Goal: Task Accomplishment & Management: Complete application form

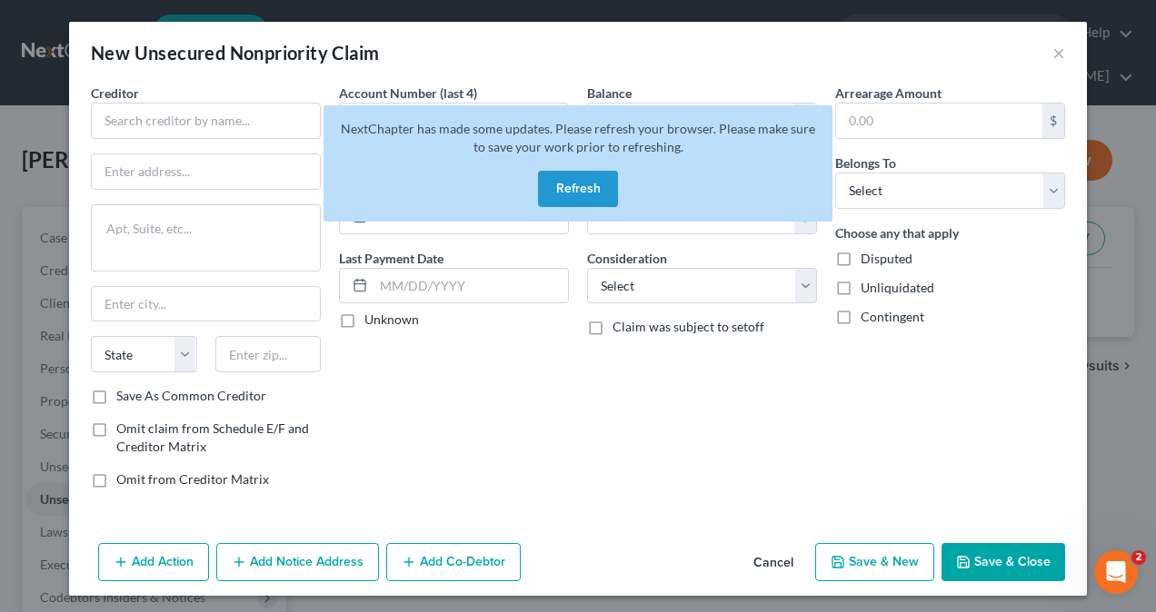
click at [571, 171] on button "Refresh" at bounding box center [578, 189] width 80 height 36
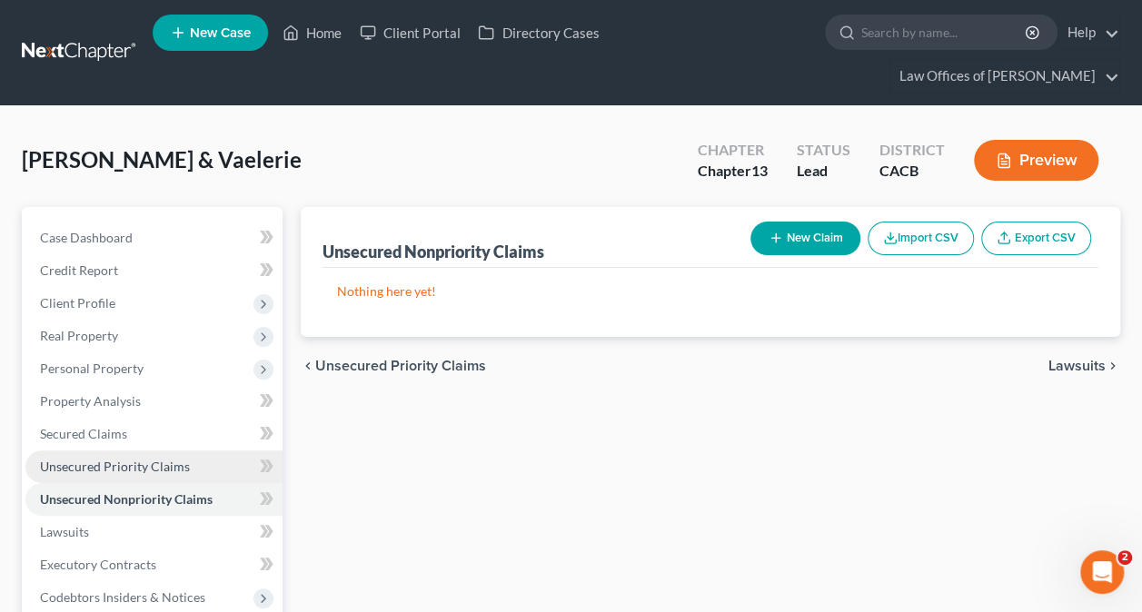
click at [131, 464] on span "Unsecured Priority Claims" at bounding box center [115, 466] width 150 height 15
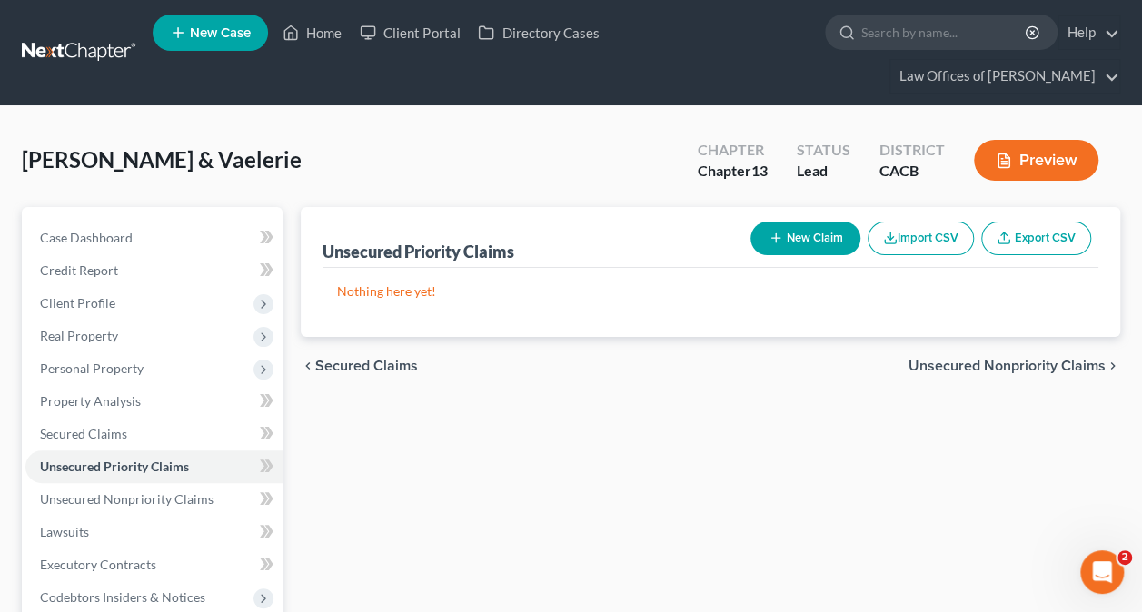
click at [819, 234] on button "New Claim" at bounding box center [805, 239] width 110 height 34
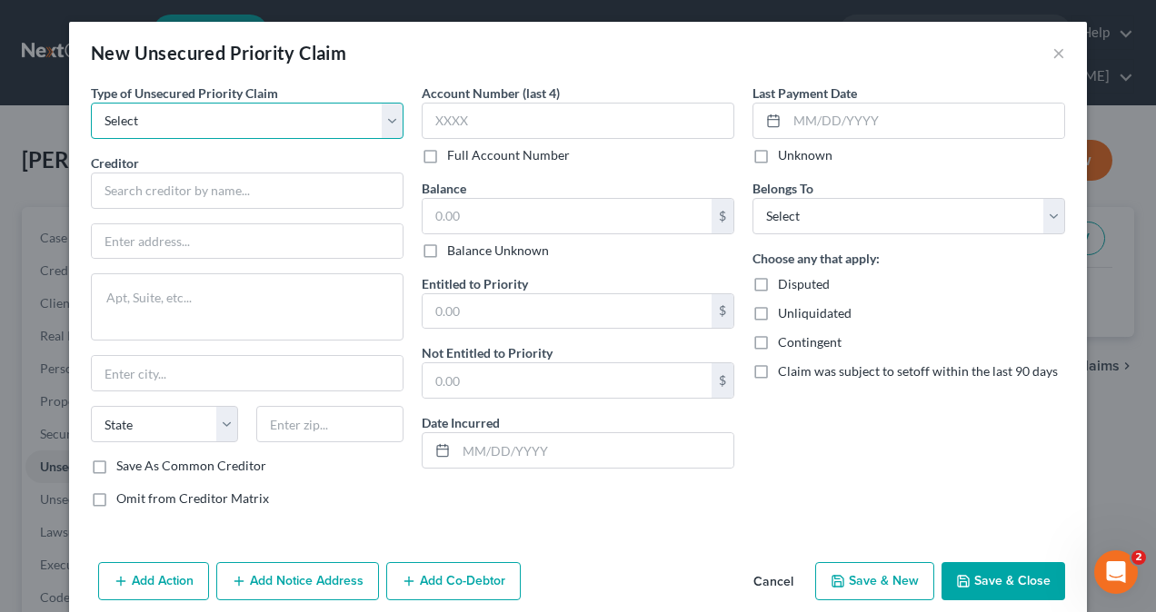
click at [325, 121] on select "Select Taxes & Other Government Units Domestic Support Obligations Extensions o…" at bounding box center [247, 121] width 313 height 36
select select "0"
click at [91, 103] on select "Select Taxes & Other Government Units Domestic Support Obligations Extensions o…" at bounding box center [247, 121] width 313 height 36
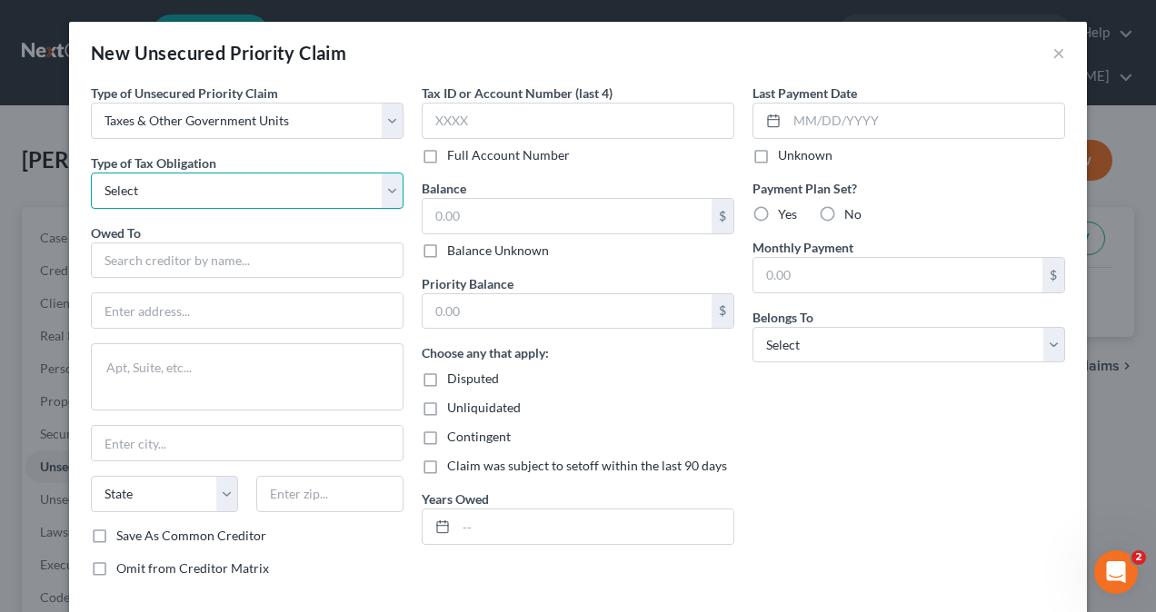
click at [274, 194] on select "Select Federal City State Franchise Tax Board Other" at bounding box center [247, 191] width 313 height 36
click at [596, 55] on div "New Unsecured Priority Claim ×" at bounding box center [577, 53] width 1017 height 62
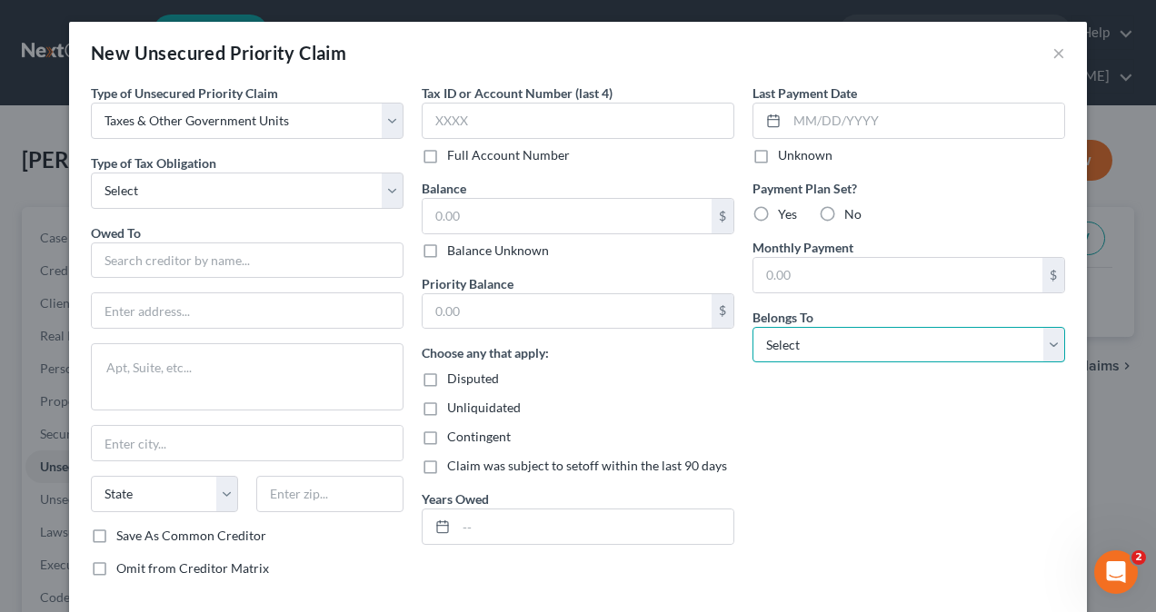
click at [866, 349] on select "Select Debtor 1 Only Debtor 2 Only Debtor 1 And Debtor 2 Only At Least One Of T…" at bounding box center [908, 345] width 313 height 36
click at [634, 276] on div "Priority Balance $" at bounding box center [578, 301] width 313 height 55
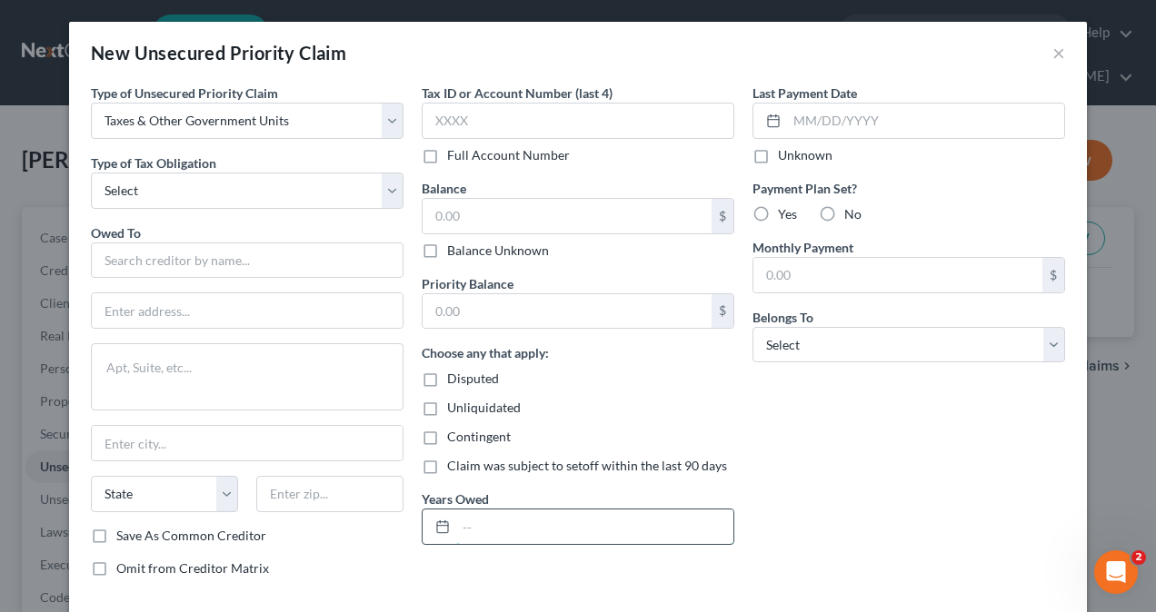
click at [488, 525] on input "text" at bounding box center [594, 527] width 277 height 35
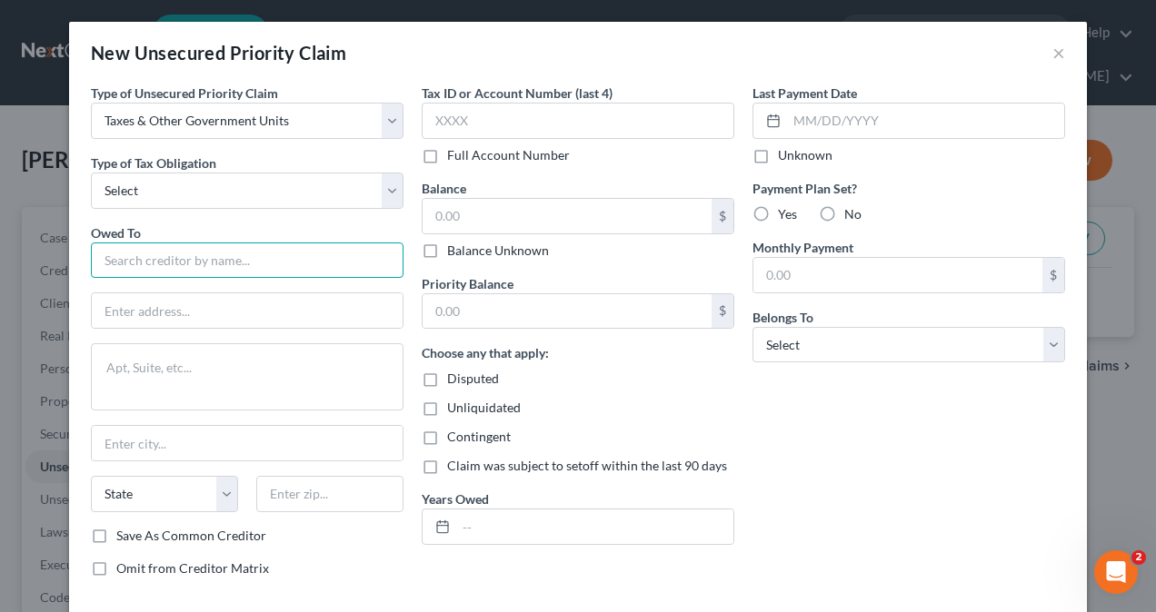
click at [200, 259] on input "text" at bounding box center [247, 261] width 313 height 36
drag, startPoint x: 185, startPoint y: 263, endPoint x: 78, endPoint y: 264, distance: 107.2
click at [82, 264] on div "Type of Unsecured Priority Claim * Select Taxes & Other Government Units Domest…" at bounding box center [247, 338] width 331 height 509
type input "Internal Revenue Service"
click at [1052, 51] on button "×" at bounding box center [1058, 53] width 13 height 22
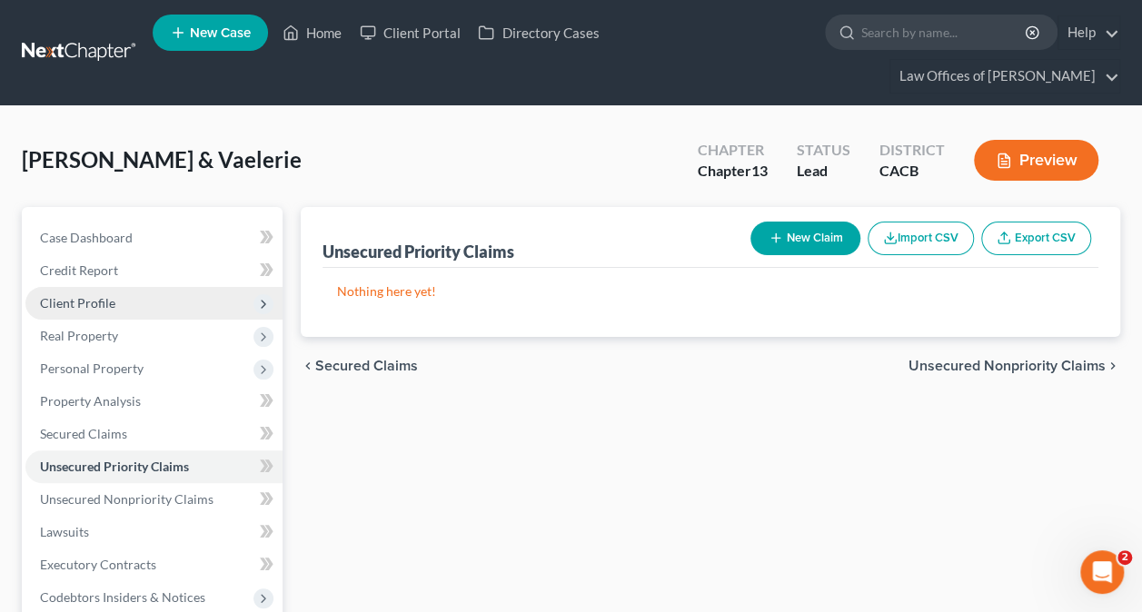
click at [114, 301] on span "Client Profile" at bounding box center [153, 303] width 257 height 33
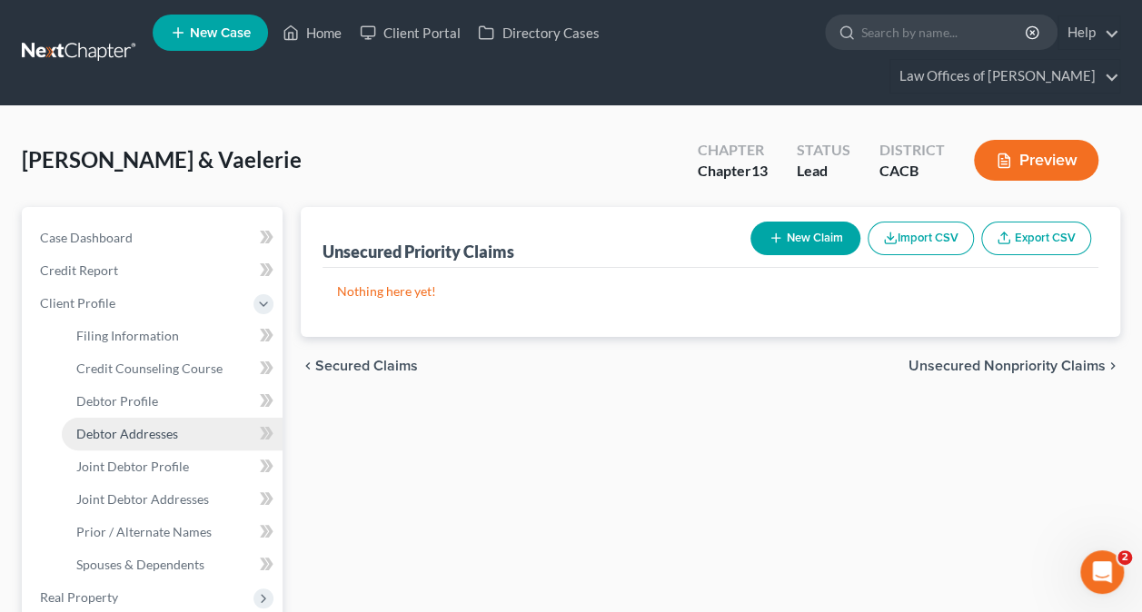
click at [153, 426] on span "Debtor Addresses" at bounding box center [127, 433] width 102 height 15
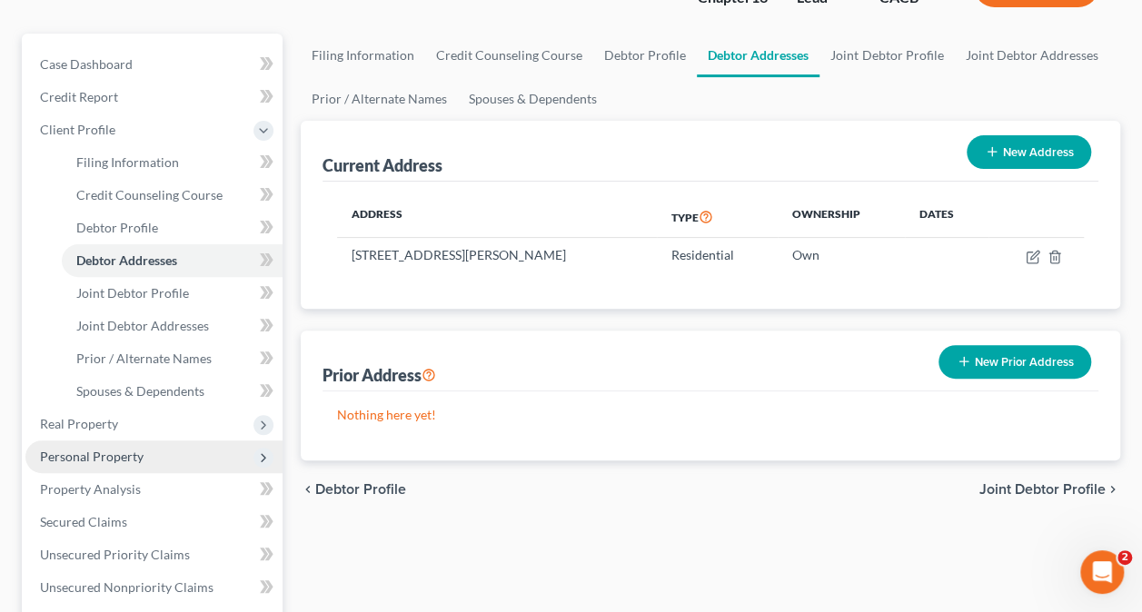
scroll to position [182, 0]
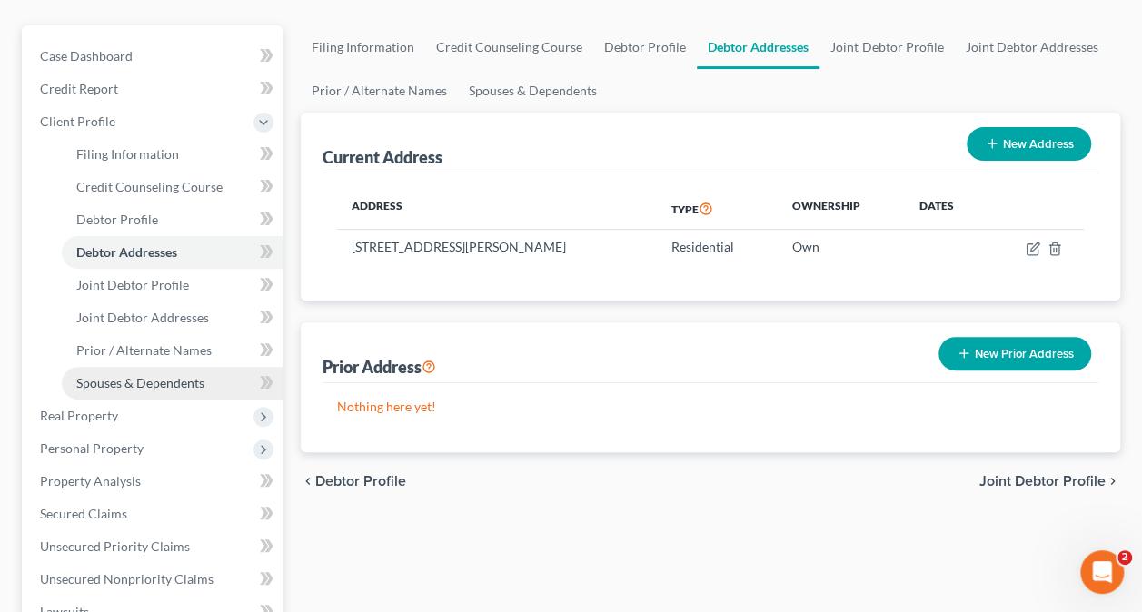
click at [146, 385] on span "Spouses & Dependents" at bounding box center [140, 382] width 128 height 15
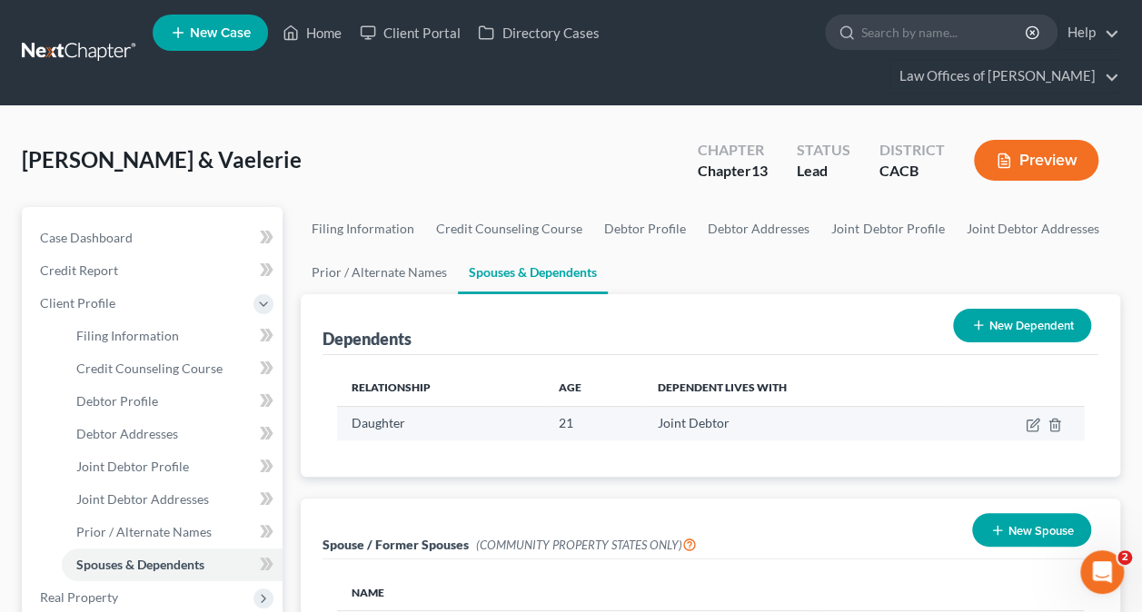
click at [1030, 414] on td at bounding box center [1014, 423] width 139 height 35
click at [1034, 423] on icon "button" at bounding box center [1034, 423] width 8 height 8
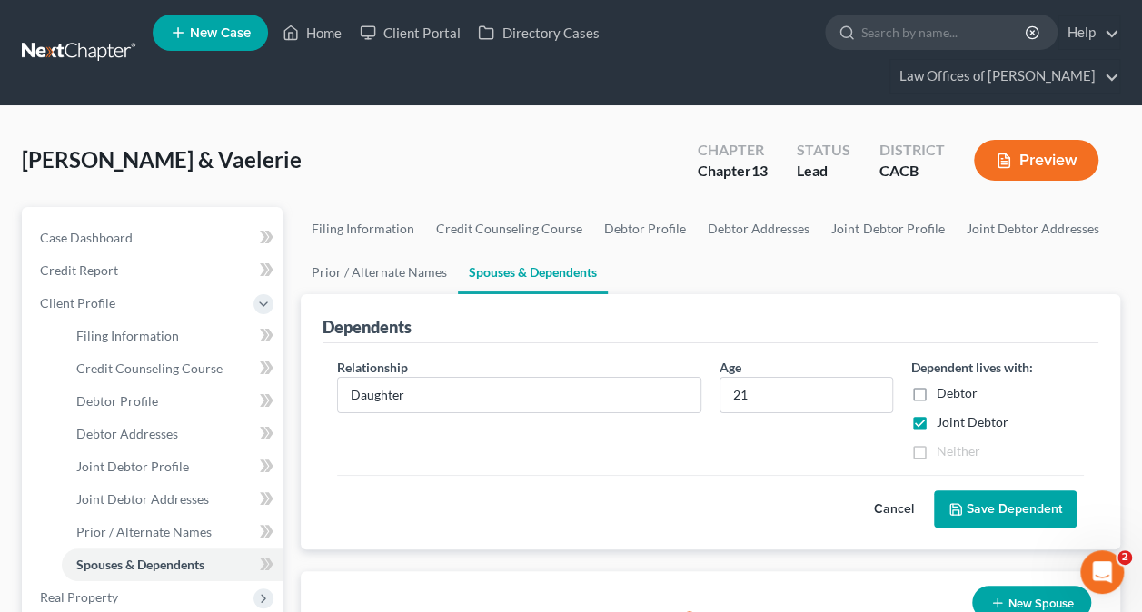
click at [994, 503] on button "Save Dependent" at bounding box center [1005, 510] width 143 height 38
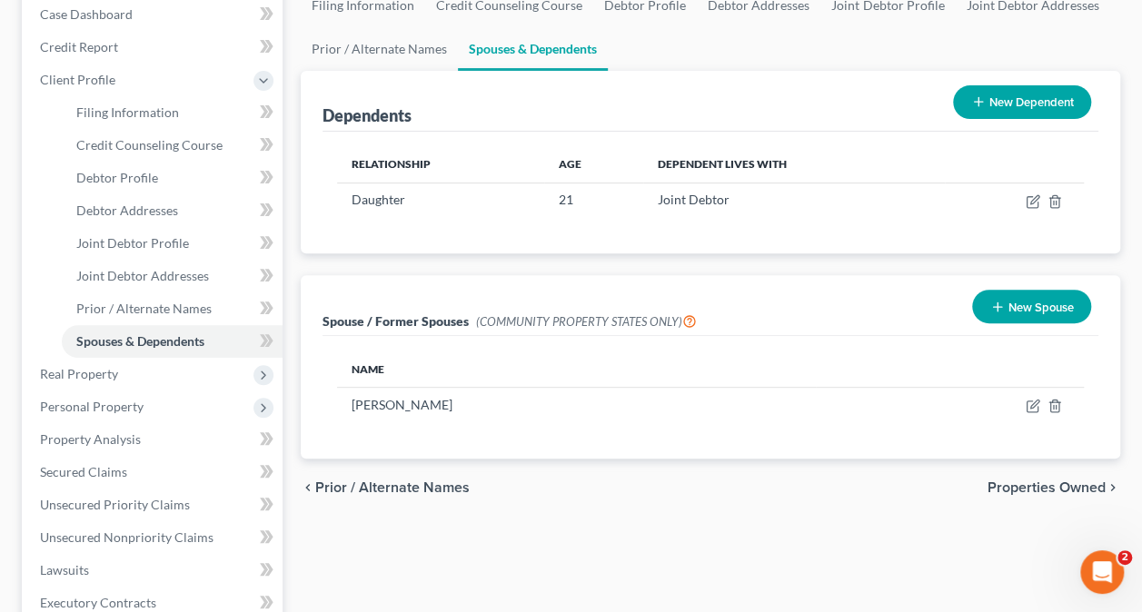
scroll to position [273, 0]
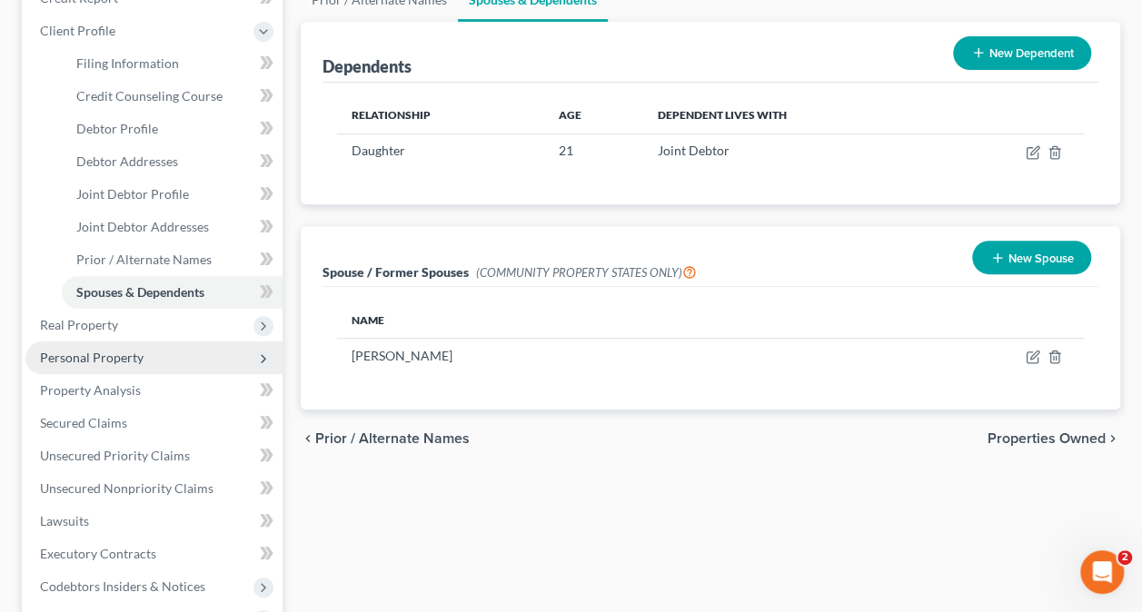
click at [108, 356] on span "Personal Property" at bounding box center [92, 357] width 104 height 15
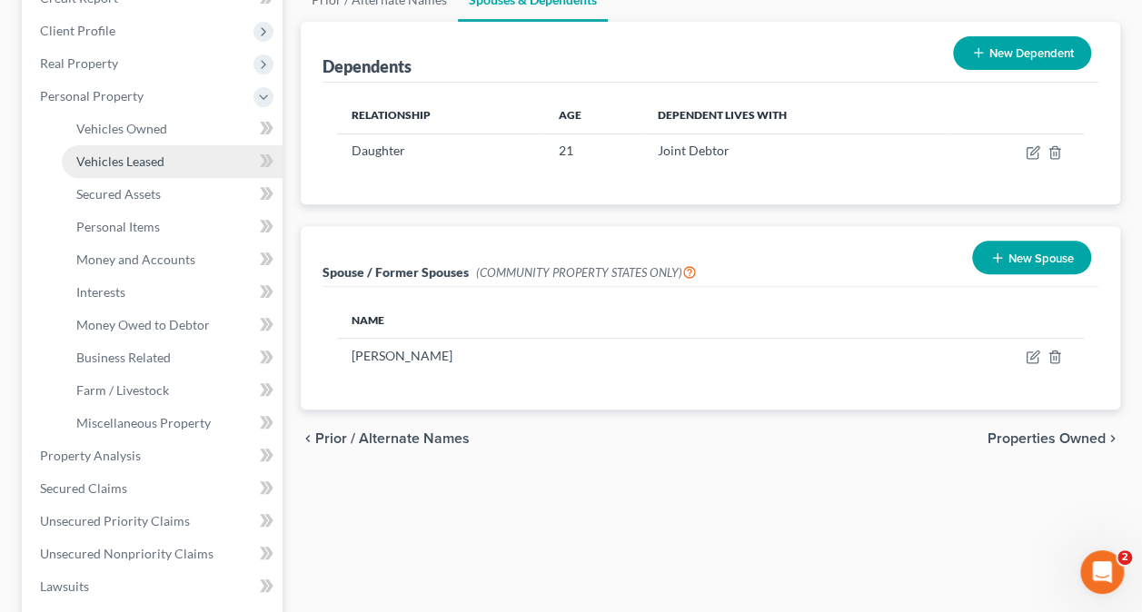
click at [124, 155] on span "Vehicles Leased" at bounding box center [120, 161] width 88 height 15
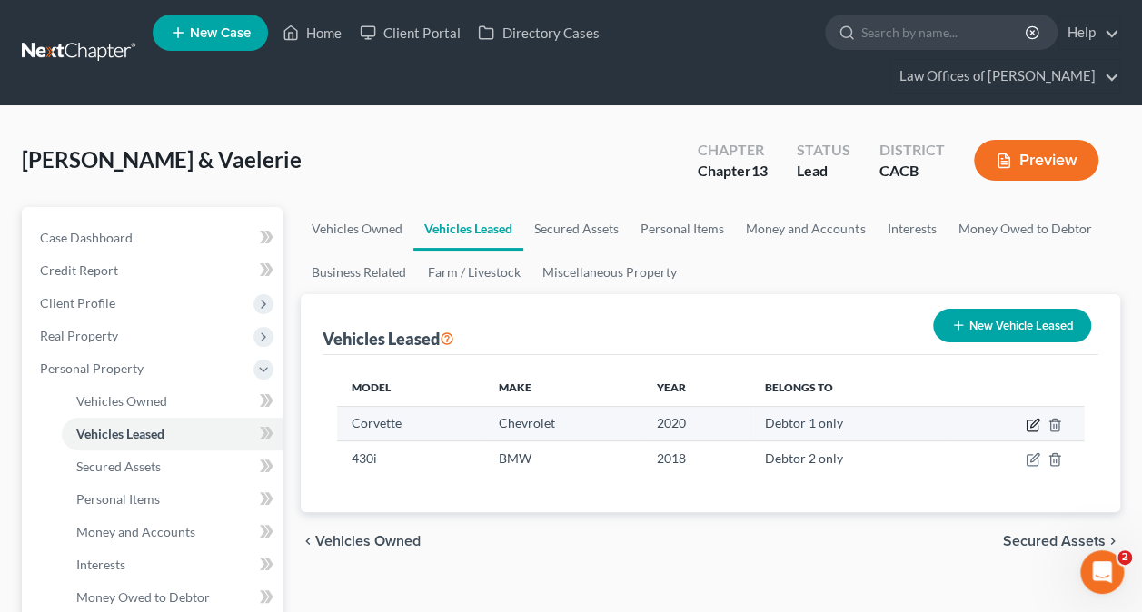
click at [1031, 426] on icon "button" at bounding box center [1033, 425] width 15 height 15
select select "0"
select select "6"
select select "0"
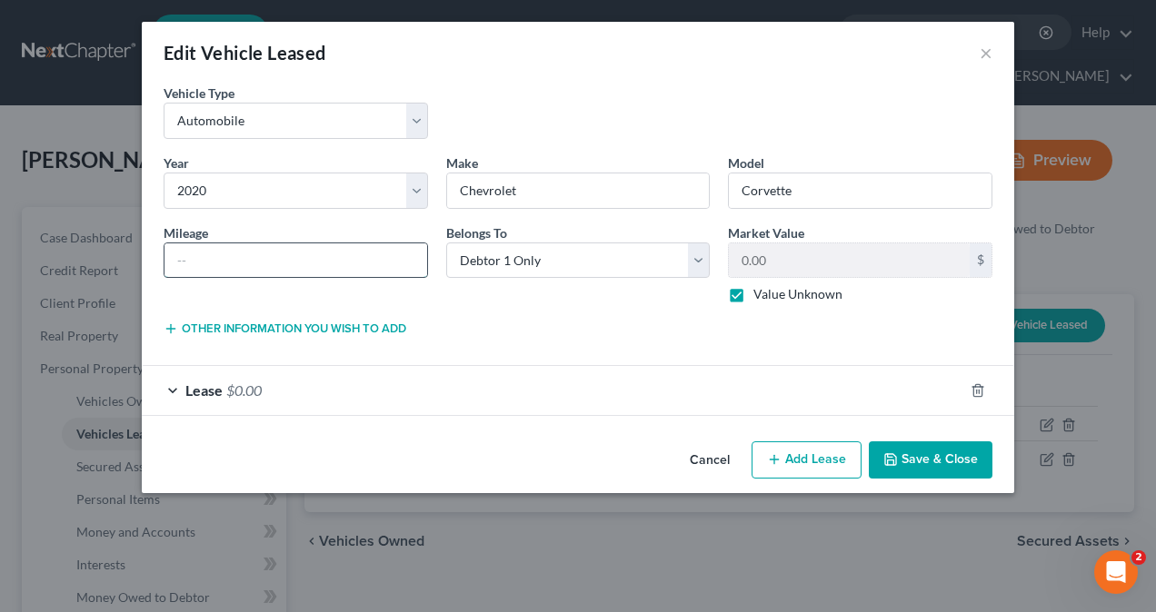
click at [224, 259] on input "text" at bounding box center [295, 260] width 263 height 35
type input "34935"
click at [753, 293] on label "Value Unknown" at bounding box center [797, 294] width 89 height 18
click at [760, 293] on input "Value Unknown" at bounding box center [766, 291] width 12 height 12
click at [753, 293] on label "Value Unknown" at bounding box center [797, 294] width 89 height 18
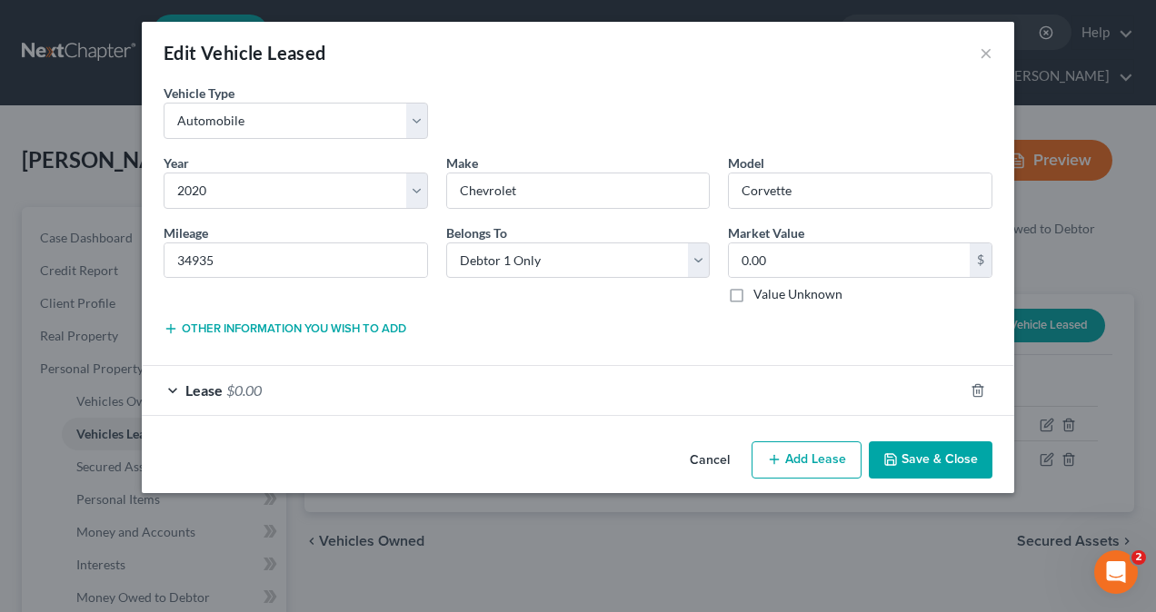
click at [760, 293] on input "Value Unknown" at bounding box center [766, 291] width 12 height 12
checkbox input "true"
click at [194, 390] on span "Lease" at bounding box center [203, 390] width 37 height 17
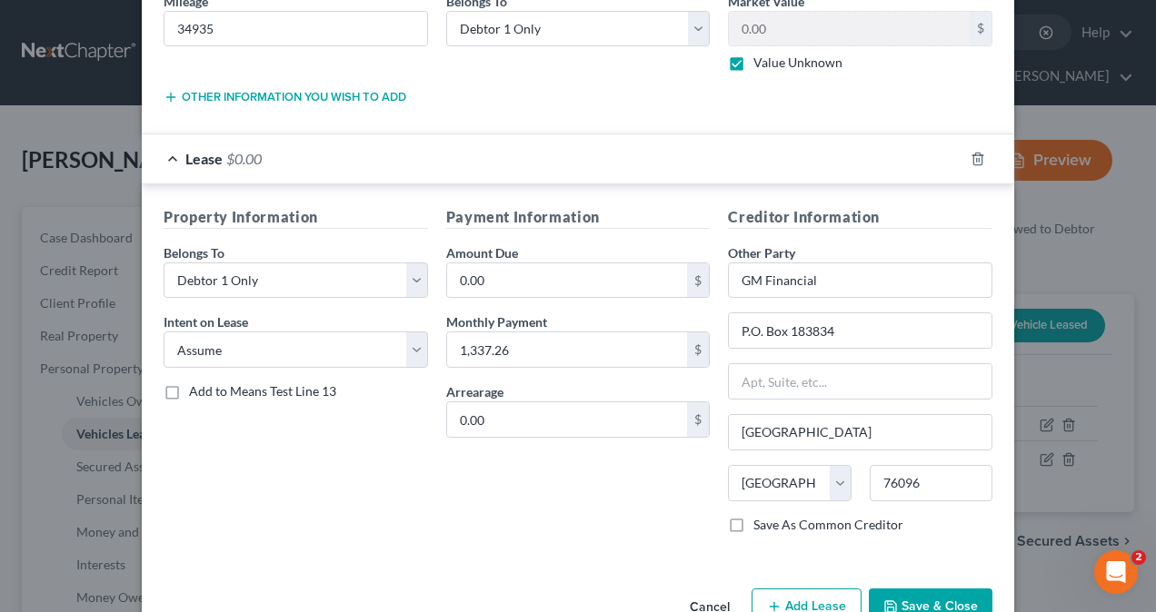
scroll to position [276, 0]
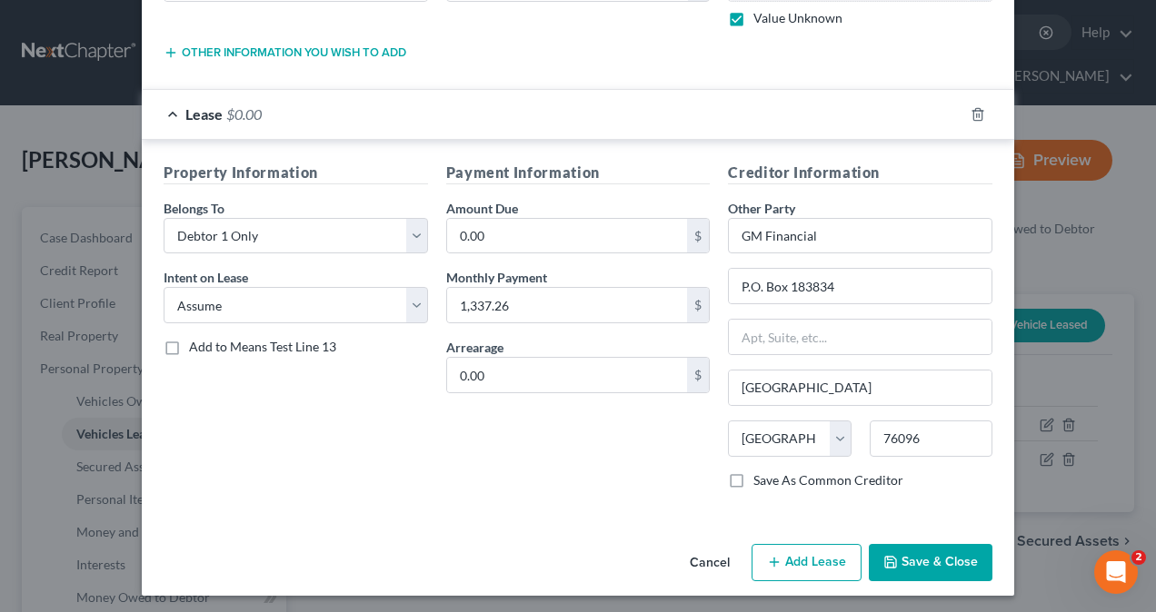
click at [924, 559] on button "Save & Close" at bounding box center [931, 563] width 124 height 38
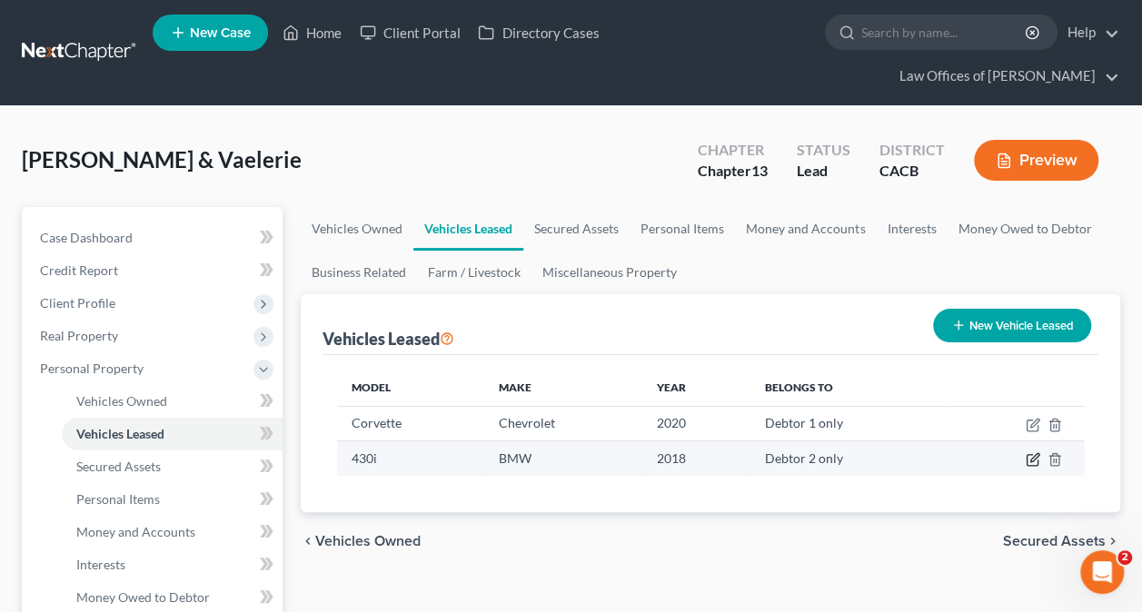
click at [1030, 454] on icon "button" at bounding box center [1033, 459] width 15 height 15
select select "0"
select select "8"
select select "1"
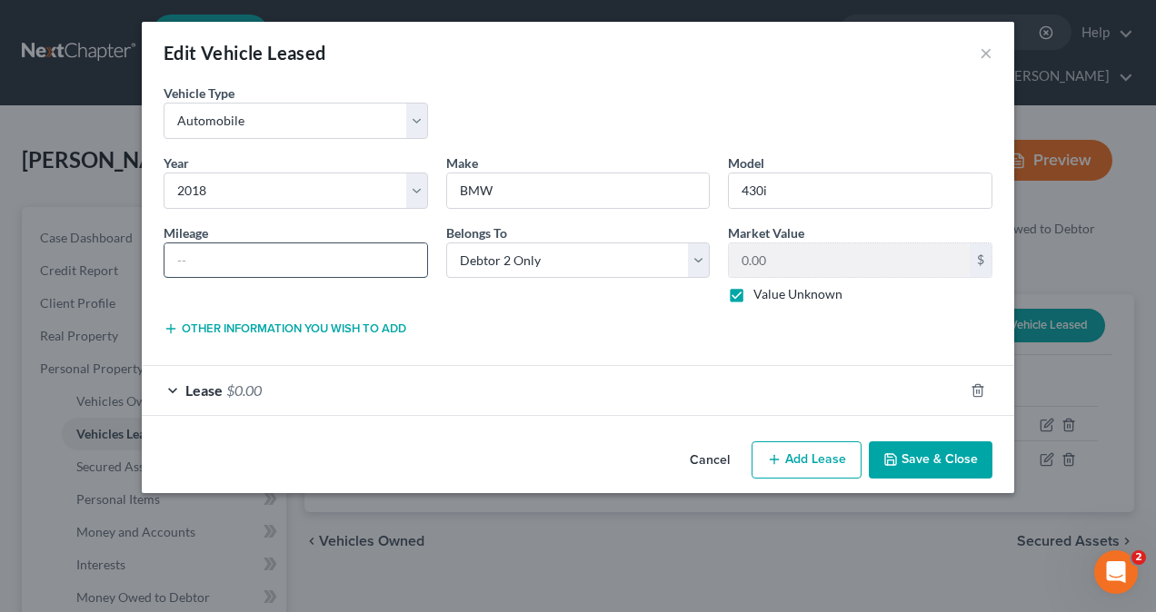
click at [269, 269] on input "text" at bounding box center [295, 260] width 263 height 35
type input "61667"
click at [172, 387] on div "Lease $0.00" at bounding box center [552, 390] width 821 height 48
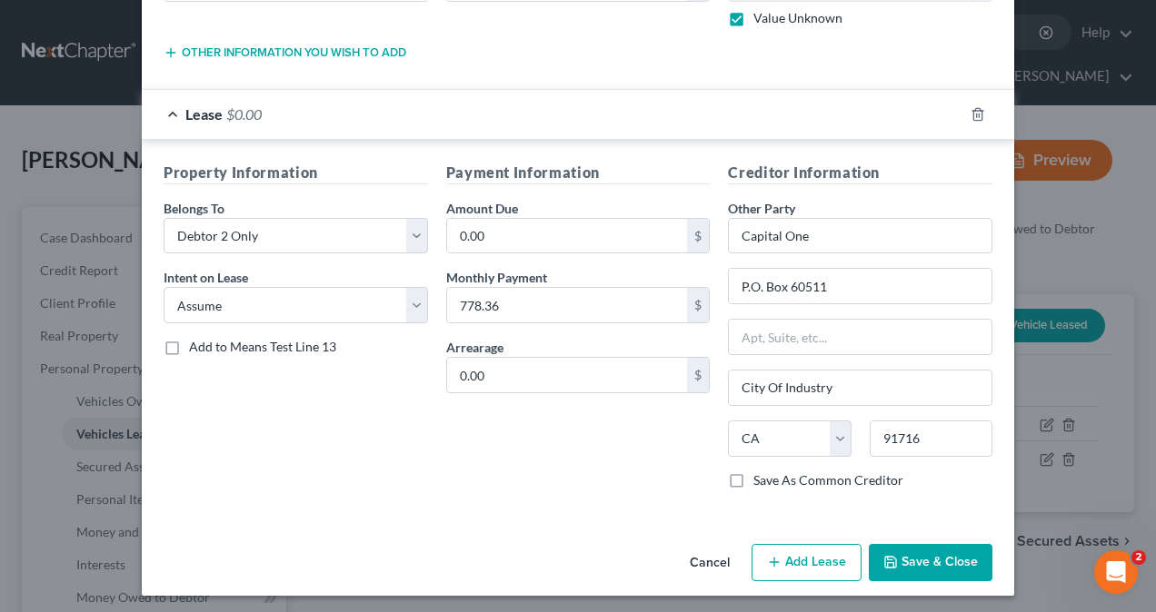
click at [936, 558] on button "Save & Close" at bounding box center [931, 563] width 124 height 38
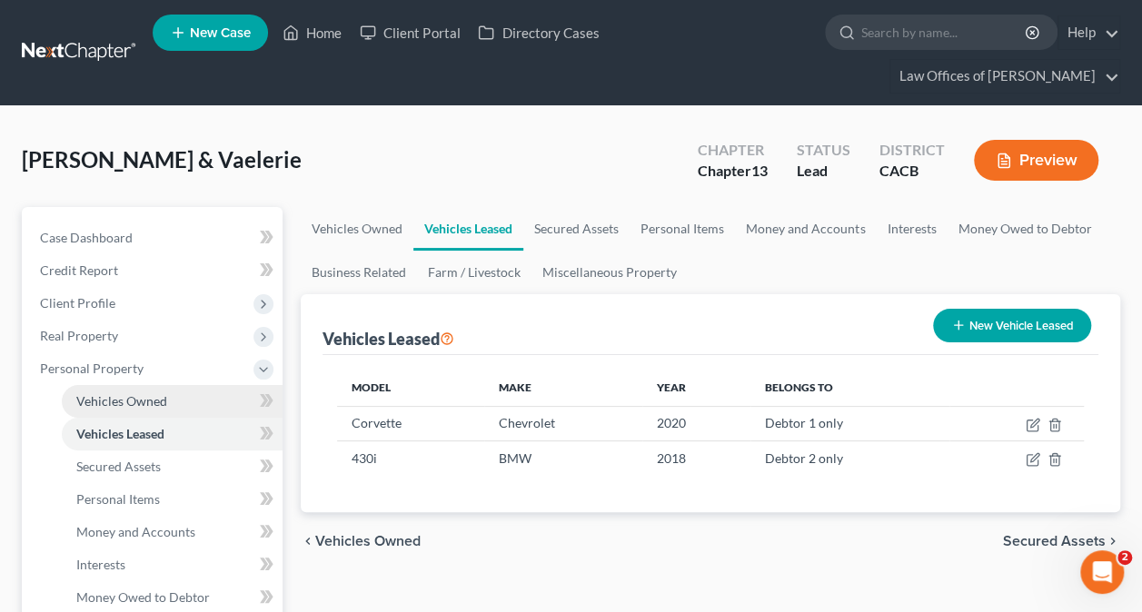
click at [102, 390] on link "Vehicles Owned" at bounding box center [172, 401] width 221 height 33
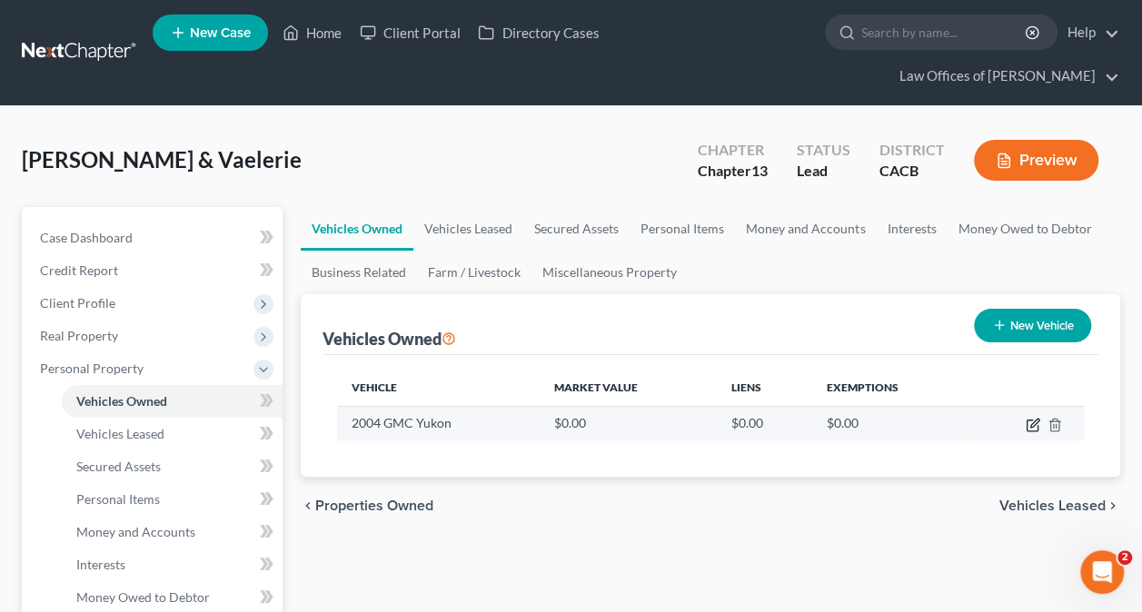
click at [1029, 423] on icon "button" at bounding box center [1033, 425] width 15 height 15
select select "0"
select select "22"
select select "3"
select select "0"
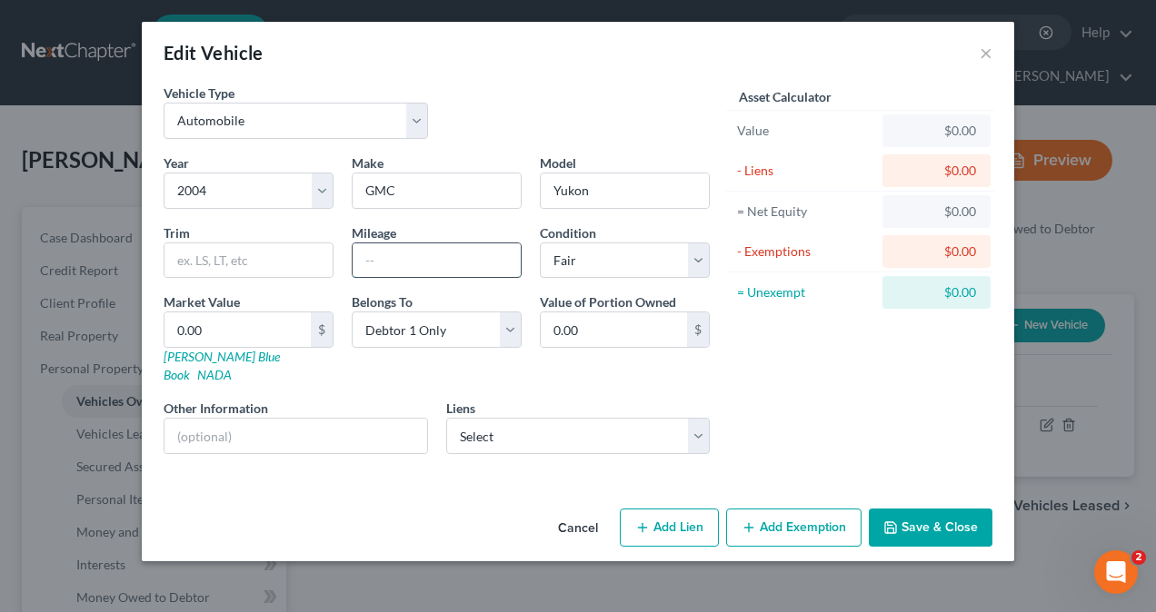
click at [421, 255] on input "text" at bounding box center [436, 260] width 168 height 35
type input "176642"
click at [190, 353] on link "[PERSON_NAME] Blue Book" at bounding box center [222, 366] width 116 height 34
click at [221, 329] on input "0.00" at bounding box center [237, 330] width 146 height 35
type input "1"
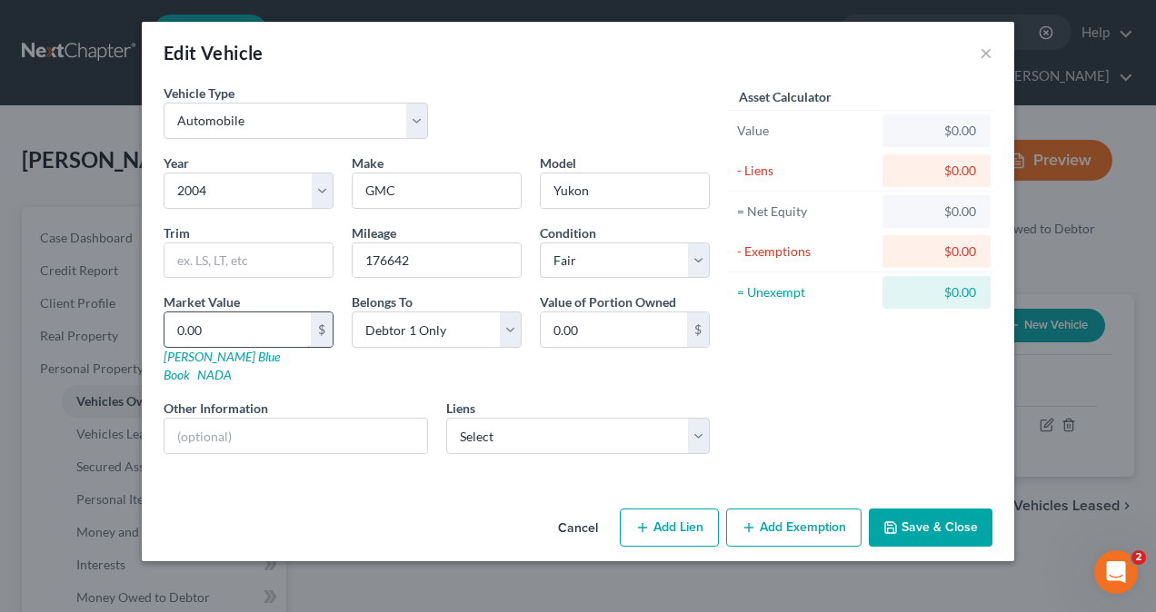
type input "1.00"
type input "13"
type input "13.00"
type input "134"
type input "134.00"
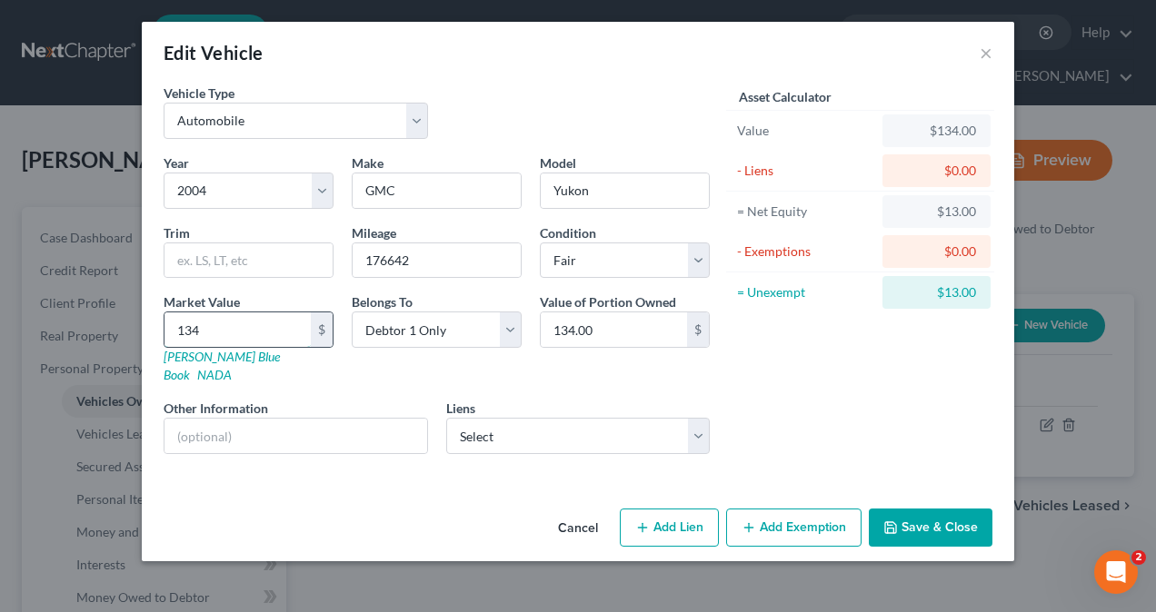
type input "1341"
type input "1,341.00"
click at [795, 509] on button "Add Exemption" at bounding box center [793, 528] width 135 height 38
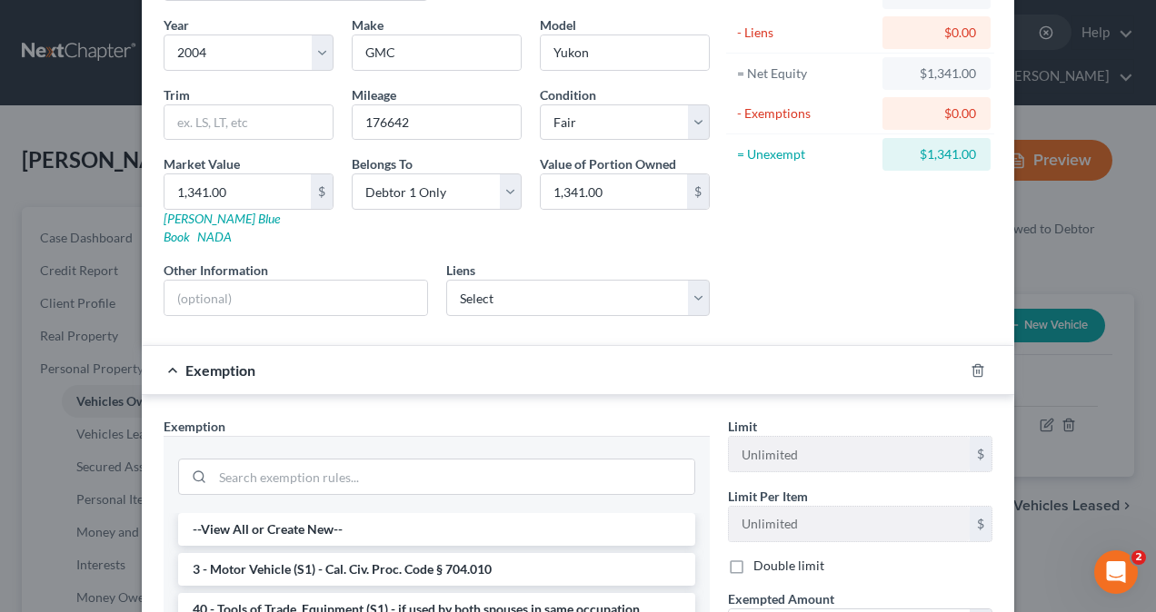
scroll to position [363, 0]
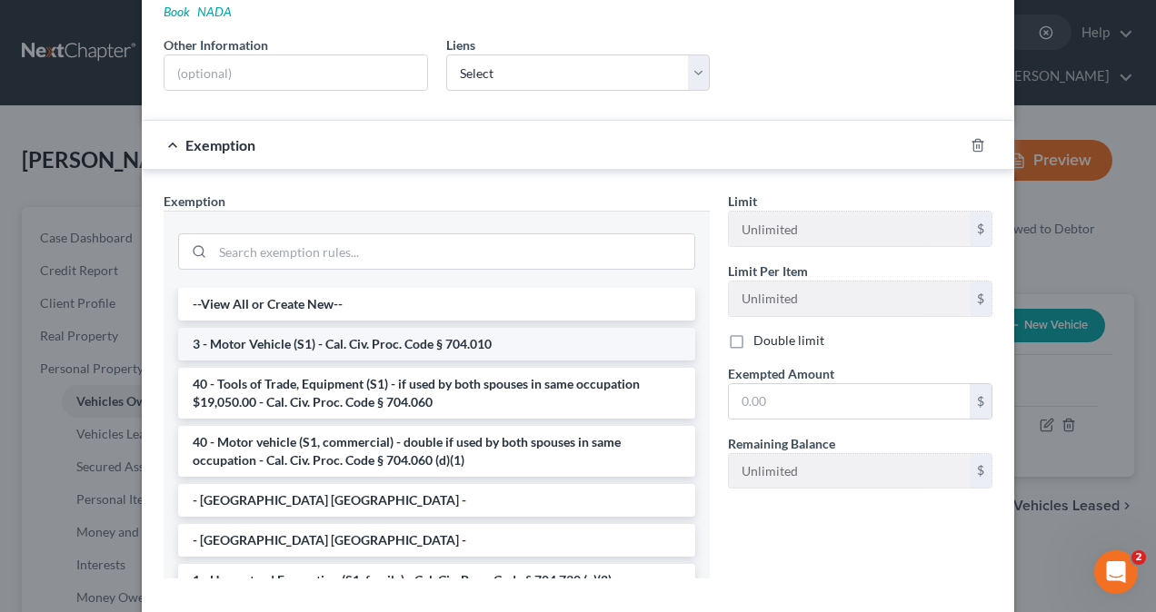
click at [295, 328] on li "3 - Motor Vehicle (S1) - Cal. Civ. Proc. Code § 704.010" at bounding box center [436, 344] width 517 height 33
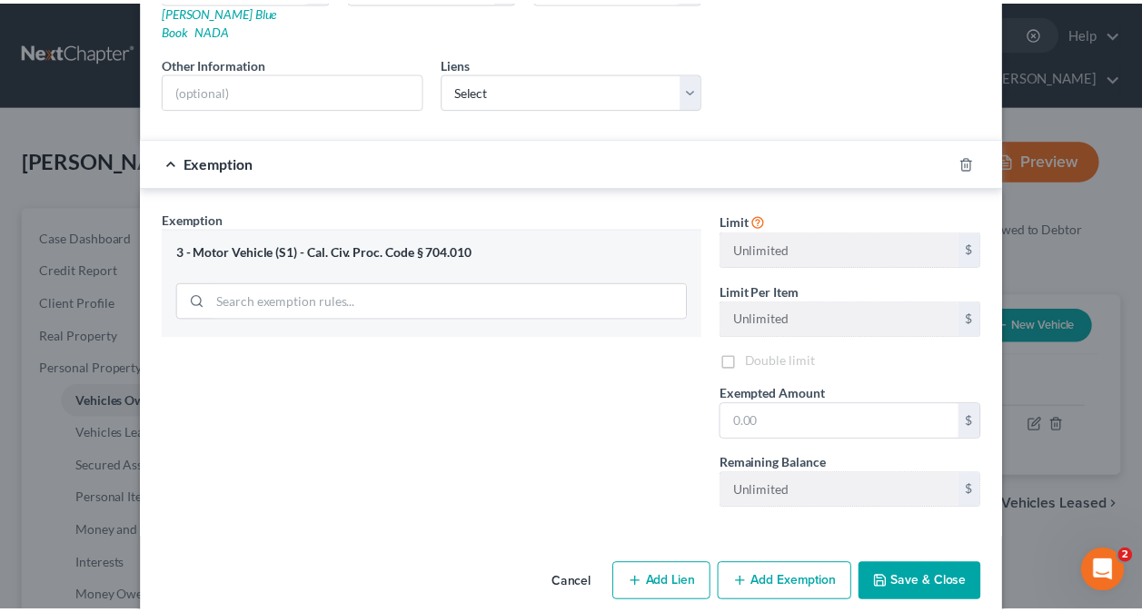
scroll to position [348, 0]
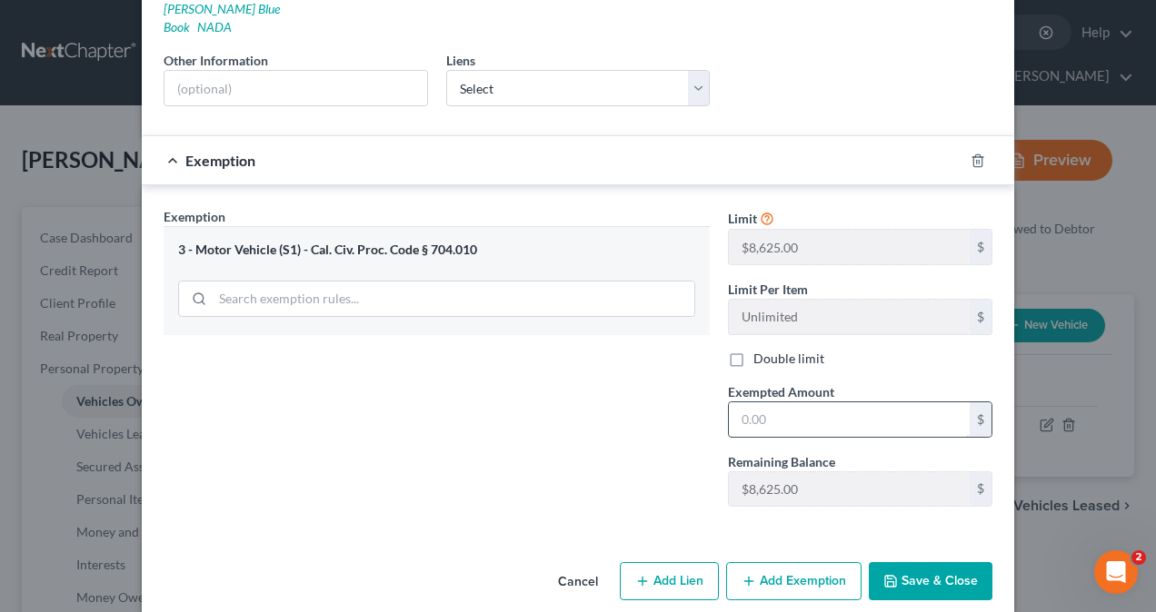
click at [816, 402] on input "text" at bounding box center [849, 419] width 241 height 35
type input "1,341"
click at [941, 562] on button "Save & Close" at bounding box center [931, 581] width 124 height 38
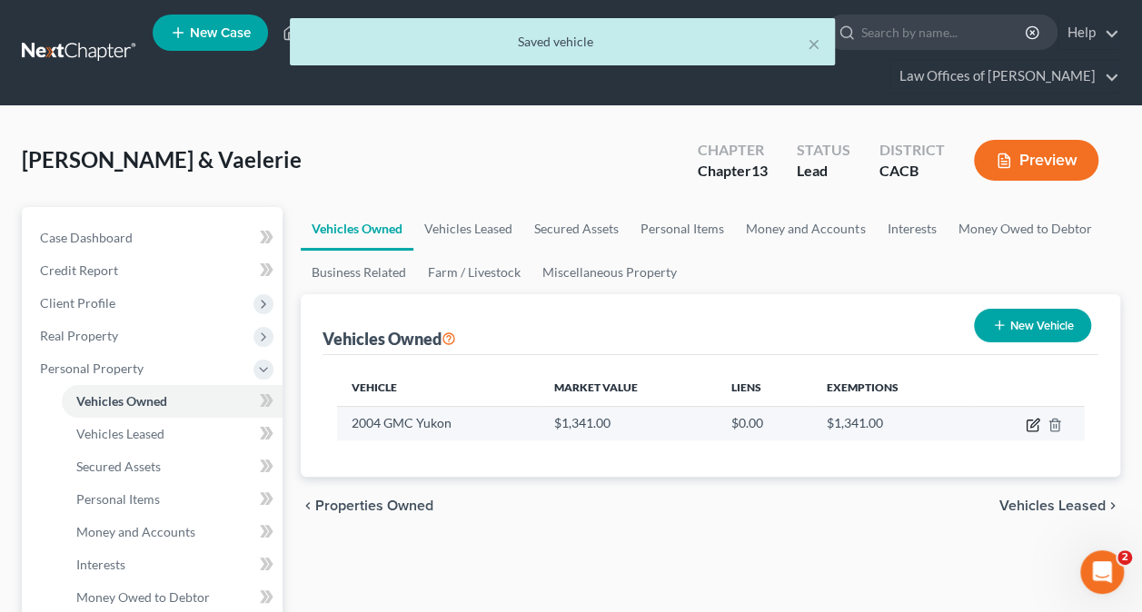
click at [1031, 421] on icon "button" at bounding box center [1033, 425] width 15 height 15
select select "0"
select select "22"
select select "3"
select select "0"
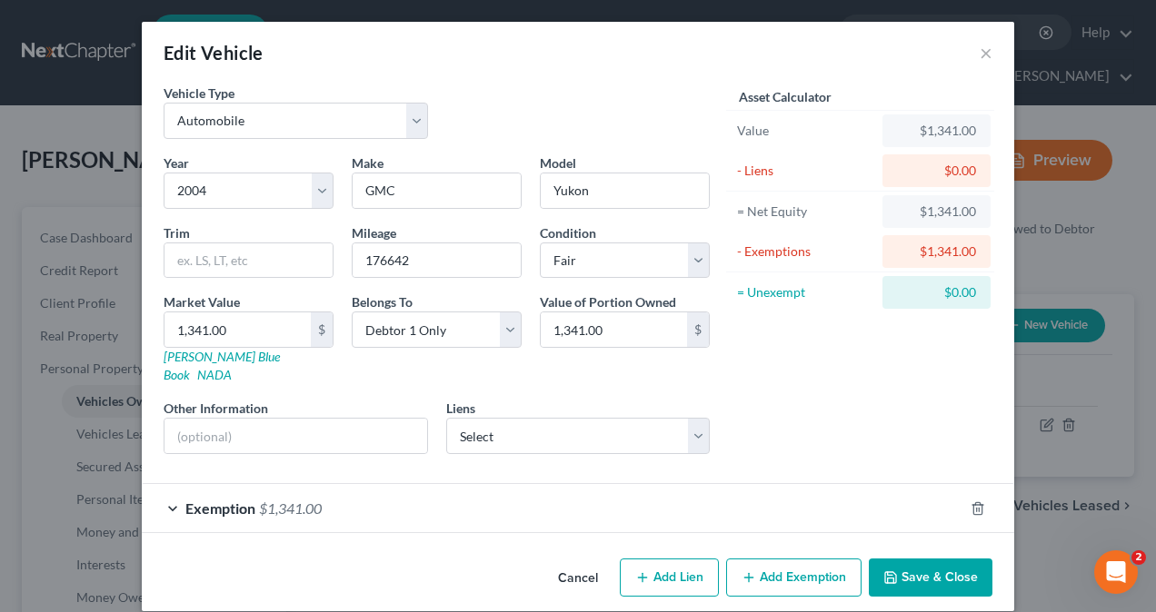
click at [938, 559] on button "Save & Close" at bounding box center [931, 578] width 124 height 38
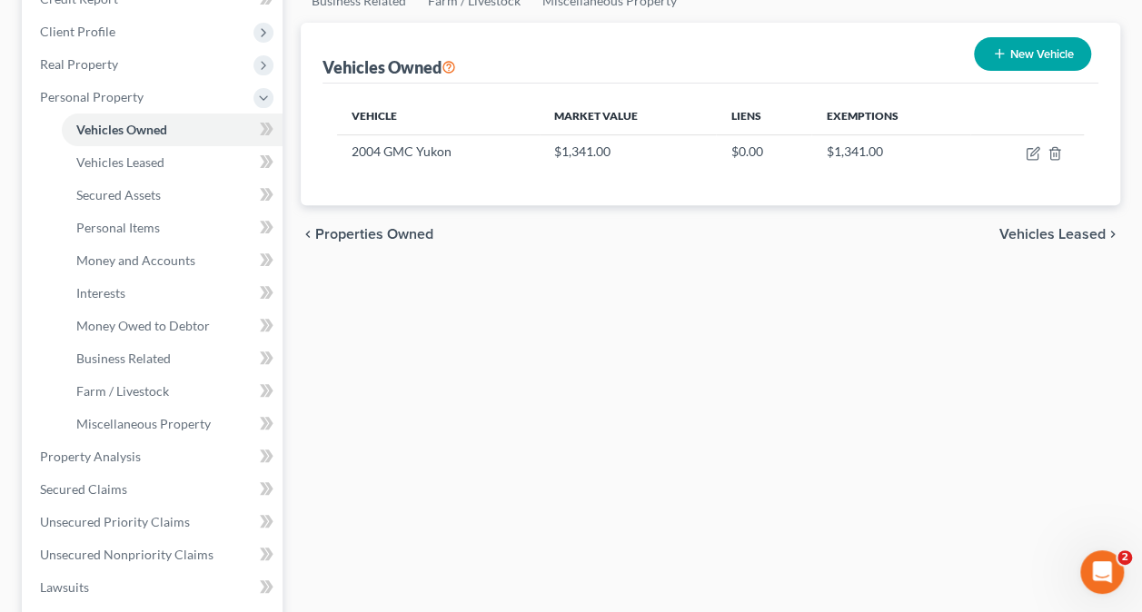
scroll to position [273, 0]
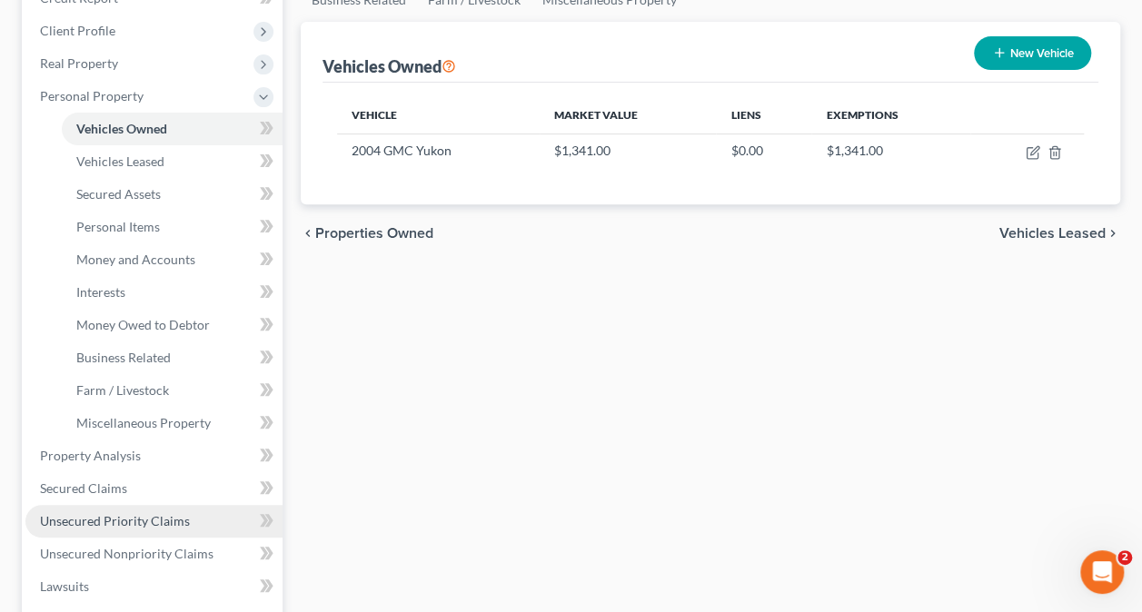
click at [94, 520] on span "Unsecured Priority Claims" at bounding box center [115, 520] width 150 height 15
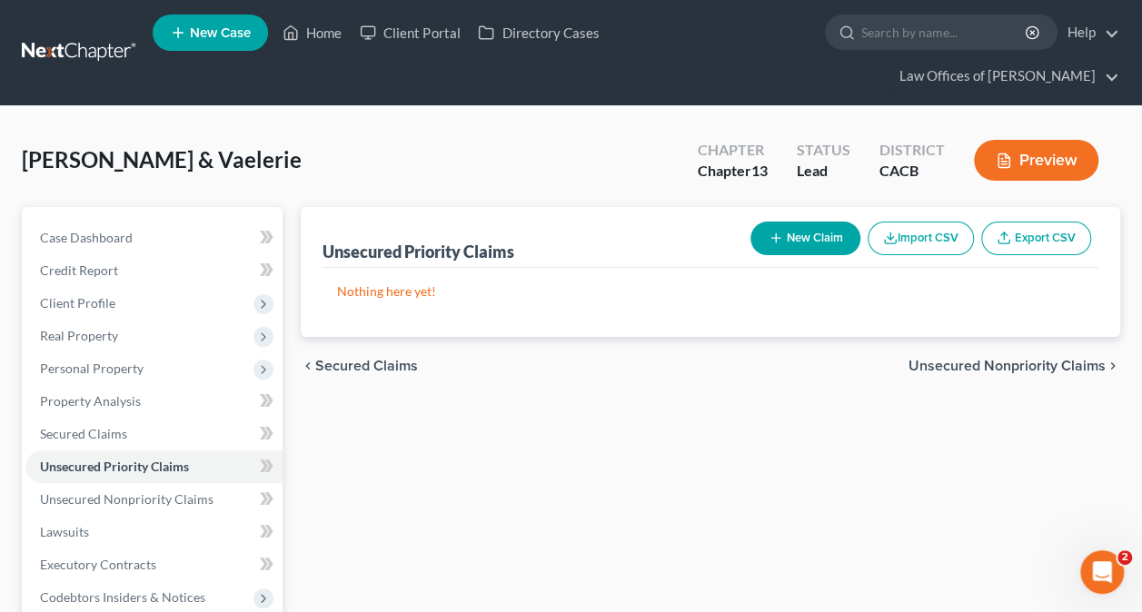
click at [801, 231] on button "New Claim" at bounding box center [805, 239] width 110 height 34
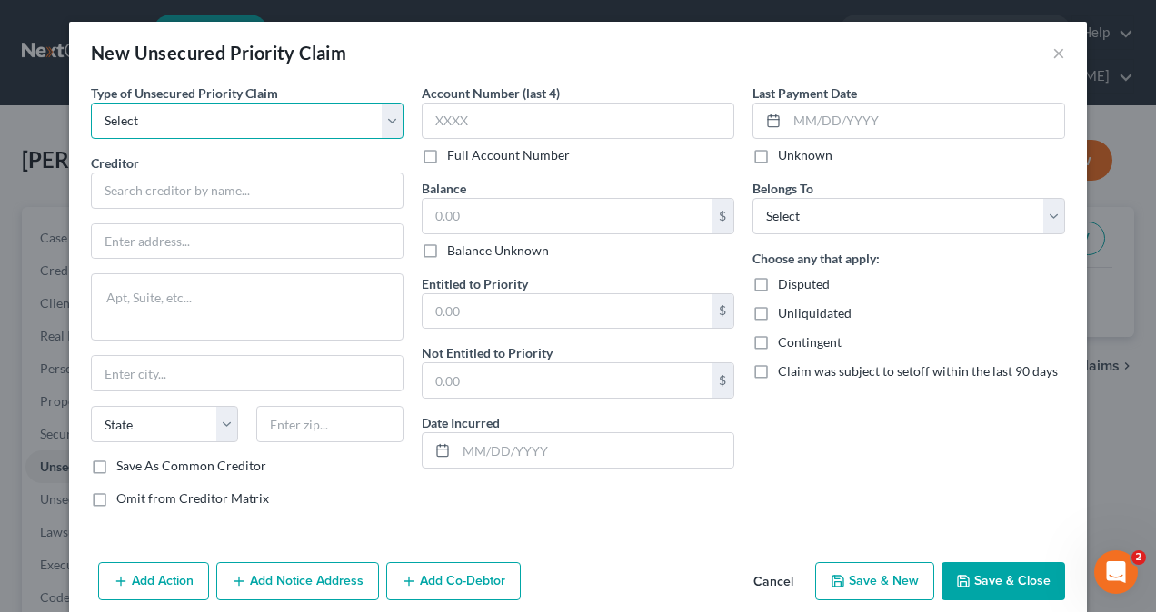
click at [280, 124] on select "Select Taxes & Other Government Units Domestic Support Obligations Extensions o…" at bounding box center [247, 121] width 313 height 36
click at [279, 124] on select "Select Taxes & Other Government Units Domestic Support Obligations Extensions o…" at bounding box center [247, 121] width 313 height 36
click at [771, 582] on button "Cancel" at bounding box center [773, 582] width 69 height 36
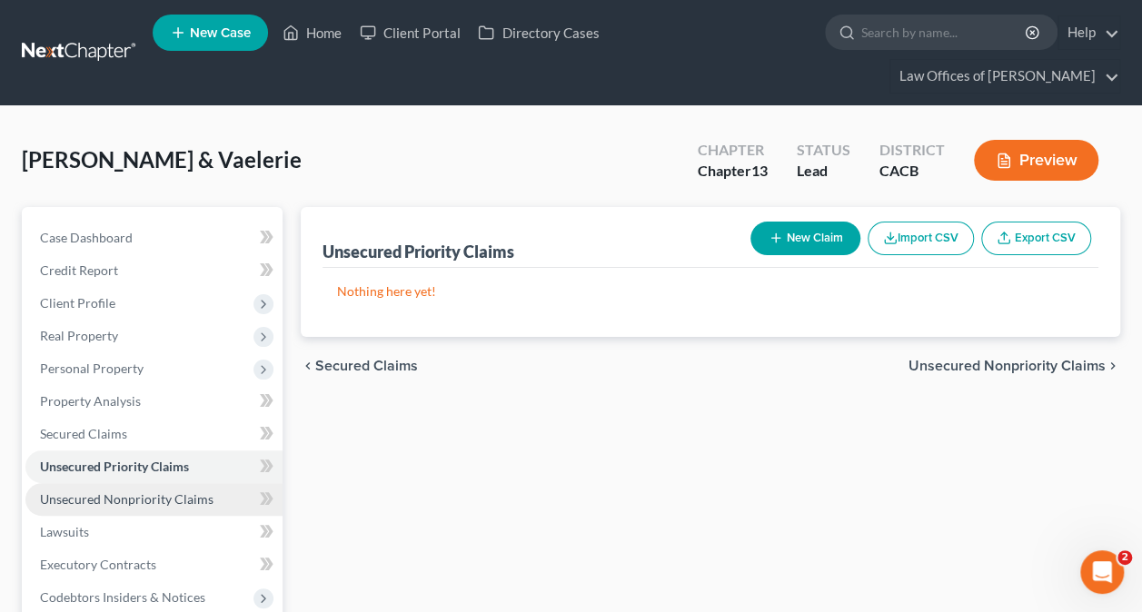
click at [140, 503] on span "Unsecured Nonpriority Claims" at bounding box center [127, 498] width 174 height 15
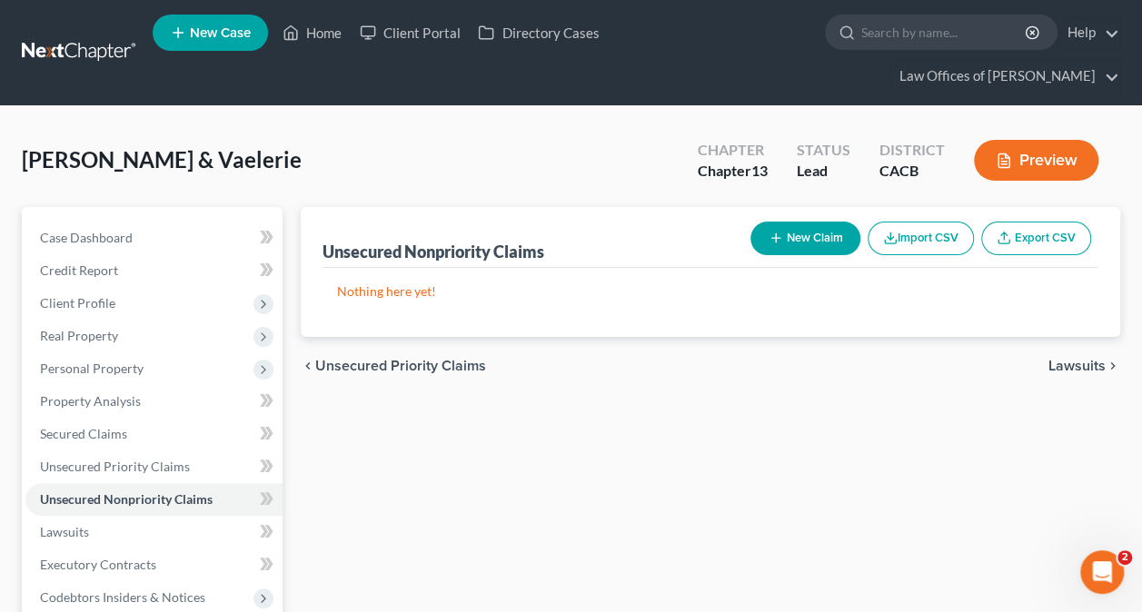
click at [785, 231] on button "New Claim" at bounding box center [805, 239] width 110 height 34
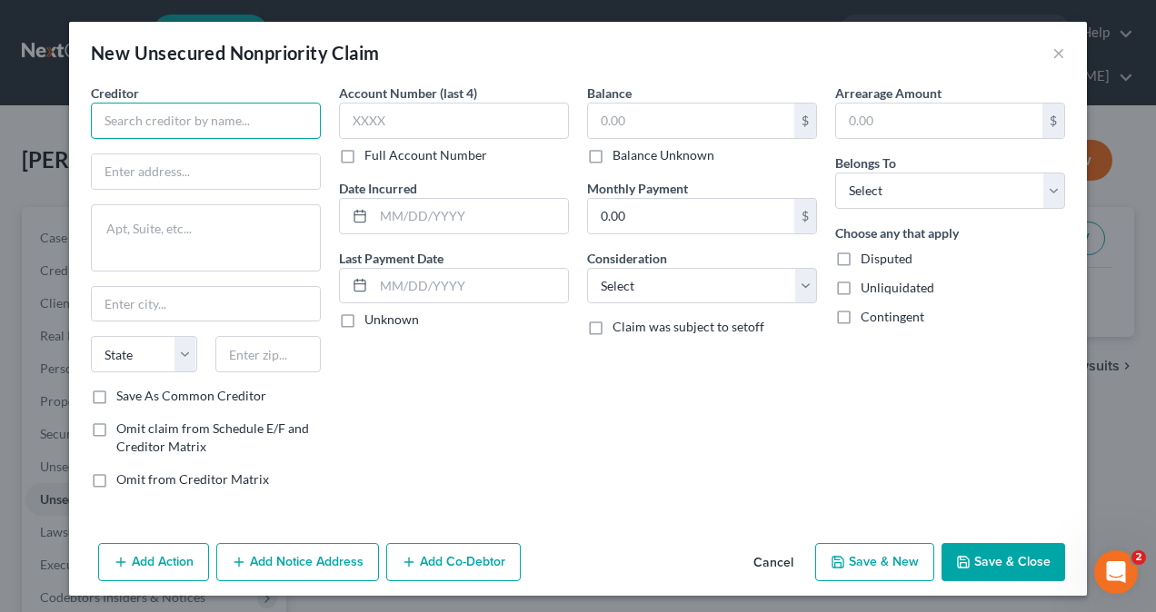
click at [203, 124] on input "text" at bounding box center [206, 121] width 230 height 36
type input "AMEX"
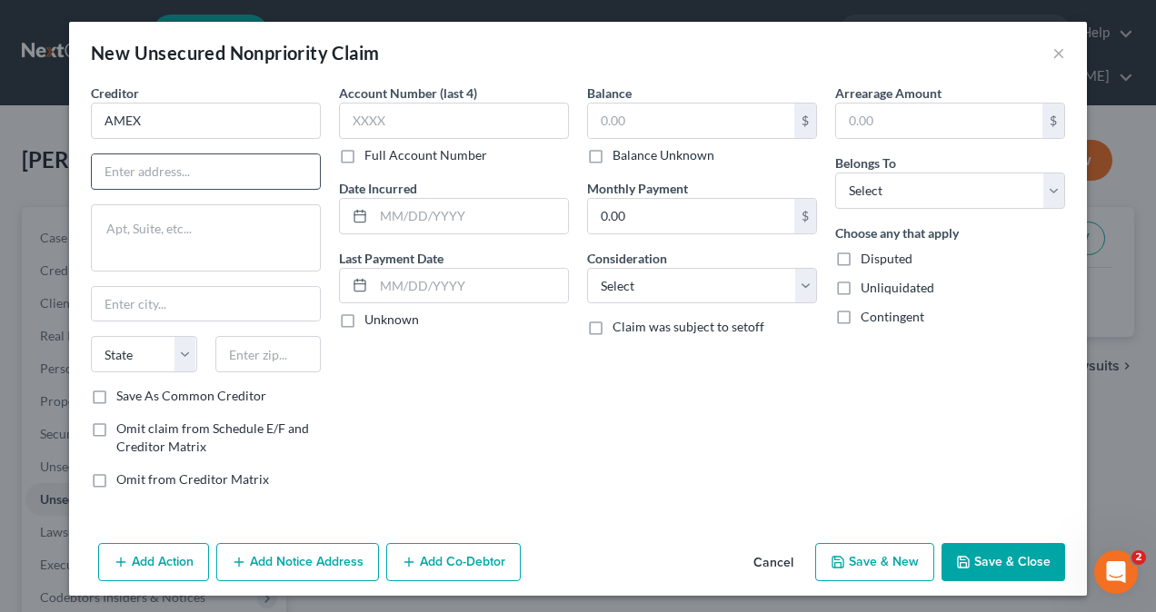
click at [203, 175] on input "text" at bounding box center [206, 171] width 228 height 35
type input "P.O. Box 96001"
click at [167, 307] on input "text" at bounding box center [206, 304] width 228 height 35
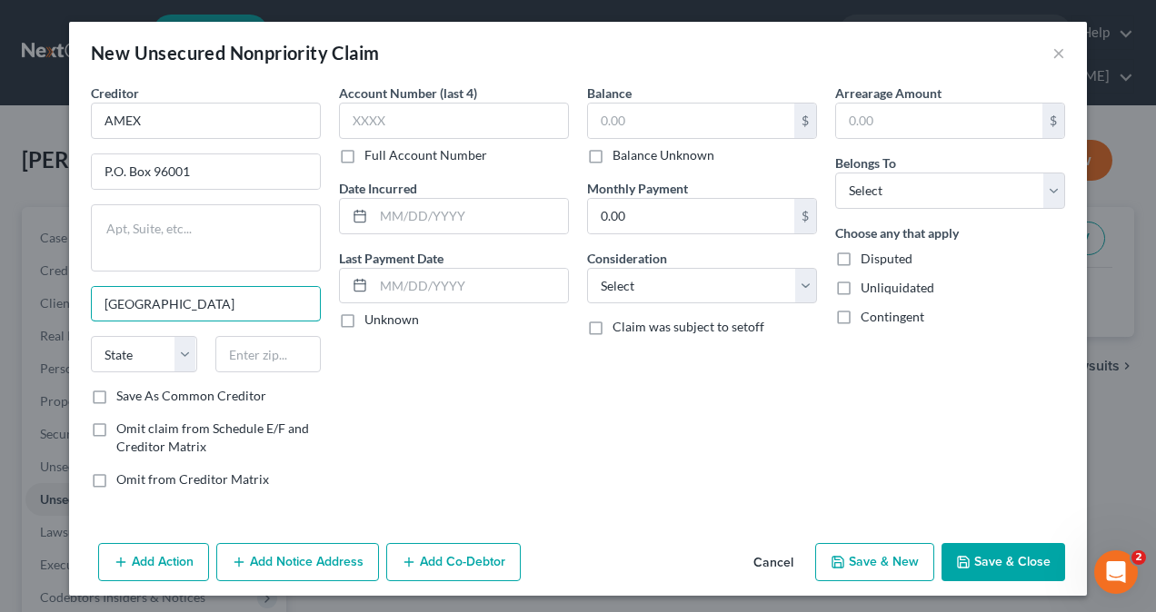
type input "[GEOGRAPHIC_DATA]"
click at [531, 414] on div "Account Number (last 4) Full Account Number Date Incurred Last Payment Date Unk…" at bounding box center [454, 294] width 248 height 420
click at [137, 347] on select "State [US_STATE] AK AR AZ CA CO CT DE DC [GEOGRAPHIC_DATA] [GEOGRAPHIC_DATA] GU…" at bounding box center [144, 354] width 106 height 36
select select "4"
click at [91, 336] on select "State [US_STATE] AK AR AZ CA CO CT DE DC [GEOGRAPHIC_DATA] [GEOGRAPHIC_DATA] GU…" at bounding box center [144, 354] width 106 height 36
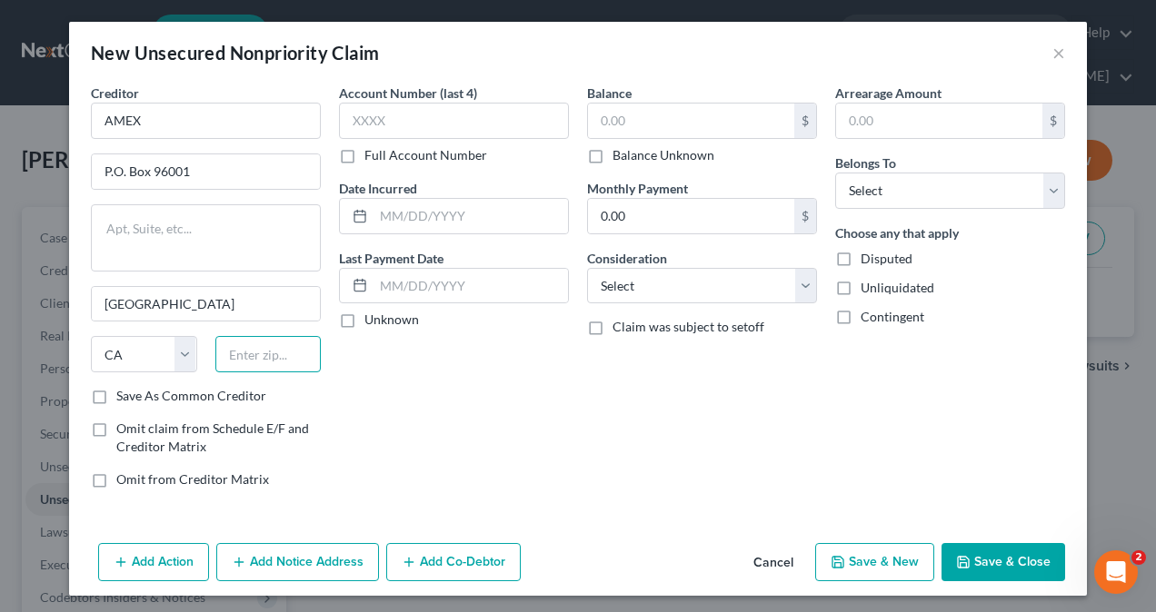
click at [262, 357] on input "text" at bounding box center [268, 354] width 106 height 36
type input "90096"
click at [411, 125] on input "text" at bounding box center [454, 121] width 230 height 36
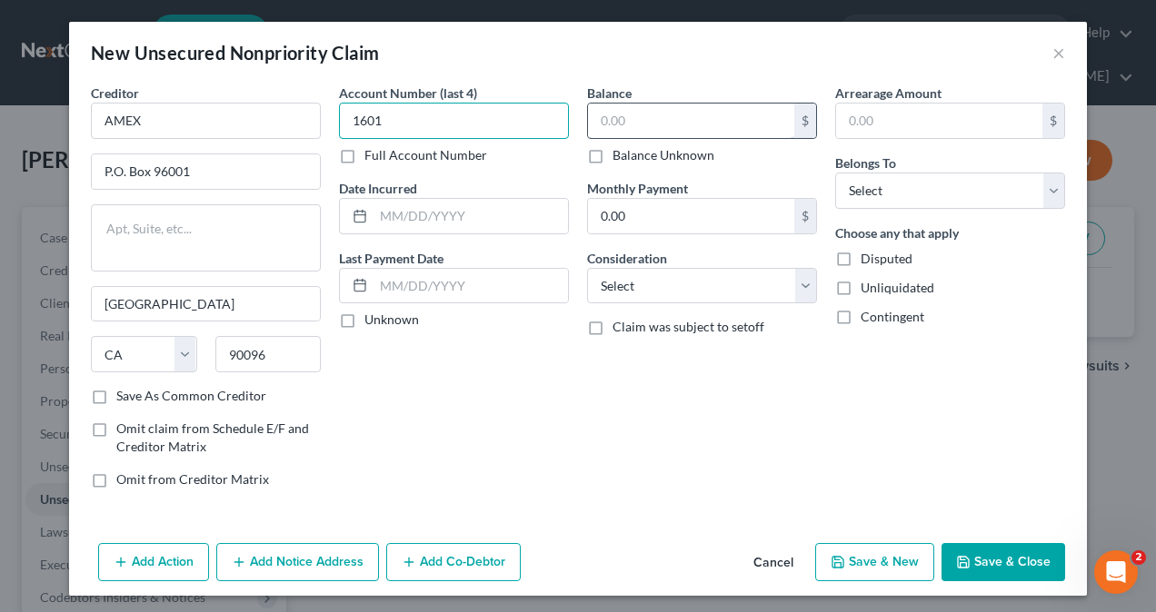
type input "1601"
click at [648, 124] on input "text" at bounding box center [691, 121] width 206 height 35
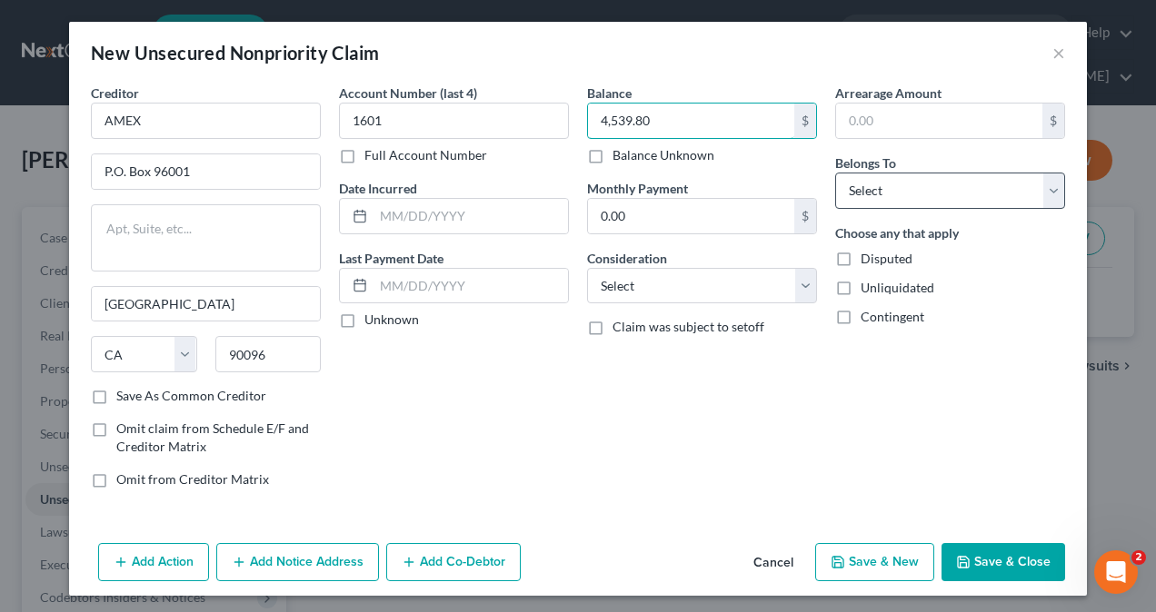
type input "4,539.80"
click at [893, 195] on select "Select Debtor 1 Only Debtor 2 Only Debtor 1 And Debtor 2 Only At Least One Of T…" at bounding box center [950, 191] width 230 height 36
select select "1"
click at [835, 173] on select "Select Debtor 1 Only Debtor 2 Only Debtor 1 And Debtor 2 Only At Least One Of T…" at bounding box center [950, 191] width 230 height 36
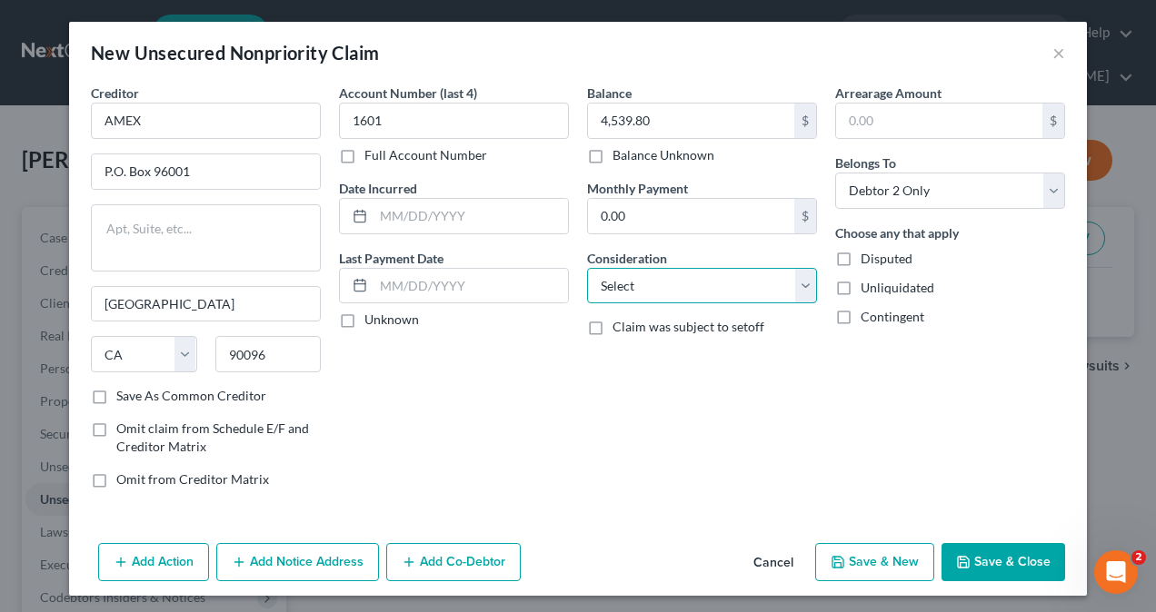
click at [680, 284] on select "Select Cable / Satellite Services Collection Agency Credit Card Debt Debt Couns…" at bounding box center [702, 286] width 230 height 36
select select "2"
click at [587, 268] on select "Select Cable / Satellite Services Collection Agency Credit Card Debt Debt Couns…" at bounding box center [702, 286] width 230 height 36
click at [1000, 563] on button "Save & Close" at bounding box center [1003, 562] width 124 height 38
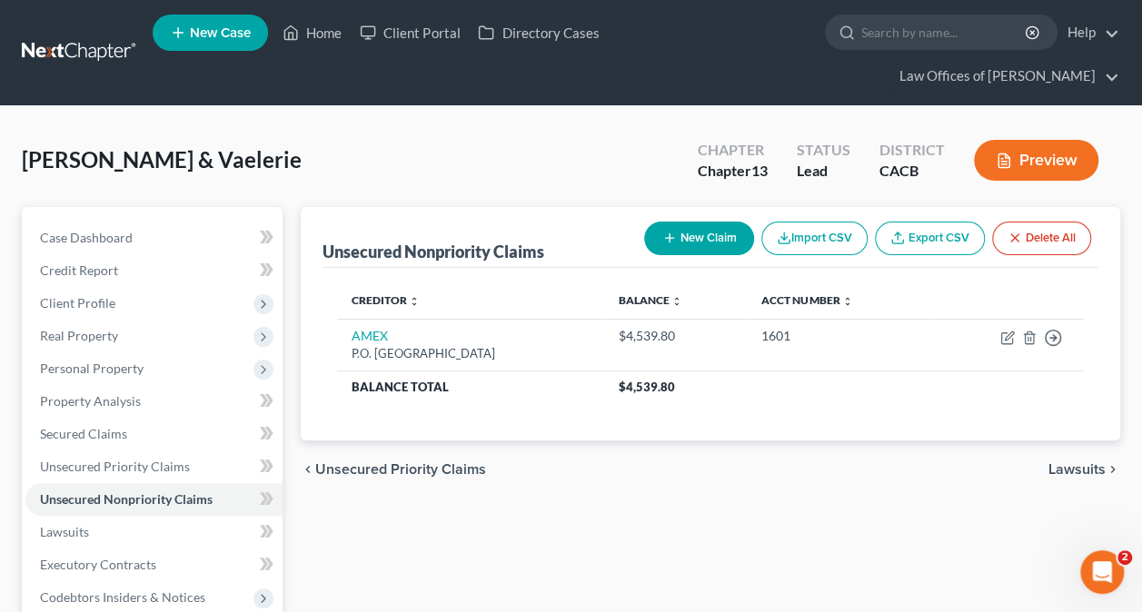
click at [707, 233] on button "New Claim" at bounding box center [699, 239] width 110 height 34
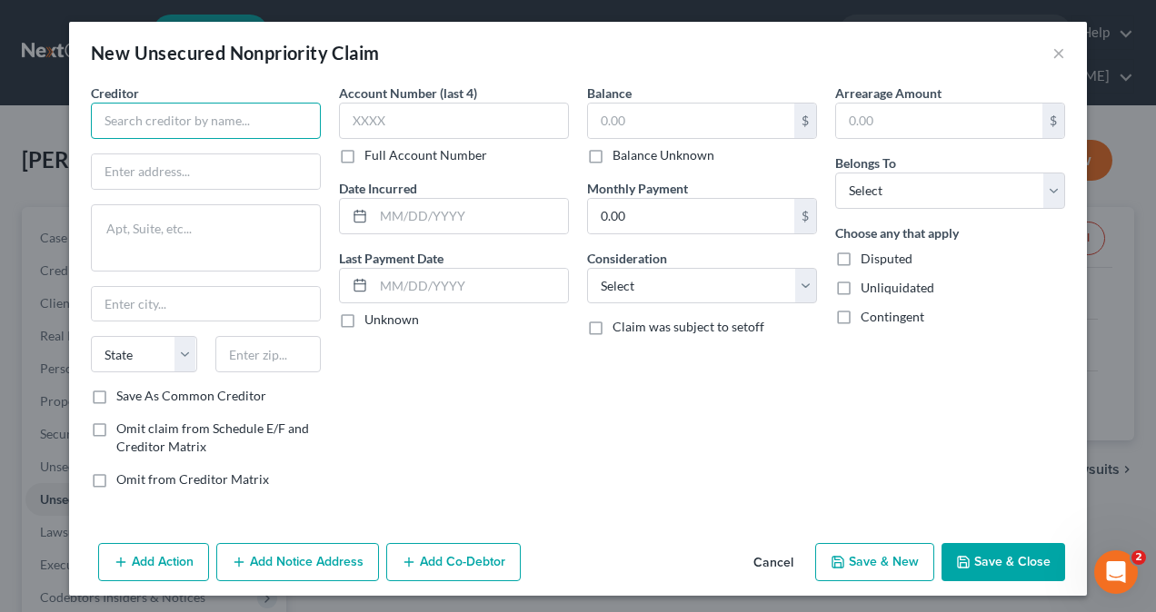
click at [170, 127] on input "text" at bounding box center [206, 121] width 230 height 36
type input "AMEX"
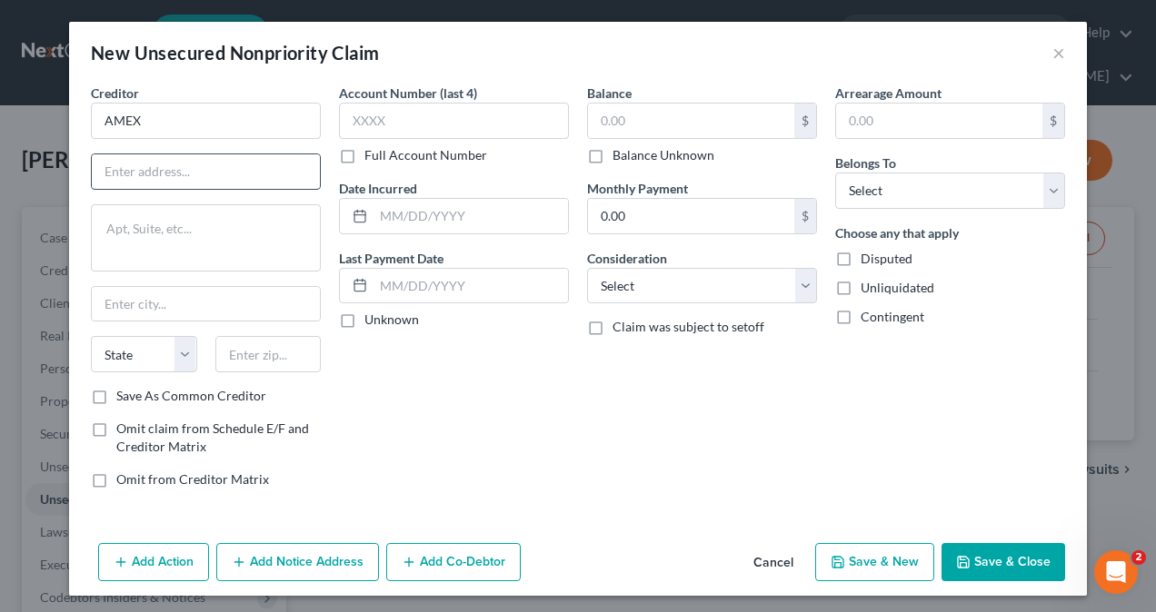
click at [164, 174] on input "text" at bounding box center [206, 171] width 228 height 35
type input "P.O. Box96001"
click at [182, 303] on input "text" at bounding box center [206, 304] width 228 height 35
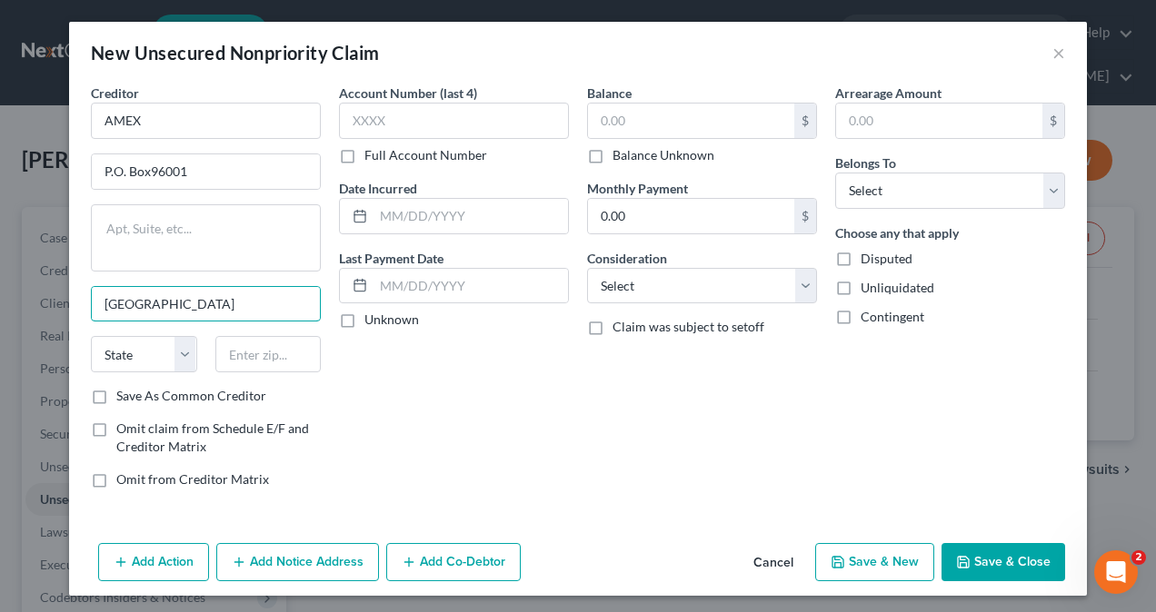
type input "[GEOGRAPHIC_DATA]"
click at [69, 352] on div "Creditor * AMEX P.O. Box96001 [GEOGRAPHIC_DATA] [US_STATE] AK AR AZ CA CO CT DE…" at bounding box center [577, 310] width 1017 height 452
click at [120, 355] on select "State [US_STATE] AK AR AZ CA CO CT DE DC [GEOGRAPHIC_DATA] [GEOGRAPHIC_DATA] GU…" at bounding box center [144, 354] width 106 height 36
select select "4"
click at [91, 336] on select "State [US_STATE] AK AR AZ CA CO CT DE DC [GEOGRAPHIC_DATA] [GEOGRAPHIC_DATA] GU…" at bounding box center [144, 354] width 106 height 36
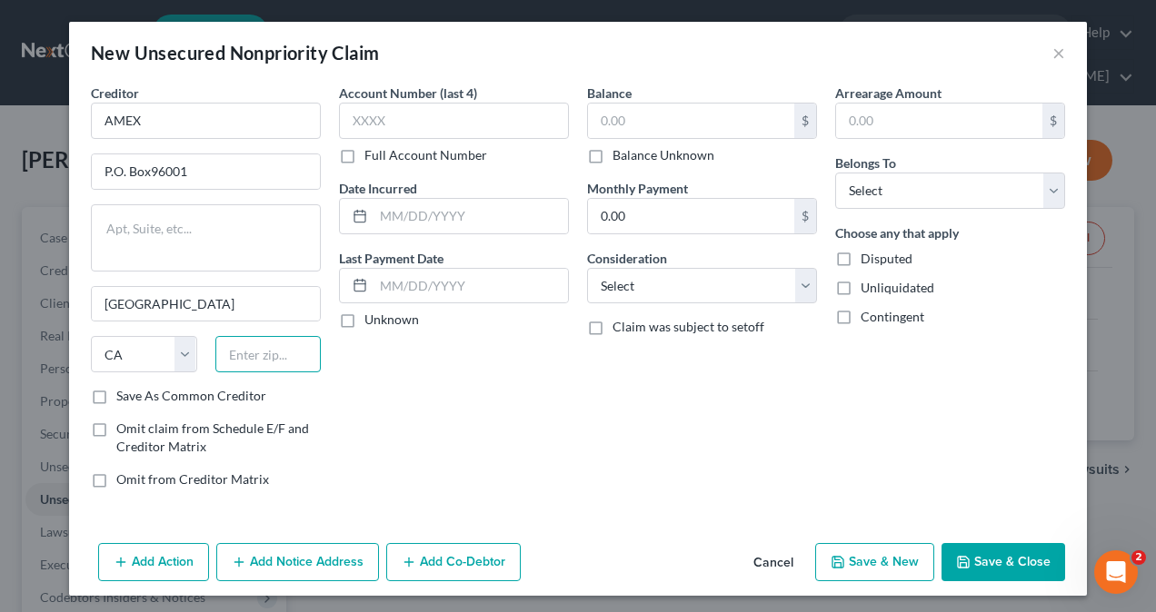
click at [243, 348] on input "text" at bounding box center [268, 354] width 106 height 36
type input "90096"
click at [442, 118] on input "text" at bounding box center [454, 121] width 230 height 36
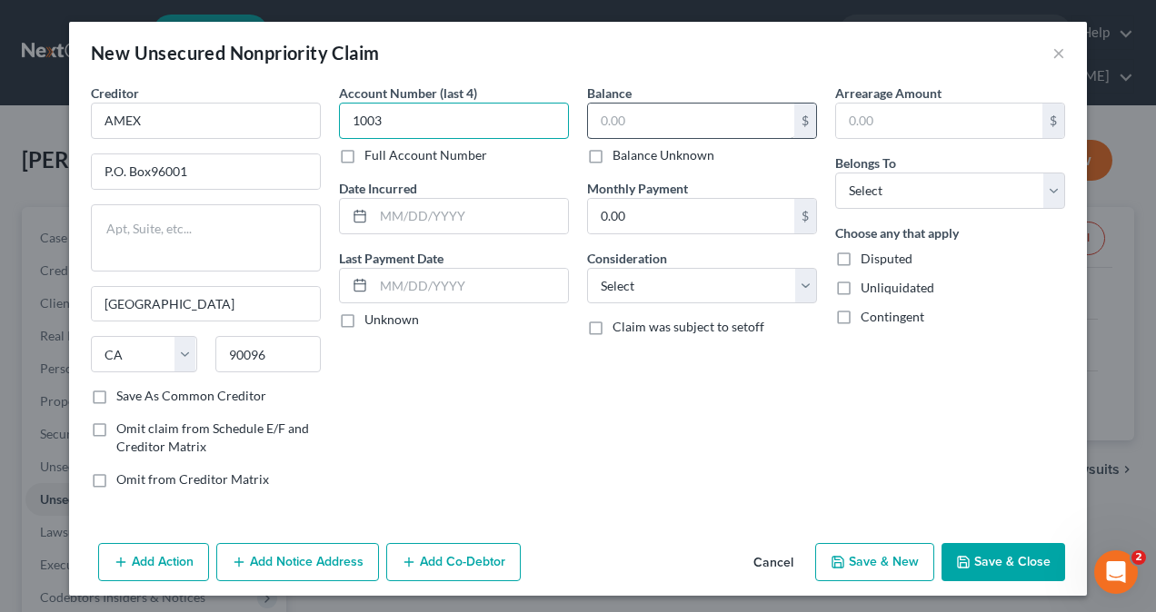
type input "1003"
click at [630, 124] on input "text" at bounding box center [691, 121] width 206 height 35
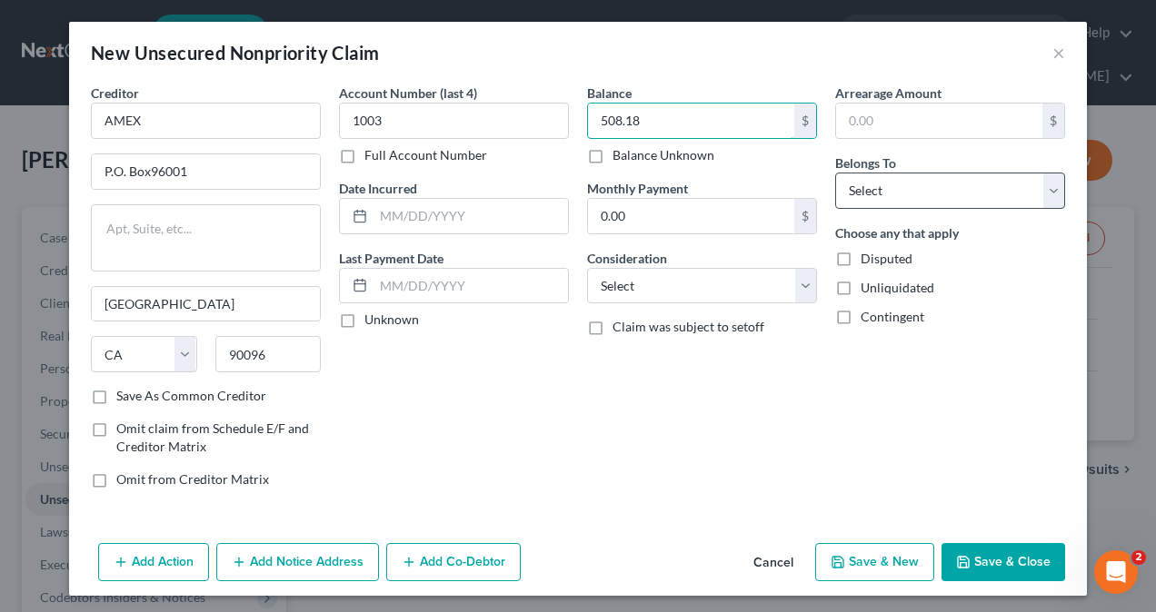
type input "508.18"
click at [915, 191] on select "Select Debtor 1 Only Debtor 2 Only Debtor 1 And Debtor 2 Only At Least One Of T…" at bounding box center [950, 191] width 230 height 36
select select "1"
click at [835, 173] on select "Select Debtor 1 Only Debtor 2 Only Debtor 1 And Debtor 2 Only At Least One Of T…" at bounding box center [950, 191] width 230 height 36
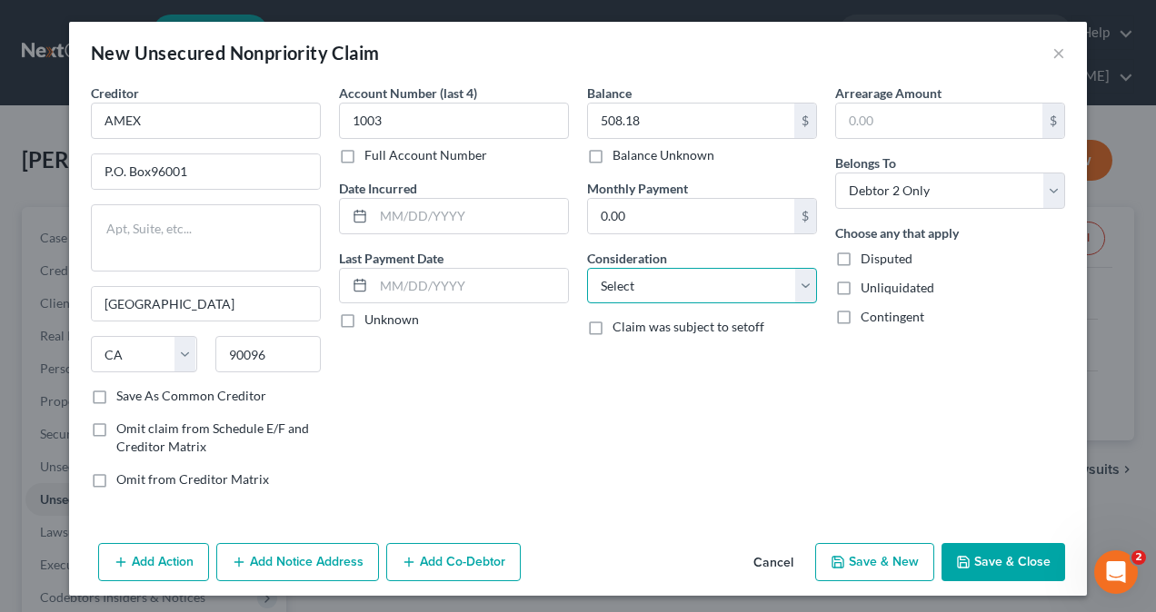
click at [660, 284] on select "Select Cable / Satellite Services Collection Agency Credit Card Debt Debt Couns…" at bounding box center [702, 286] width 230 height 36
select select "2"
click at [587, 268] on select "Select Cable / Satellite Services Collection Agency Credit Card Debt Debt Couns…" at bounding box center [702, 286] width 230 height 36
click at [981, 551] on button "Save & Close" at bounding box center [1003, 562] width 124 height 38
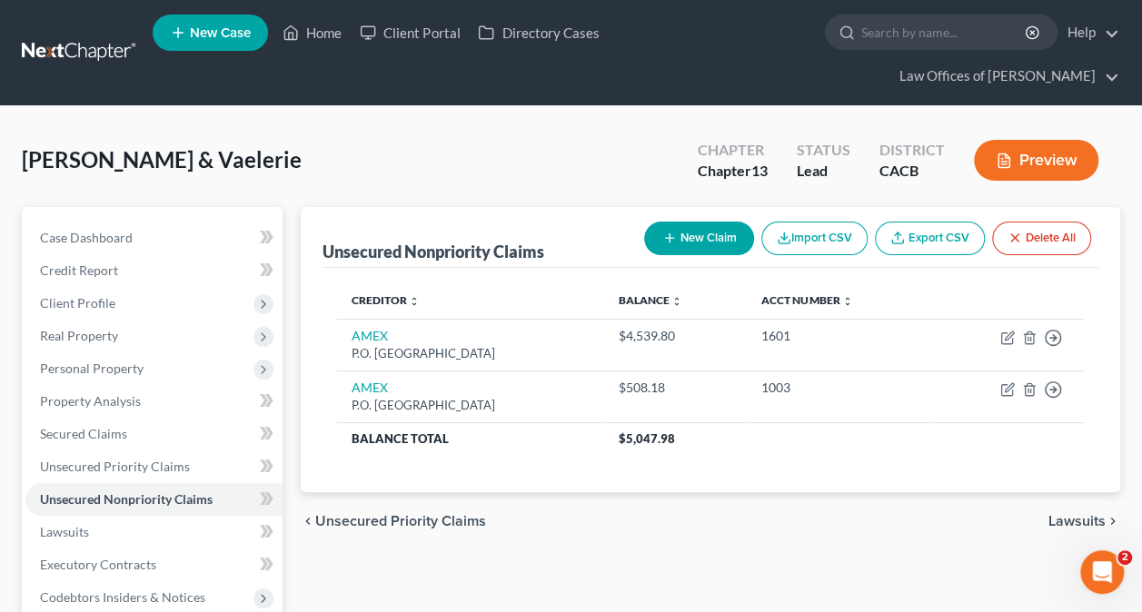
click at [710, 231] on button "New Claim" at bounding box center [699, 239] width 110 height 34
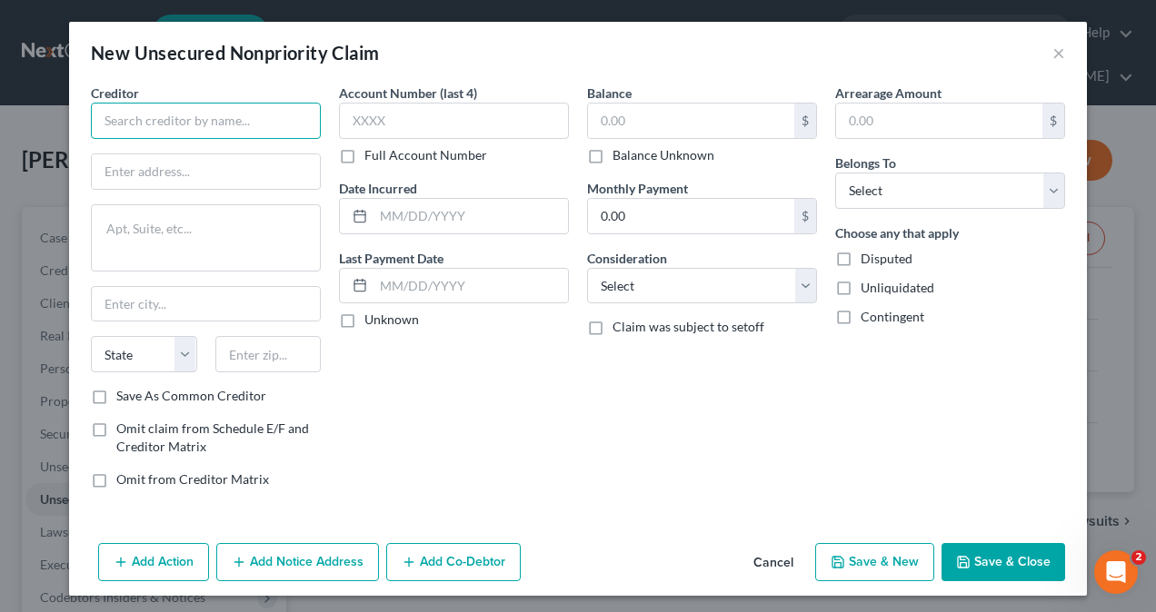
click at [122, 134] on input "text" at bounding box center [206, 121] width 230 height 36
type input "AMEX"
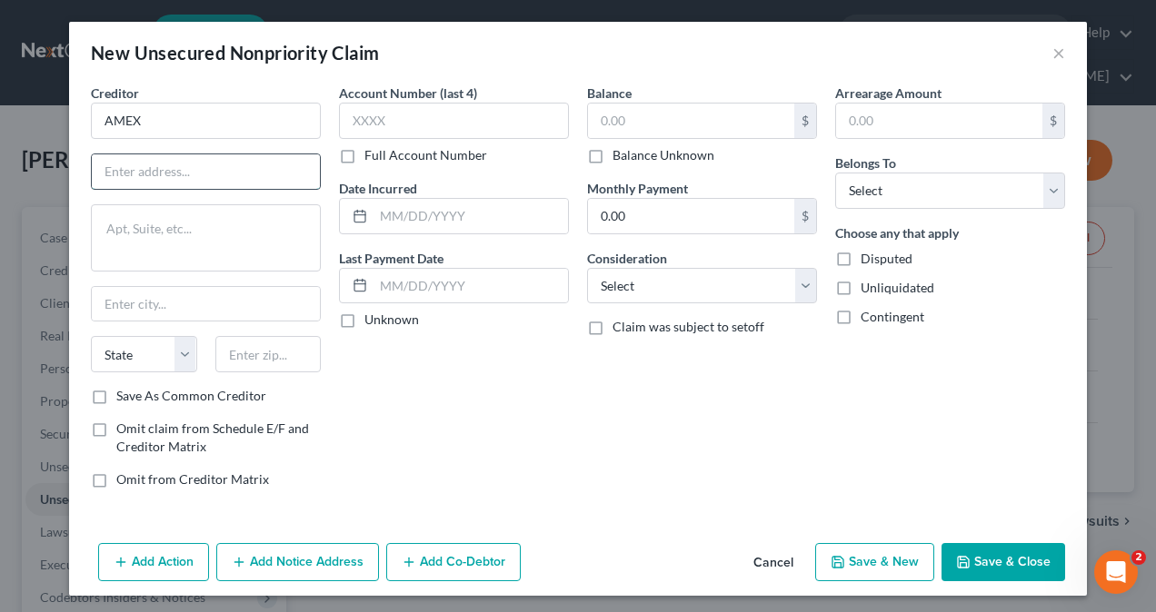
click at [182, 168] on input "text" at bounding box center [206, 171] width 228 height 35
type input "P.O. Box 96001"
click at [139, 298] on input "text" at bounding box center [206, 304] width 228 height 35
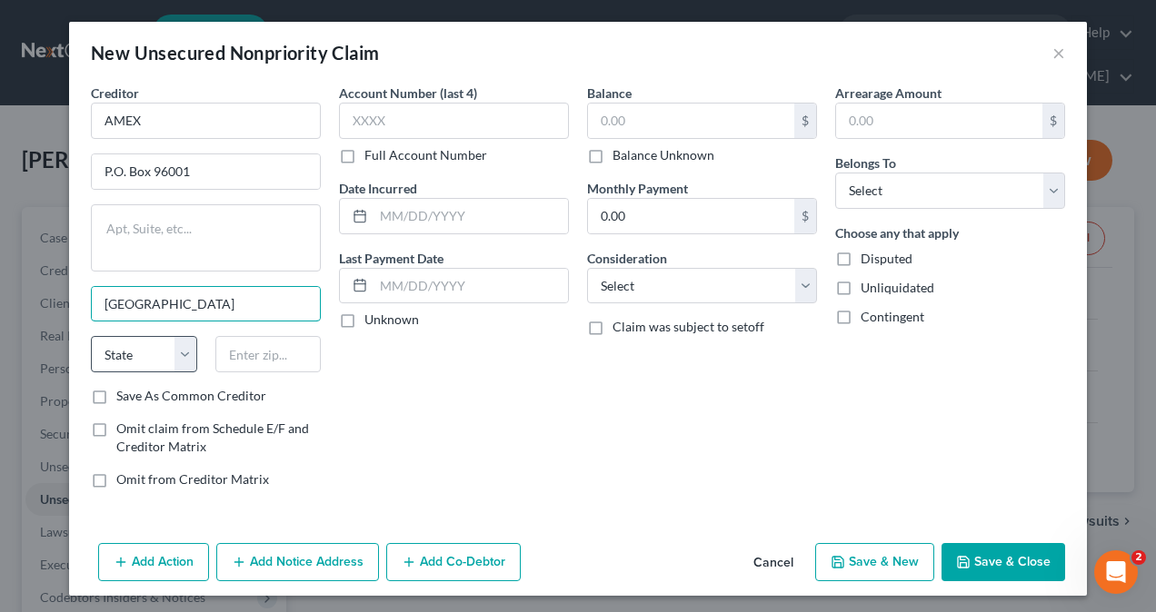
type input "[GEOGRAPHIC_DATA]"
click at [91, 352] on select "State [US_STATE] AK AR AZ CA CO CT DE DC [GEOGRAPHIC_DATA] [GEOGRAPHIC_DATA] GU…" at bounding box center [144, 354] width 106 height 36
select select "4"
click at [91, 336] on select "State [US_STATE] AK AR AZ CA CO CT DE DC [GEOGRAPHIC_DATA] [GEOGRAPHIC_DATA] GU…" at bounding box center [144, 354] width 106 height 36
click at [265, 349] on input "text" at bounding box center [268, 354] width 106 height 36
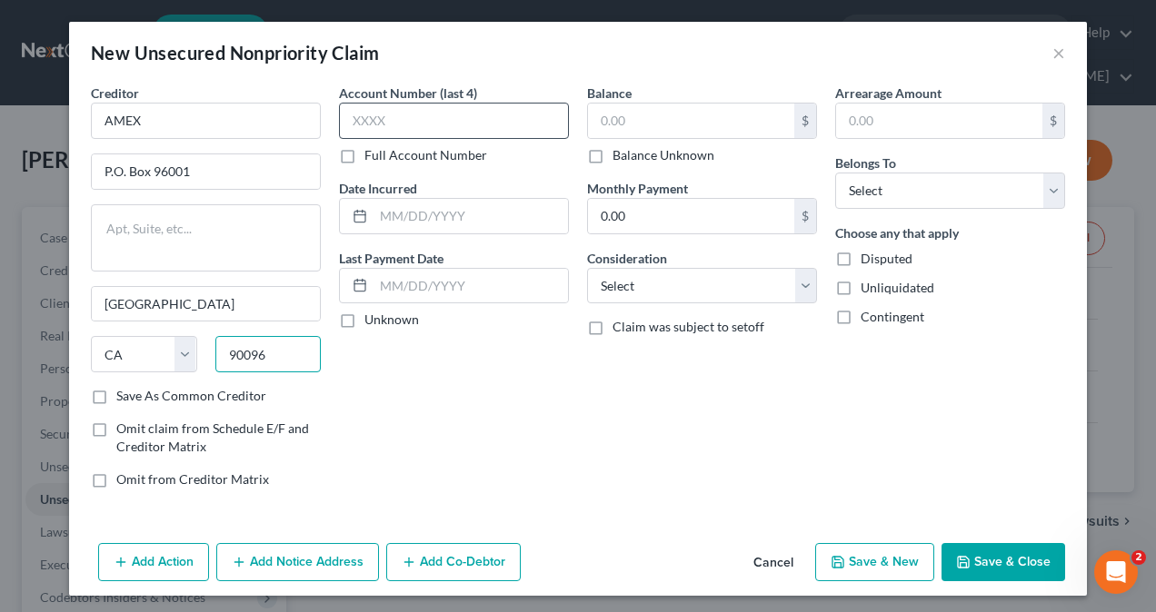
type input "90096"
click at [435, 129] on input "text" at bounding box center [454, 121] width 230 height 36
type input "1005"
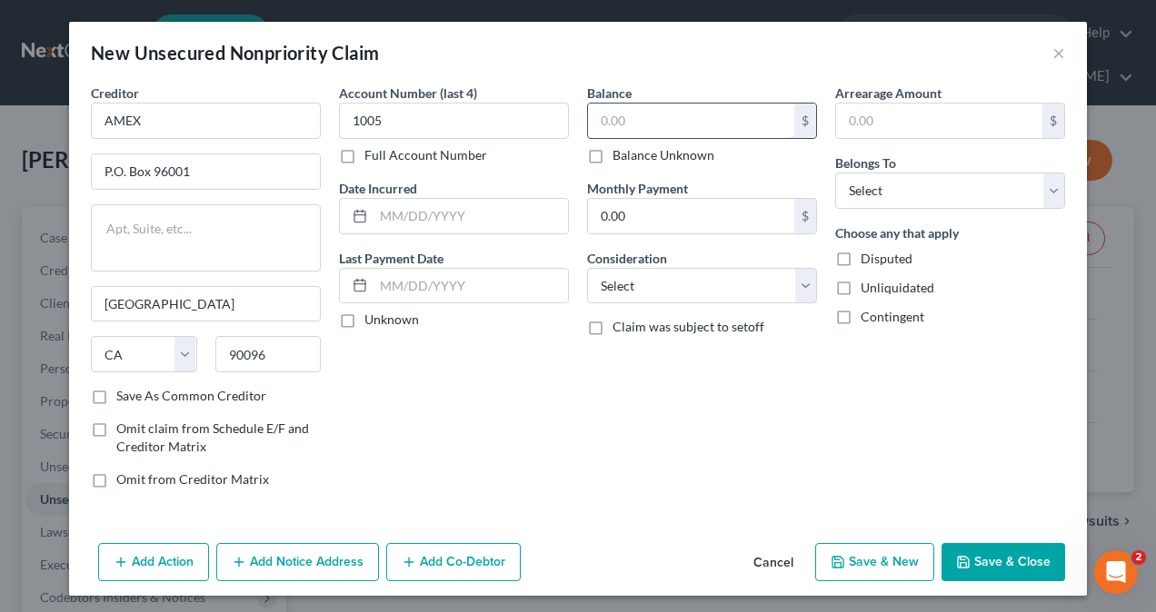
click at [683, 122] on input "text" at bounding box center [691, 121] width 206 height 35
type input "1,583.06"
click at [882, 184] on select "Select Debtor 1 Only Debtor 2 Only Debtor 1 And Debtor 2 Only At Least One Of T…" at bounding box center [950, 191] width 230 height 36
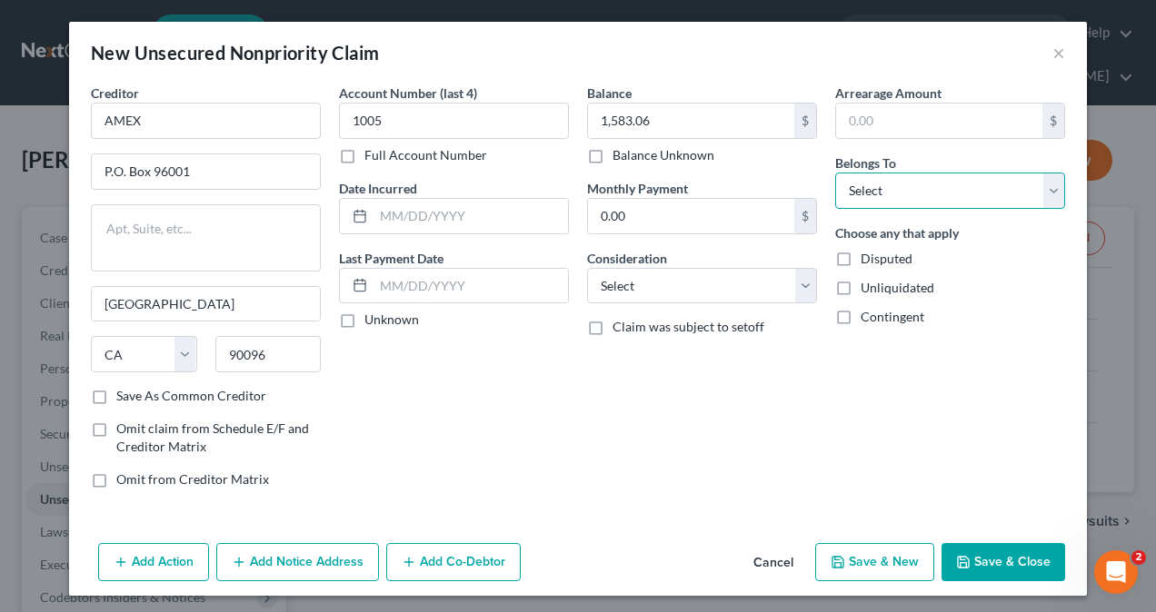
select select "1"
click at [835, 173] on select "Select Debtor 1 Only Debtor 2 Only Debtor 1 And Debtor 2 Only At Least One Of T…" at bounding box center [950, 191] width 230 height 36
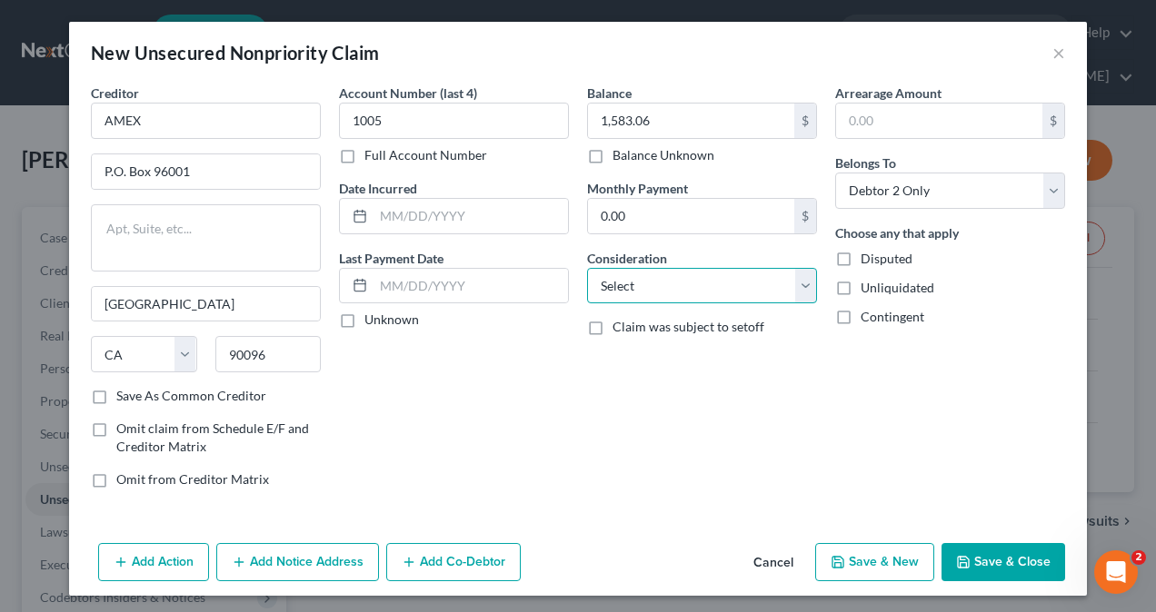
click at [684, 280] on select "Select Cable / Satellite Services Collection Agency Credit Card Debt Debt Couns…" at bounding box center [702, 286] width 230 height 36
select select "2"
click at [587, 268] on select "Select Cable / Satellite Services Collection Agency Credit Card Debt Debt Couns…" at bounding box center [702, 286] width 230 height 36
click at [1002, 557] on button "Save & Close" at bounding box center [1003, 562] width 124 height 38
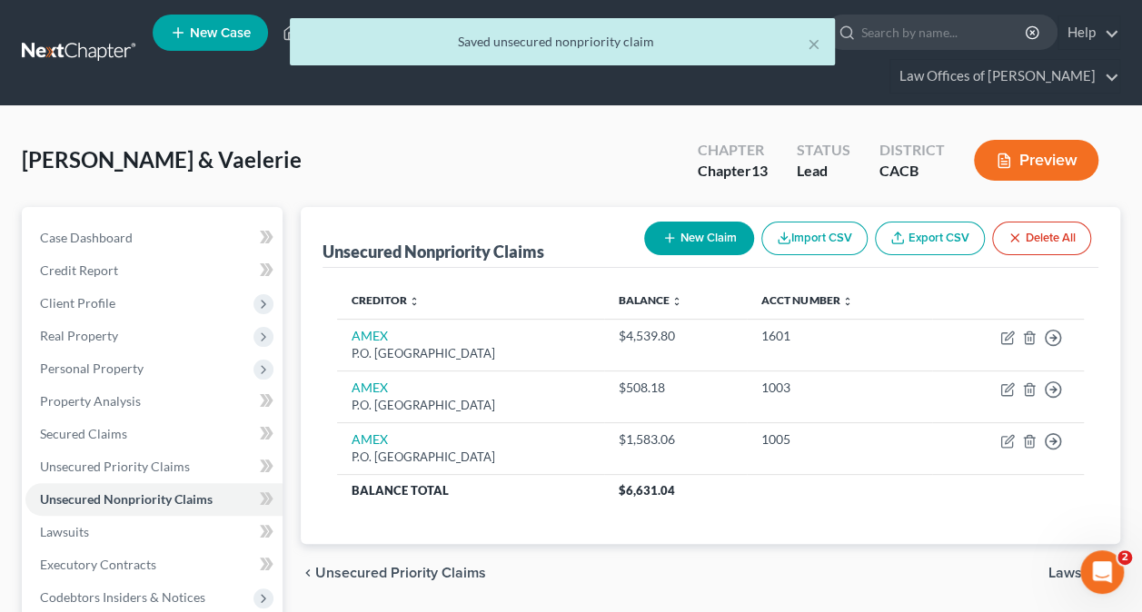
click at [695, 240] on button "New Claim" at bounding box center [699, 239] width 110 height 34
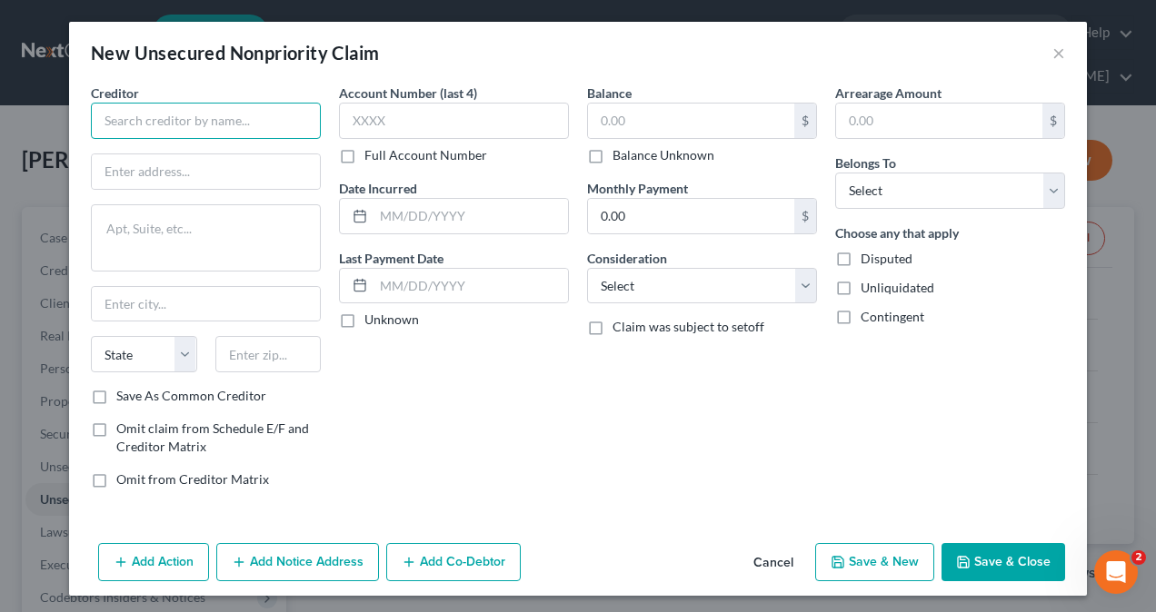
click at [239, 116] on input "text" at bounding box center [206, 121] width 230 height 36
type input "AMEX"
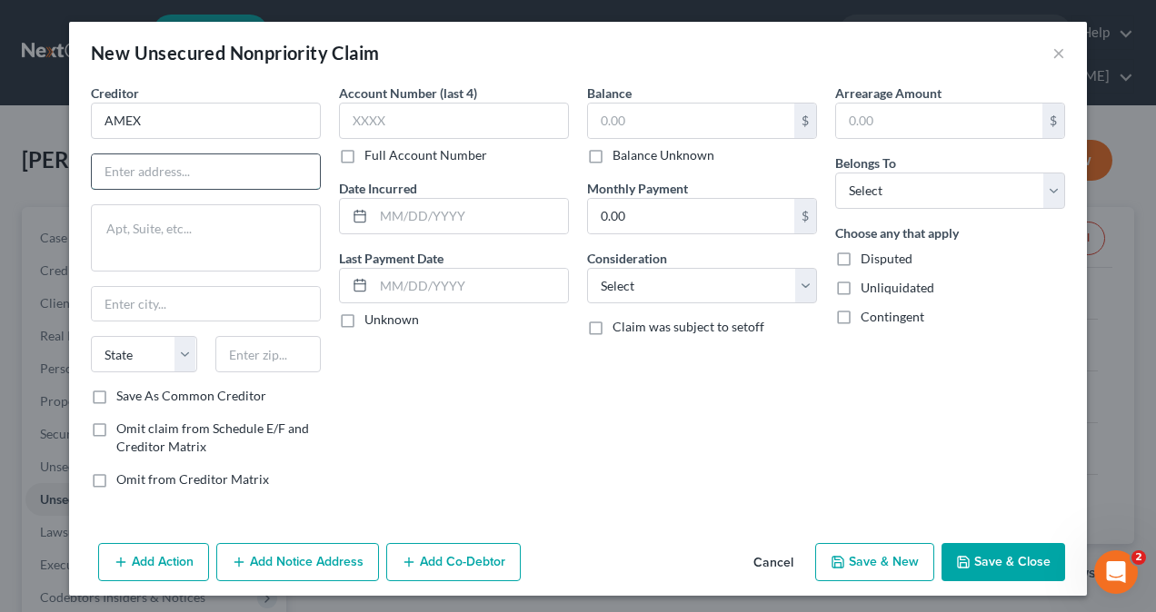
drag, startPoint x: 194, startPoint y: 156, endPoint x: 191, endPoint y: 165, distance: 9.8
click at [194, 156] on input "text" at bounding box center [206, 171] width 228 height 35
type input "P.O. Box 96001"
click at [167, 305] on input "text" at bounding box center [206, 304] width 228 height 35
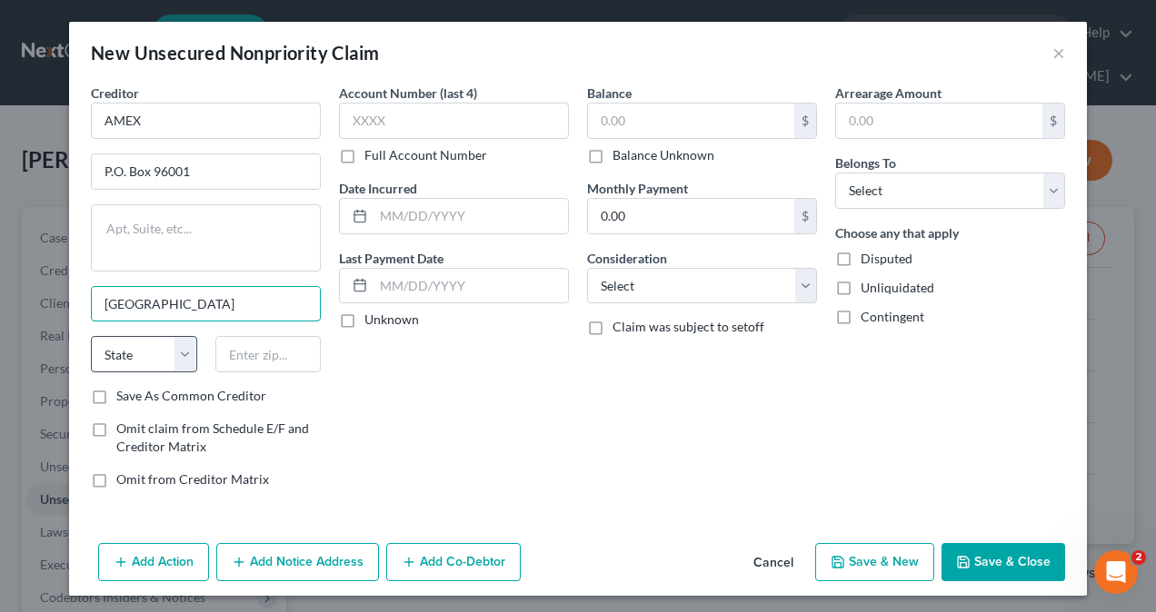
type input "[GEOGRAPHIC_DATA]"
click at [103, 343] on select "State [US_STATE] AK AR AZ CA CO CT DE DC [GEOGRAPHIC_DATA] [GEOGRAPHIC_DATA] GU…" at bounding box center [144, 354] width 106 height 36
select select "4"
click at [91, 336] on select "State [US_STATE] AK AR AZ CA CO CT DE DC [GEOGRAPHIC_DATA] [GEOGRAPHIC_DATA] GU…" at bounding box center [144, 354] width 106 height 36
click at [263, 343] on input "text" at bounding box center [268, 354] width 106 height 36
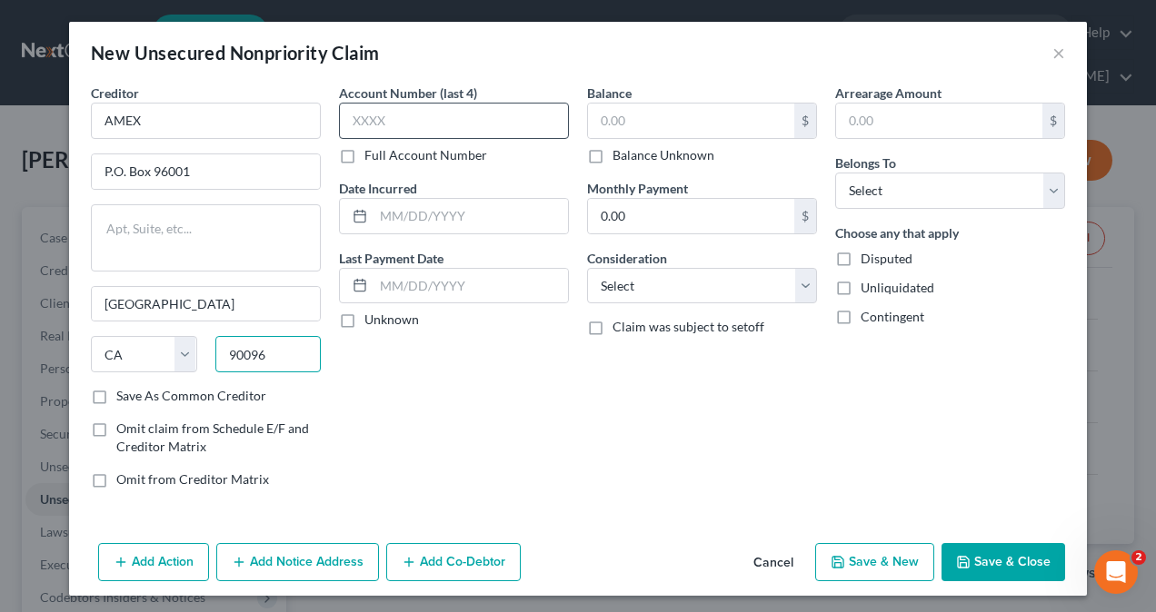
type input "90096"
click at [446, 114] on input "text" at bounding box center [454, 121] width 230 height 36
type input "1003"
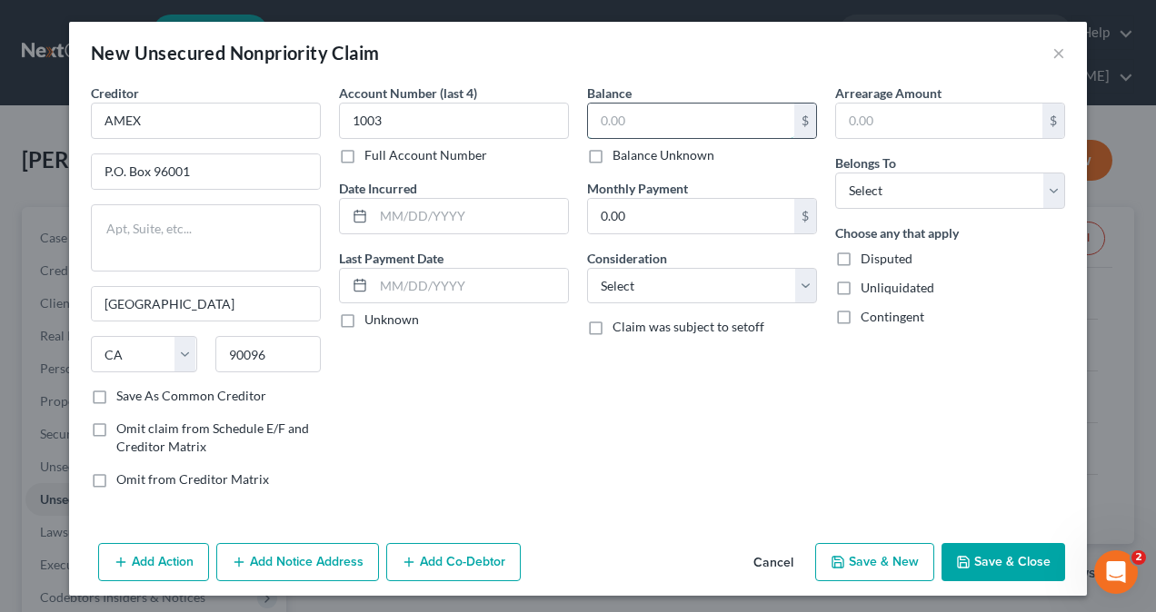
click at [633, 124] on input "text" at bounding box center [691, 121] width 206 height 35
type input "3,212.21"
click at [912, 184] on select "Select Debtor 1 Only Debtor 2 Only Debtor 1 And Debtor 2 Only At Least One Of T…" at bounding box center [950, 191] width 230 height 36
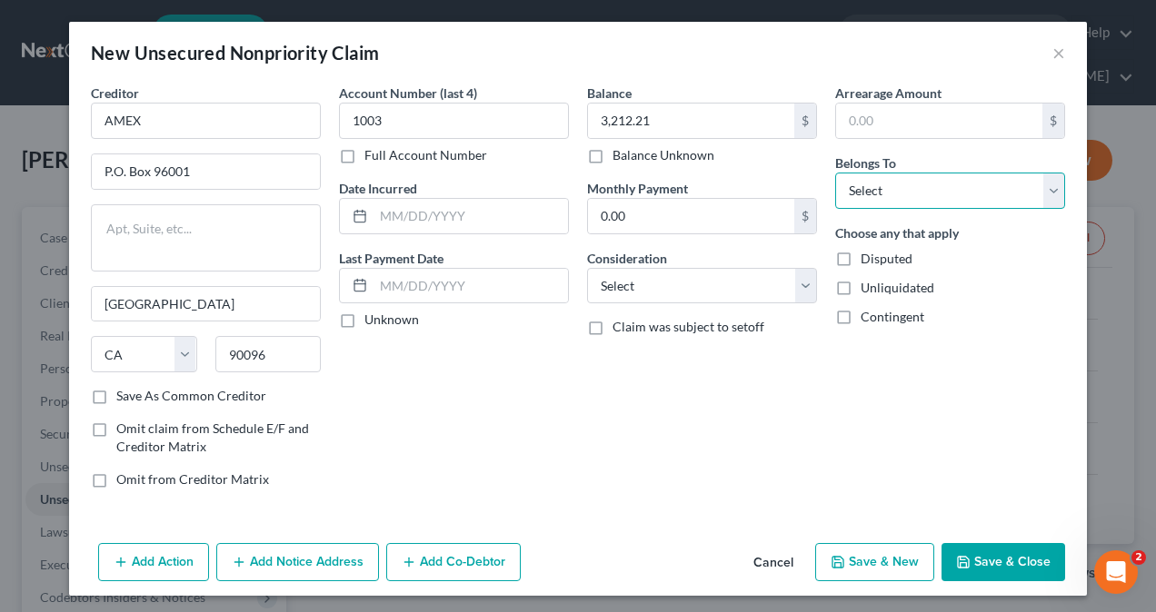
select select "1"
click at [835, 173] on select "Select Debtor 1 Only Debtor 2 Only Debtor 1 And Debtor 2 Only At Least One Of T…" at bounding box center [950, 191] width 230 height 36
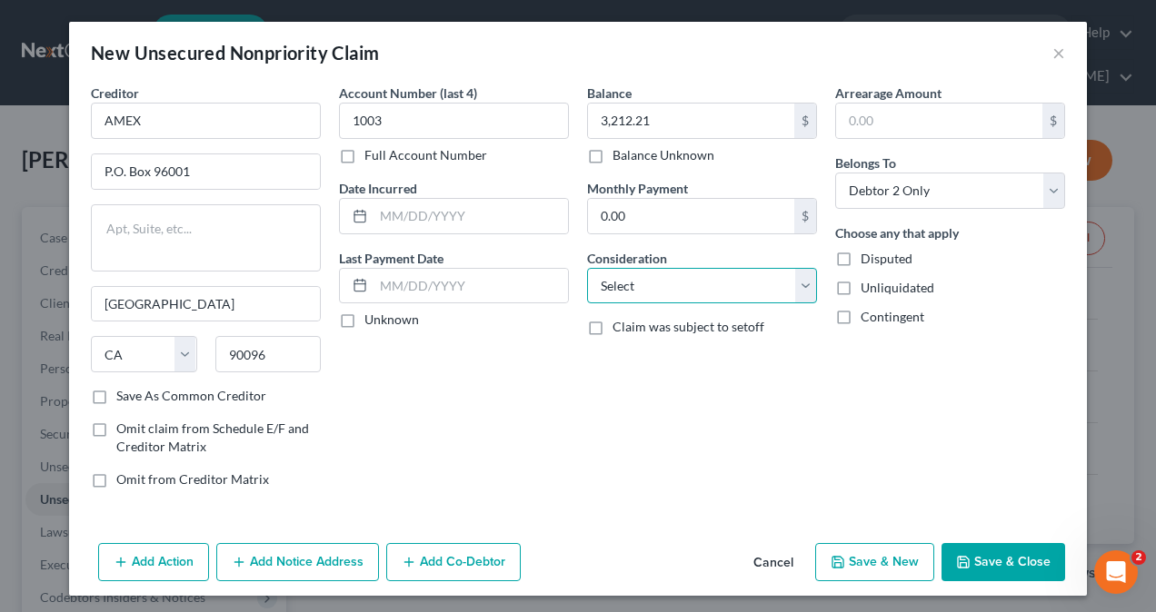
click at [682, 287] on select "Select Cable / Satellite Services Collection Agency Credit Card Debt Debt Couns…" at bounding box center [702, 286] width 230 height 36
select select "2"
click at [587, 268] on select "Select Cable / Satellite Services Collection Agency Credit Card Debt Debt Couns…" at bounding box center [702, 286] width 230 height 36
click at [1017, 558] on button "Save & Close" at bounding box center [1003, 562] width 124 height 38
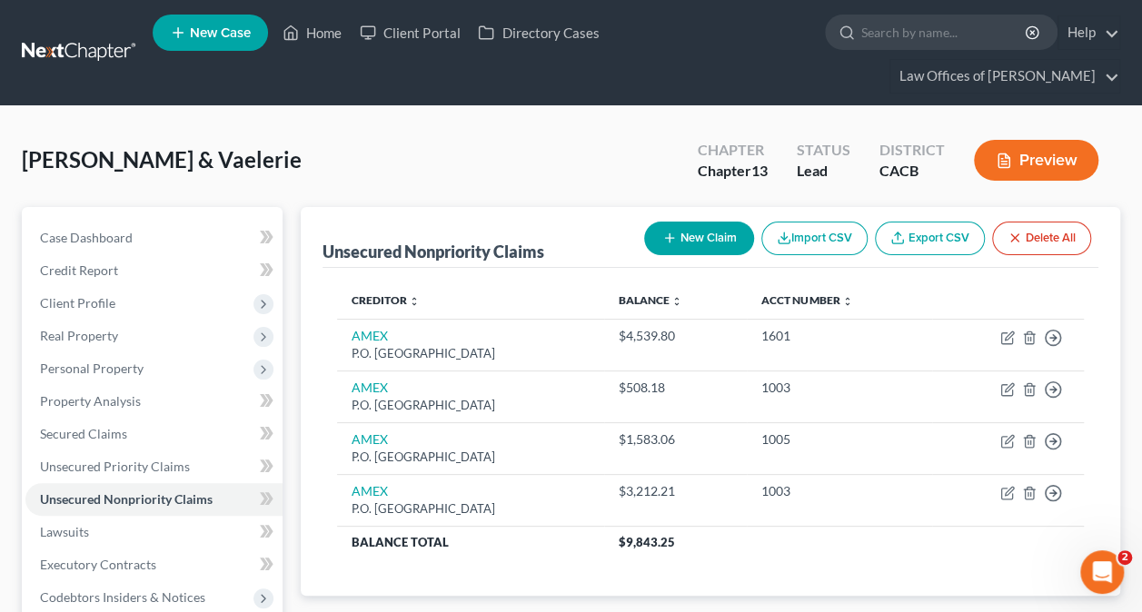
click at [690, 224] on button "New Claim" at bounding box center [699, 239] width 110 height 34
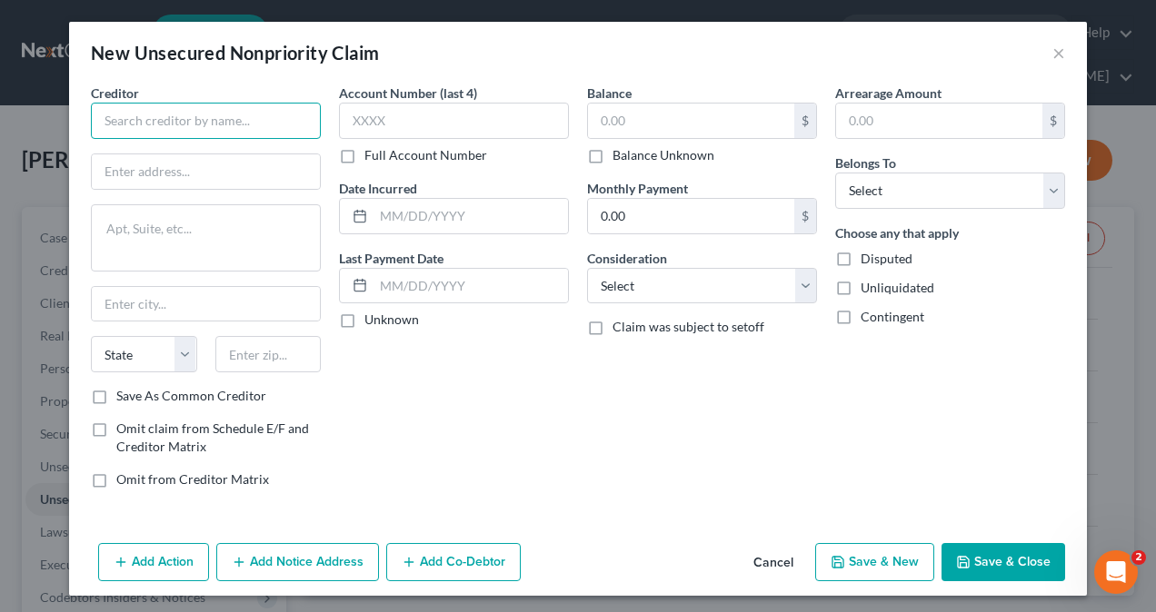
click at [130, 118] on input "text" at bounding box center [206, 121] width 230 height 36
type input "PayPal Credit SyncB"
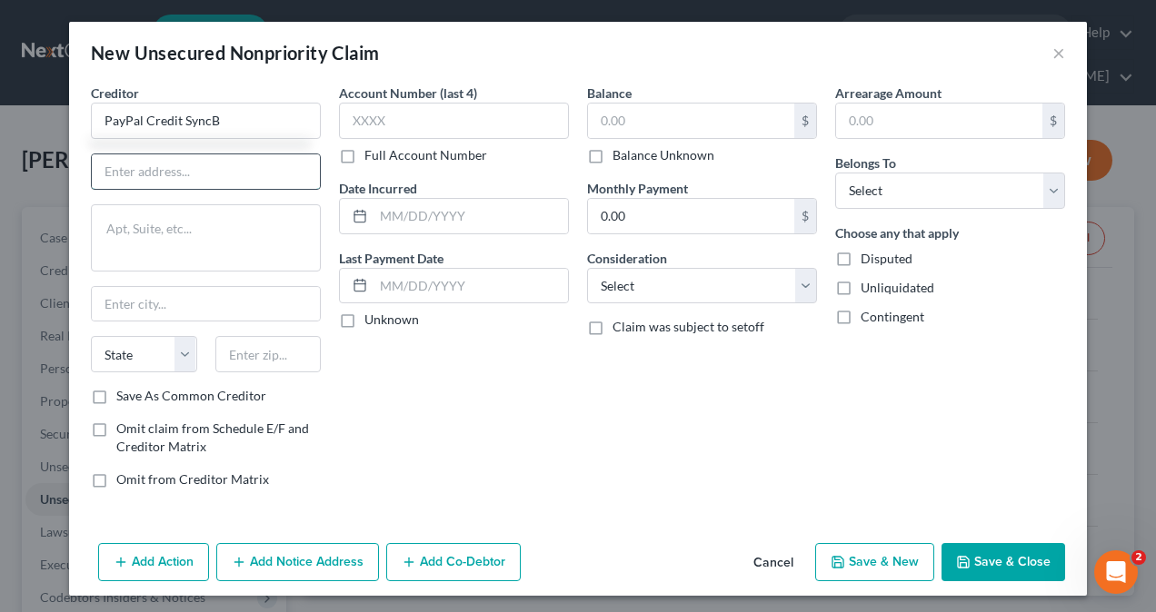
click at [138, 176] on input "text" at bounding box center [206, 171] width 228 height 35
type input "P.O. Box 71707"
click at [151, 305] on input "text" at bounding box center [206, 304] width 228 height 35
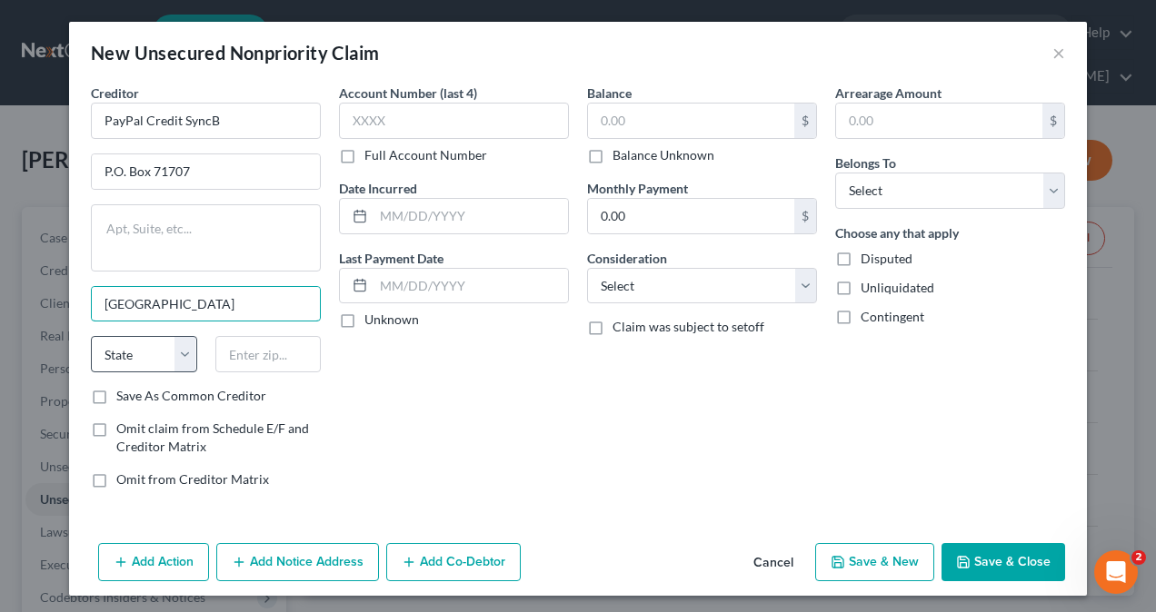
type input "[GEOGRAPHIC_DATA]"
click at [138, 359] on select "State [US_STATE] AK AR AZ CA CO CT DE DC [GEOGRAPHIC_DATA] [GEOGRAPHIC_DATA] GU…" at bounding box center [144, 354] width 106 height 36
select select "39"
click at [91, 336] on select "State [US_STATE] AK AR AZ CA CO CT DE DC [GEOGRAPHIC_DATA] [GEOGRAPHIC_DATA] GU…" at bounding box center [144, 354] width 106 height 36
click at [225, 352] on input "text" at bounding box center [268, 354] width 106 height 36
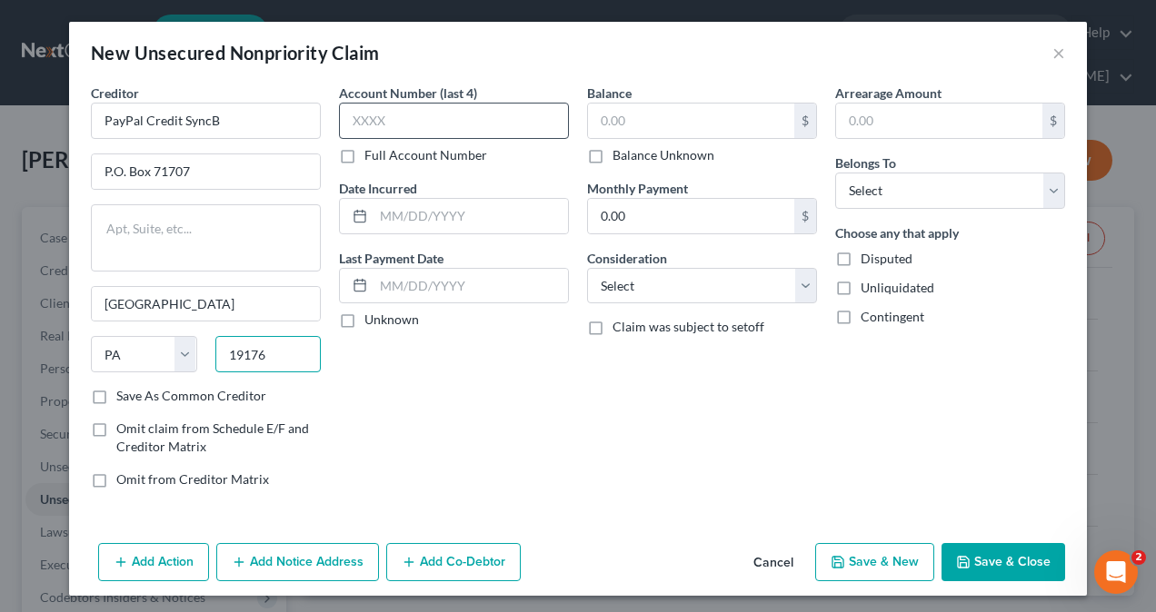
type input "19176"
click at [416, 111] on input "text" at bounding box center [454, 121] width 230 height 36
type input "3788"
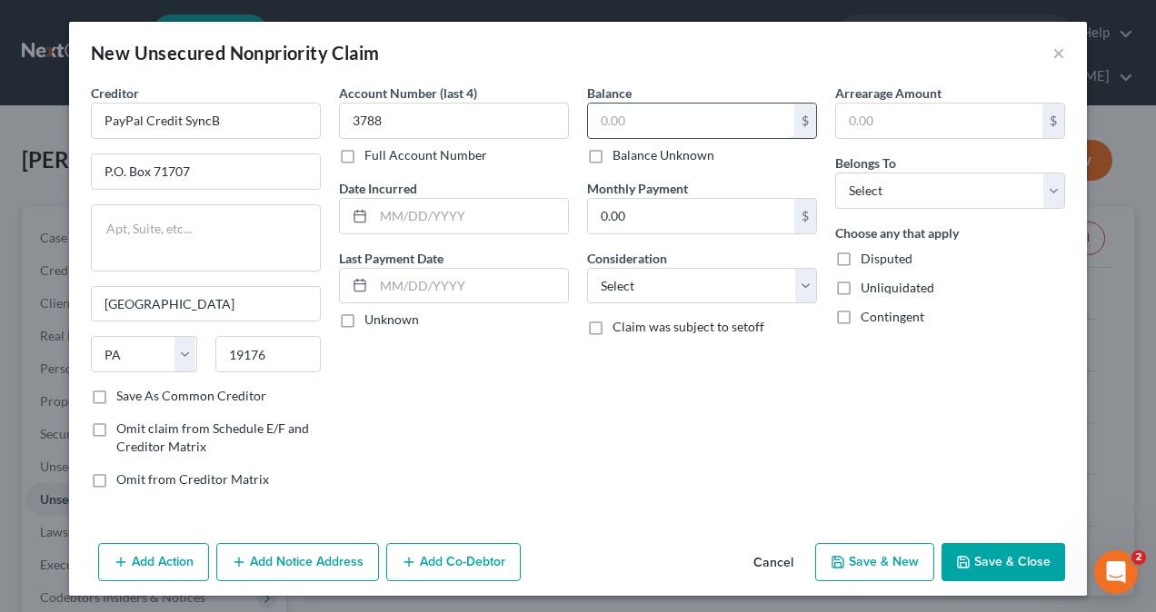
click at [622, 126] on input "text" at bounding box center [691, 121] width 206 height 35
type input "1,260.96"
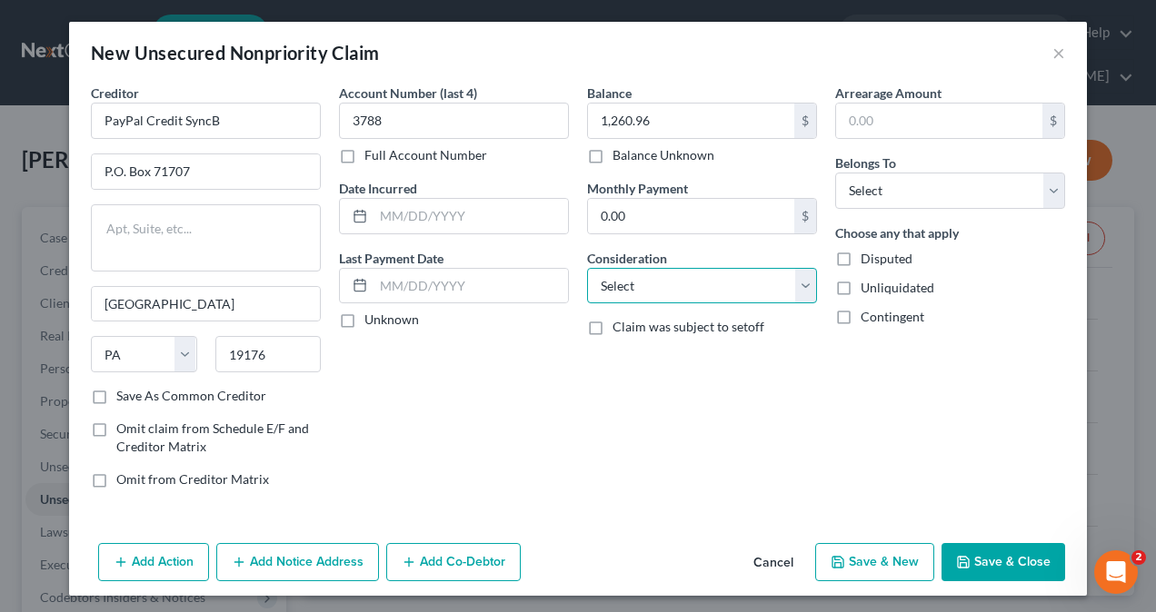
click at [663, 290] on select "Select Cable / Satellite Services Collection Agency Credit Card Debt Debt Couns…" at bounding box center [702, 286] width 230 height 36
select select "2"
click at [587, 268] on select "Select Cable / Satellite Services Collection Agency Credit Card Debt Debt Couns…" at bounding box center [702, 286] width 230 height 36
click at [996, 560] on button "Save & Close" at bounding box center [1003, 562] width 124 height 38
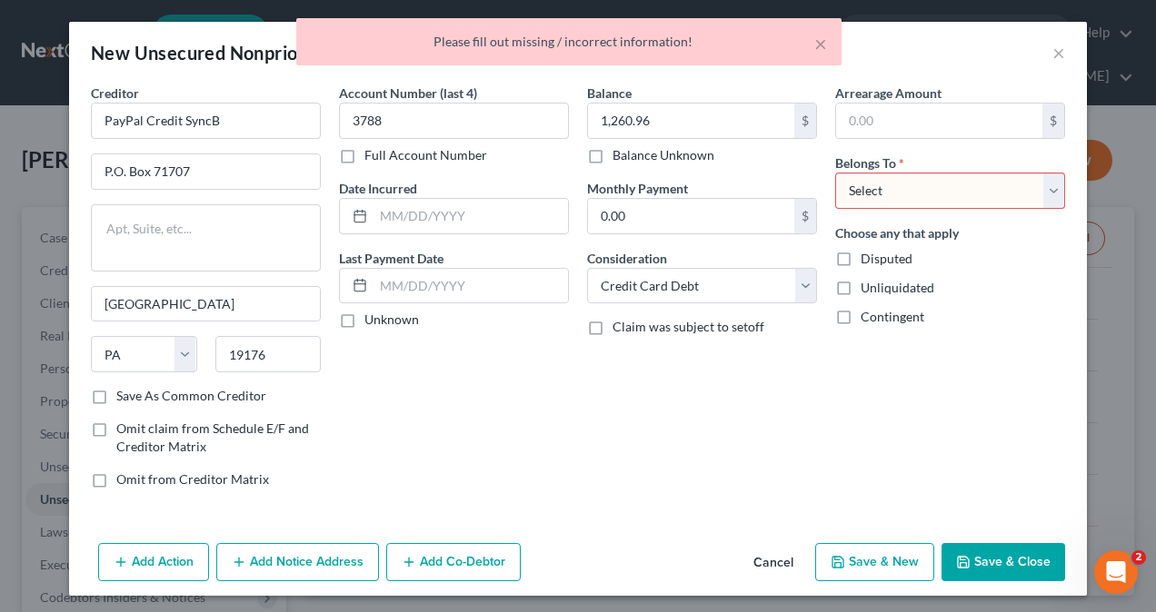
click at [907, 195] on select "Select Debtor 1 Only Debtor 2 Only Debtor 1 And Debtor 2 Only At Least One Of T…" at bounding box center [950, 191] width 230 height 36
select select "1"
click at [835, 173] on select "Select Debtor 1 Only Debtor 2 Only Debtor 1 And Debtor 2 Only At Least One Of T…" at bounding box center [950, 191] width 230 height 36
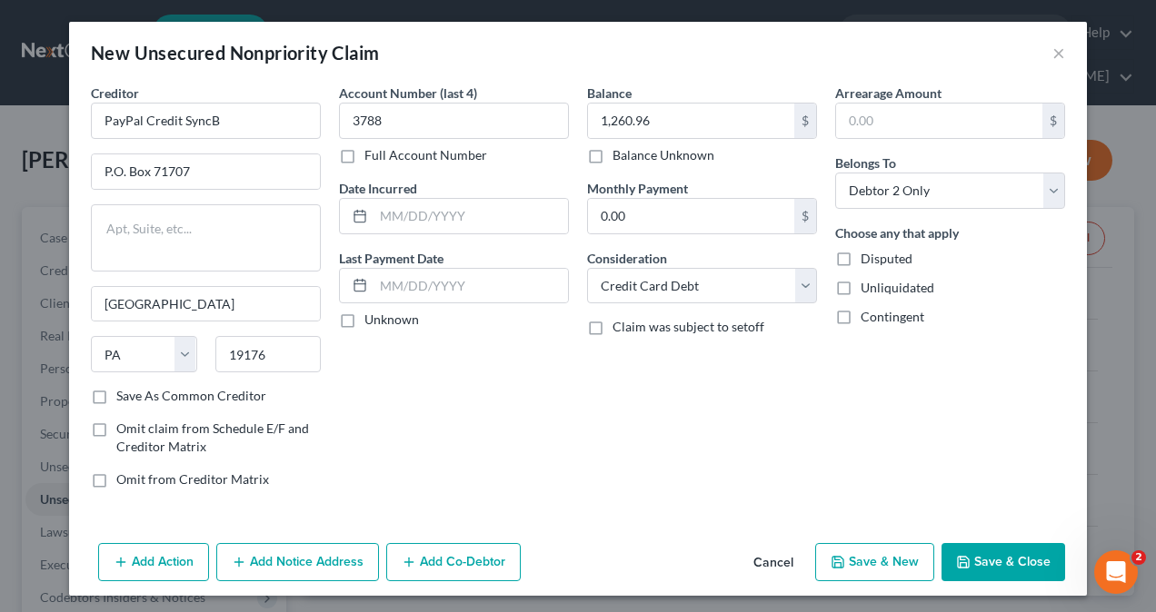
click at [1004, 563] on button "Save & Close" at bounding box center [1003, 562] width 124 height 38
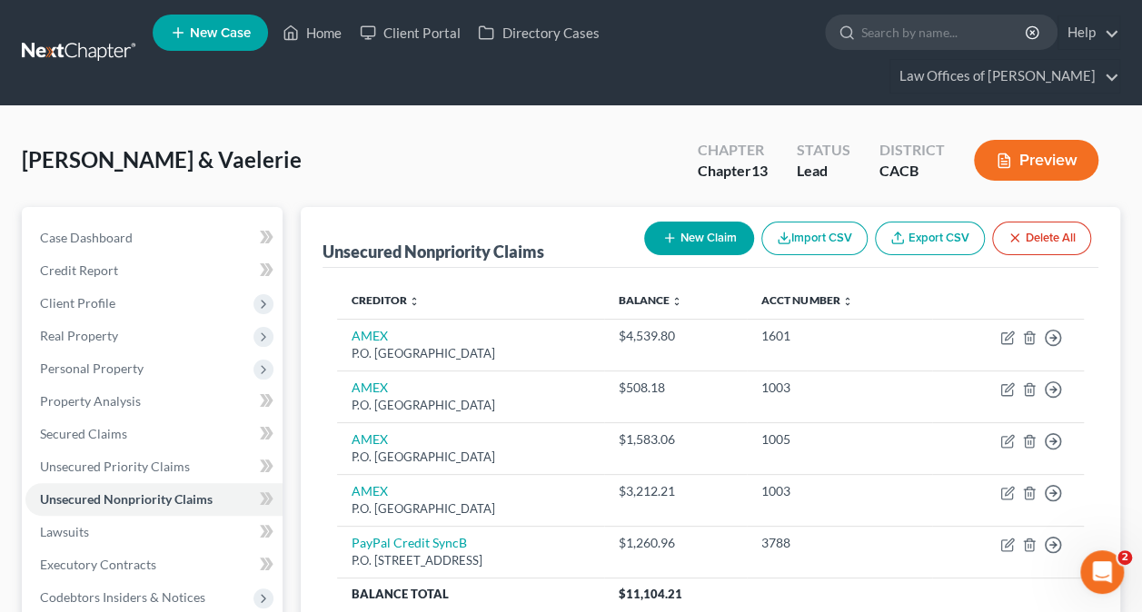
click at [697, 243] on button "New Claim" at bounding box center [699, 239] width 110 height 34
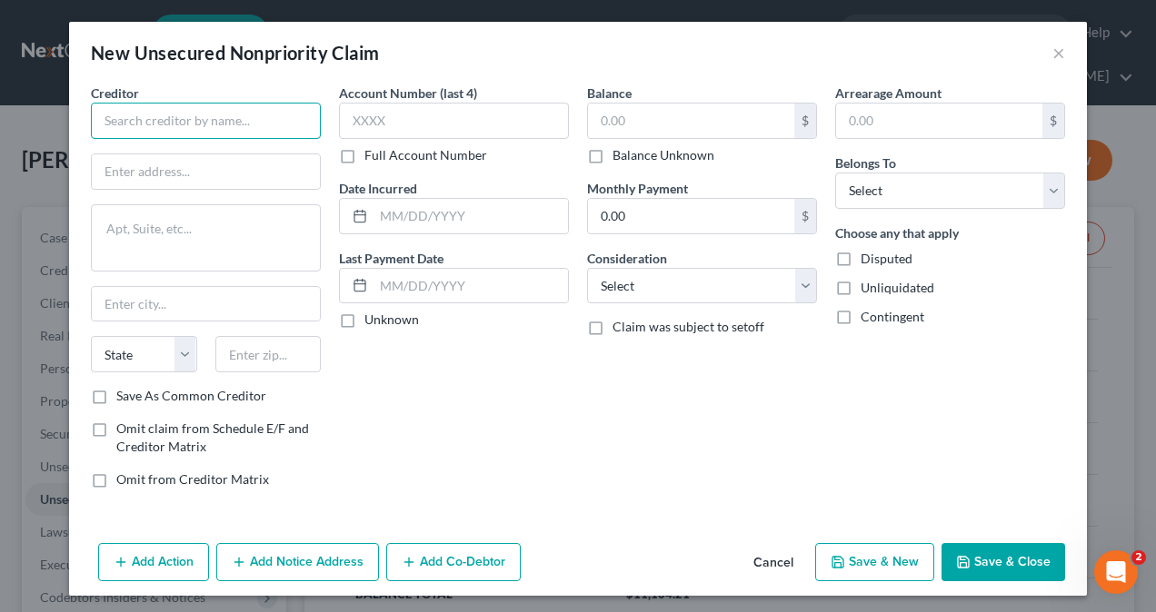
click at [208, 123] on input "text" at bounding box center [206, 121] width 230 height 36
type input "PayPal MasterCard"
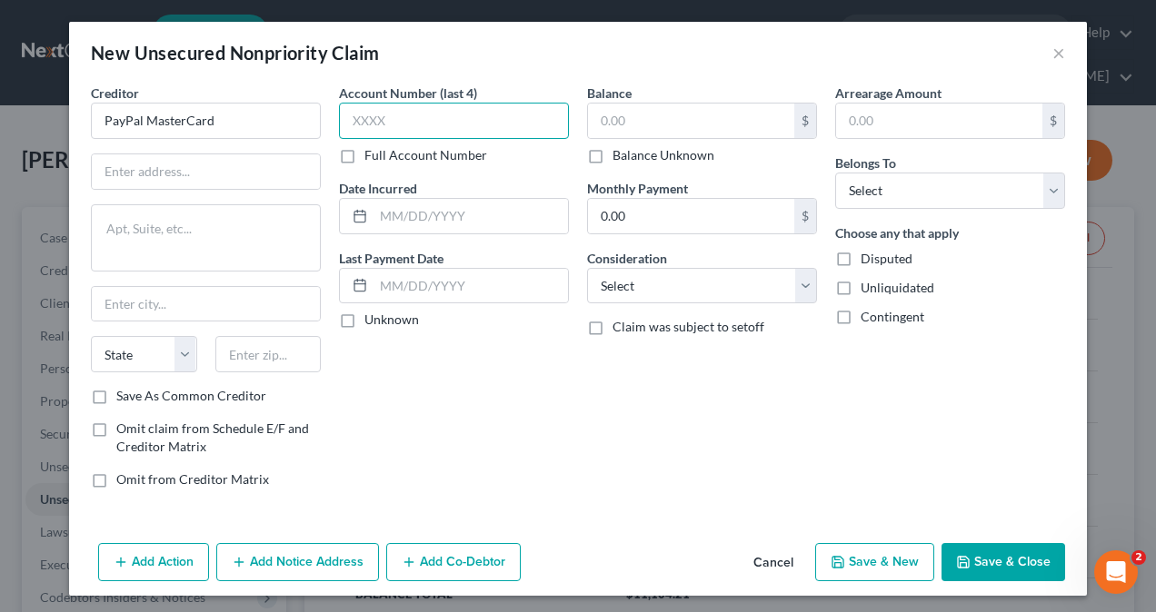
click at [409, 120] on input "text" at bounding box center [454, 121] width 230 height 36
type input "4467"
click at [180, 166] on input "text" at bounding box center [206, 171] width 228 height 35
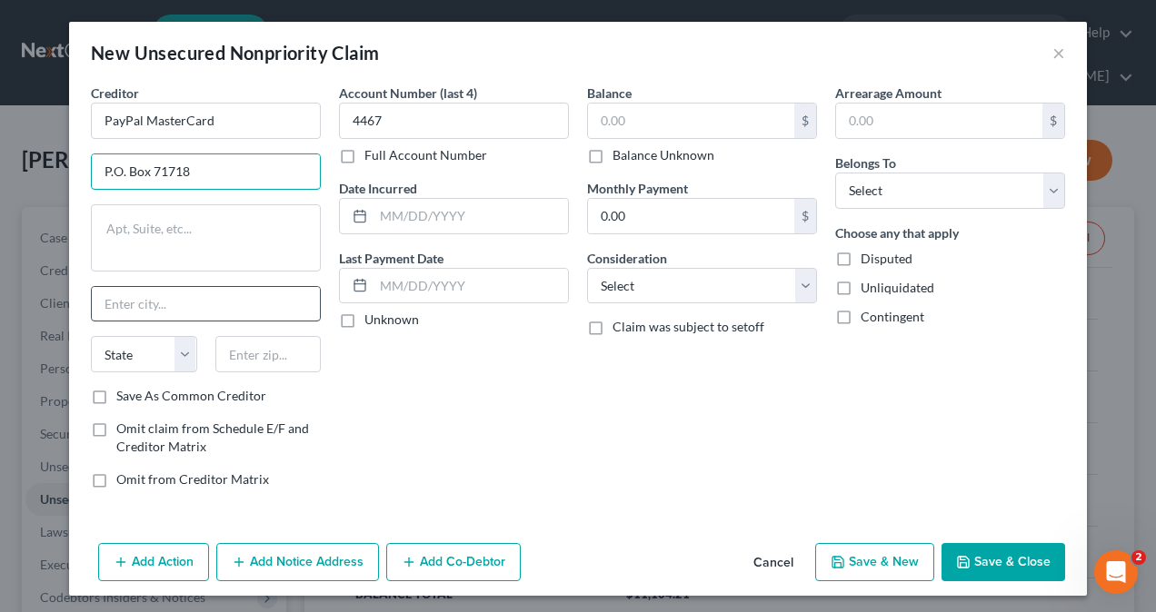
type input "P.O. Box 71718"
click at [154, 307] on input "text" at bounding box center [206, 304] width 228 height 35
type input "[GEOGRAPHIC_DATA]"
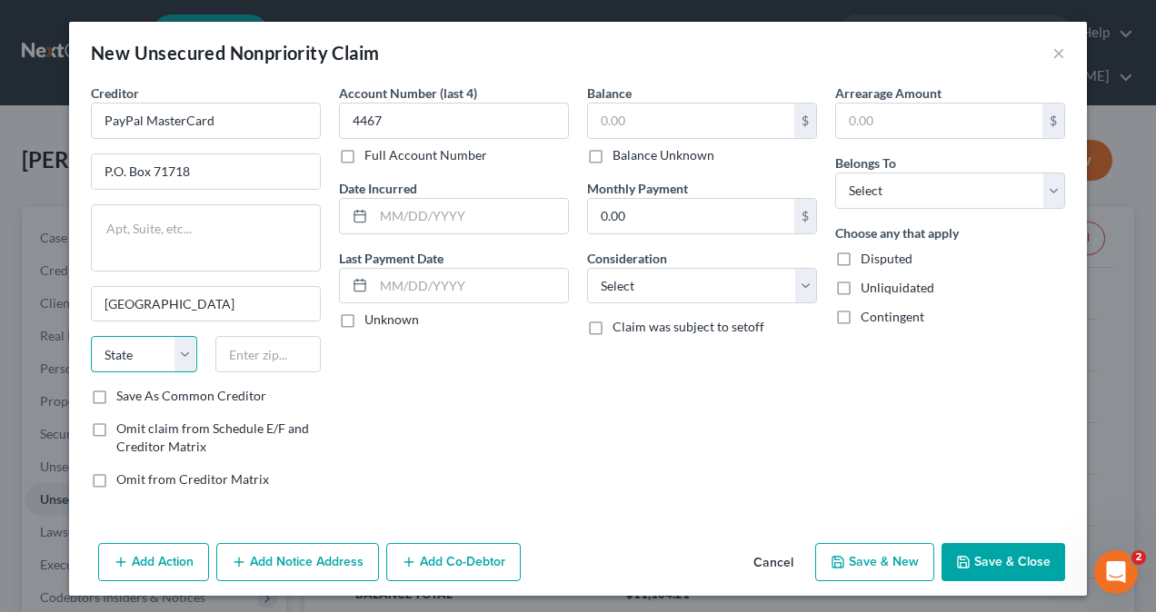
click at [149, 357] on select "State [US_STATE] AK AR AZ CA CO CT DE DC [GEOGRAPHIC_DATA] [GEOGRAPHIC_DATA] GU…" at bounding box center [144, 354] width 106 height 36
select select "39"
click at [91, 336] on select "State [US_STATE] AK AR AZ CA CO CT DE DC [GEOGRAPHIC_DATA] [GEOGRAPHIC_DATA] GU…" at bounding box center [144, 354] width 106 height 36
click at [258, 355] on input "text" at bounding box center [268, 354] width 106 height 36
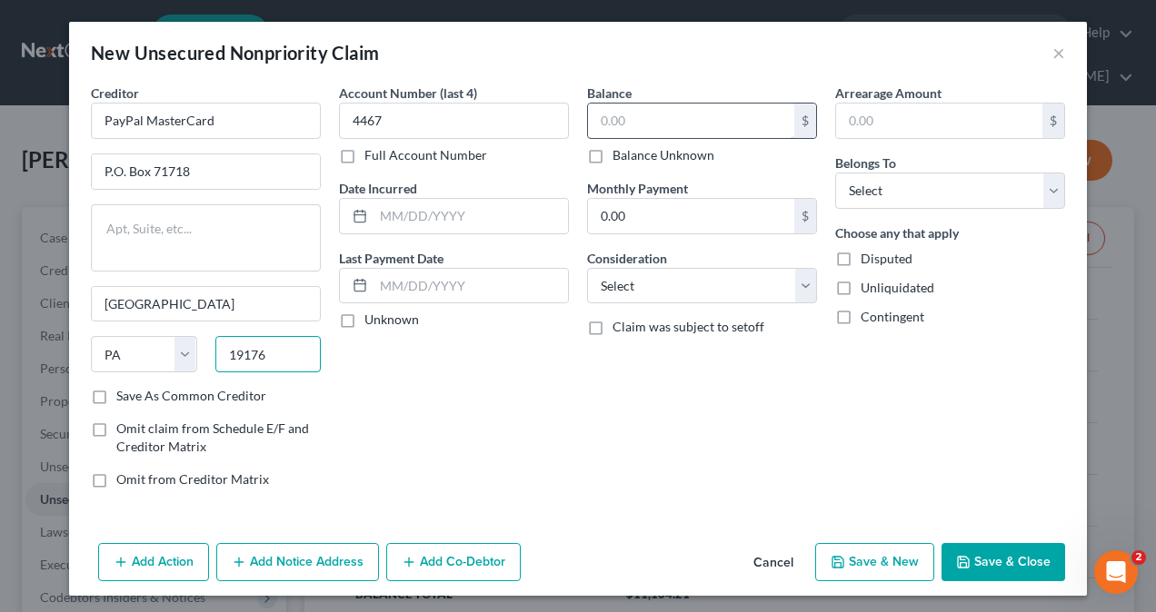
type input "19176"
click at [683, 124] on input "text" at bounding box center [691, 121] width 206 height 35
type input "1,022.15"
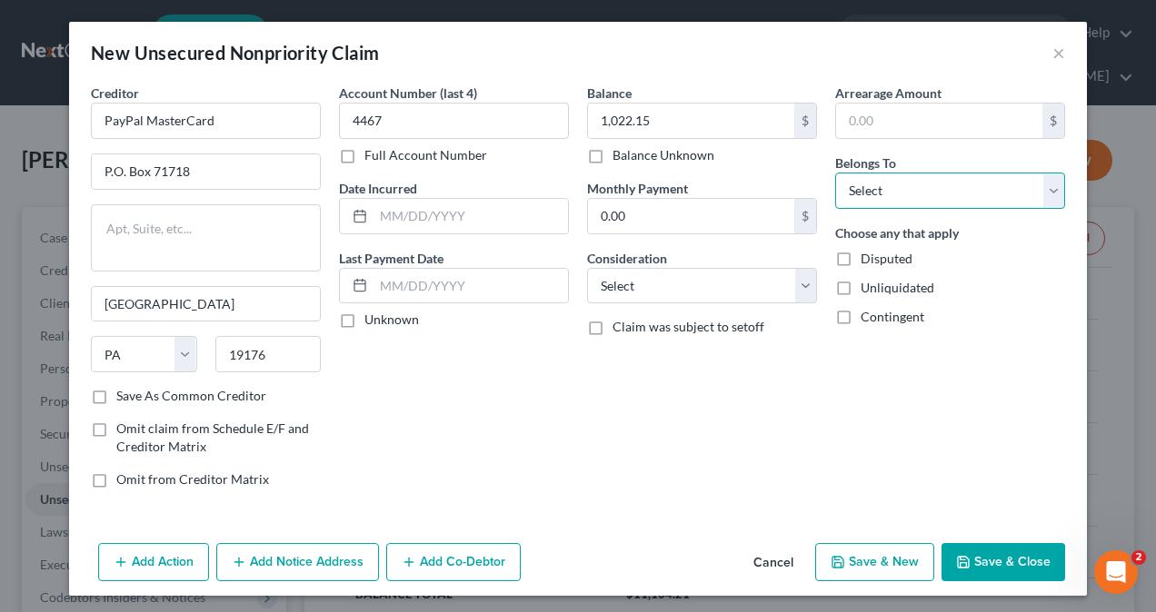
click at [936, 185] on select "Select Debtor 1 Only Debtor 2 Only Debtor 1 And Debtor 2 Only At Least One Of T…" at bounding box center [950, 191] width 230 height 36
select select "1"
click at [835, 173] on select "Select Debtor 1 Only Debtor 2 Only Debtor 1 And Debtor 2 Only At Least One Of T…" at bounding box center [950, 191] width 230 height 36
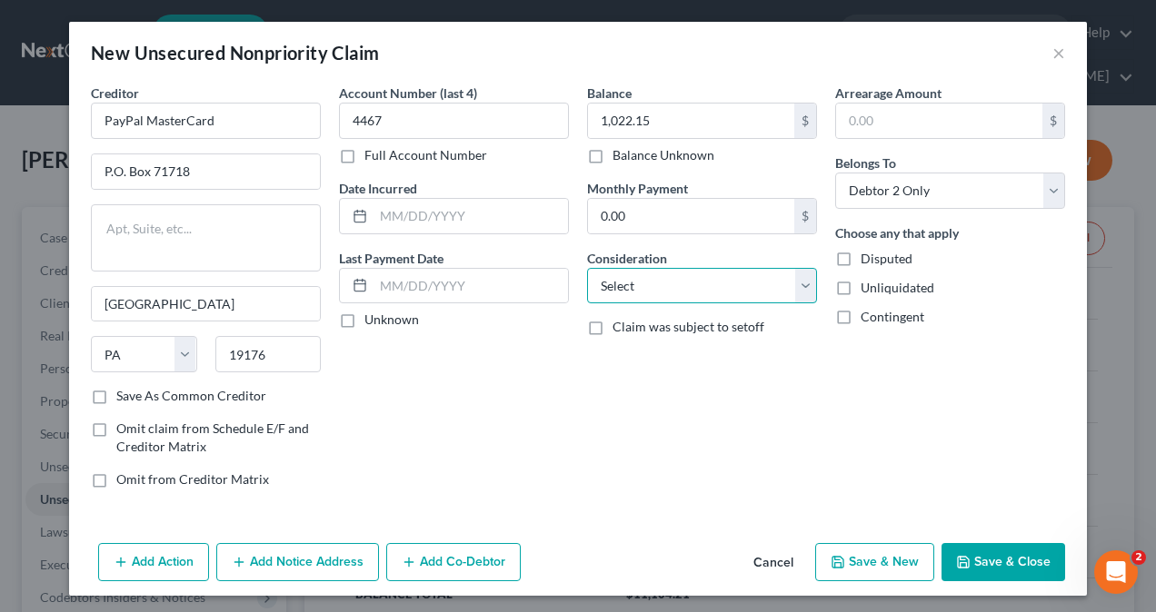
click at [651, 287] on select "Select Cable / Satellite Services Collection Agency Credit Card Debt Debt Couns…" at bounding box center [702, 286] width 230 height 36
select select "2"
click at [587, 268] on select "Select Cable / Satellite Services Collection Agency Credit Card Debt Debt Couns…" at bounding box center [702, 286] width 230 height 36
click at [997, 563] on button "Save & Close" at bounding box center [1003, 562] width 124 height 38
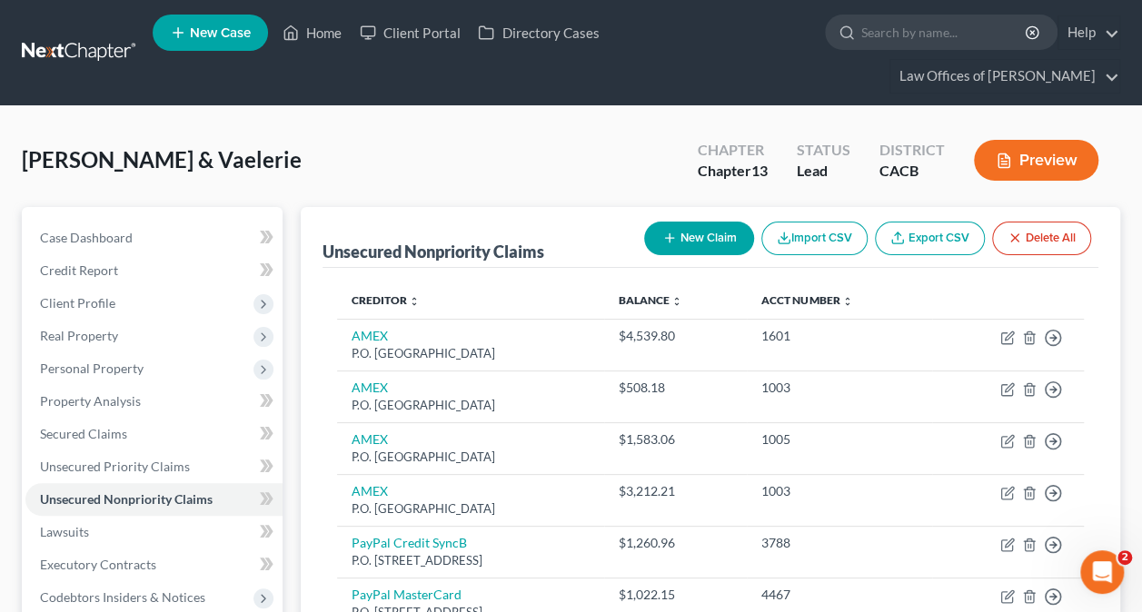
click at [705, 230] on button "New Claim" at bounding box center [699, 239] width 110 height 34
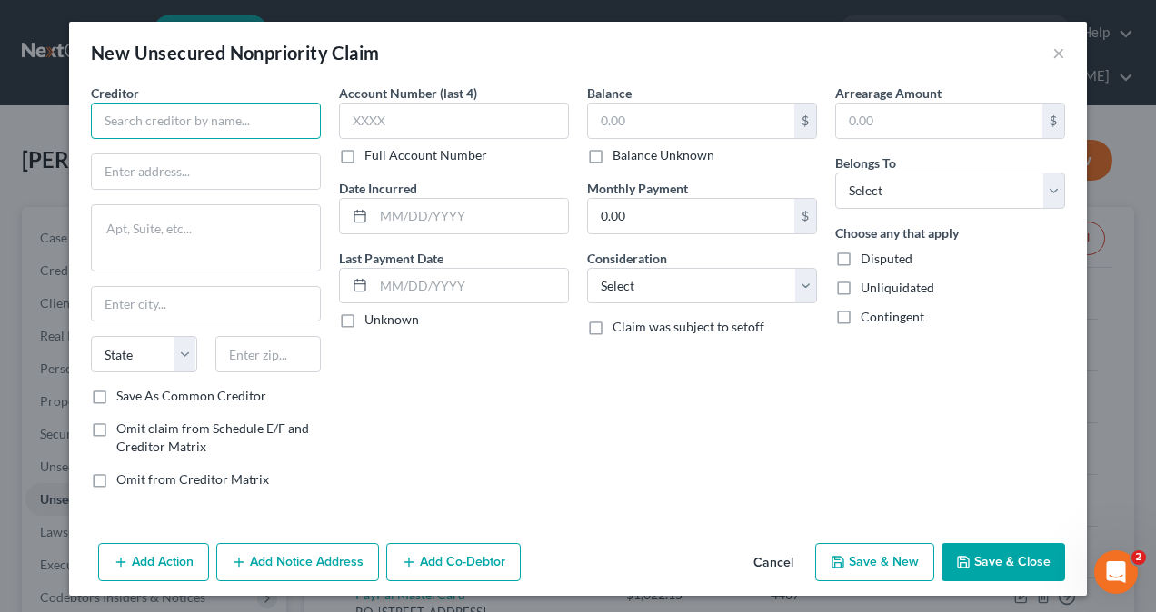
click at [235, 104] on input "text" at bounding box center [206, 121] width 230 height 36
click at [233, 119] on input "text" at bounding box center [206, 121] width 230 height 36
type input "Milestone Concora Credit"
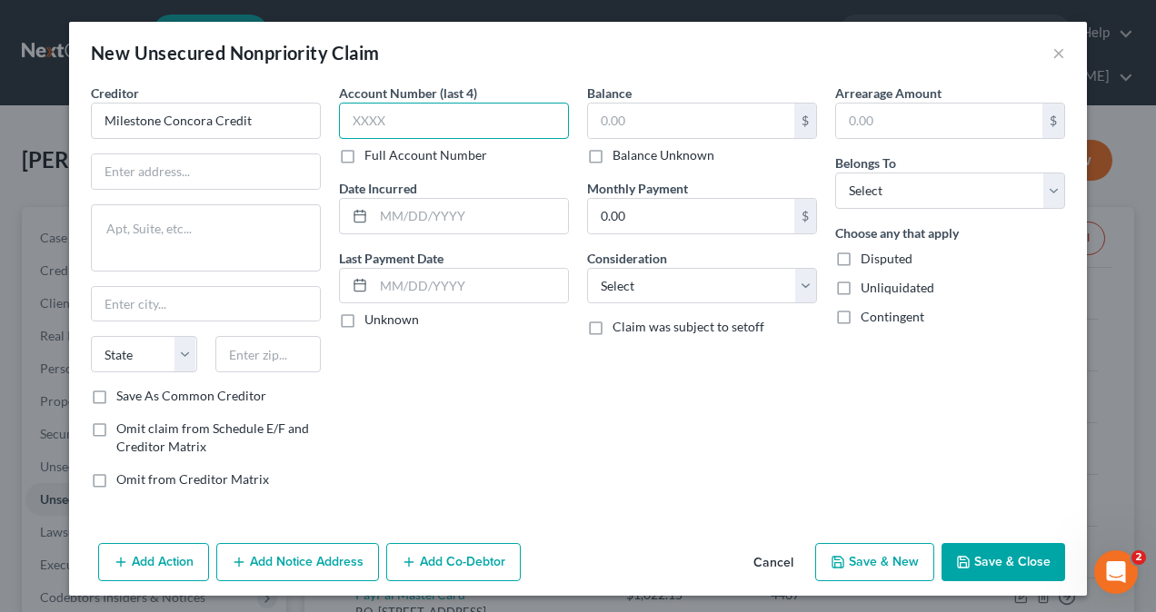
click at [481, 124] on input "text" at bounding box center [454, 121] width 230 height 36
type input "8640"
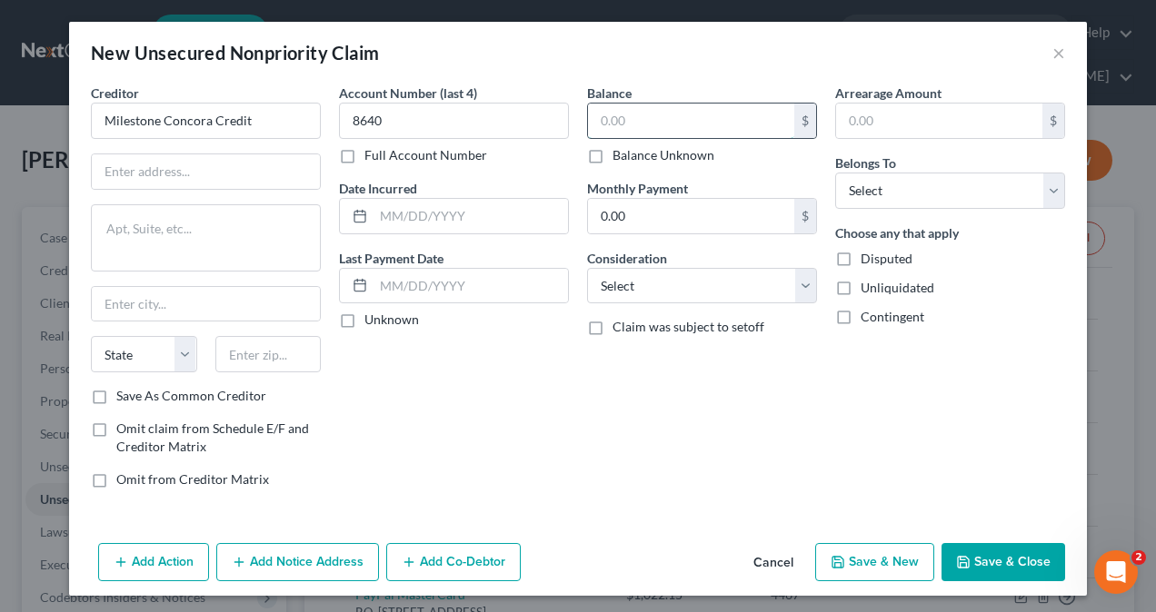
click at [647, 130] on input "text" at bounding box center [691, 121] width 206 height 35
type input "672.88"
click at [212, 168] on input "text" at bounding box center [206, 171] width 228 height 35
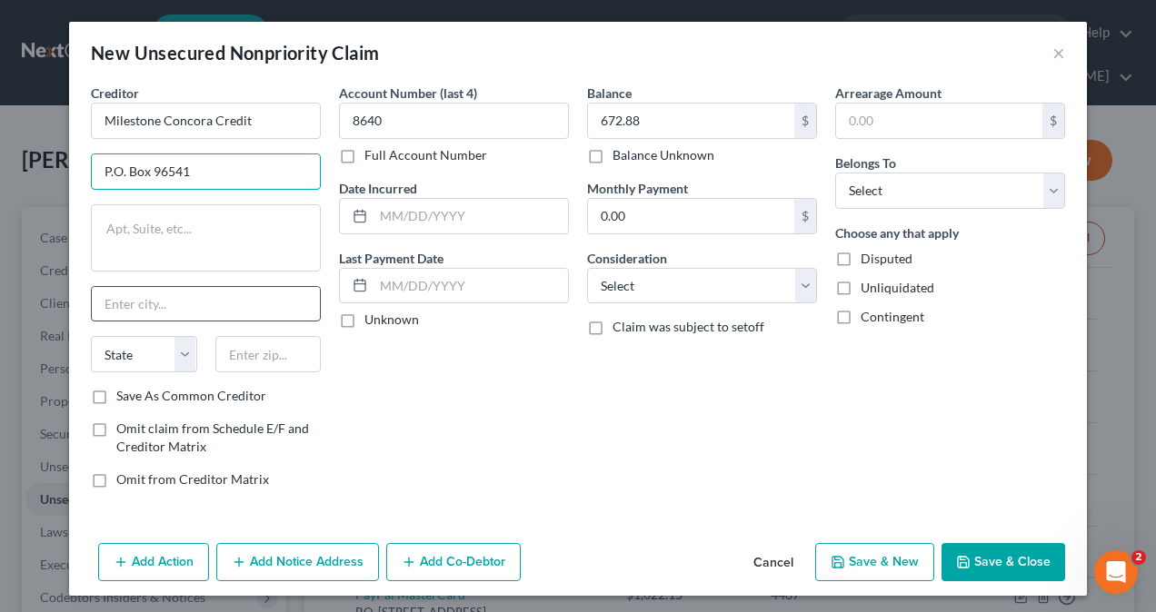
type input "P.O. Box 96541"
click at [198, 305] on input "text" at bounding box center [206, 304] width 228 height 35
type input "Charlotte"
click at [147, 354] on select "State [US_STATE] AK AR AZ CA CO CT DE DC [GEOGRAPHIC_DATA] [GEOGRAPHIC_DATA] GU…" at bounding box center [144, 354] width 106 height 36
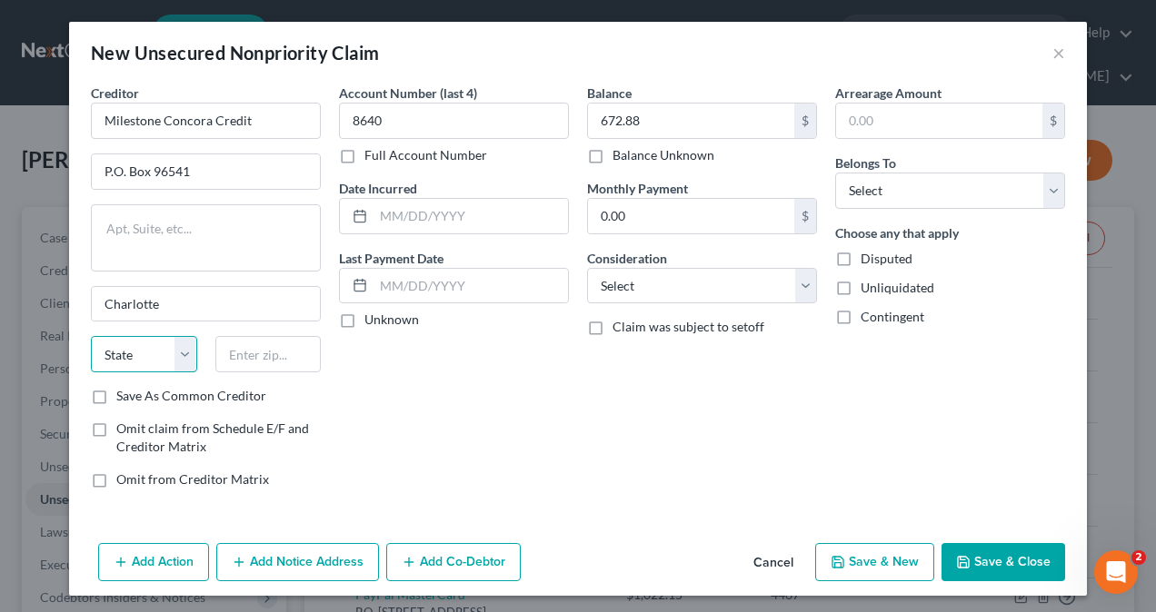
select select "28"
click at [91, 336] on select "State [US_STATE] AK AR AZ CA CO CT DE DC [GEOGRAPHIC_DATA] [GEOGRAPHIC_DATA] GU…" at bounding box center [144, 354] width 106 height 36
click at [253, 354] on input "text" at bounding box center [268, 354] width 106 height 36
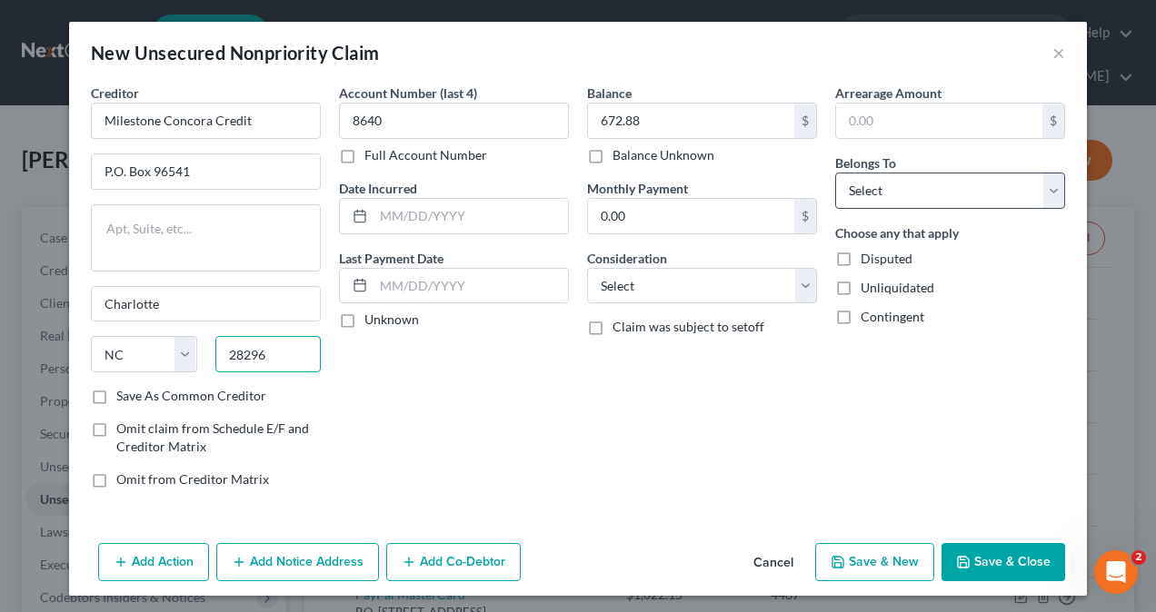
type input "28296"
click at [908, 191] on select "Select Debtor 1 Only Debtor 2 Only Debtor 1 And Debtor 2 Only At Least One Of T…" at bounding box center [950, 191] width 230 height 36
select select "1"
click at [835, 173] on select "Select Debtor 1 Only Debtor 2 Only Debtor 1 And Debtor 2 Only At Least One Of T…" at bounding box center [950, 191] width 230 height 36
click at [998, 565] on button "Save & Close" at bounding box center [1003, 562] width 124 height 38
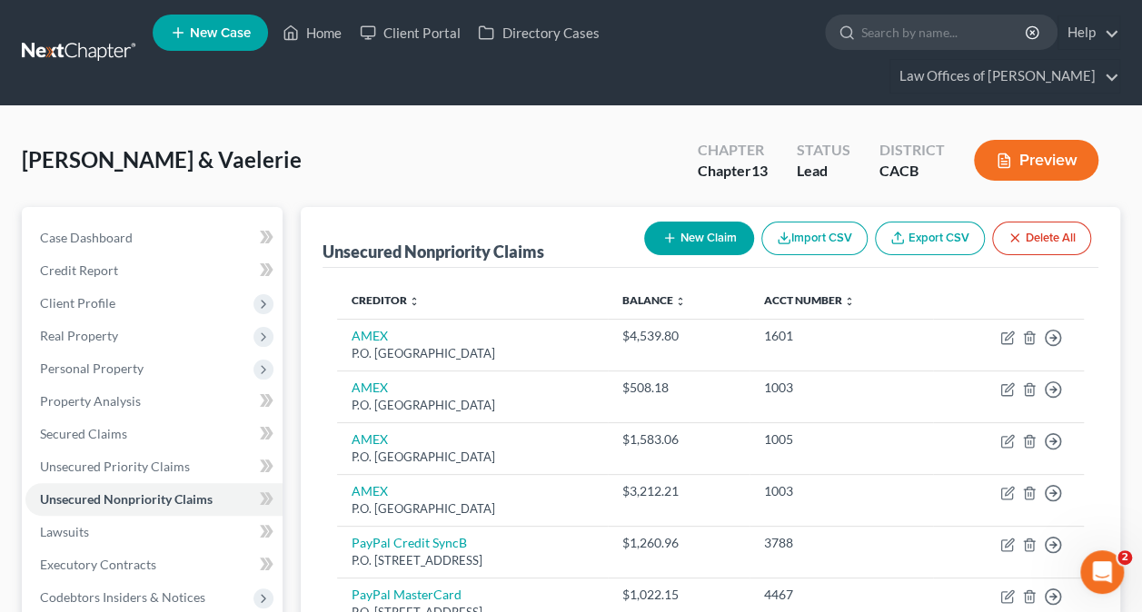
click at [704, 240] on button "New Claim" at bounding box center [699, 239] width 110 height 34
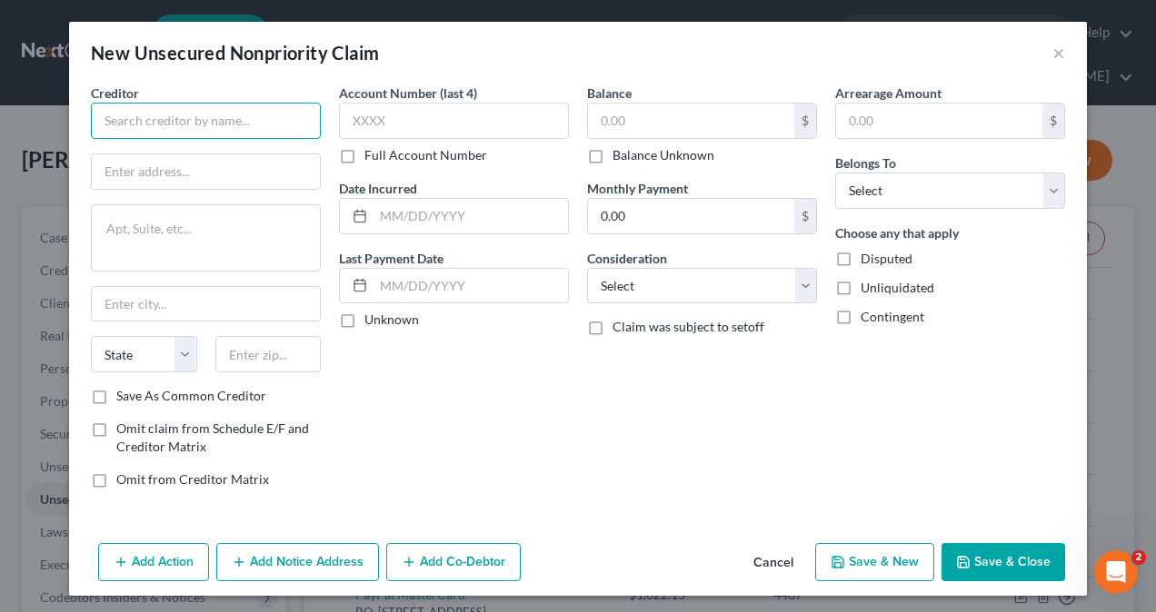
click at [184, 124] on input "text" at bounding box center [206, 121] width 230 height 36
type input "Milestone Concora Credit"
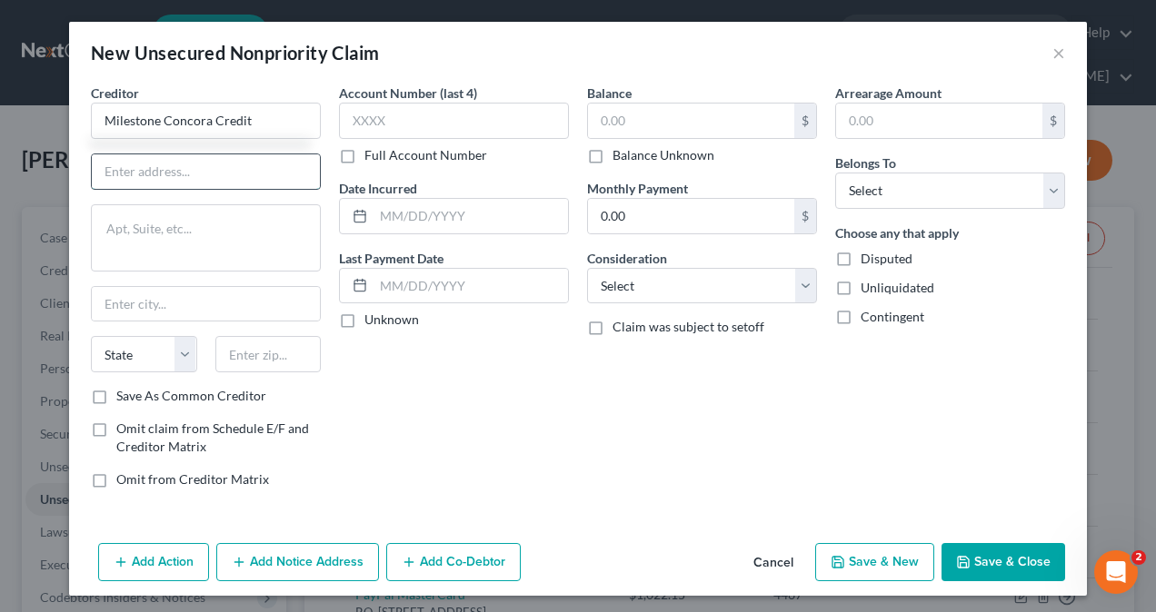
click at [207, 174] on input "text" at bounding box center [206, 171] width 228 height 35
type input "P.O. Box 96541"
type input "Charlotte"
type input "28296"
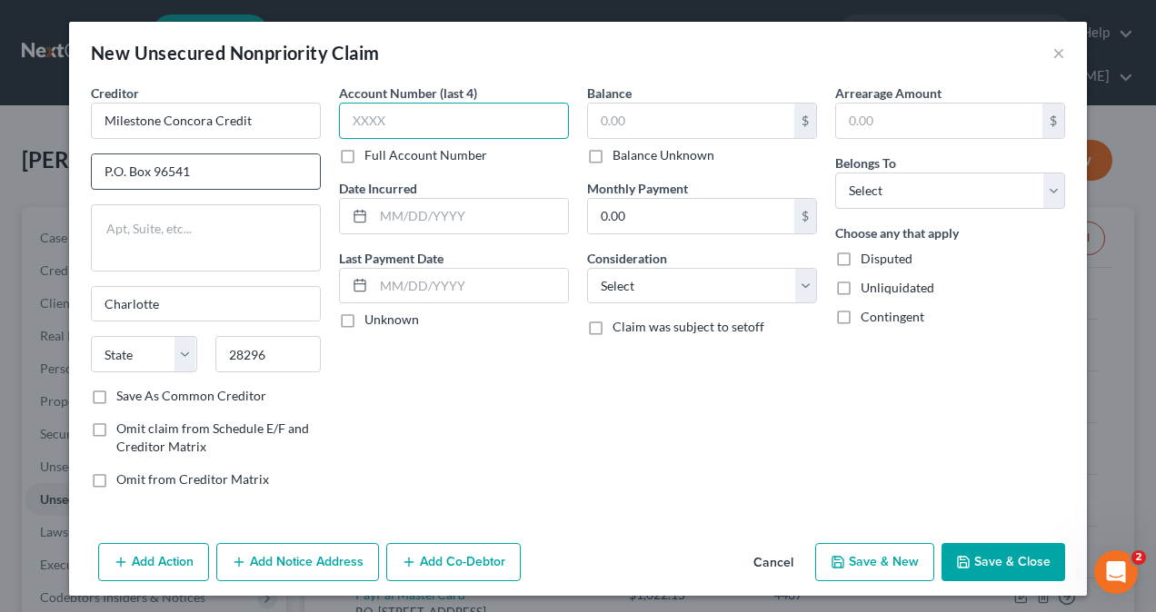
type input "8640"
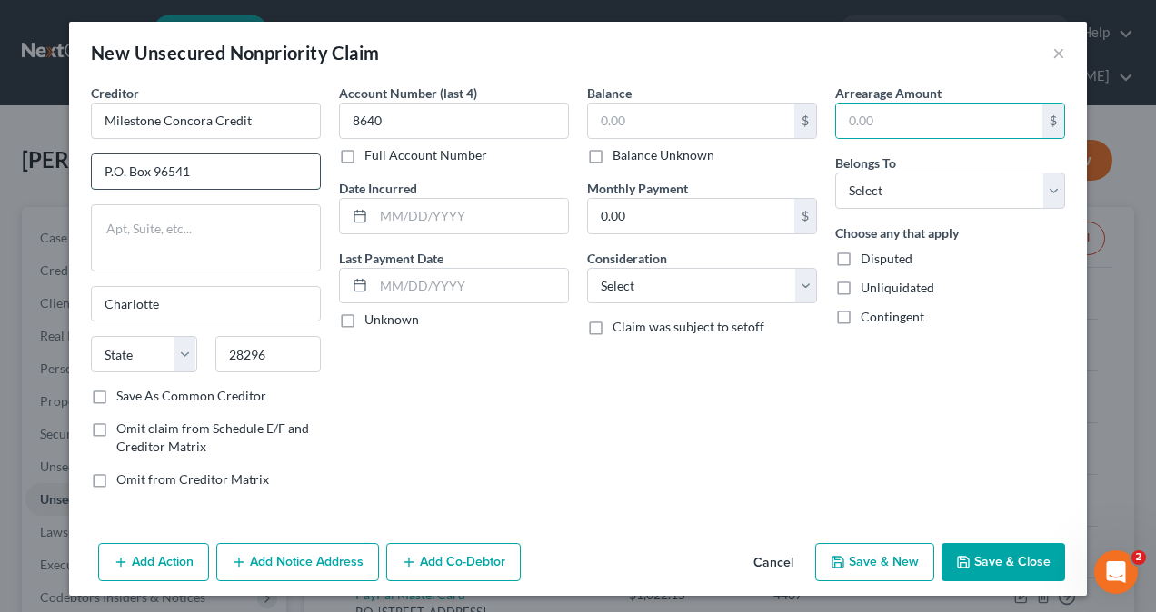
select select "28"
select select
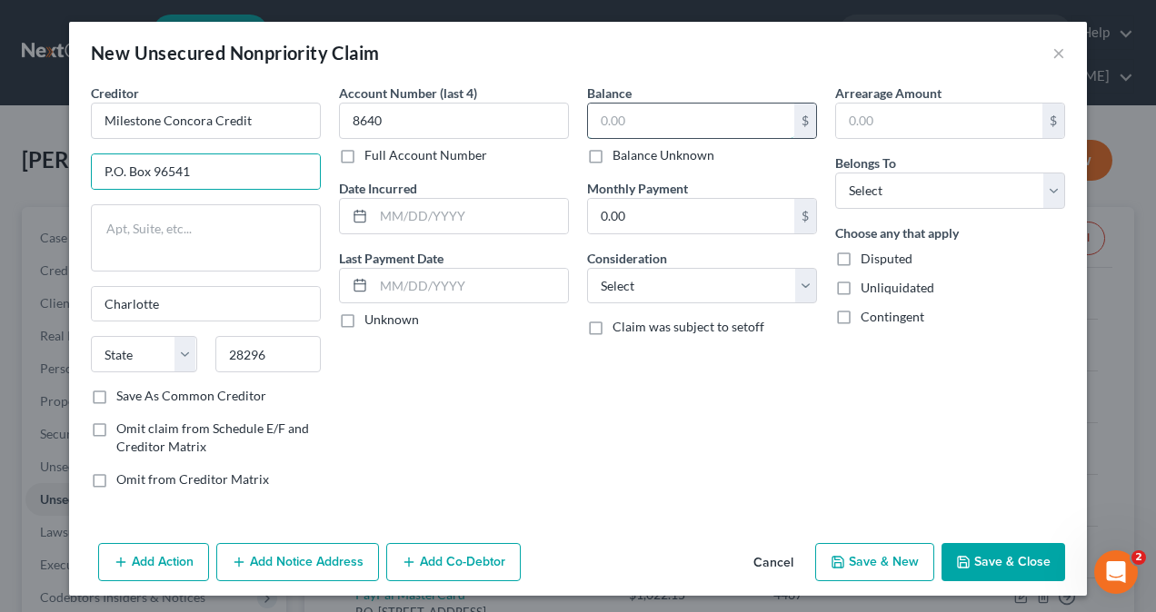
click at [690, 122] on input "text" at bounding box center [691, 121] width 206 height 35
type input "656.11"
click at [952, 191] on select "Select Debtor 1 Only Debtor 2 Only Debtor 1 And Debtor 2 Only At Least One Of T…" at bounding box center [950, 191] width 230 height 36
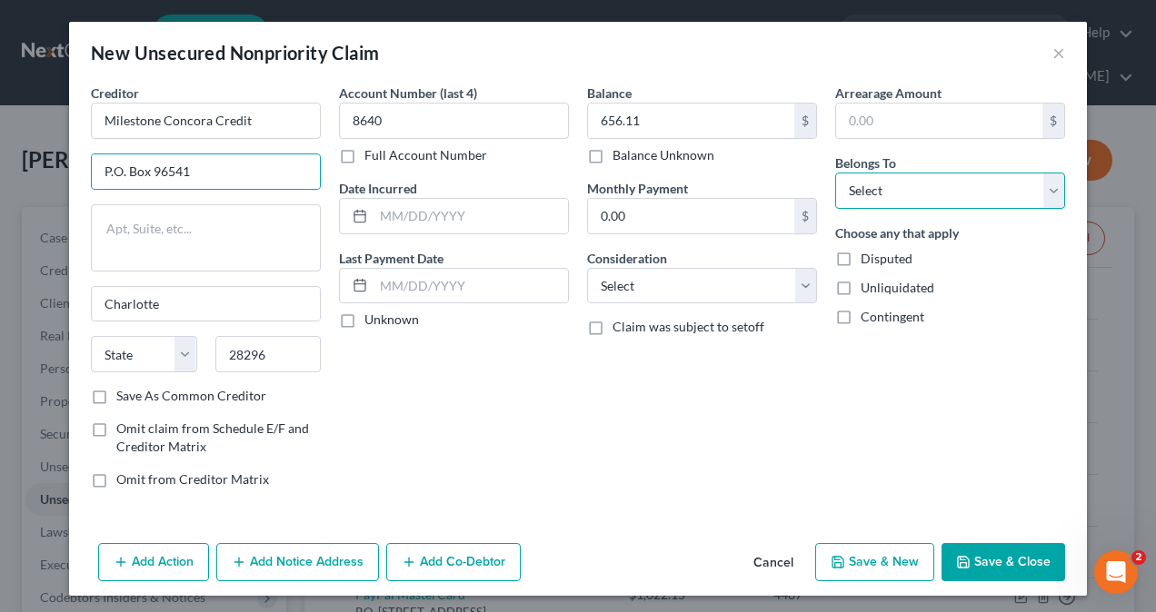
select select "1"
click at [835, 173] on select "Select Debtor 1 Only Debtor 2 Only Debtor 1 And Debtor 2 Only At Least One Of T…" at bounding box center [950, 191] width 230 height 36
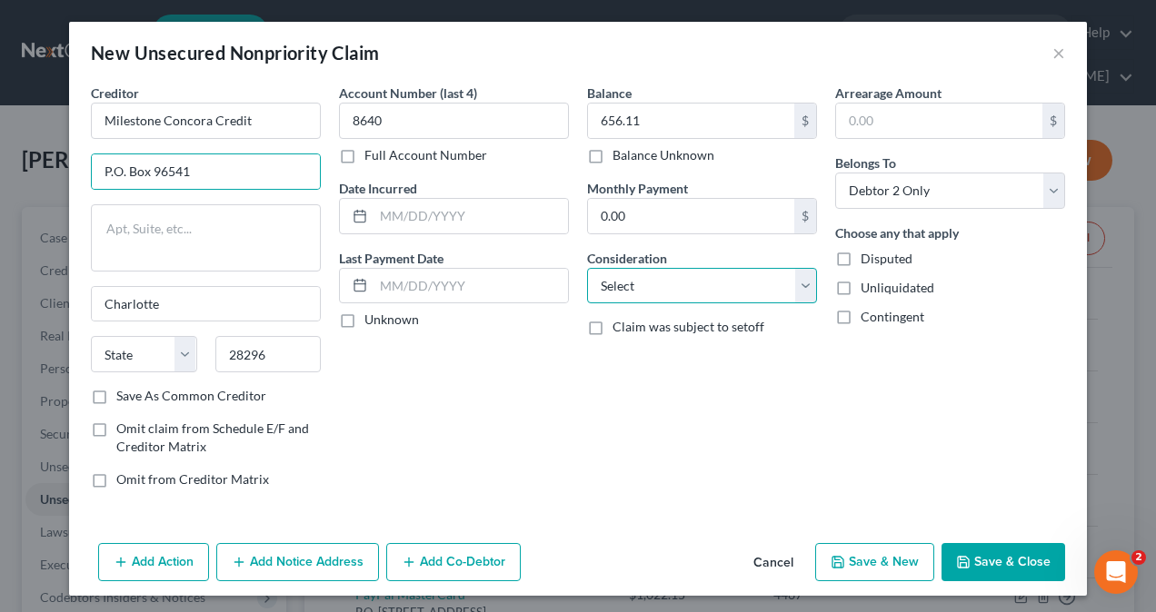
click at [691, 293] on select "Select Cable / Satellite Services Collection Agency Credit Card Debt Debt Couns…" at bounding box center [702, 286] width 230 height 36
select select "2"
click at [587, 268] on select "Select Cable / Satellite Services Collection Agency Credit Card Debt Debt Couns…" at bounding box center [702, 286] width 230 height 36
click at [980, 554] on button "Save & Close" at bounding box center [1003, 562] width 124 height 38
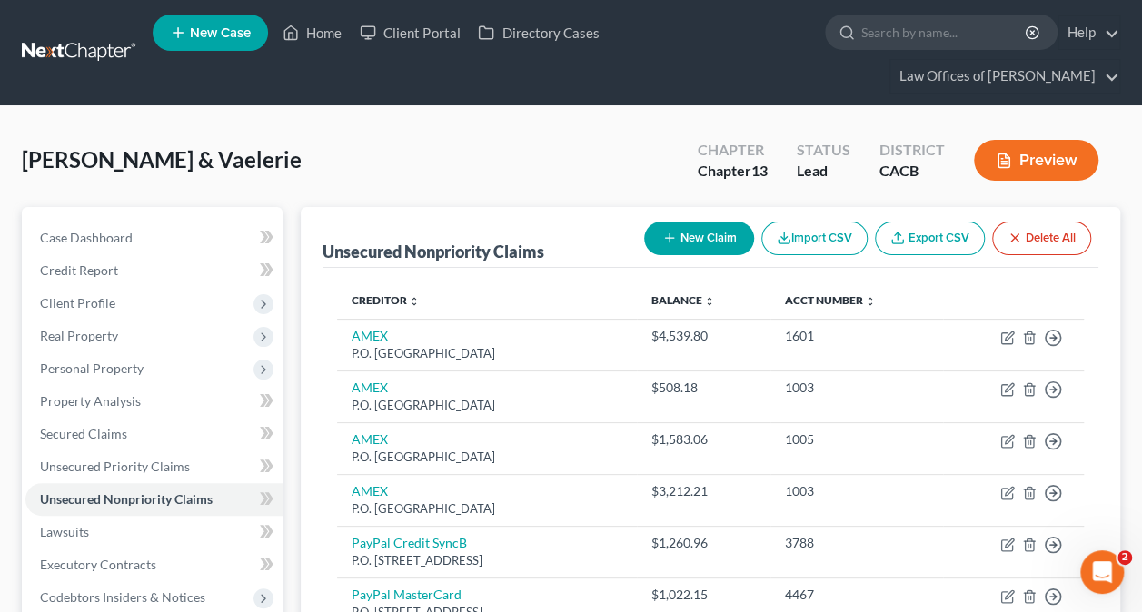
click at [701, 242] on button "New Claim" at bounding box center [699, 239] width 110 height 34
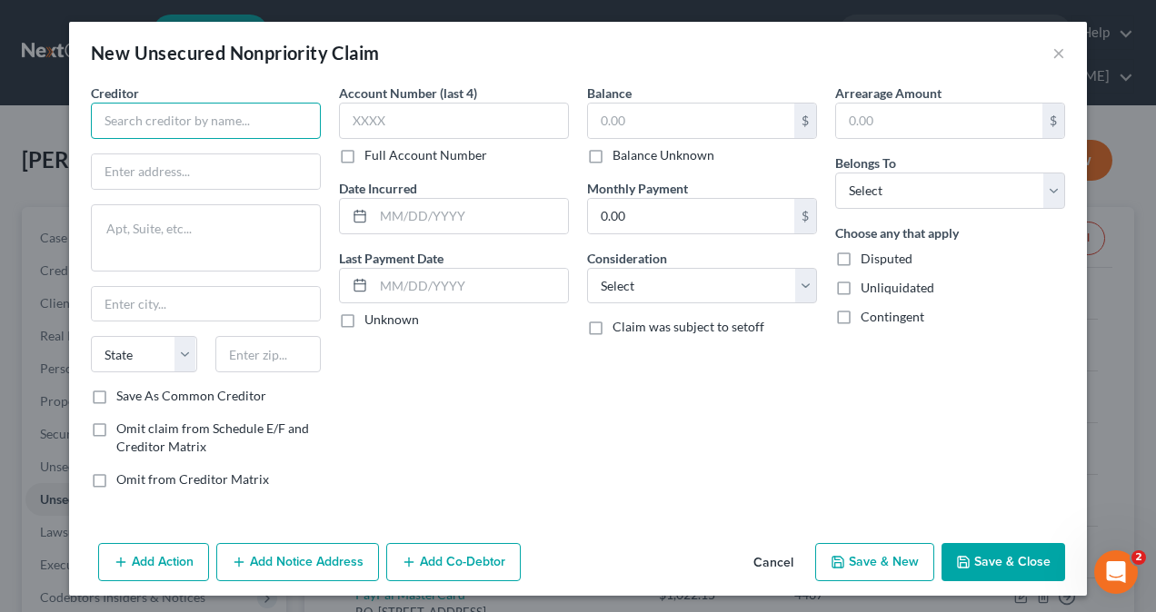
click at [116, 129] on input "text" at bounding box center [206, 121] width 230 height 36
type input "Indigo Concora Credit"
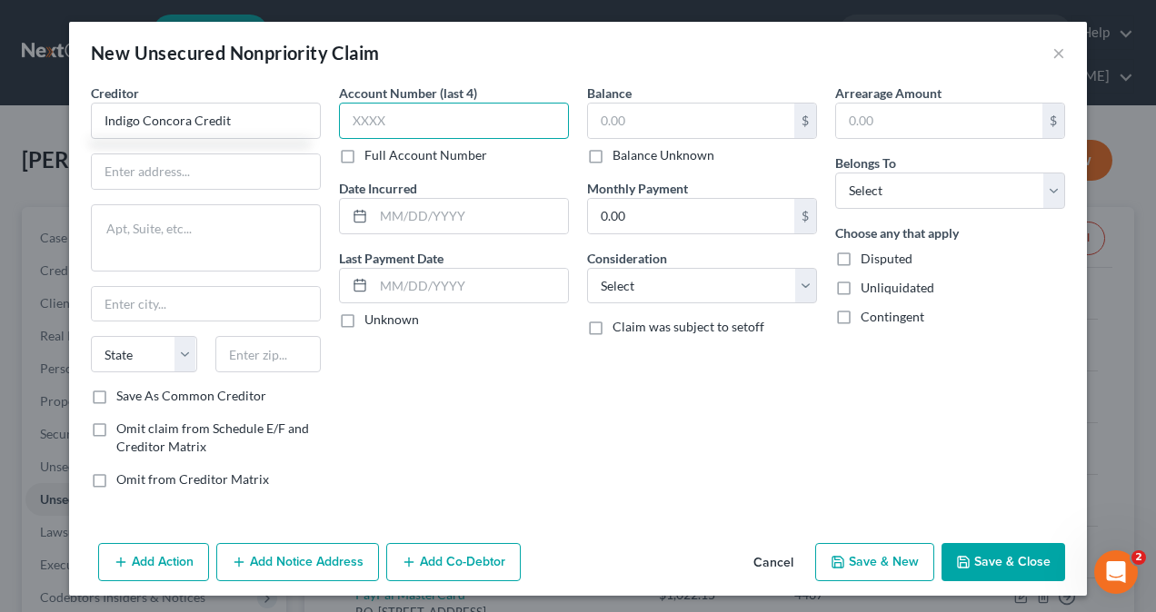
click at [402, 133] on input "text" at bounding box center [454, 121] width 230 height 36
type input "4505"
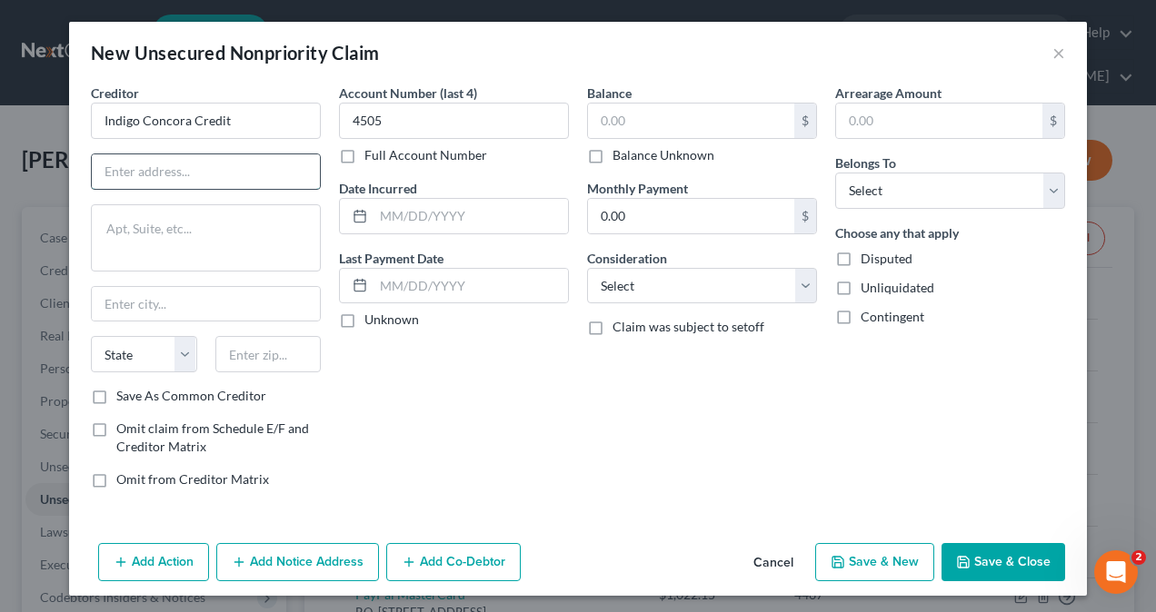
click at [182, 181] on input "text" at bounding box center [206, 171] width 228 height 35
type input "P.O. Box 96541"
click at [151, 303] on input "text" at bounding box center [206, 304] width 228 height 35
type input "Charlotte"
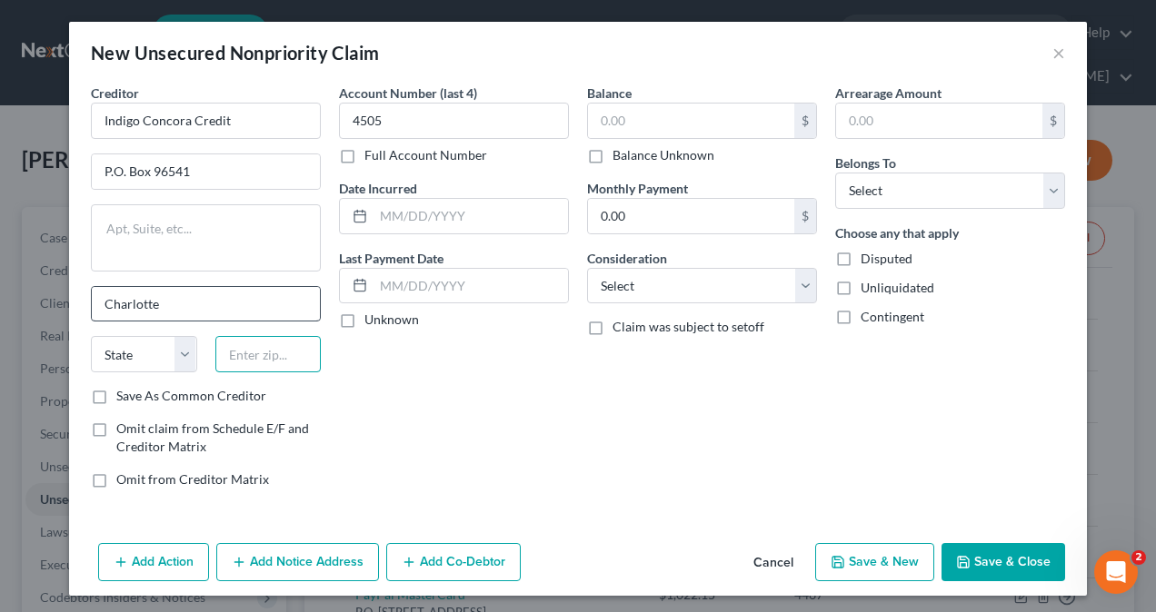
type input "28296"
select select "28"
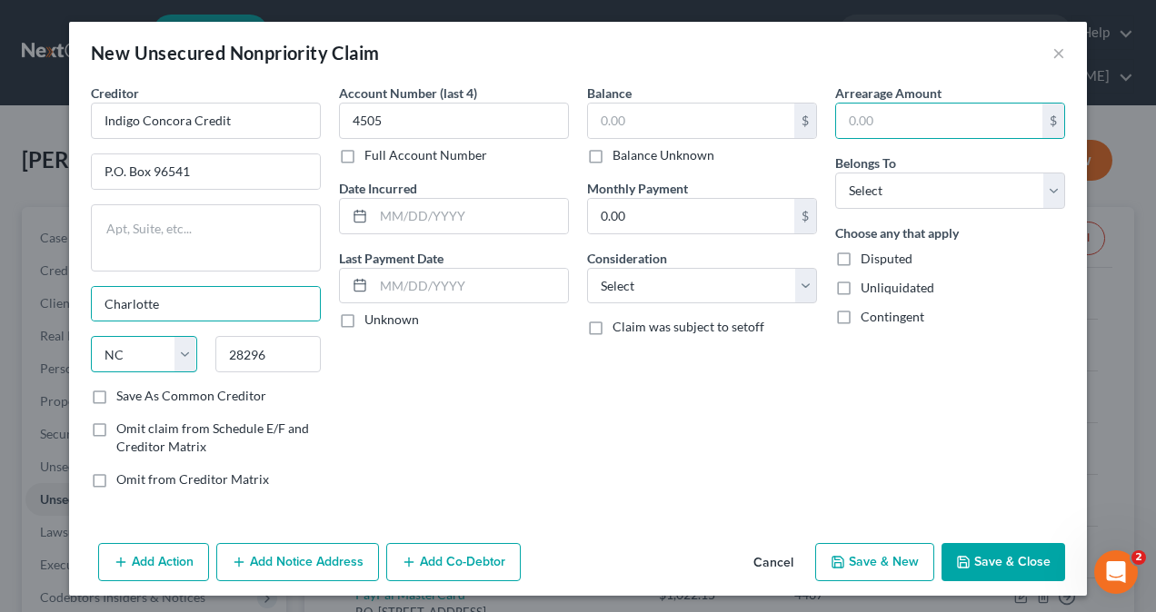
select select
click at [715, 116] on input "text" at bounding box center [691, 121] width 206 height 35
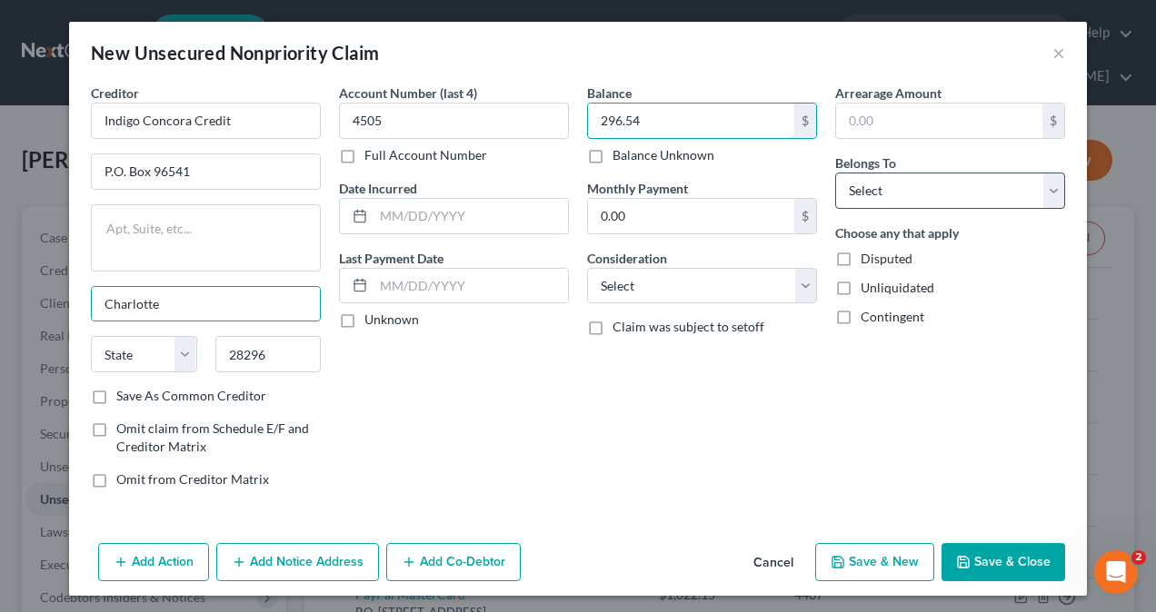
type input "296.54"
click at [927, 196] on select "Select Debtor 1 Only Debtor 2 Only Debtor 1 And Debtor 2 Only At Least One Of T…" at bounding box center [950, 191] width 230 height 36
select select "1"
click at [835, 173] on select "Select Debtor 1 Only Debtor 2 Only Debtor 1 And Debtor 2 Only At Least One Of T…" at bounding box center [950, 191] width 230 height 36
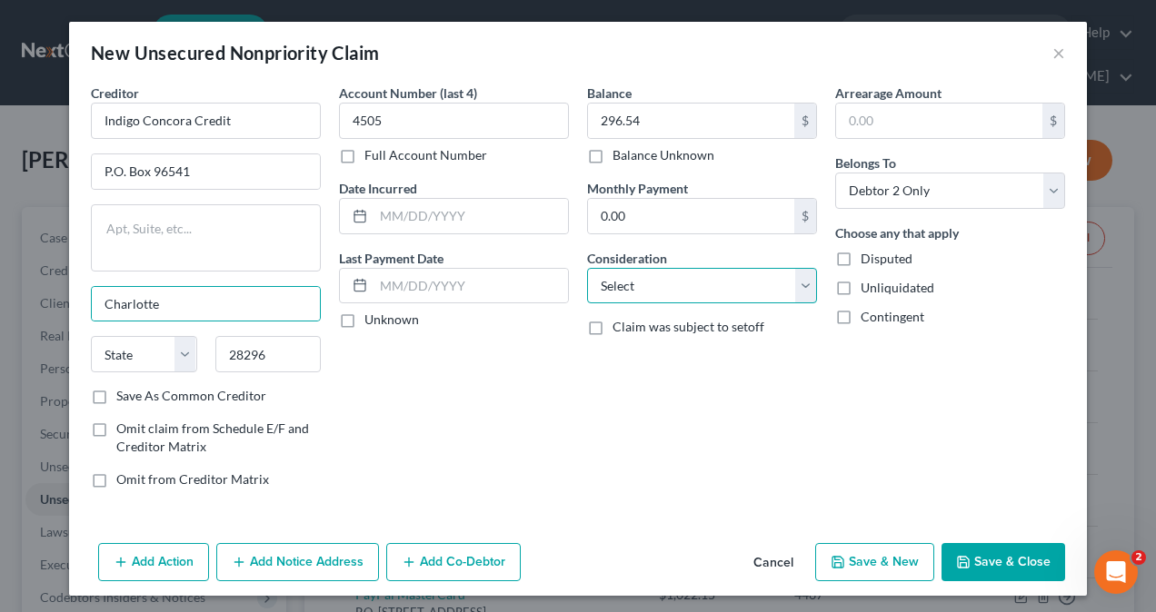
click at [687, 294] on select "Select Cable / Satellite Services Collection Agency Credit Card Debt Debt Couns…" at bounding box center [702, 286] width 230 height 36
select select "2"
click at [587, 268] on select "Select Cable / Satellite Services Collection Agency Credit Card Debt Debt Couns…" at bounding box center [702, 286] width 230 height 36
click at [994, 554] on button "Save & Close" at bounding box center [1003, 562] width 124 height 38
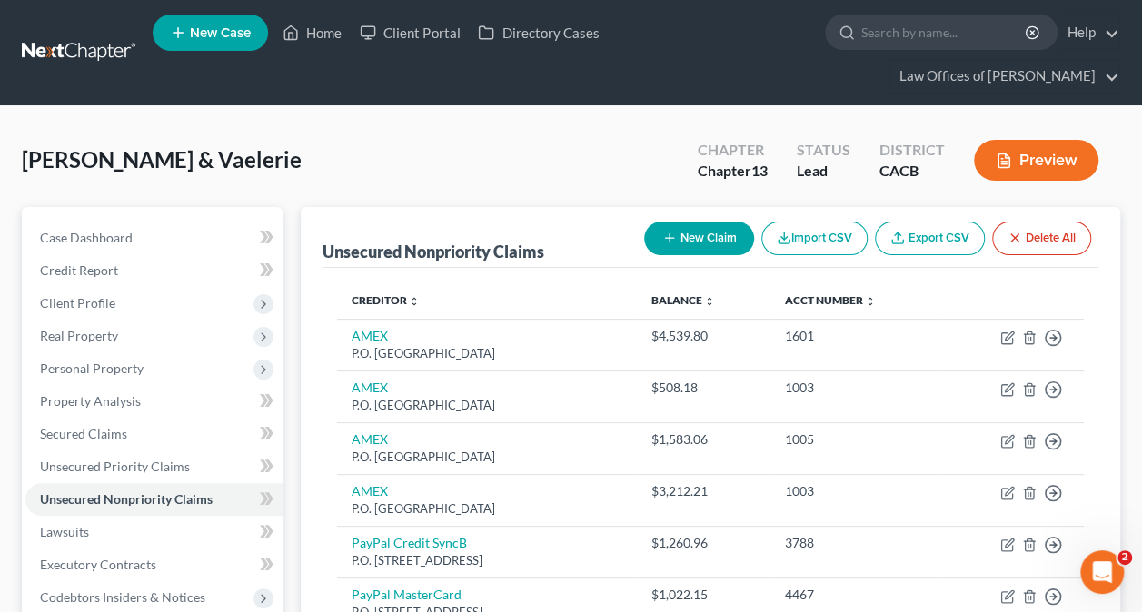
click at [692, 239] on button "New Claim" at bounding box center [699, 239] width 110 height 34
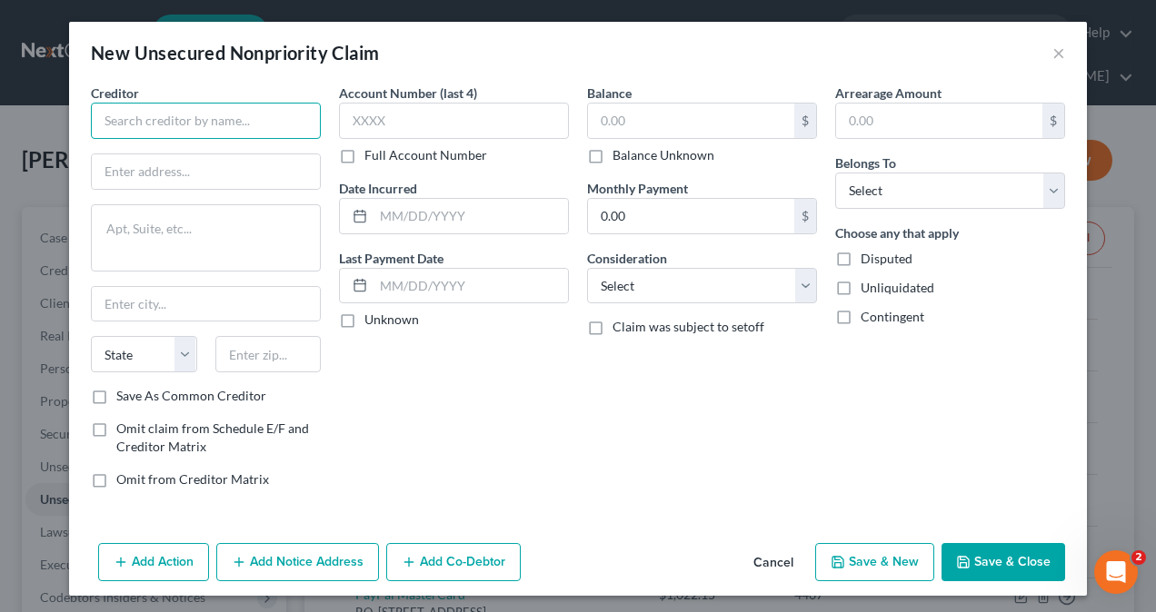
click at [160, 129] on input "text" at bounding box center [206, 121] width 230 height 36
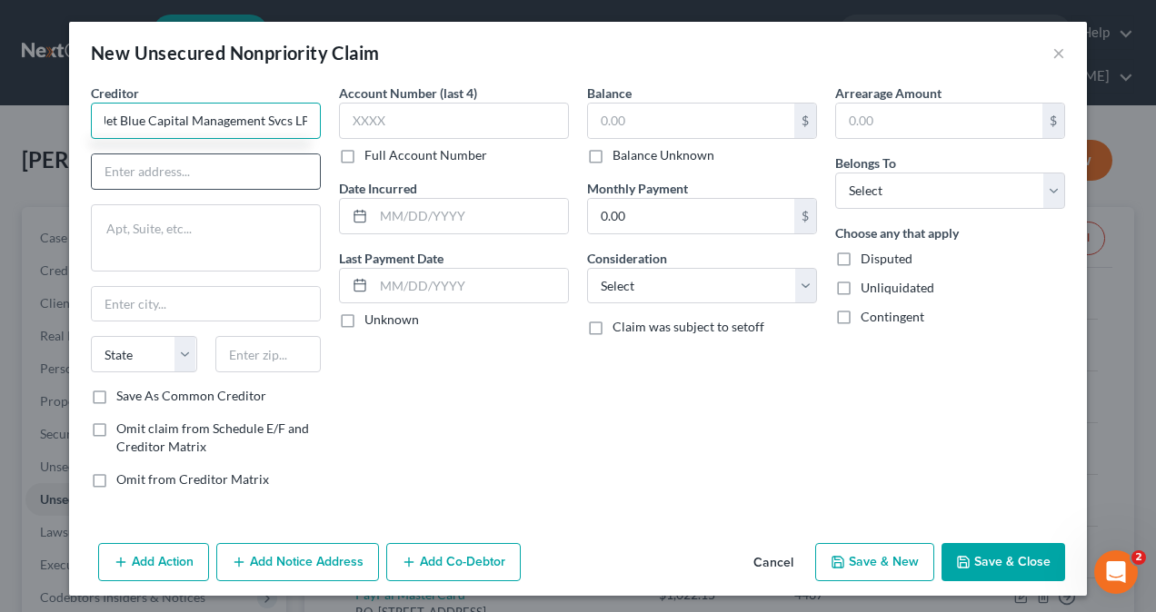
type input "Jet Blue Capital Management Svcs LP"
click at [110, 172] on input "text" at bounding box center [206, 171] width 228 height 35
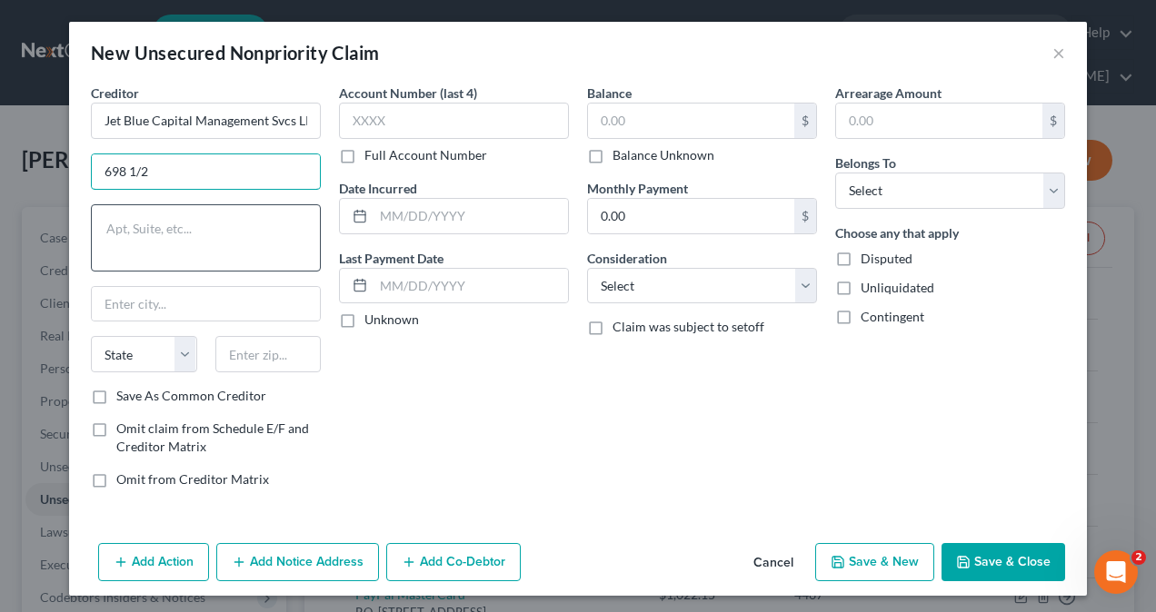
type input "[STREET_ADDRESS][PERSON_NAME]"
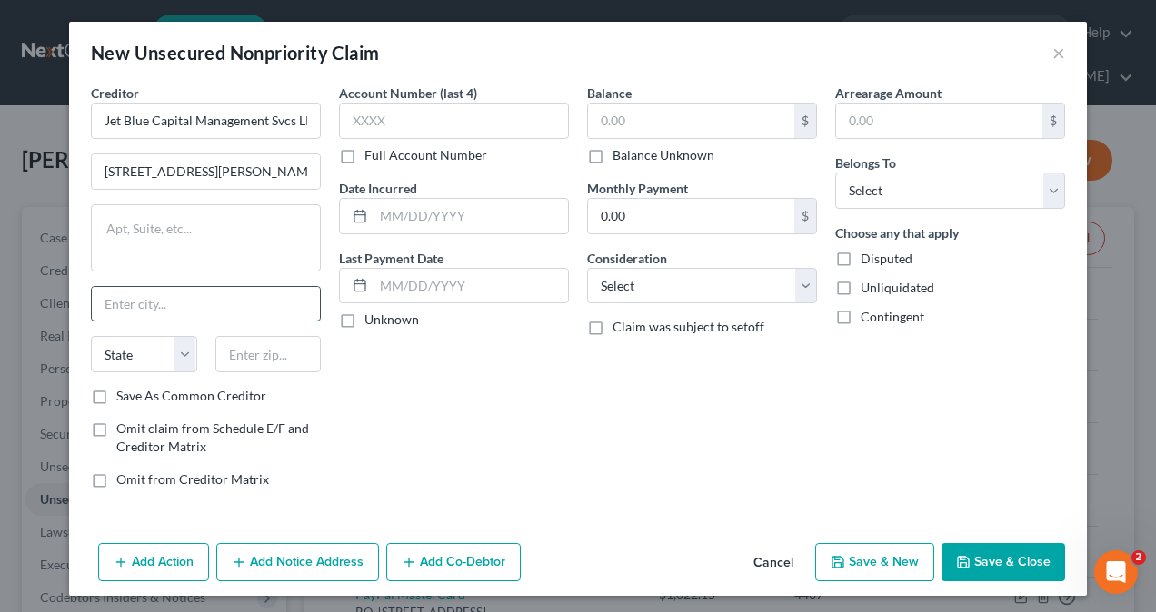
click at [168, 302] on input "text" at bounding box center [206, 304] width 228 height 35
type input "Buffalo"
click at [159, 351] on select "State [US_STATE] AK AR AZ CA CO CT DE DC [GEOGRAPHIC_DATA] [GEOGRAPHIC_DATA] GU…" at bounding box center [144, 354] width 106 height 36
select select "35"
click at [91, 336] on select "State [US_STATE] AK AR AZ CA CO CT DE DC [GEOGRAPHIC_DATA] [GEOGRAPHIC_DATA] GU…" at bounding box center [144, 354] width 106 height 36
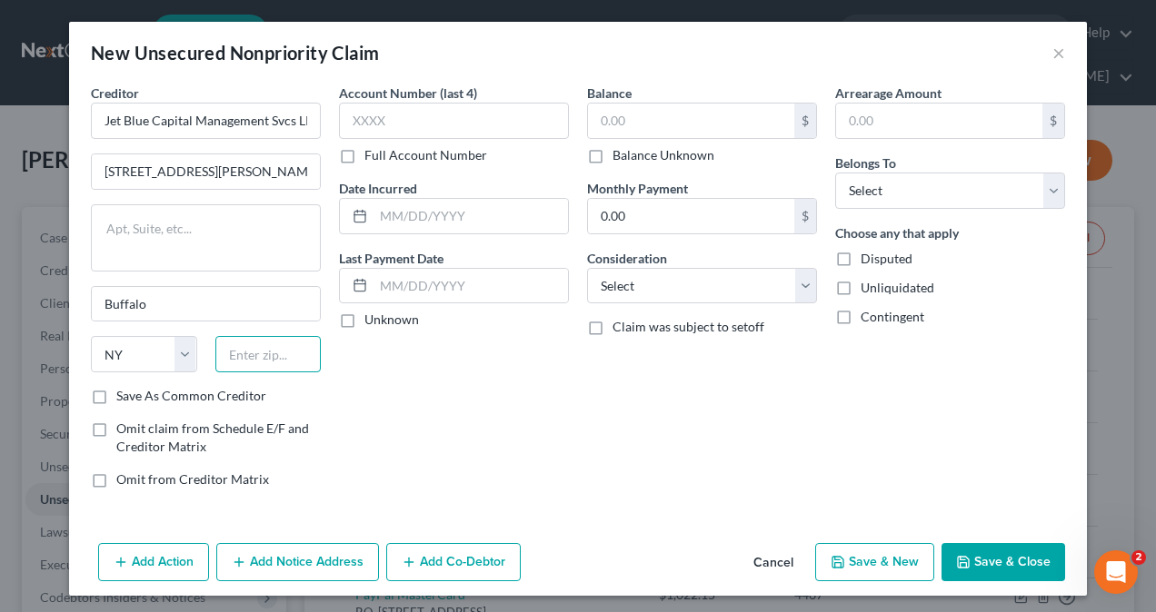
click at [266, 351] on input "text" at bounding box center [268, 354] width 106 height 36
type input "14206"
click at [435, 114] on input "text" at bounding box center [454, 121] width 230 height 36
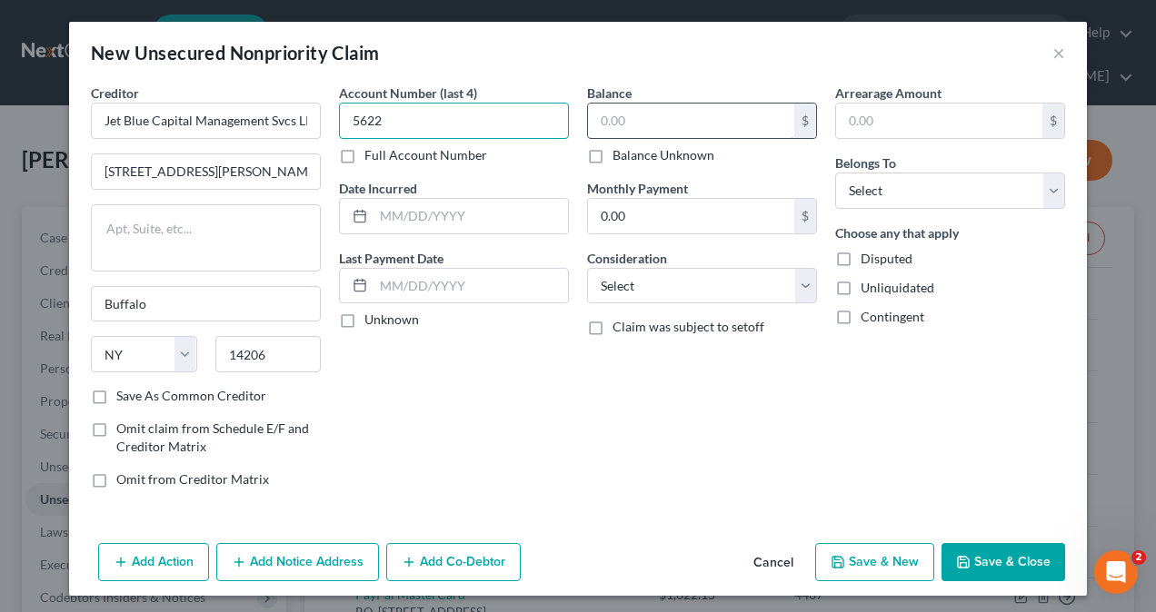
type input "5622"
click at [709, 133] on input "text" at bounding box center [691, 121] width 206 height 35
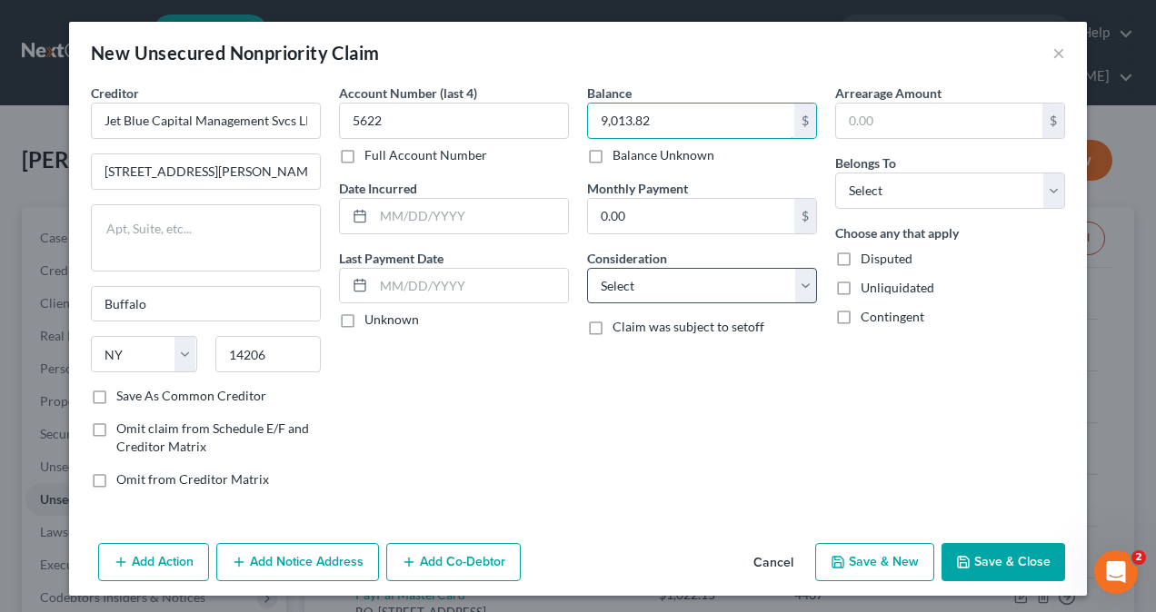
type input "9,013.82"
click at [705, 285] on select "Select Cable / Satellite Services Collection Agency Credit Card Debt Debt Couns…" at bounding box center [702, 286] width 230 height 36
select select "2"
click at [587, 268] on select "Select Cable / Satellite Services Collection Agency Credit Card Debt Debt Couns…" at bounding box center [702, 286] width 230 height 36
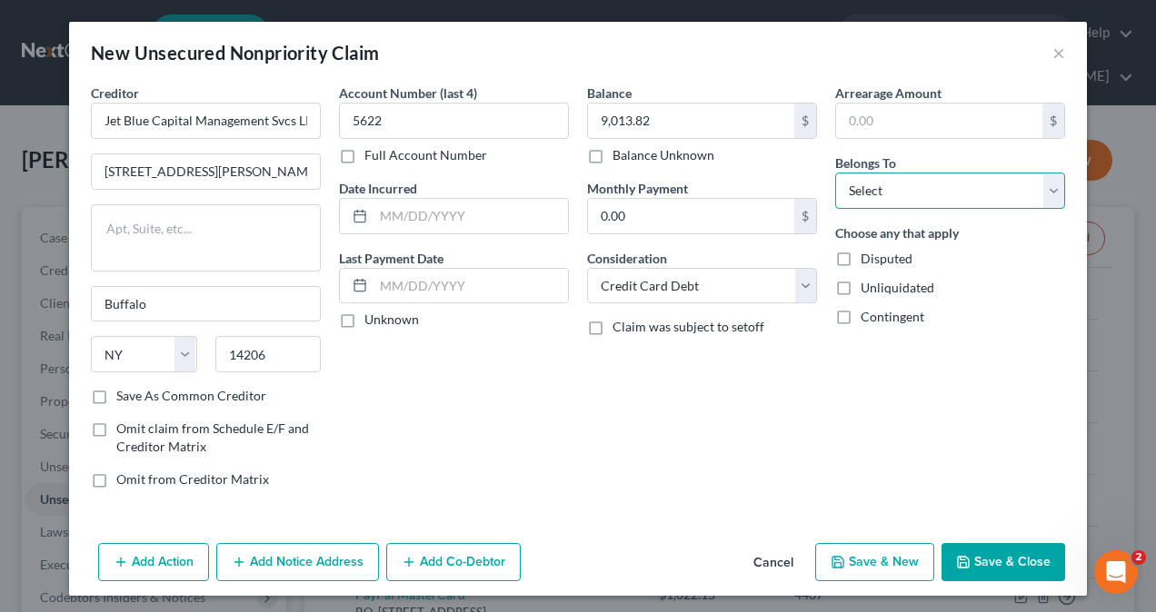
click at [928, 193] on select "Select Debtor 1 Only Debtor 2 Only Debtor 1 And Debtor 2 Only At Least One Of T…" at bounding box center [950, 191] width 230 height 36
select select "1"
click at [835, 173] on select "Select Debtor 1 Only Debtor 2 Only Debtor 1 And Debtor 2 Only At Least One Of T…" at bounding box center [950, 191] width 230 height 36
click at [984, 554] on button "Save & Close" at bounding box center [1003, 562] width 124 height 38
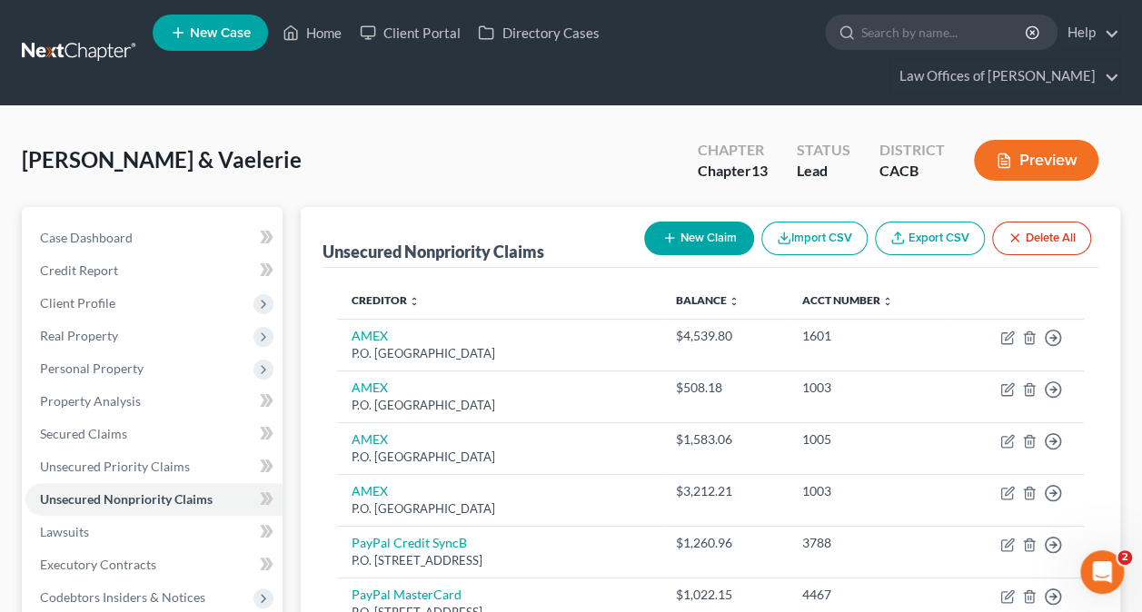
click at [676, 233] on button "New Claim" at bounding box center [699, 239] width 110 height 34
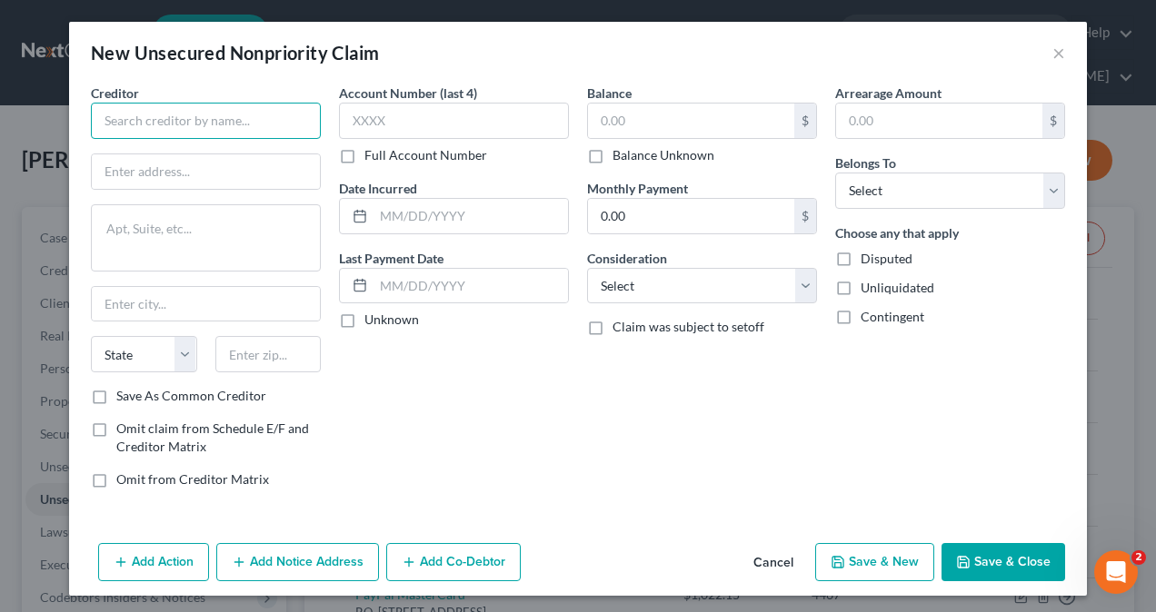
click at [166, 115] on input "text" at bounding box center [206, 121] width 230 height 36
type input "Nordstrom Visa"
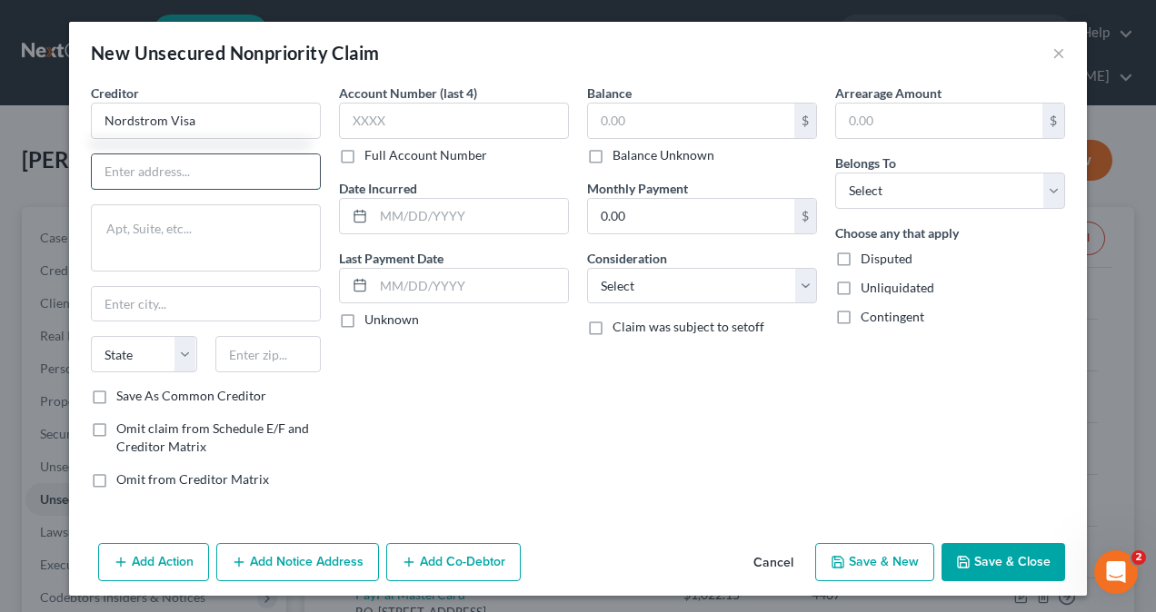
click at [209, 171] on input "text" at bounding box center [206, 171] width 228 height 35
type input "P.O. Box 6566"
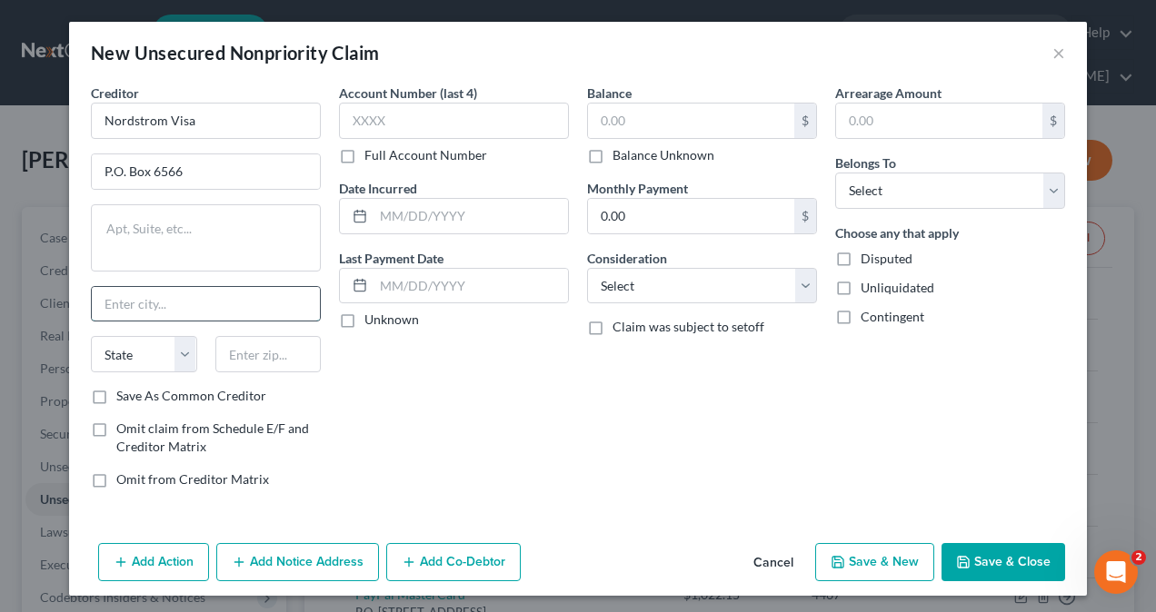
click at [164, 303] on input "text" at bounding box center [206, 304] width 228 height 35
type input "[GEOGRAPHIC_DATA]"
click at [145, 345] on select "State [US_STATE] AK AR AZ CA CO CT DE DC [GEOGRAPHIC_DATA] [GEOGRAPHIC_DATA] GU…" at bounding box center [144, 354] width 106 height 36
select select "5"
click at [91, 336] on select "State [US_STATE] AK AR AZ CA CO CT DE DC [GEOGRAPHIC_DATA] [GEOGRAPHIC_DATA] GU…" at bounding box center [144, 354] width 106 height 36
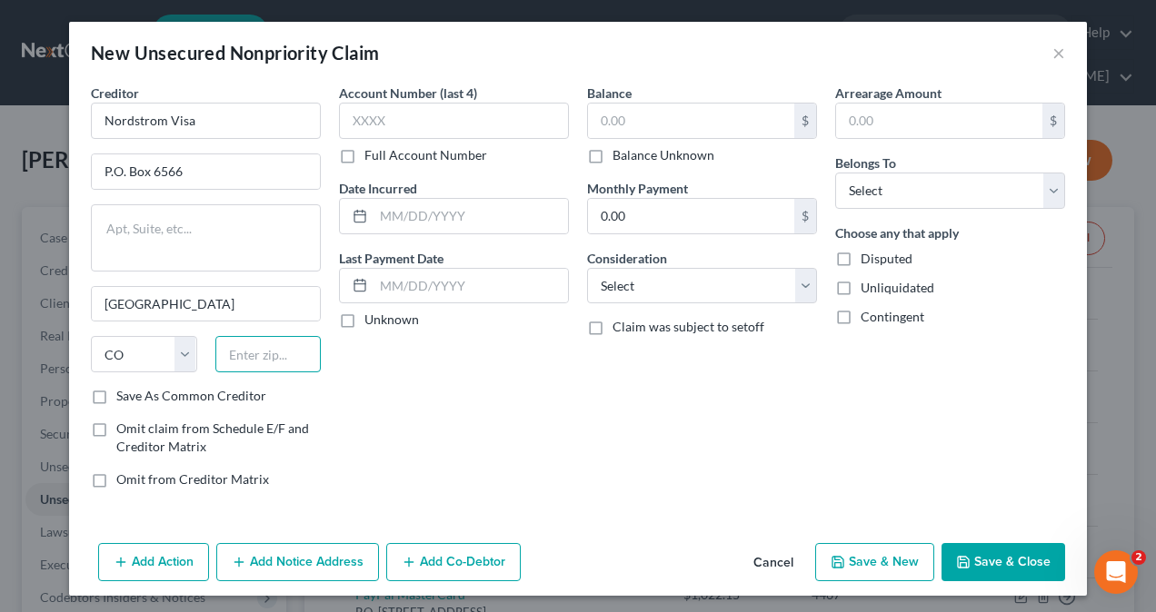
click at [281, 356] on input "text" at bounding box center [268, 354] width 106 height 36
type input "9"
type input "80155"
click at [397, 119] on input "text" at bounding box center [454, 121] width 230 height 36
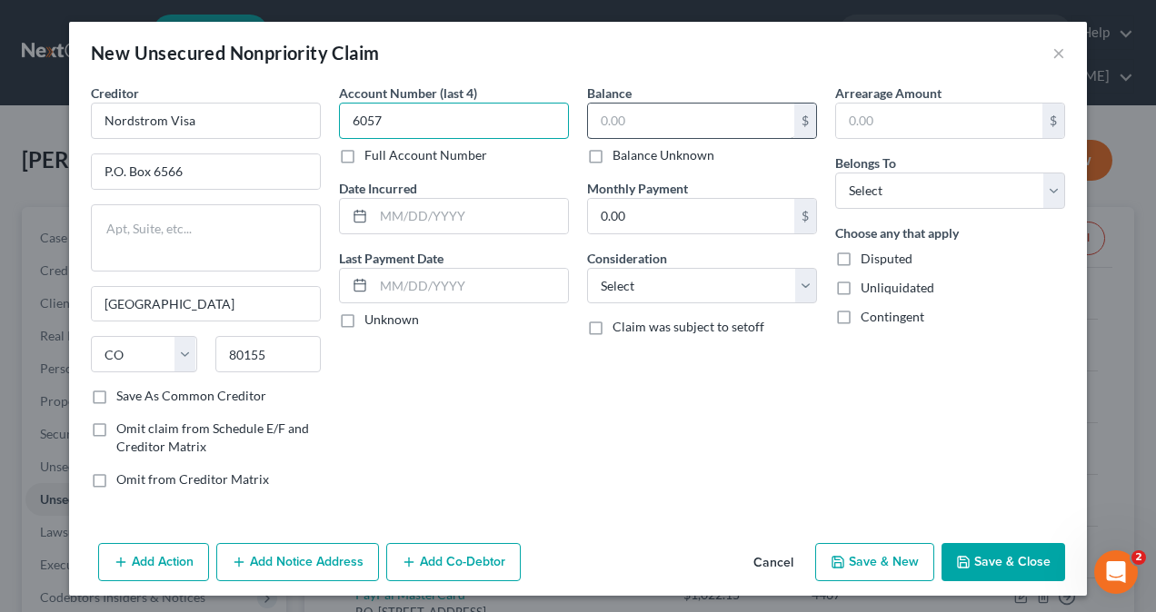
type input "6057"
click at [667, 128] on input "text" at bounding box center [691, 121] width 206 height 35
type input "9,359.26"
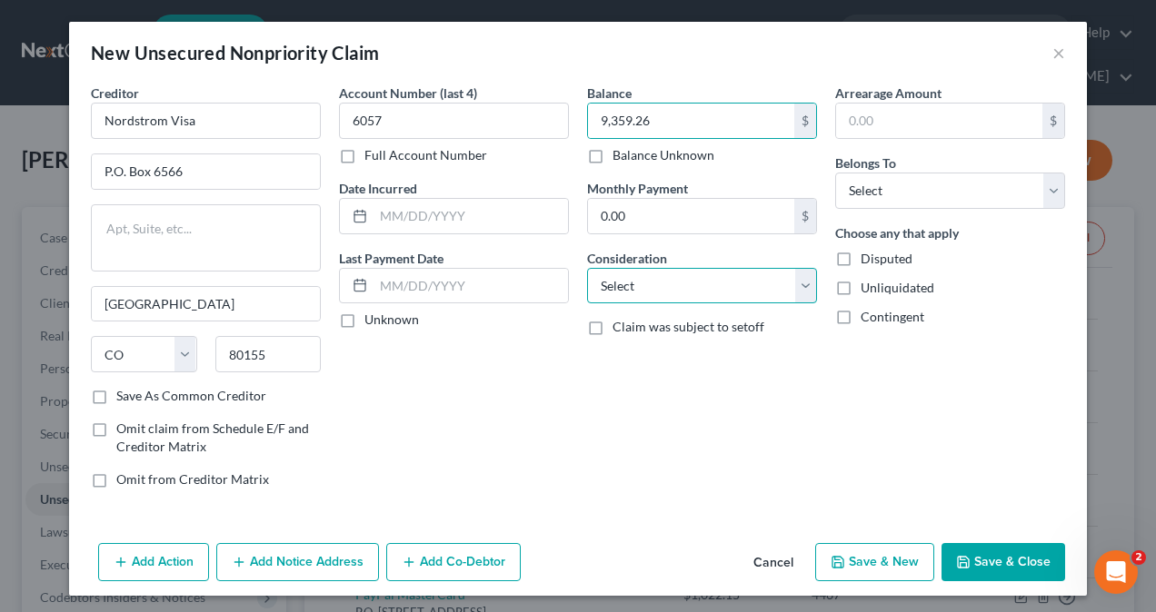
click at [621, 285] on select "Select Cable / Satellite Services Collection Agency Credit Card Debt Debt Couns…" at bounding box center [702, 286] width 230 height 36
select select "2"
click at [587, 268] on select "Select Cable / Satellite Services Collection Agency Credit Card Debt Debt Couns…" at bounding box center [702, 286] width 230 height 36
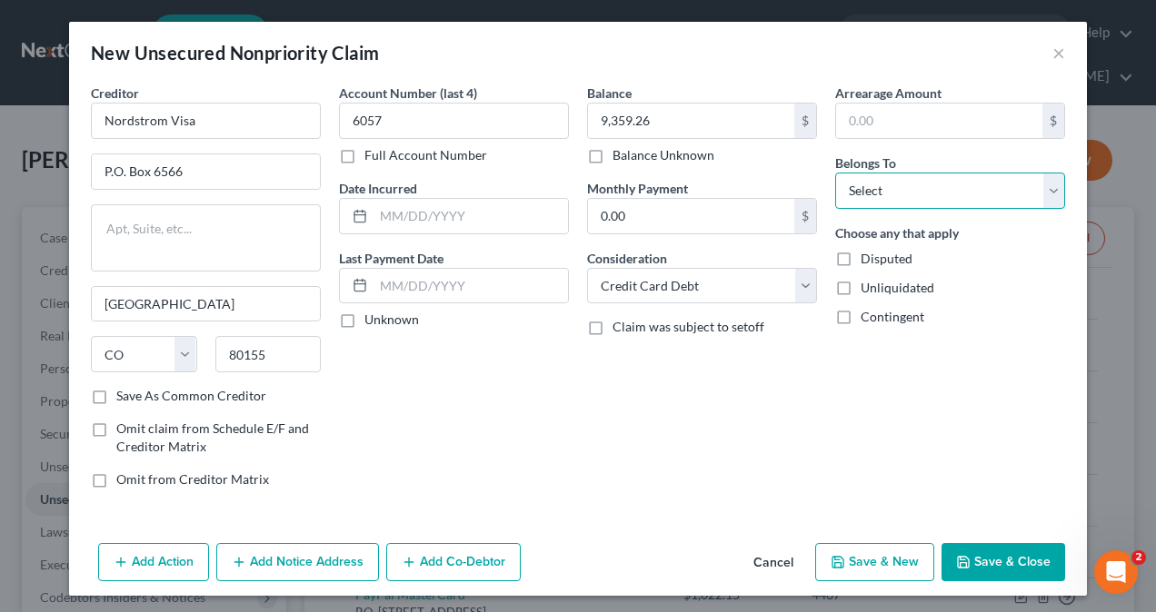
click at [883, 187] on select "Select Debtor 1 Only Debtor 2 Only Debtor 1 And Debtor 2 Only At Least One Of T…" at bounding box center [950, 191] width 230 height 36
select select "1"
click at [835, 173] on select "Select Debtor 1 Only Debtor 2 Only Debtor 1 And Debtor 2 Only At Least One Of T…" at bounding box center [950, 191] width 230 height 36
click at [999, 560] on button "Save & Close" at bounding box center [1003, 562] width 124 height 38
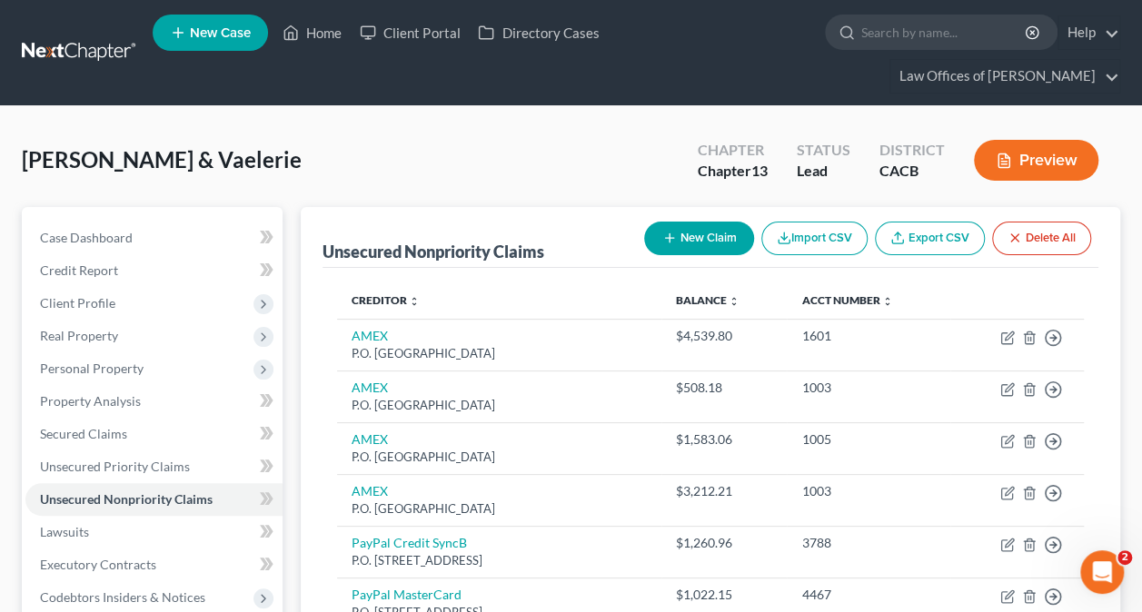
click at [683, 229] on button "New Claim" at bounding box center [699, 239] width 110 height 34
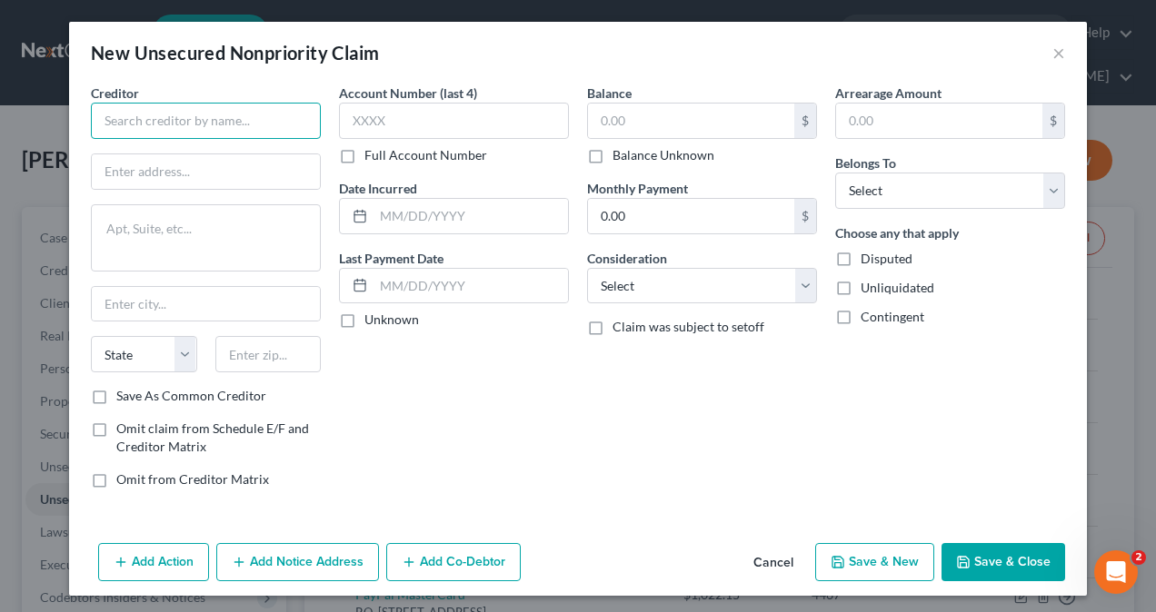
click at [231, 124] on input "text" at bounding box center [206, 121] width 230 height 36
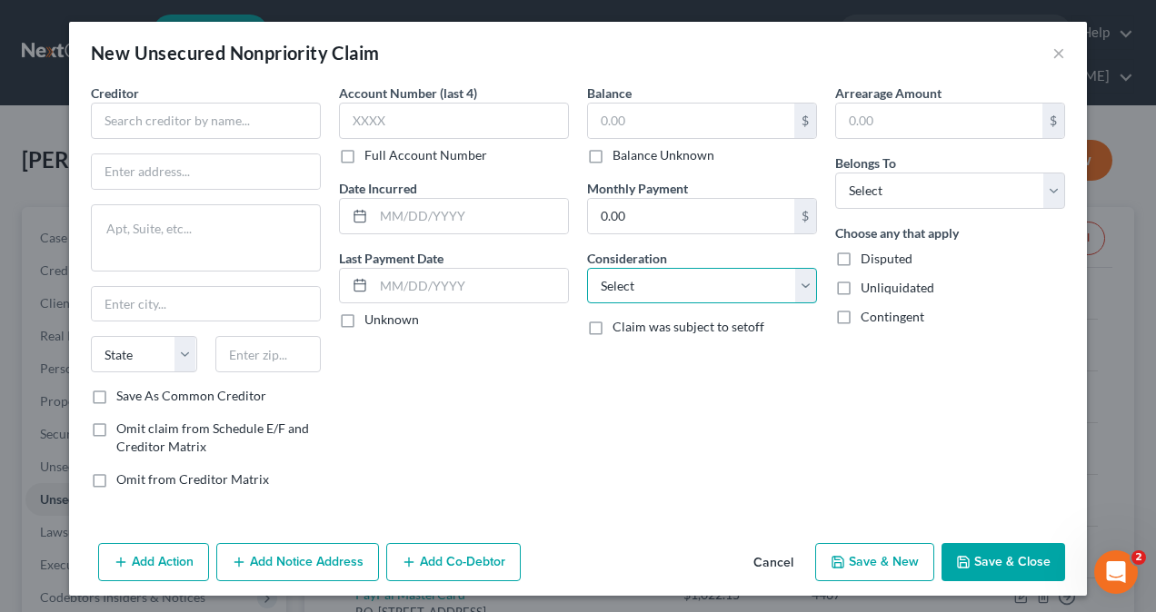
click at [623, 283] on select "Select Cable / Satellite Services Collection Agency Credit Card Debt Debt Couns…" at bounding box center [702, 286] width 230 height 36
select select "1"
click at [587, 268] on select "Select Cable / Satellite Services Collection Agency Credit Card Debt Debt Couns…" at bounding box center [702, 286] width 230 height 36
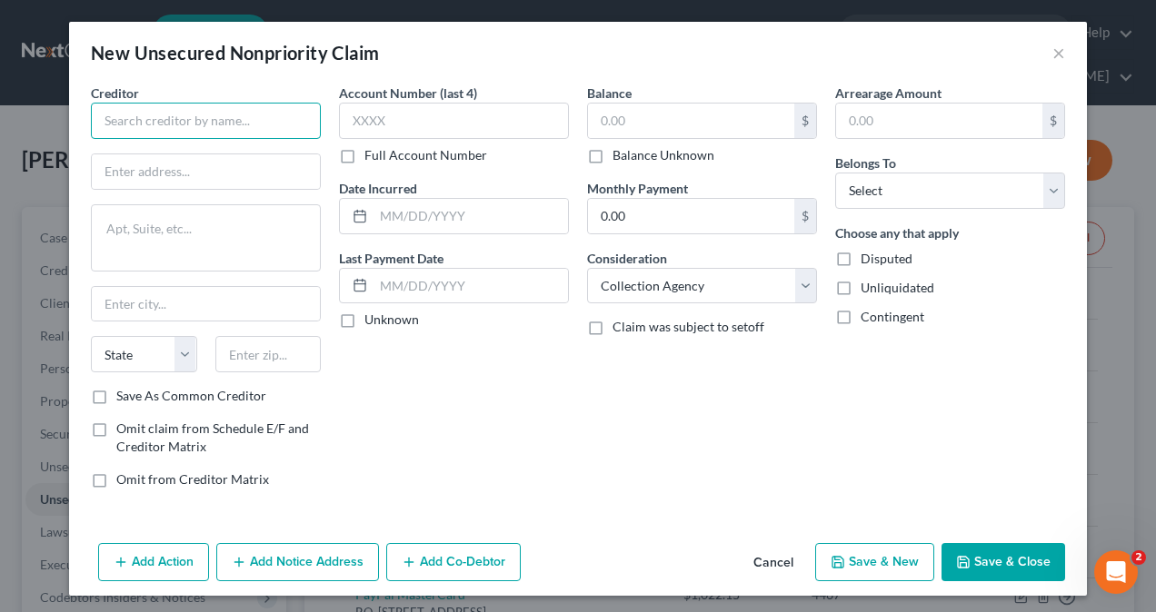
click at [196, 114] on input "text" at bounding box center [206, 121] width 230 height 36
type input "Northstar Location Services LLC"
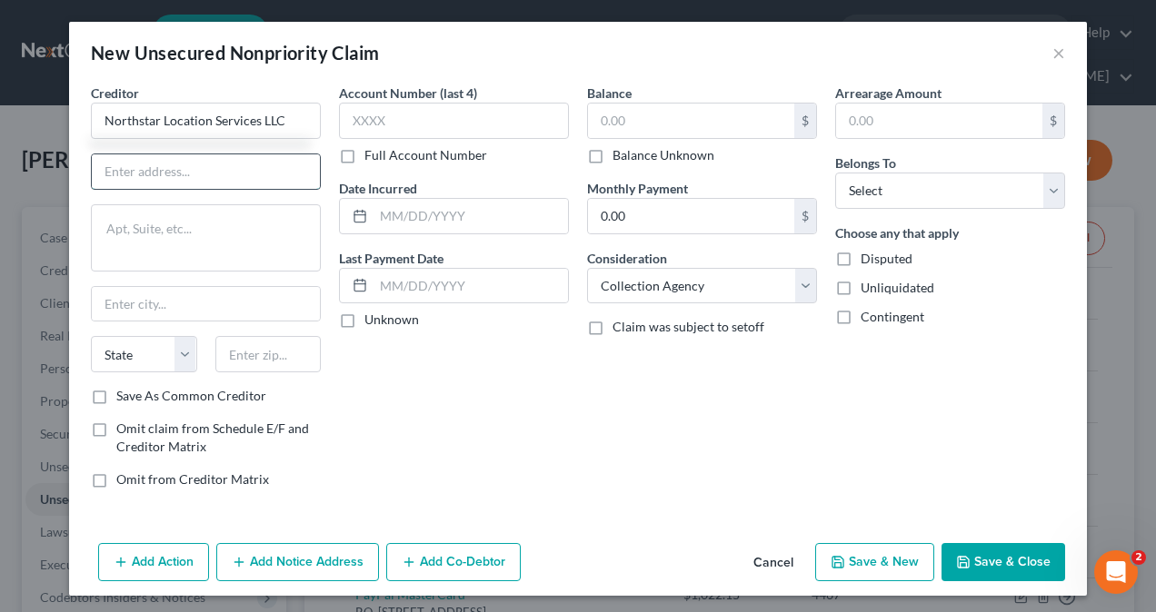
click at [235, 173] on input "text" at bounding box center [206, 171] width 228 height 35
type input "[STREET_ADDRESS]"
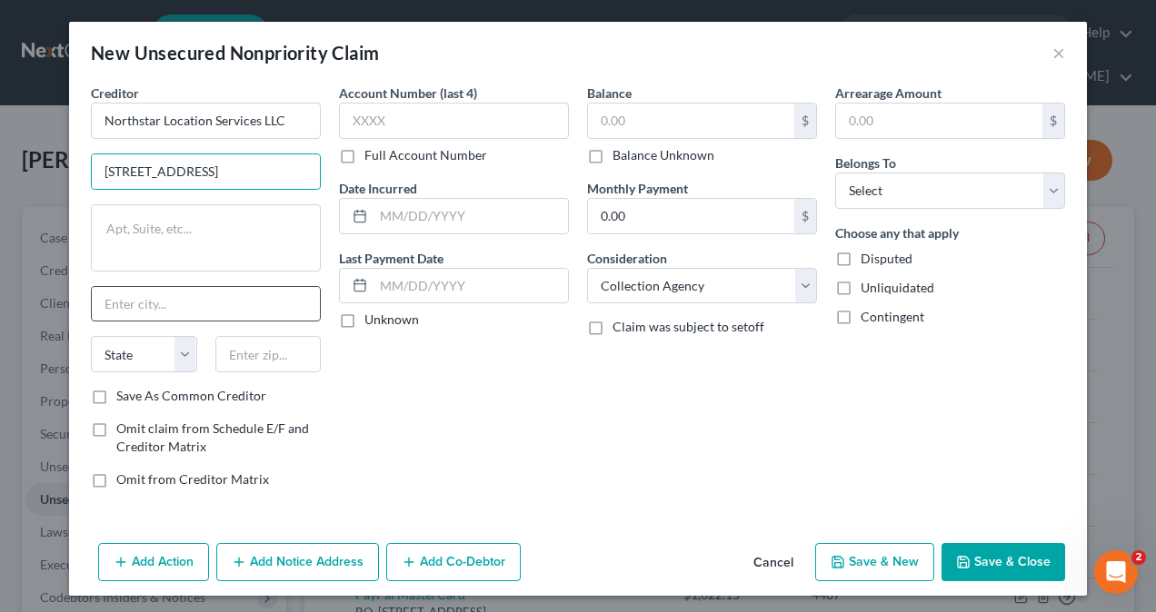
click at [166, 310] on input "text" at bounding box center [206, 304] width 228 height 35
type input "Cheektowga"
click at [154, 349] on select "State [US_STATE] AK AR AZ CA CO CT DE DC [GEOGRAPHIC_DATA] [GEOGRAPHIC_DATA] GU…" at bounding box center [144, 354] width 106 height 36
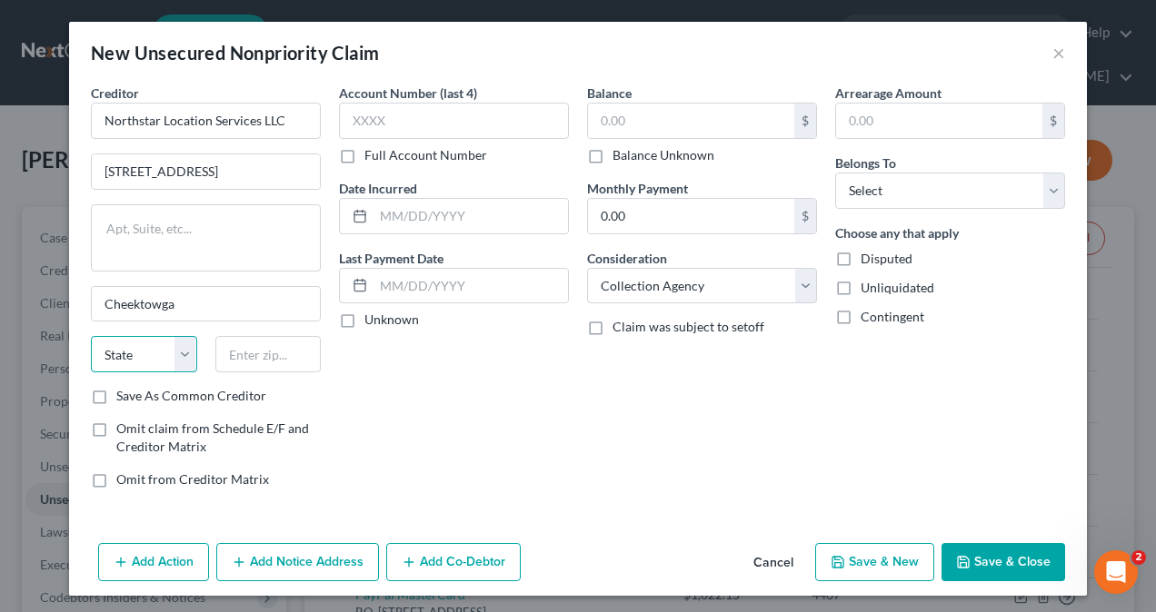
select select "35"
click at [91, 336] on select "State [US_STATE] AK AR AZ CA CO CT DE DC [GEOGRAPHIC_DATA] [GEOGRAPHIC_DATA] GU…" at bounding box center [144, 354] width 106 height 36
click at [259, 355] on input "text" at bounding box center [268, 354] width 106 height 36
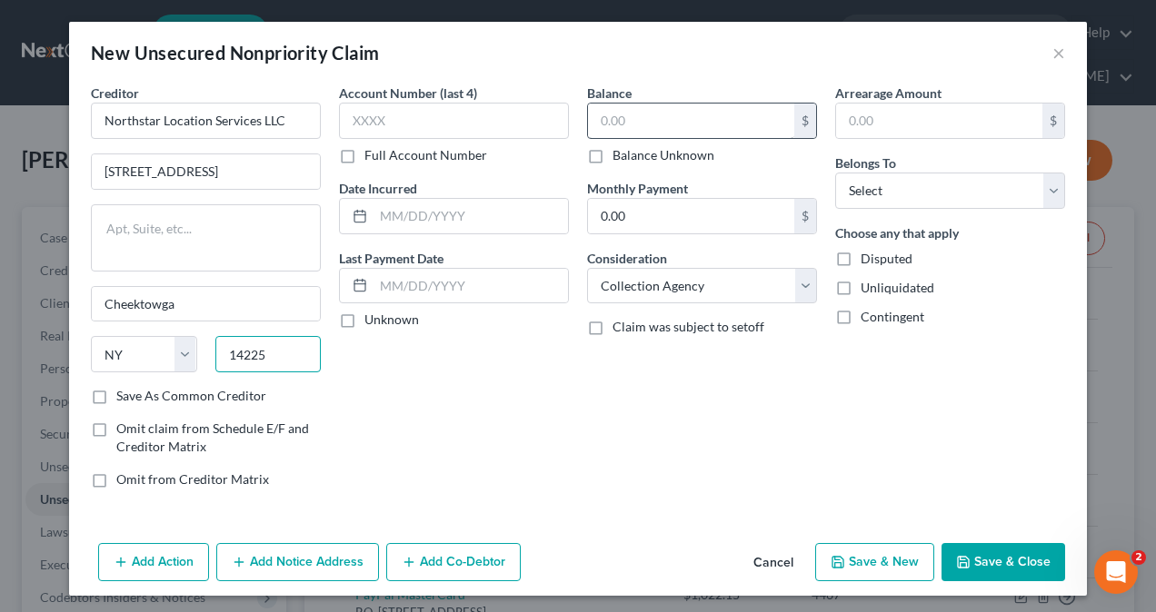
type input "14225"
type input "Buffalo"
click at [648, 127] on input "text" at bounding box center [691, 121] width 206 height 35
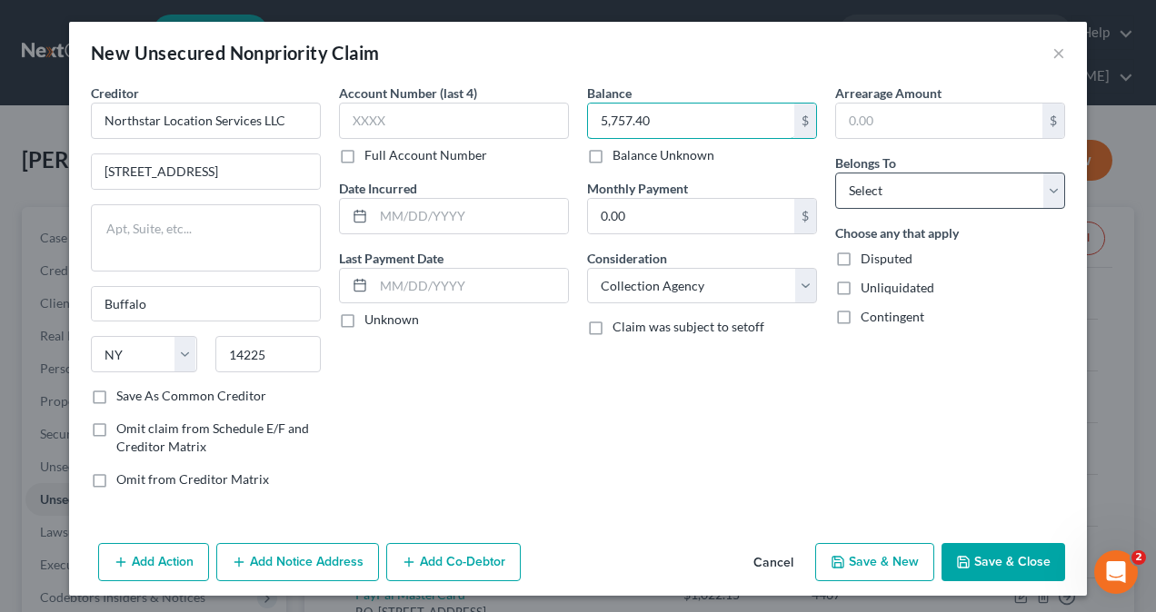
type input "5,757.40"
click at [928, 194] on select "Select Debtor 1 Only Debtor 2 Only Debtor 1 And Debtor 2 Only At Least One Of T…" at bounding box center [950, 191] width 230 height 36
select select "1"
click at [835, 173] on select "Select Debtor 1 Only Debtor 2 Only Debtor 1 And Debtor 2 Only At Least One Of T…" at bounding box center [950, 191] width 230 height 36
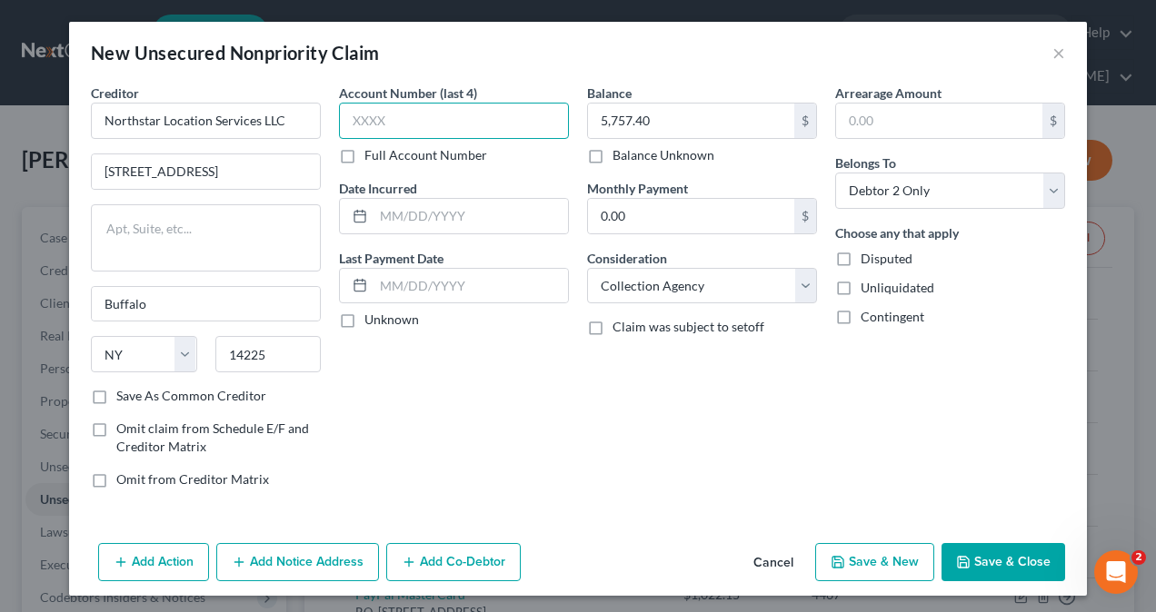
click at [399, 118] on input "text" at bounding box center [454, 121] width 230 height 36
type input "3360"
click at [1004, 560] on button "Save & Close" at bounding box center [1003, 562] width 124 height 38
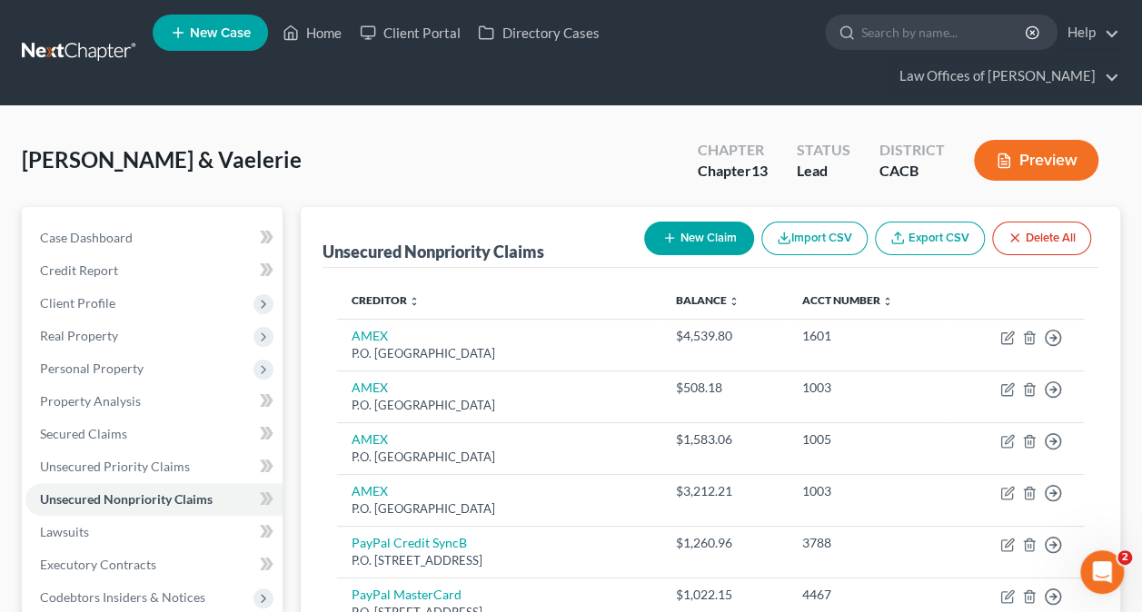
click at [680, 225] on button "New Claim" at bounding box center [699, 239] width 110 height 34
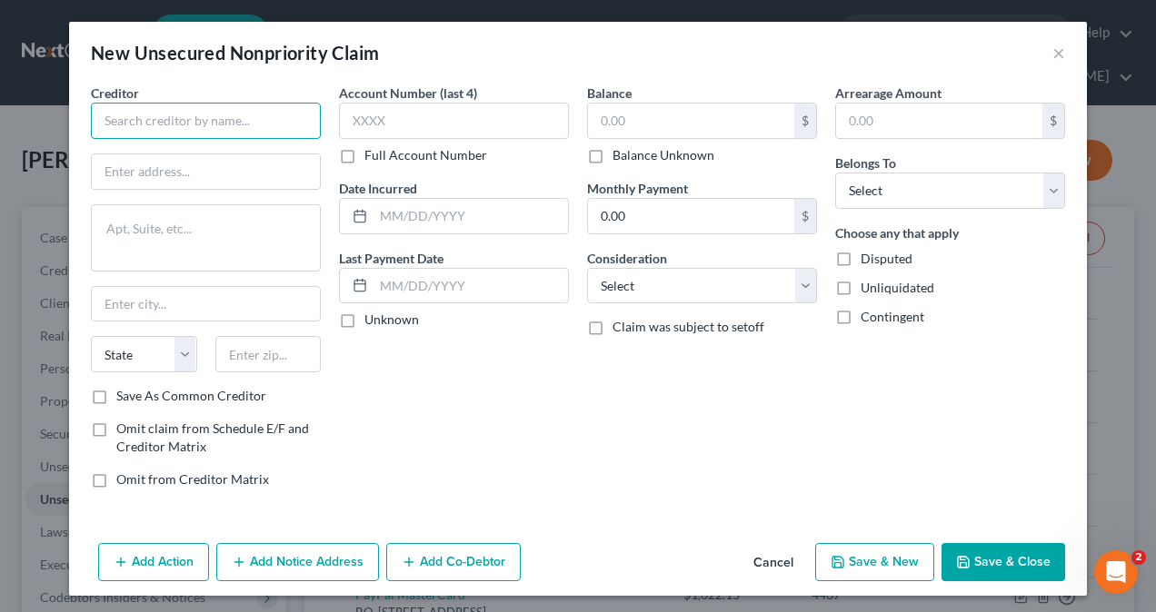
click at [150, 123] on input "text" at bounding box center [206, 121] width 230 height 36
type input "Ikea Visa- Comenity Bank"
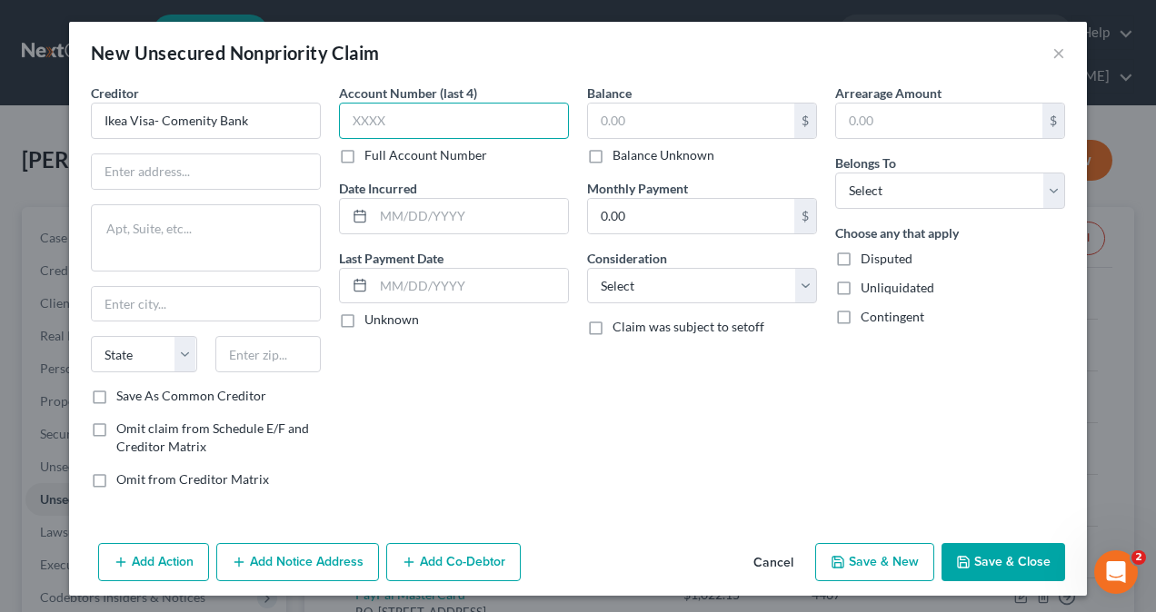
click at [401, 125] on input "text" at bounding box center [454, 121] width 230 height 36
type input "7133"
click at [187, 169] on input "text" at bounding box center [206, 171] width 228 height 35
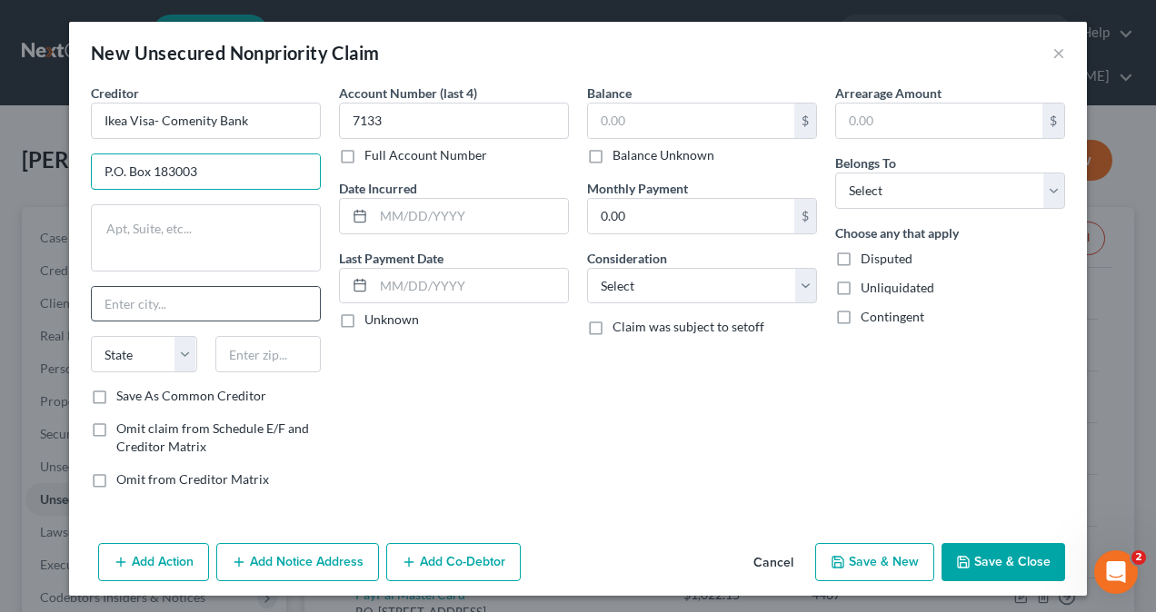
type input "P.O. Box 183003"
click at [173, 303] on input "text" at bounding box center [206, 304] width 228 height 35
type input "Columbus"
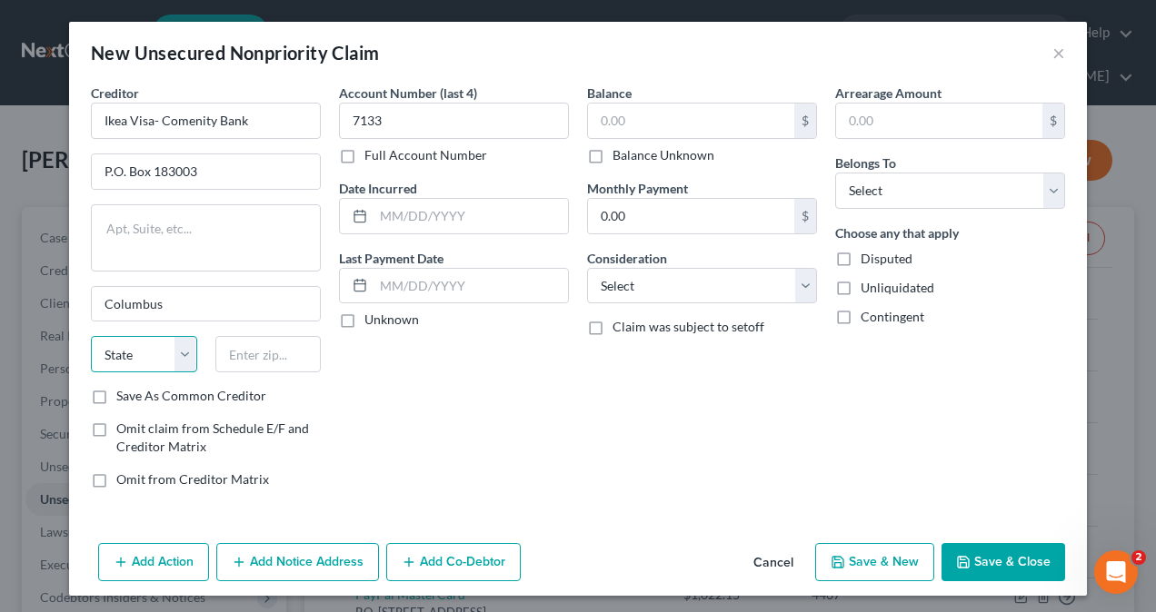
click at [165, 354] on select "State [US_STATE] AK AR AZ CA CO CT DE DC [GEOGRAPHIC_DATA] [GEOGRAPHIC_DATA] GU…" at bounding box center [144, 354] width 106 height 36
select select "36"
click at [91, 336] on select "State [US_STATE] AK AR AZ CA CO CT DE DC [GEOGRAPHIC_DATA] [GEOGRAPHIC_DATA] GU…" at bounding box center [144, 354] width 106 height 36
click at [220, 356] on input "text" at bounding box center [268, 354] width 106 height 36
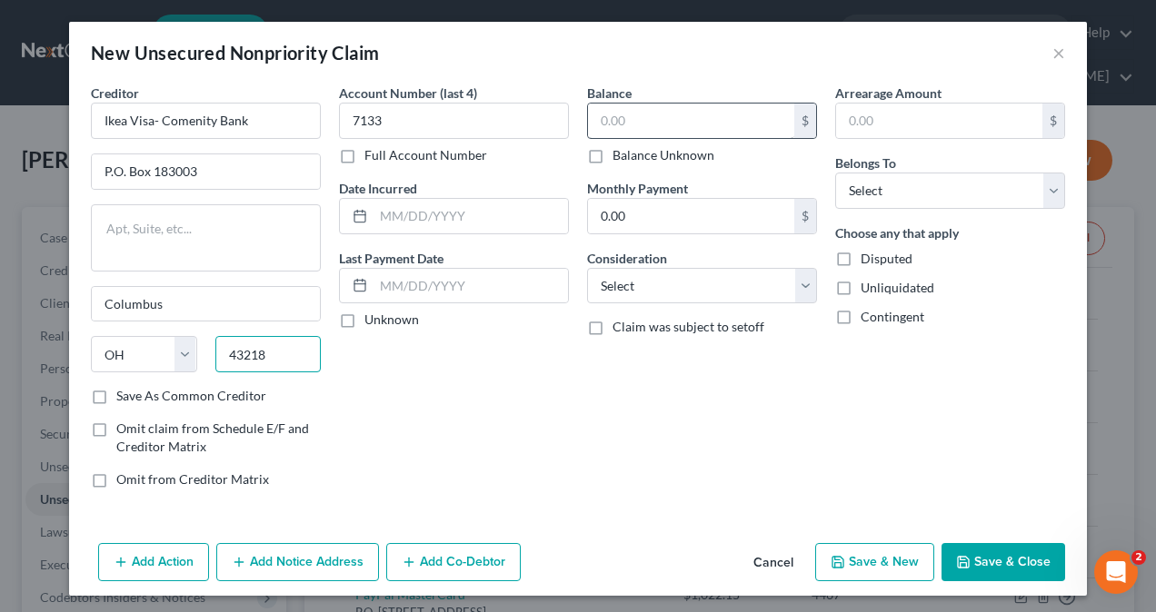
type input "43218"
click at [654, 113] on input "text" at bounding box center [691, 121] width 206 height 35
type input "1,220.16"
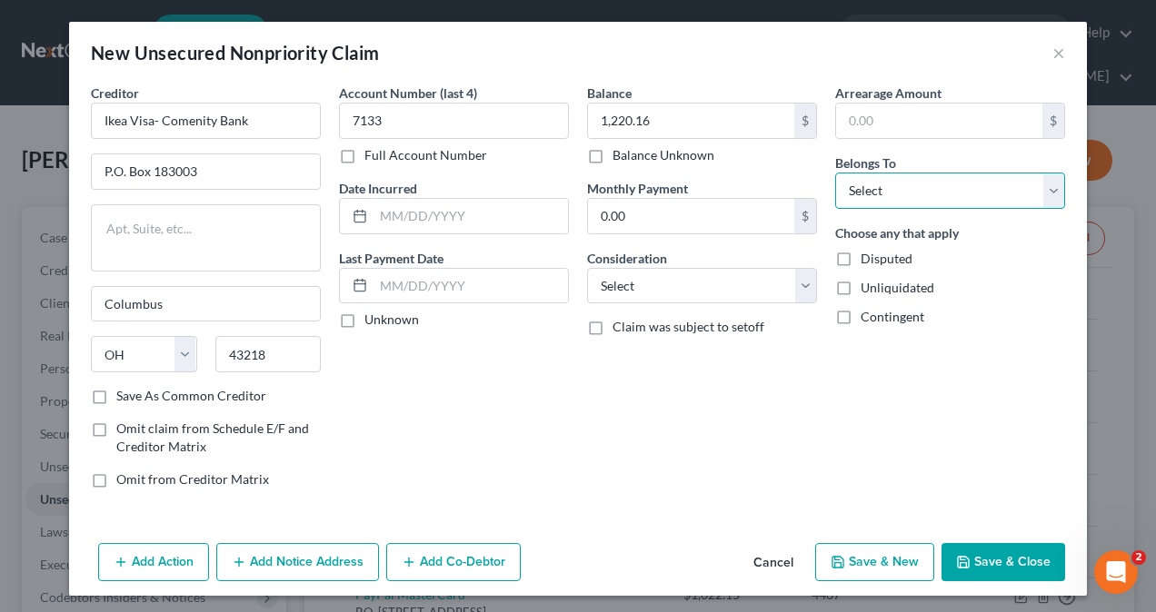
click at [944, 188] on select "Select Debtor 1 Only Debtor 2 Only Debtor 1 And Debtor 2 Only At Least One Of T…" at bounding box center [950, 191] width 230 height 36
select select "1"
click at [835, 173] on select "Select Debtor 1 Only Debtor 2 Only Debtor 1 And Debtor 2 Only At Least One Of T…" at bounding box center [950, 191] width 230 height 36
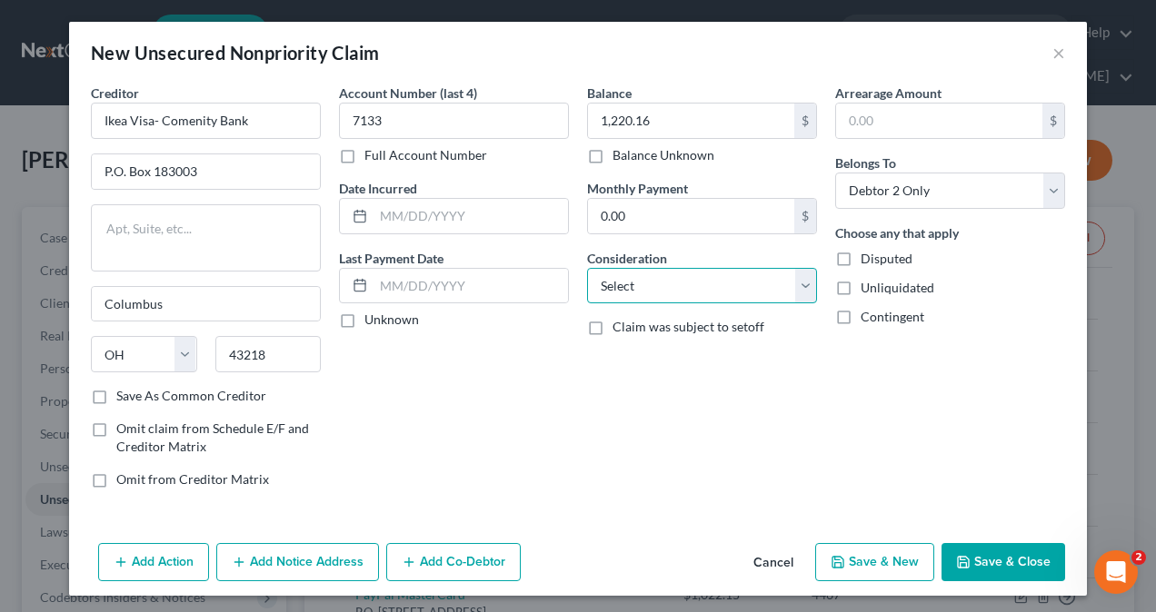
click at [672, 284] on select "Select Cable / Satellite Services Collection Agency Credit Card Debt Debt Couns…" at bounding box center [702, 286] width 230 height 36
select select "2"
click at [587, 268] on select "Select Cable / Satellite Services Collection Agency Credit Card Debt Debt Couns…" at bounding box center [702, 286] width 230 height 36
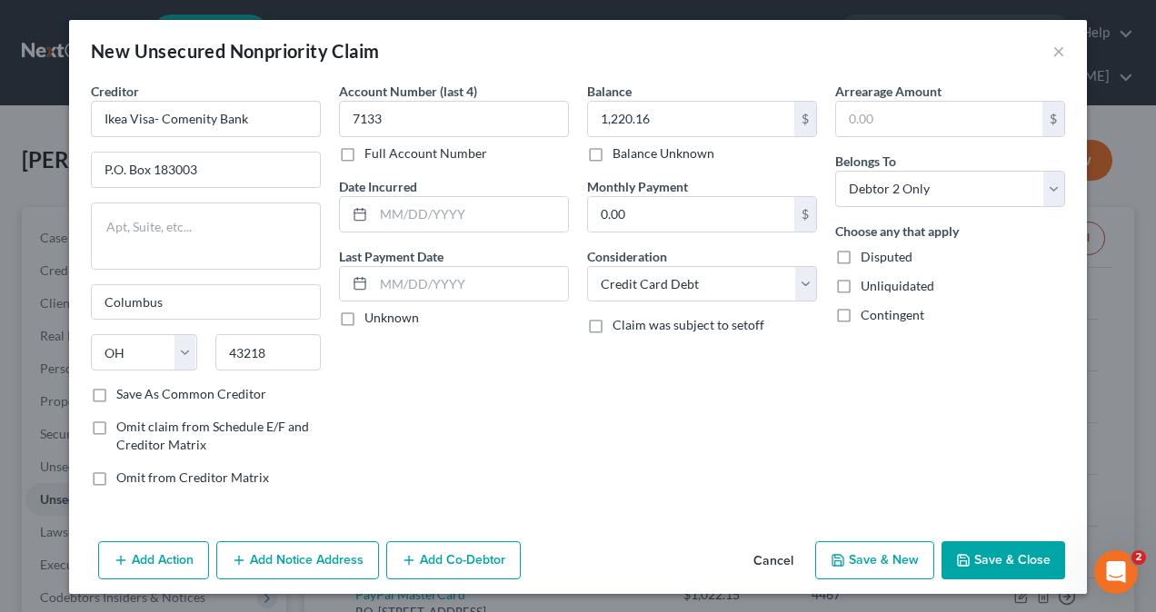
click at [138, 559] on button "Add Action" at bounding box center [153, 560] width 111 height 38
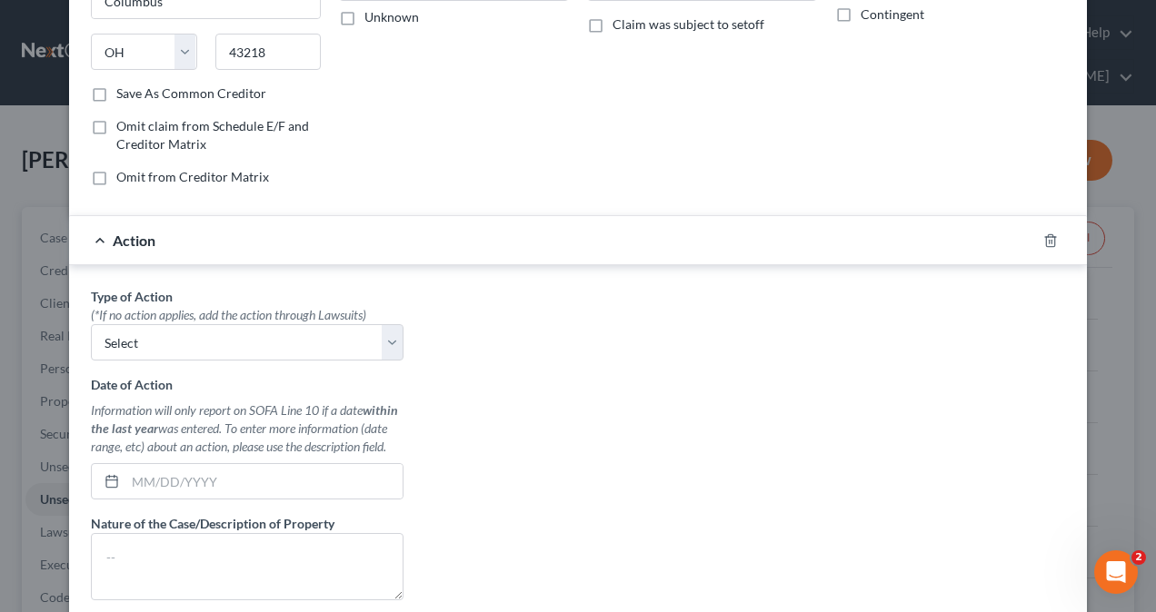
scroll to position [365, 0]
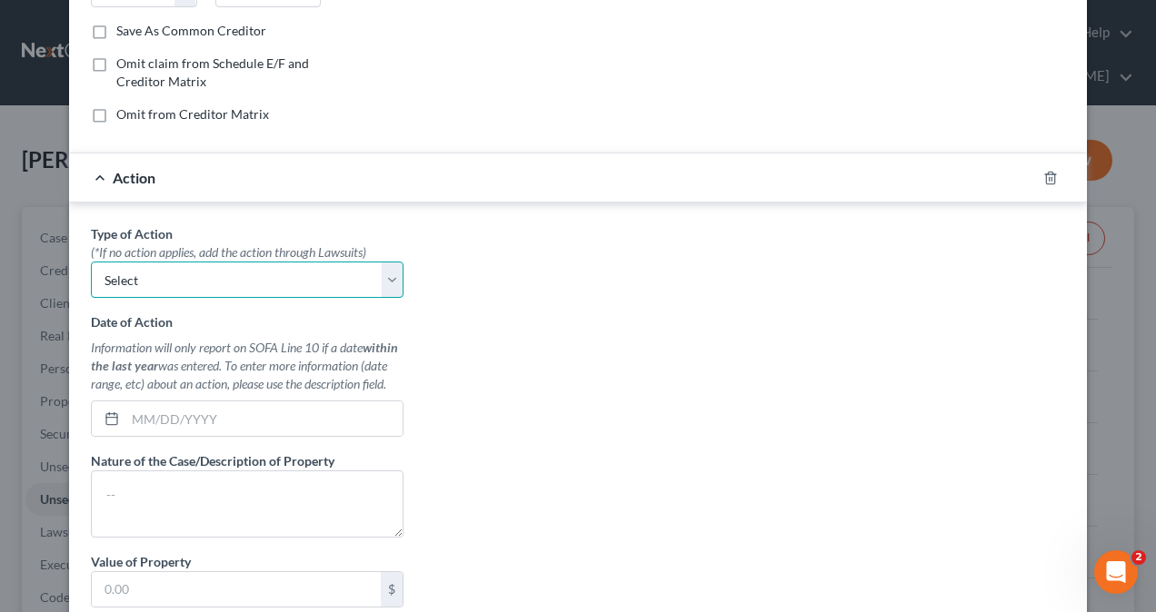
click at [191, 270] on select "Select Repossession Garnishment Foreclosure Personal Injury Attached, Seized, O…" at bounding box center [247, 280] width 313 height 36
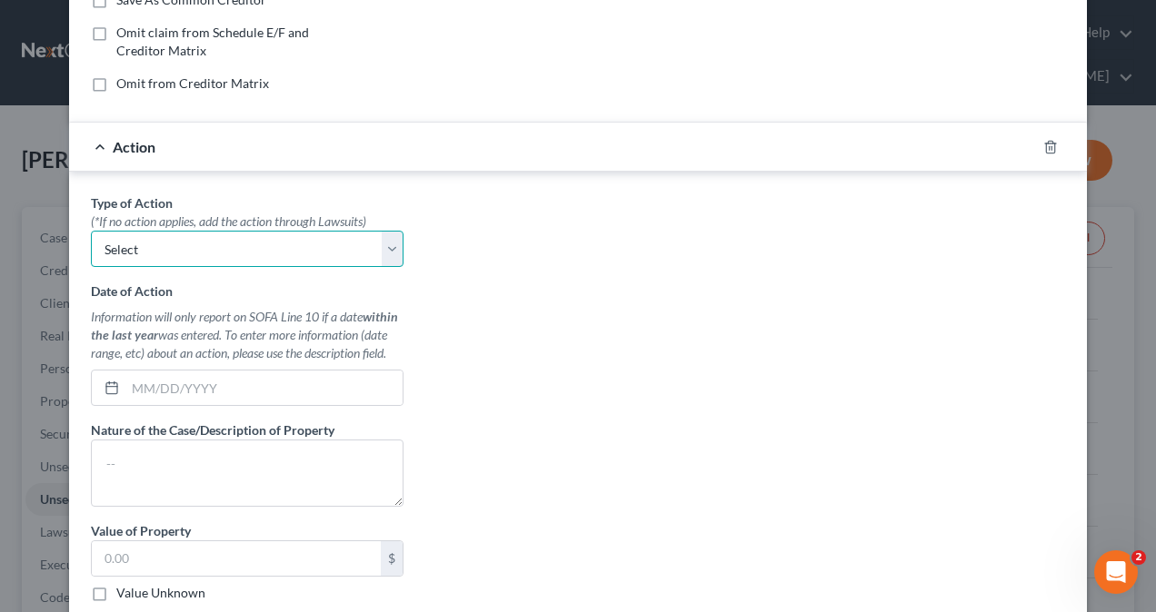
scroll to position [178, 0]
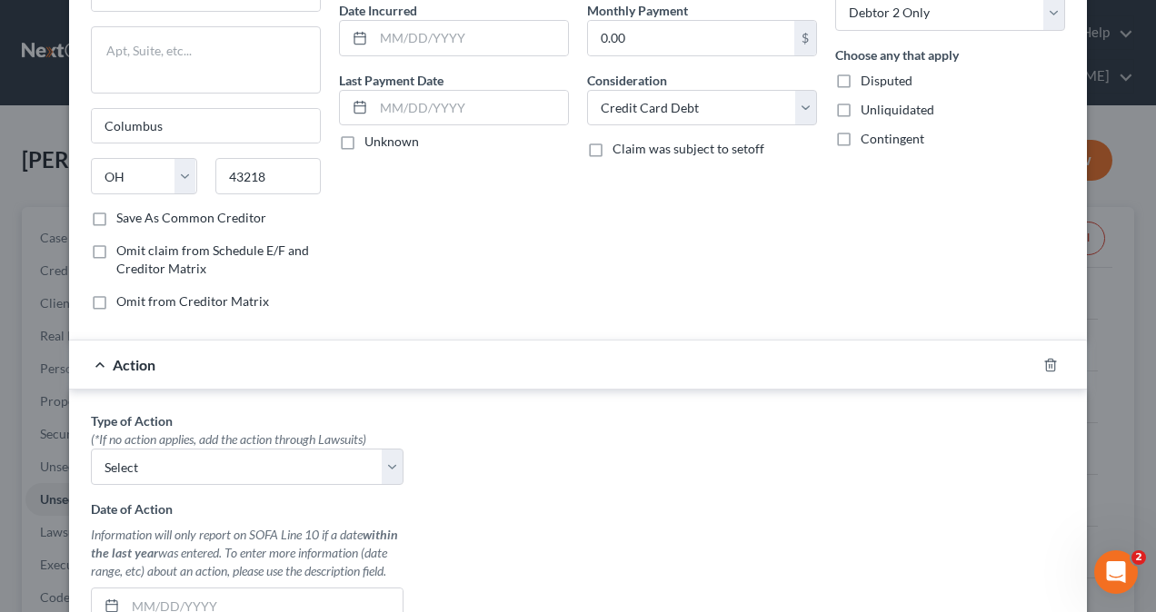
drag, startPoint x: 125, startPoint y: 360, endPoint x: 137, endPoint y: 354, distance: 13.0
click at [125, 360] on span "Action" at bounding box center [134, 364] width 43 height 17
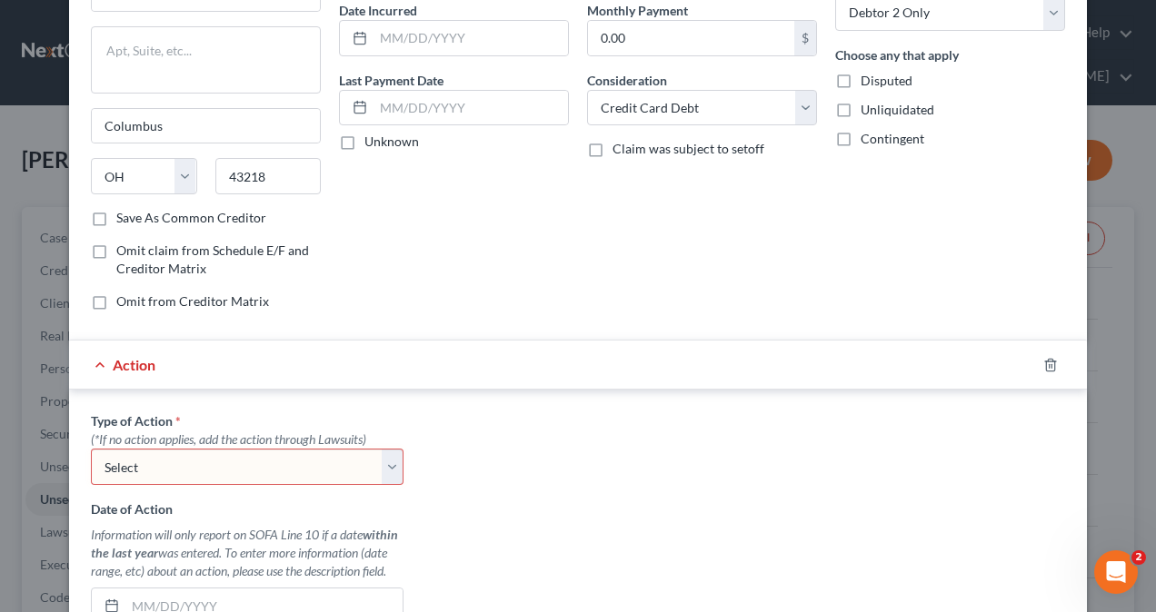
click at [99, 357] on div "Action" at bounding box center [552, 365] width 967 height 48
click at [1043, 364] on icon "button" at bounding box center [1050, 365] width 15 height 15
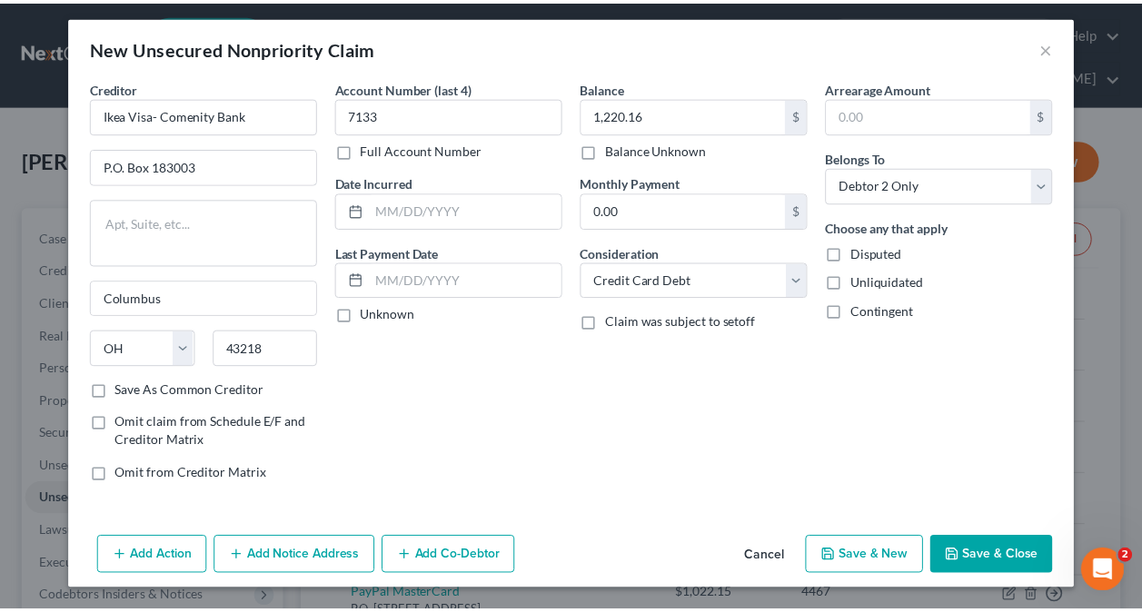
scroll to position [2, 0]
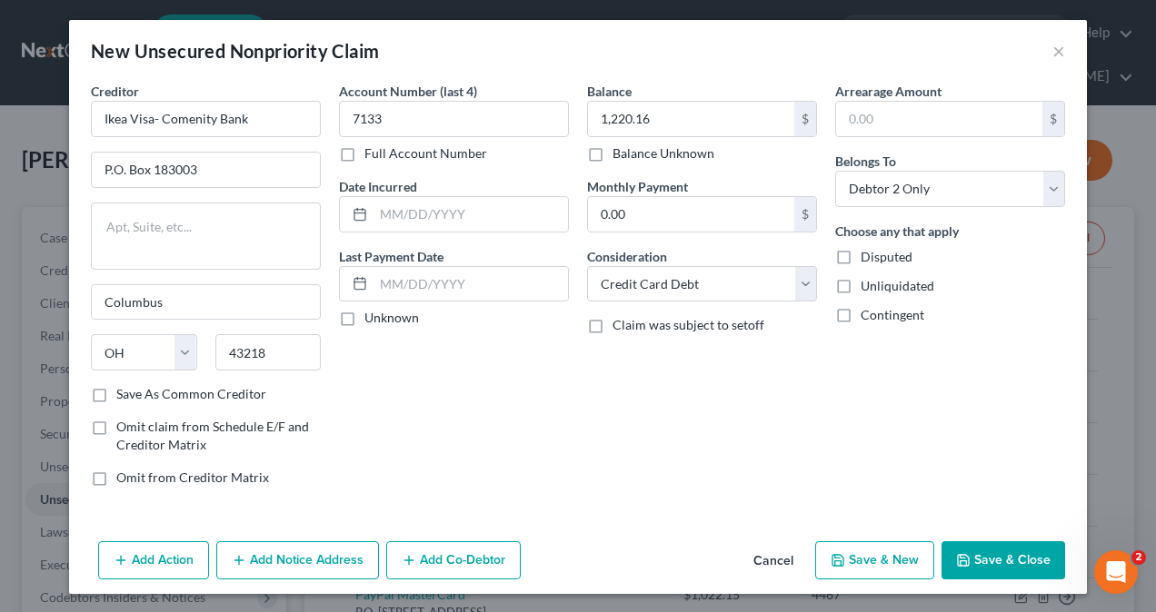
click at [997, 554] on button "Save & Close" at bounding box center [1003, 560] width 124 height 38
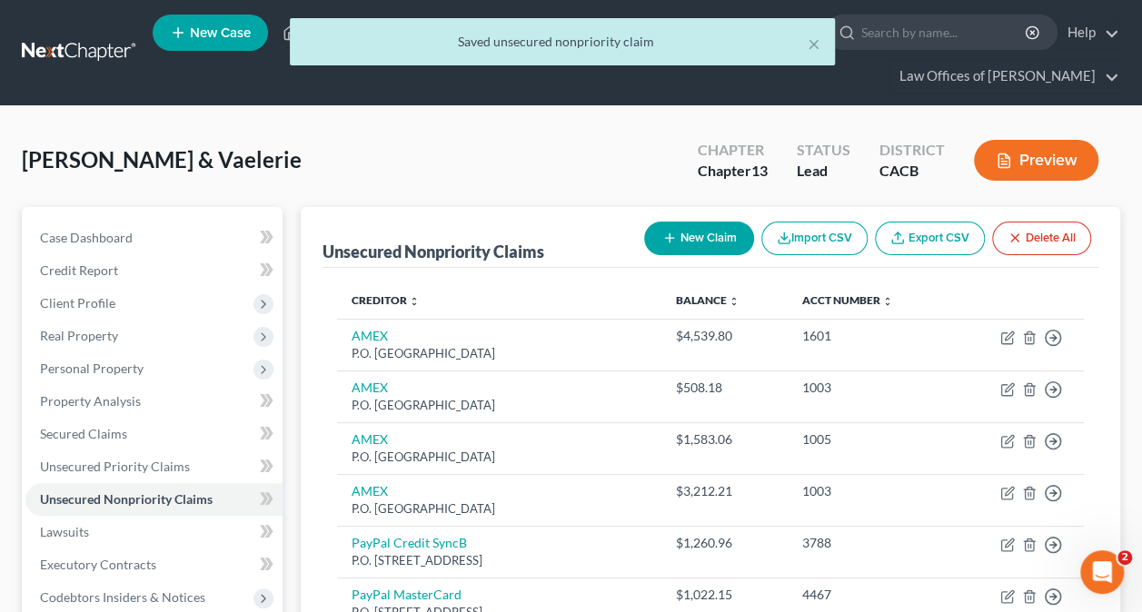
click at [698, 241] on button "New Claim" at bounding box center [699, 239] width 110 height 34
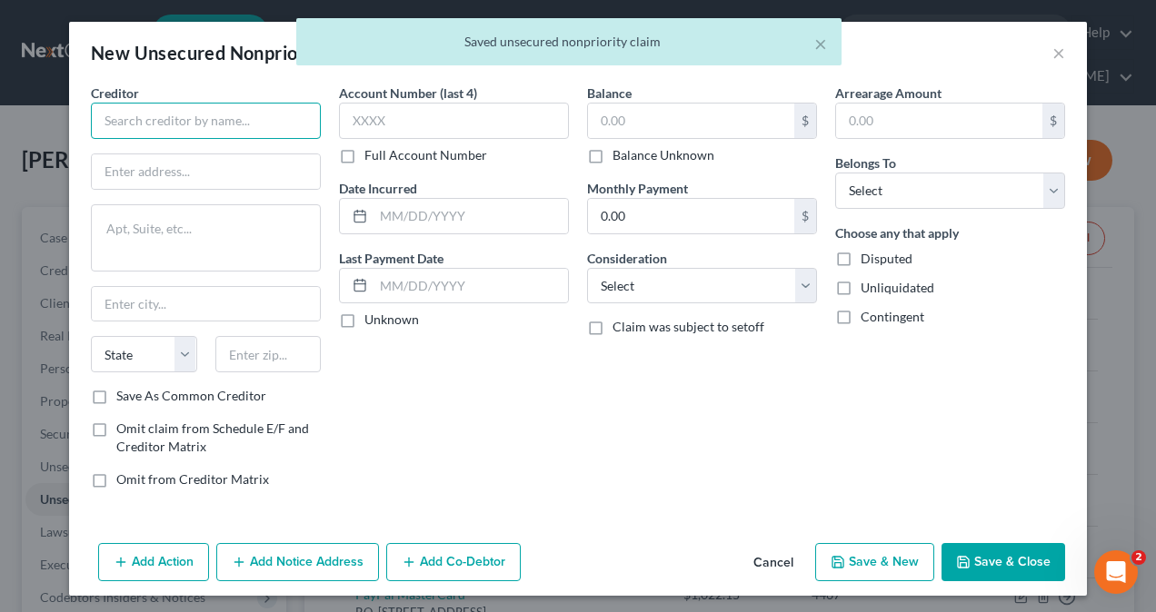
click at [149, 104] on input "text" at bounding box center [206, 121] width 230 height 36
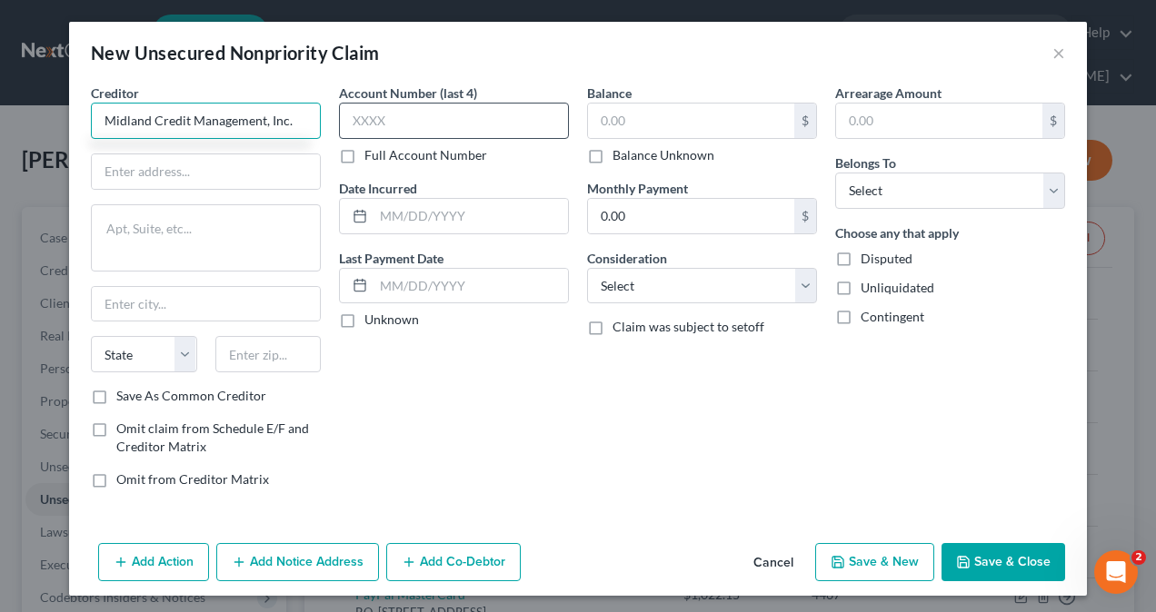
type input "Midland Credit Management, Inc."
click at [395, 125] on input "text" at bounding box center [454, 121] width 230 height 36
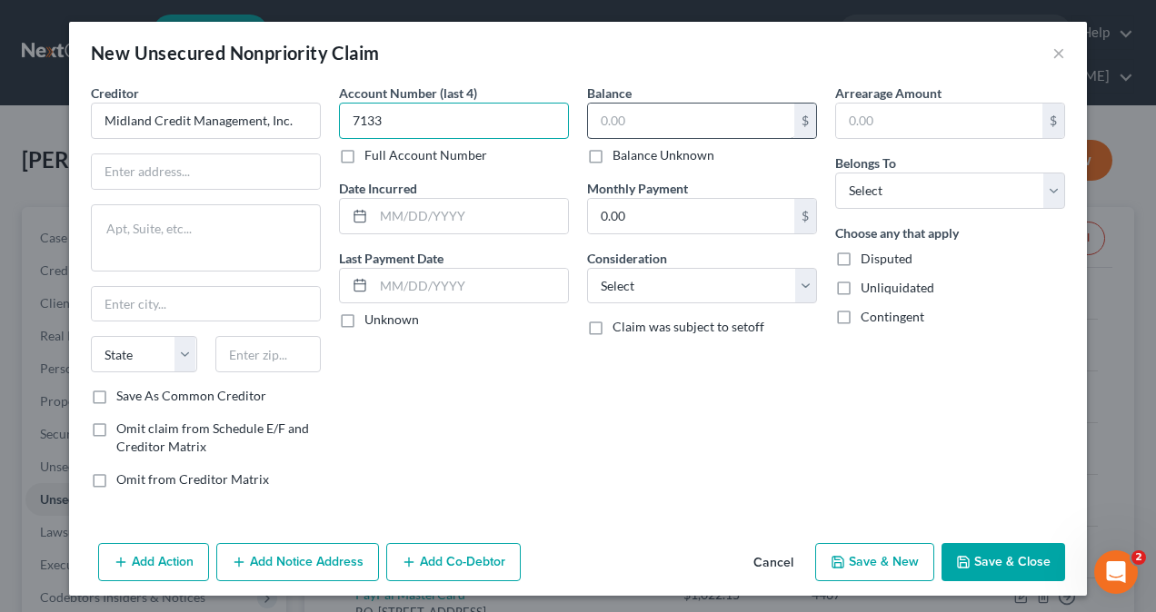
type input "7133"
click at [665, 124] on input "text" at bounding box center [691, 121] width 206 height 35
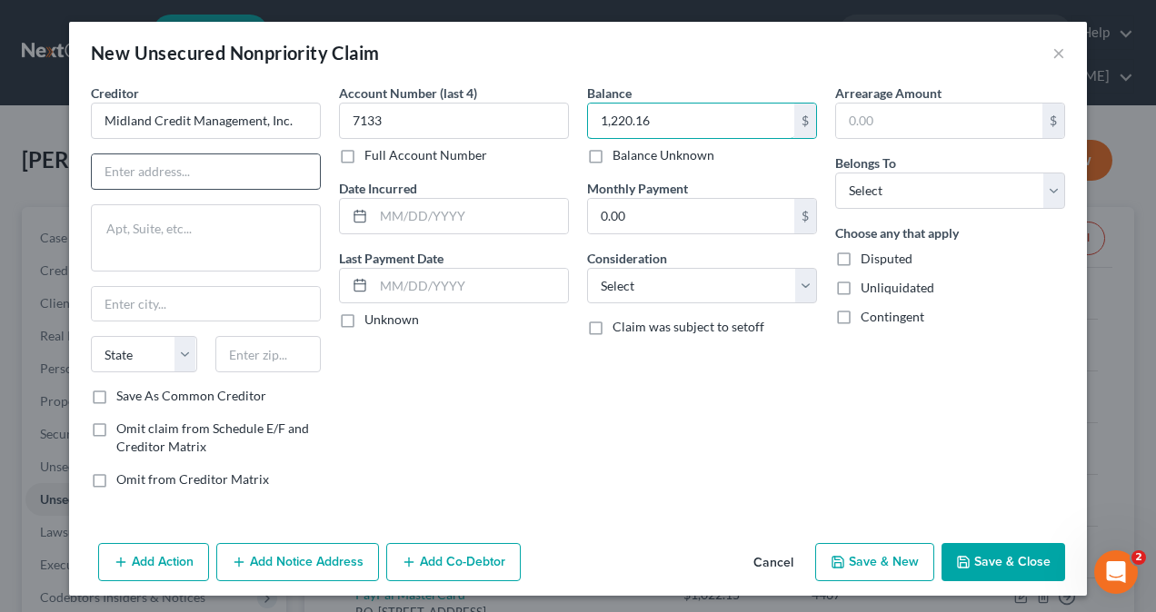
type input "1,220.16"
click at [221, 175] on input "text" at bounding box center [206, 171] width 228 height 35
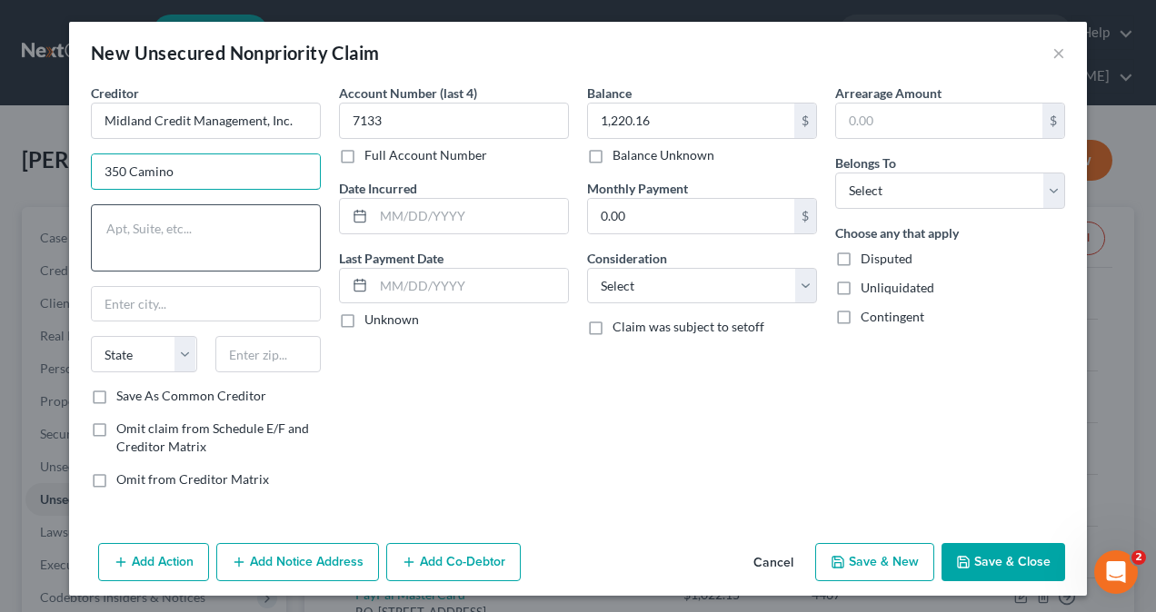
type input "350 Camino De La Reina"
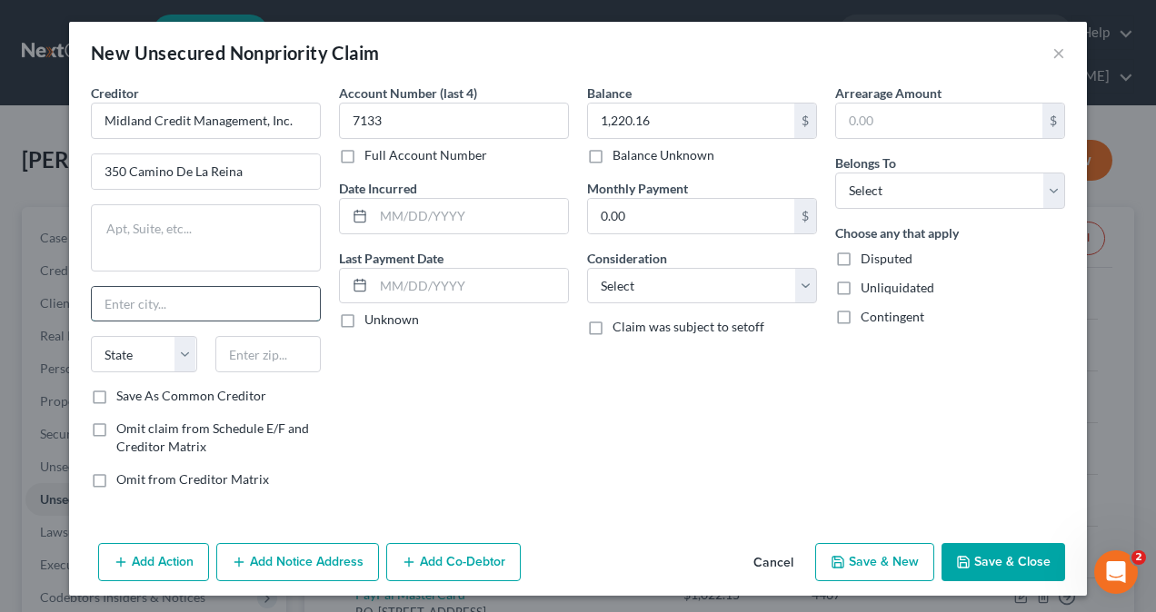
click at [151, 302] on input "text" at bounding box center [206, 304] width 228 height 35
type input "[GEOGRAPHIC_DATA]"
click at [126, 356] on select "State [US_STATE] AK AR AZ CA CO CT DE DC [GEOGRAPHIC_DATA] [GEOGRAPHIC_DATA] GU…" at bounding box center [144, 354] width 106 height 36
select select "4"
click at [91, 336] on select "State [US_STATE] AK AR AZ CA CO CT DE DC [GEOGRAPHIC_DATA] [GEOGRAPHIC_DATA] GU…" at bounding box center [144, 354] width 106 height 36
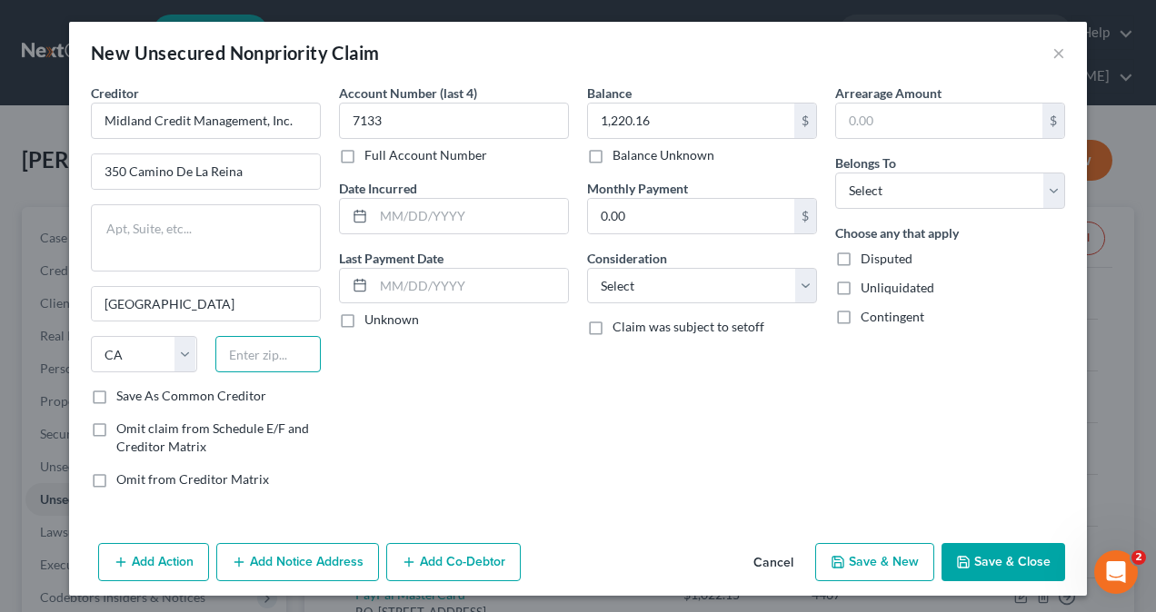
click at [271, 356] on input "text" at bounding box center [268, 354] width 106 height 36
type input "92108"
click at [852, 194] on select "Select Debtor 1 Only Debtor 2 Only Debtor 1 And Debtor 2 Only At Least One Of T…" at bounding box center [950, 191] width 230 height 36
select select "1"
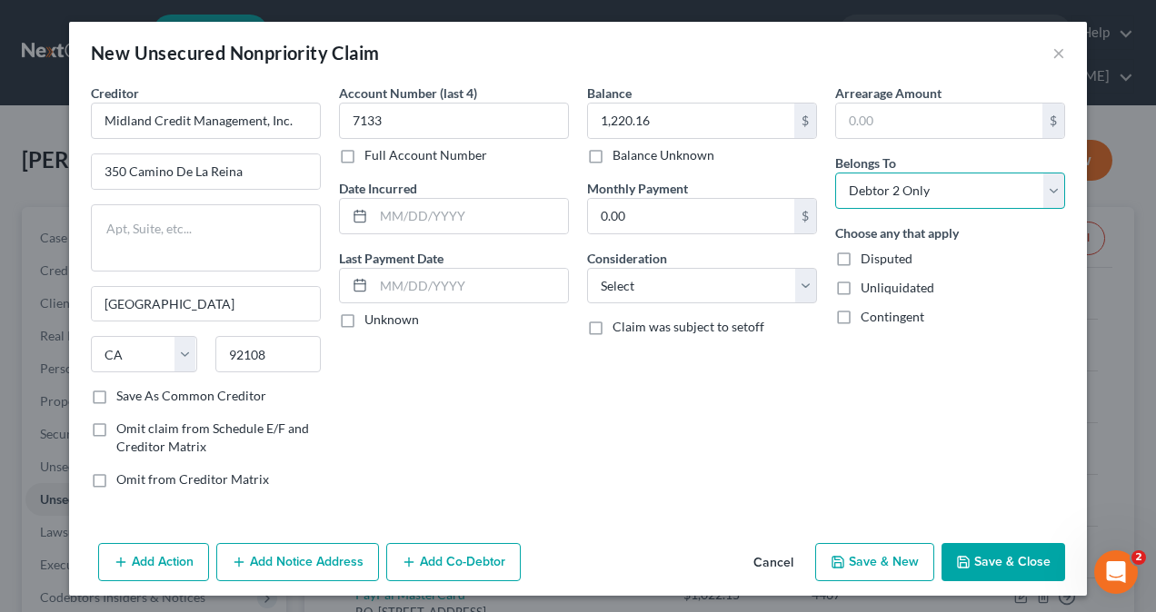
click at [835, 173] on select "Select Debtor 1 Only Debtor 2 Only Debtor 1 And Debtor 2 Only At Least One Of T…" at bounding box center [950, 191] width 230 height 36
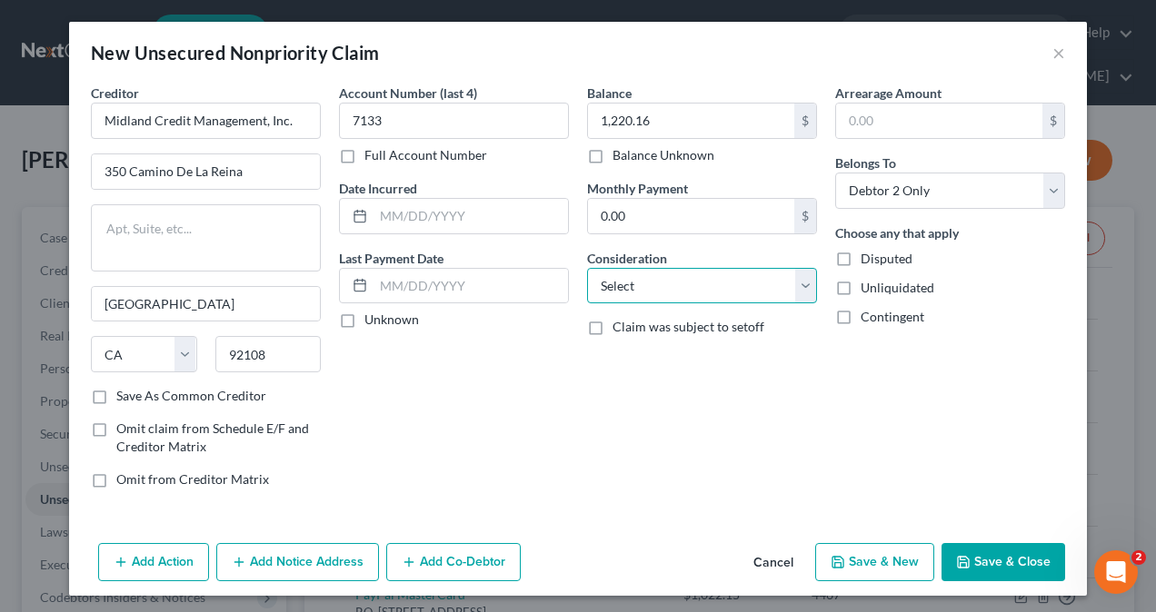
click at [659, 290] on select "Select Cable / Satellite Services Collection Agency Credit Card Debt Debt Couns…" at bounding box center [702, 286] width 230 height 36
select select "1"
click at [587, 268] on select "Select Cable / Satellite Services Collection Agency Credit Card Debt Debt Couns…" at bounding box center [702, 286] width 230 height 36
click at [998, 558] on button "Save & Close" at bounding box center [1003, 562] width 124 height 38
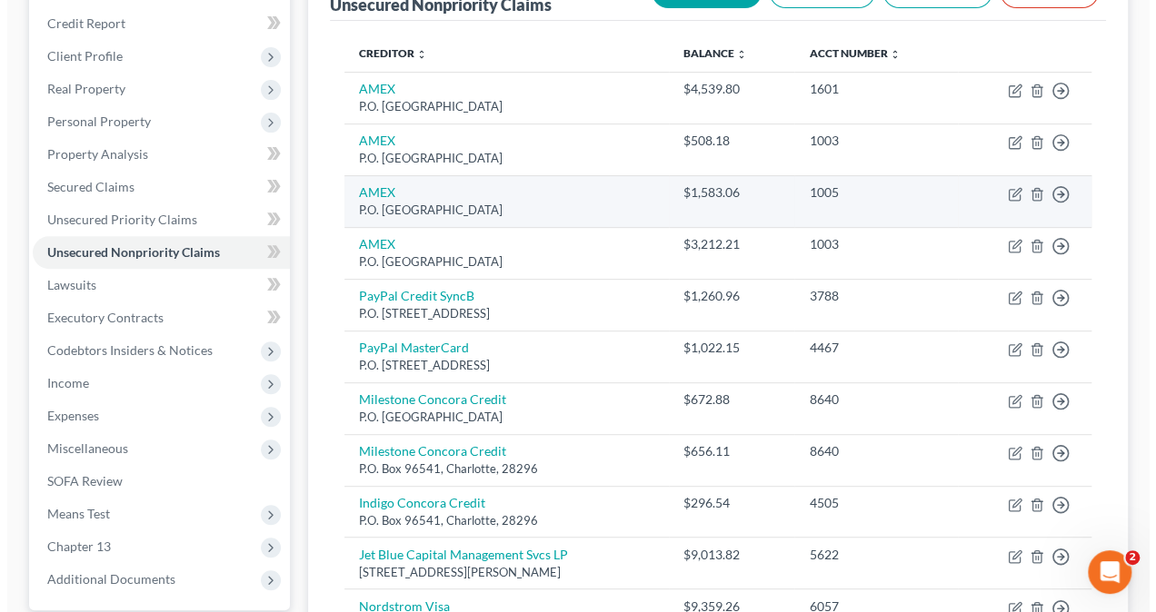
scroll to position [0, 0]
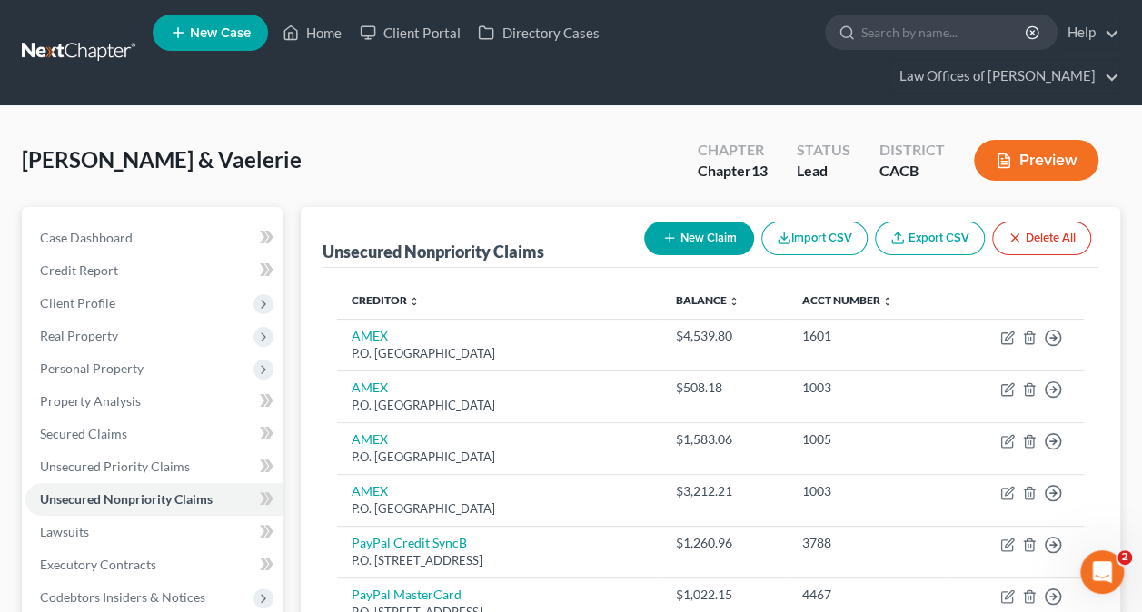
click at [690, 231] on button "New Claim" at bounding box center [699, 239] width 110 height 34
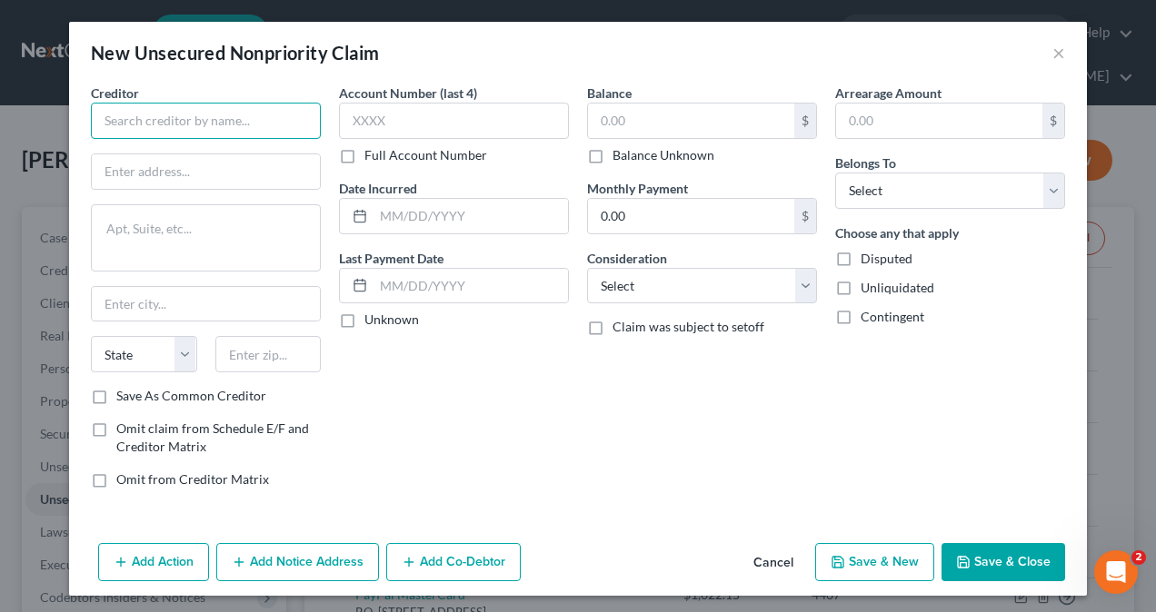
click at [190, 115] on input "text" at bounding box center [206, 121] width 230 height 36
type input "Discover- Northstar Location Svcs, LLC"
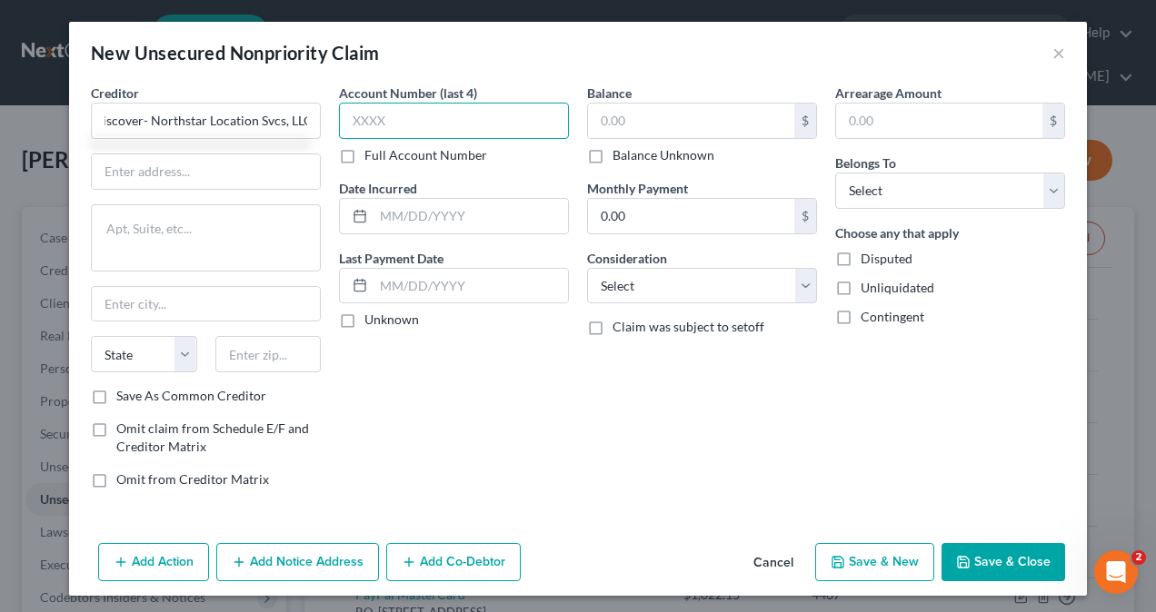
click at [419, 113] on input "text" at bounding box center [454, 121] width 230 height 36
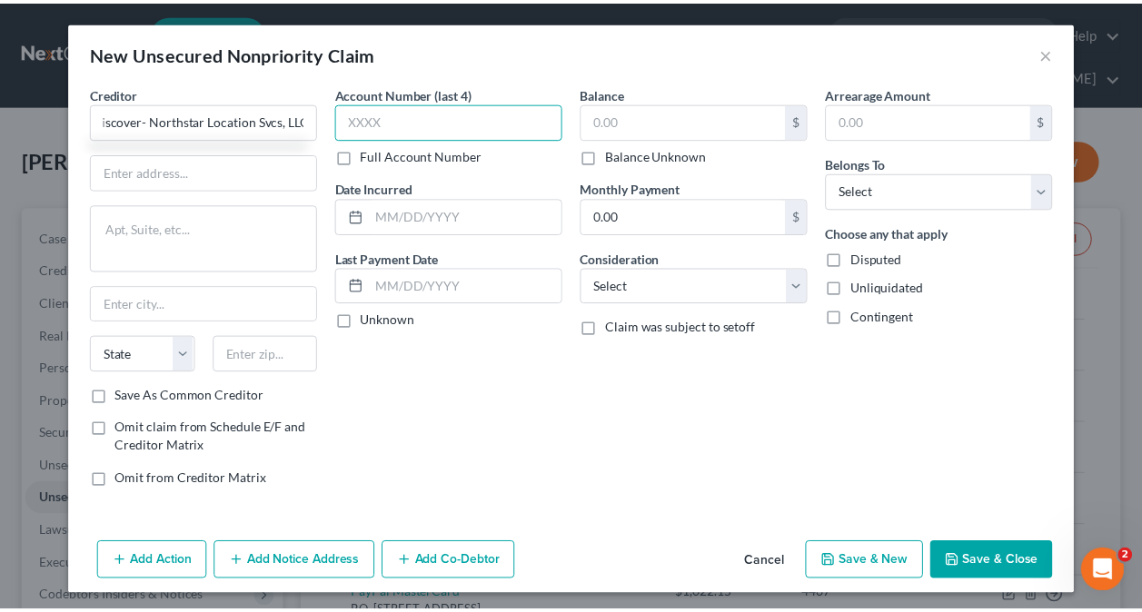
scroll to position [0, 0]
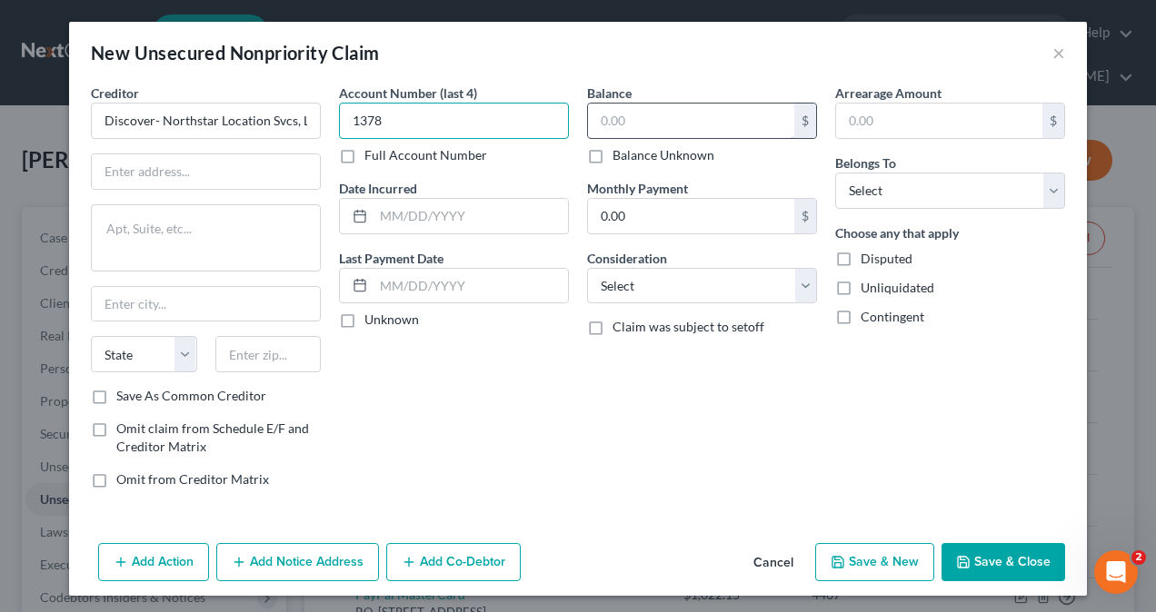
type input "1378"
click at [652, 120] on input "text" at bounding box center [691, 121] width 206 height 35
type input "7,121.71"
click at [240, 174] on input "text" at bounding box center [206, 171] width 228 height 35
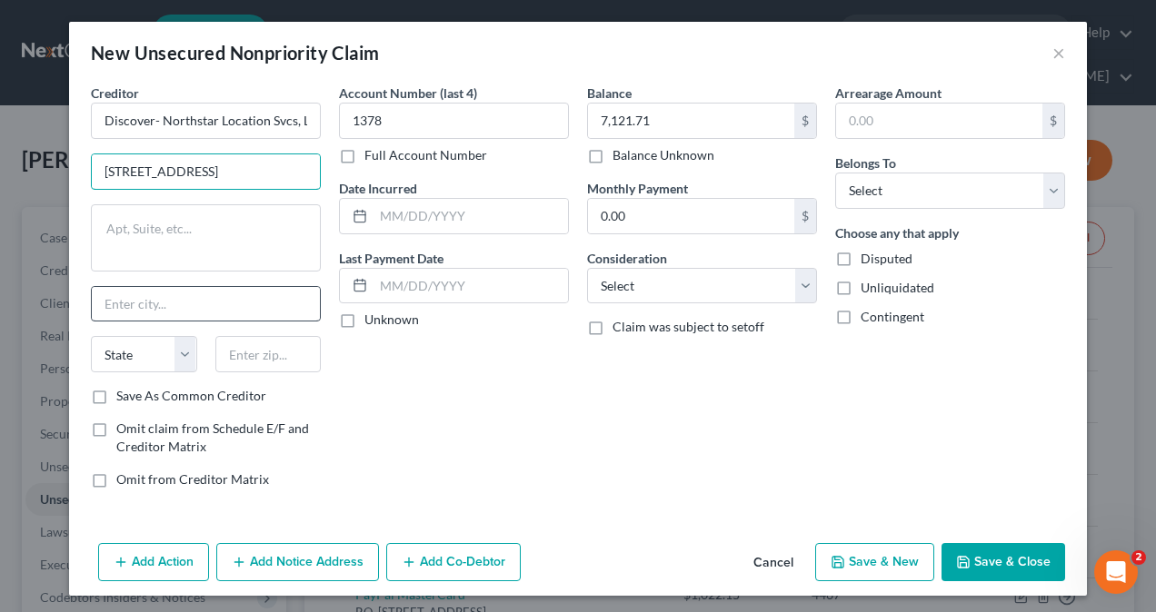
type input "[STREET_ADDRESS]"
click at [202, 307] on input "text" at bounding box center [206, 304] width 228 height 35
type input "Cheektowga"
click at [122, 349] on select "State [US_STATE] AK AR AZ CA CO CT DE DC [GEOGRAPHIC_DATA] [GEOGRAPHIC_DATA] GU…" at bounding box center [144, 354] width 106 height 36
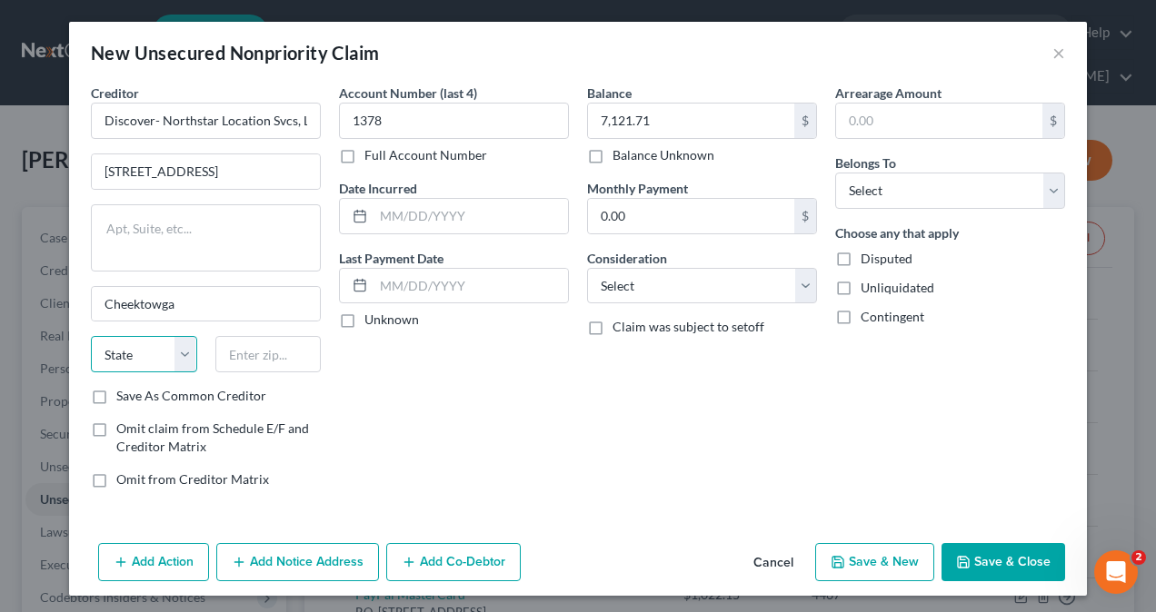
select select "35"
click at [91, 336] on select "State [US_STATE] AK AR AZ CA CO CT DE DC [GEOGRAPHIC_DATA] [GEOGRAPHIC_DATA] GU…" at bounding box center [144, 354] width 106 height 36
click at [249, 362] on input "text" at bounding box center [268, 354] width 106 height 36
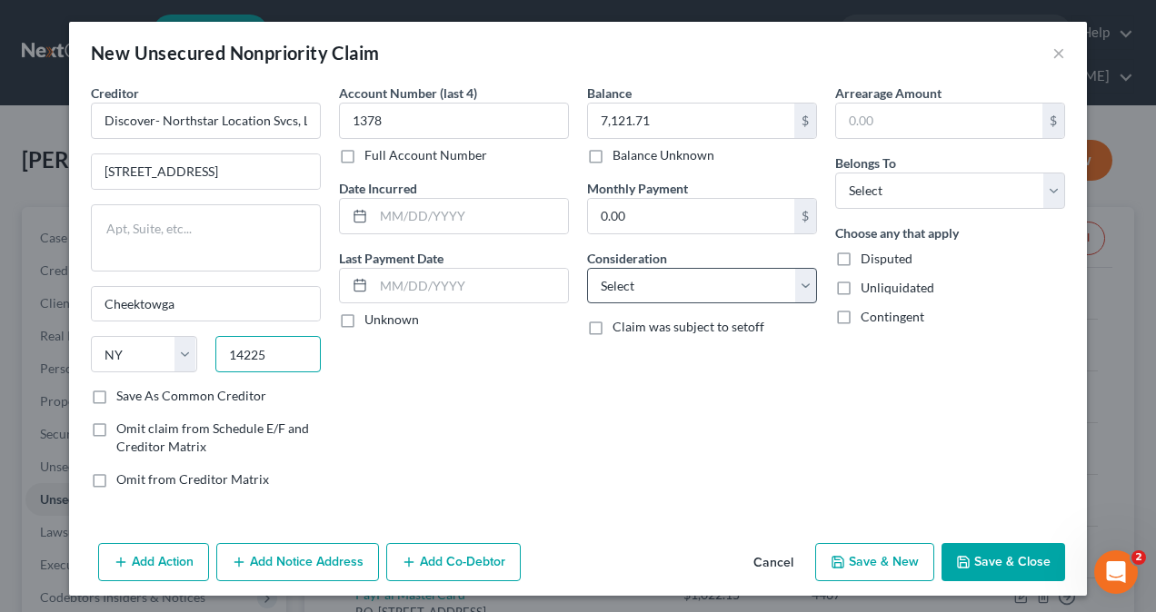
type input "14225"
click at [673, 291] on select "Select Cable / Satellite Services Collection Agency Credit Card Debt Debt Couns…" at bounding box center [702, 286] width 230 height 36
type input "Buffalo"
select select "1"
click at [587, 268] on select "Select Cable / Satellite Services Collection Agency Credit Card Debt Debt Couns…" at bounding box center [702, 286] width 230 height 36
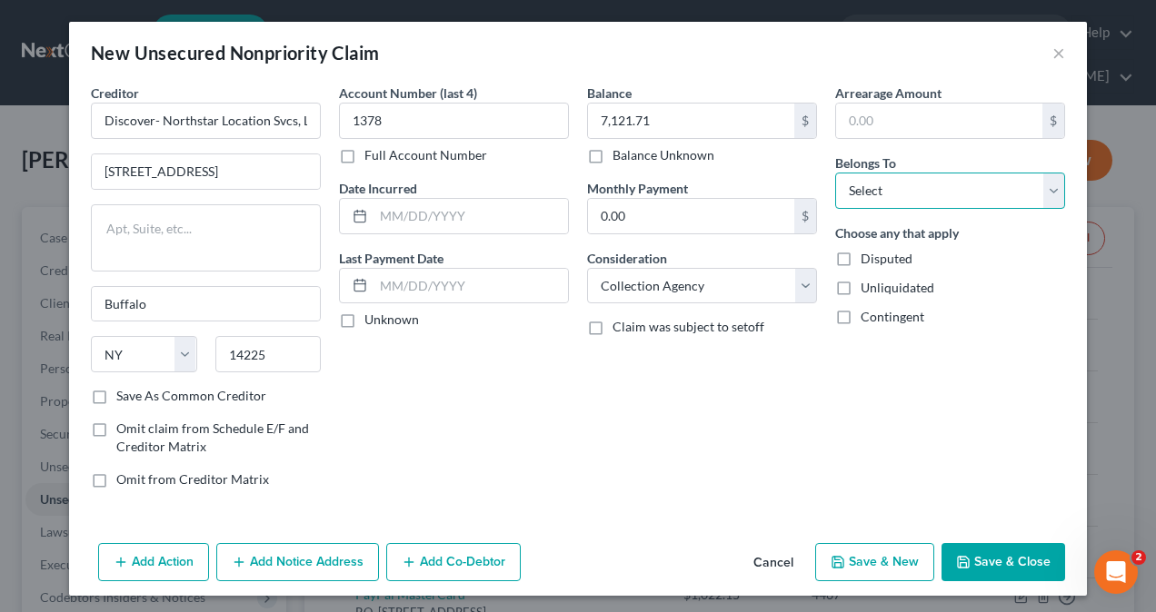
click at [921, 192] on select "Select Debtor 1 Only Debtor 2 Only Debtor 1 And Debtor 2 Only At Least One Of T…" at bounding box center [950, 191] width 230 height 36
select select "1"
click at [835, 173] on select "Select Debtor 1 Only Debtor 2 Only Debtor 1 And Debtor 2 Only At Least One Of T…" at bounding box center [950, 191] width 230 height 36
click at [988, 558] on button "Save & Close" at bounding box center [1003, 562] width 124 height 38
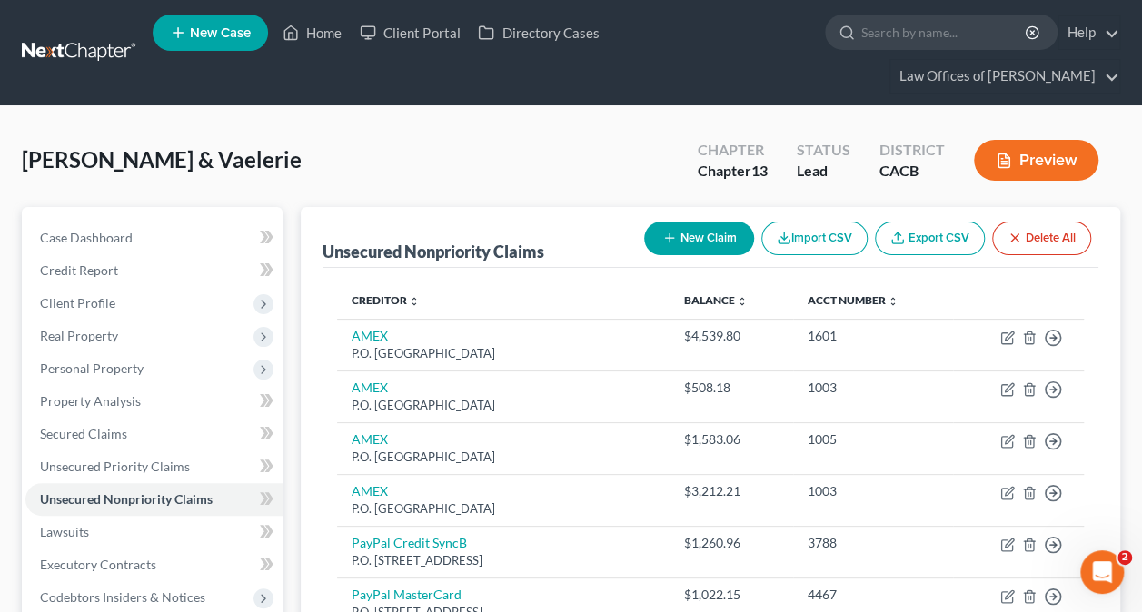
click at [721, 245] on button "New Claim" at bounding box center [699, 239] width 110 height 34
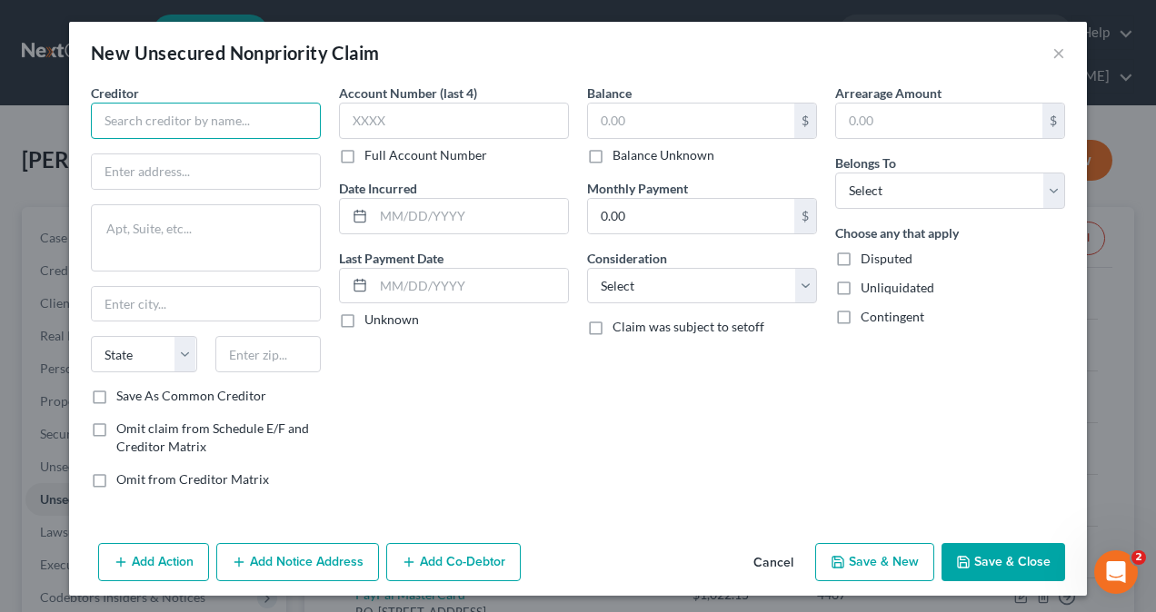
click at [205, 119] on input "text" at bounding box center [206, 121] width 230 height 36
type input "Citi Simplicity"
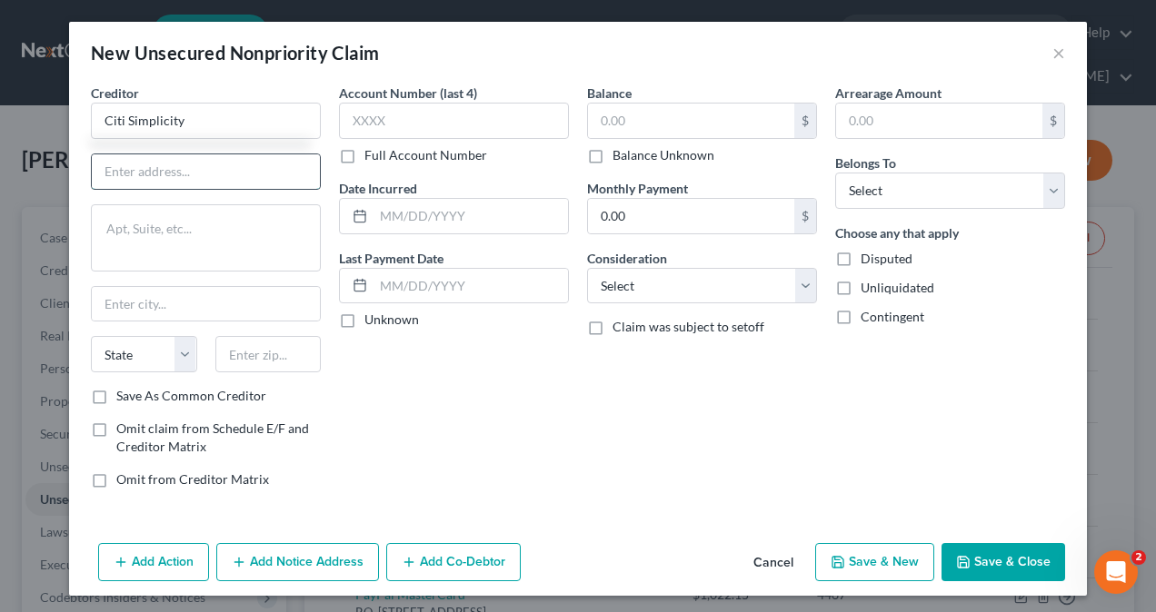
click at [173, 178] on input "text" at bounding box center [206, 171] width 228 height 35
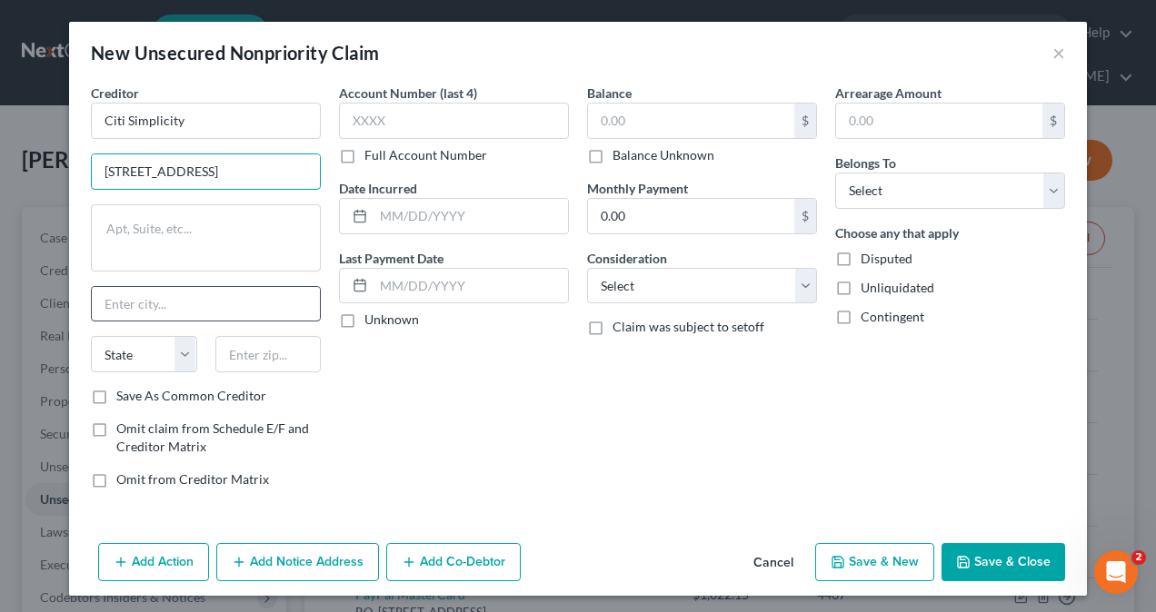
type input "[STREET_ADDRESS]"
click at [167, 302] on input "text" at bounding box center [206, 304] width 228 height 35
type input "[GEOGRAPHIC_DATA]"
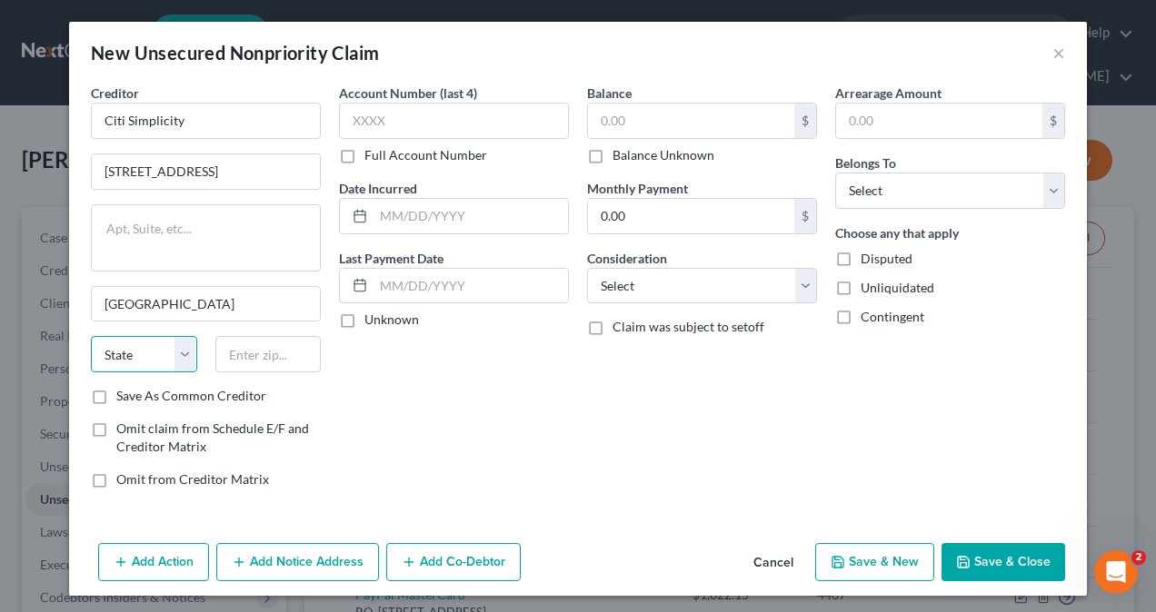
click at [164, 360] on select "State [US_STATE] AK AR AZ CA CO CT DE DC [GEOGRAPHIC_DATA] [GEOGRAPHIC_DATA] GU…" at bounding box center [144, 354] width 106 height 36
select select "43"
click at [91, 336] on select "State [US_STATE] AK AR AZ CA CO CT DE DC [GEOGRAPHIC_DATA] [GEOGRAPHIC_DATA] GU…" at bounding box center [144, 354] width 106 height 36
click at [270, 350] on input "text" at bounding box center [268, 354] width 106 height 36
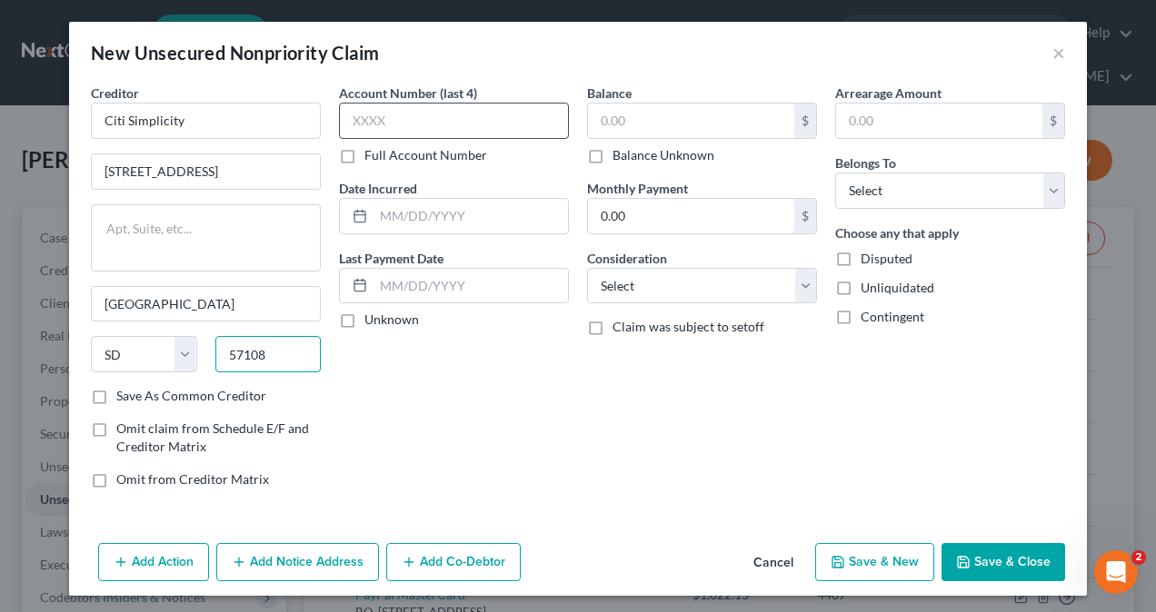
type input "57108"
click at [389, 129] on input "text" at bounding box center [454, 121] width 230 height 36
type input "2987"
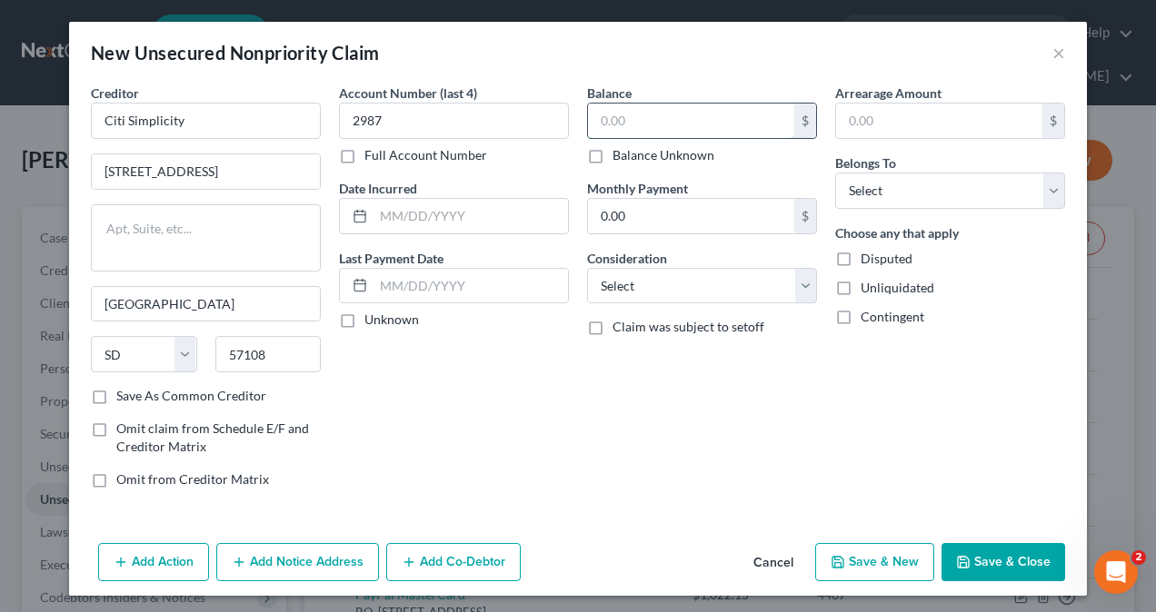
click at [651, 117] on input "text" at bounding box center [691, 121] width 206 height 35
type input "3,821.11"
click at [956, 196] on select "Select Debtor 1 Only Debtor 2 Only Debtor 1 And Debtor 2 Only At Least One Of T…" at bounding box center [950, 191] width 230 height 36
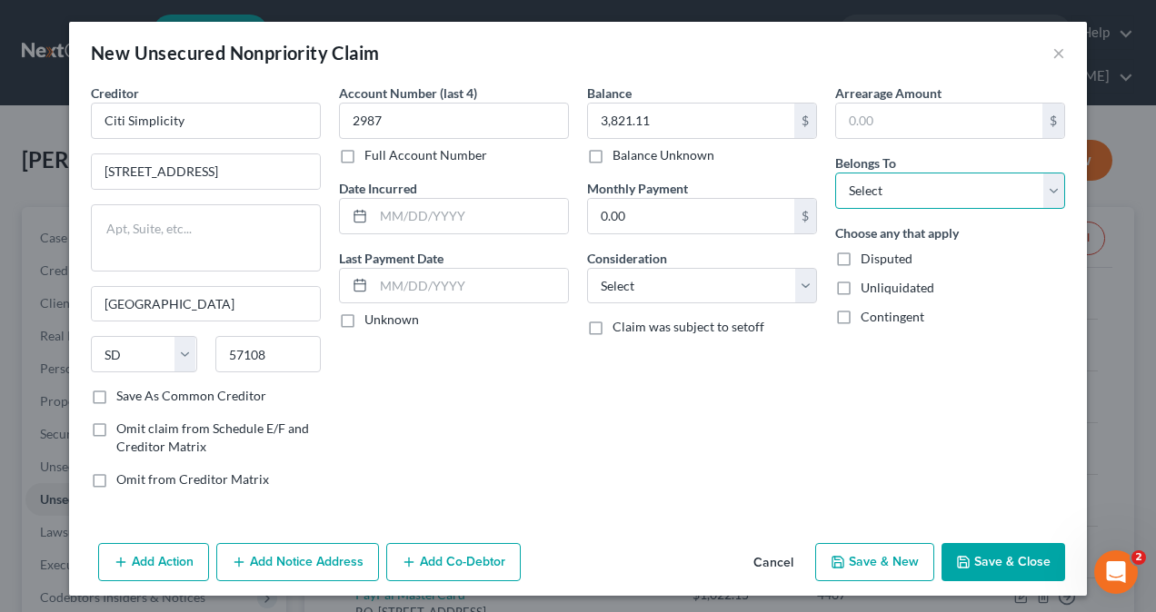
select select "1"
click at [835, 173] on select "Select Debtor 1 Only Debtor 2 Only Debtor 1 And Debtor 2 Only At Least One Of T…" at bounding box center [950, 191] width 230 height 36
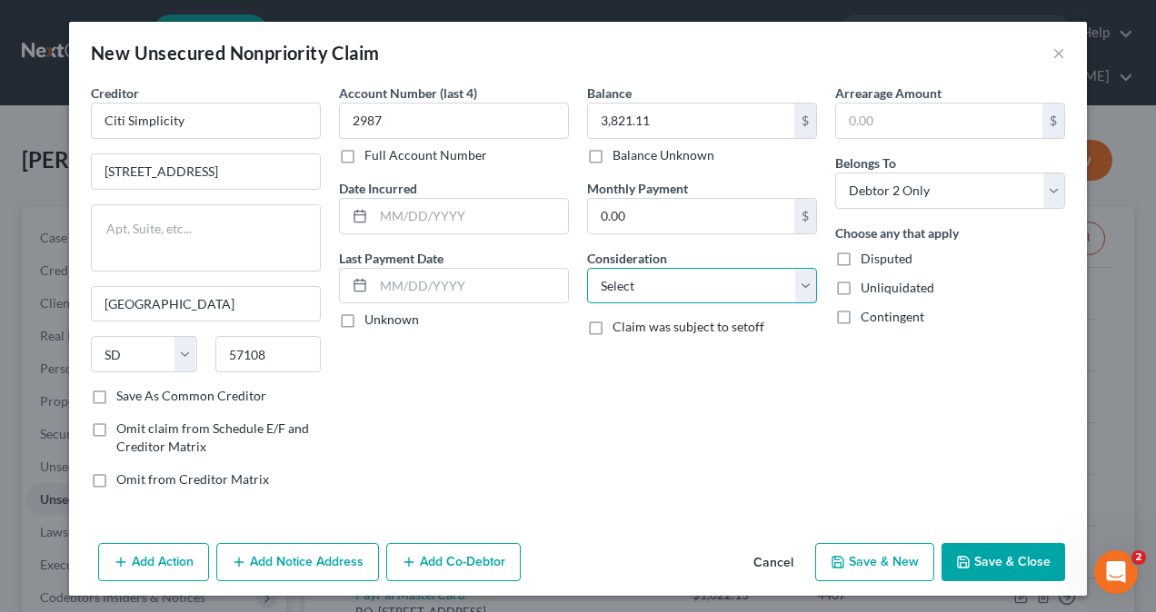
click at [680, 294] on select "Select Cable / Satellite Services Collection Agency Credit Card Debt Debt Couns…" at bounding box center [702, 286] width 230 height 36
select select "2"
click at [587, 268] on select "Select Cable / Satellite Services Collection Agency Credit Card Debt Debt Couns…" at bounding box center [702, 286] width 230 height 36
click at [998, 557] on button "Save & Close" at bounding box center [1003, 562] width 124 height 38
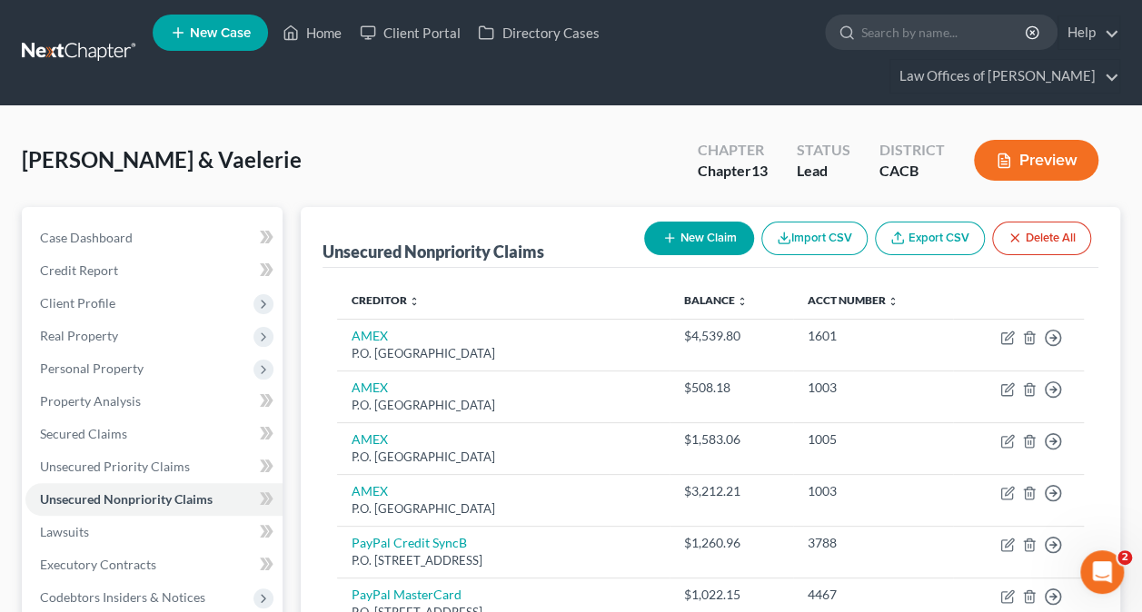
click at [720, 225] on button "New Claim" at bounding box center [699, 239] width 110 height 34
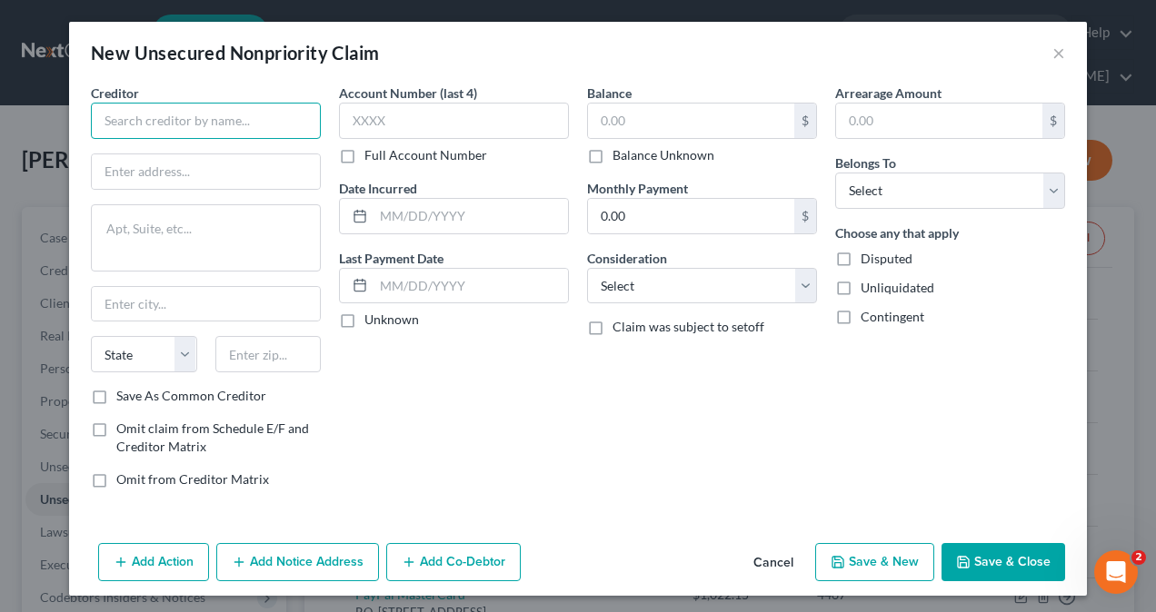
click at [186, 117] on input "text" at bounding box center [206, 121] width 230 height 36
type input "Midland Credit Management, Inc"
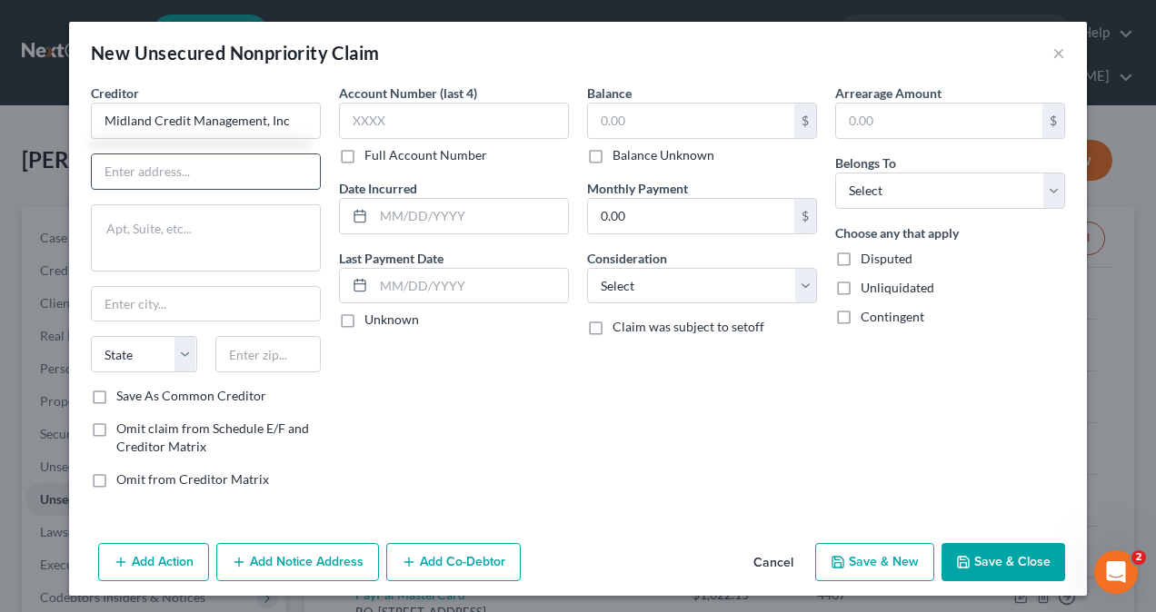
click at [141, 173] on input "text" at bounding box center [206, 171] width 228 height 35
type input "[STREET_ADDRESS]"
click at [164, 302] on input "text" at bounding box center [206, 304] width 228 height 35
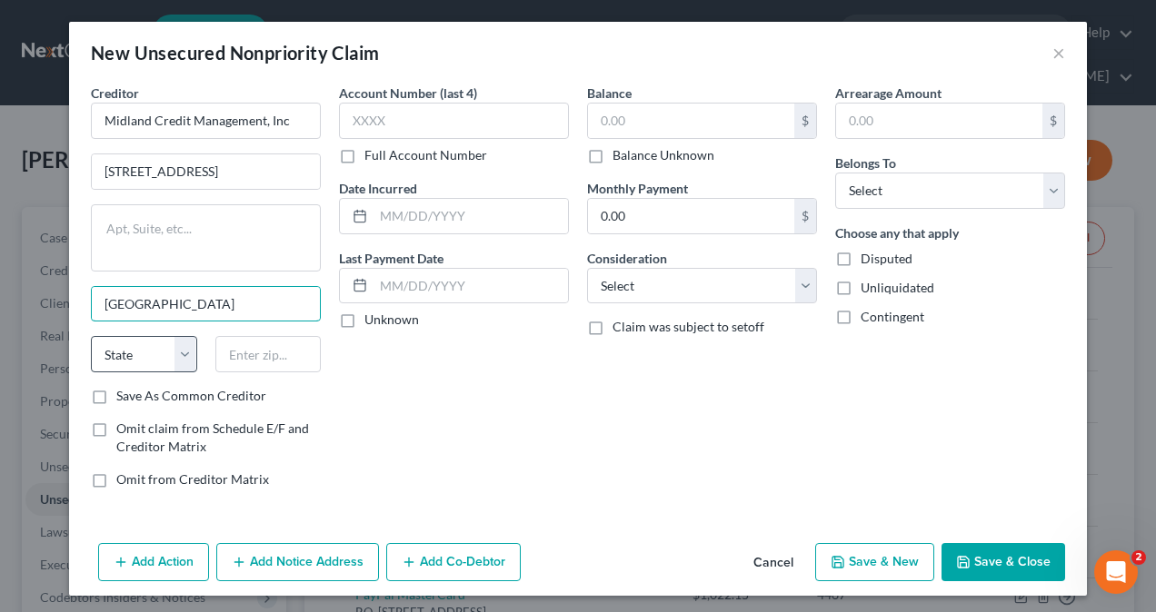
type input "[GEOGRAPHIC_DATA]"
click at [123, 358] on select "State [US_STATE] AK AR AZ CA CO CT DE DC [GEOGRAPHIC_DATA] [GEOGRAPHIC_DATA] GU…" at bounding box center [144, 354] width 106 height 36
select select "4"
click at [91, 336] on select "State [US_STATE] AK AR AZ CA CO CT DE DC [GEOGRAPHIC_DATA] [GEOGRAPHIC_DATA] GU…" at bounding box center [144, 354] width 106 height 36
click at [273, 352] on input "text" at bounding box center [268, 354] width 106 height 36
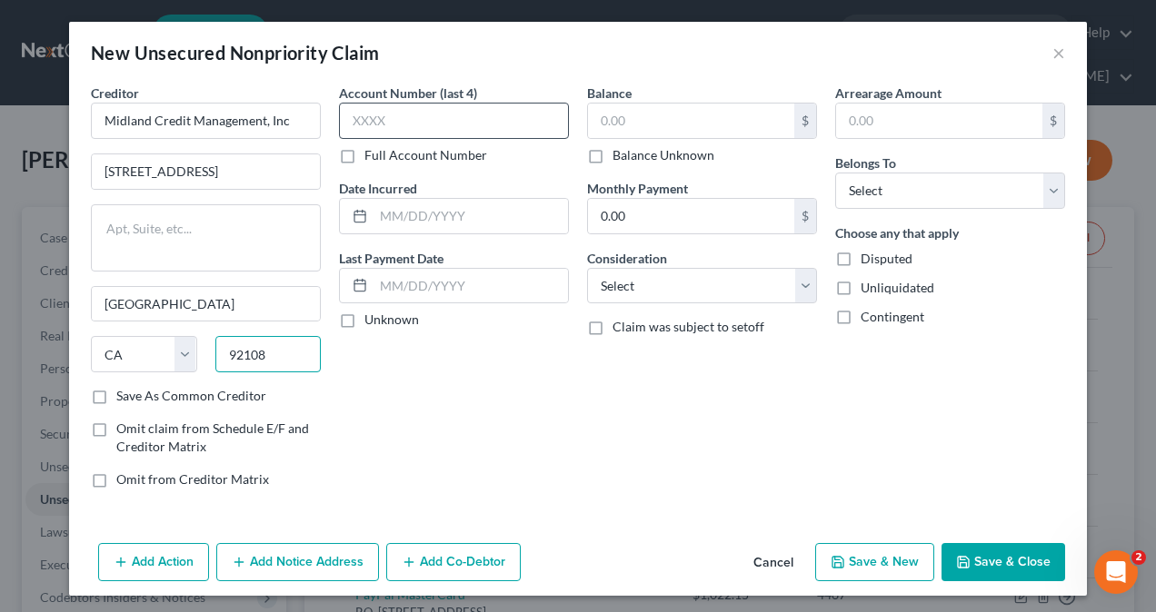
type input "92108"
click at [438, 124] on input "text" at bounding box center [454, 121] width 230 height 36
type input "2087"
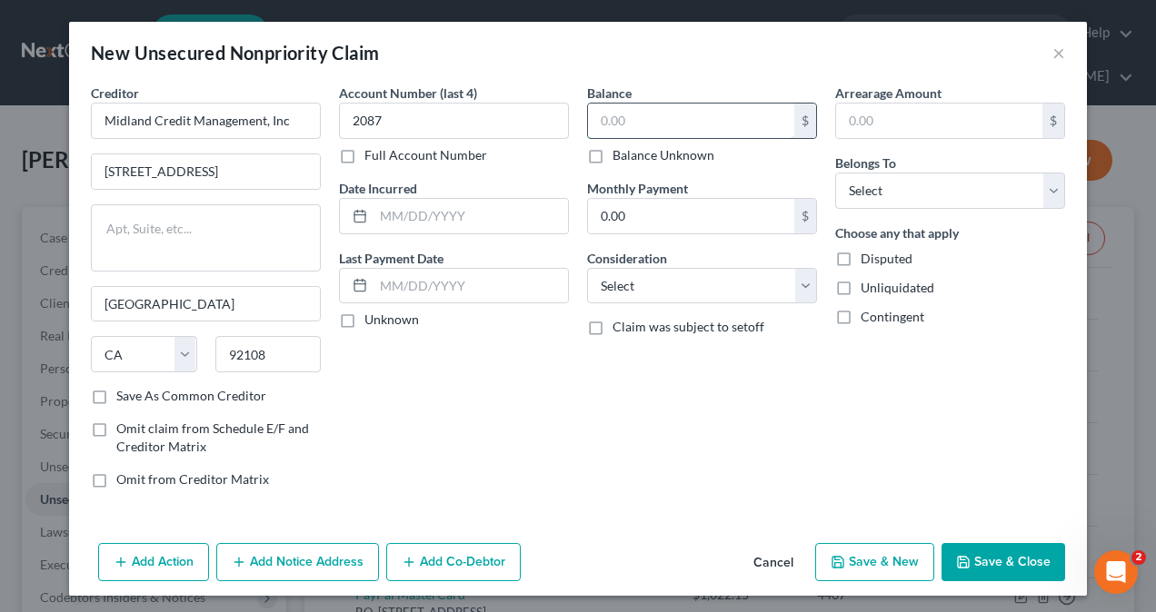
click at [624, 119] on input "text" at bounding box center [691, 121] width 206 height 35
type input "3,821.11"
click at [931, 193] on select "Select Debtor 1 Only Debtor 2 Only Debtor 1 And Debtor 2 Only At Least One Of T…" at bounding box center [950, 191] width 230 height 36
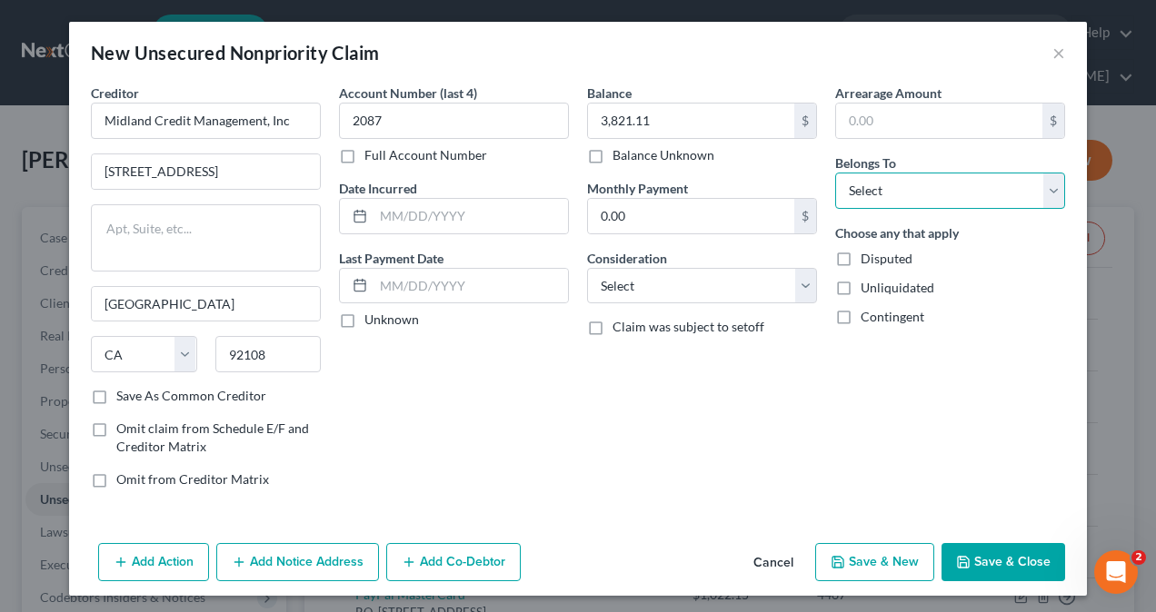
select select "1"
click at [835, 173] on select "Select Debtor 1 Only Debtor 2 Only Debtor 1 And Debtor 2 Only At Least One Of T…" at bounding box center [950, 191] width 230 height 36
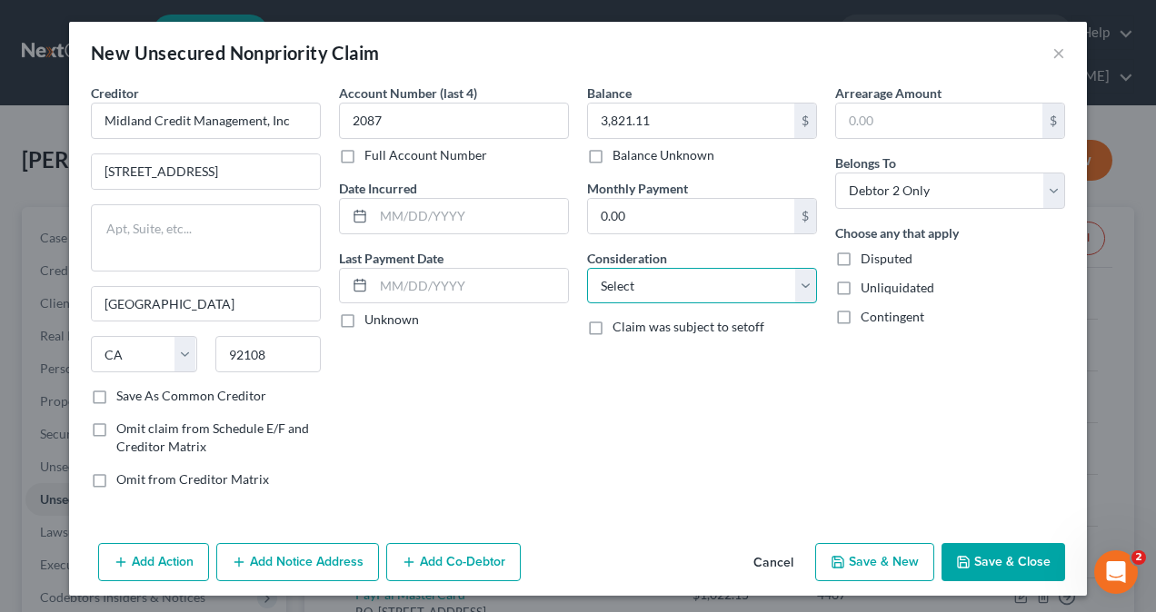
click at [685, 293] on select "Select Cable / Satellite Services Collection Agency Credit Card Debt Debt Couns…" at bounding box center [702, 286] width 230 height 36
select select "1"
click at [587, 268] on select "Select Cable / Satellite Services Collection Agency Credit Card Debt Debt Couns…" at bounding box center [702, 286] width 230 height 36
click at [976, 561] on button "Save & Close" at bounding box center [1003, 562] width 124 height 38
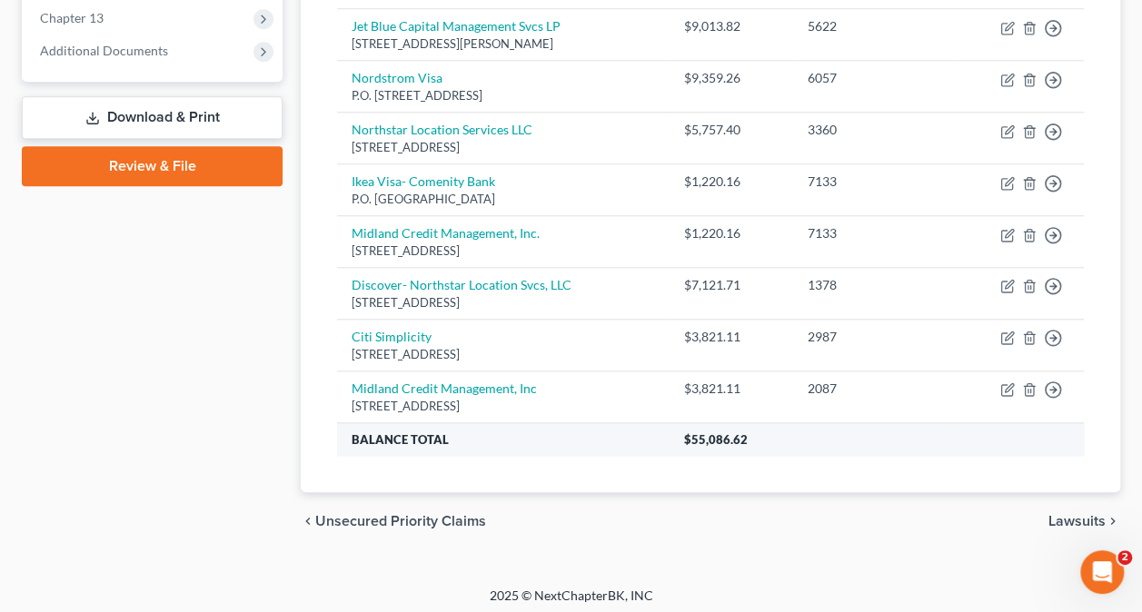
scroll to position [776, 0]
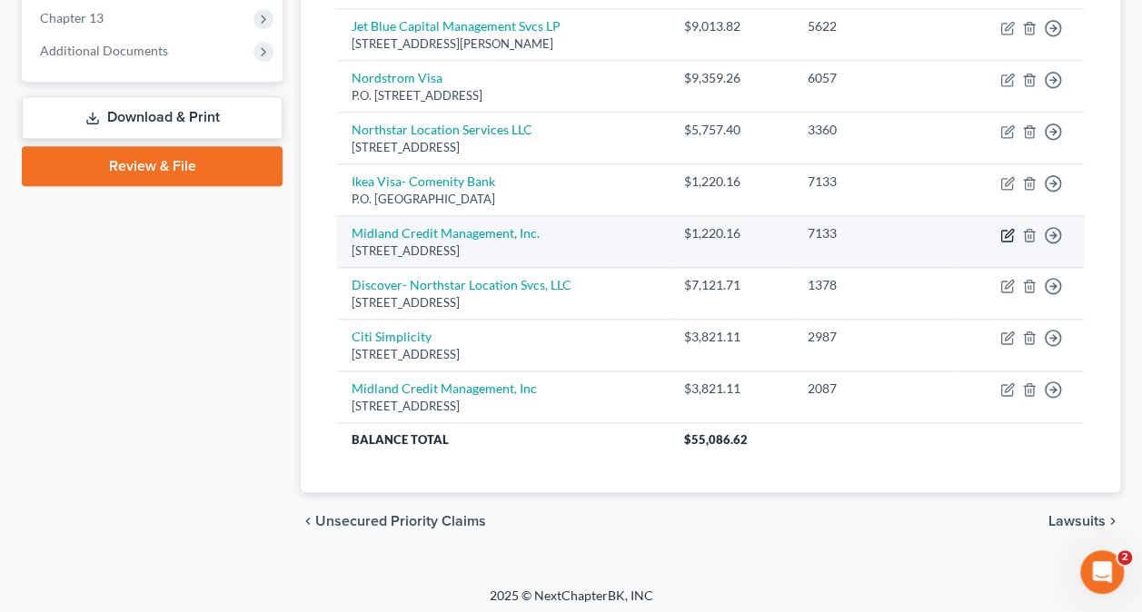
click at [1003, 230] on icon "button" at bounding box center [1007, 235] width 15 height 15
select select "4"
select select "1"
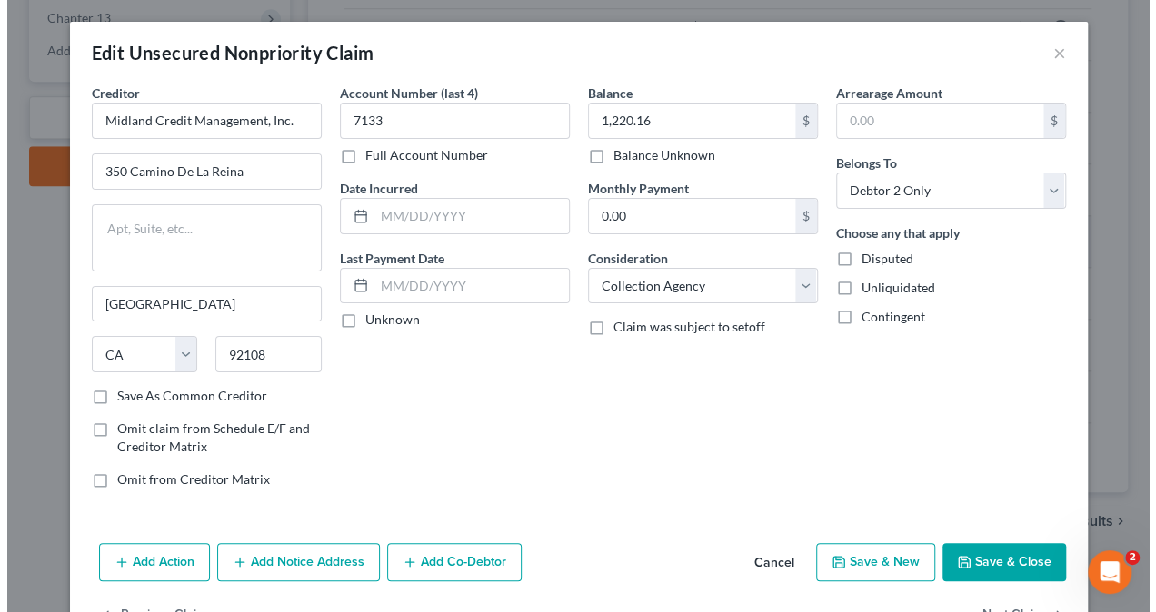
scroll to position [744, 0]
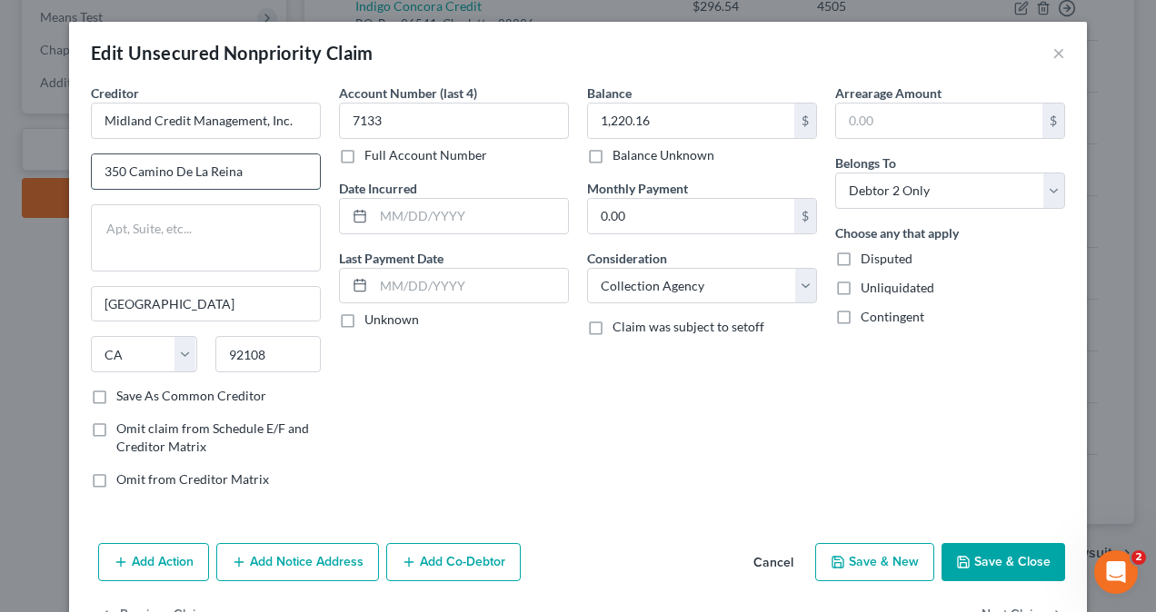
click at [263, 172] on input "350 Camino De La Reina" at bounding box center [206, 171] width 228 height 35
type input "[STREET_ADDRESS]"
click at [995, 554] on button "Save & Close" at bounding box center [1003, 562] width 124 height 38
type input "0"
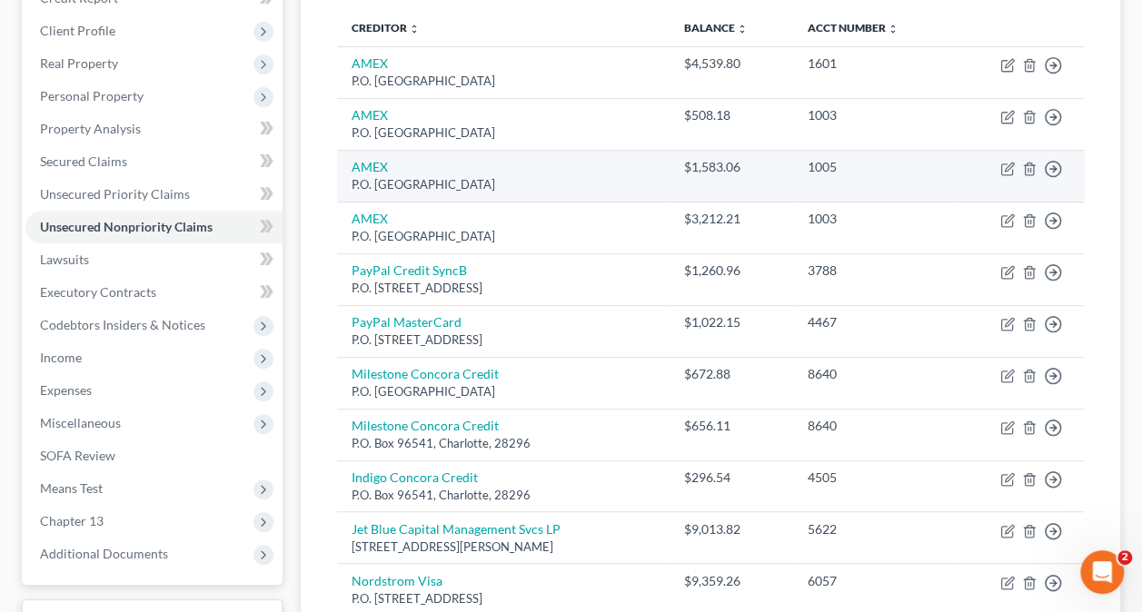
scroll to position [231, 0]
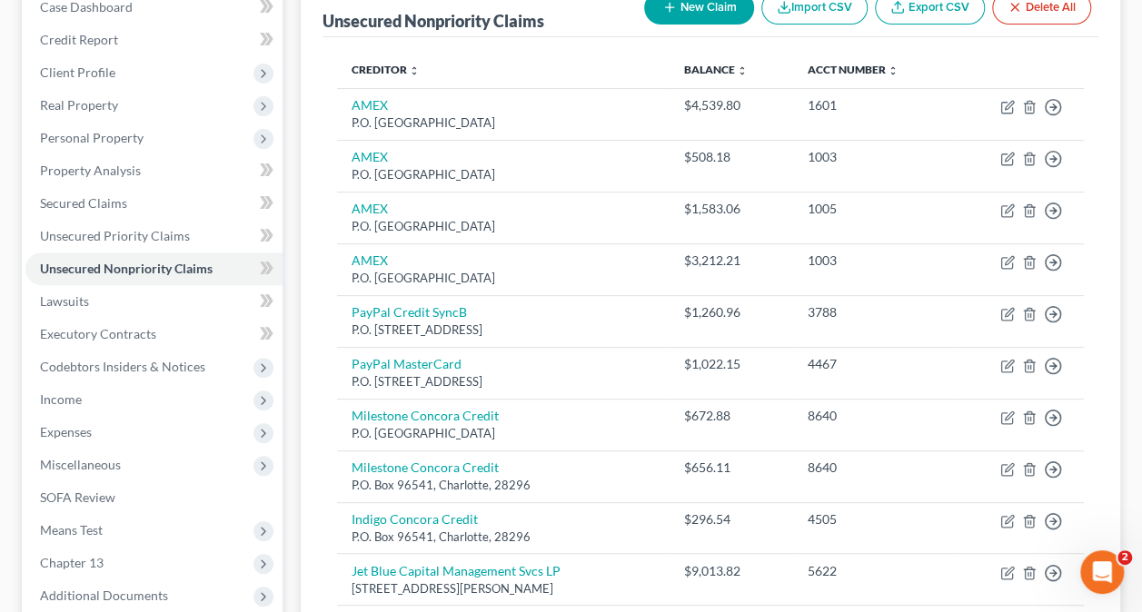
click at [696, 10] on button "New Claim" at bounding box center [699, 8] width 110 height 34
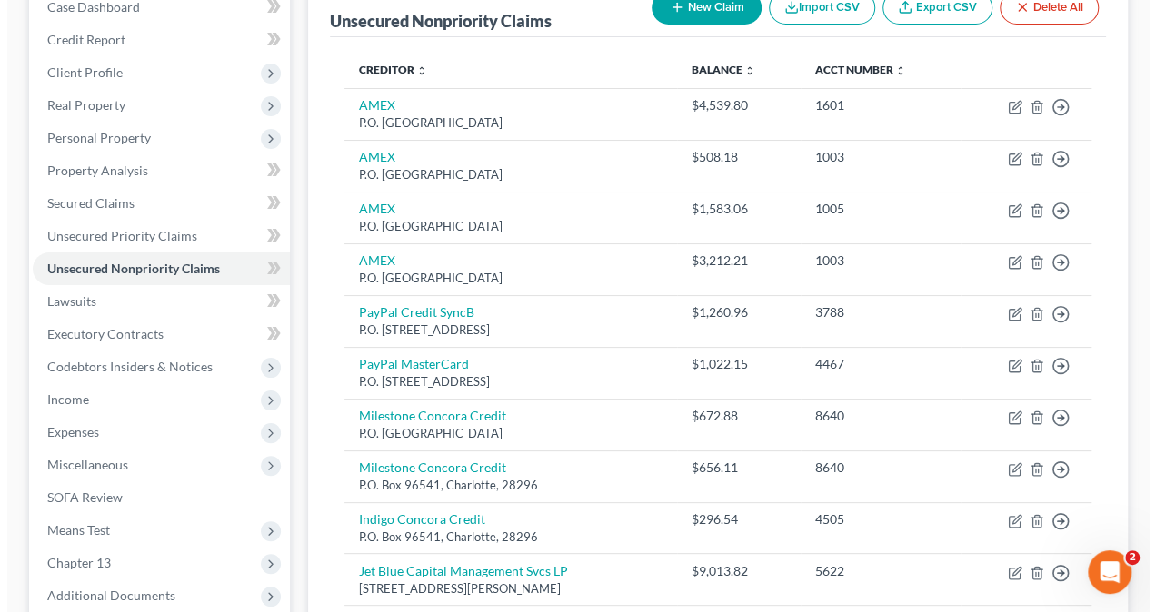
scroll to position [199, 0]
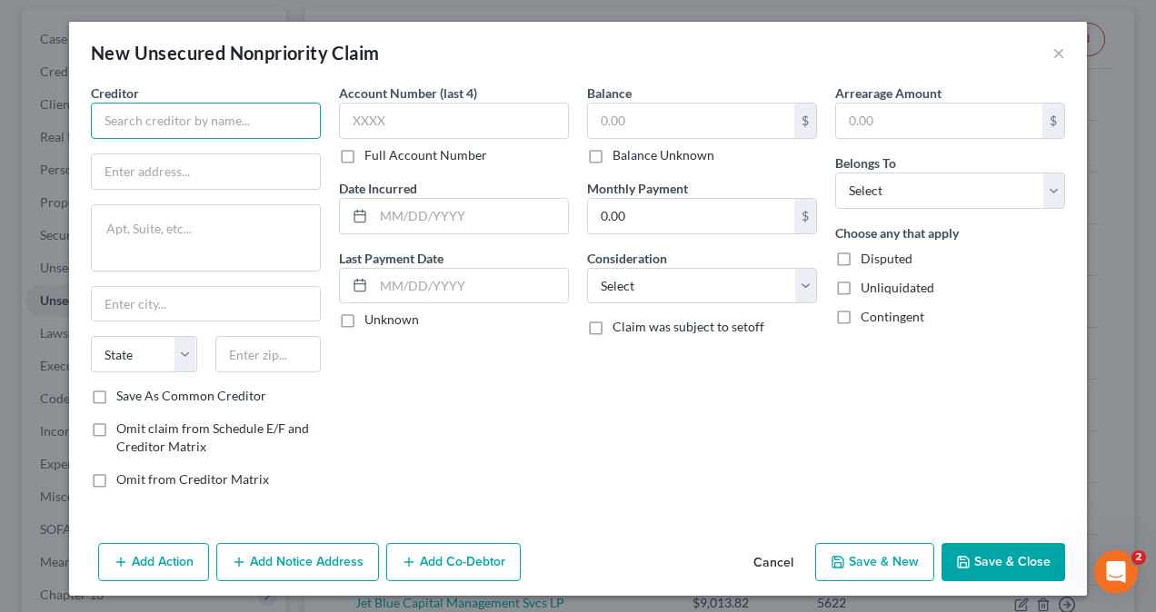
click at [193, 115] on input "text" at bounding box center [206, 121] width 230 height 36
type input "Venmo Visa- Synchrony Bank"
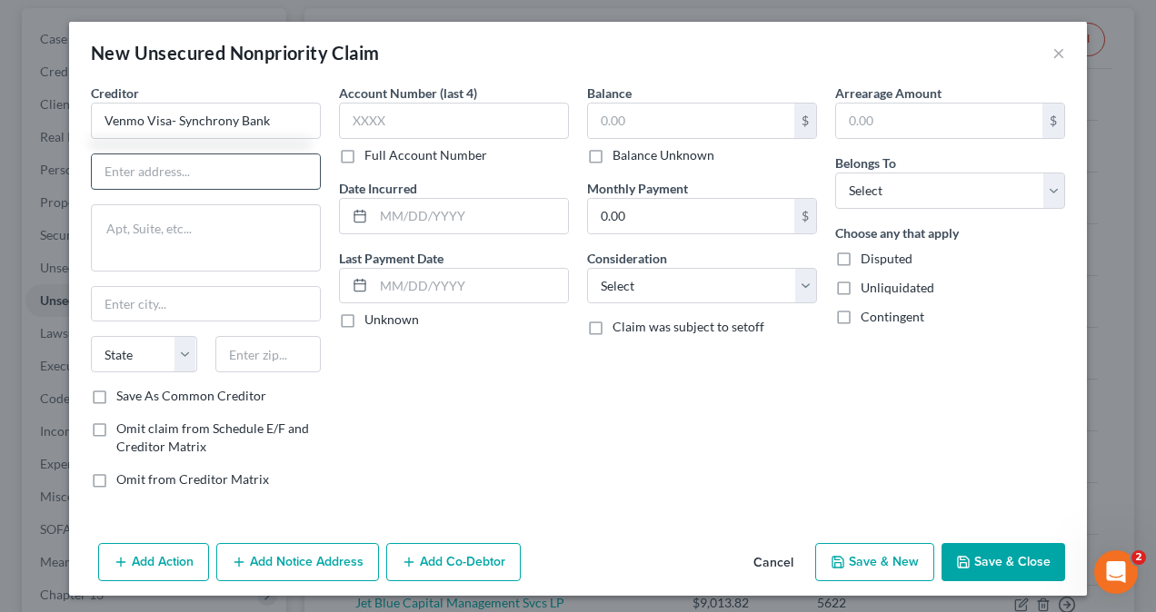
click at [203, 177] on input "text" at bounding box center [206, 171] width 228 height 35
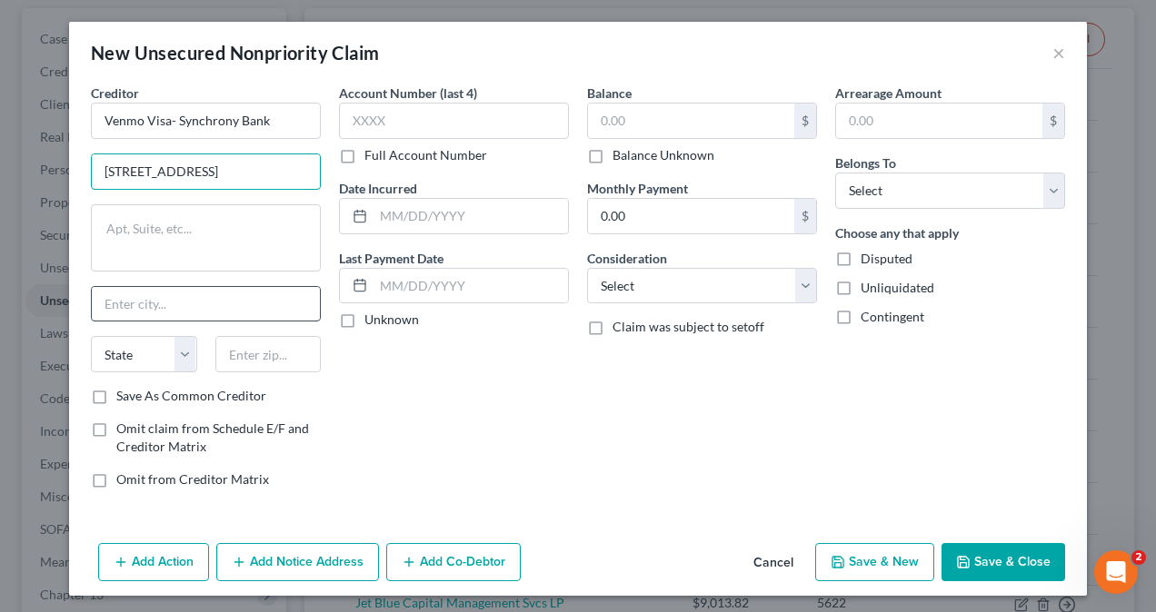
type input "[STREET_ADDRESS]"
click at [164, 310] on input "text" at bounding box center [206, 304] width 228 height 35
type input "[GEOGRAPHIC_DATA]"
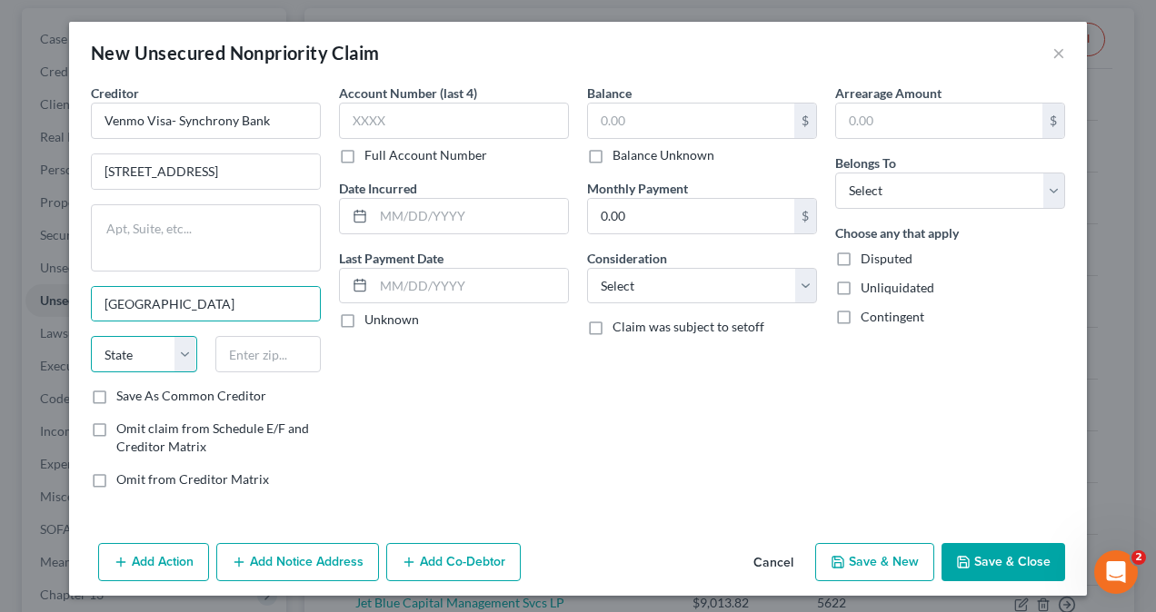
click at [176, 352] on select "State [US_STATE] AK AR AZ CA CO CT DE DC [GEOGRAPHIC_DATA] [GEOGRAPHIC_DATA] GU…" at bounding box center [144, 354] width 106 height 36
select select "48"
click at [91, 336] on select "State [US_STATE] AK AR AZ CA CO CT DE DC [GEOGRAPHIC_DATA] [GEOGRAPHIC_DATA] GU…" at bounding box center [144, 354] width 106 height 36
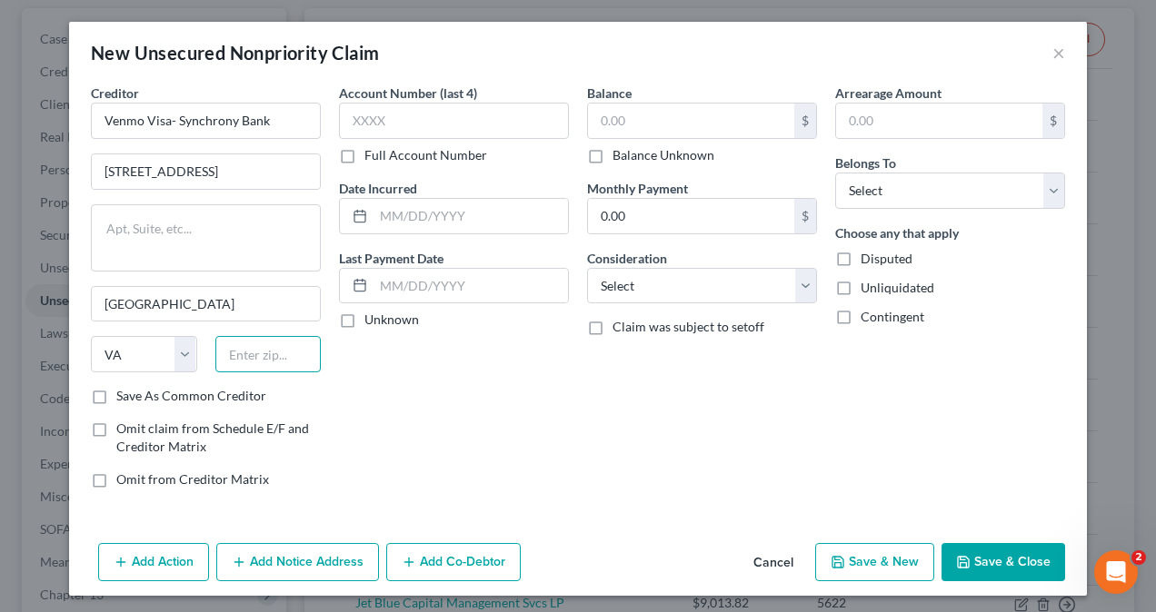
click at [258, 363] on input "text" at bounding box center [268, 354] width 106 height 36
type input "23502"
click at [418, 115] on input "text" at bounding box center [454, 121] width 230 height 36
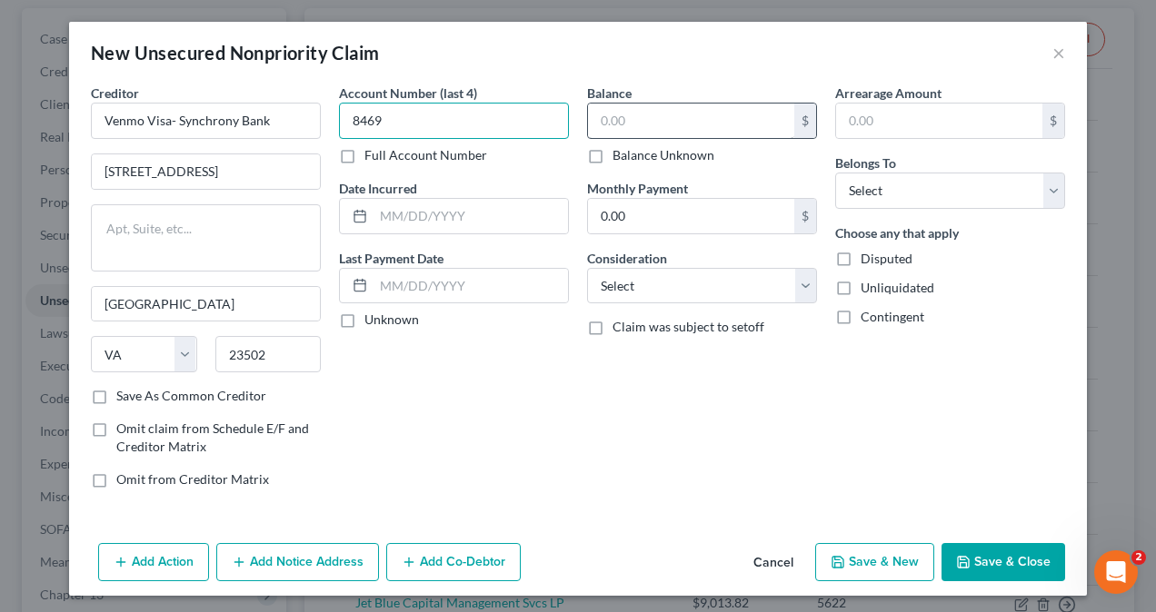
type input "8469"
click at [643, 124] on input "text" at bounding box center [691, 121] width 206 height 35
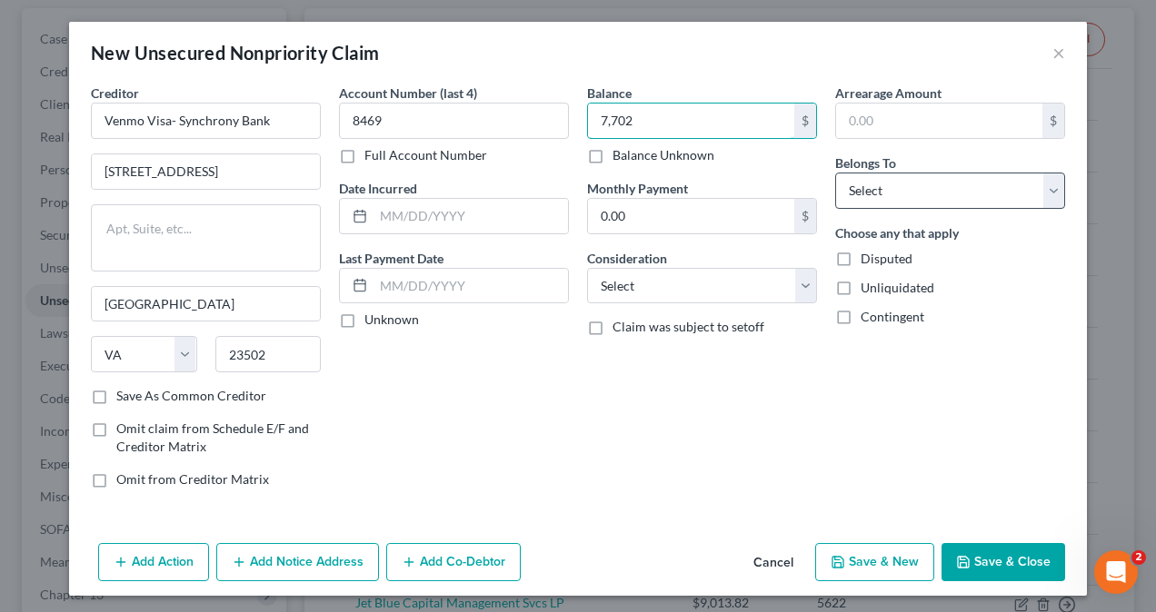
type input "7,702"
click at [937, 191] on select "Select Debtor 1 Only Debtor 2 Only Debtor 1 And Debtor 2 Only At Least One Of T…" at bounding box center [950, 191] width 230 height 36
select select "1"
click at [835, 173] on select "Select Debtor 1 Only Debtor 2 Only Debtor 1 And Debtor 2 Only At Least One Of T…" at bounding box center [950, 191] width 230 height 36
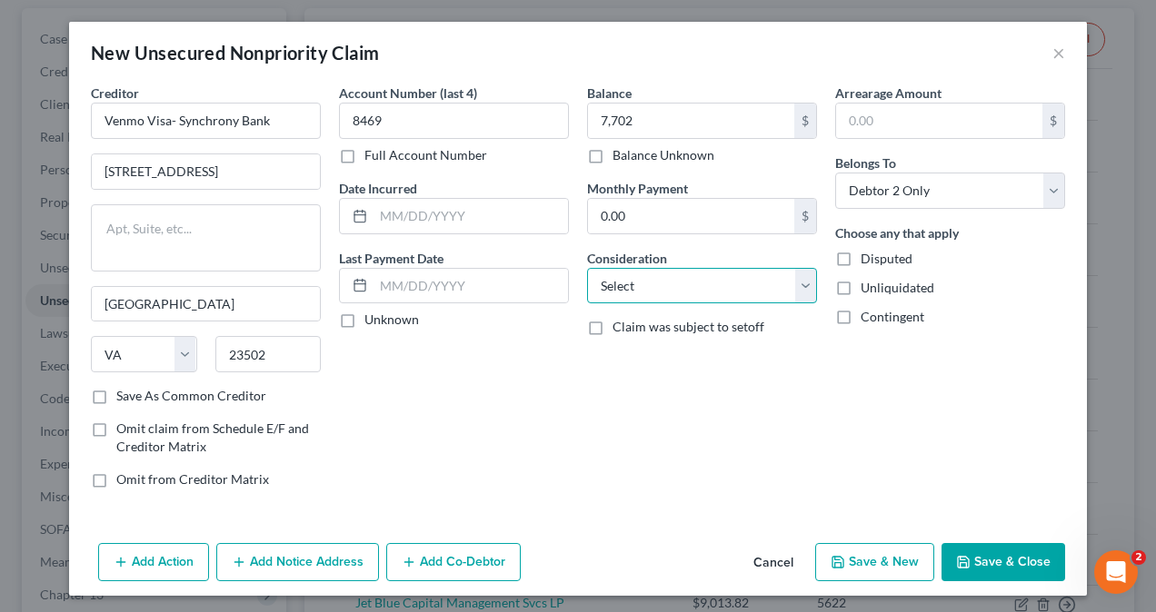
click at [679, 283] on select "Select Cable / Satellite Services Collection Agency Credit Card Debt Debt Couns…" at bounding box center [702, 286] width 230 height 36
click at [587, 268] on select "Select Cable / Satellite Services Collection Agency Credit Card Debt Debt Couns…" at bounding box center [702, 286] width 230 height 36
click at [1018, 550] on button "Save & Close" at bounding box center [1003, 562] width 124 height 38
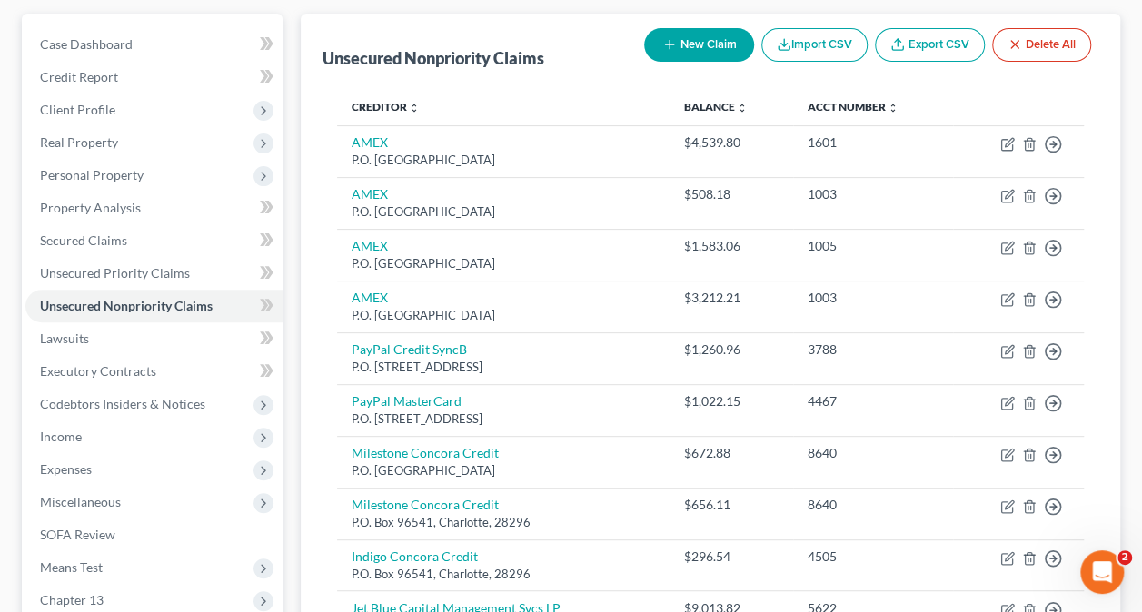
scroll to position [0, 0]
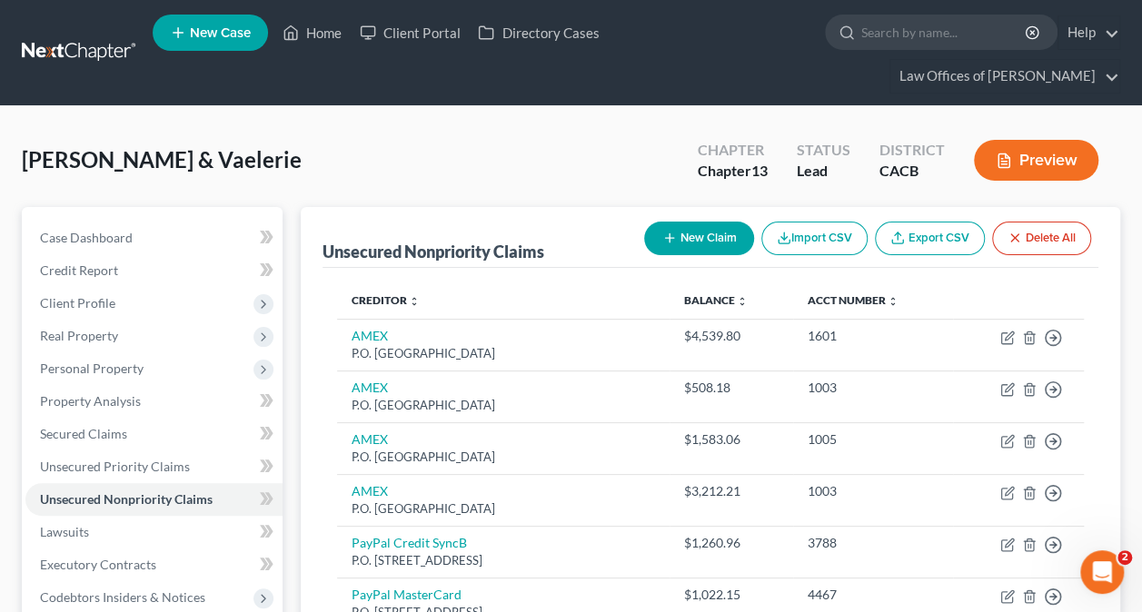
click at [696, 238] on button "New Claim" at bounding box center [699, 239] width 110 height 34
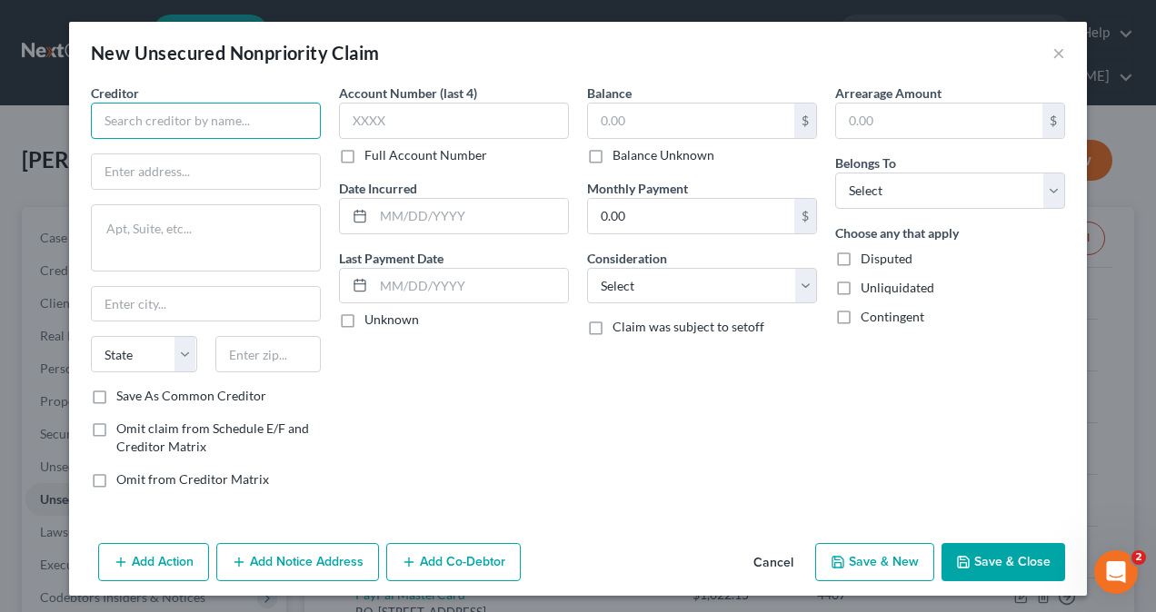
click at [147, 111] on input "text" at bounding box center [206, 121] width 230 height 36
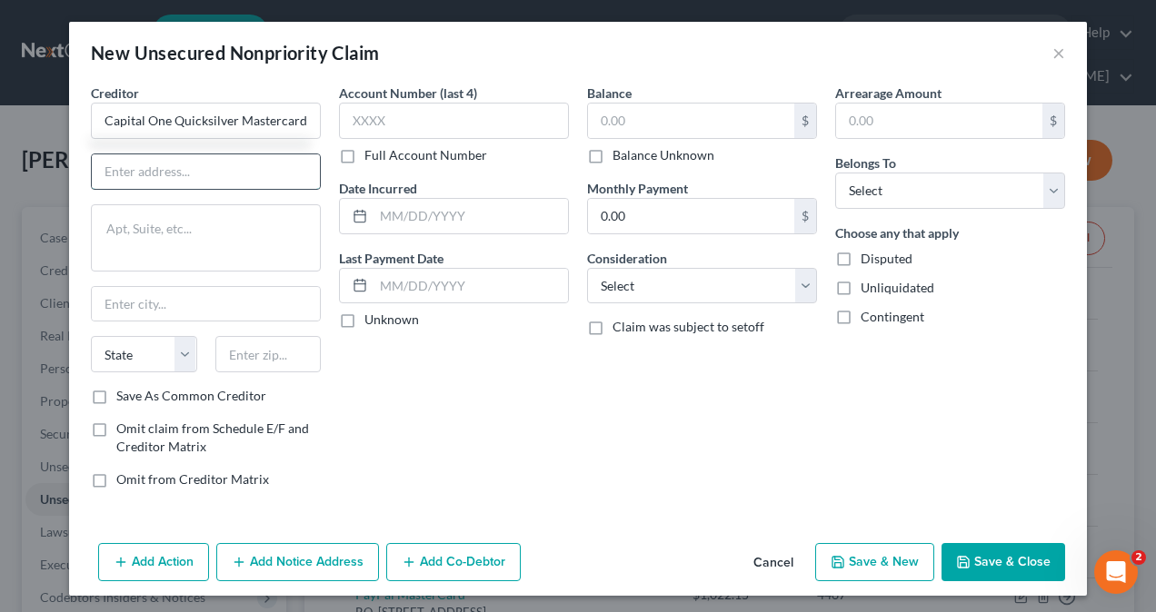
click at [158, 178] on input "text" at bounding box center [206, 171] width 228 height 35
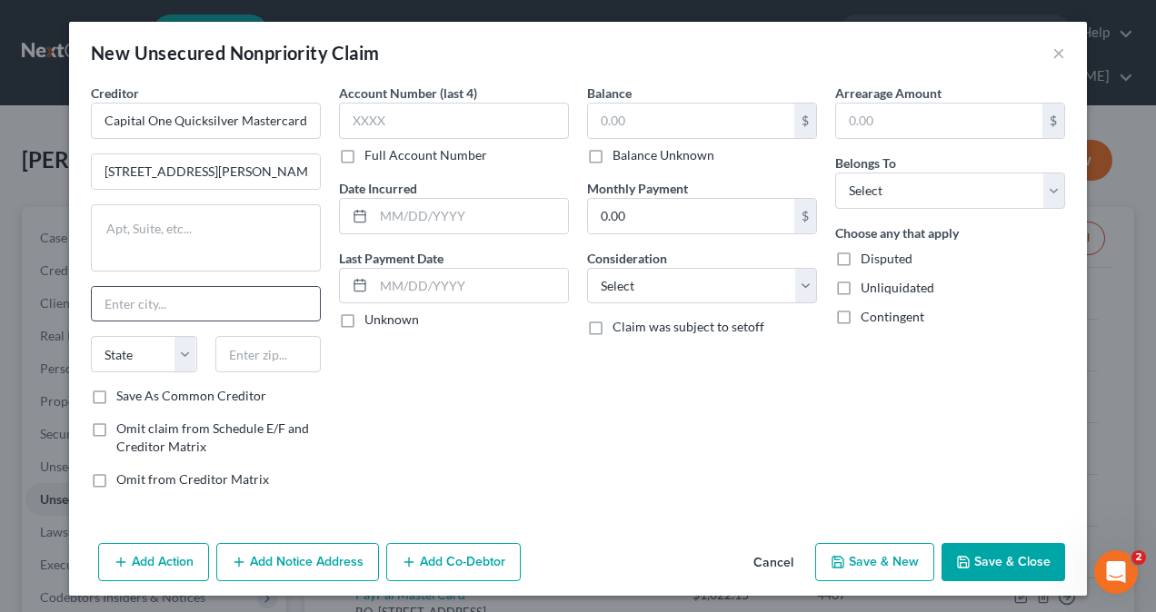
click at [136, 305] on input "text" at bounding box center [206, 304] width 228 height 35
click at [132, 355] on select "State [US_STATE] AK AR AZ CA CO CT DE DC [GEOGRAPHIC_DATA] [GEOGRAPHIC_DATA] GU…" at bounding box center [144, 354] width 106 height 36
click at [91, 336] on select "State [US_STATE] AK AR AZ CA CO CT DE DC [GEOGRAPHIC_DATA] [GEOGRAPHIC_DATA] GU…" at bounding box center [144, 354] width 106 height 36
click at [251, 361] on input "text" at bounding box center [268, 354] width 106 height 36
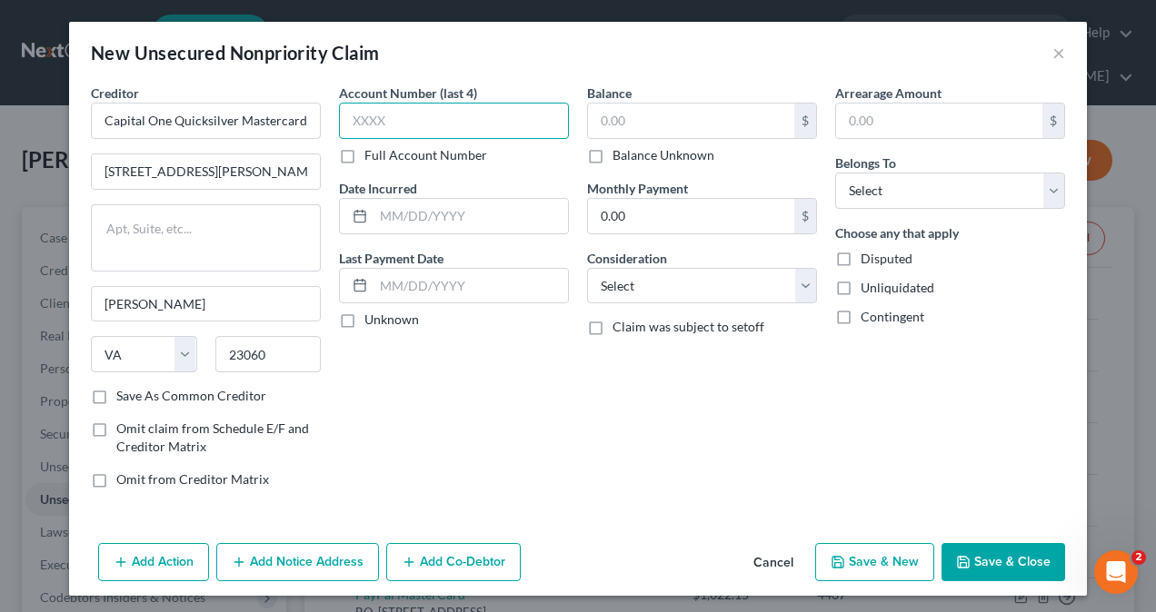
click at [448, 107] on input "text" at bounding box center [454, 121] width 230 height 36
click at [449, 117] on input "text" at bounding box center [454, 121] width 230 height 36
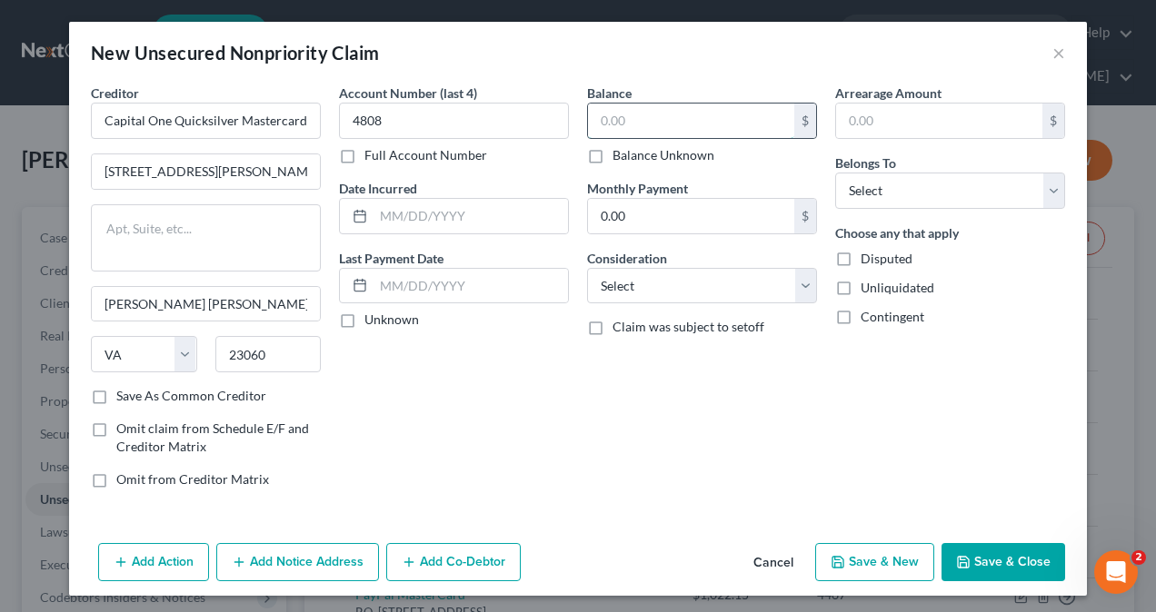
click at [649, 121] on input "text" at bounding box center [691, 121] width 206 height 35
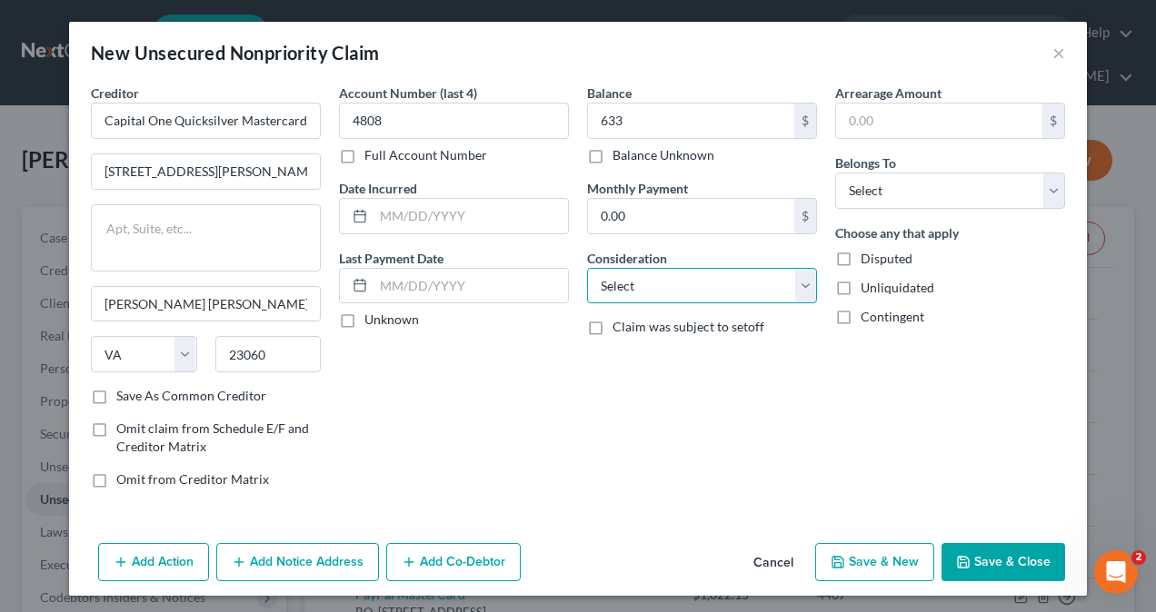
click at [649, 287] on select "Select Cable / Satellite Services Collection Agency Credit Card Debt Debt Couns…" at bounding box center [702, 286] width 230 height 36
click at [587, 268] on select "Select Cable / Satellite Services Collection Agency Credit Card Debt Debt Couns…" at bounding box center [702, 286] width 230 height 36
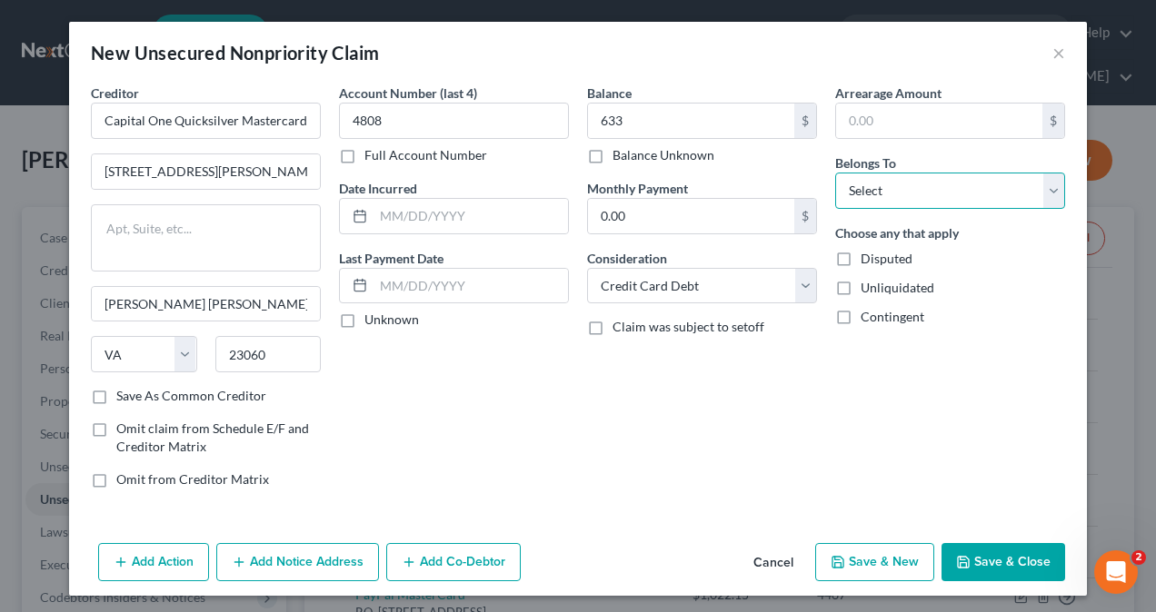
click at [919, 193] on select "Select Debtor 1 Only Debtor 2 Only Debtor 1 And Debtor 2 Only At Least One Of T…" at bounding box center [950, 191] width 230 height 36
click at [835, 173] on select "Select Debtor 1 Only Debtor 2 Only Debtor 1 And Debtor 2 Only At Least One Of T…" at bounding box center [950, 191] width 230 height 36
click at [1027, 551] on button "Save & Close" at bounding box center [1003, 562] width 124 height 38
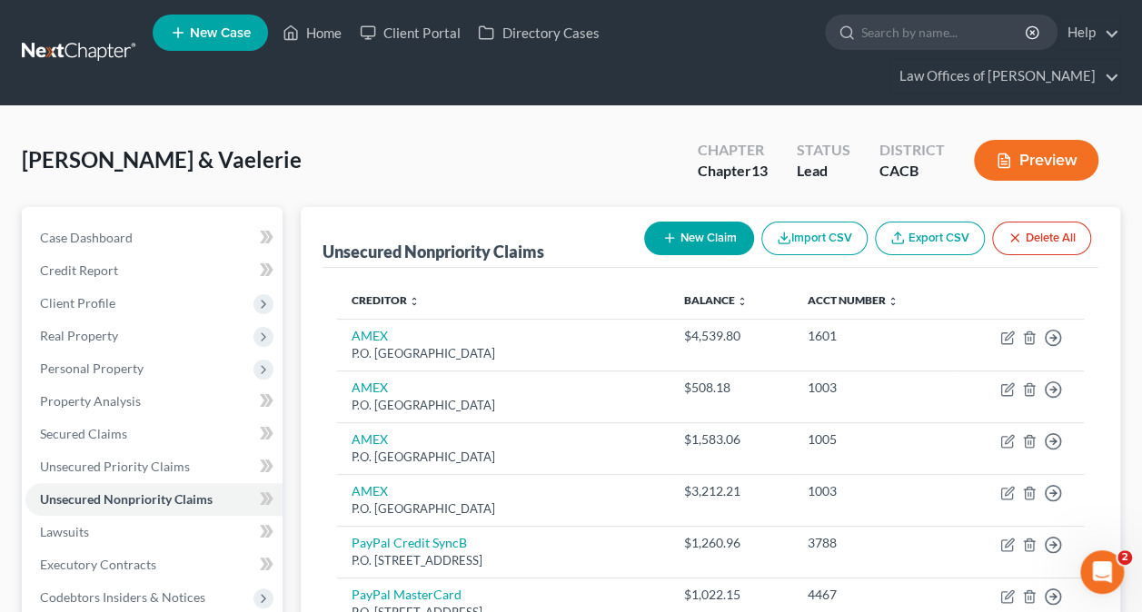
click at [700, 240] on button "New Claim" at bounding box center [699, 239] width 110 height 34
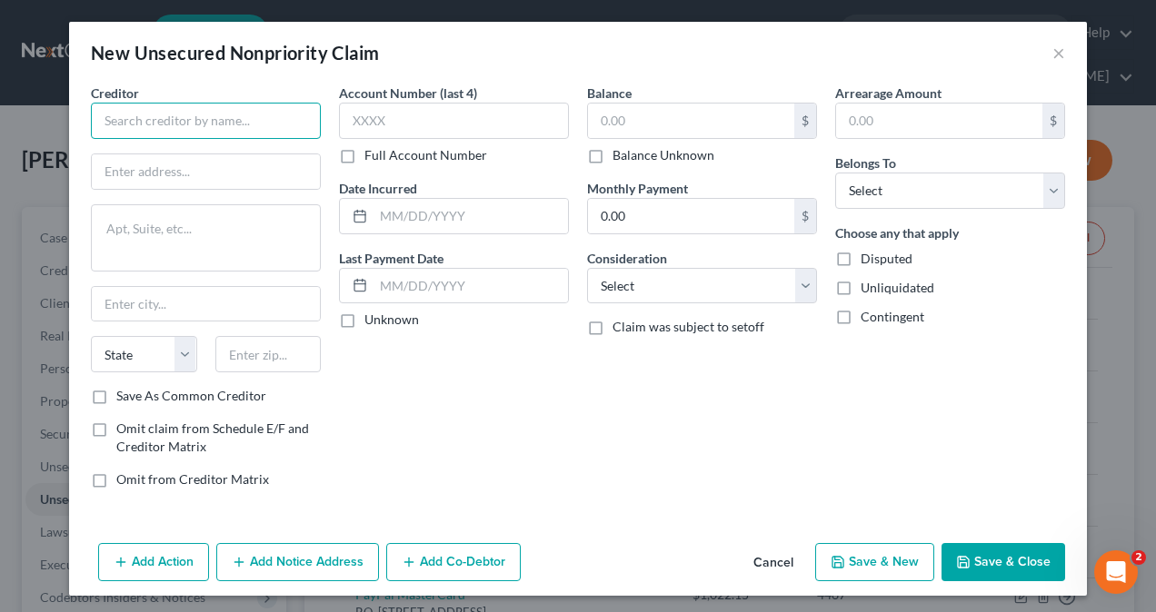
click at [208, 118] on input "text" at bounding box center [206, 121] width 230 height 36
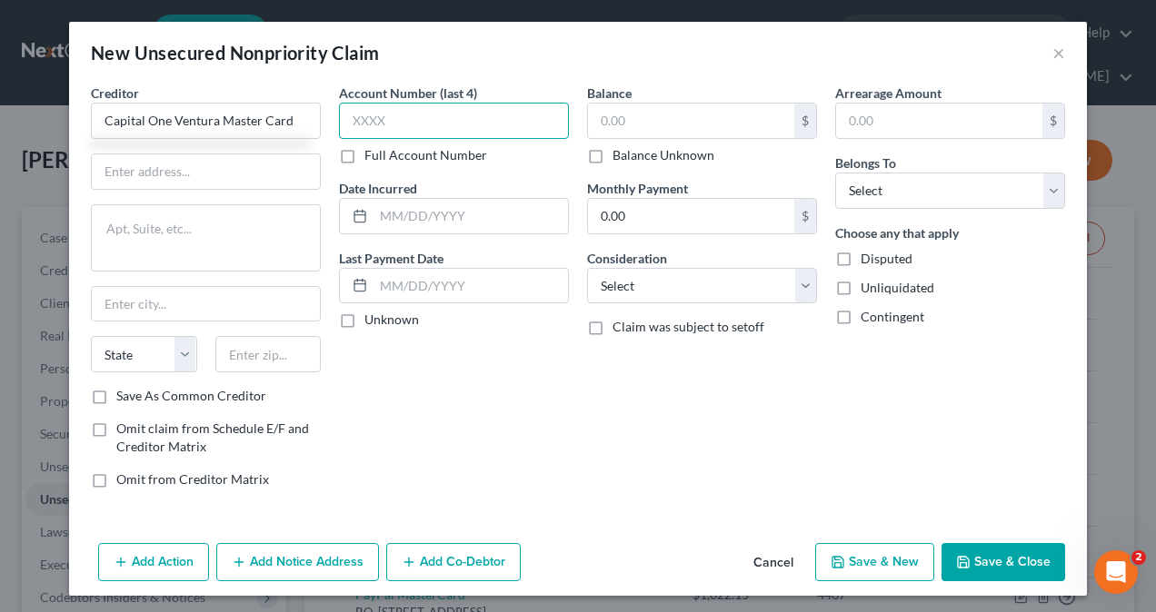
click at [497, 121] on input "text" at bounding box center [454, 121] width 230 height 36
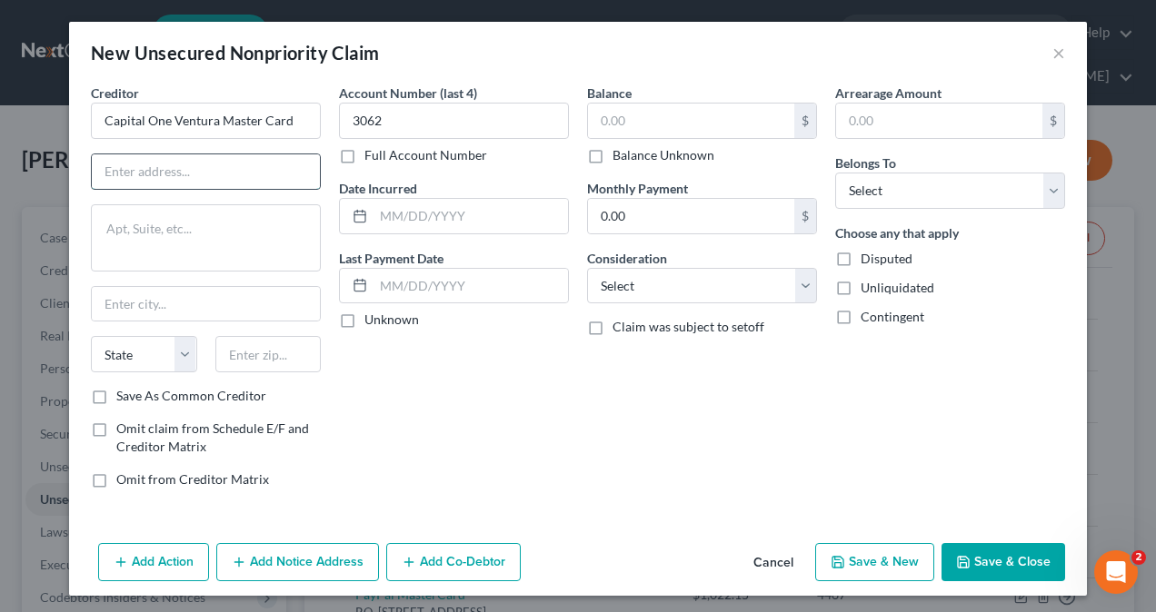
click at [205, 171] on input "text" at bounding box center [206, 171] width 228 height 35
click at [144, 298] on input "text" at bounding box center [206, 304] width 228 height 35
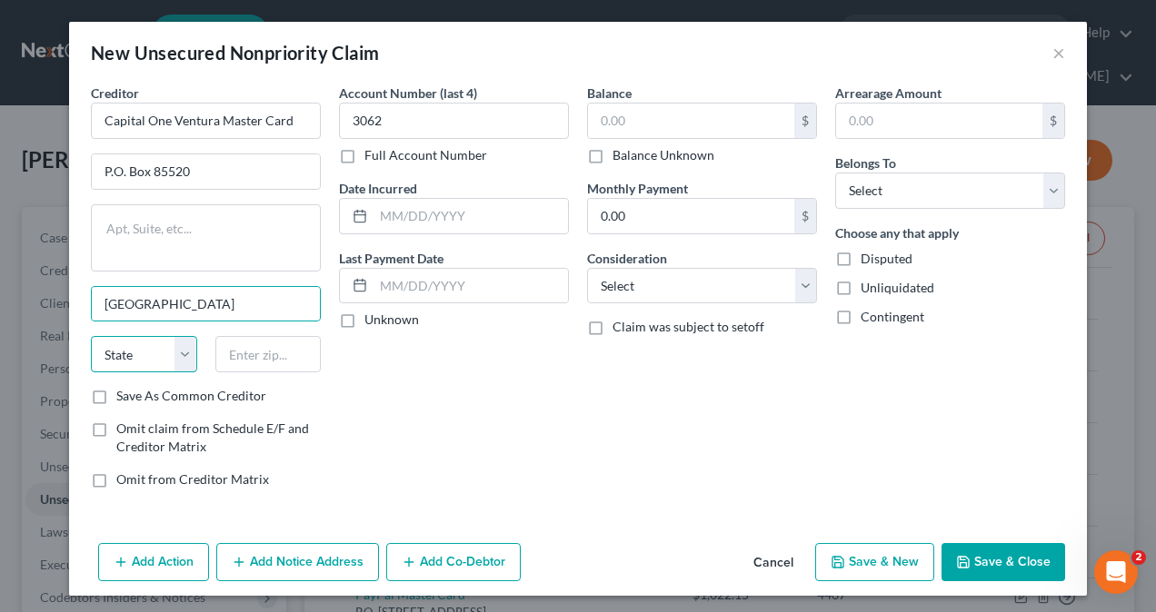
click at [151, 352] on select "State [US_STATE] AK AR AZ CA CO CT DE DC [GEOGRAPHIC_DATA] [GEOGRAPHIC_DATA] GU…" at bounding box center [144, 354] width 106 height 36
click at [91, 336] on select "State [US_STATE] AK AR AZ CA CO CT DE DC [GEOGRAPHIC_DATA] [GEOGRAPHIC_DATA] GU…" at bounding box center [144, 354] width 106 height 36
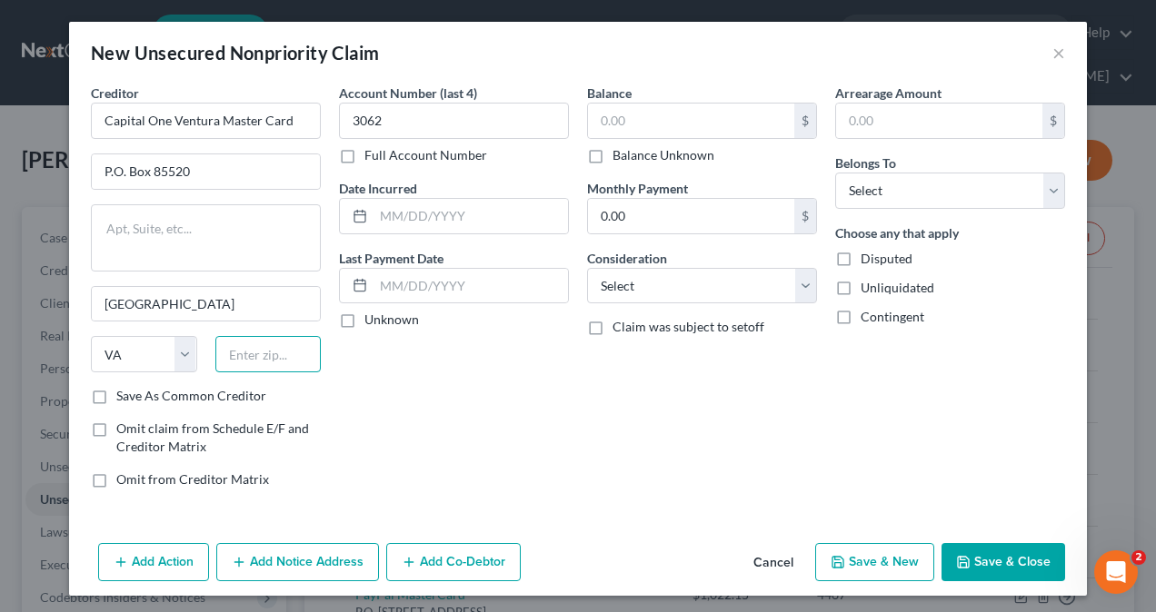
click at [262, 361] on input "text" at bounding box center [268, 354] width 106 height 36
click at [700, 123] on input "text" at bounding box center [691, 121] width 206 height 35
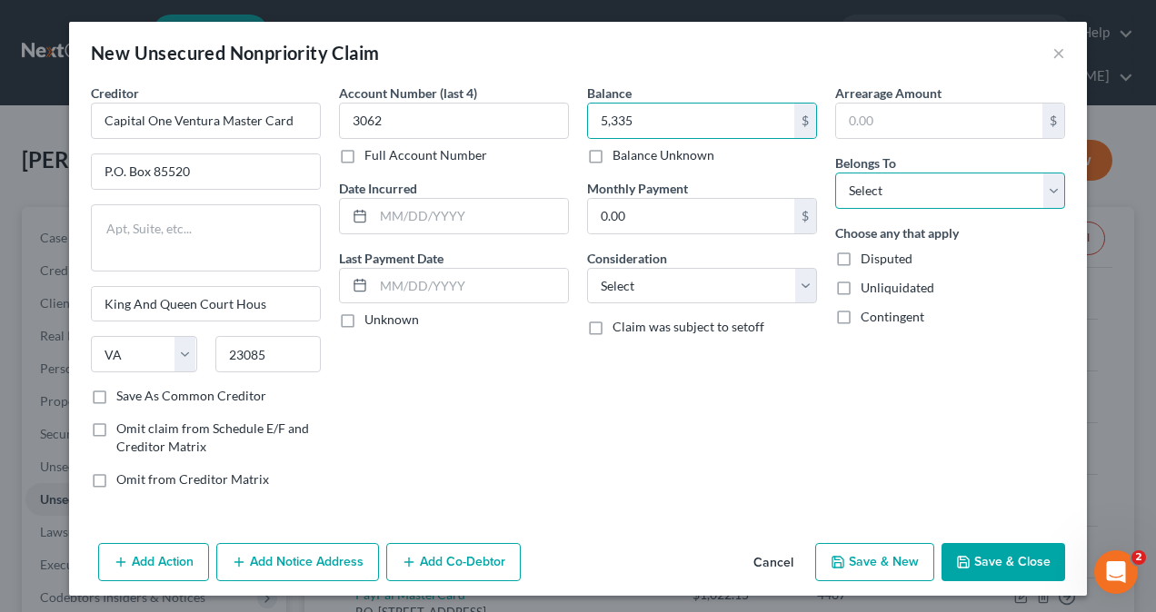
click at [935, 197] on select "Select Debtor 1 Only Debtor 2 Only Debtor 1 And Debtor 2 Only At Least One Of T…" at bounding box center [950, 191] width 230 height 36
click at [835, 173] on select "Select Debtor 1 Only Debtor 2 Only Debtor 1 And Debtor 2 Only At Least One Of T…" at bounding box center [950, 191] width 230 height 36
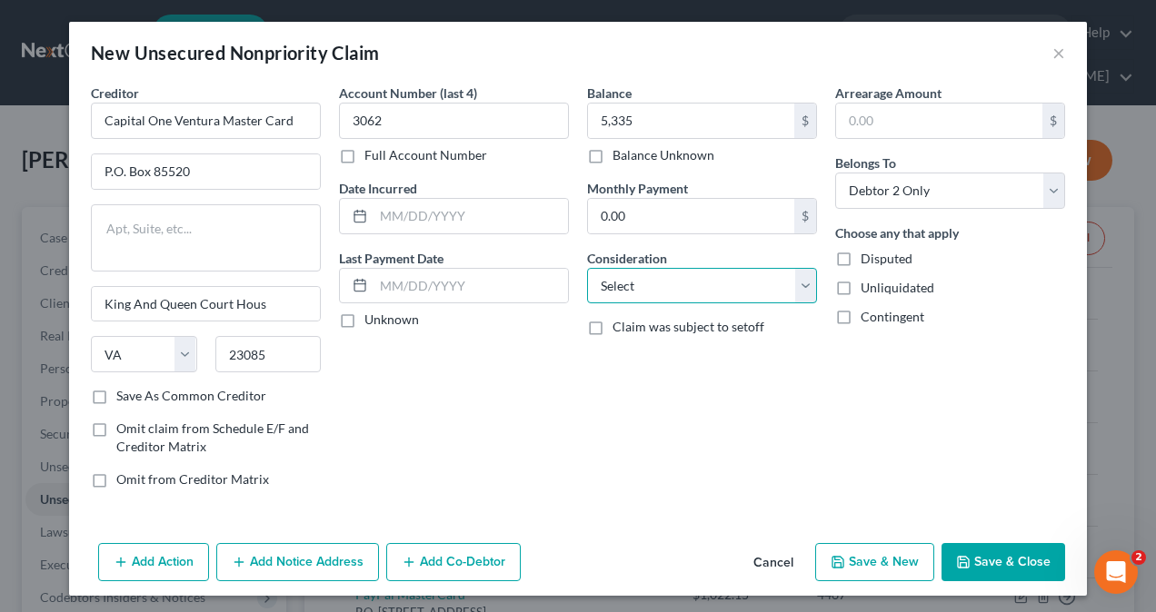
click at [712, 291] on select "Select Cable / Satellite Services Collection Agency Credit Card Debt Debt Couns…" at bounding box center [702, 286] width 230 height 36
click at [587, 268] on select "Select Cable / Satellite Services Collection Agency Credit Card Debt Debt Couns…" at bounding box center [702, 286] width 230 height 36
click at [1025, 555] on button "Save & Close" at bounding box center [1003, 562] width 124 height 38
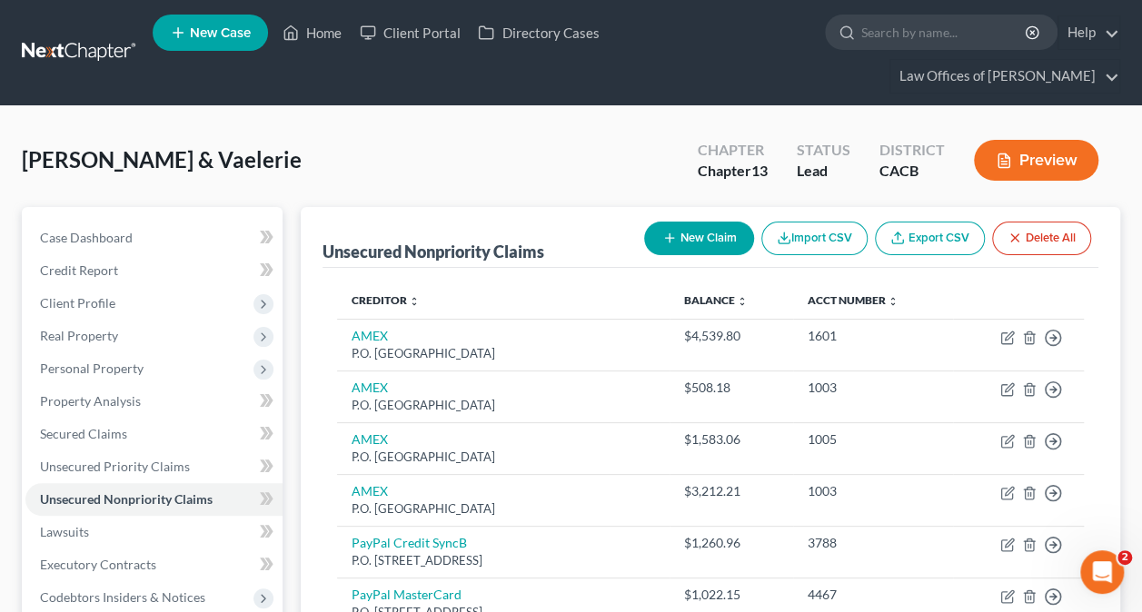
click at [692, 243] on button "New Claim" at bounding box center [699, 239] width 110 height 34
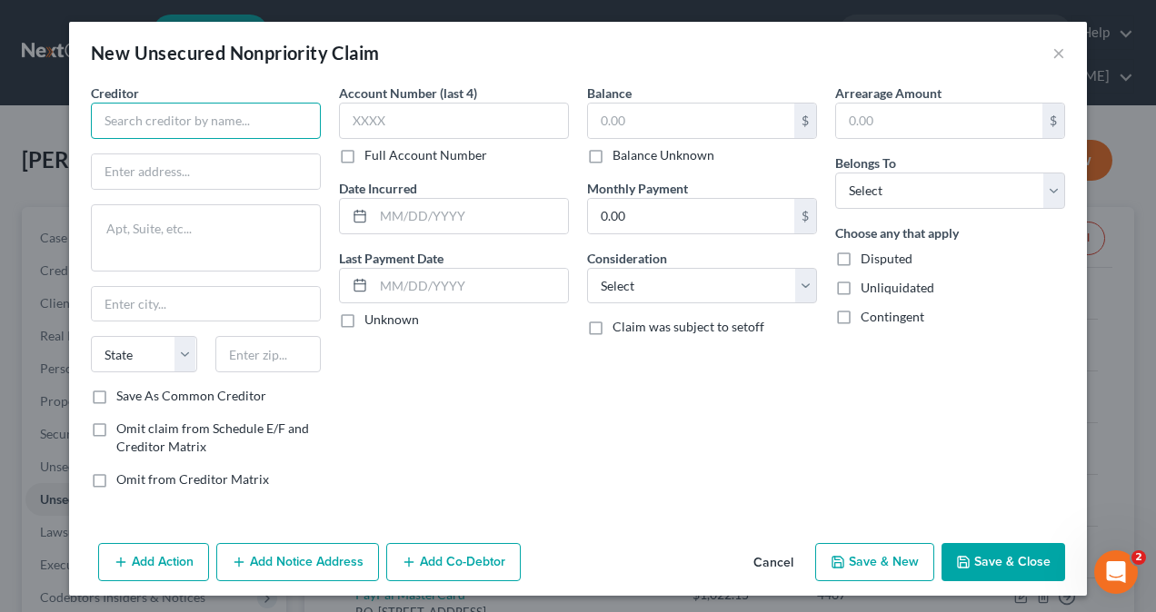
click at [169, 126] on input "text" at bounding box center [206, 121] width 230 height 36
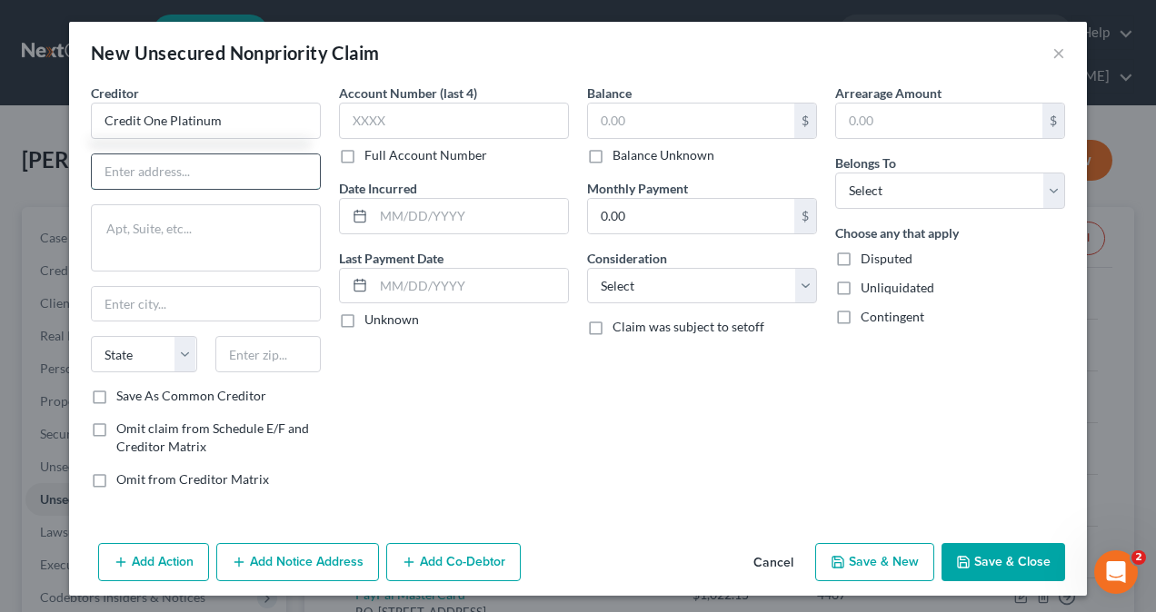
click at [168, 173] on input "text" at bounding box center [206, 171] width 228 height 35
click at [118, 311] on input "text" at bounding box center [206, 304] width 228 height 35
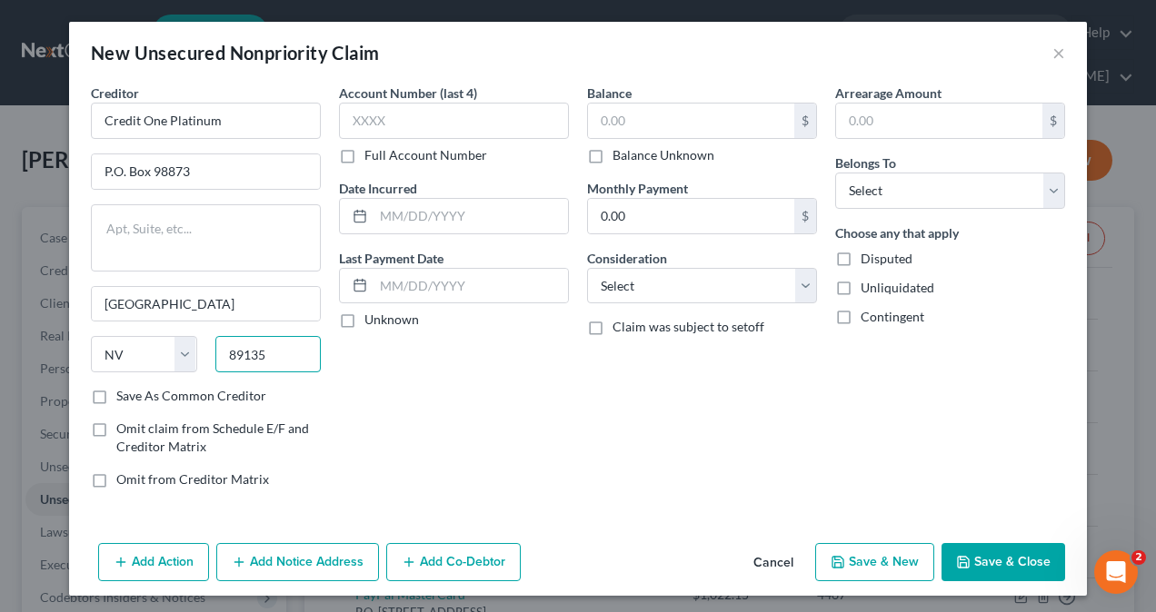
drag, startPoint x: 264, startPoint y: 349, endPoint x: 213, endPoint y: 364, distance: 54.0
click at [215, 364] on input "89135" at bounding box center [268, 354] width 106 height 36
click at [459, 120] on input "text" at bounding box center [454, 121] width 230 height 36
click at [669, 122] on input "text" at bounding box center [691, 121] width 206 height 35
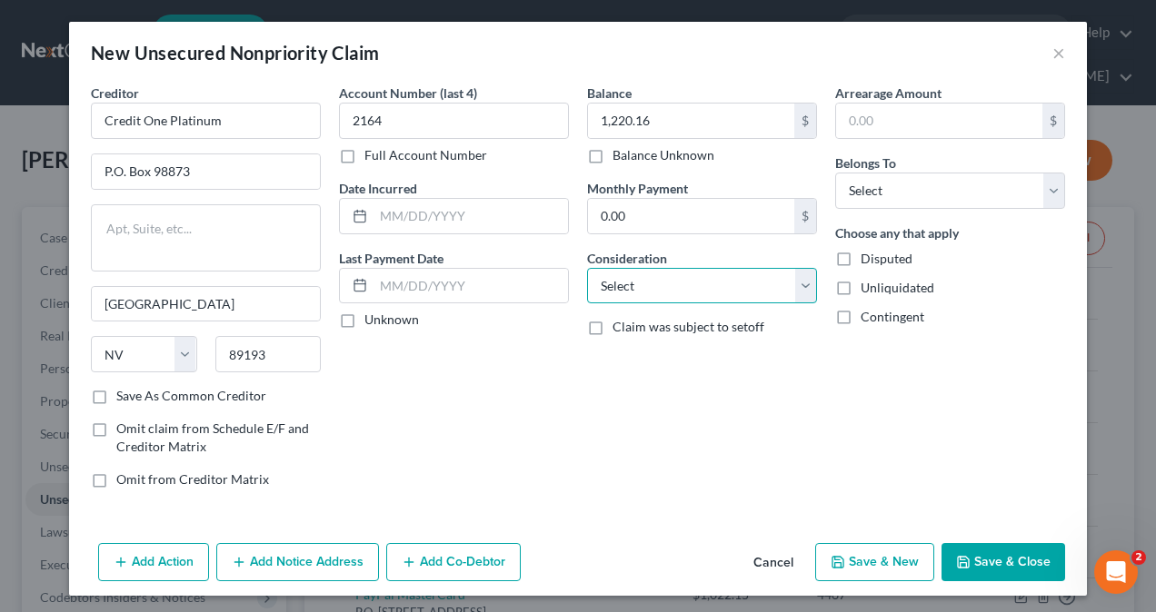
click at [675, 284] on select "Select Cable / Satellite Services Collection Agency Credit Card Debt Debt Couns…" at bounding box center [702, 286] width 230 height 36
click at [587, 268] on select "Select Cable / Satellite Services Collection Agency Credit Card Debt Debt Couns…" at bounding box center [702, 286] width 230 height 36
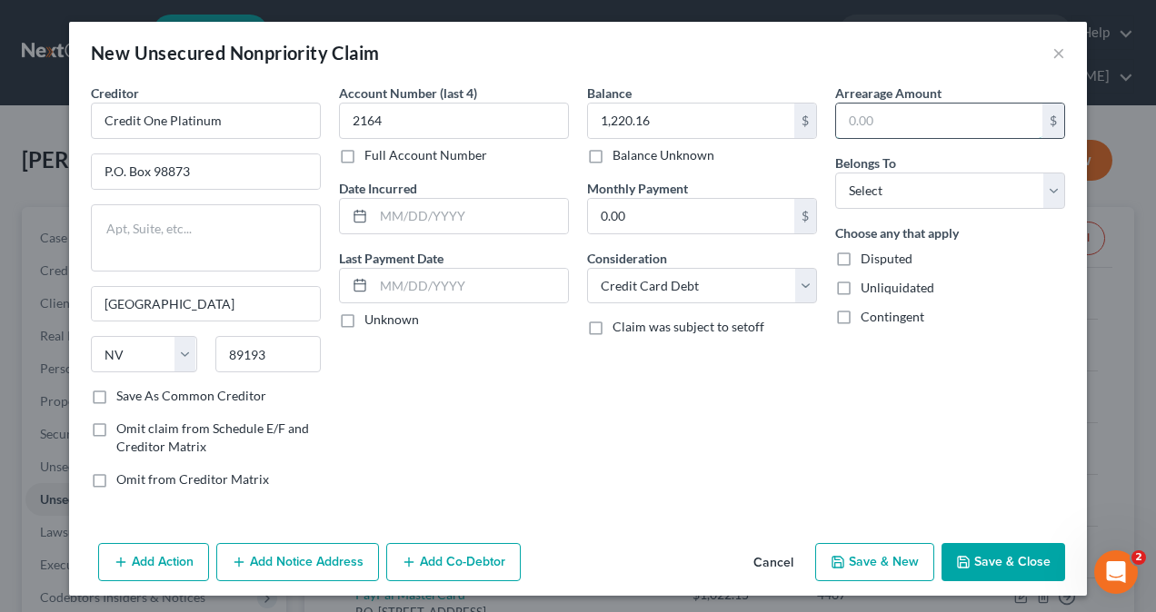
click at [936, 120] on input "text" at bounding box center [939, 121] width 206 height 35
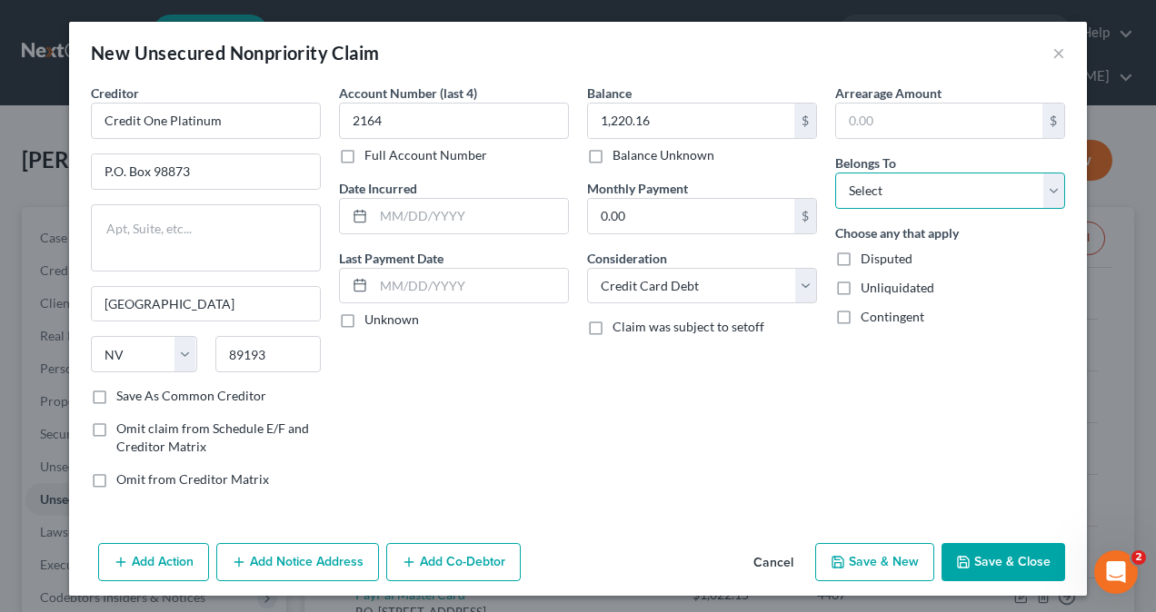
click at [845, 194] on select "Select Debtor 1 Only Debtor 2 Only Debtor 1 And Debtor 2 Only At Least One Of T…" at bounding box center [950, 191] width 230 height 36
click at [883, 189] on select "Select Debtor 1 Only Debtor 2 Only Debtor 1 And Debtor 2 Only At Least One Of T…" at bounding box center [950, 191] width 230 height 36
click at [835, 173] on select "Select Debtor 1 Only Debtor 2 Only Debtor 1 And Debtor 2 Only At Least One Of T…" at bounding box center [950, 191] width 230 height 36
click at [1016, 553] on button "Save & Close" at bounding box center [1003, 562] width 124 height 38
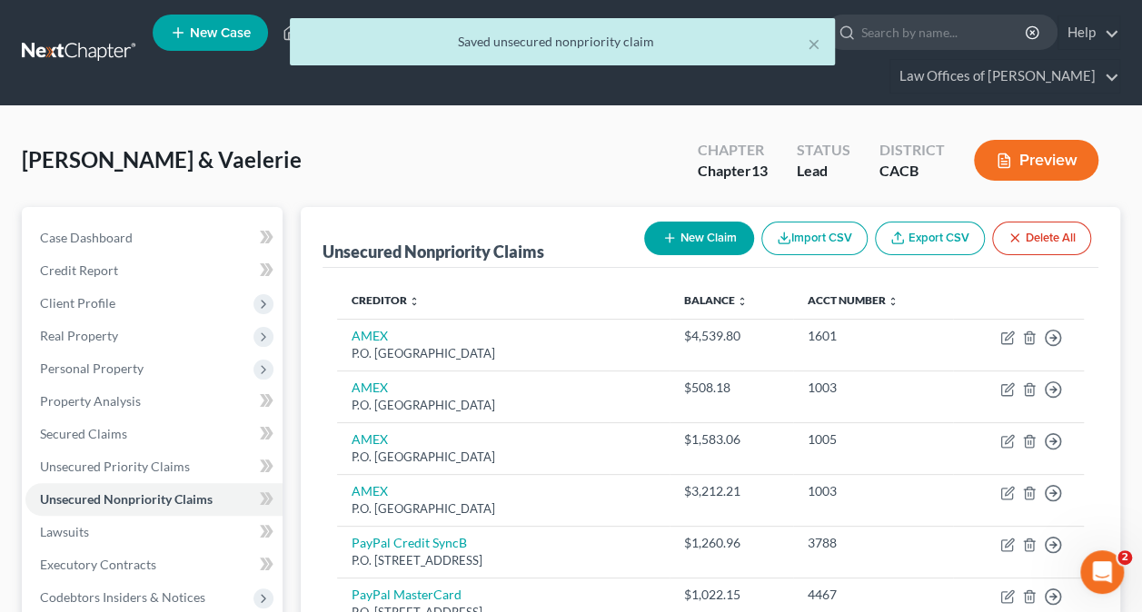
click at [713, 236] on button "New Claim" at bounding box center [699, 239] width 110 height 34
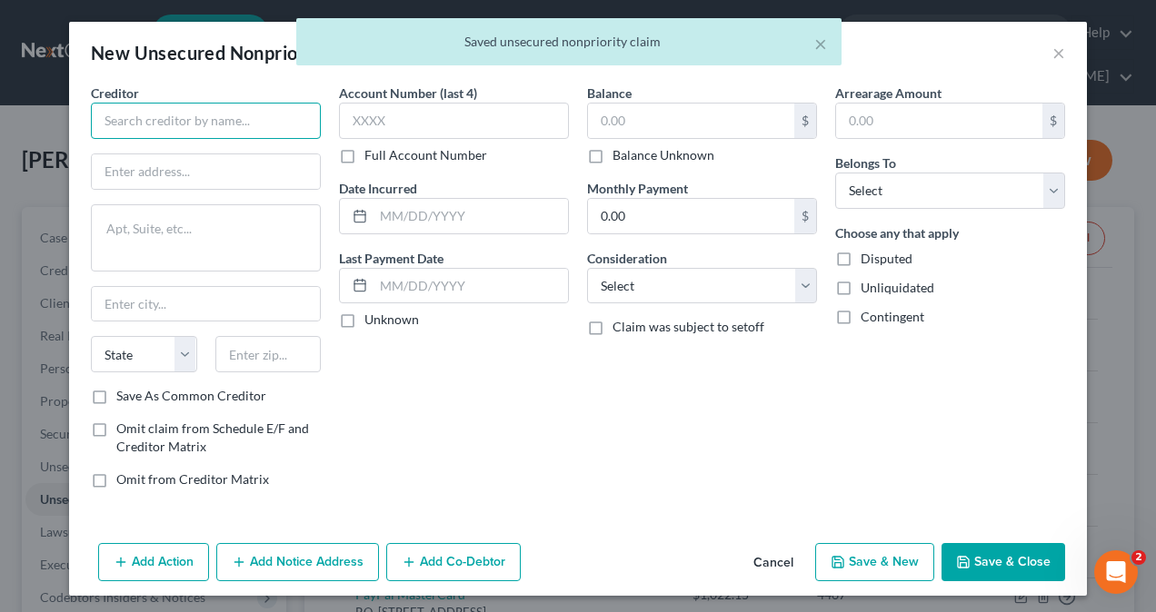
click at [196, 123] on input "text" at bounding box center [206, 121] width 230 height 36
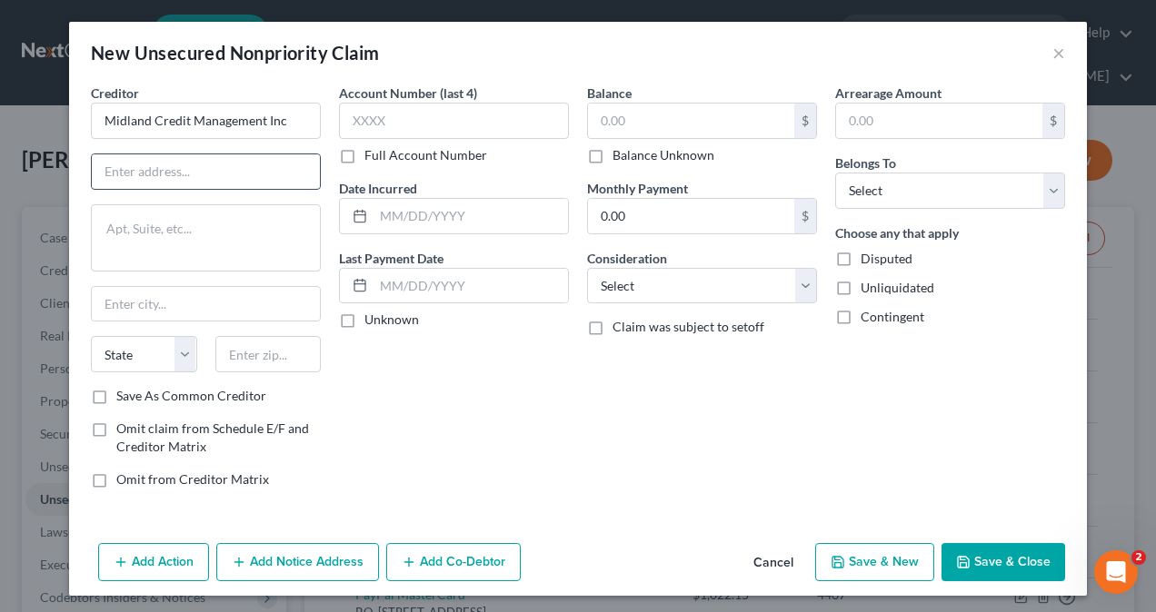
click at [163, 170] on input "text" at bounding box center [206, 171] width 228 height 35
click at [153, 309] on input "text" at bounding box center [206, 304] width 228 height 35
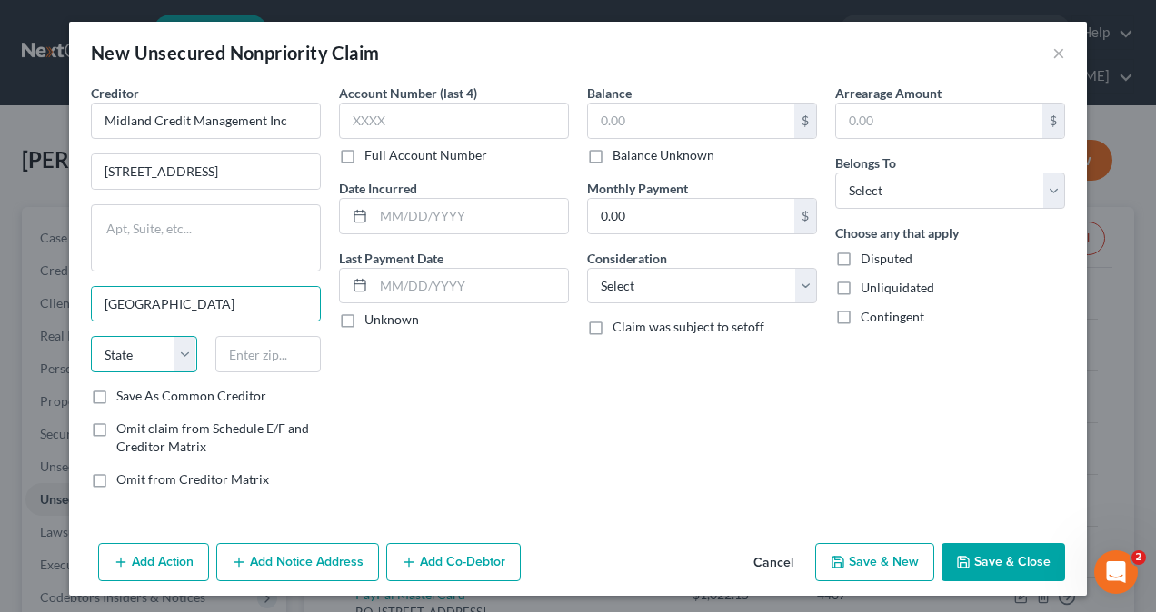
click at [101, 355] on select "State [US_STATE] AK AR AZ CA CO CT DE DC [GEOGRAPHIC_DATA] [GEOGRAPHIC_DATA] GU…" at bounding box center [144, 354] width 106 height 36
click at [91, 336] on select "State [US_STATE] AK AR AZ CA CO CT DE DC [GEOGRAPHIC_DATA] [GEOGRAPHIC_DATA] GU…" at bounding box center [144, 354] width 106 height 36
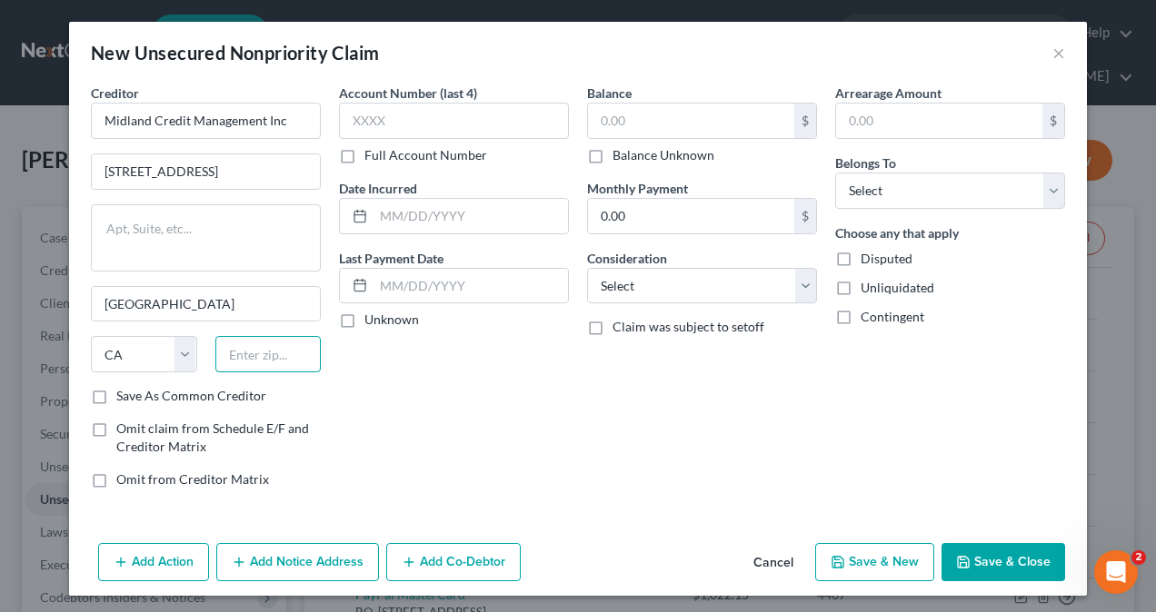
click at [273, 355] on input "text" at bounding box center [268, 354] width 106 height 36
click at [449, 119] on input "text" at bounding box center [454, 121] width 230 height 36
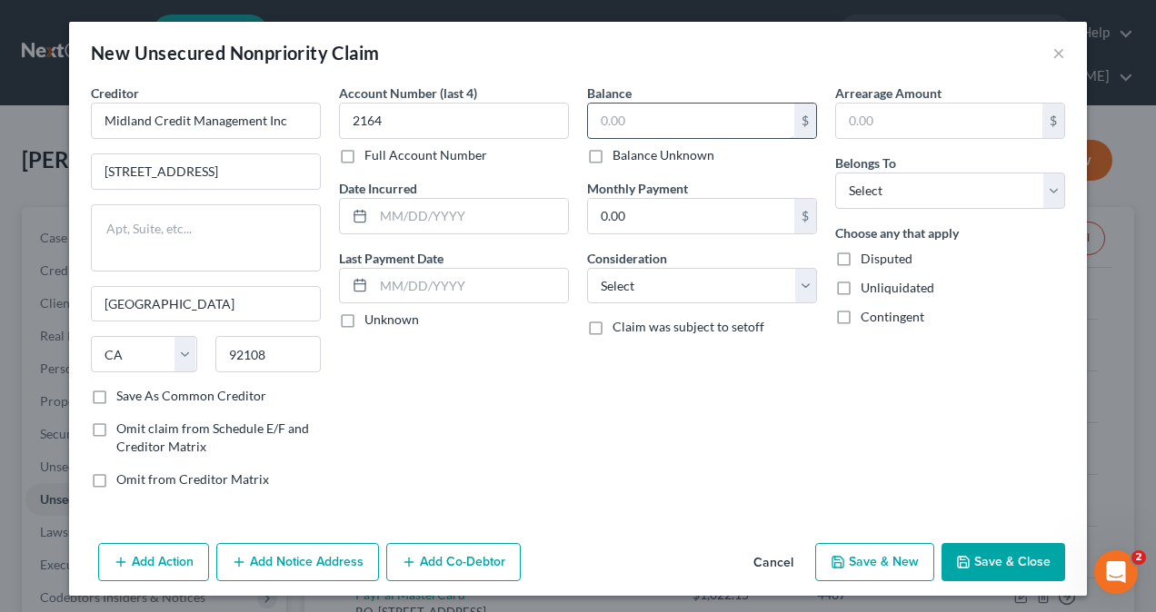
click at [679, 126] on input "text" at bounding box center [691, 121] width 206 height 35
click at [927, 190] on select "Select Debtor 1 Only Debtor 2 Only Debtor 1 And Debtor 2 Only At Least One Of T…" at bounding box center [950, 191] width 230 height 36
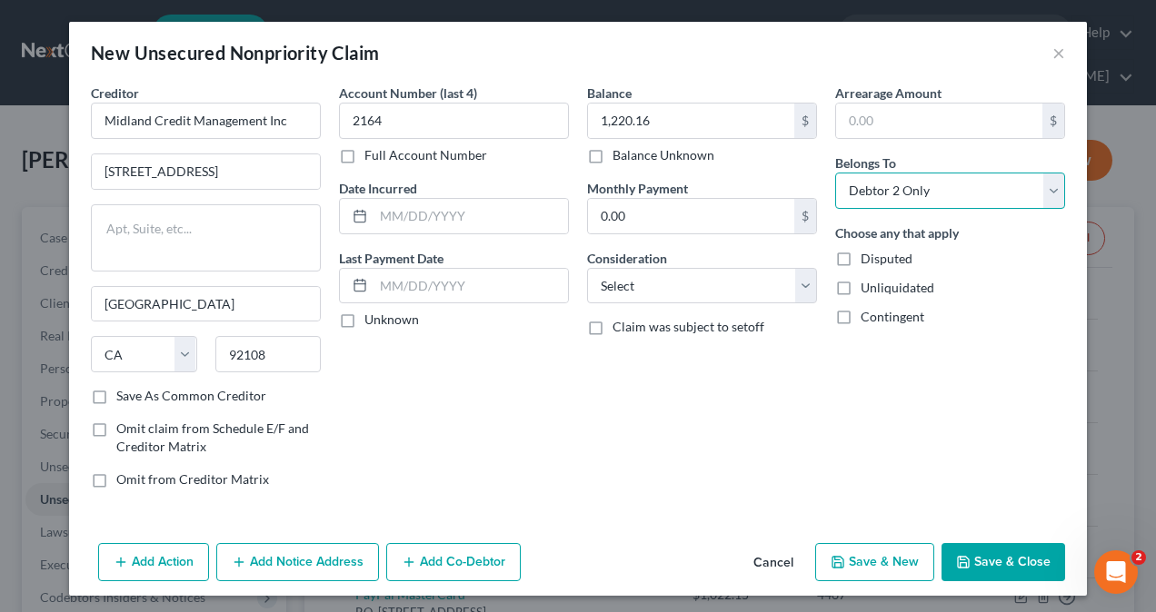
click at [835, 173] on select "Select Debtor 1 Only Debtor 2 Only Debtor 1 And Debtor 2 Only At Least One Of T…" at bounding box center [950, 191] width 230 height 36
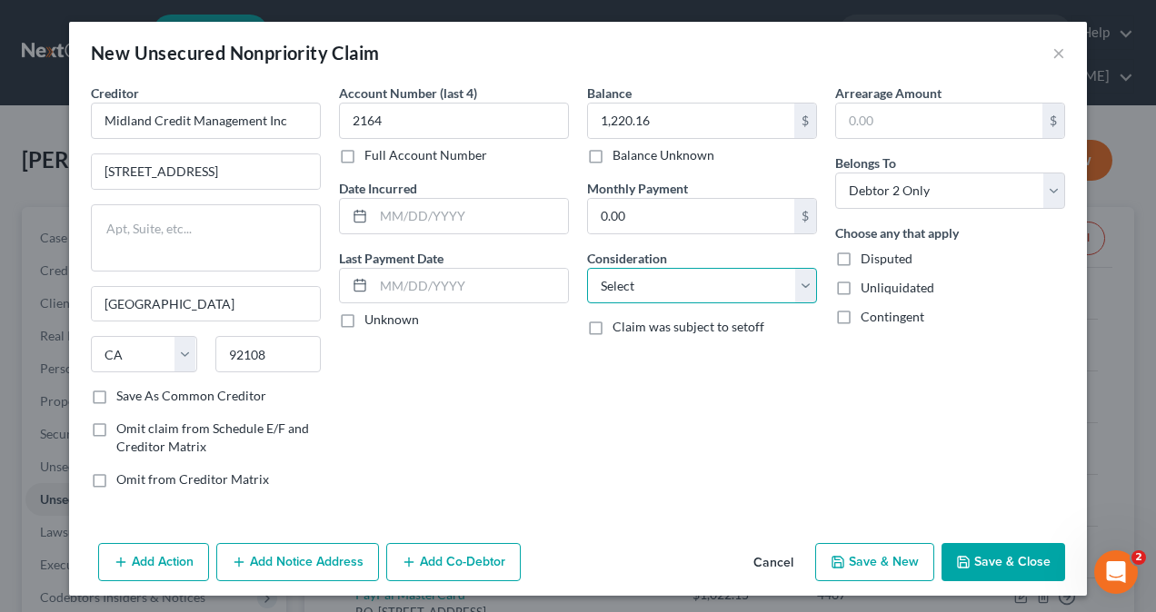
click at [703, 287] on select "Select Cable / Satellite Services Collection Agency Credit Card Debt Debt Couns…" at bounding box center [702, 286] width 230 height 36
click at [587, 268] on select "Select Cable / Satellite Services Collection Agency Credit Card Debt Debt Couns…" at bounding box center [702, 286] width 230 height 36
click at [1027, 571] on button "Save & Close" at bounding box center [1003, 562] width 124 height 38
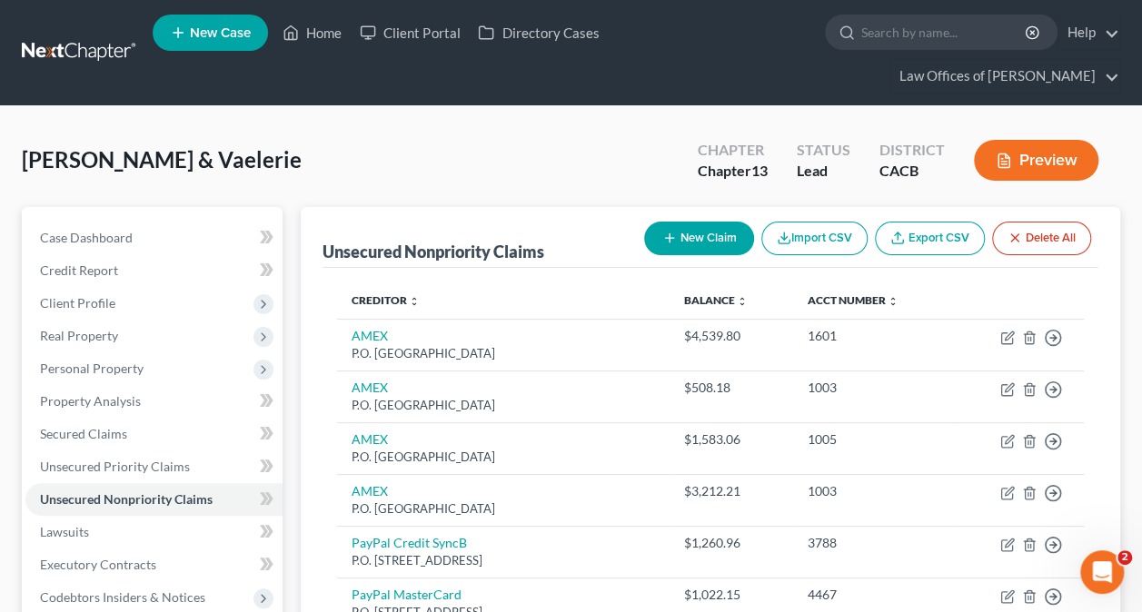
click at [676, 234] on button "New Claim" at bounding box center [699, 239] width 110 height 34
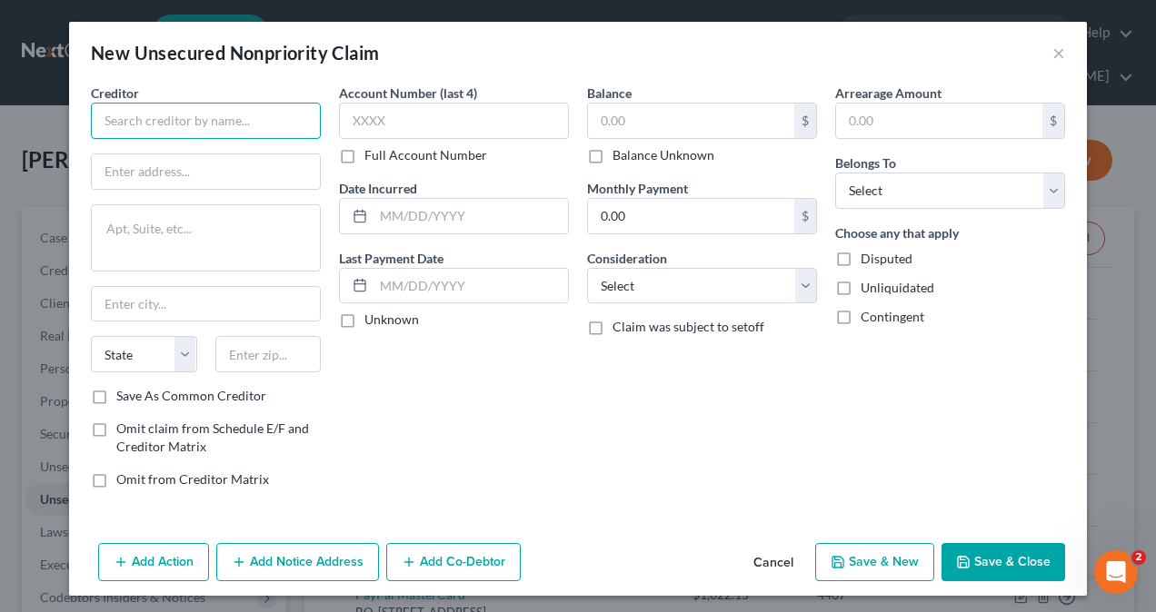
click at [200, 117] on input "text" at bounding box center [206, 121] width 230 height 36
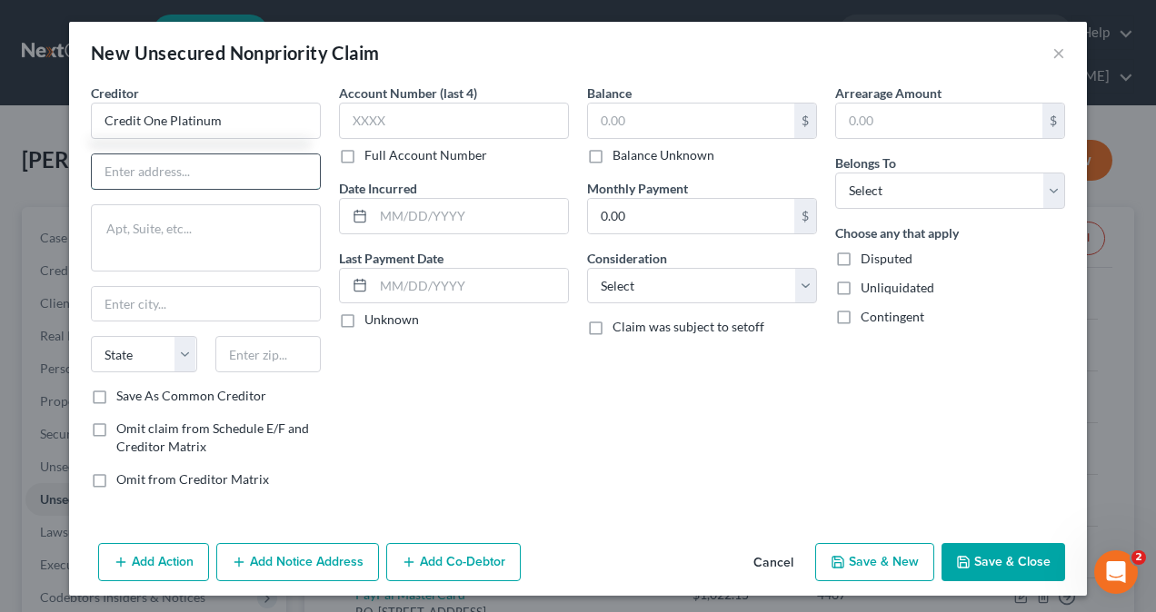
click at [234, 184] on input "text" at bounding box center [206, 171] width 228 height 35
click at [171, 307] on input "text" at bounding box center [206, 304] width 228 height 35
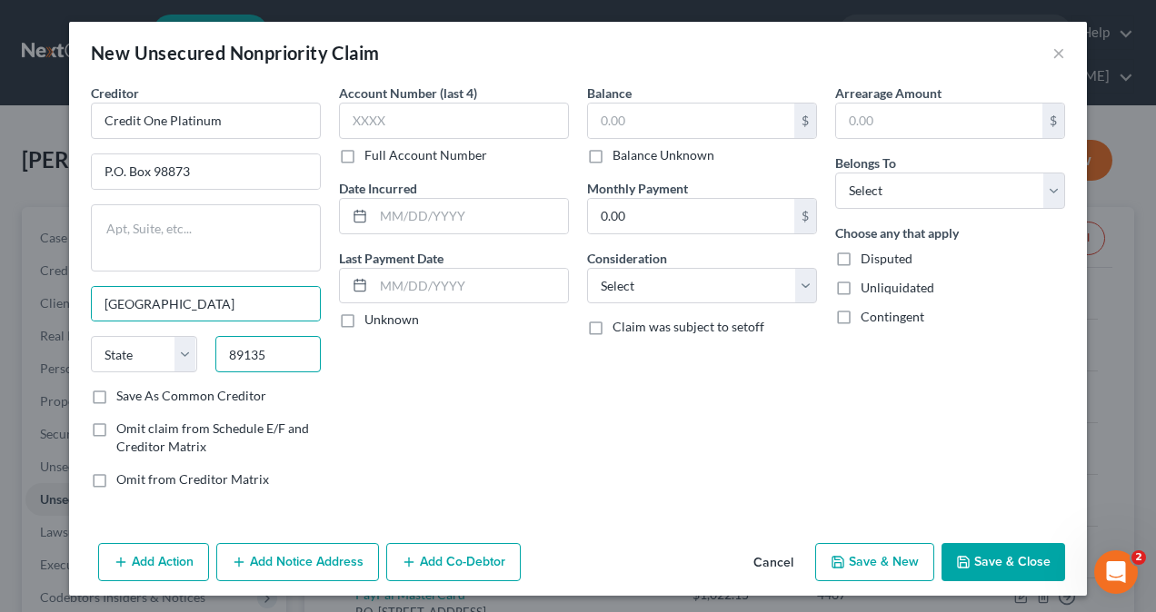
drag, startPoint x: 273, startPoint y: 353, endPoint x: 212, endPoint y: 356, distance: 60.9
click at [215, 356] on input "89135" at bounding box center [268, 354] width 106 height 36
click at [138, 351] on select "State [US_STATE] AK AR AZ CA CO CT DE DC [GEOGRAPHIC_DATA] [GEOGRAPHIC_DATA] GU…" at bounding box center [144, 354] width 106 height 36
click at [91, 336] on select "State [US_STATE] AK AR AZ CA CO CT DE DC [GEOGRAPHIC_DATA] [GEOGRAPHIC_DATA] GU…" at bounding box center [144, 354] width 106 height 36
click at [443, 121] on input "text" at bounding box center [454, 121] width 230 height 36
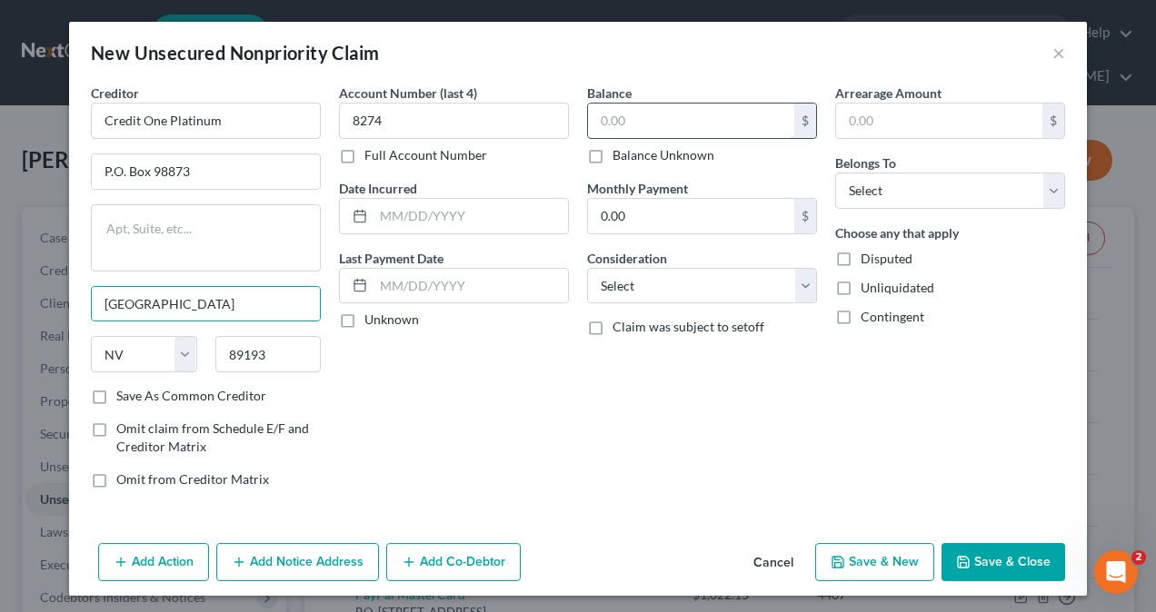
click at [692, 124] on input "text" at bounding box center [691, 121] width 206 height 35
click at [706, 285] on select "Select Cable / Satellite Services Collection Agency Credit Card Debt Debt Couns…" at bounding box center [702, 286] width 230 height 36
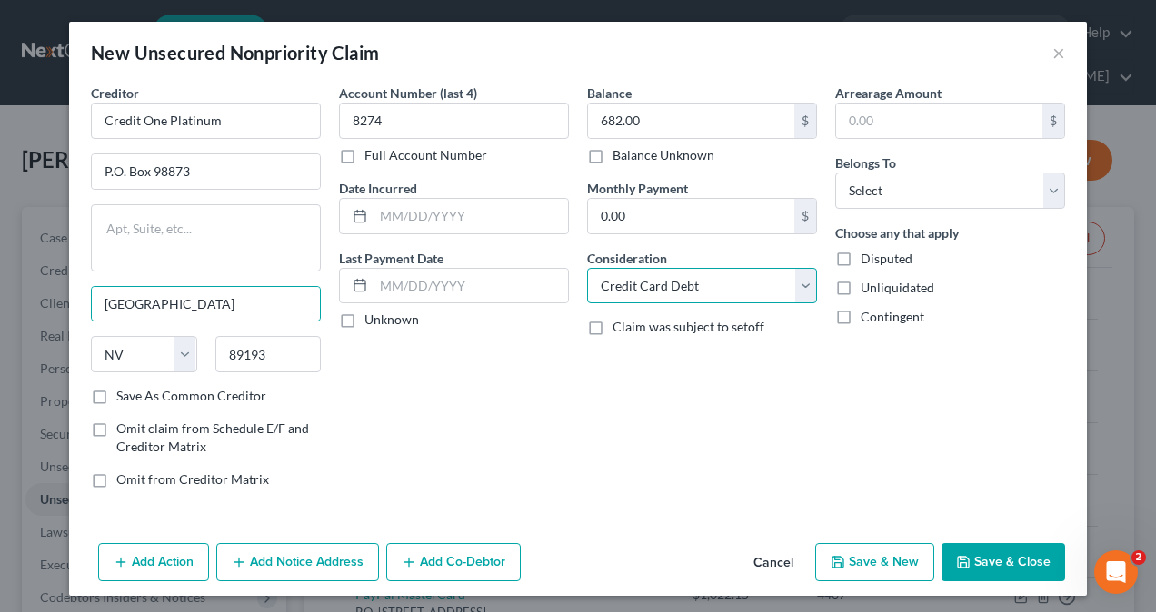
click at [587, 268] on select "Select Cable / Satellite Services Collection Agency Credit Card Debt Debt Couns…" at bounding box center [702, 286] width 230 height 36
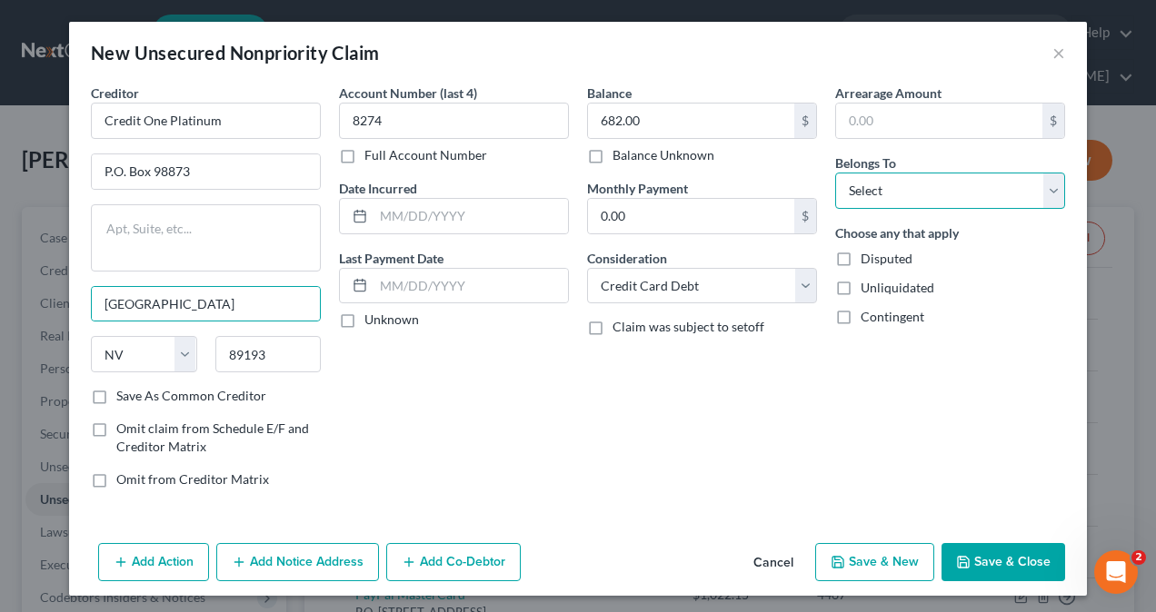
click at [912, 194] on select "Select Debtor 1 Only Debtor 2 Only Debtor 1 And Debtor 2 Only At Least One Of T…" at bounding box center [950, 191] width 230 height 36
click at [835, 173] on select "Select Debtor 1 Only Debtor 2 Only Debtor 1 And Debtor 2 Only At Least One Of T…" at bounding box center [950, 191] width 230 height 36
click at [994, 556] on button "Save & Close" at bounding box center [1003, 562] width 124 height 38
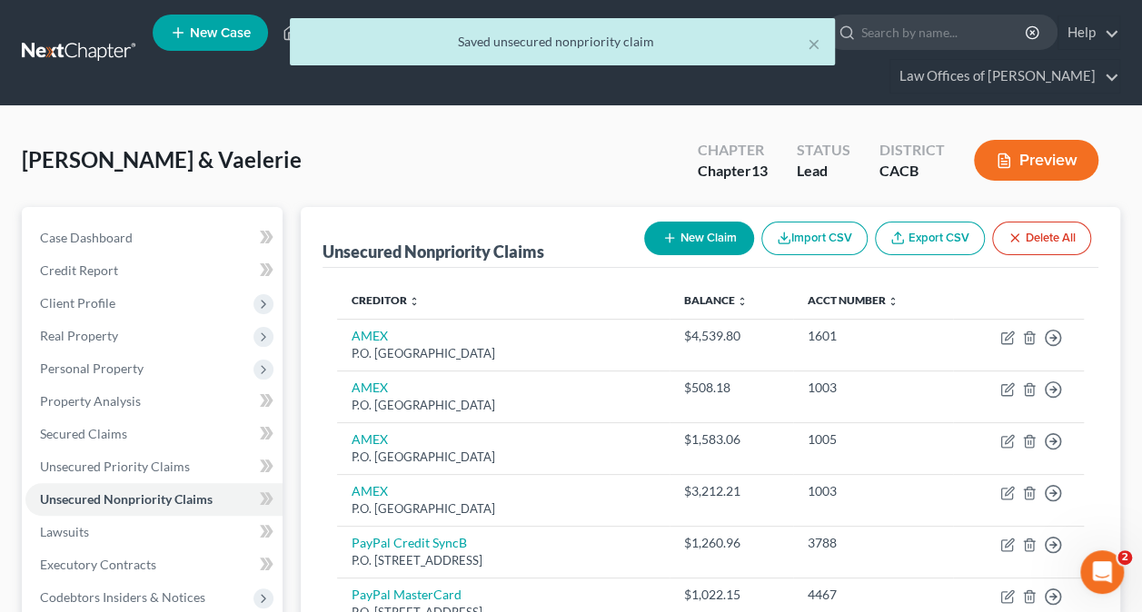
click at [709, 234] on button "New Claim" at bounding box center [699, 239] width 110 height 34
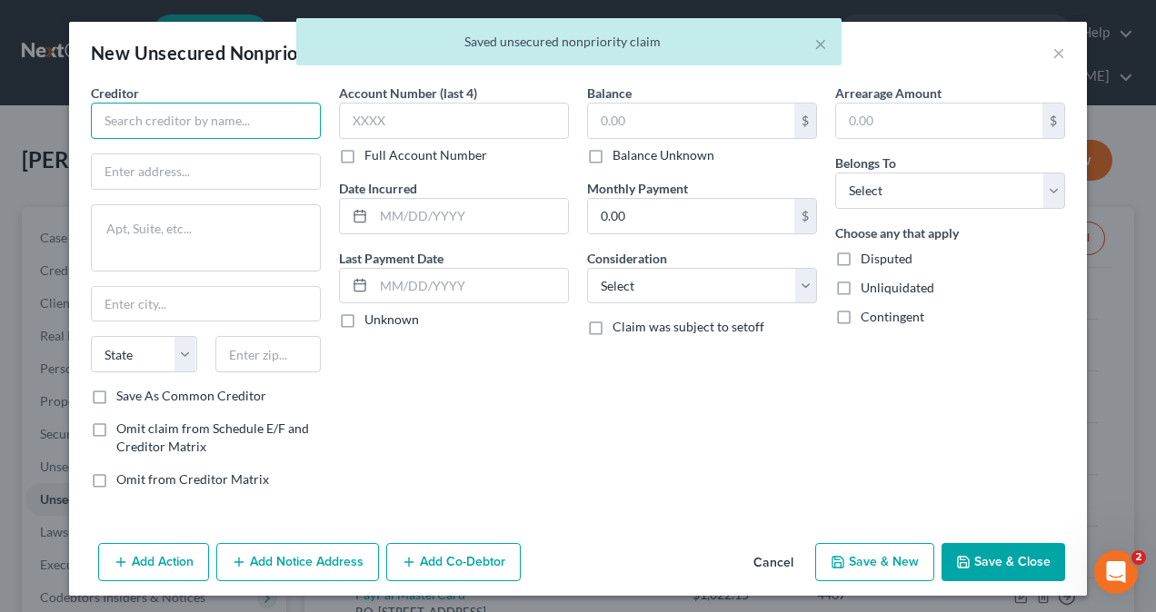
click at [154, 118] on input "text" at bounding box center [206, 121] width 230 height 36
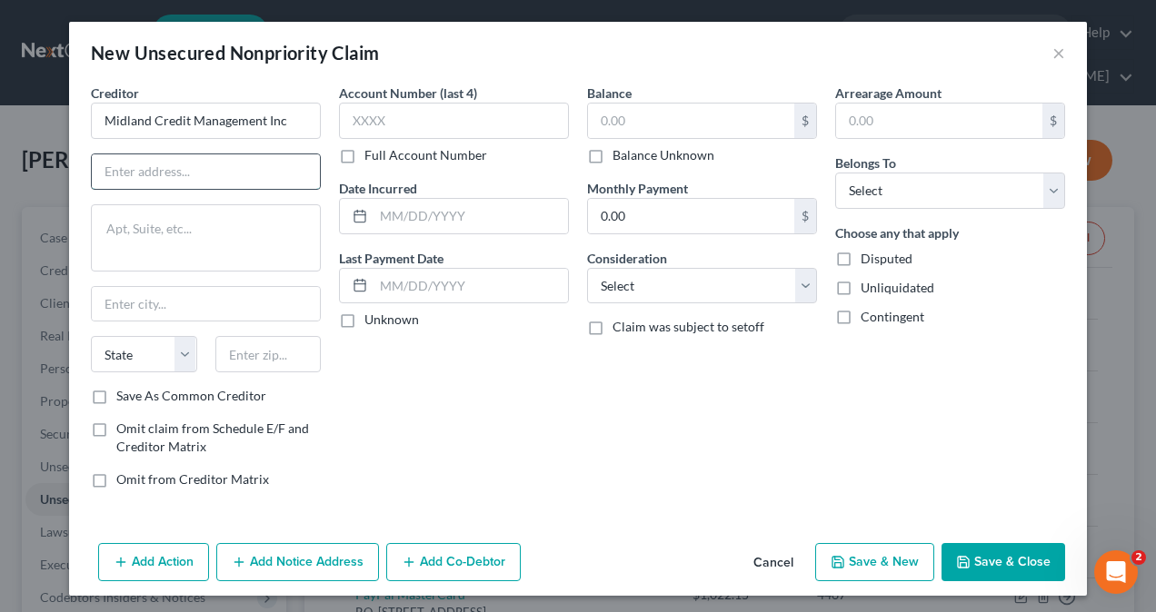
click at [114, 169] on input "text" at bounding box center [206, 171] width 228 height 35
click at [182, 303] on input "text" at bounding box center [206, 304] width 228 height 35
click at [591, 451] on div "Balance $ Balance Unknown Balance Undetermined $ Balance Unknown Monthly Paymen…" at bounding box center [702, 294] width 248 height 420
click at [191, 311] on input "text" at bounding box center [206, 304] width 228 height 35
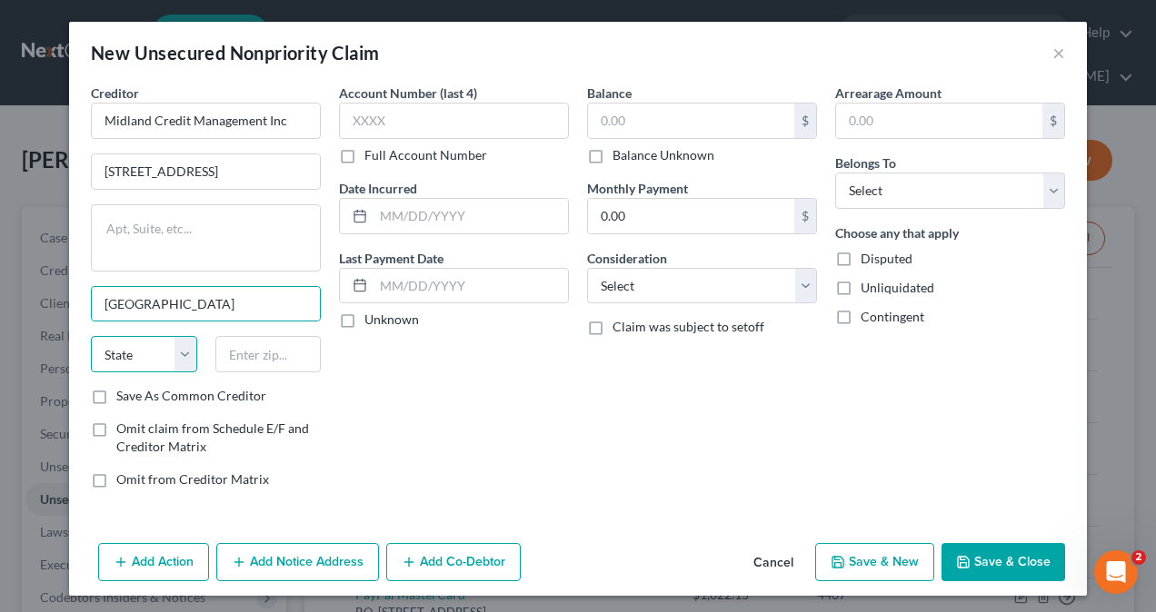
click at [171, 352] on select "State [US_STATE] AK AR AZ CA CO CT DE DC [GEOGRAPHIC_DATA] [GEOGRAPHIC_DATA] GU…" at bounding box center [144, 354] width 106 height 36
click at [91, 336] on select "State [US_STATE] AK AR AZ CA CO CT DE DC [GEOGRAPHIC_DATA] [GEOGRAPHIC_DATA] GU…" at bounding box center [144, 354] width 106 height 36
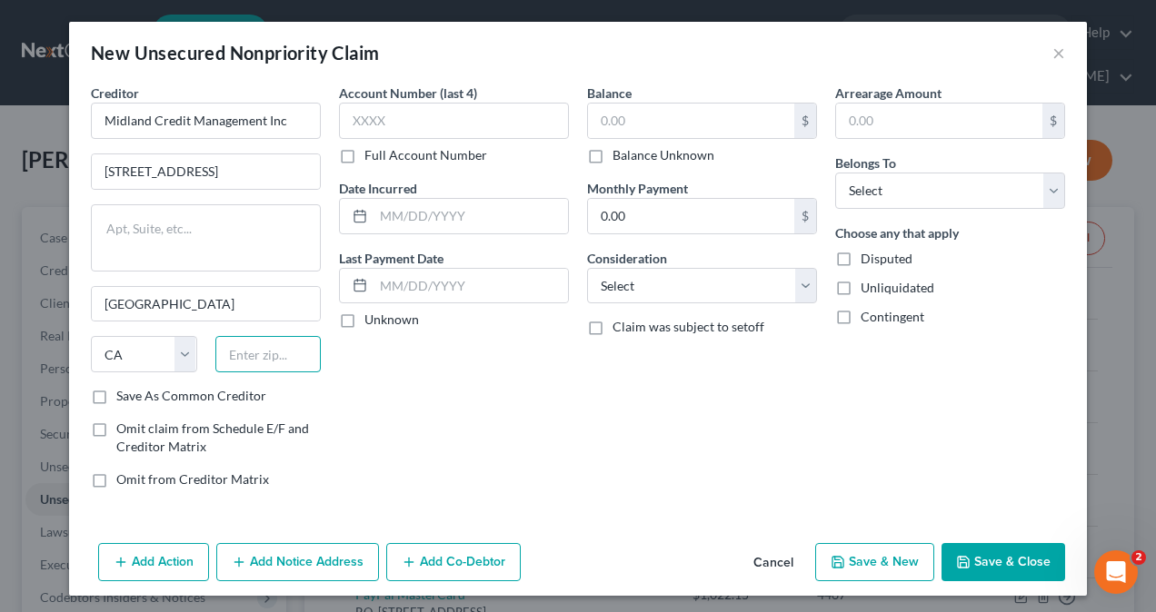
click at [240, 347] on input "text" at bounding box center [268, 354] width 106 height 36
click at [452, 120] on input "text" at bounding box center [454, 121] width 230 height 36
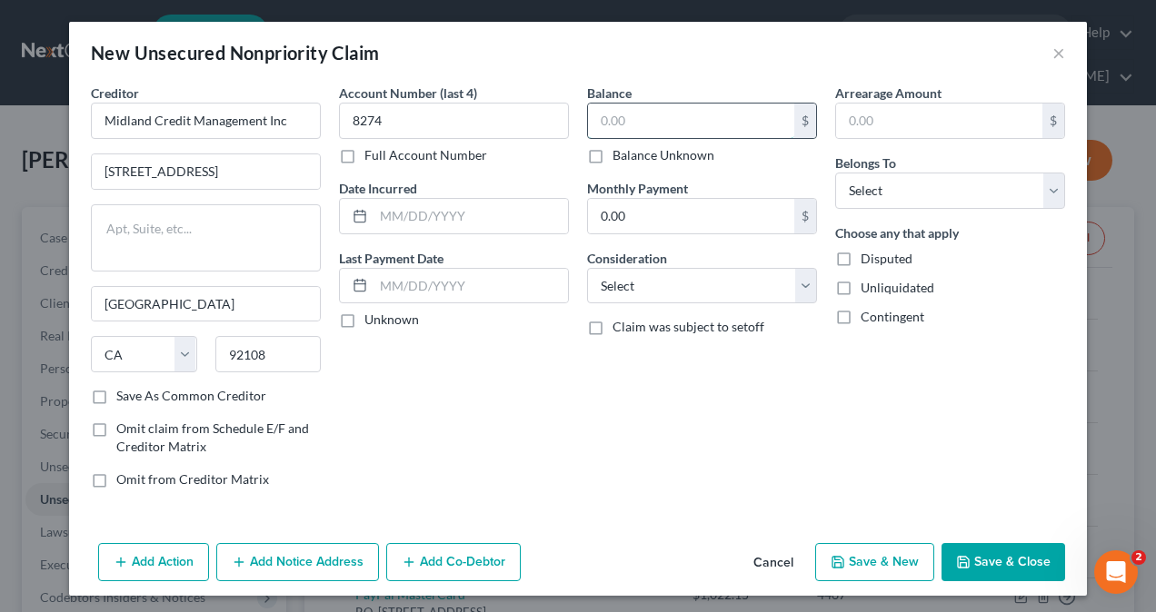
click at [703, 124] on input "text" at bounding box center [691, 121] width 206 height 35
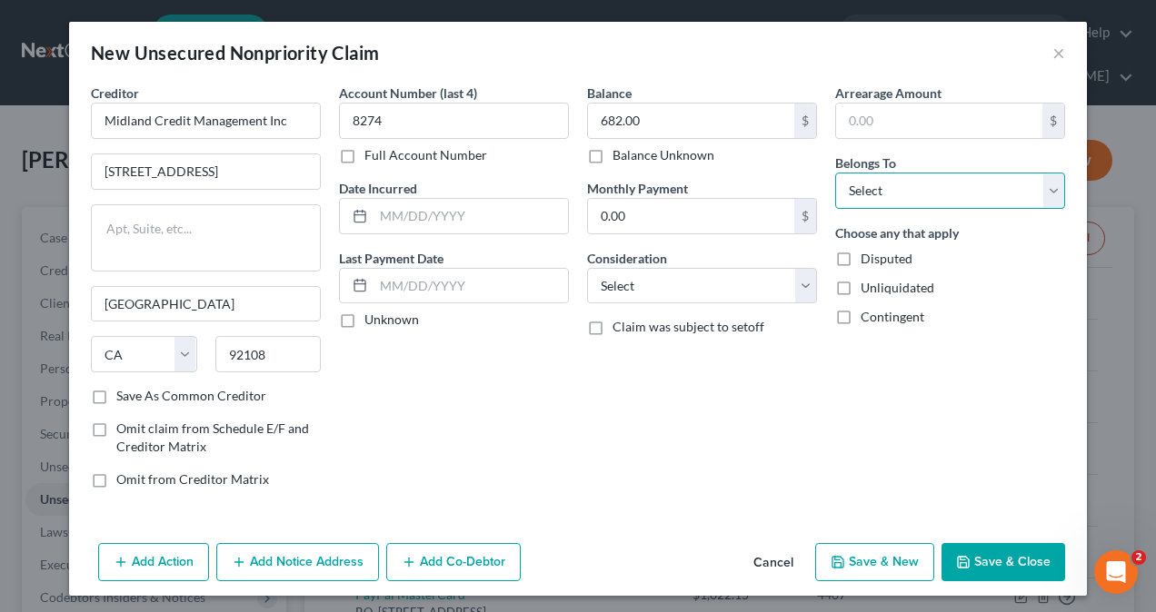
click at [935, 188] on select "Select Debtor 1 Only Debtor 2 Only Debtor 1 And Debtor 2 Only At Least One Of T…" at bounding box center [950, 191] width 230 height 36
click at [835, 173] on select "Select Debtor 1 Only Debtor 2 Only Debtor 1 And Debtor 2 Only At Least One Of T…" at bounding box center [950, 191] width 230 height 36
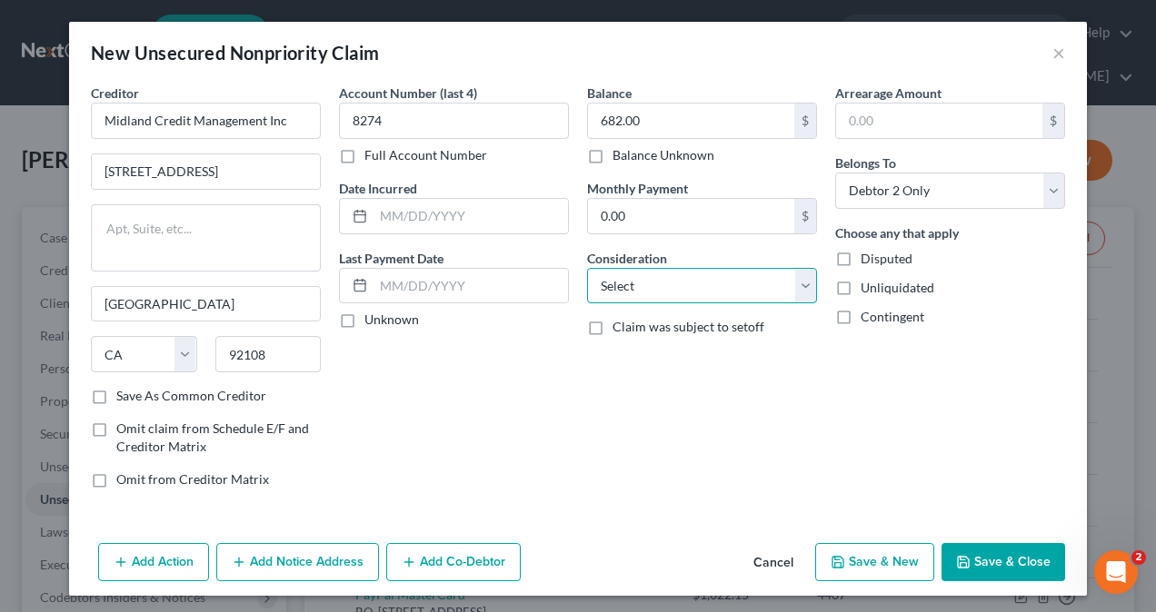
click at [683, 278] on select "Select Cable / Satellite Services Collection Agency Credit Card Debt Debt Couns…" at bounding box center [702, 286] width 230 height 36
click at [587, 268] on select "Select Cable / Satellite Services Collection Agency Credit Card Debt Debt Couns…" at bounding box center [702, 286] width 230 height 36
click at [1018, 551] on button "Save & Close" at bounding box center [1003, 562] width 124 height 38
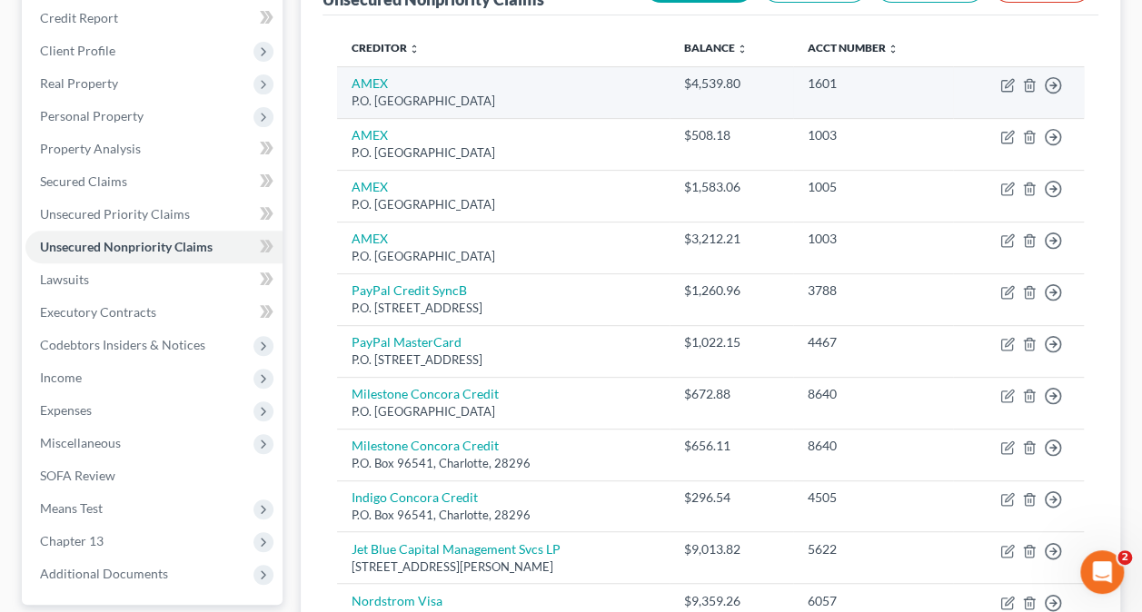
scroll to position [46, 0]
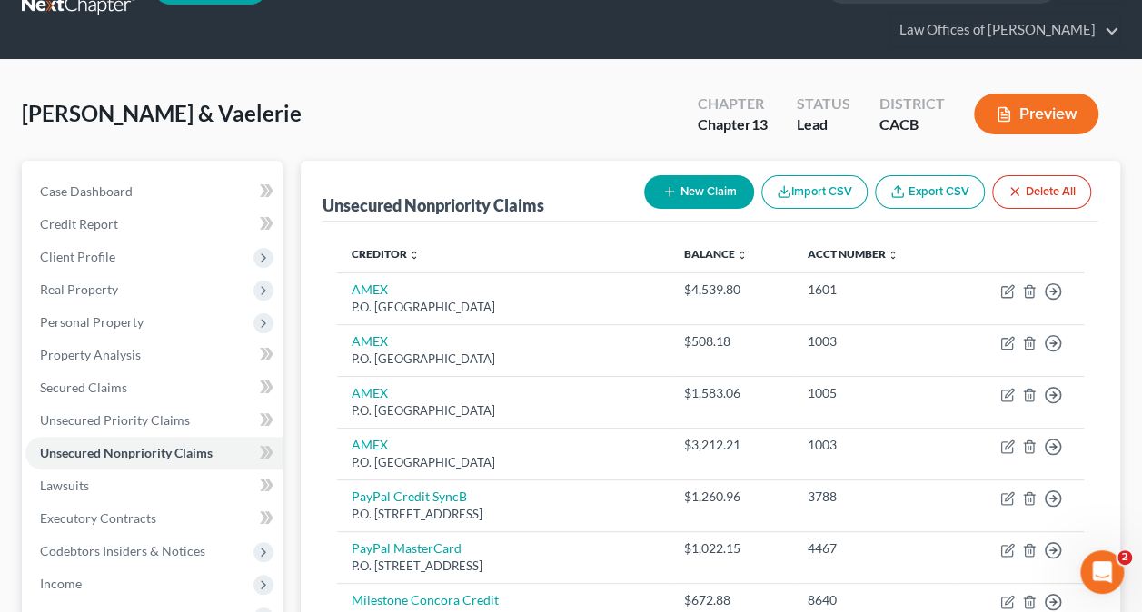
click at [693, 181] on button "New Claim" at bounding box center [699, 192] width 110 height 34
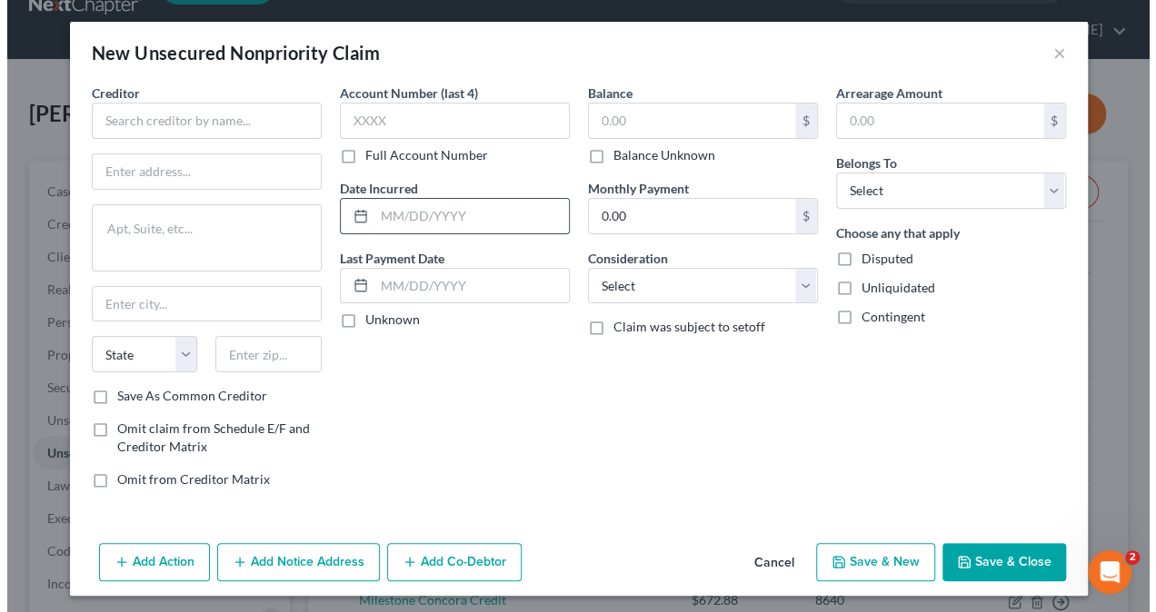
scroll to position [30, 0]
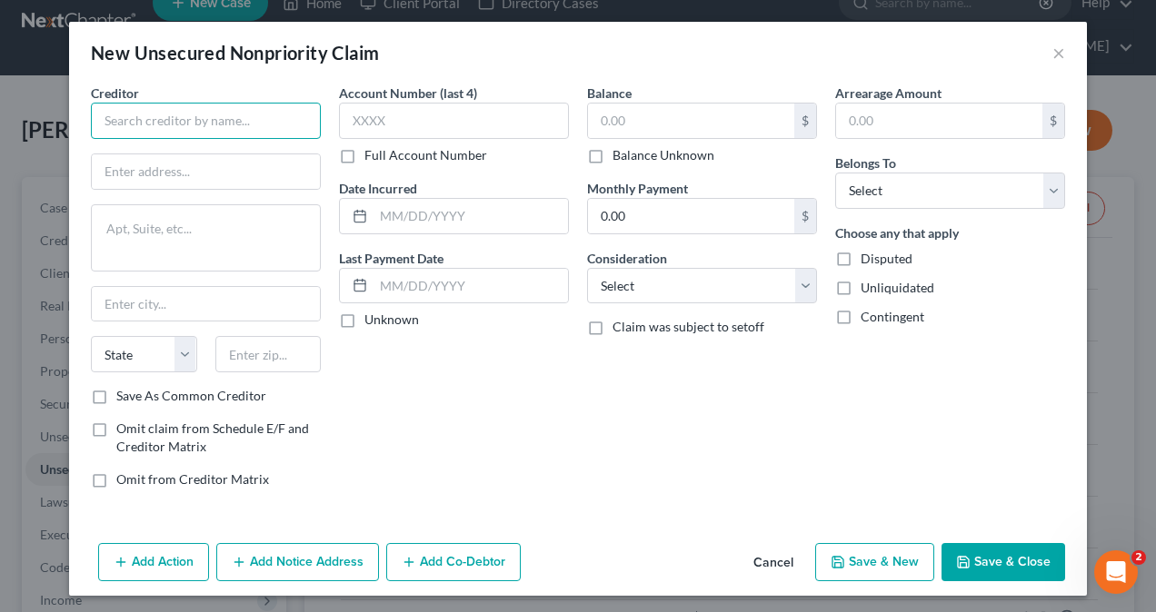
click at [233, 118] on input "text" at bounding box center [206, 121] width 230 height 36
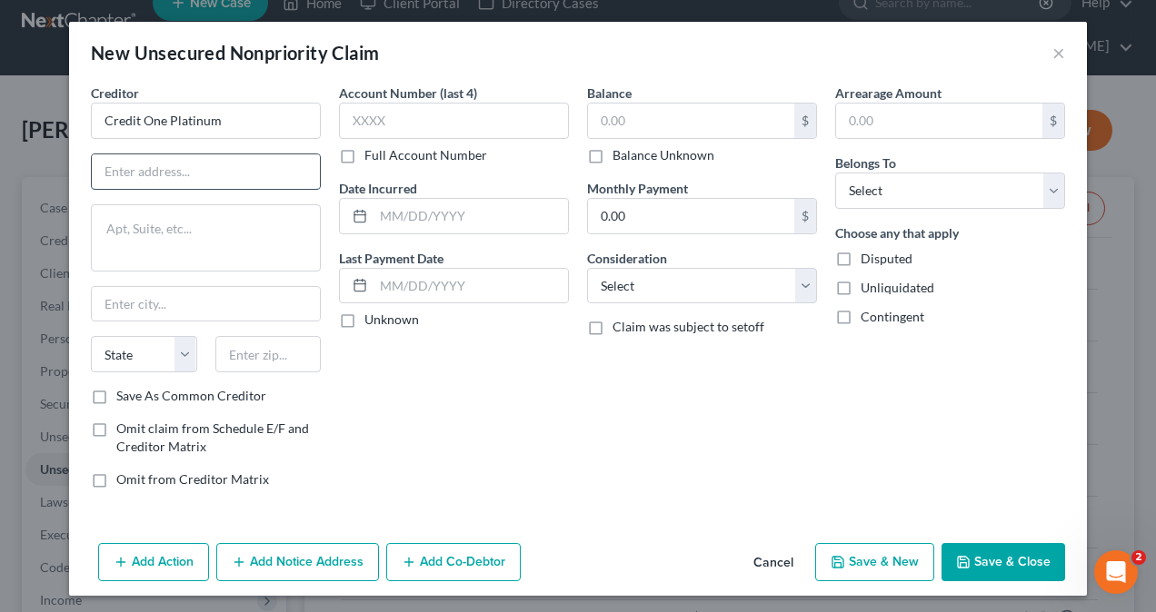
click at [171, 170] on input "text" at bounding box center [206, 171] width 228 height 35
click at [201, 164] on input "P.O. Box" at bounding box center [206, 171] width 228 height 35
click at [135, 298] on input "text" at bounding box center [206, 304] width 228 height 35
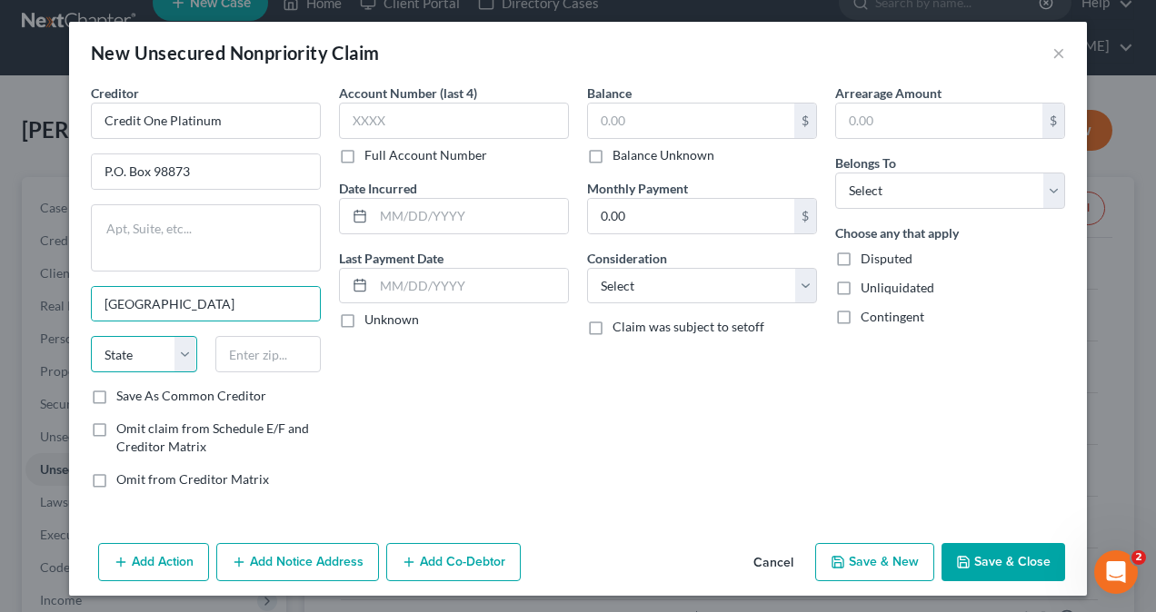
click at [97, 346] on select "State [US_STATE] AK AR AZ CA CO CT DE DC [GEOGRAPHIC_DATA] [GEOGRAPHIC_DATA] GU…" at bounding box center [144, 354] width 106 height 36
click at [91, 336] on select "State [US_STATE] AK AR AZ CA CO CT DE DC [GEOGRAPHIC_DATA] [GEOGRAPHIC_DATA] GU…" at bounding box center [144, 354] width 106 height 36
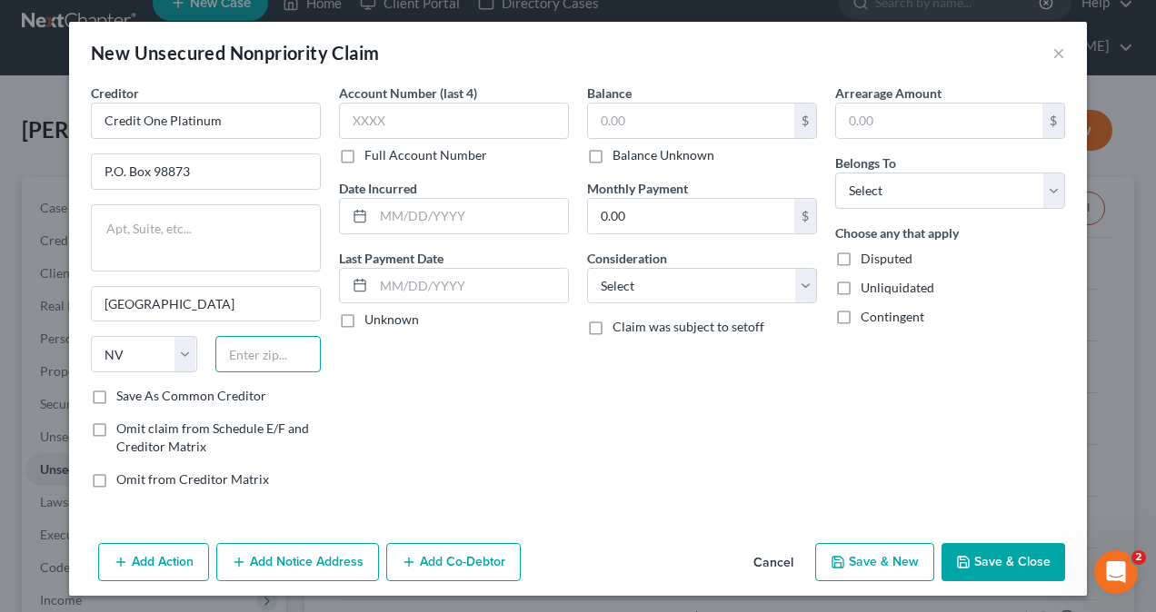
click at [258, 353] on input "text" at bounding box center [268, 354] width 106 height 36
click at [443, 124] on input "text" at bounding box center [454, 121] width 230 height 36
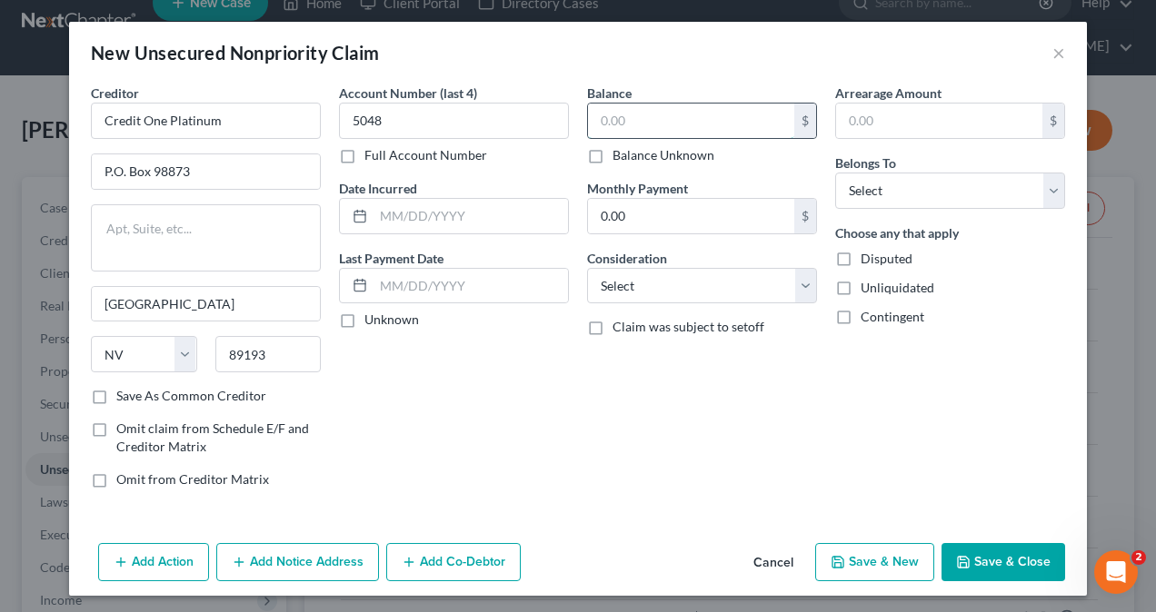
click at [644, 127] on input "text" at bounding box center [691, 121] width 206 height 35
click at [681, 285] on select "Select Cable / Satellite Services Collection Agency Credit Card Debt Debt Couns…" at bounding box center [702, 286] width 230 height 36
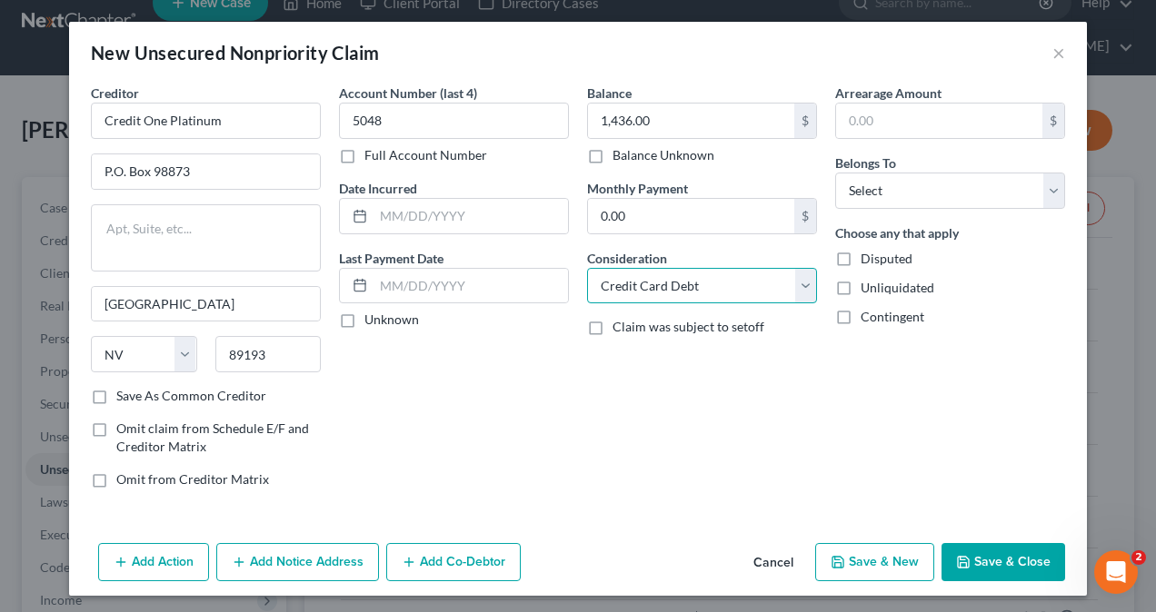
click at [587, 268] on select "Select Cable / Satellite Services Collection Agency Credit Card Debt Debt Couns…" at bounding box center [702, 286] width 230 height 36
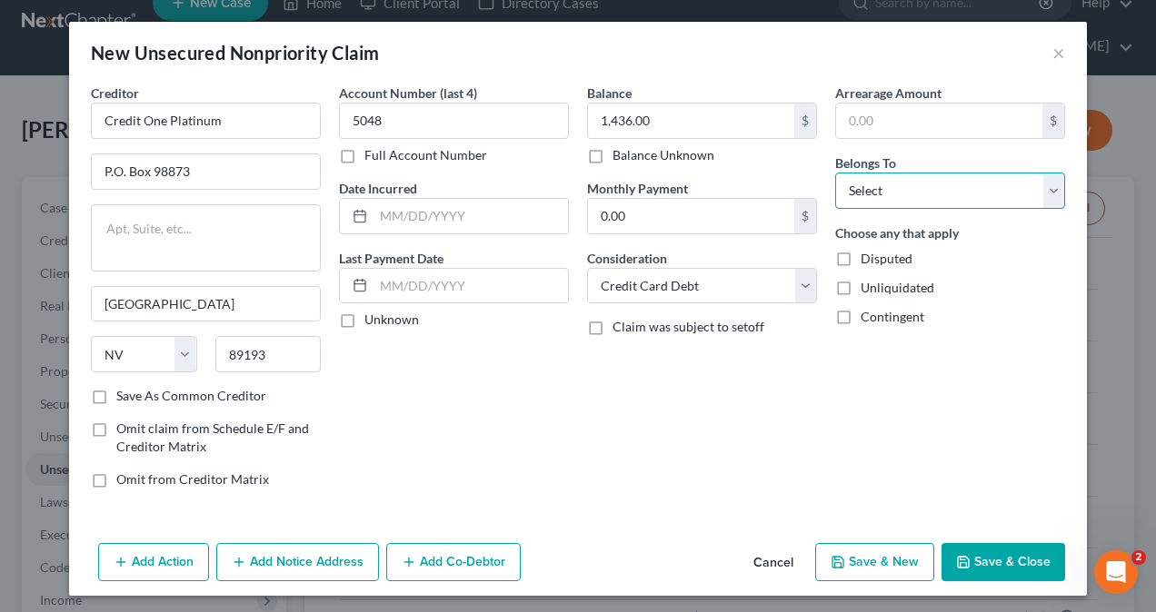
click at [918, 187] on select "Select Debtor 1 Only Debtor 2 Only Debtor 1 And Debtor 2 Only At Least One Of T…" at bounding box center [950, 191] width 230 height 36
click at [835, 173] on select "Select Debtor 1 Only Debtor 2 Only Debtor 1 And Debtor 2 Only At Least One Of T…" at bounding box center [950, 191] width 230 height 36
click at [1003, 565] on button "Save & Close" at bounding box center [1003, 562] width 124 height 38
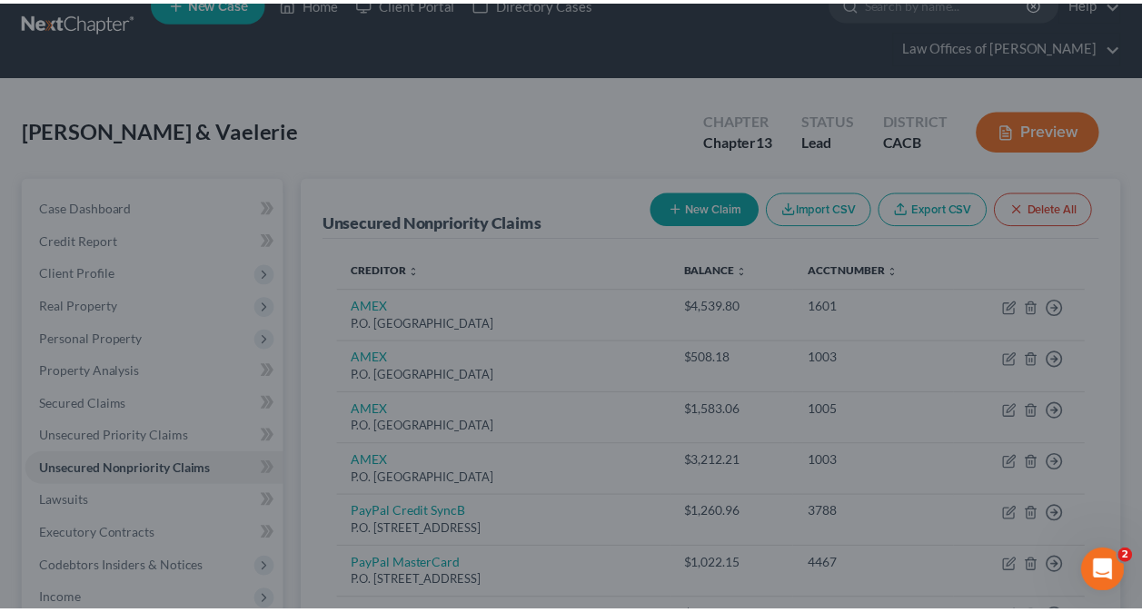
scroll to position [46, 0]
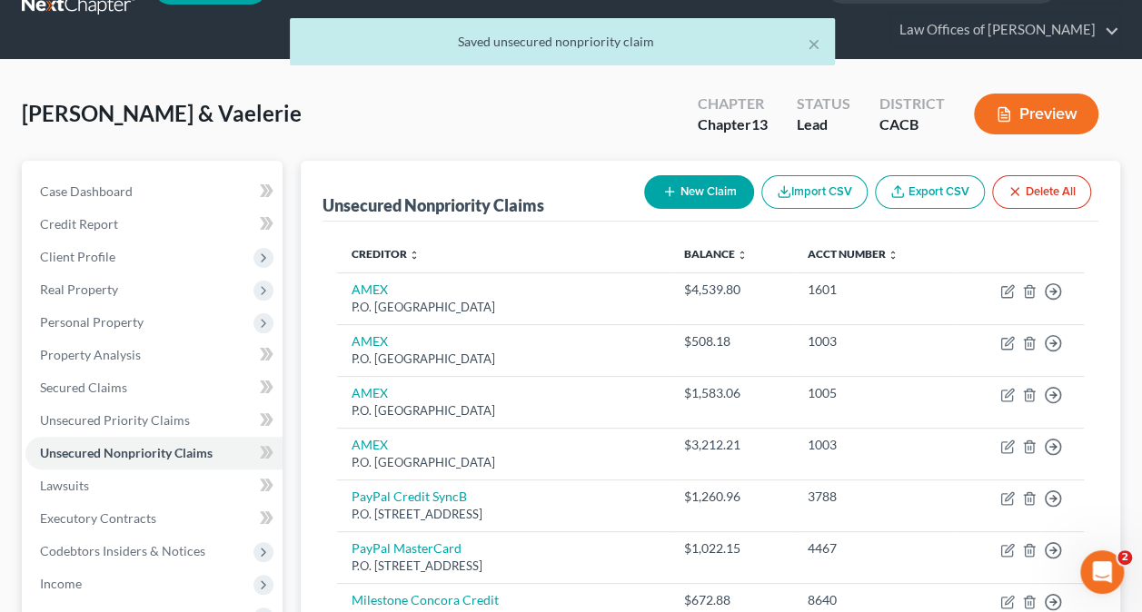
click at [681, 184] on button "New Claim" at bounding box center [699, 192] width 110 height 34
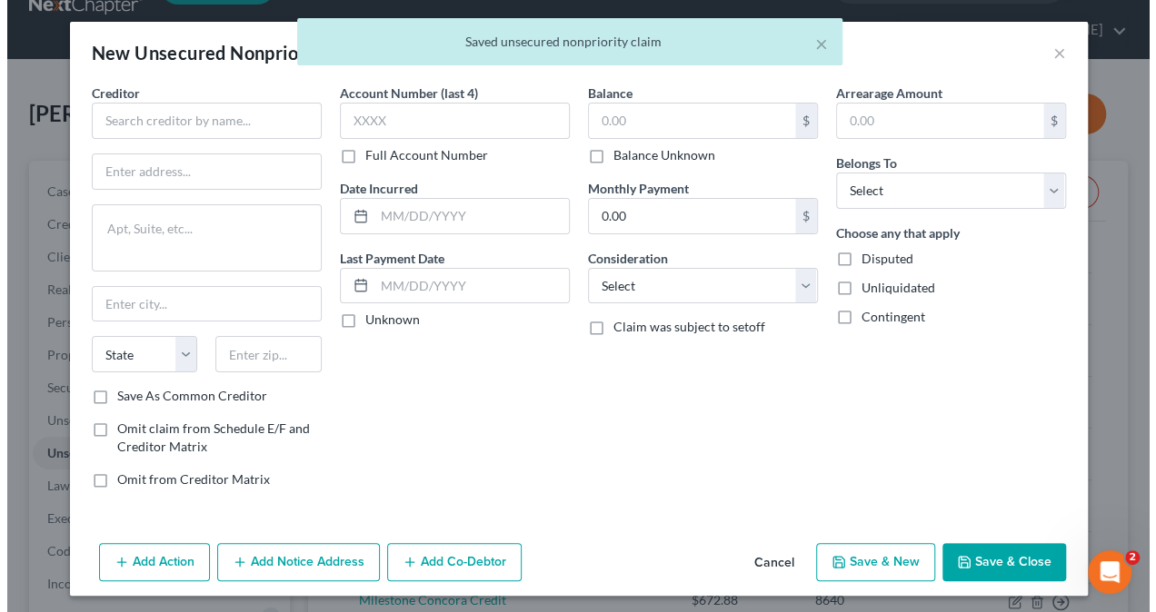
scroll to position [30, 0]
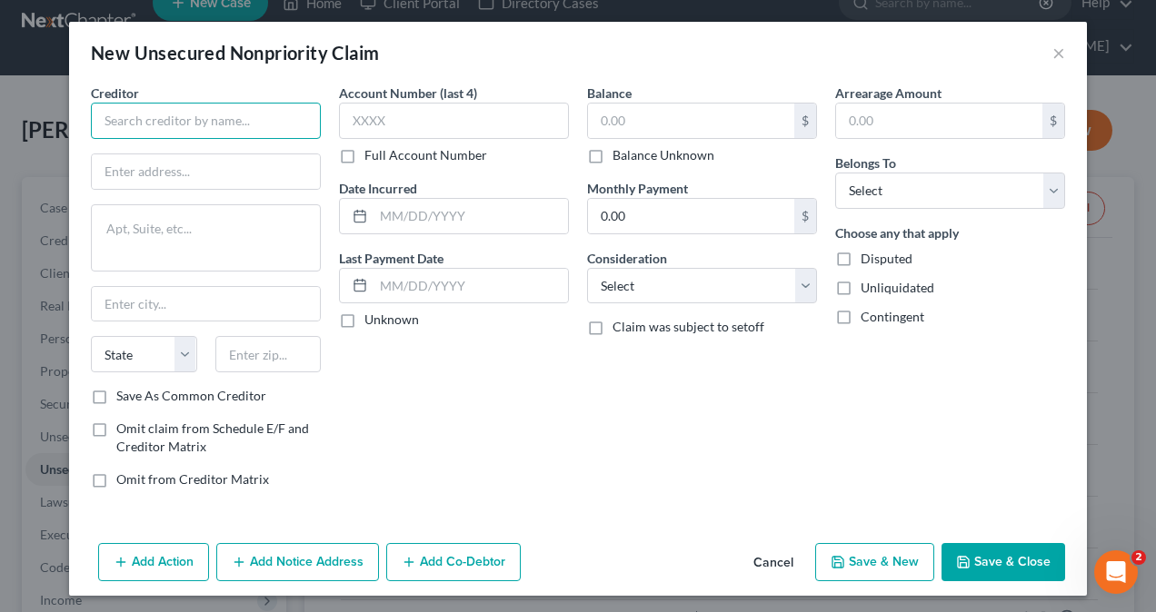
click at [174, 124] on input "text" at bounding box center [206, 121] width 230 height 36
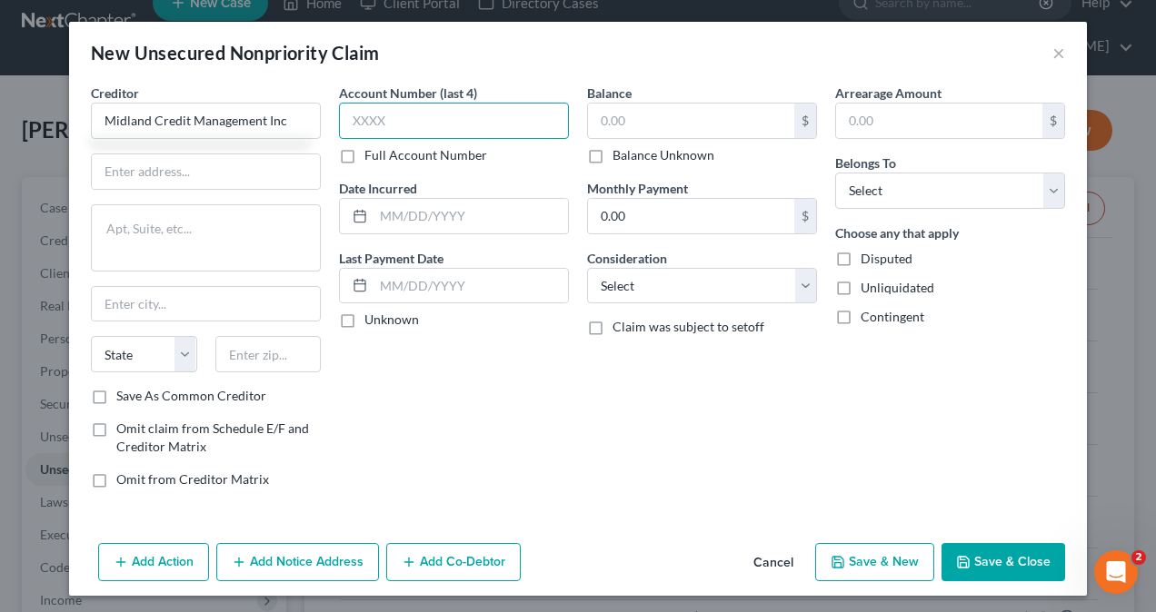
click at [392, 123] on input "text" at bounding box center [454, 121] width 230 height 36
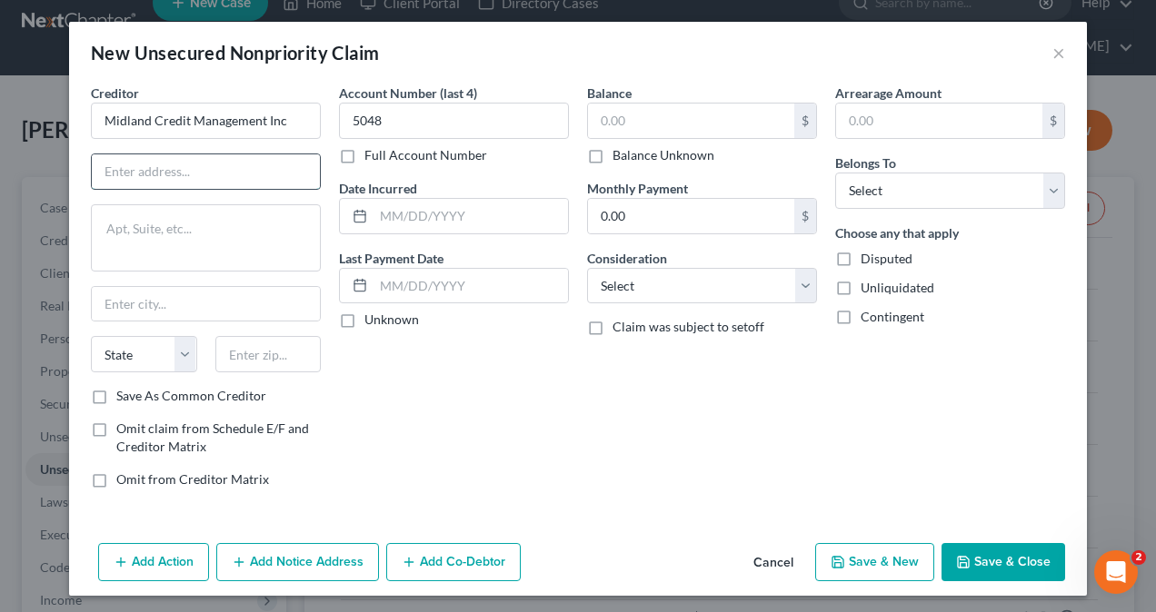
click at [214, 170] on input "text" at bounding box center [206, 171] width 228 height 35
click at [189, 305] on input "text" at bounding box center [206, 304] width 228 height 35
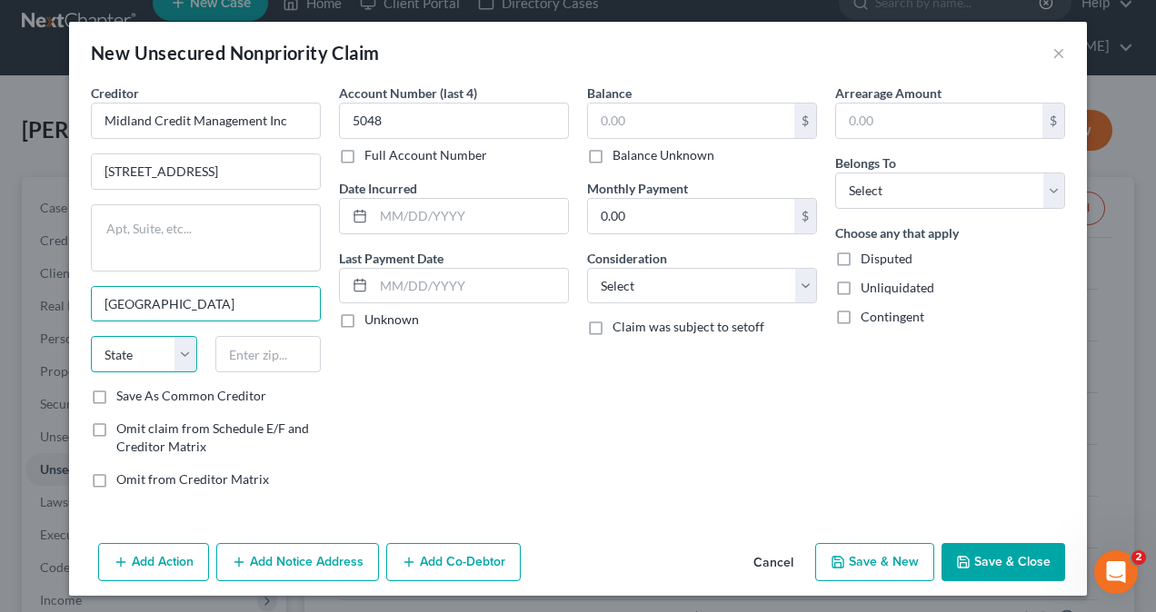
click at [124, 349] on select "State [US_STATE] AK AR AZ CA CO CT DE DC [GEOGRAPHIC_DATA] [GEOGRAPHIC_DATA] GU…" at bounding box center [144, 354] width 106 height 36
click at [91, 336] on select "State [US_STATE] AK AR AZ CA CO CT DE DC [GEOGRAPHIC_DATA] [GEOGRAPHIC_DATA] GU…" at bounding box center [144, 354] width 106 height 36
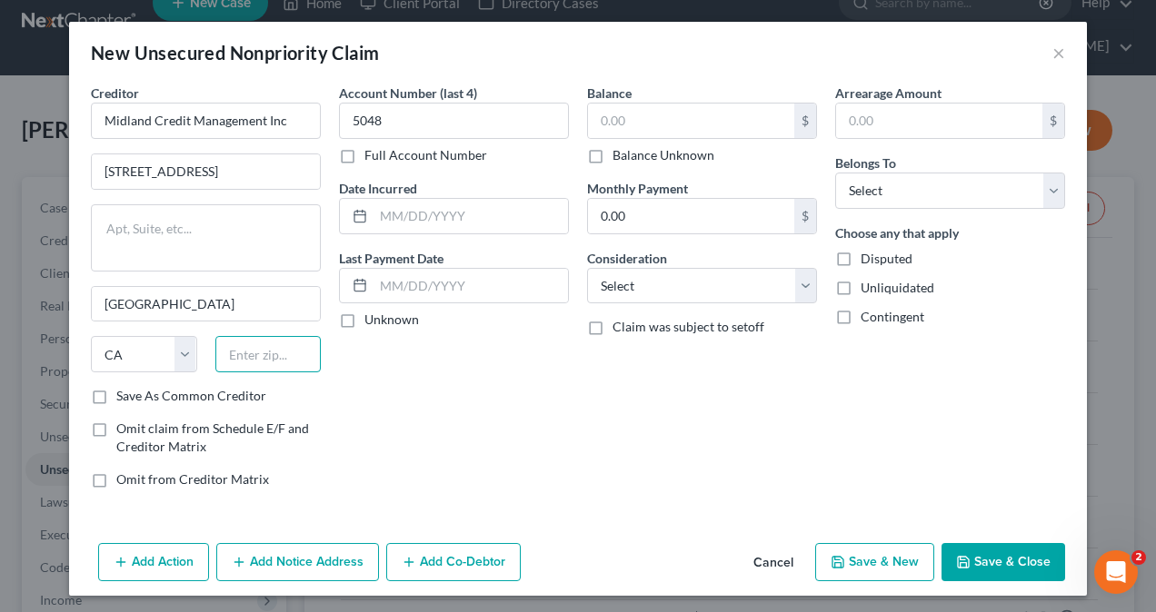
click at [267, 358] on input "text" at bounding box center [268, 354] width 106 height 36
click at [656, 122] on input "text" at bounding box center [691, 121] width 206 height 35
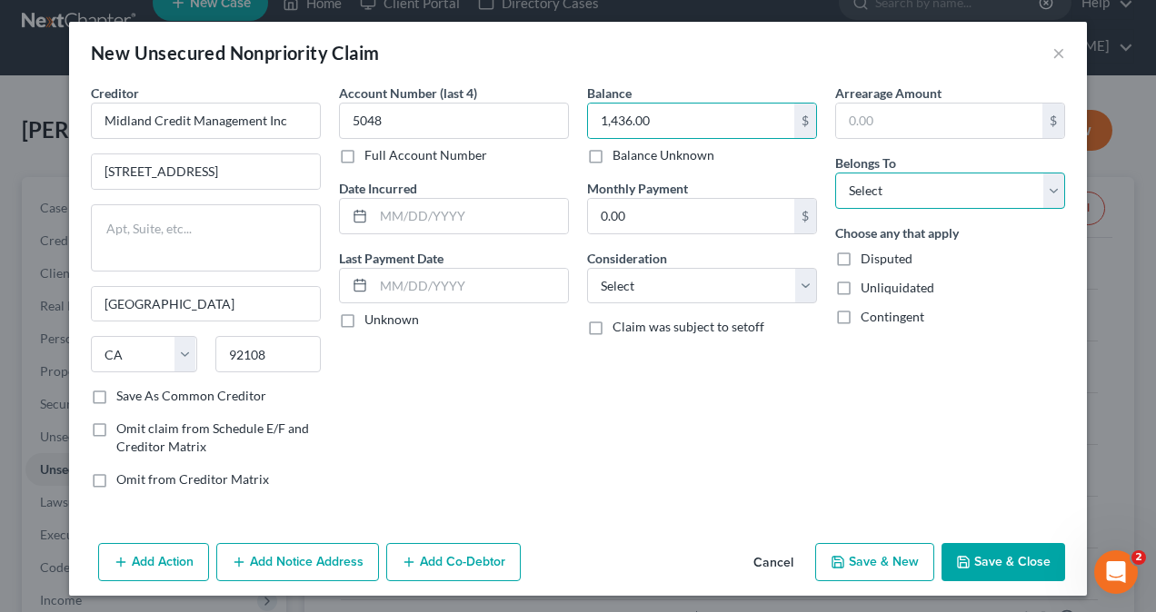
click at [914, 189] on select "Select Debtor 1 Only Debtor 2 Only Debtor 1 And Debtor 2 Only At Least One Of T…" at bounding box center [950, 191] width 230 height 36
click at [835, 173] on select "Select Debtor 1 Only Debtor 2 Only Debtor 1 And Debtor 2 Only At Least One Of T…" at bounding box center [950, 191] width 230 height 36
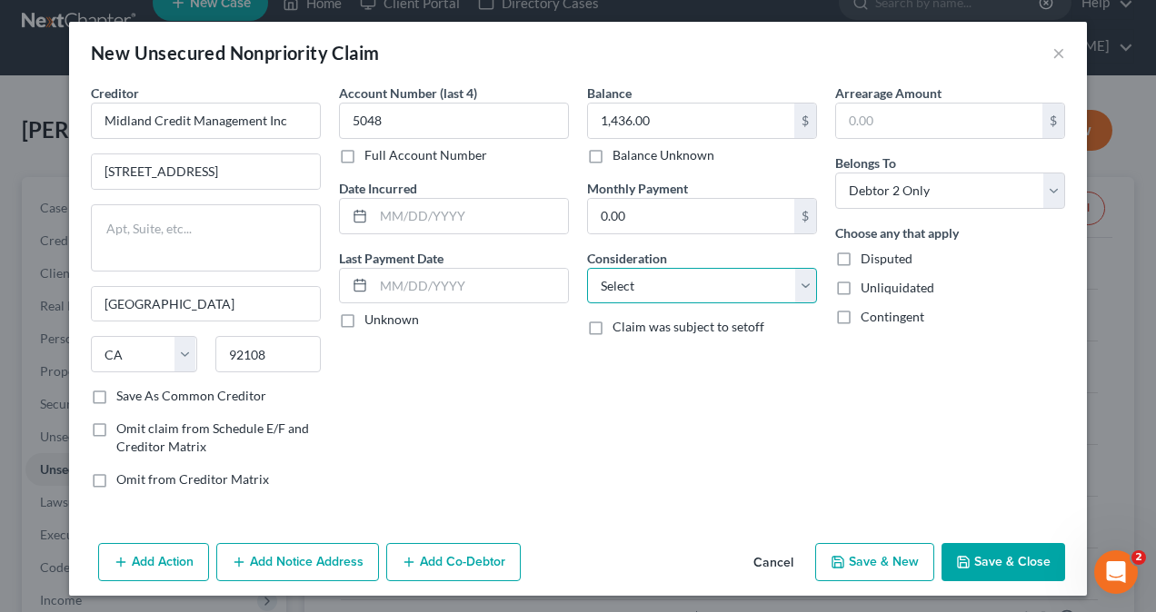
click at [670, 287] on select "Select Cable / Satellite Services Collection Agency Credit Card Debt Debt Couns…" at bounding box center [702, 286] width 230 height 36
click at [587, 268] on select "Select Cable / Satellite Services Collection Agency Credit Card Debt Debt Couns…" at bounding box center [702, 286] width 230 height 36
click at [986, 561] on button "Save & Close" at bounding box center [1003, 562] width 124 height 38
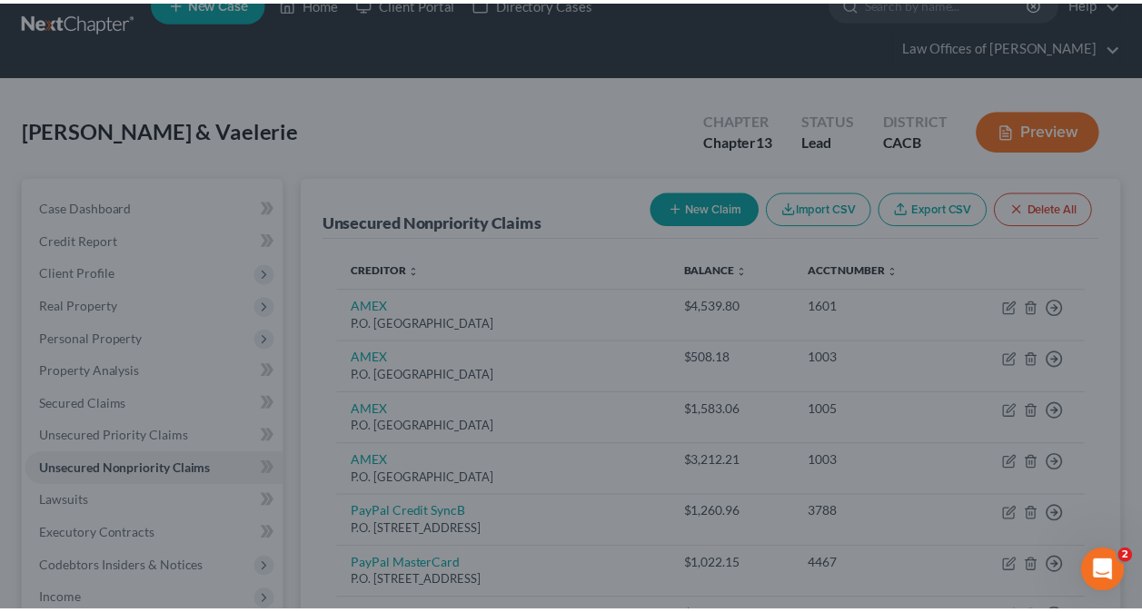
scroll to position [46, 0]
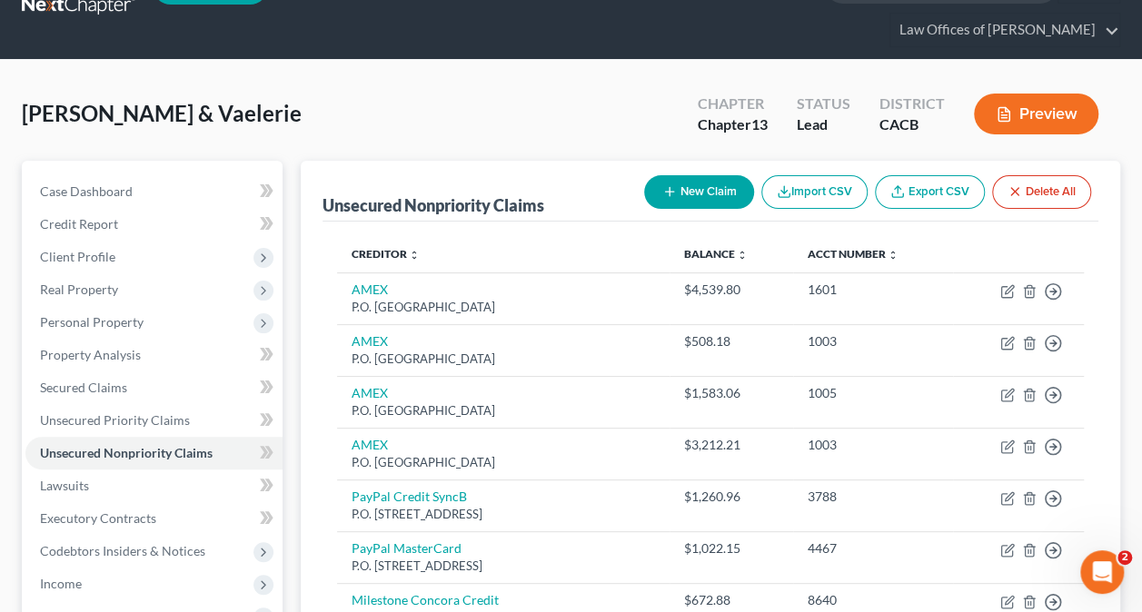
click at [670, 189] on icon "button" at bounding box center [669, 191] width 15 height 15
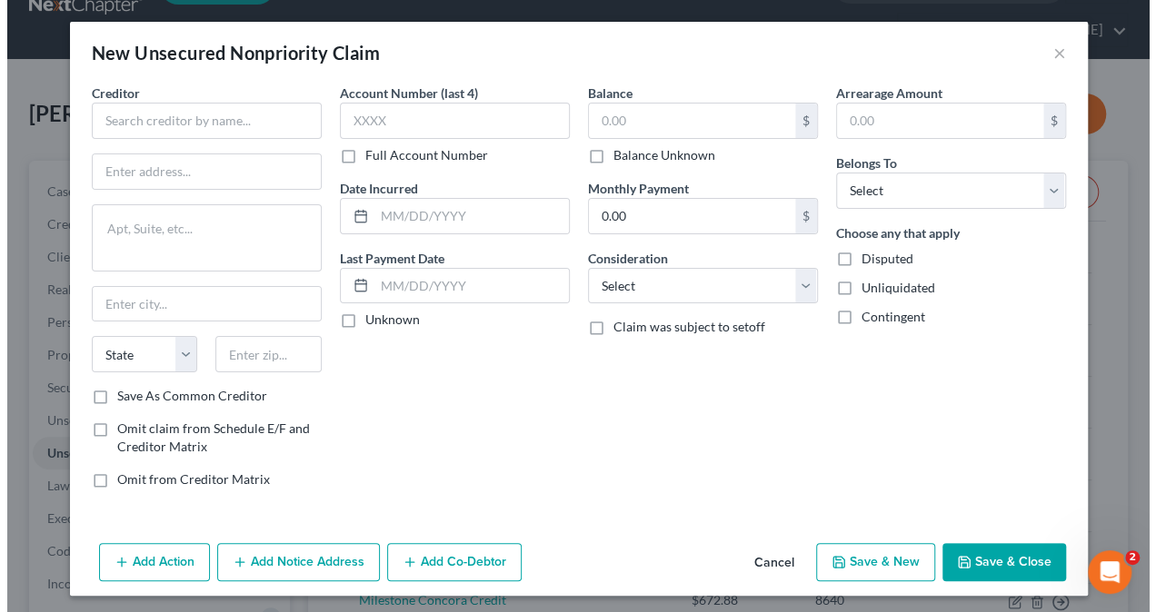
scroll to position [30, 0]
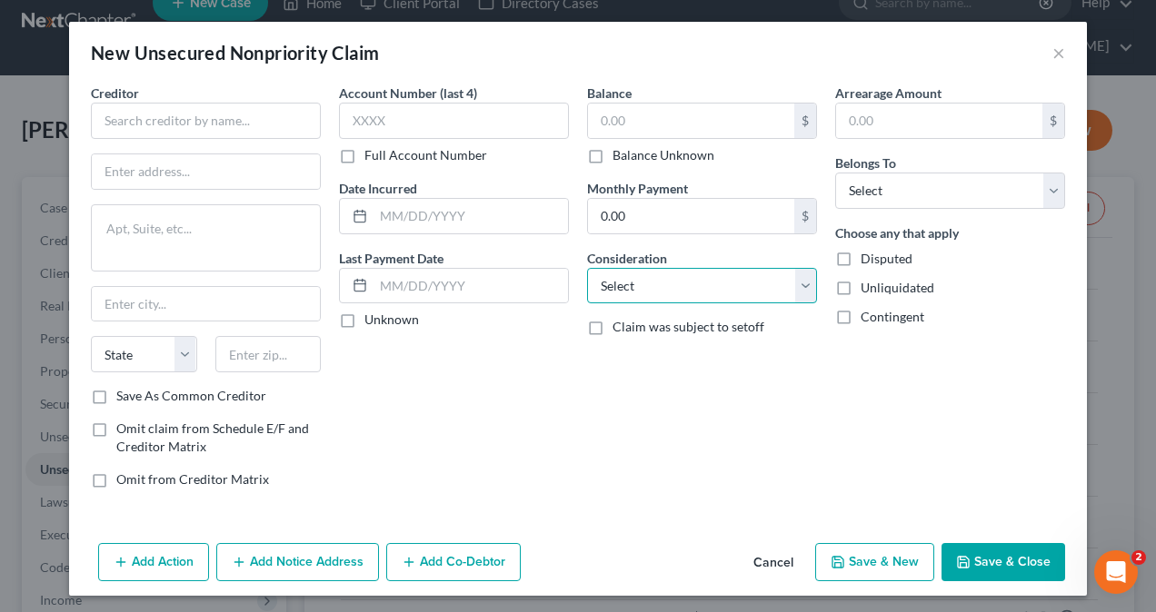
click at [647, 287] on select "Select Cable / Satellite Services Collection Agency Credit Card Debt Debt Couns…" at bounding box center [702, 286] width 230 height 36
click at [587, 268] on select "Select Cable / Satellite Services Collection Agency Credit Card Debt Debt Couns…" at bounding box center [702, 286] width 230 height 36
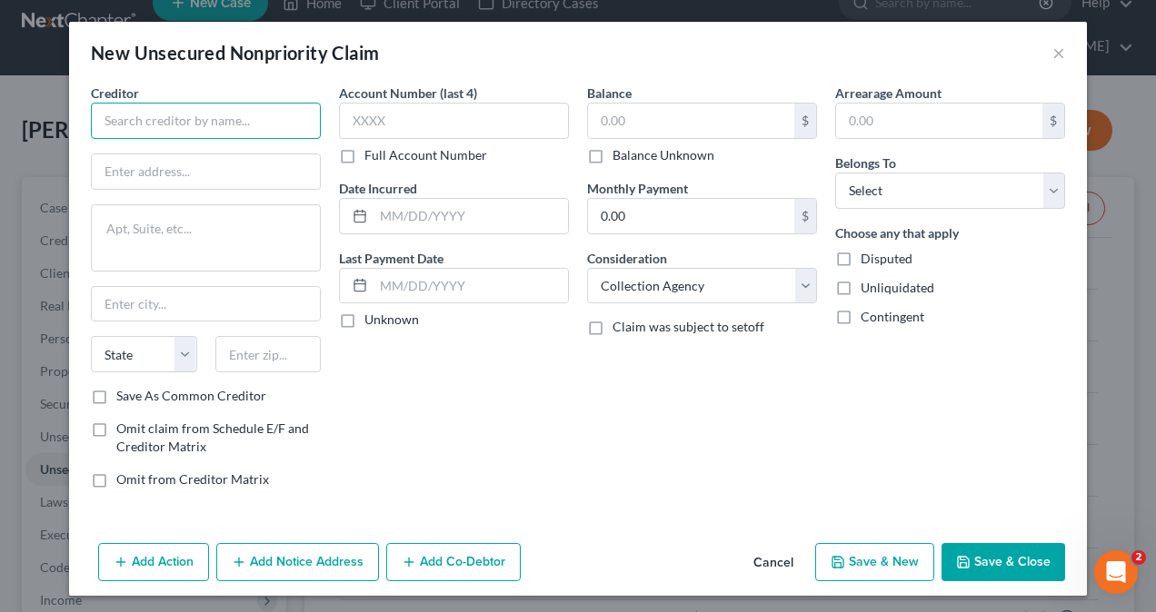
click at [225, 122] on input "text" at bounding box center [206, 121] width 230 height 36
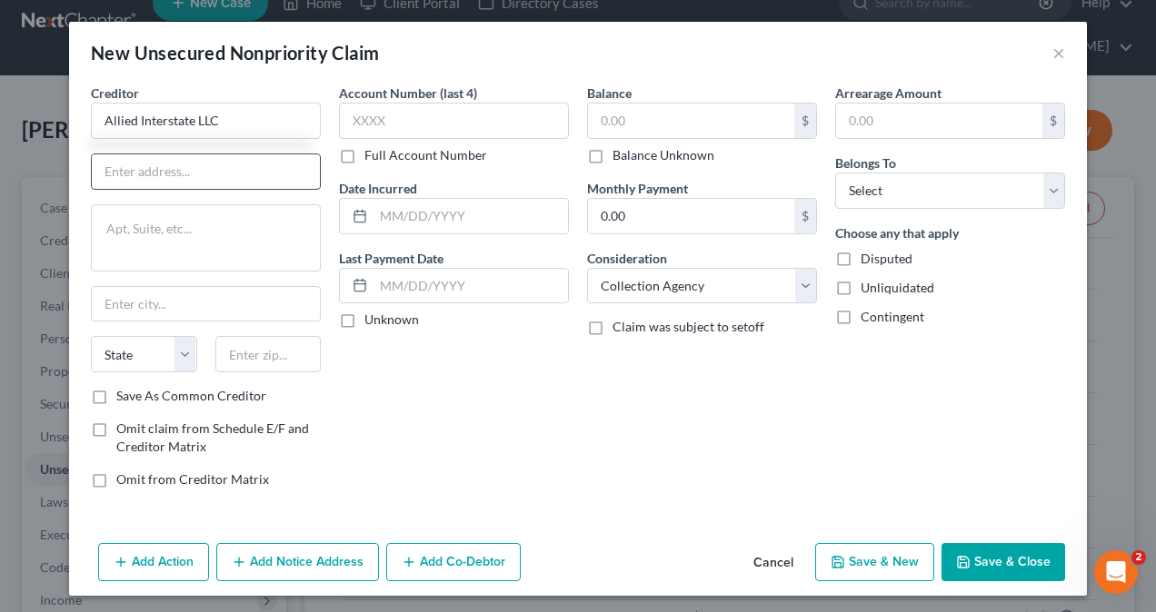
click at [136, 161] on input "text" at bounding box center [206, 171] width 228 height 35
click at [164, 303] on input "text" at bounding box center [206, 304] width 228 height 35
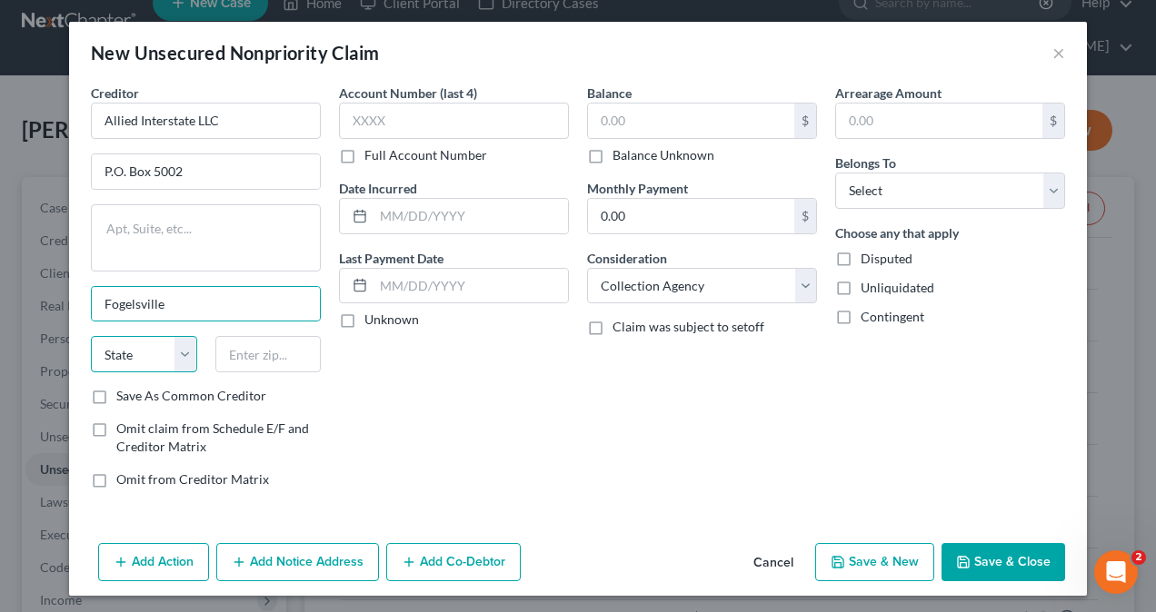
click at [127, 355] on select "State [US_STATE] AK AR AZ CA CO CT DE DC [GEOGRAPHIC_DATA] [GEOGRAPHIC_DATA] GU…" at bounding box center [144, 354] width 106 height 36
click at [91, 336] on select "State [US_STATE] AK AR AZ CA CO CT DE DC [GEOGRAPHIC_DATA] [GEOGRAPHIC_DATA] GU…" at bounding box center [144, 354] width 106 height 36
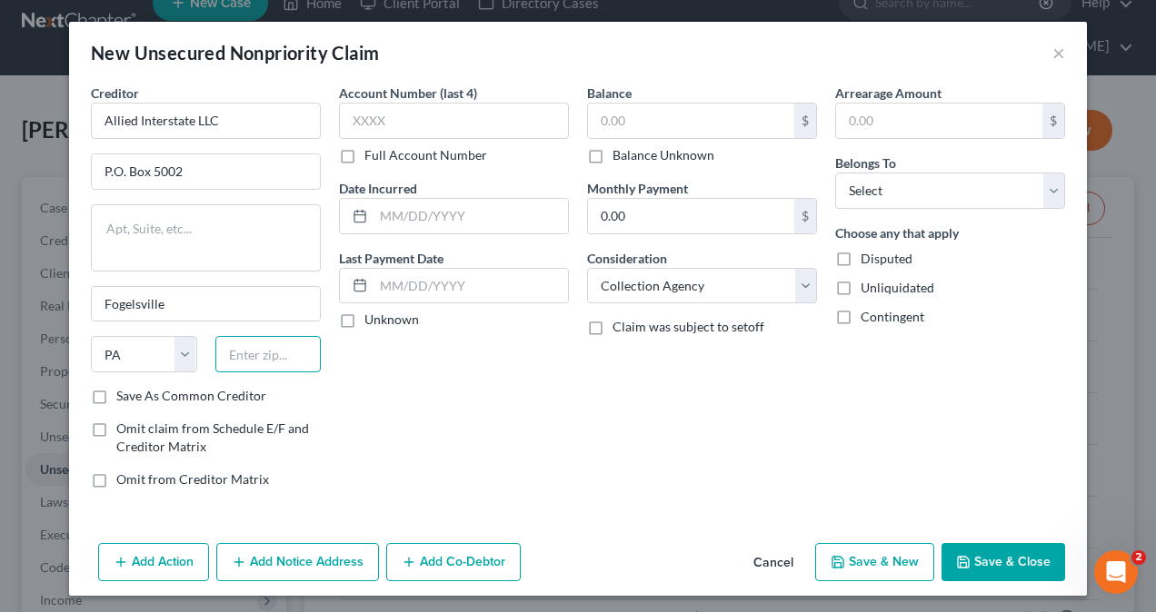
click at [243, 351] on input "text" at bounding box center [268, 354] width 106 height 36
click at [420, 116] on input "text" at bounding box center [454, 121] width 230 height 36
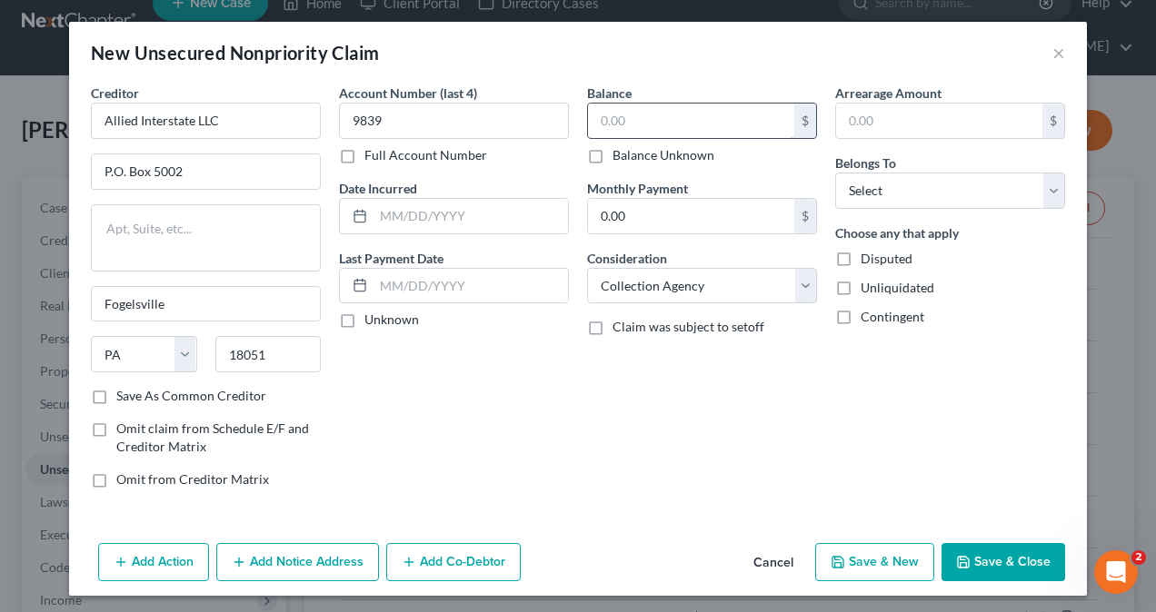
click at [686, 112] on input "text" at bounding box center [691, 121] width 206 height 35
click at [938, 194] on select "Select Debtor 1 Only Debtor 2 Only Debtor 1 And Debtor 2 Only At Least One Of T…" at bounding box center [950, 191] width 230 height 36
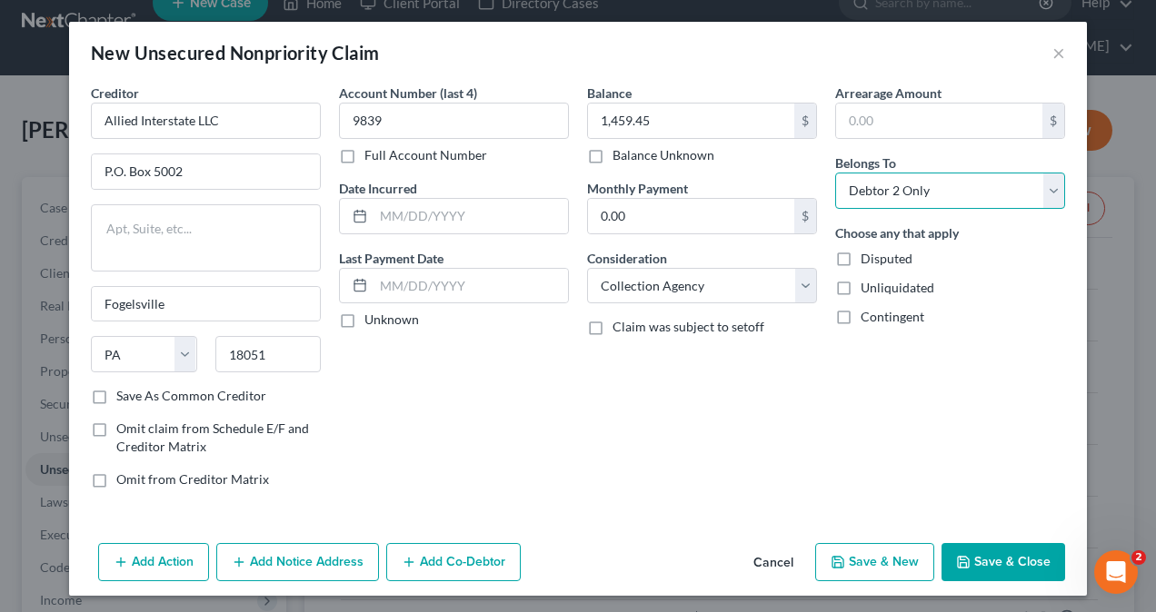
click at [835, 173] on select "Select Debtor 1 Only Debtor 2 Only Debtor 1 And Debtor 2 Only At Least One Of T…" at bounding box center [950, 191] width 230 height 36
click at [1006, 554] on button "Save & Close" at bounding box center [1003, 562] width 124 height 38
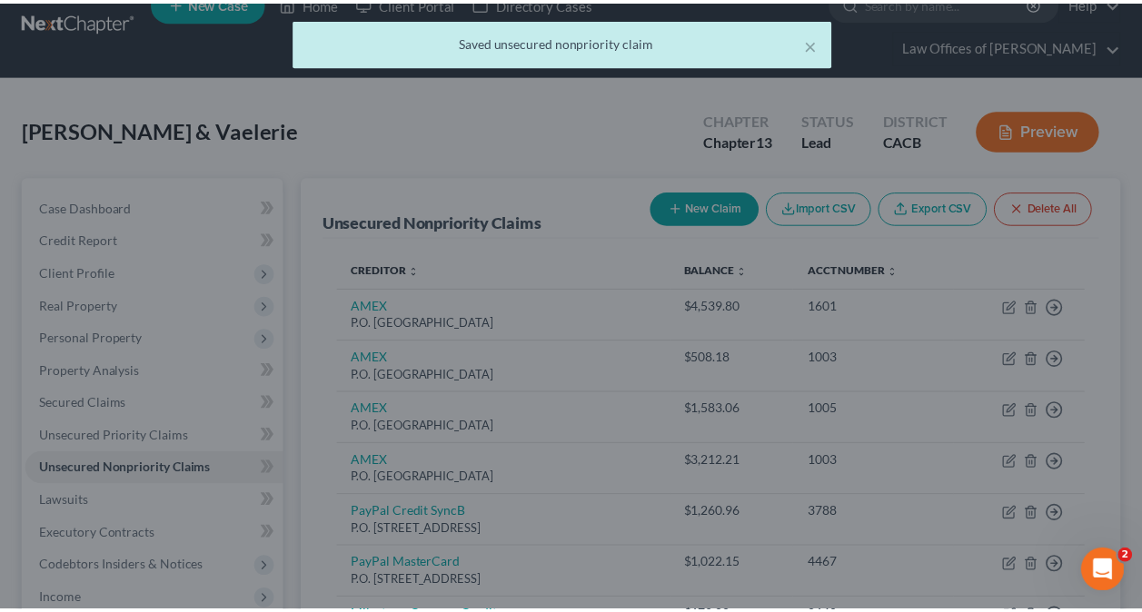
scroll to position [46, 0]
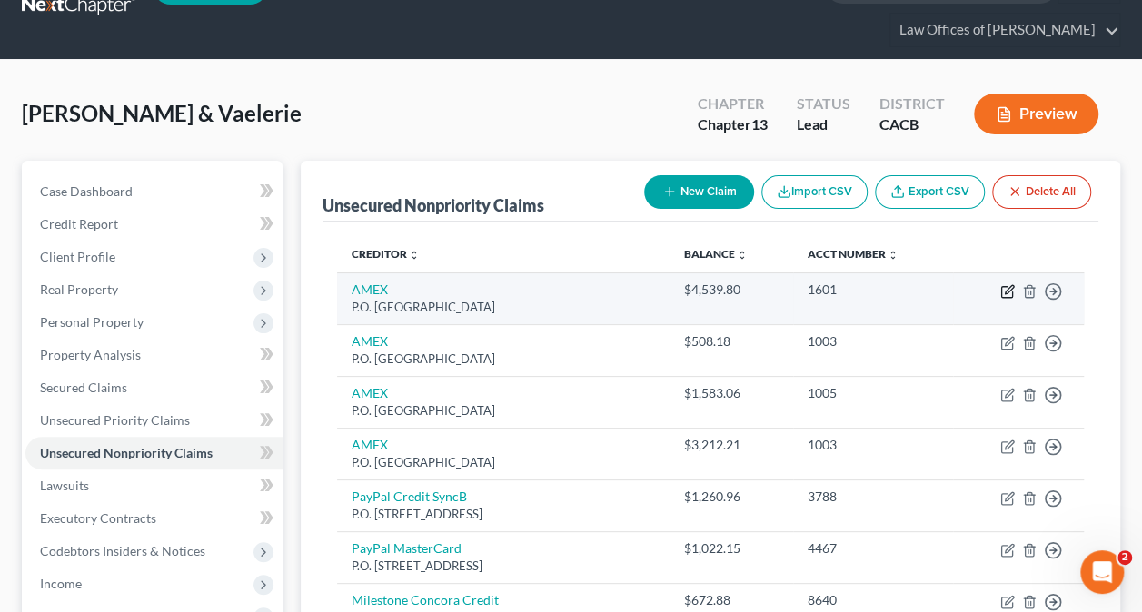
click at [1005, 287] on icon "button" at bounding box center [1007, 291] width 15 height 15
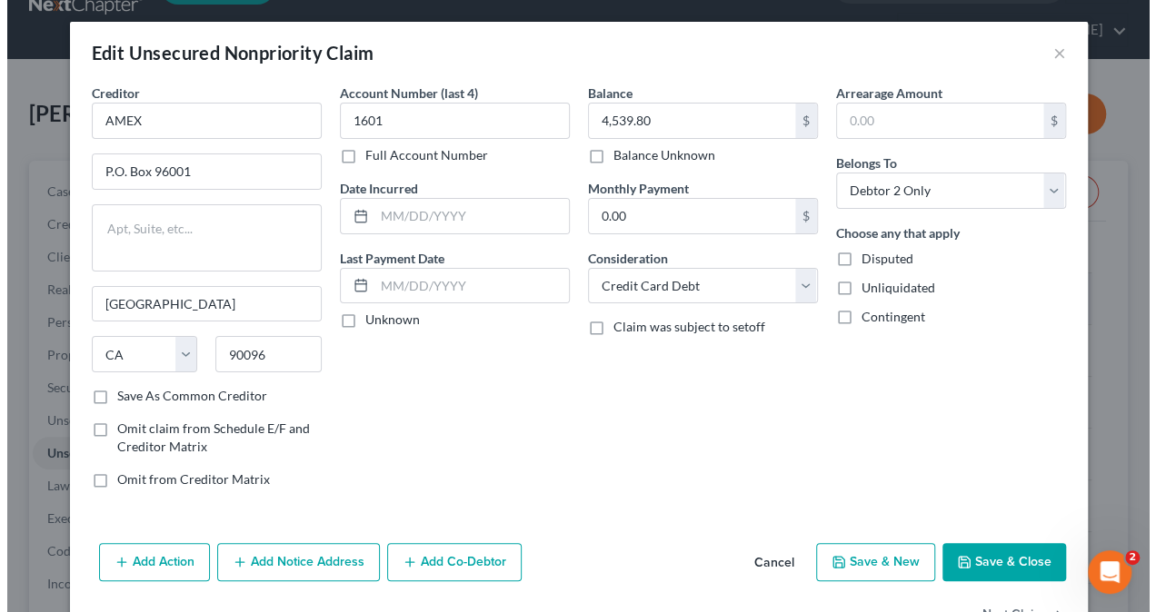
scroll to position [30, 0]
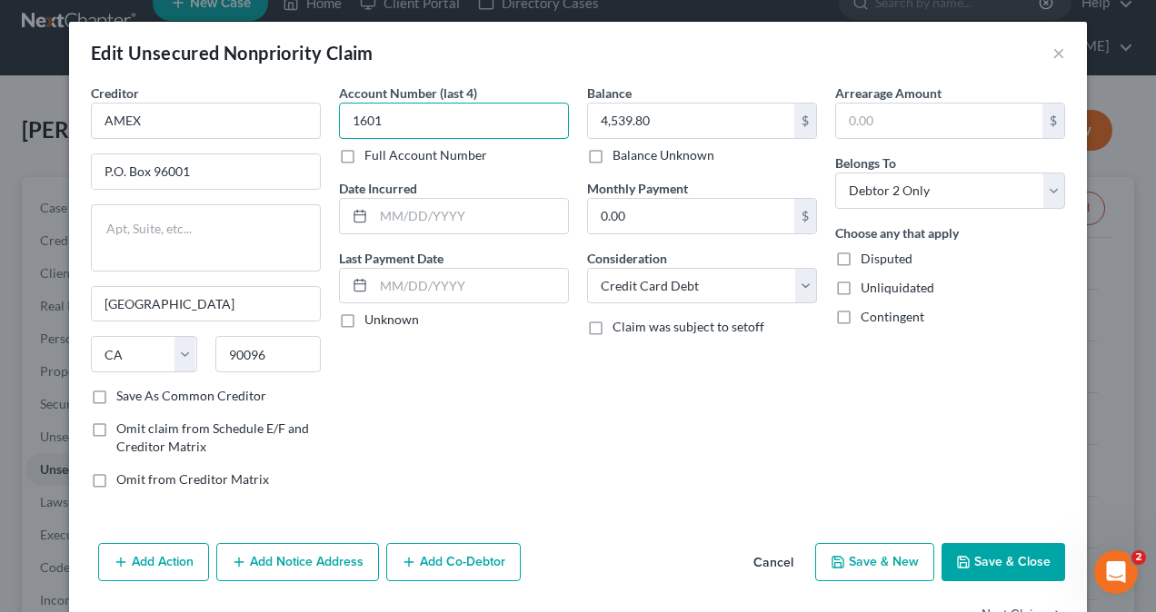
click at [360, 120] on input "1601" at bounding box center [454, 121] width 230 height 36
click at [260, 353] on input "90096" at bounding box center [268, 354] width 106 height 36
click at [1005, 557] on button "Save & Close" at bounding box center [1003, 562] width 124 height 38
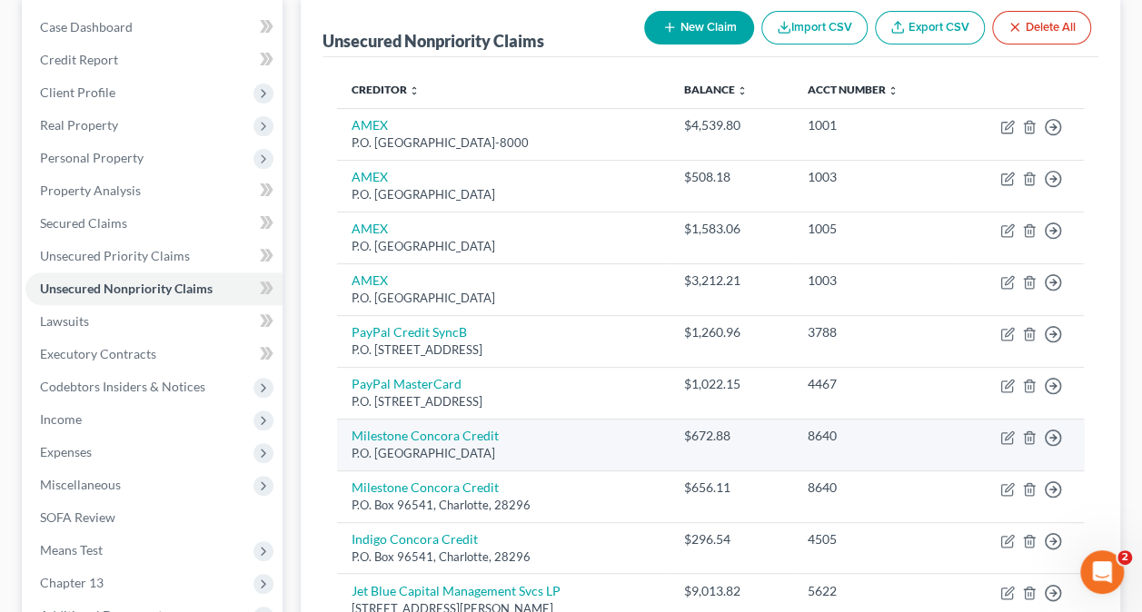
scroll to position [228, 0]
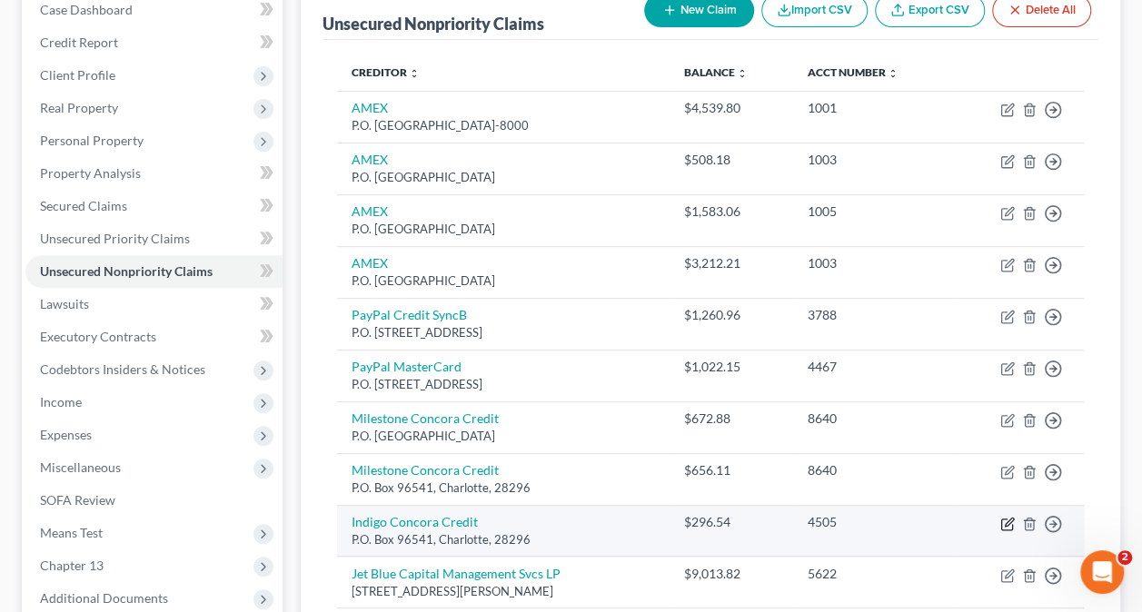
click at [1005, 519] on icon "button" at bounding box center [1009, 522] width 8 height 8
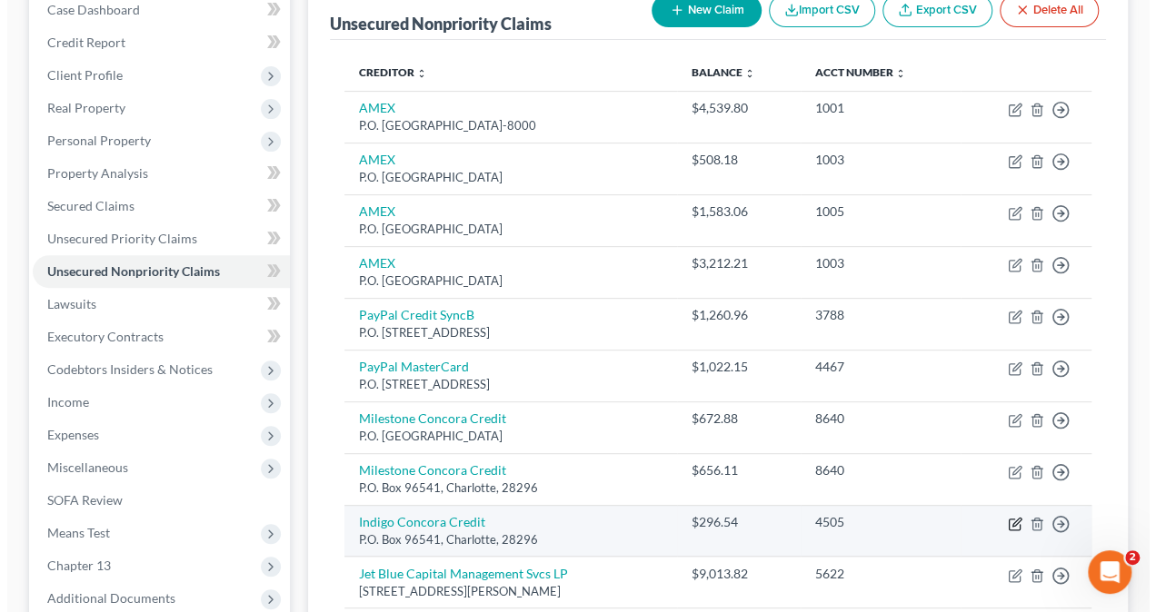
scroll to position [196, 0]
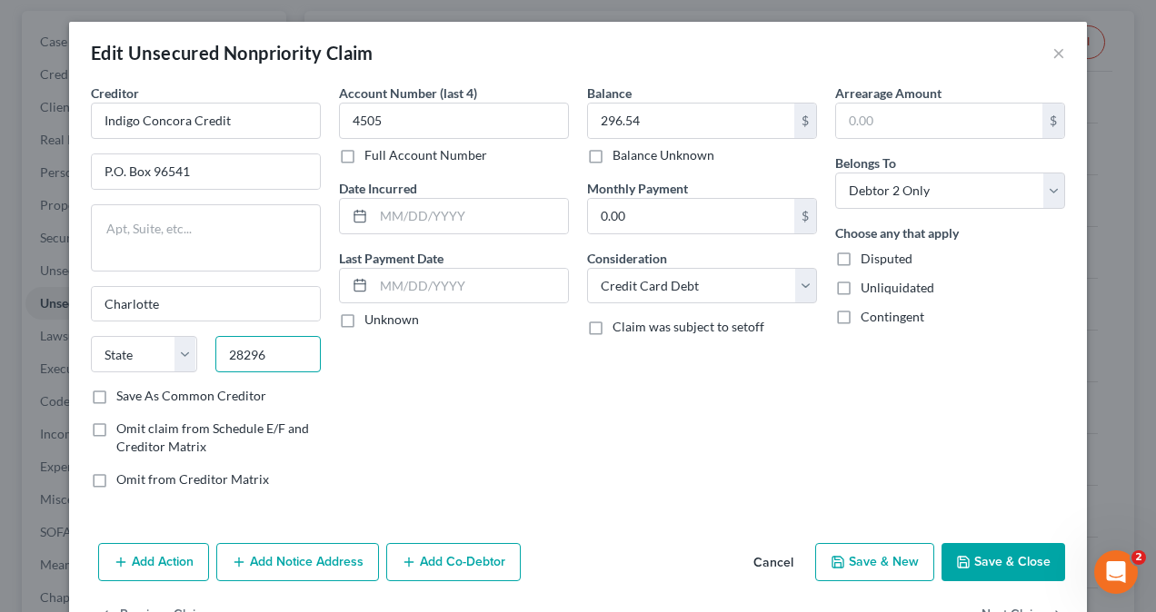
click at [264, 352] on input "28296" at bounding box center [268, 354] width 106 height 36
click at [1010, 559] on button "Save & Close" at bounding box center [1003, 562] width 124 height 38
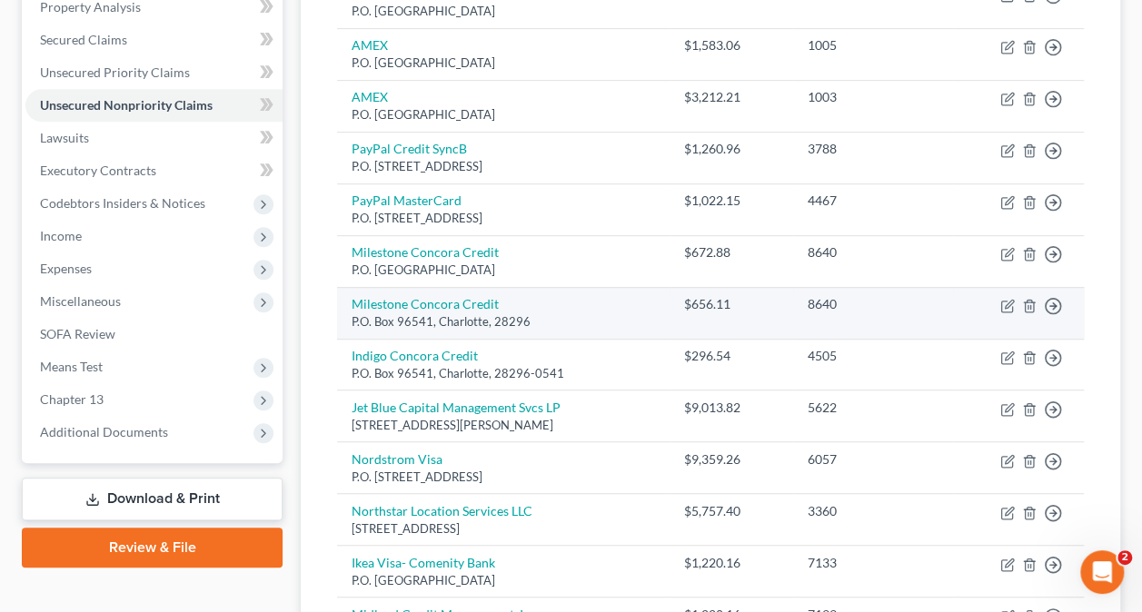
scroll to position [319, 0]
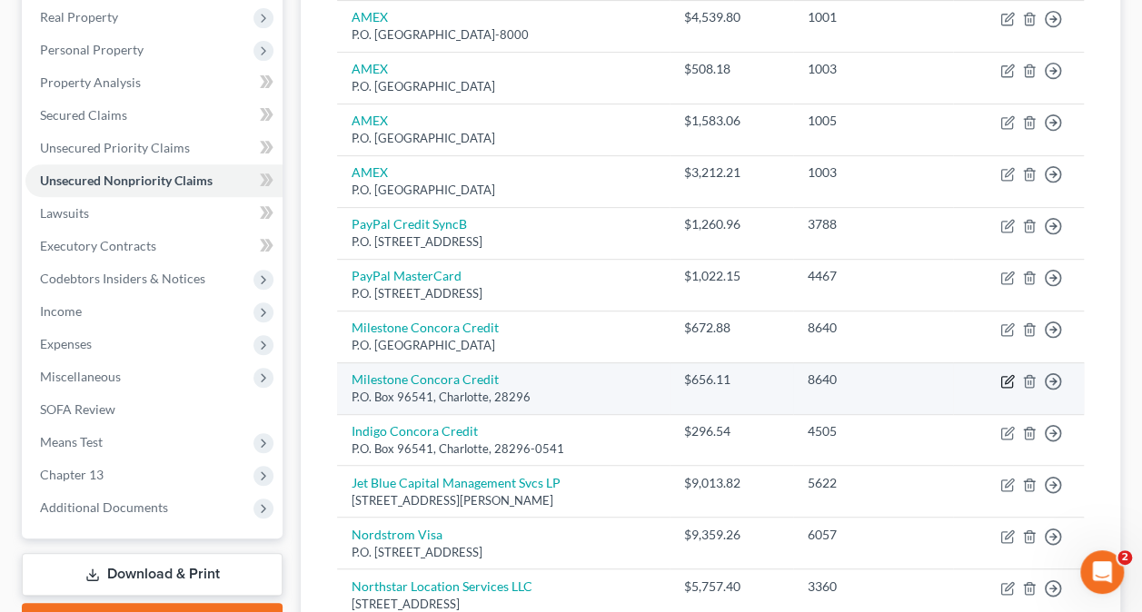
click at [1008, 378] on icon "button" at bounding box center [1009, 379] width 8 height 8
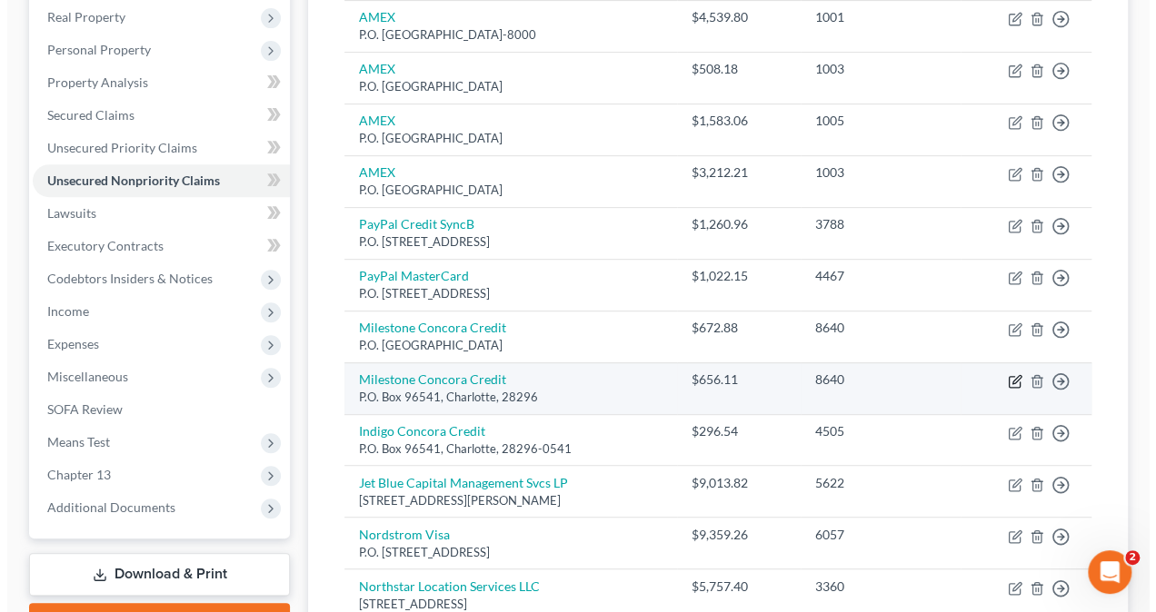
scroll to position [287, 0]
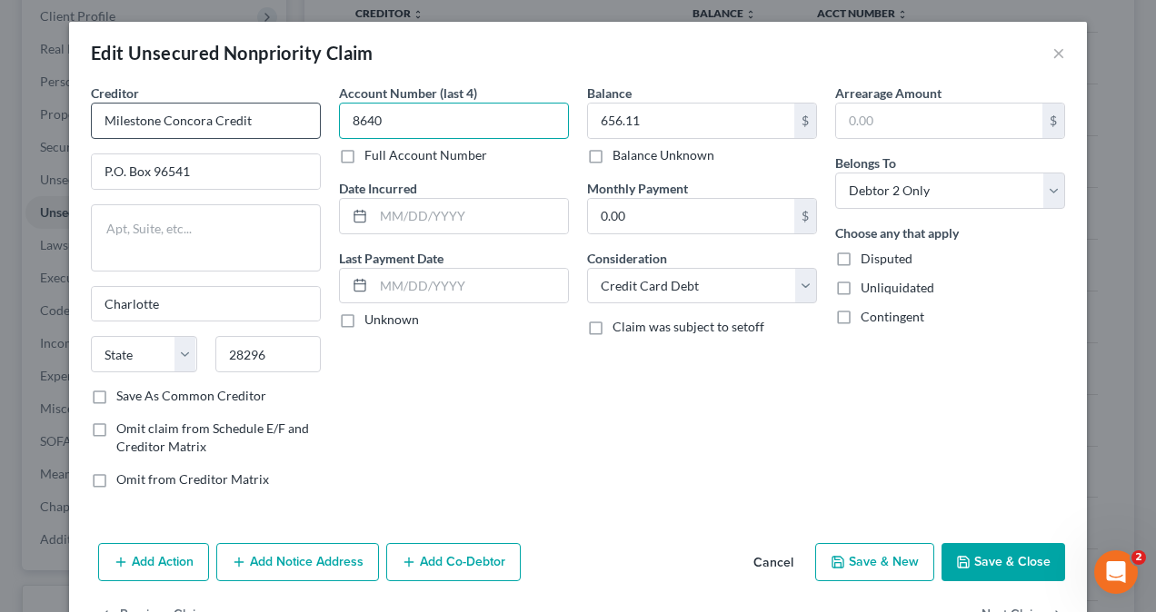
drag, startPoint x: 397, startPoint y: 120, endPoint x: 301, endPoint y: 126, distance: 96.5
click at [301, 126] on div "Creditor * Milestone Concora Credit P.O. Box 96541 [GEOGRAPHIC_DATA] [US_STATE]…" at bounding box center [578, 294] width 992 height 420
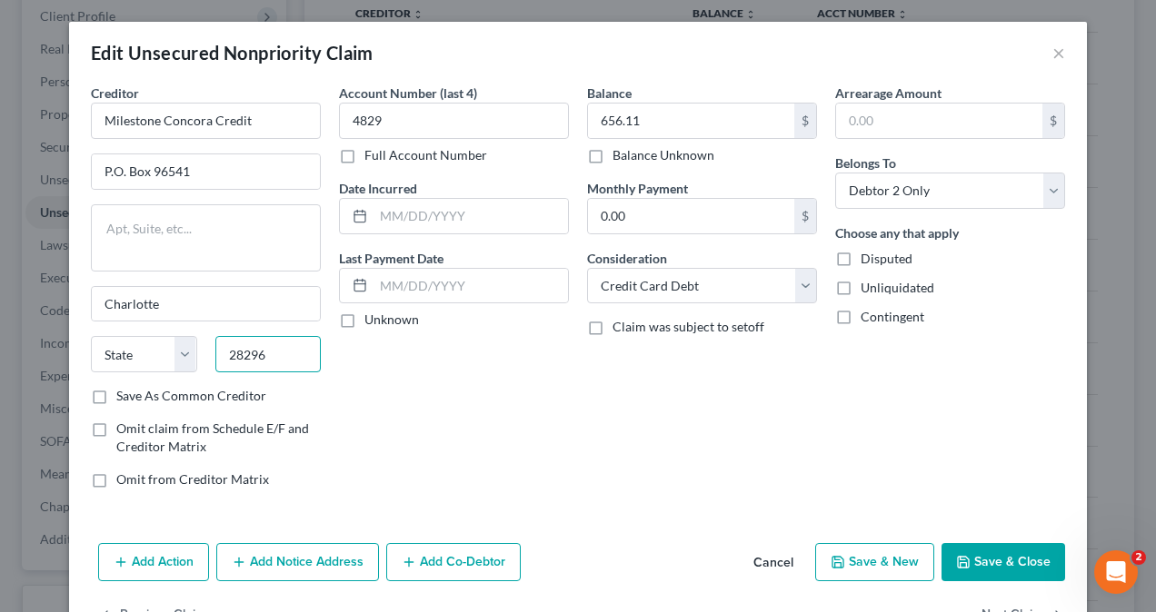
click at [259, 359] on input "28296" at bounding box center [268, 354] width 106 height 36
click at [998, 552] on button "Save & Close" at bounding box center [1003, 562] width 124 height 38
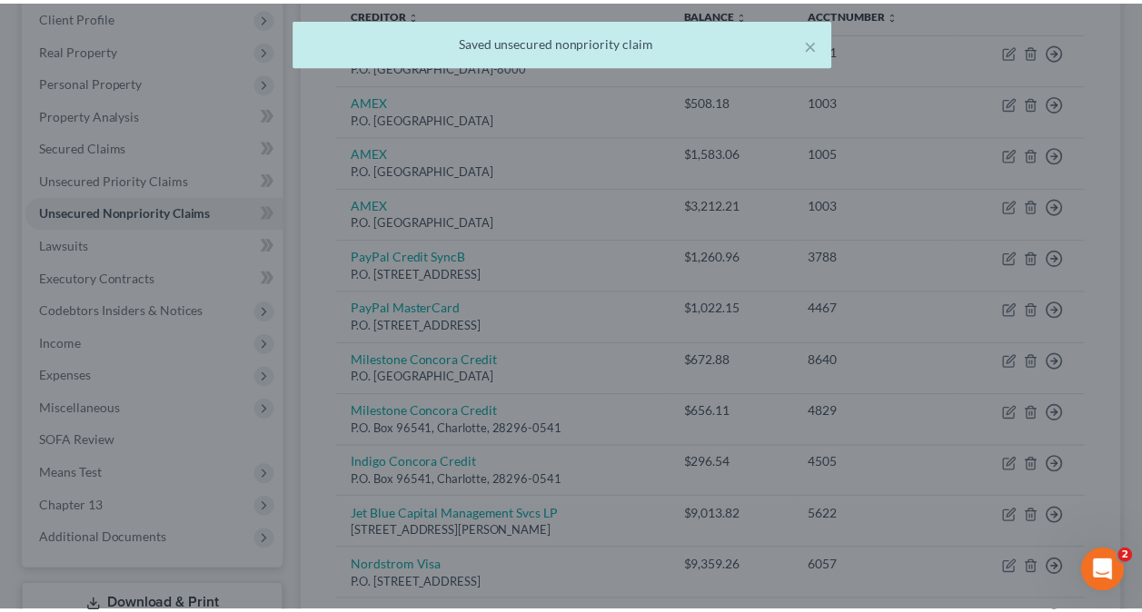
scroll to position [319, 0]
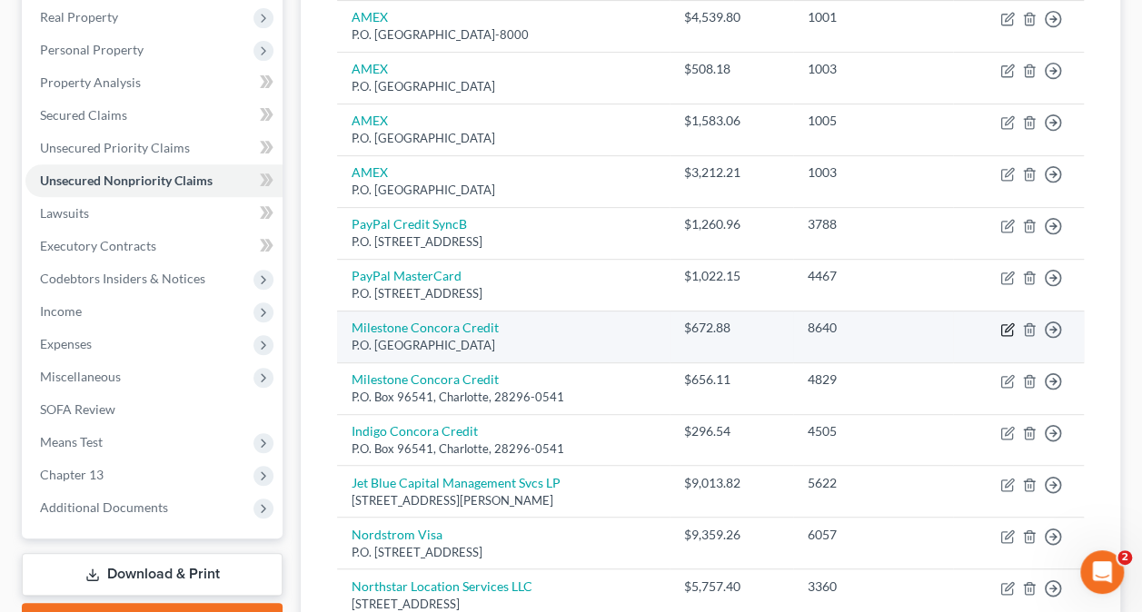
click at [1007, 323] on icon "button" at bounding box center [1007, 330] width 15 height 15
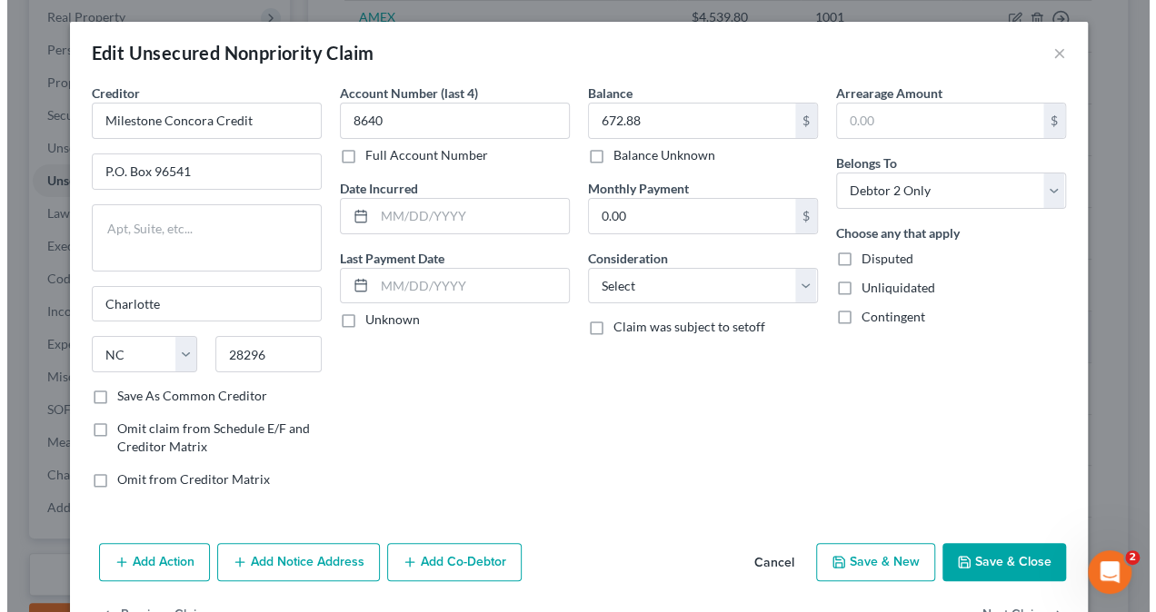
scroll to position [287, 0]
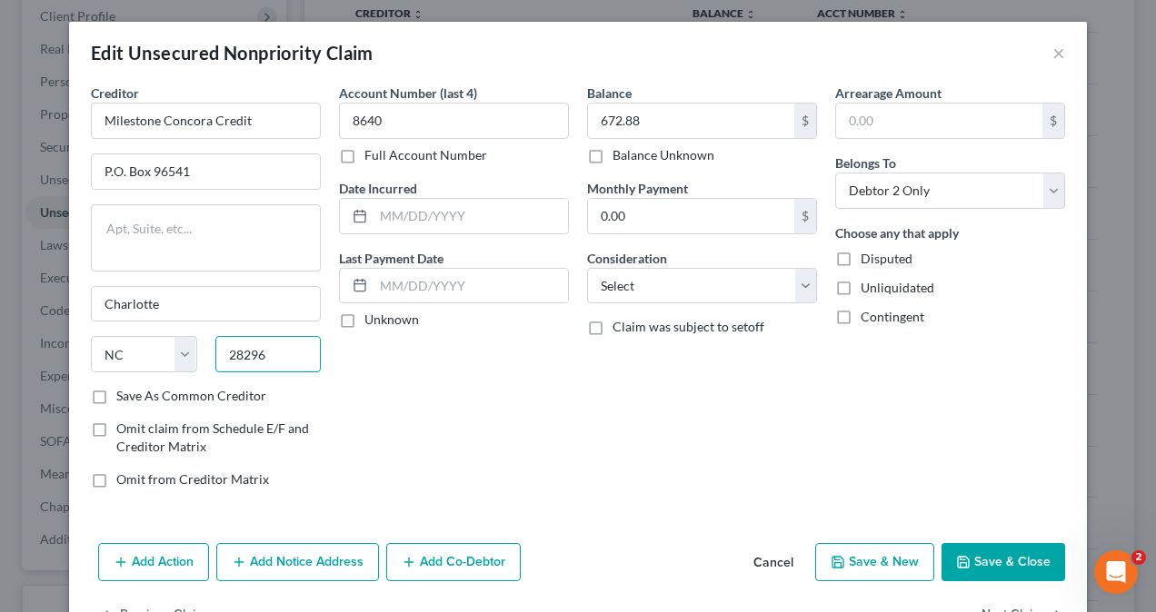
click at [256, 354] on input "28296" at bounding box center [268, 354] width 106 height 36
click at [1021, 551] on button "Save & Close" at bounding box center [1003, 562] width 124 height 38
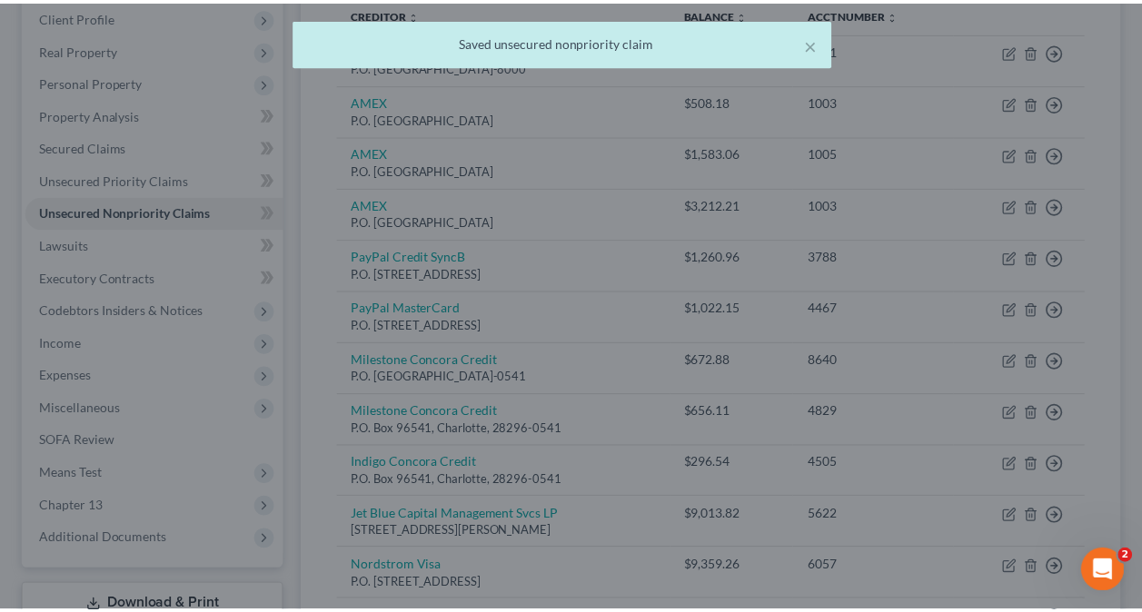
scroll to position [319, 0]
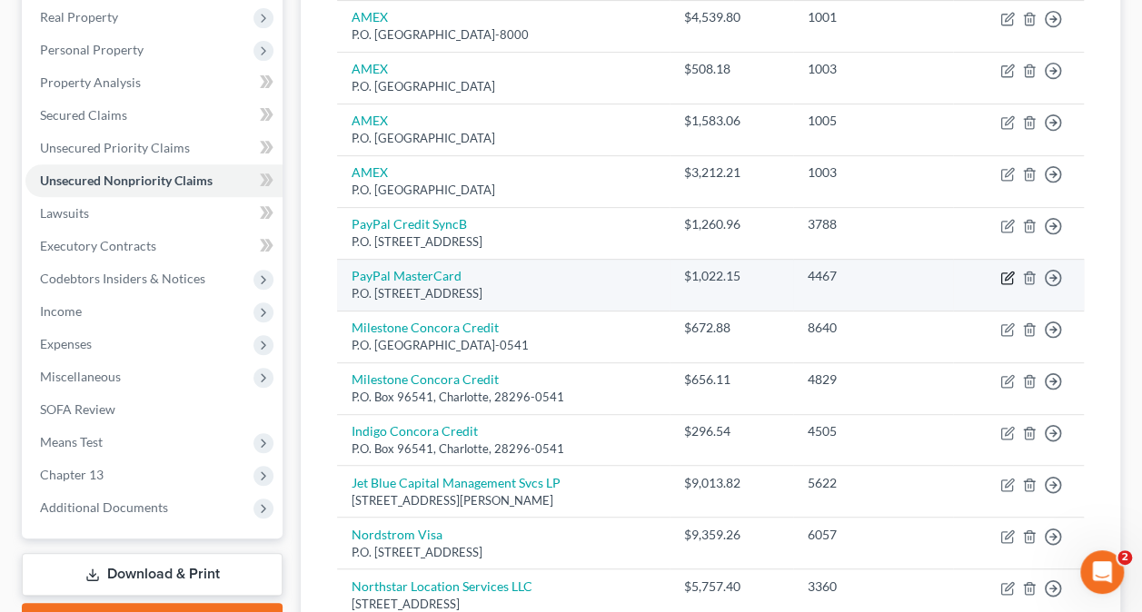
click at [1001, 280] on icon "button" at bounding box center [1006, 278] width 11 height 11
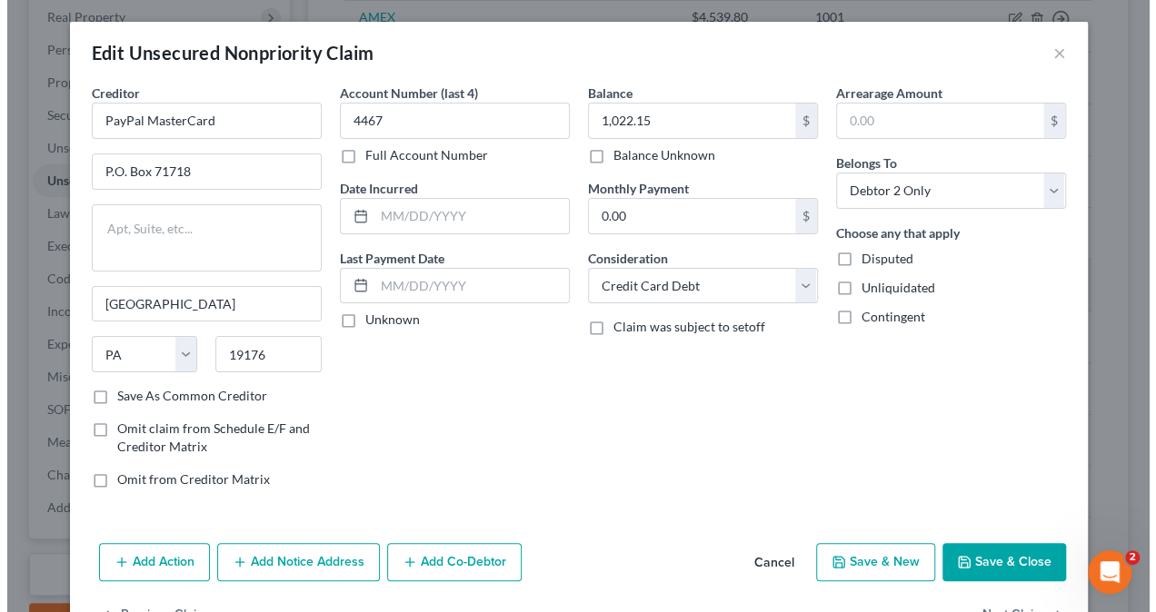
scroll to position [287, 0]
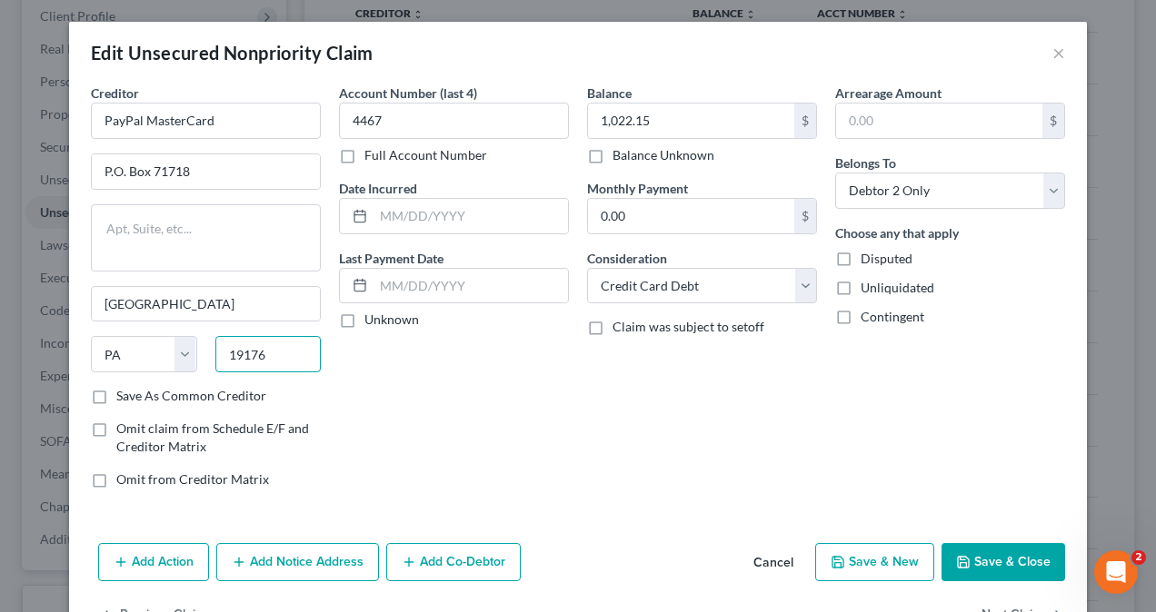
click at [280, 356] on input "19176" at bounding box center [268, 354] width 106 height 36
click at [241, 120] on input "PayPal MasterCard" at bounding box center [206, 121] width 230 height 36
click at [1007, 554] on button "Save & Close" at bounding box center [1003, 562] width 124 height 38
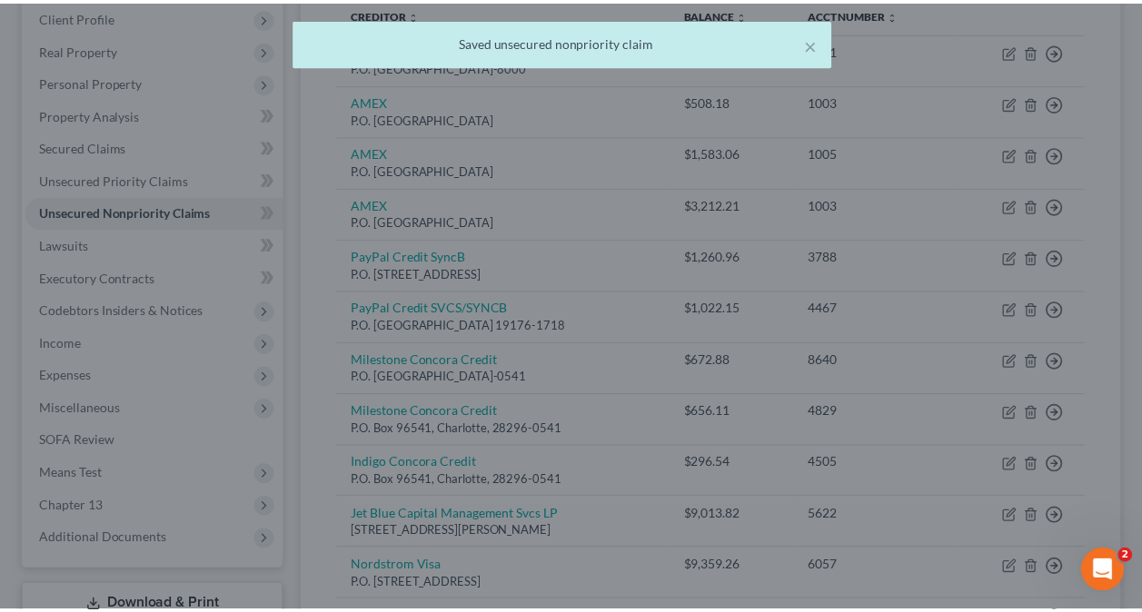
scroll to position [319, 0]
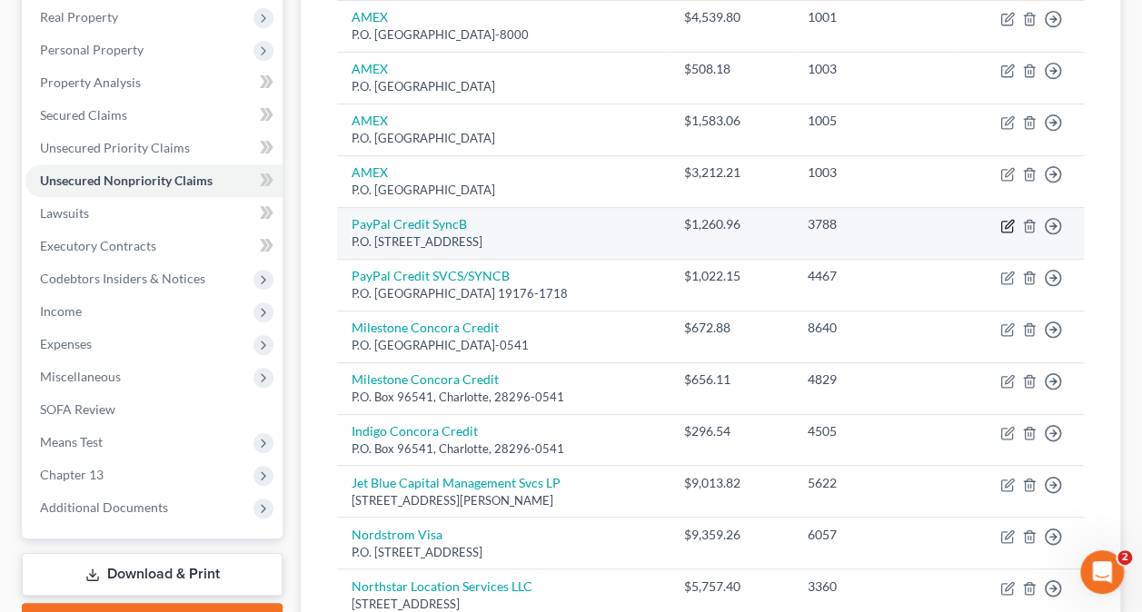
click at [1008, 225] on icon "button" at bounding box center [1007, 226] width 15 height 15
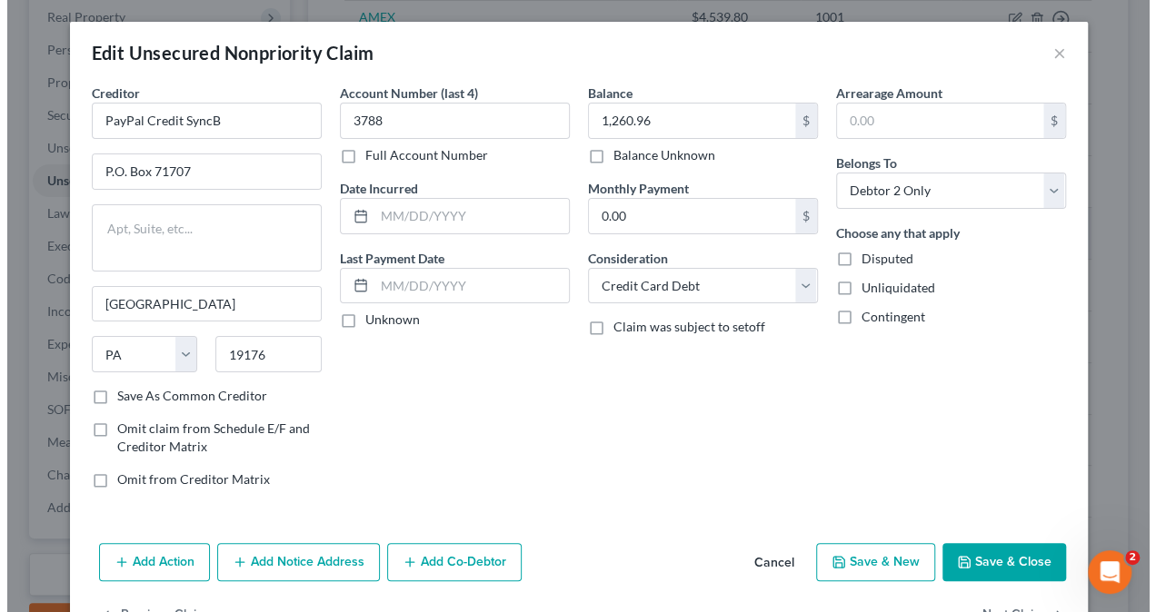
scroll to position [287, 0]
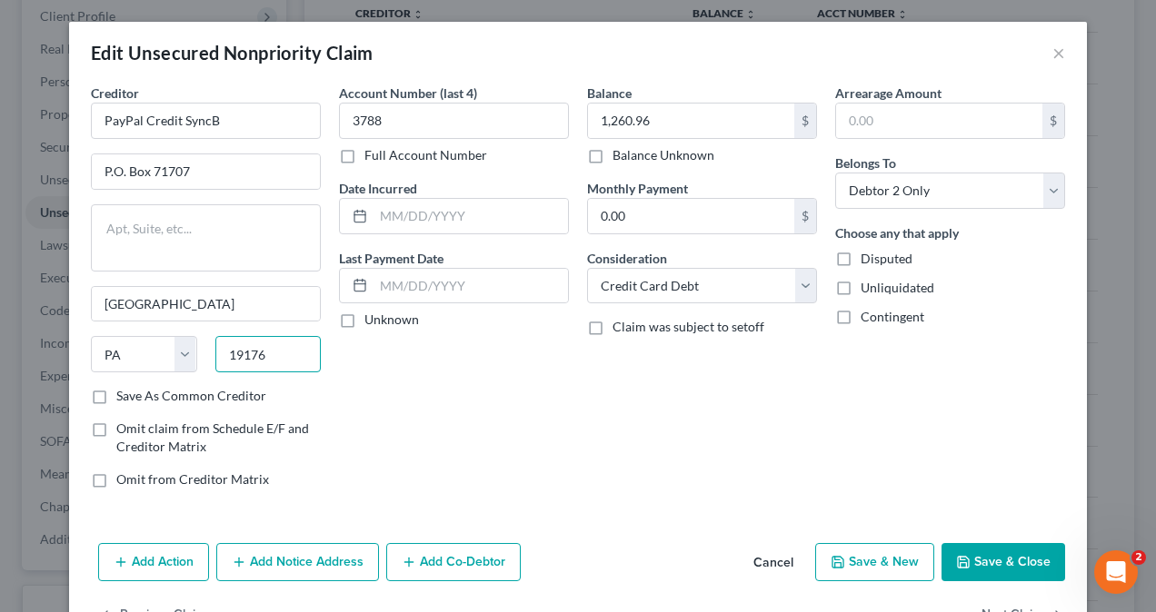
click at [263, 353] on input "19176" at bounding box center [268, 354] width 106 height 36
click at [232, 120] on input "PayPal Credit SyncB" at bounding box center [206, 121] width 230 height 36
click at [1017, 563] on button "Save & Close" at bounding box center [1003, 562] width 124 height 38
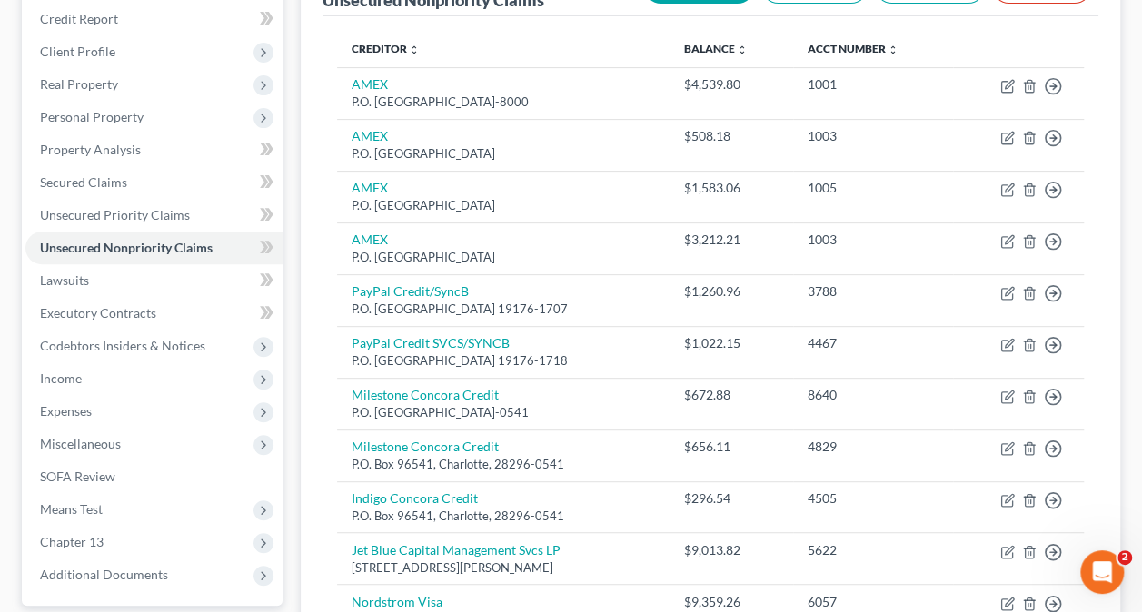
scroll to position [201, 0]
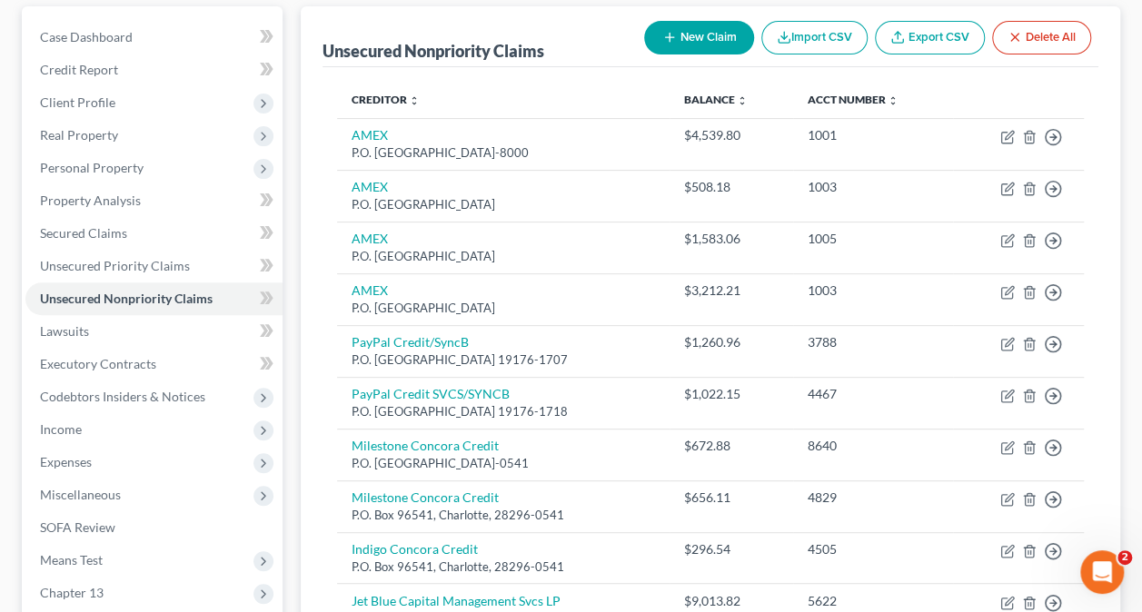
click at [681, 23] on button "New Claim" at bounding box center [699, 38] width 110 height 34
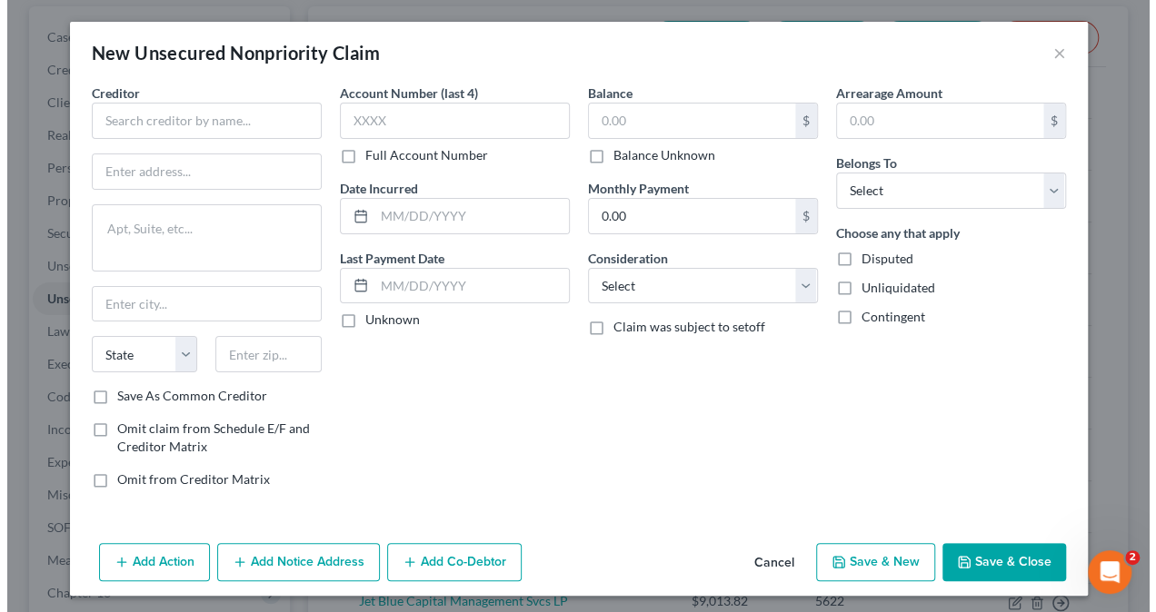
scroll to position [169, 0]
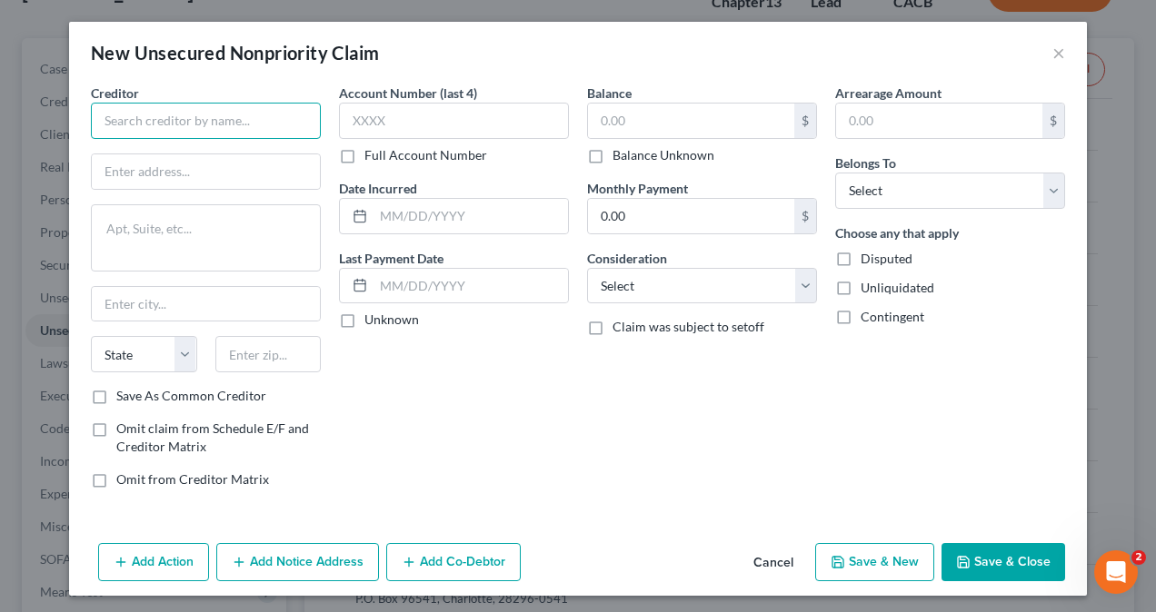
click at [257, 128] on input "text" at bounding box center [206, 121] width 230 height 36
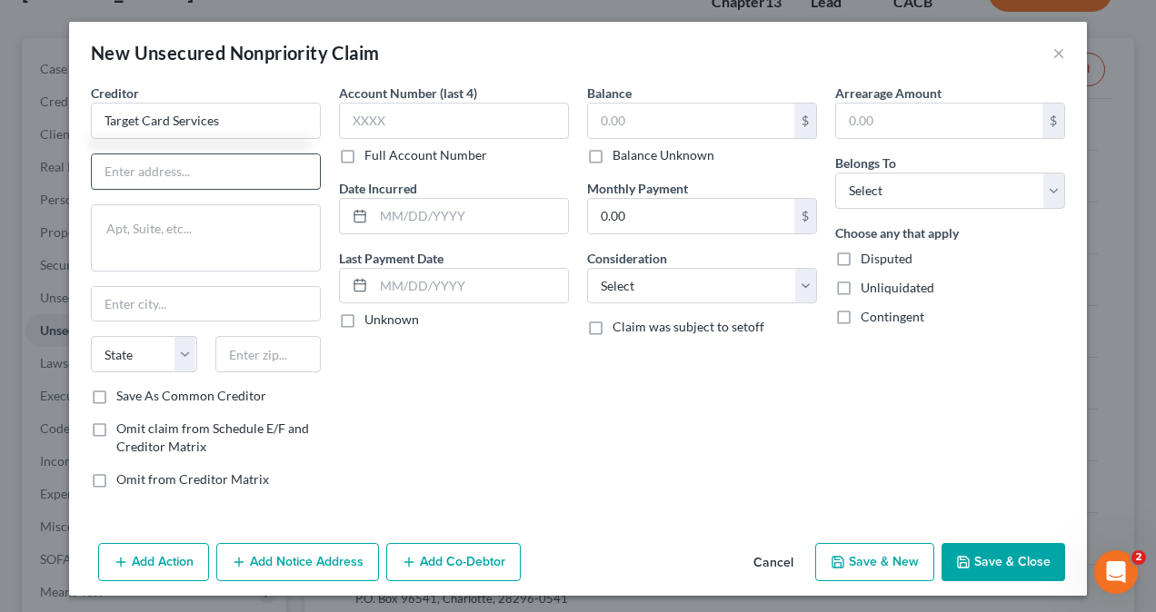
click at [234, 176] on input "text" at bounding box center [206, 171] width 228 height 35
click at [189, 309] on input "text" at bounding box center [206, 304] width 228 height 35
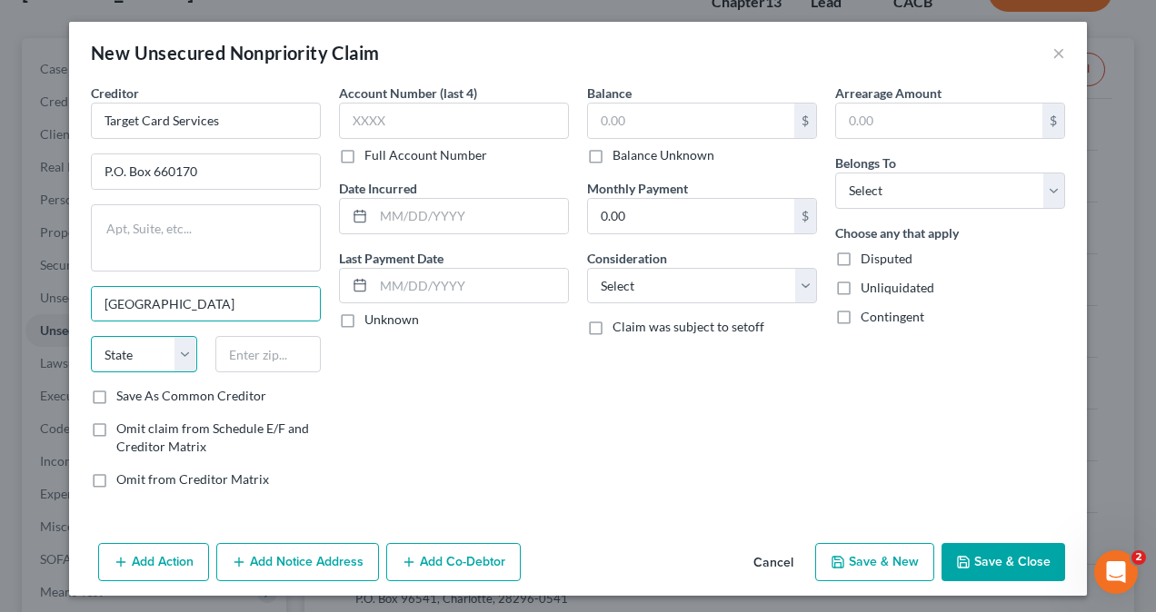
click at [121, 358] on select "State [US_STATE] AK AR AZ CA CO CT DE DC [GEOGRAPHIC_DATA] [GEOGRAPHIC_DATA] GU…" at bounding box center [144, 354] width 106 height 36
click at [91, 336] on select "State [US_STATE] AK AR AZ CA CO CT DE DC [GEOGRAPHIC_DATA] [GEOGRAPHIC_DATA] GU…" at bounding box center [144, 354] width 106 height 36
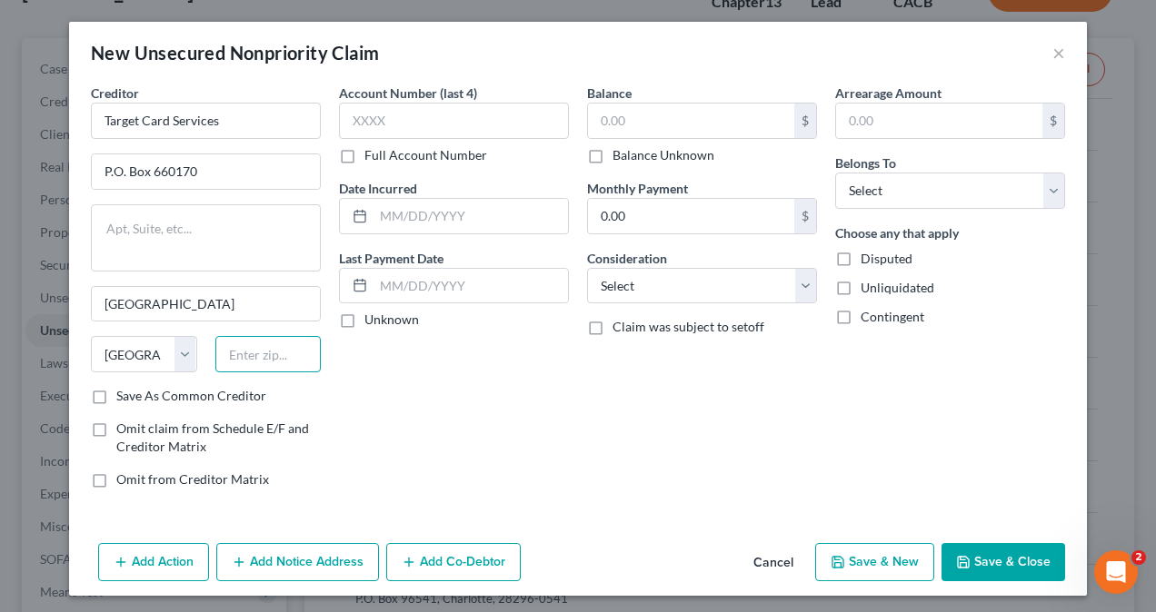
click at [276, 360] on input "text" at bounding box center [268, 354] width 106 height 36
click at [399, 117] on input "text" at bounding box center [454, 121] width 230 height 36
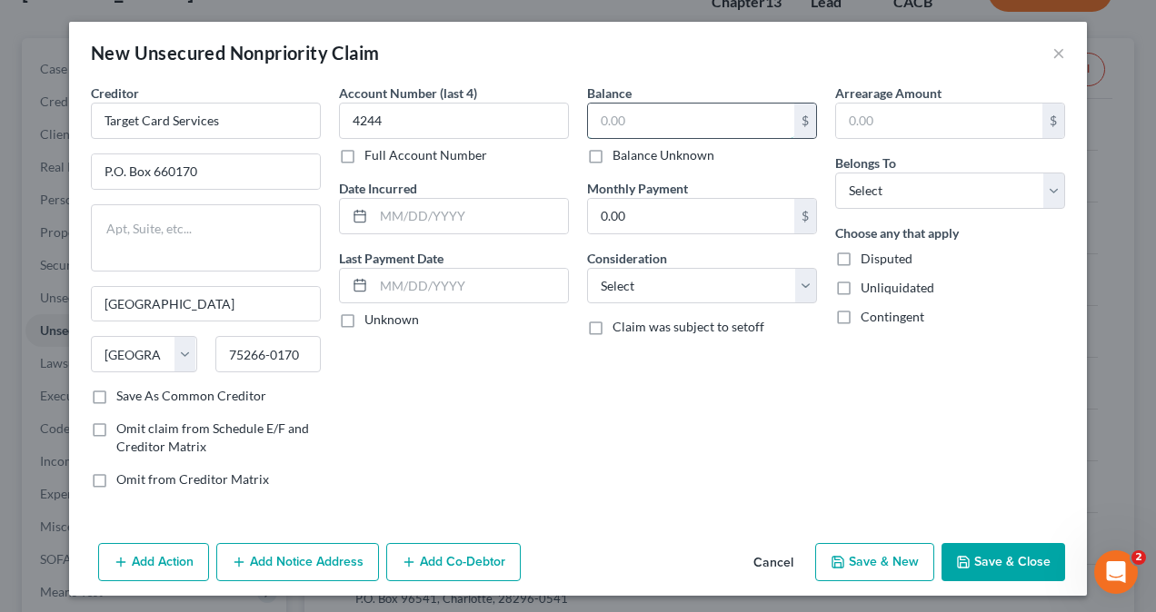
click at [650, 126] on input "text" at bounding box center [691, 121] width 206 height 35
click at [702, 289] on select "Select Cable / Satellite Services Collection Agency Credit Card Debt Debt Couns…" at bounding box center [702, 286] width 230 height 36
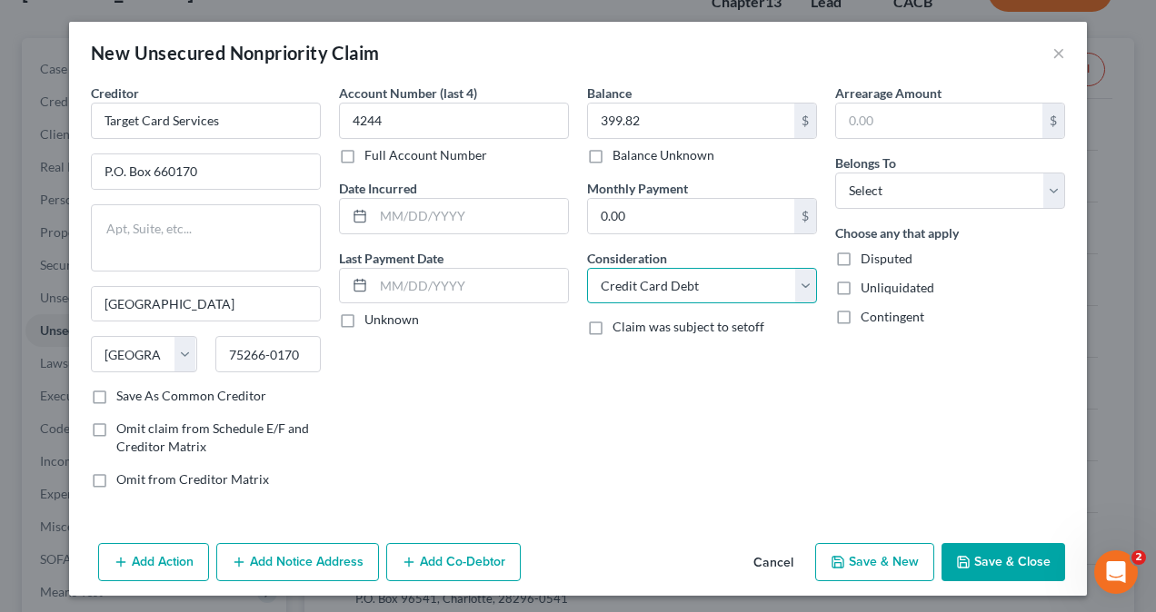
click at [587, 268] on select "Select Cable / Satellite Services Collection Agency Credit Card Debt Debt Couns…" at bounding box center [702, 286] width 230 height 36
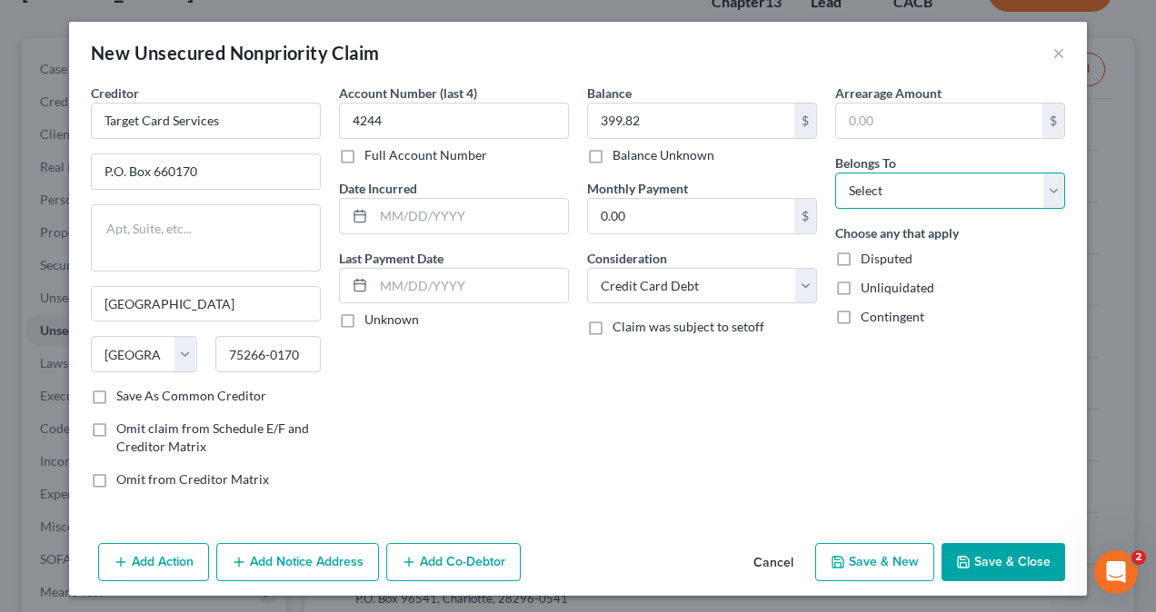
click at [908, 193] on select "Select Debtor 1 Only Debtor 2 Only Debtor 1 And Debtor 2 Only At Least One Of T…" at bounding box center [950, 191] width 230 height 36
click at [835, 173] on select "Select Debtor 1 Only Debtor 2 Only Debtor 1 And Debtor 2 Only At Least One Of T…" at bounding box center [950, 191] width 230 height 36
click at [1013, 562] on button "Save & Close" at bounding box center [1003, 562] width 124 height 38
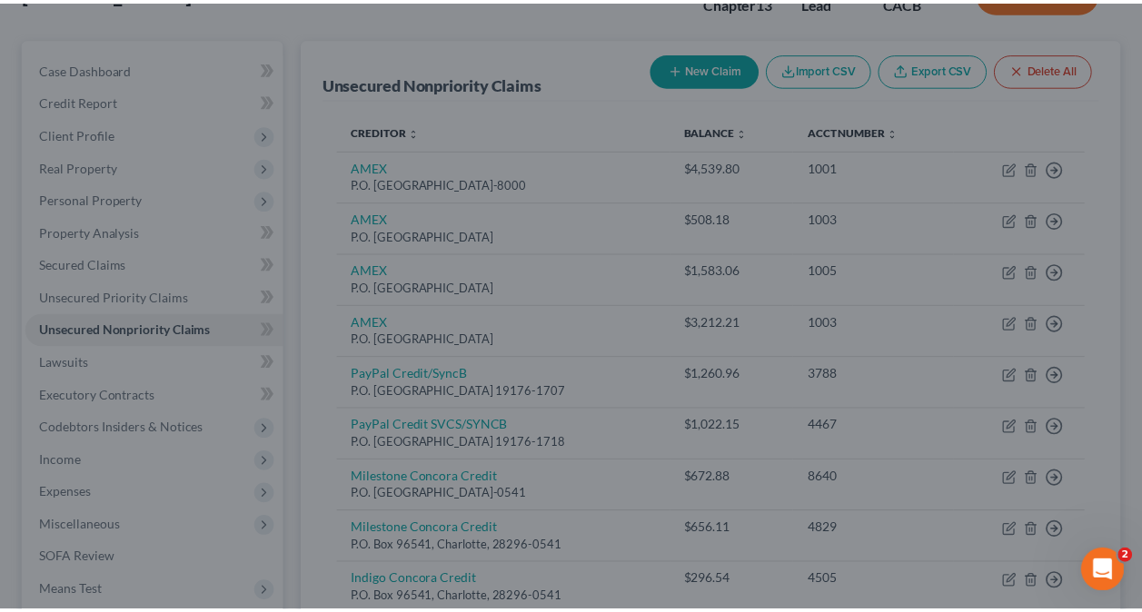
scroll to position [201, 0]
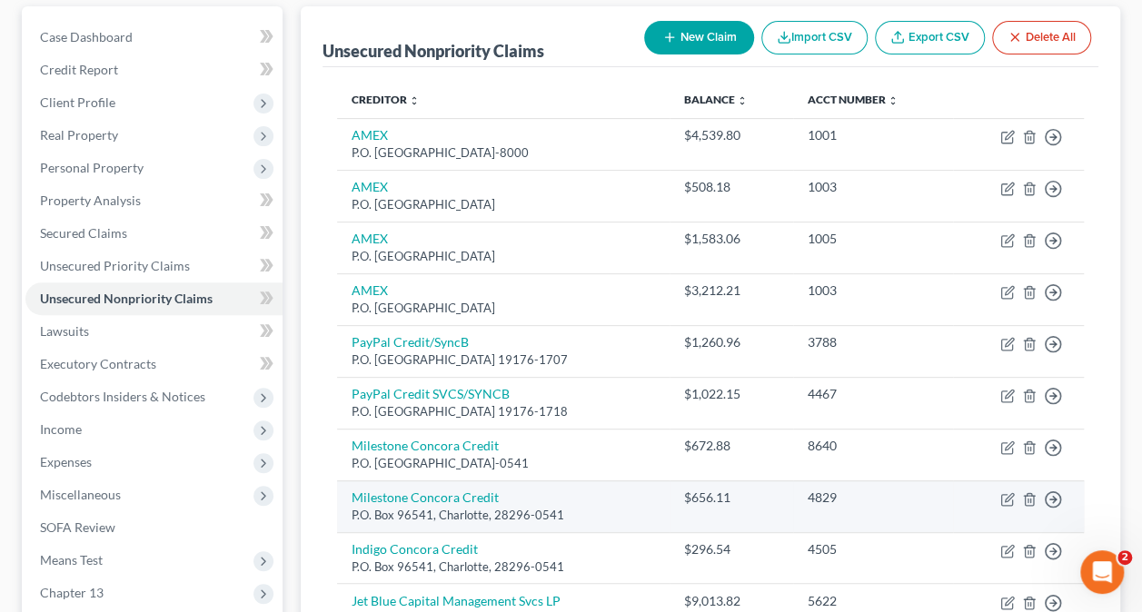
click at [898, 500] on div "4829" at bounding box center [873, 498] width 131 height 18
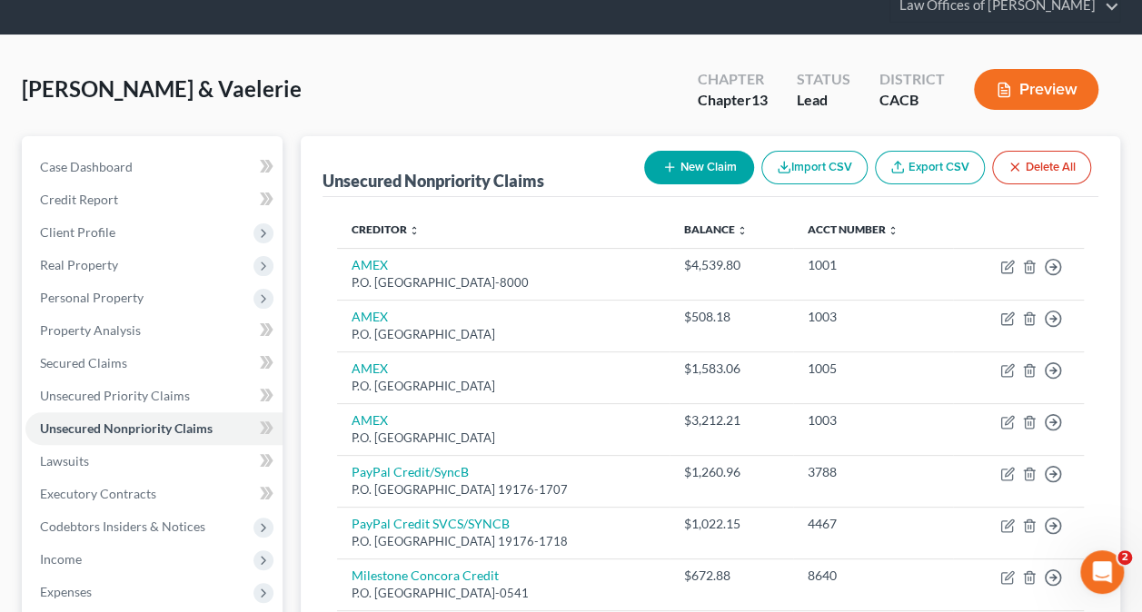
scroll to position [0, 0]
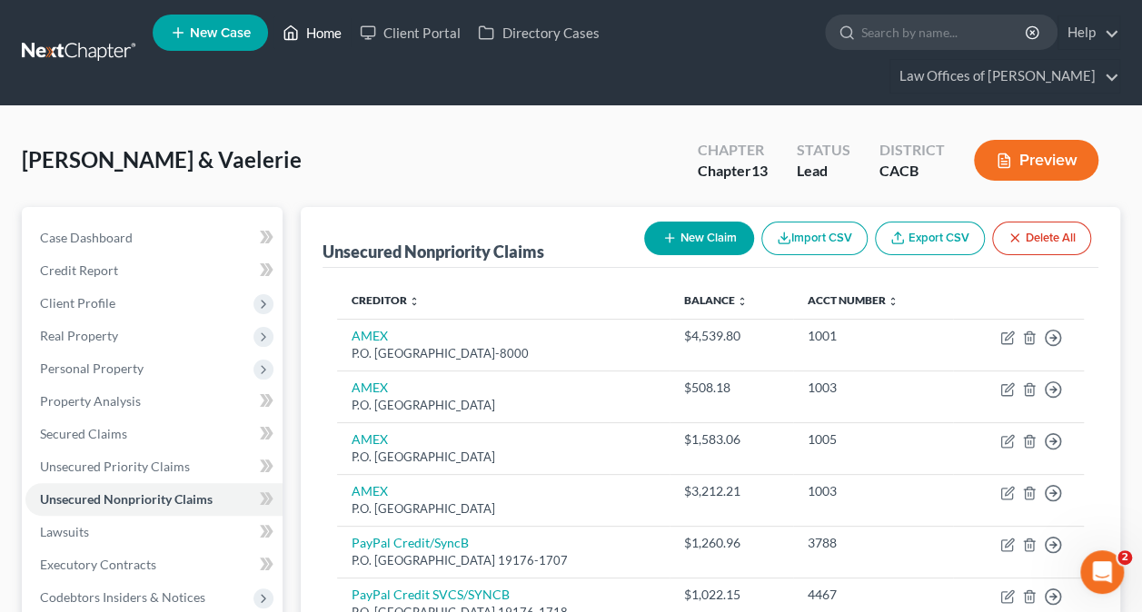
click at [325, 29] on link "Home" at bounding box center [311, 32] width 77 height 33
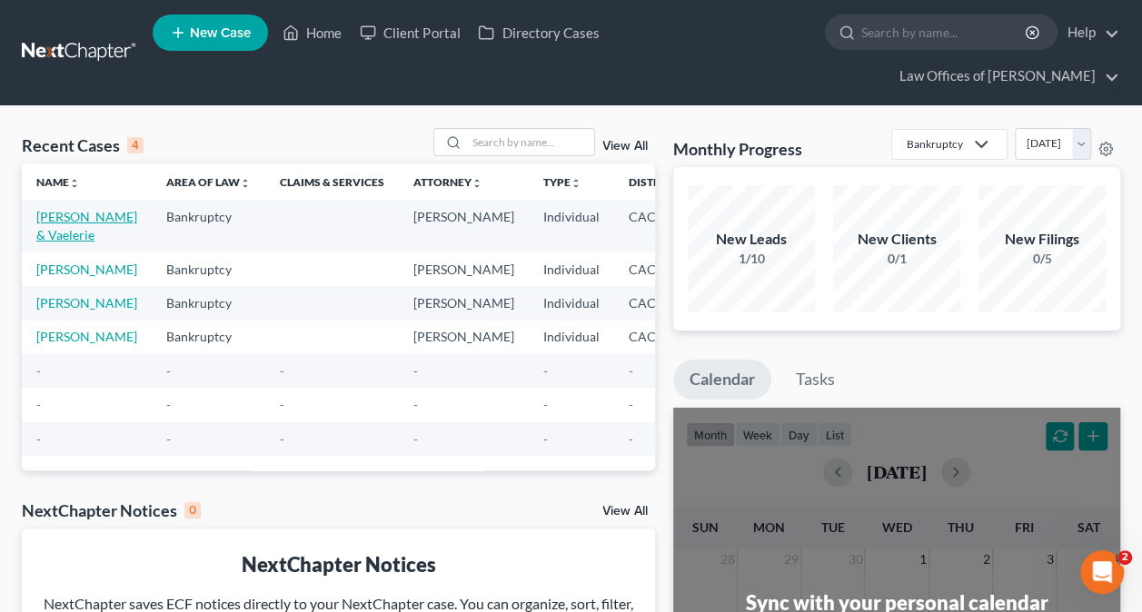
click at [60, 243] on link "[PERSON_NAME] & Vaelerie" at bounding box center [86, 226] width 101 height 34
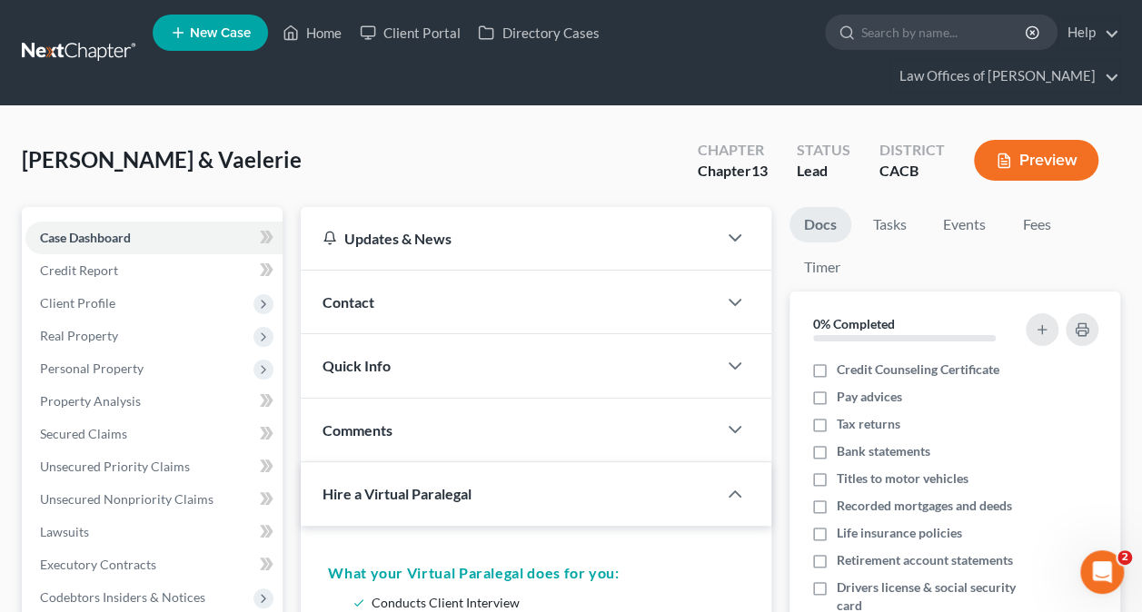
scroll to position [91, 0]
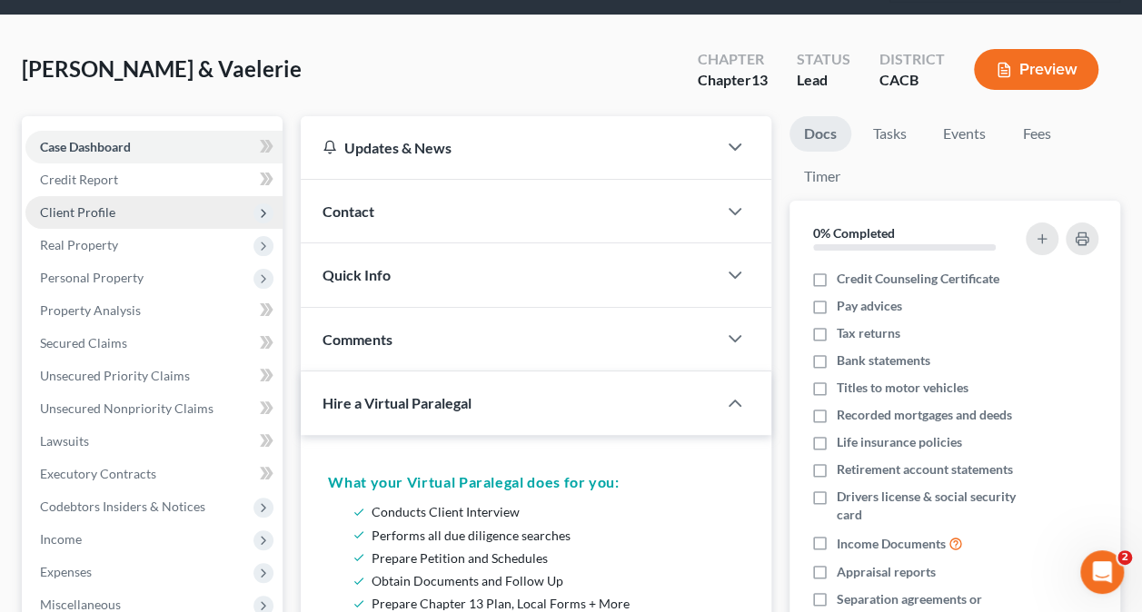
click at [127, 213] on span "Client Profile" at bounding box center [153, 212] width 257 height 33
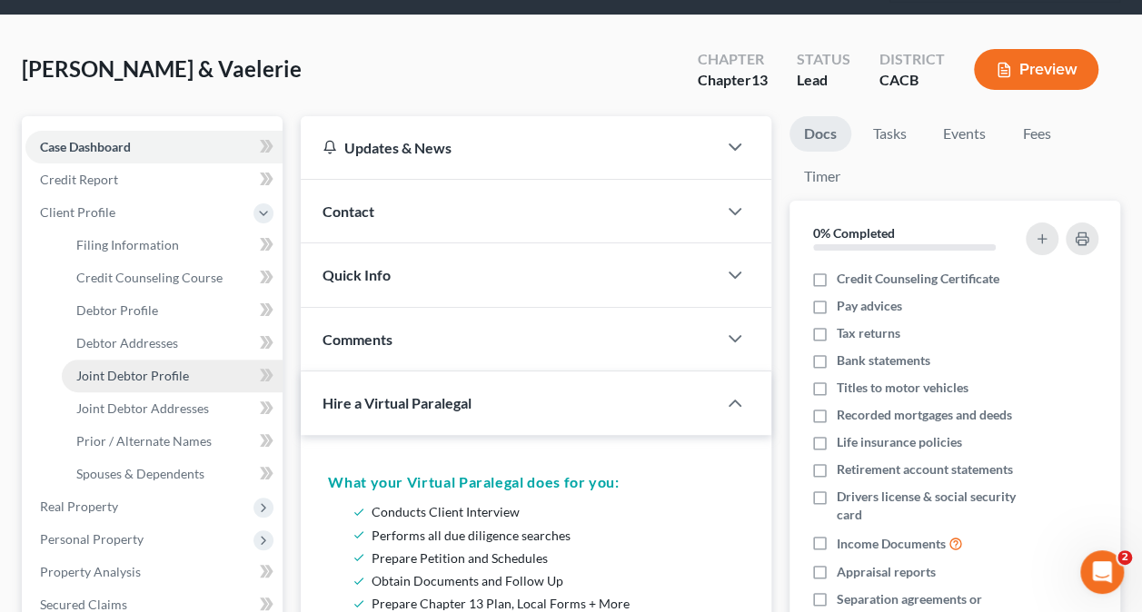
click at [137, 381] on span "Joint Debtor Profile" at bounding box center [132, 375] width 113 height 15
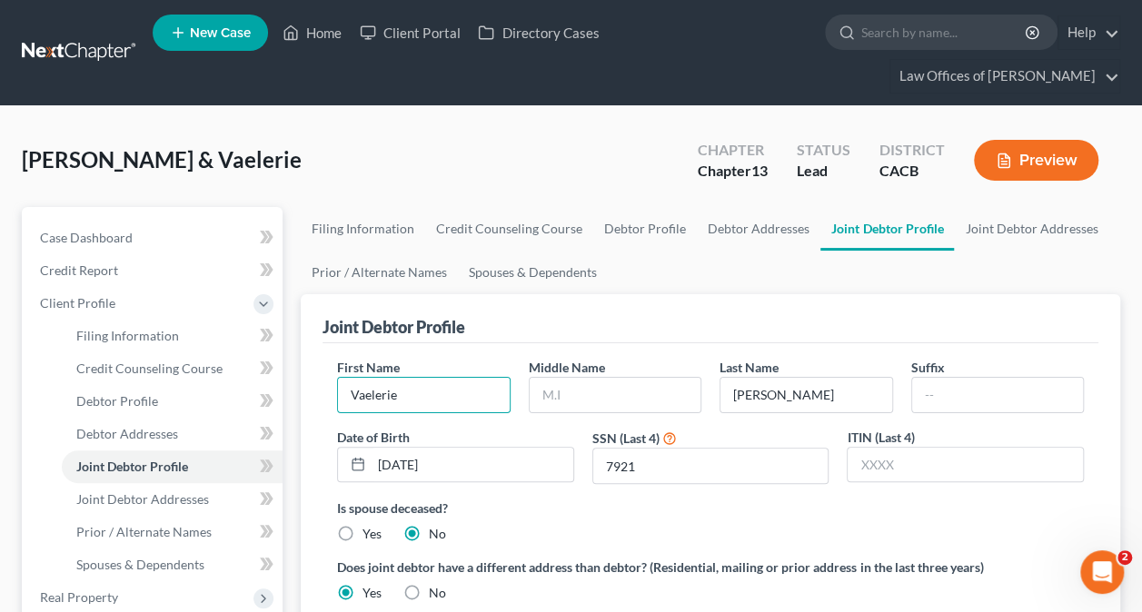
drag, startPoint x: 371, startPoint y: 391, endPoint x: 374, endPoint y: 337, distance: 53.7
click at [371, 391] on input "Vaelerie" at bounding box center [423, 395] width 171 height 35
click at [456, 406] on input "[PERSON_NAME]" at bounding box center [423, 395] width 171 height 35
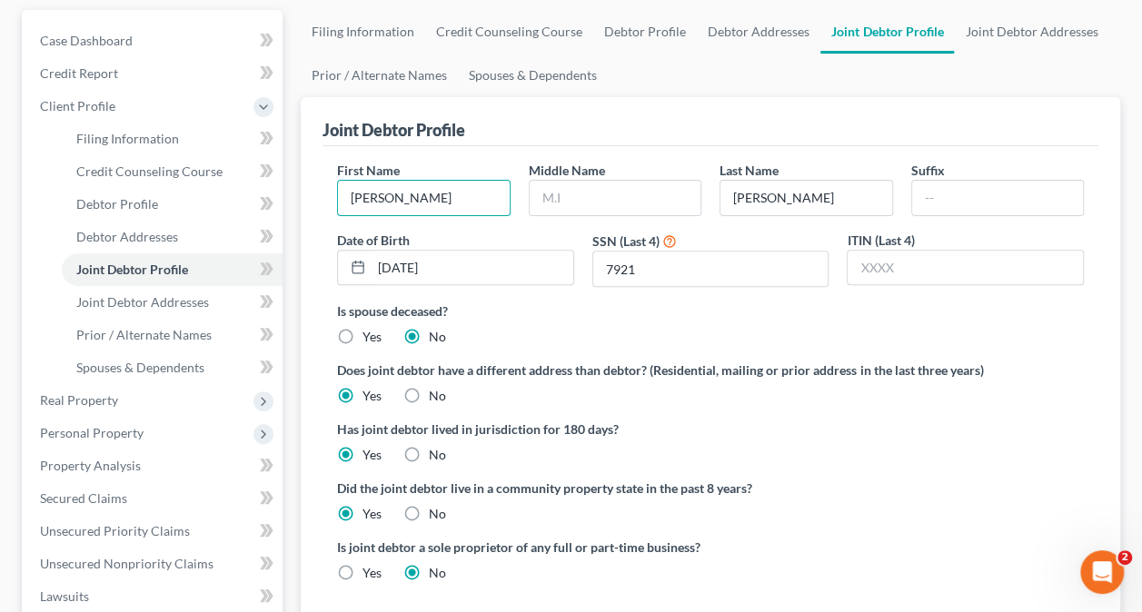
scroll to position [91, 0]
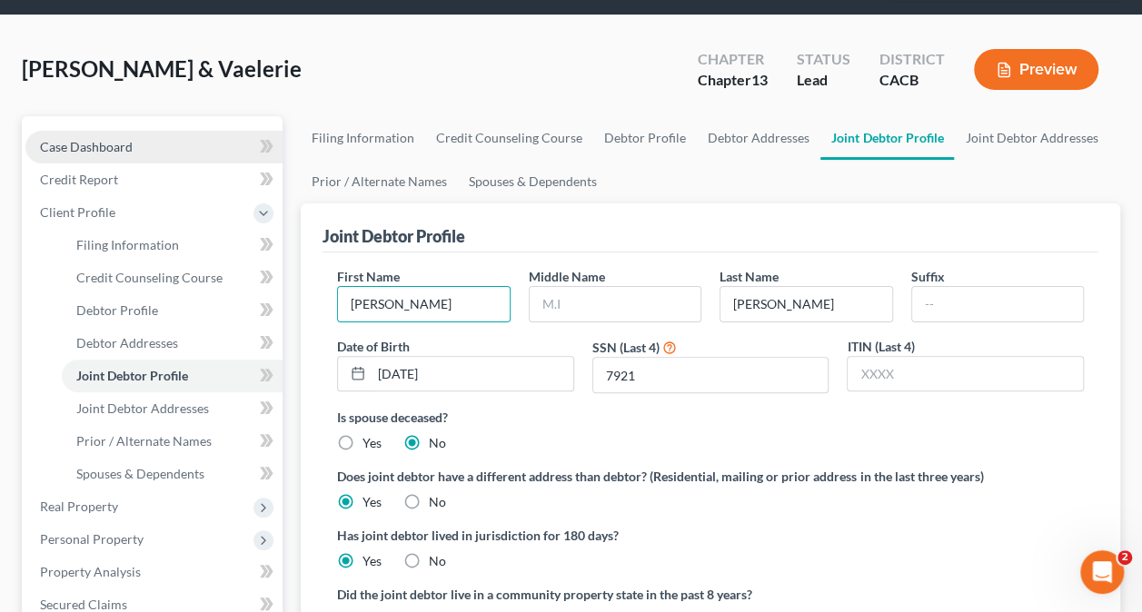
click at [91, 148] on span "Case Dashboard" at bounding box center [86, 146] width 93 height 15
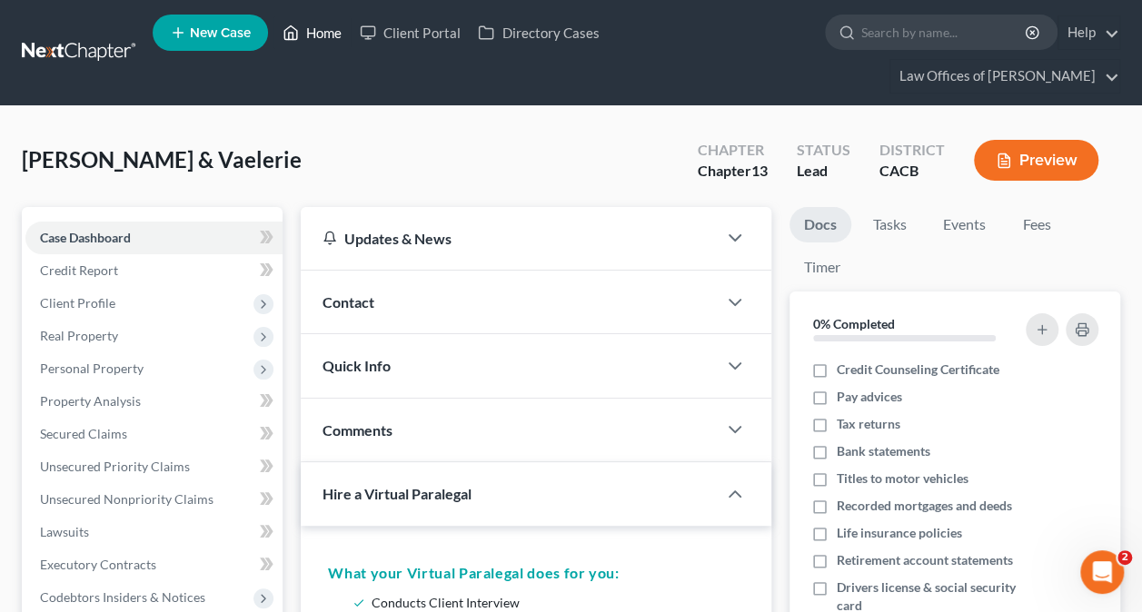
click at [316, 24] on link "Home" at bounding box center [311, 32] width 77 height 33
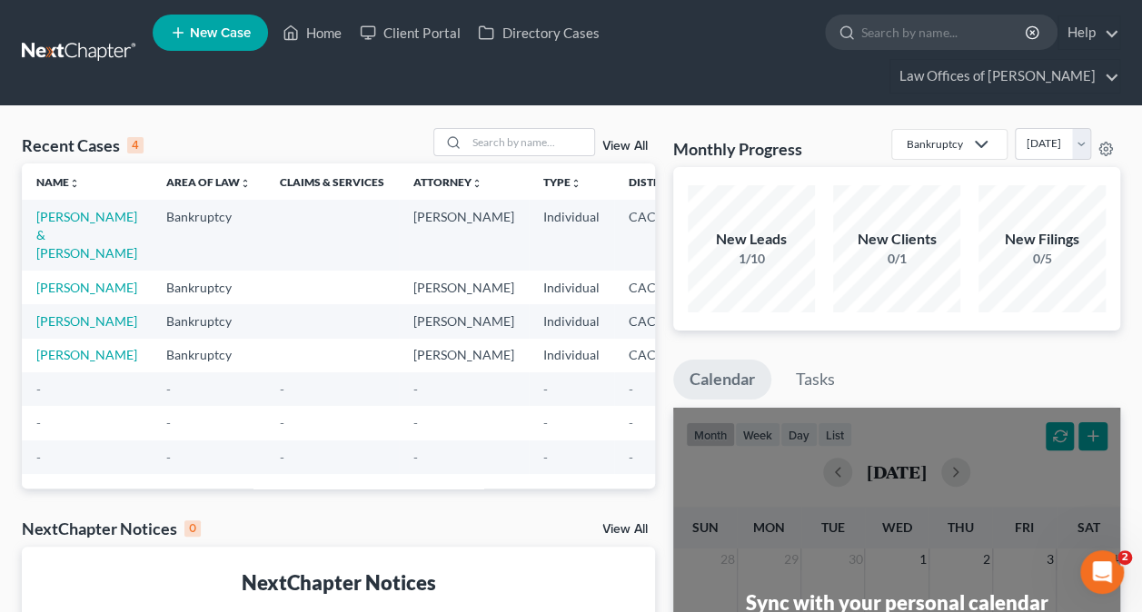
click at [191, 38] on span "New Case" at bounding box center [220, 33] width 61 height 14
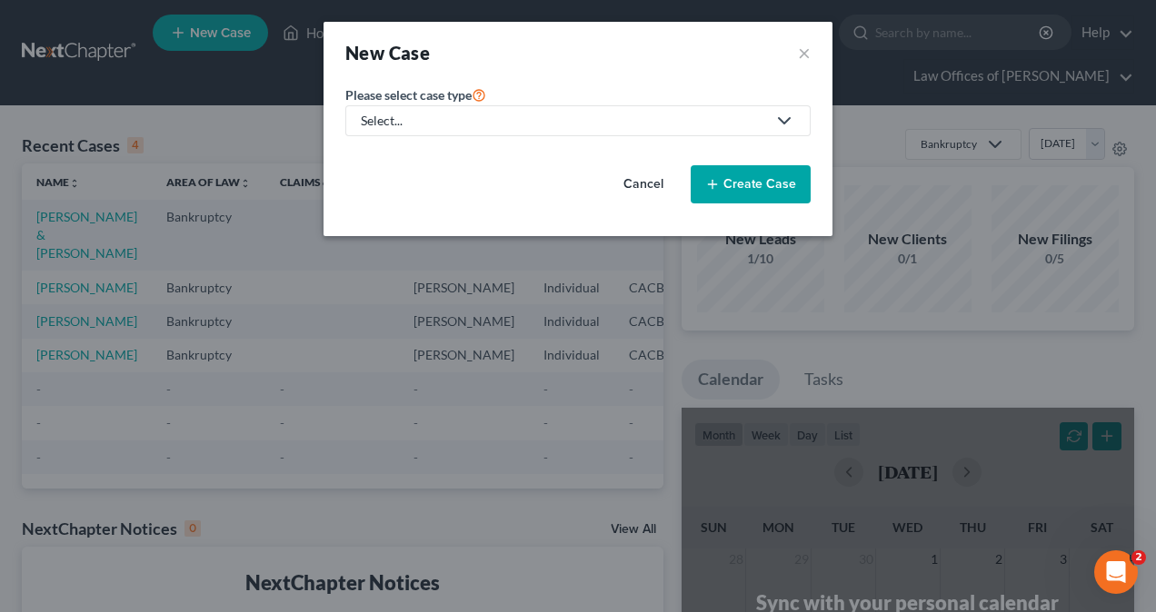
click at [467, 118] on div "Select..." at bounding box center [563, 121] width 405 height 18
click at [403, 158] on div "Bankruptcy" at bounding box center [399, 157] width 75 height 18
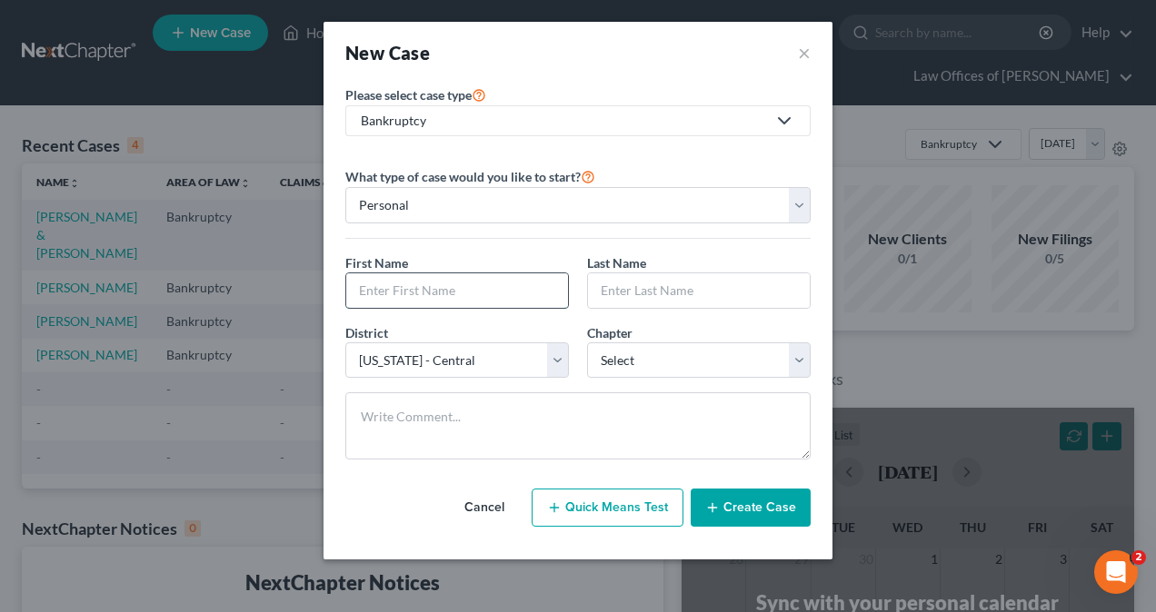
click at [459, 298] on input "text" at bounding box center [457, 290] width 222 height 35
click at [674, 297] on input "text" at bounding box center [699, 290] width 222 height 35
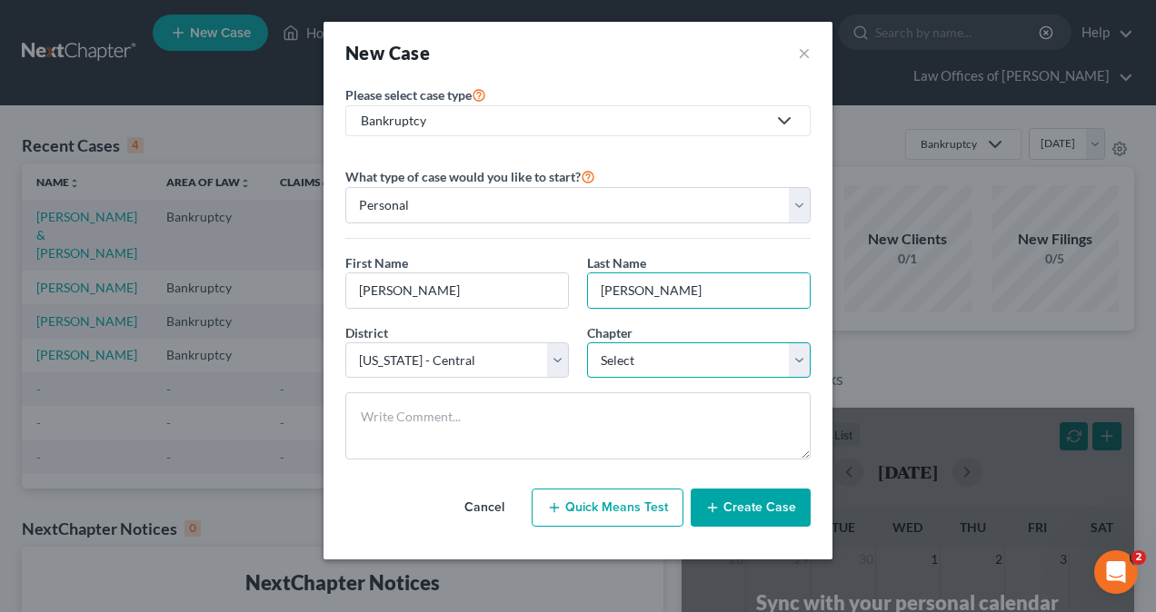
click at [647, 362] on select "Select 7 11 12 13" at bounding box center [698, 360] width 223 height 36
click at [587, 342] on select "Select 7 11 12 13" at bounding box center [698, 360] width 223 height 36
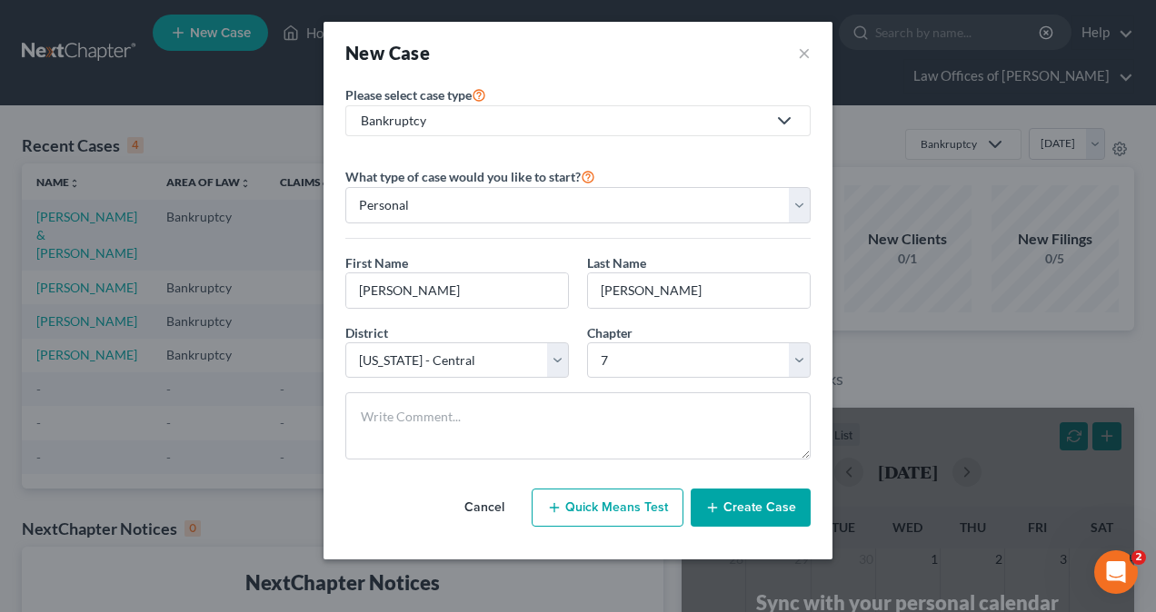
click at [741, 506] on button "Create Case" at bounding box center [750, 508] width 120 height 38
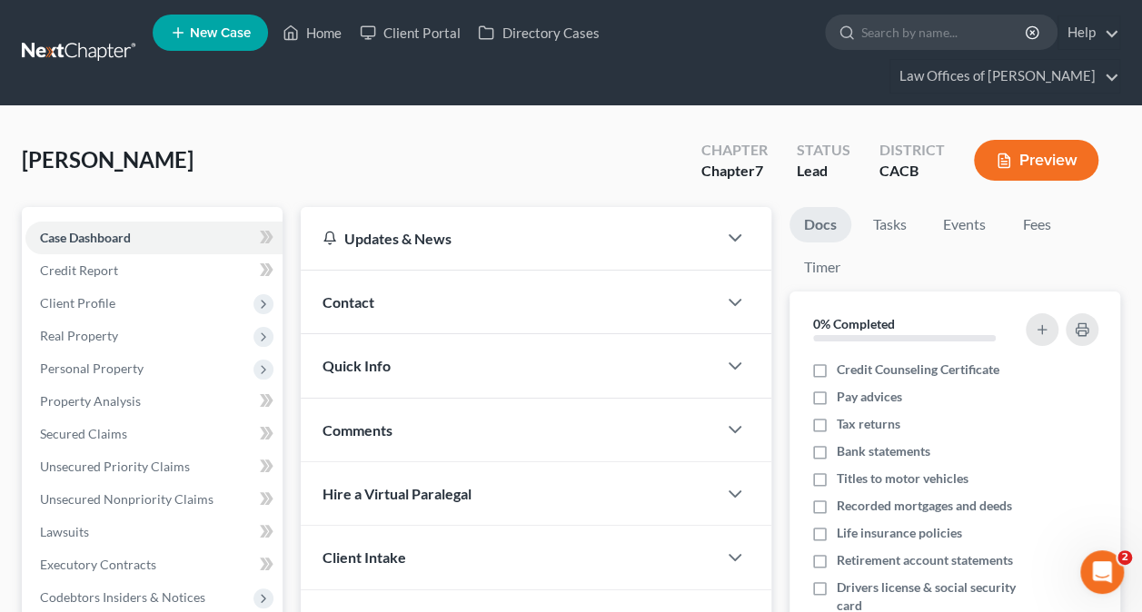
click at [462, 305] on div "Contact" at bounding box center [509, 302] width 416 height 63
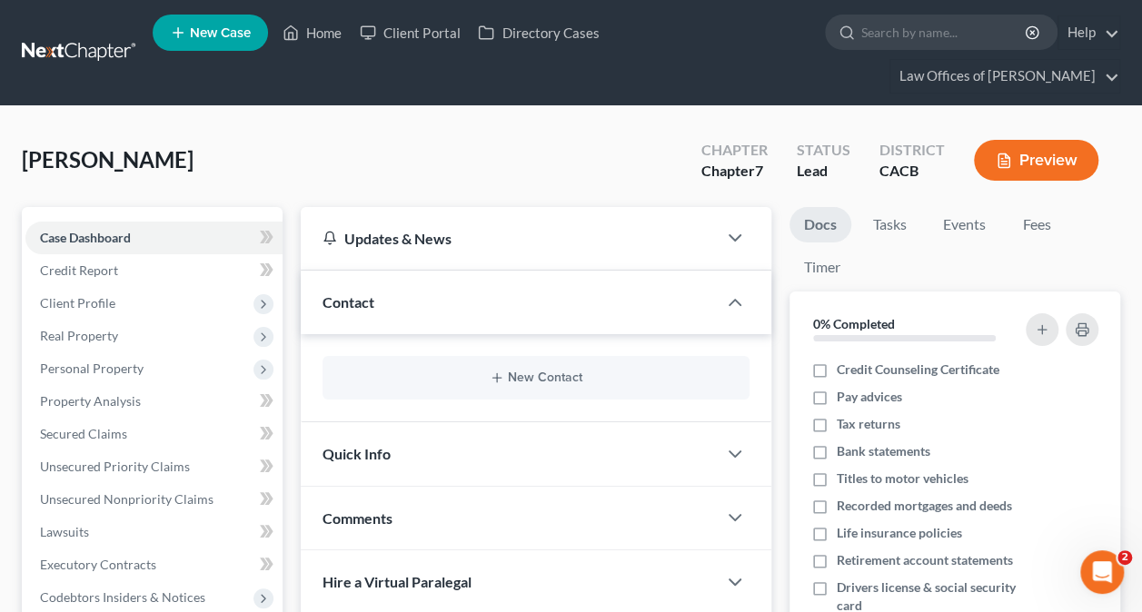
click at [462, 305] on div "Contact" at bounding box center [509, 302] width 416 height 63
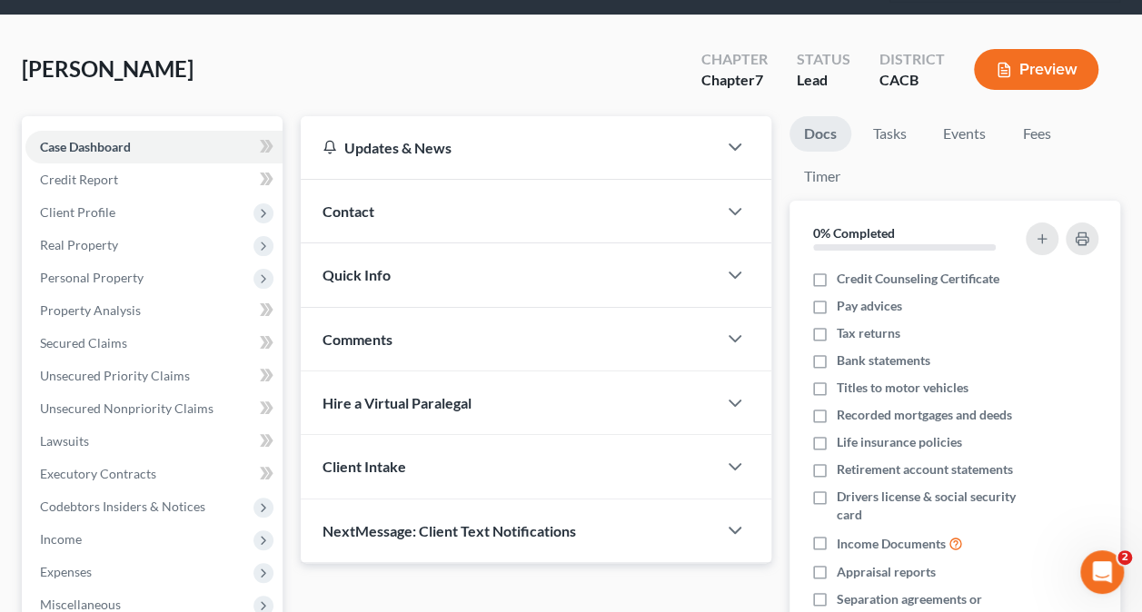
scroll to position [91, 0]
click at [116, 219] on span "Client Profile" at bounding box center [153, 212] width 257 height 33
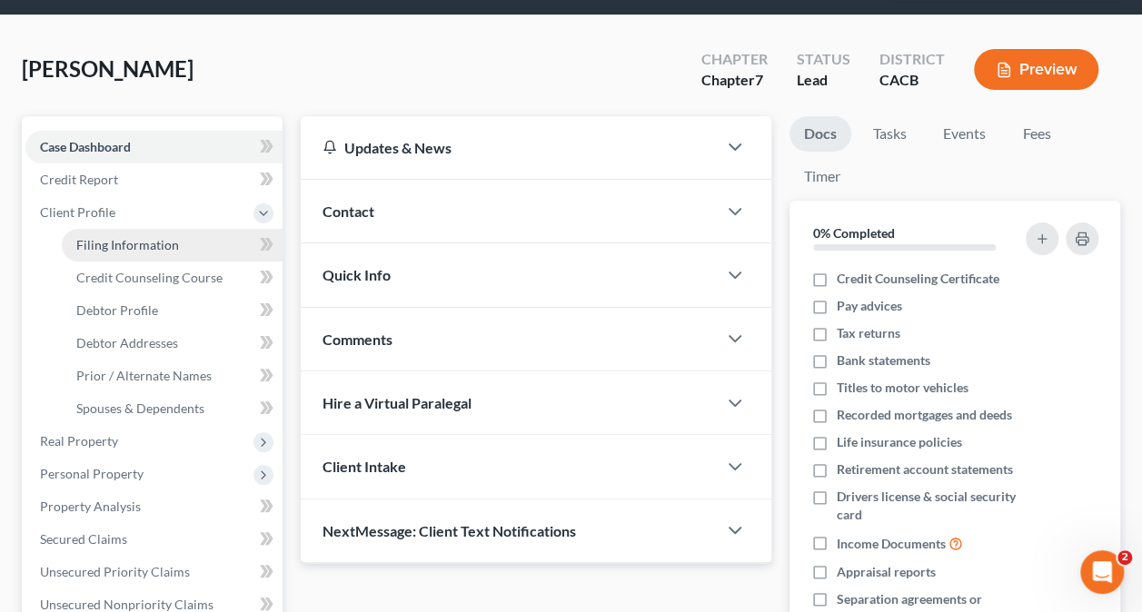
click at [118, 240] on span "Filing Information" at bounding box center [127, 244] width 103 height 15
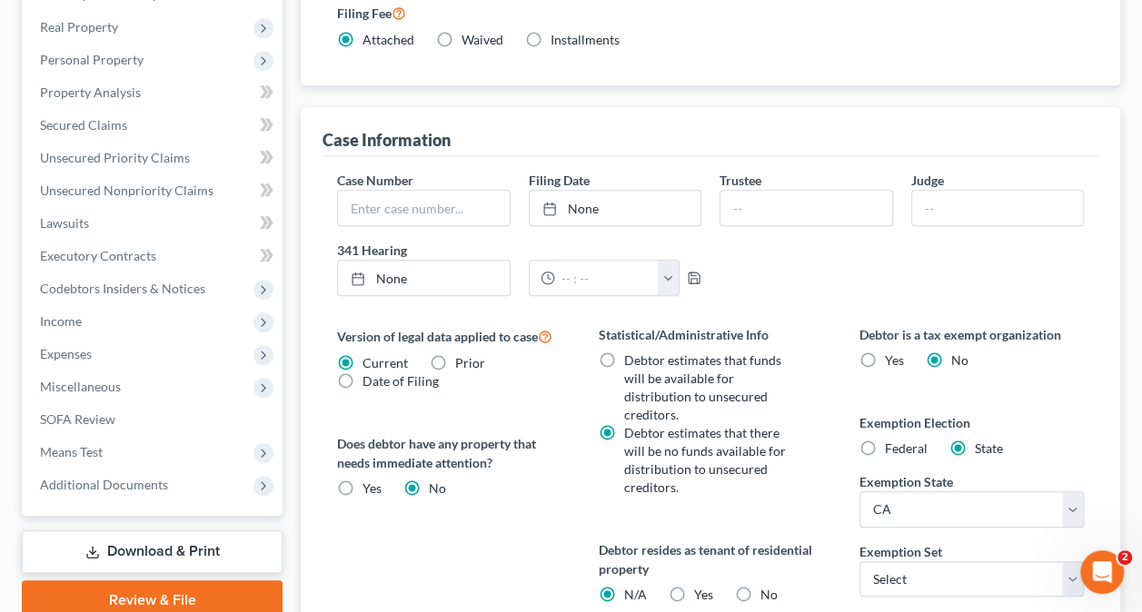
scroll to position [545, 0]
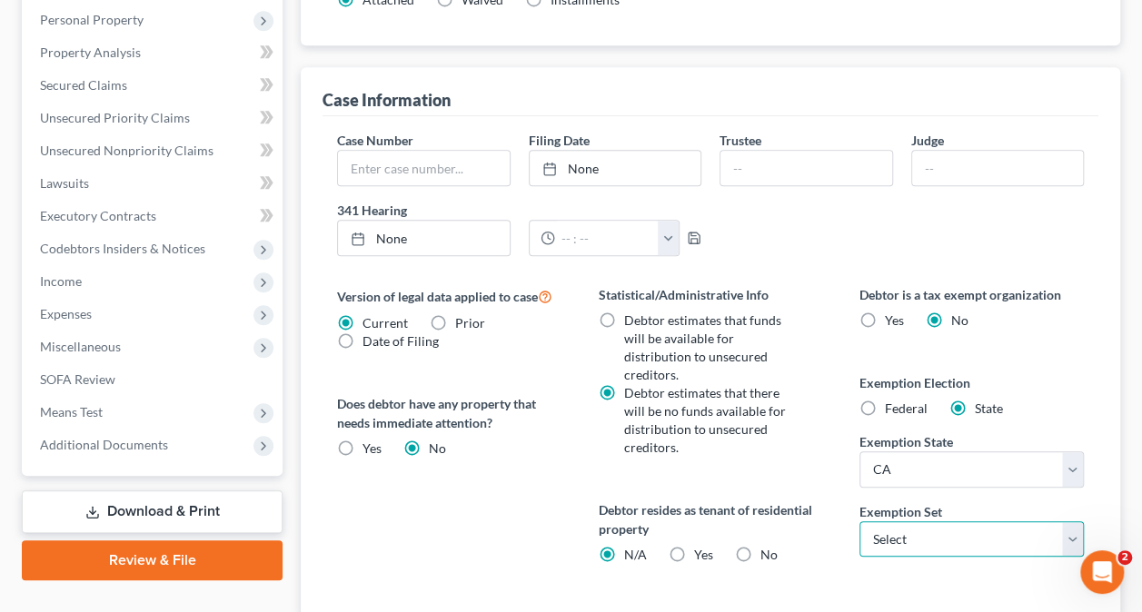
click at [922, 521] on select "Select 703 704" at bounding box center [971, 539] width 224 height 36
click at [859, 521] on select "Select 703 704" at bounding box center [971, 539] width 224 height 36
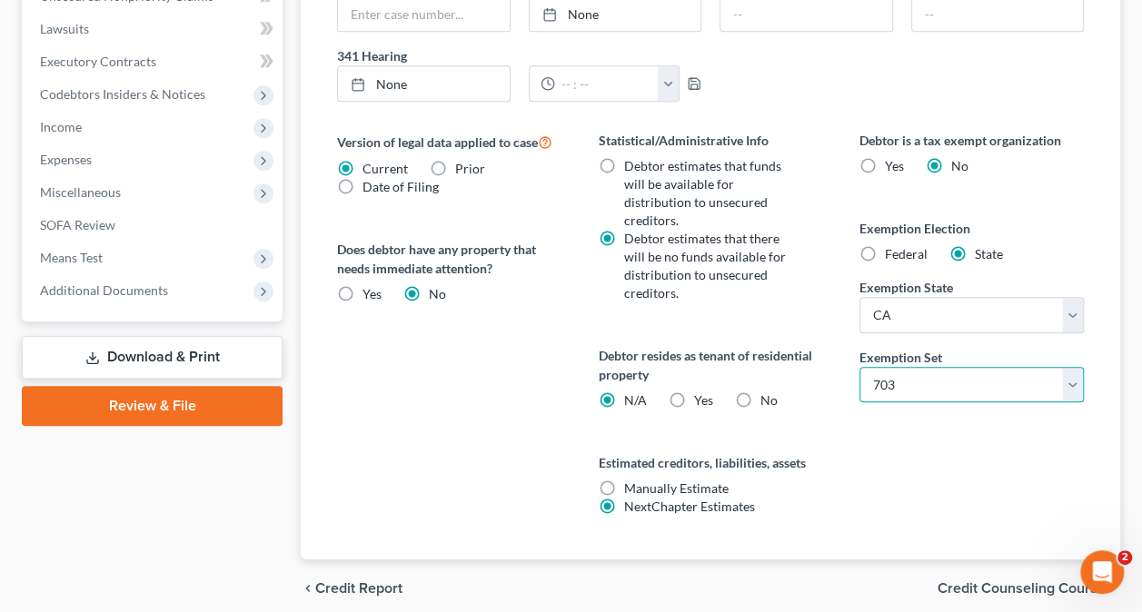
scroll to position [708, 0]
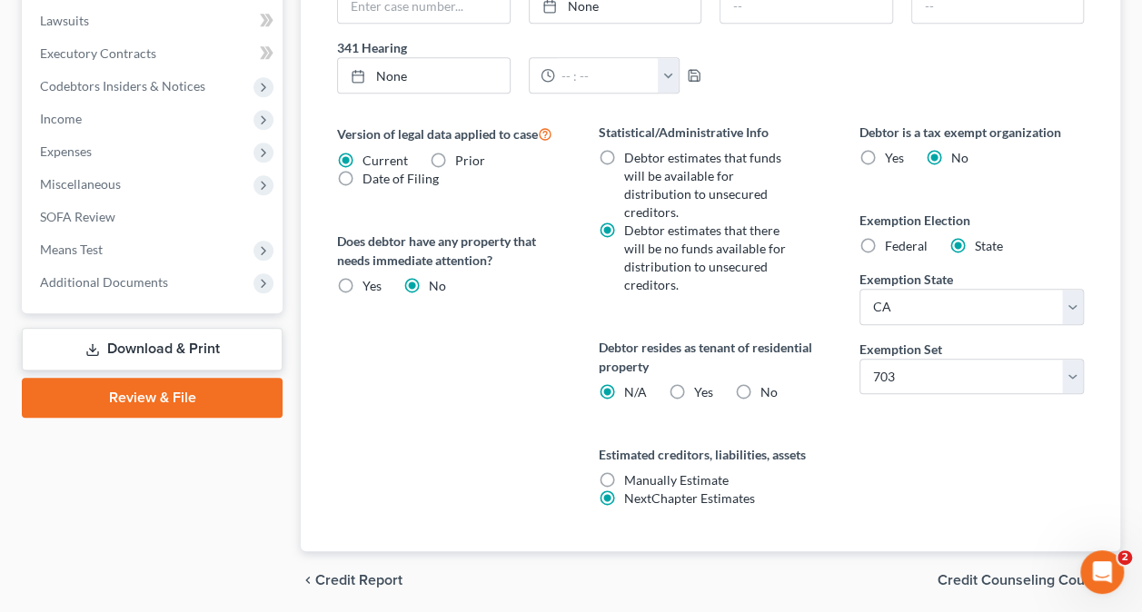
click at [1027, 573] on span "Credit Counseling Course" at bounding box center [1022, 580] width 168 height 15
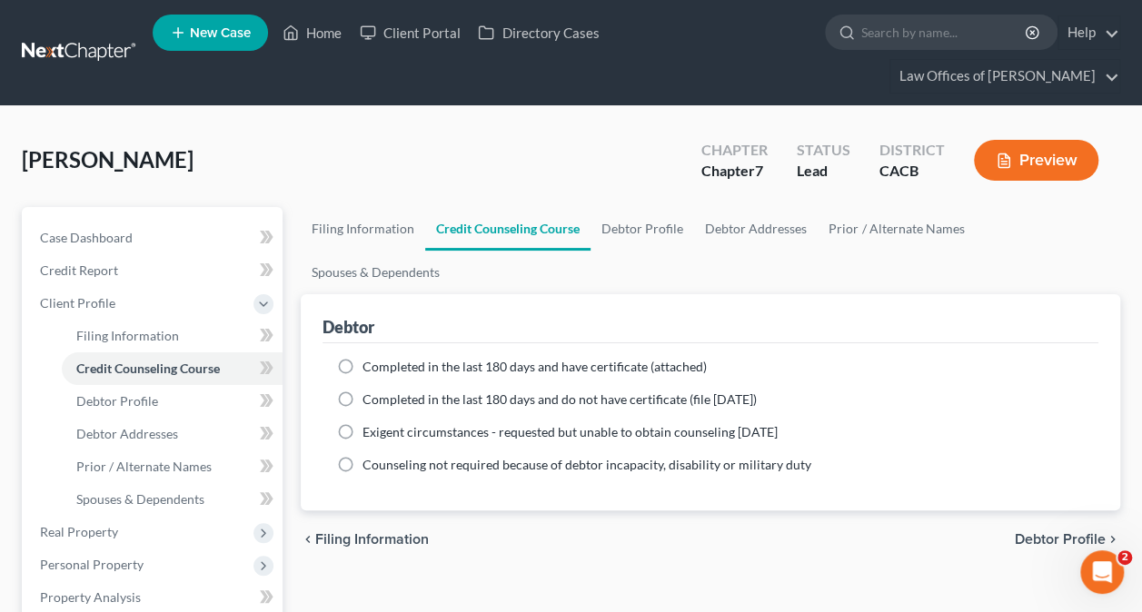
click at [1034, 532] on span "Debtor Profile" at bounding box center [1060, 539] width 91 height 15
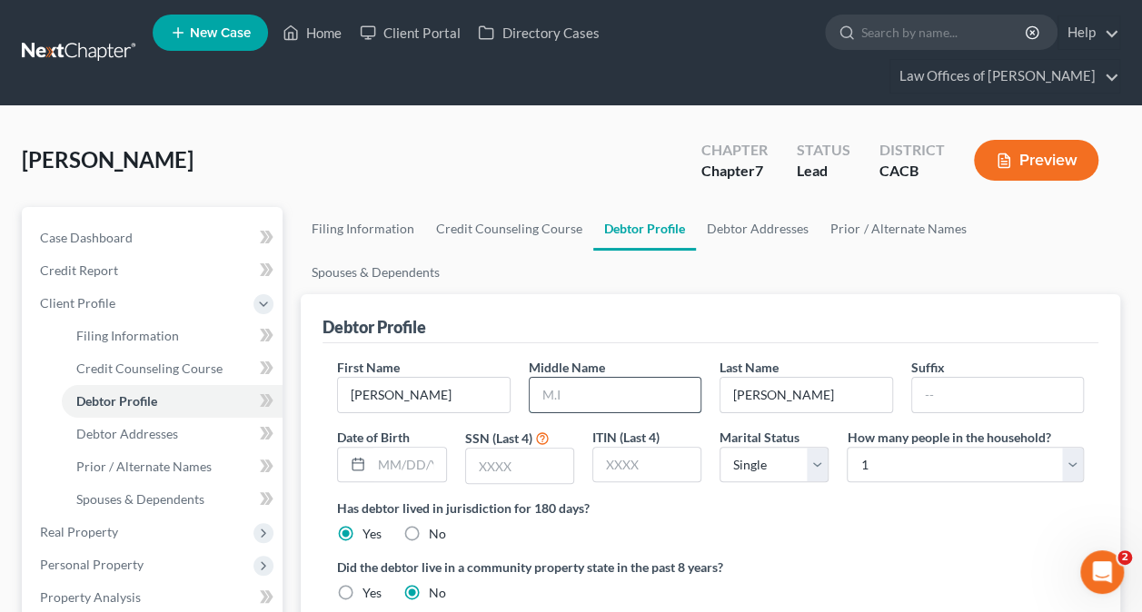
click at [626, 378] on input "text" at bounding box center [615, 395] width 171 height 35
click at [404, 448] on input "text" at bounding box center [409, 465] width 74 height 35
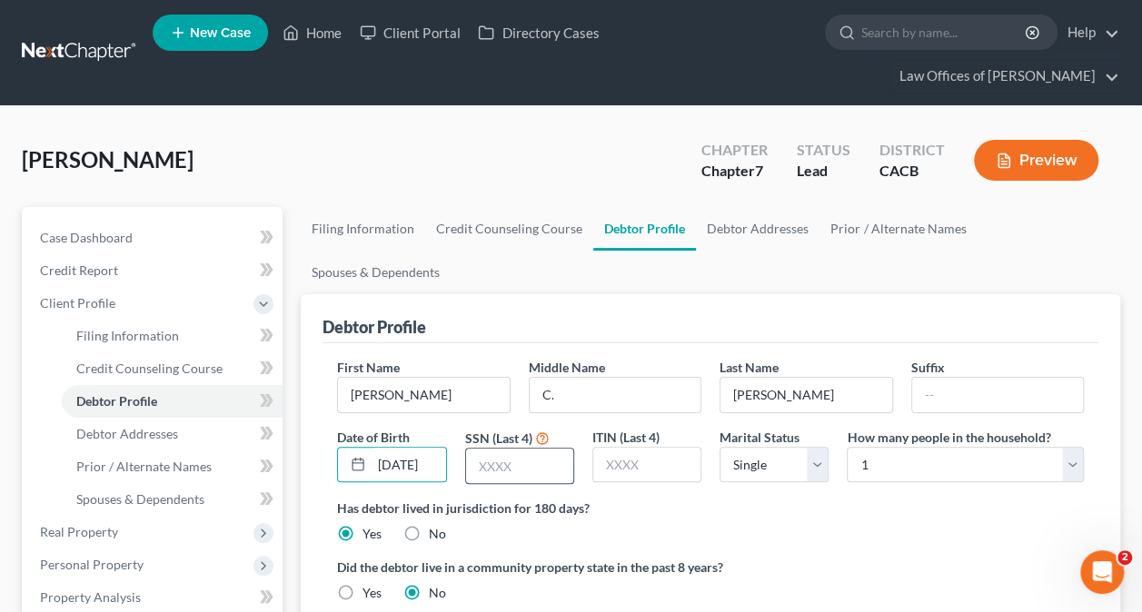
click at [496, 449] on input "text" at bounding box center [519, 466] width 107 height 35
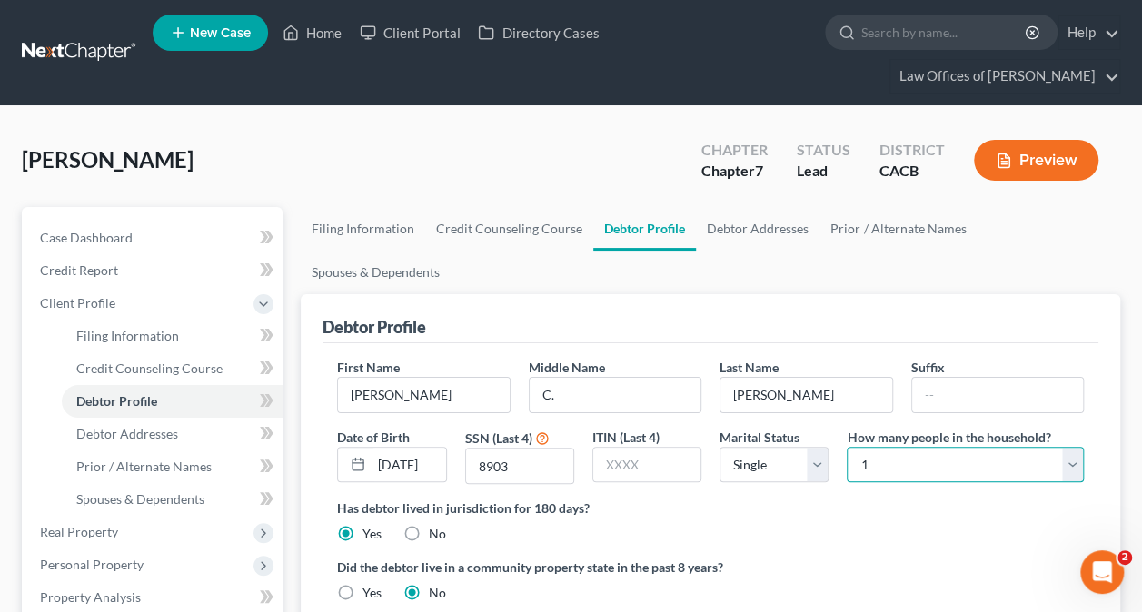
click at [886, 447] on select "Select 1 2 3 4 5 6 7 8 9 10 11 12 13 14 15 16 17 18 19 20" at bounding box center [965, 465] width 237 height 36
click at [847, 447] on select "Select 1 2 3 4 5 6 7 8 9 10 11 12 13 14 15 16 17 18 19 20" at bounding box center [965, 465] width 237 height 36
click at [362, 584] on label "Yes" at bounding box center [371, 593] width 19 height 18
click at [370, 584] on input "Yes" at bounding box center [376, 590] width 12 height 12
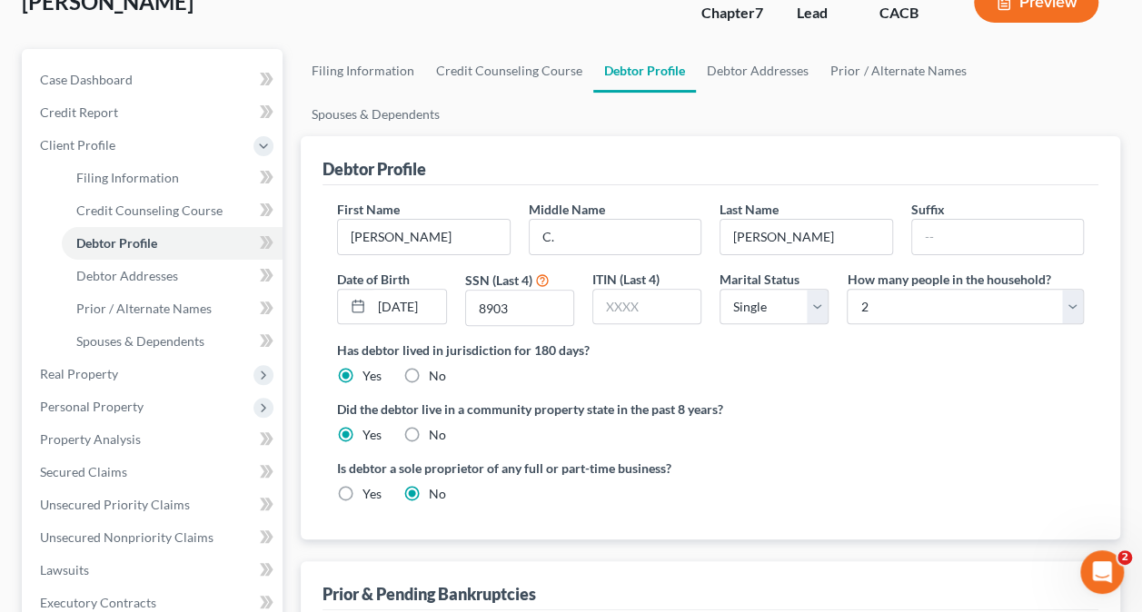
scroll to position [182, 0]
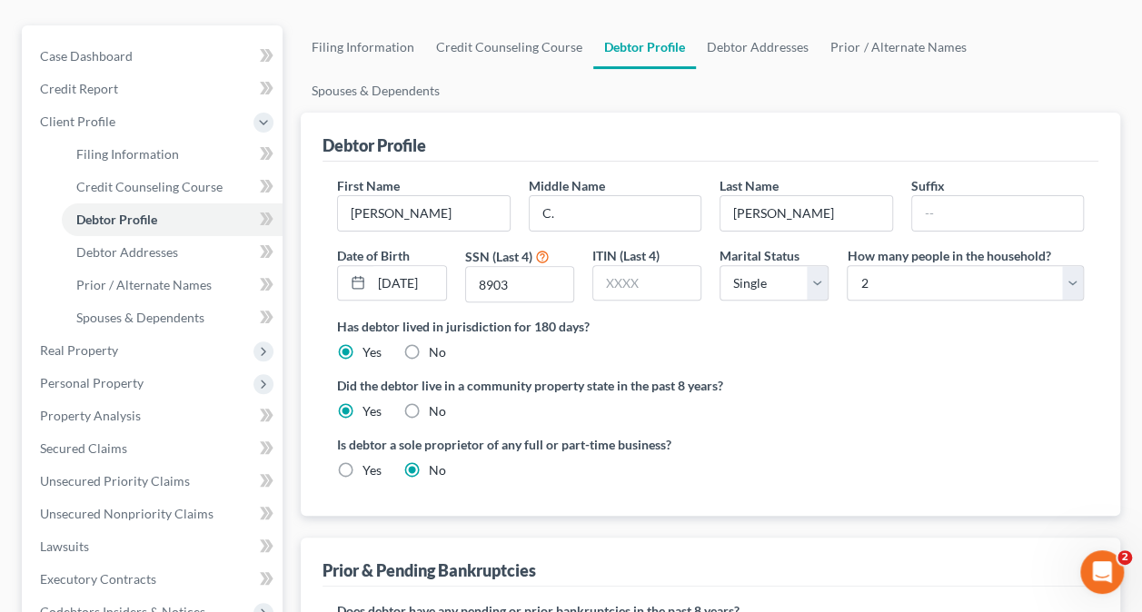
drag, startPoint x: 339, startPoint y: 420, endPoint x: 382, endPoint y: 430, distance: 44.7
click at [362, 462] on label "Yes" at bounding box center [371, 471] width 19 height 18
click at [370, 462] on input "Yes" at bounding box center [376, 468] width 12 height 12
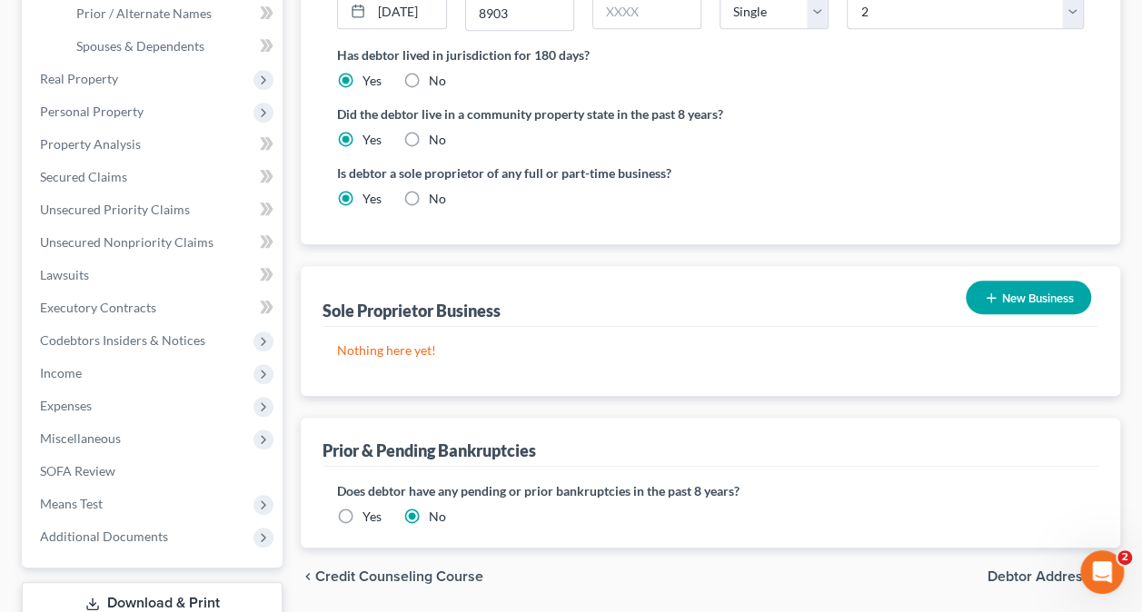
scroll to position [454, 0]
click at [1021, 280] on button "New Business" at bounding box center [1028, 297] width 125 height 34
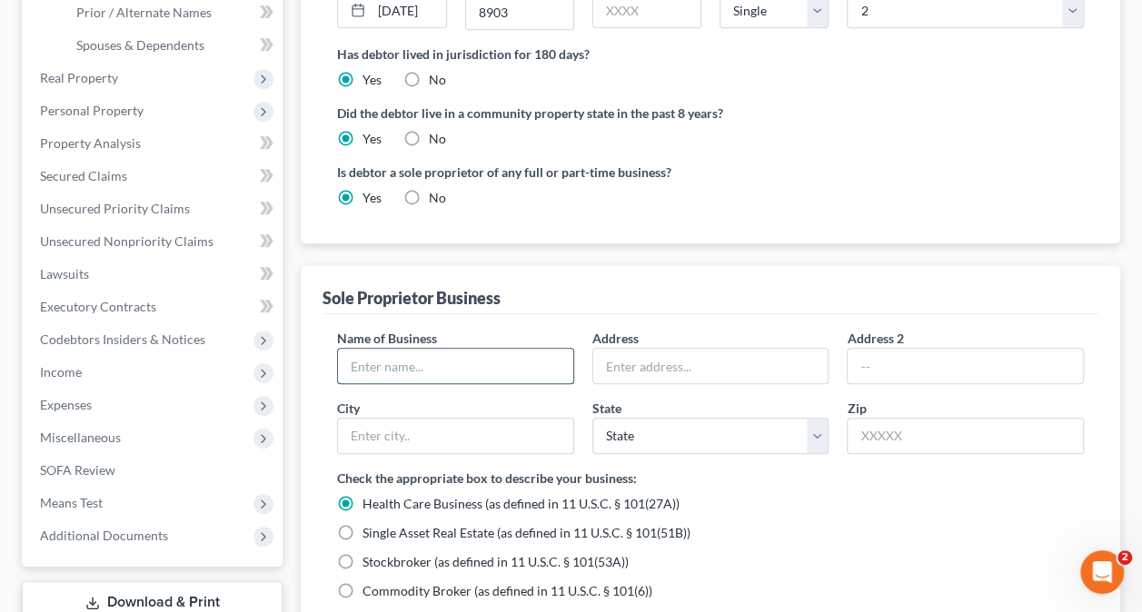
click at [487, 349] on input "text" at bounding box center [455, 366] width 235 height 35
click at [687, 349] on input "text" at bounding box center [710, 366] width 235 height 35
click at [416, 419] on input "text" at bounding box center [455, 436] width 235 height 35
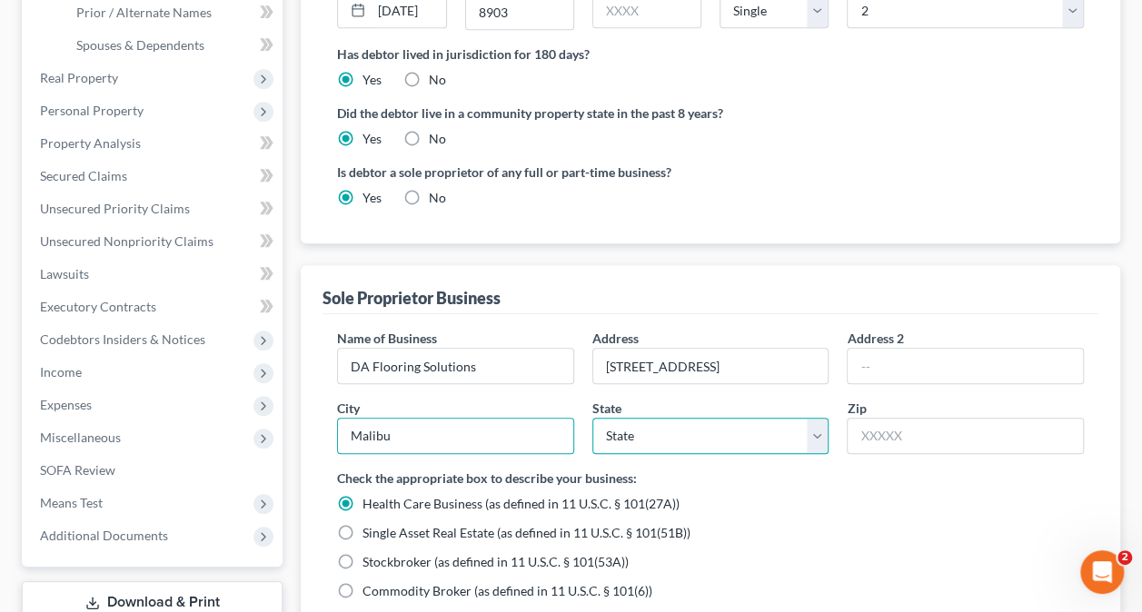
click at [673, 418] on select "State [US_STATE] AK AR AZ CA CO CT DE DC [GEOGRAPHIC_DATA] [GEOGRAPHIC_DATA] GU…" at bounding box center [710, 436] width 237 height 36
click at [592, 418] on select "State [US_STATE] AK AR AZ CA CO CT DE DC [GEOGRAPHIC_DATA] [GEOGRAPHIC_DATA] GU…" at bounding box center [710, 436] width 237 height 36
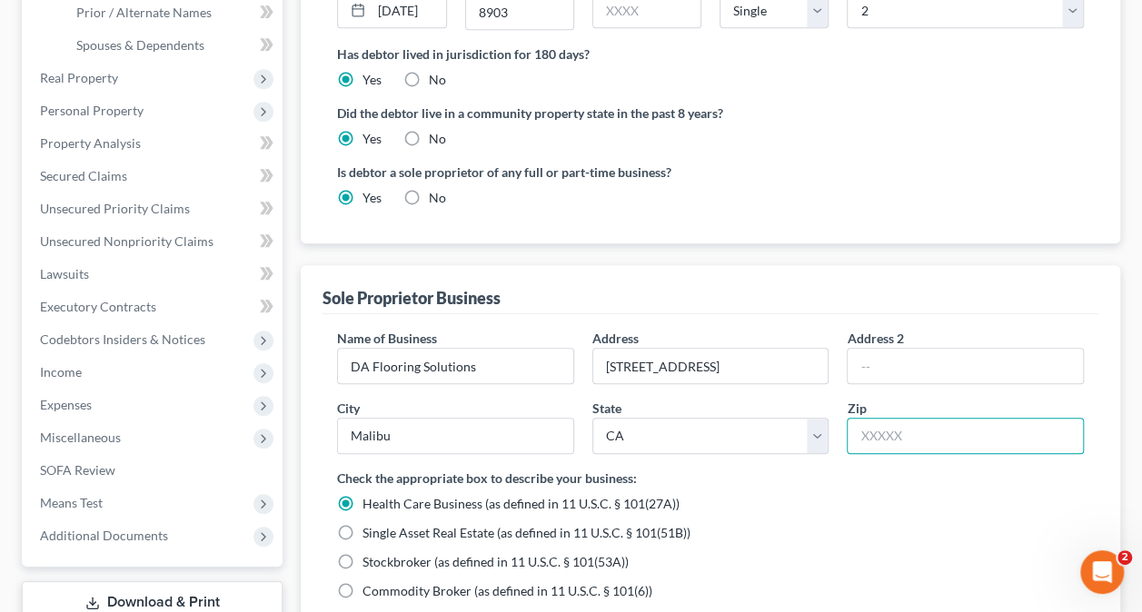
click at [910, 418] on input "text" at bounding box center [965, 436] width 237 height 36
click at [362, 611] on label "None of the above" at bounding box center [413, 620] width 103 height 18
click at [370, 611] on input "None of the above" at bounding box center [376, 617] width 12 height 12
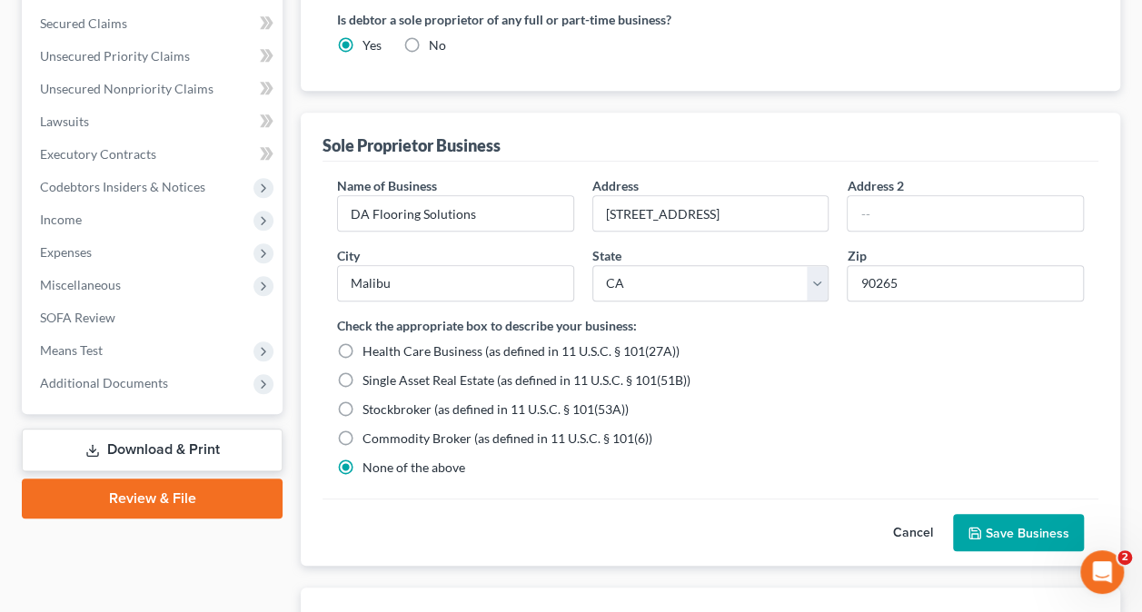
scroll to position [636, 0]
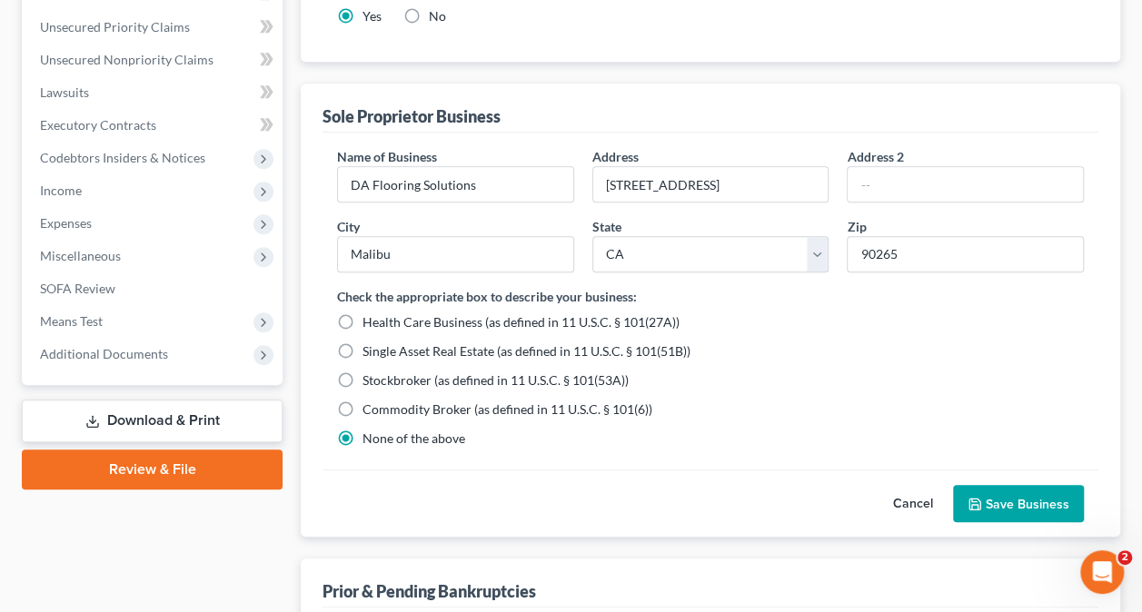
click at [1036, 485] on button "Save Business" at bounding box center [1018, 504] width 131 height 38
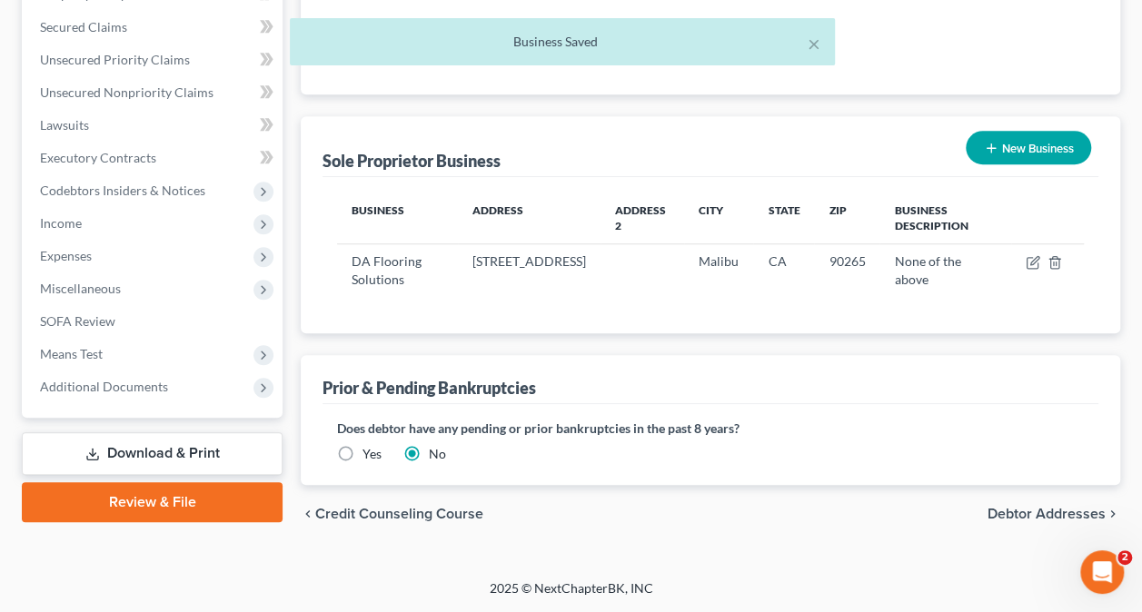
scroll to position [580, 0]
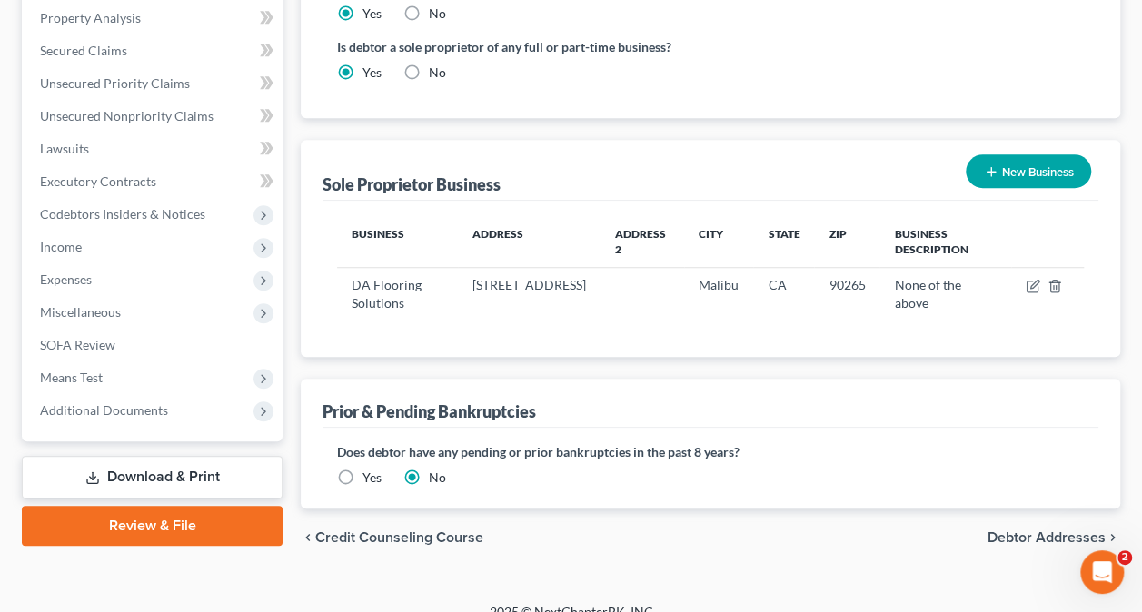
click at [1061, 531] on span "Debtor Addresses" at bounding box center [1047, 538] width 118 height 15
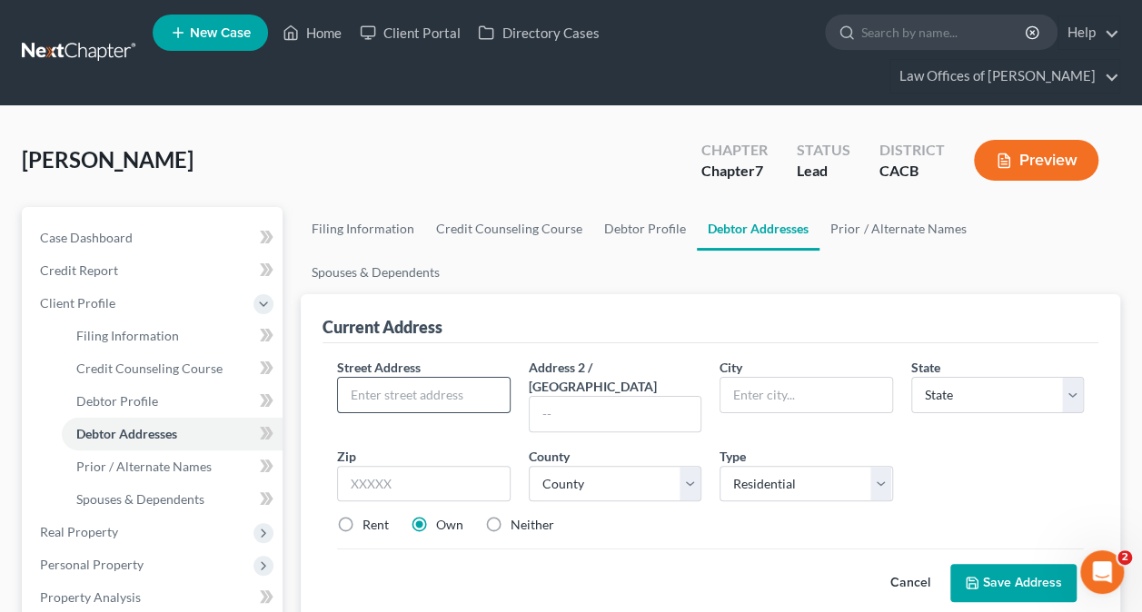
click at [442, 378] on input "text" at bounding box center [423, 395] width 171 height 35
click at [585, 466] on select "County [GEOGRAPHIC_DATA] [GEOGRAPHIC_DATA] [GEOGRAPHIC_DATA] [GEOGRAPHIC_DATA] …" at bounding box center [615, 484] width 173 height 36
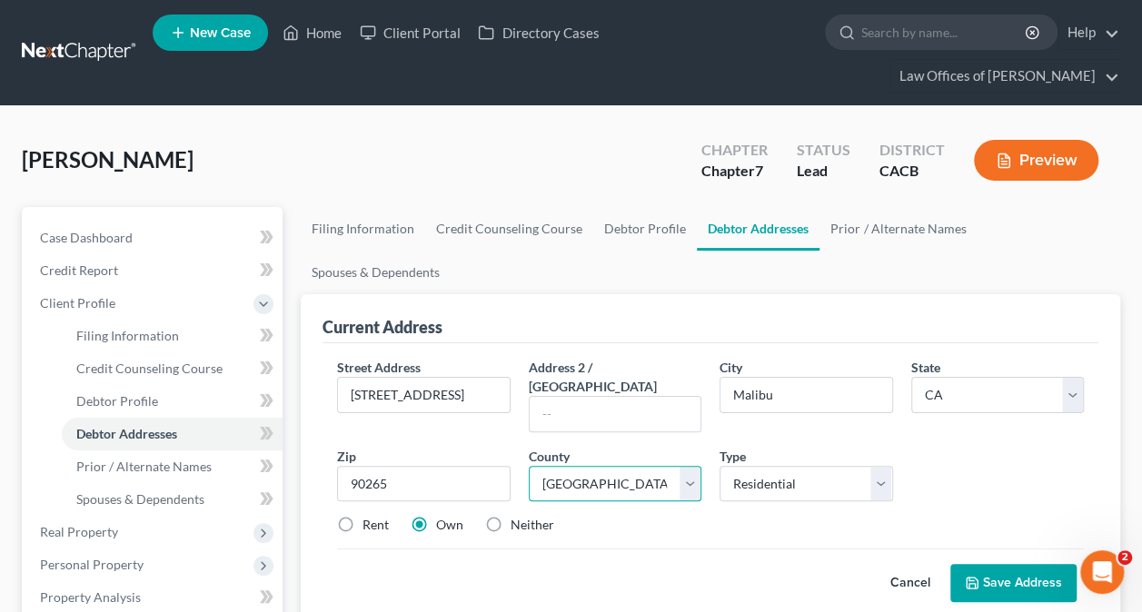
click at [529, 466] on select "County [GEOGRAPHIC_DATA] [GEOGRAPHIC_DATA] [GEOGRAPHIC_DATA] [GEOGRAPHIC_DATA] …" at bounding box center [615, 484] width 173 height 36
click at [790, 466] on select "Select Residential Mailing Rental Business" at bounding box center [806, 484] width 173 height 36
click at [720, 466] on select "Select Residential Mailing Rental Business" at bounding box center [806, 484] width 173 height 36
click at [362, 516] on label "Rent" at bounding box center [375, 525] width 26 height 18
click at [370, 516] on input "Rent" at bounding box center [376, 522] width 12 height 12
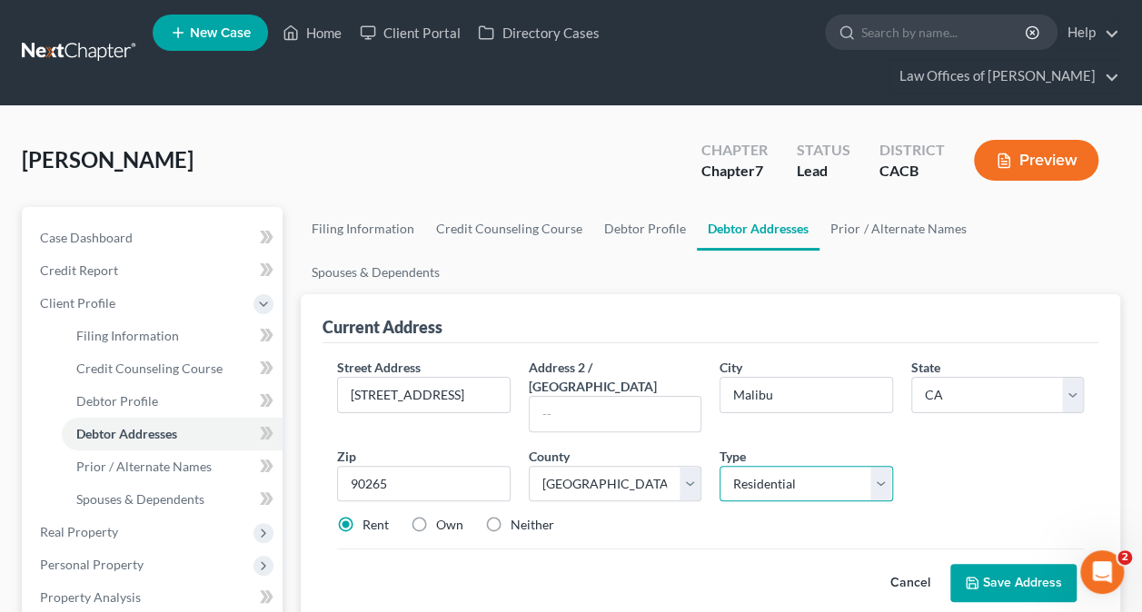
click at [819, 466] on select "Select Residential Mailing Rental Business" at bounding box center [806, 484] width 173 height 36
click at [720, 466] on select "Select Residential Mailing Rental Business" at bounding box center [806, 484] width 173 height 36
click at [810, 466] on select "Select Residential Mailing Rental Business" at bounding box center [806, 484] width 173 height 36
click at [1019, 564] on button "Save Address" at bounding box center [1013, 583] width 126 height 38
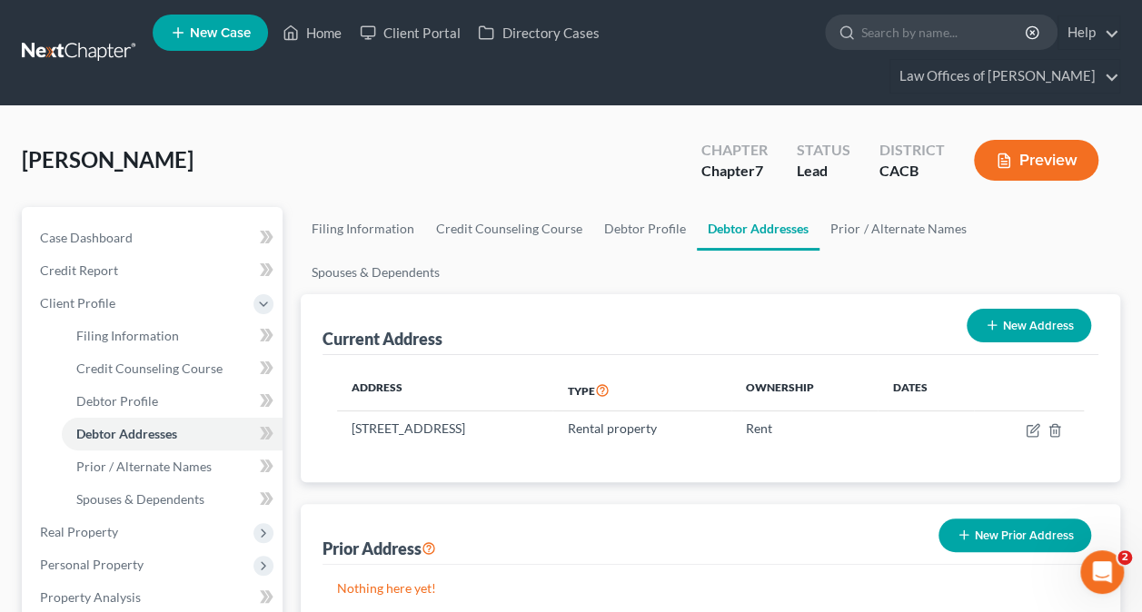
click at [1043, 519] on button "New Prior Address" at bounding box center [1014, 536] width 153 height 34
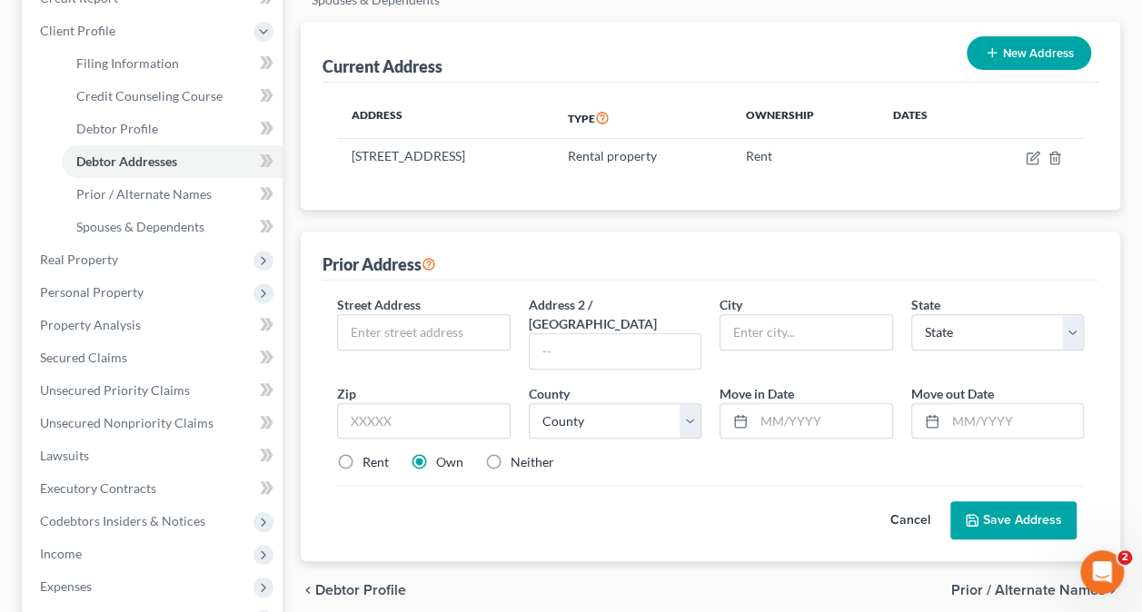
scroll to position [182, 0]
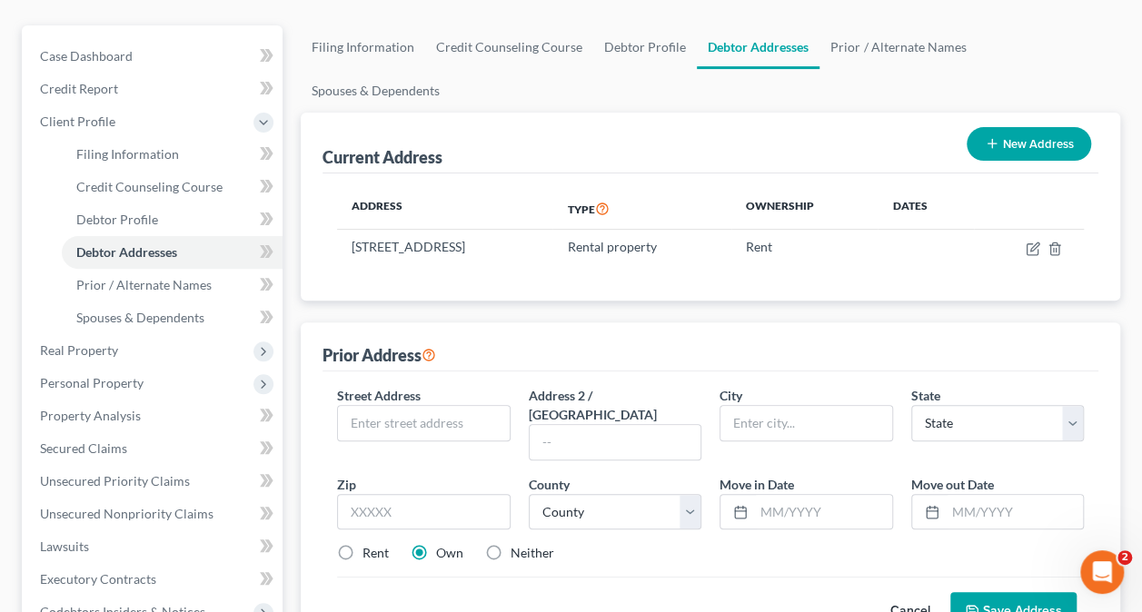
click at [903, 593] on button "Cancel" at bounding box center [910, 611] width 80 height 36
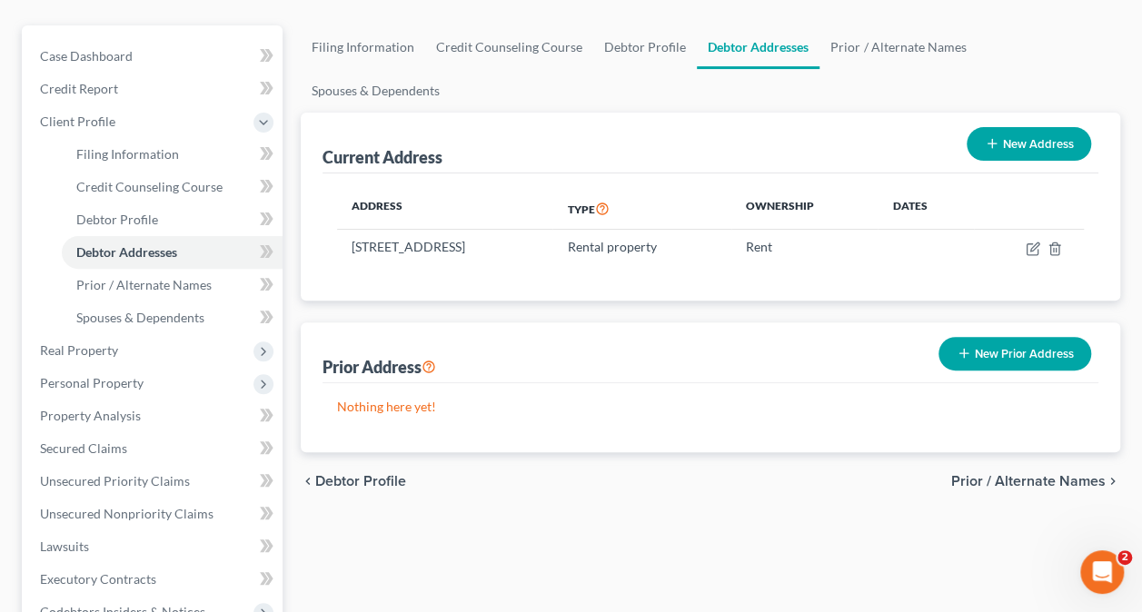
click at [1037, 474] on span "Prior / Alternate Names" at bounding box center [1028, 481] width 154 height 15
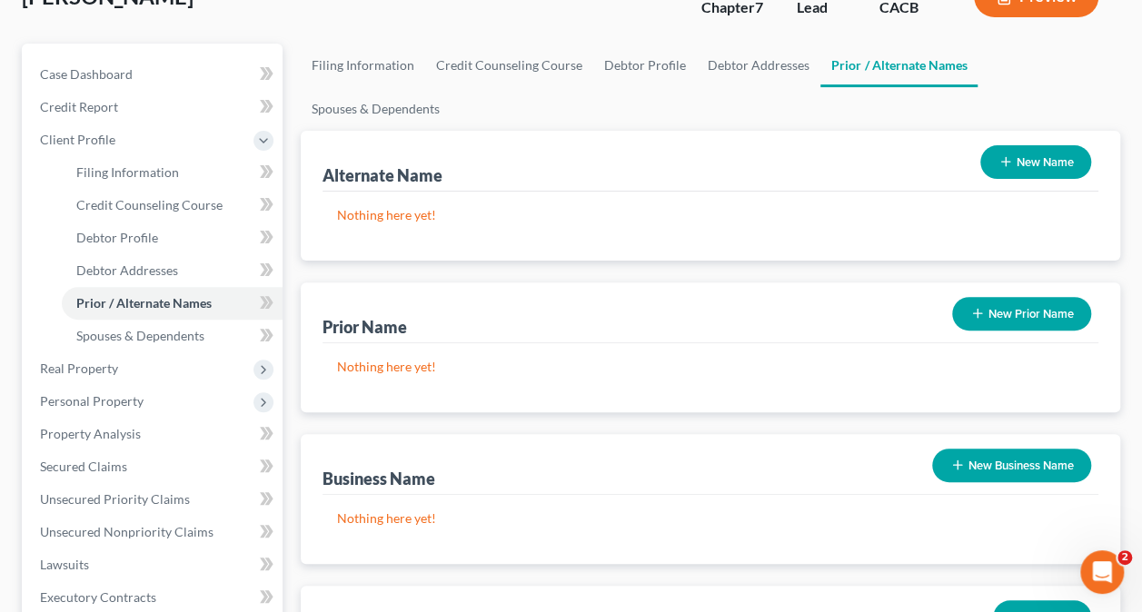
scroll to position [182, 0]
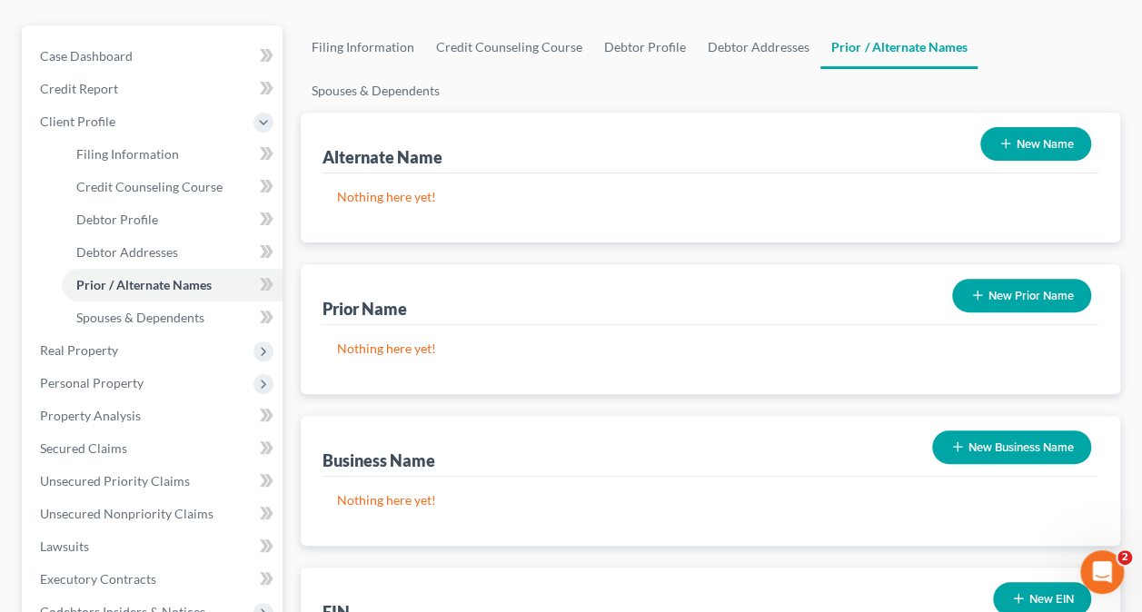
click at [1014, 431] on button "New Business Name" at bounding box center [1011, 448] width 159 height 34
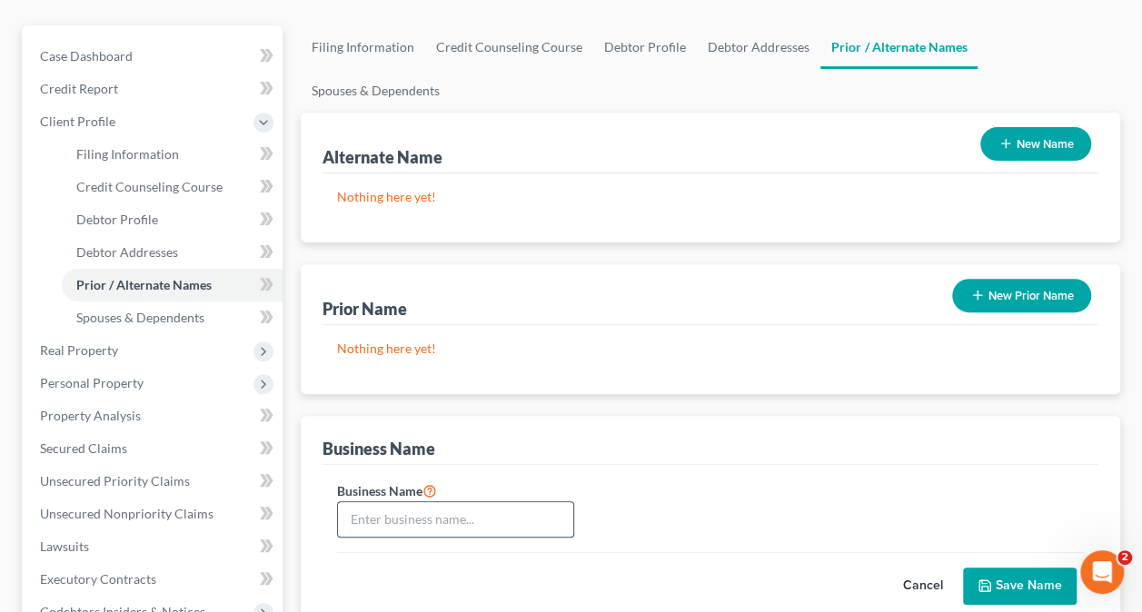
click at [501, 502] on input "text" at bounding box center [455, 519] width 235 height 35
click at [1017, 568] on button "Save Name" at bounding box center [1020, 587] width 114 height 38
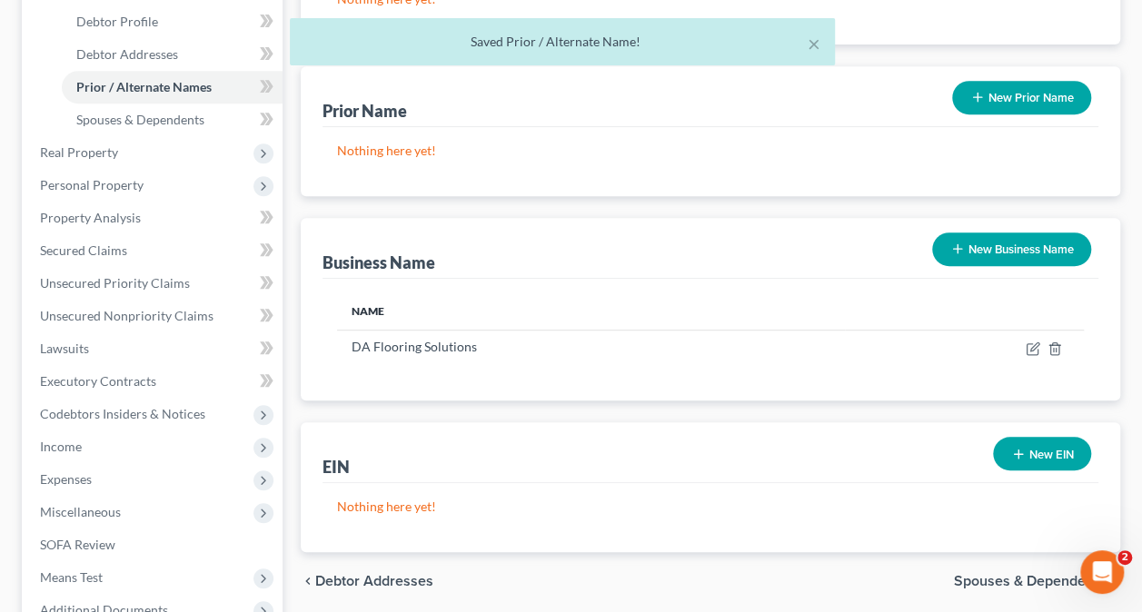
scroll to position [454, 0]
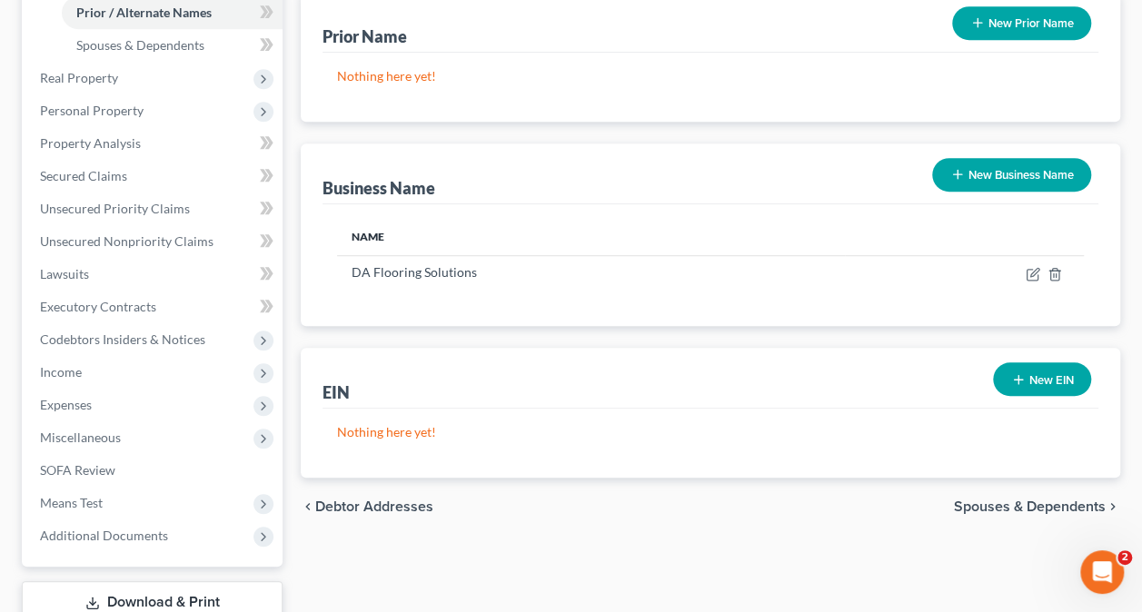
click at [1015, 500] on span "Spouses & Dependents" at bounding box center [1030, 507] width 152 height 15
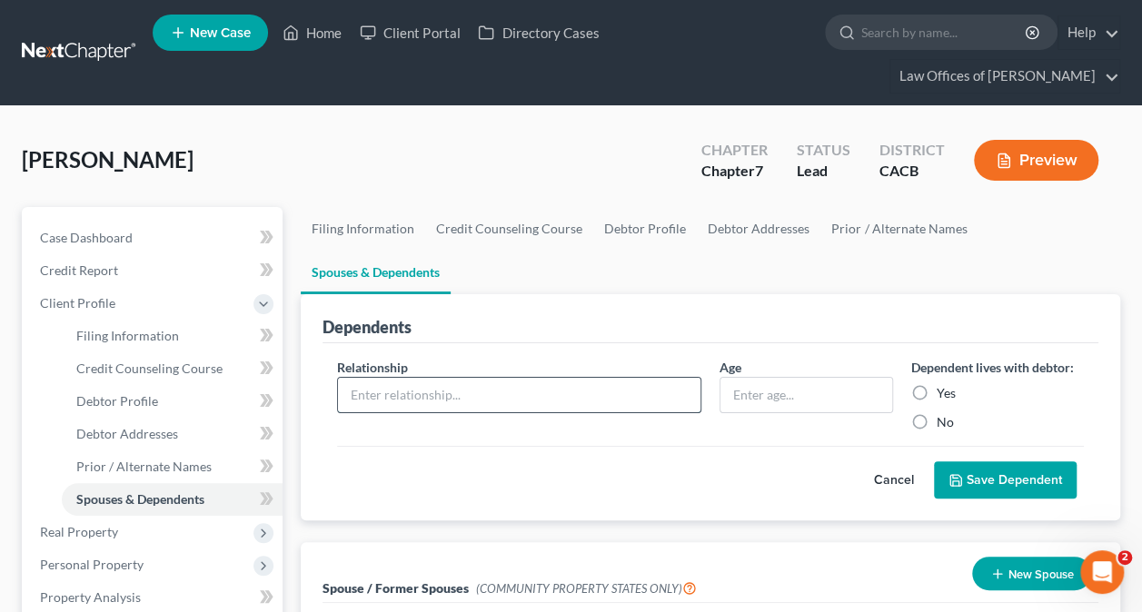
click at [560, 378] on input "text" at bounding box center [519, 395] width 362 height 35
click at [764, 378] on input "text" at bounding box center [805, 395] width 171 height 35
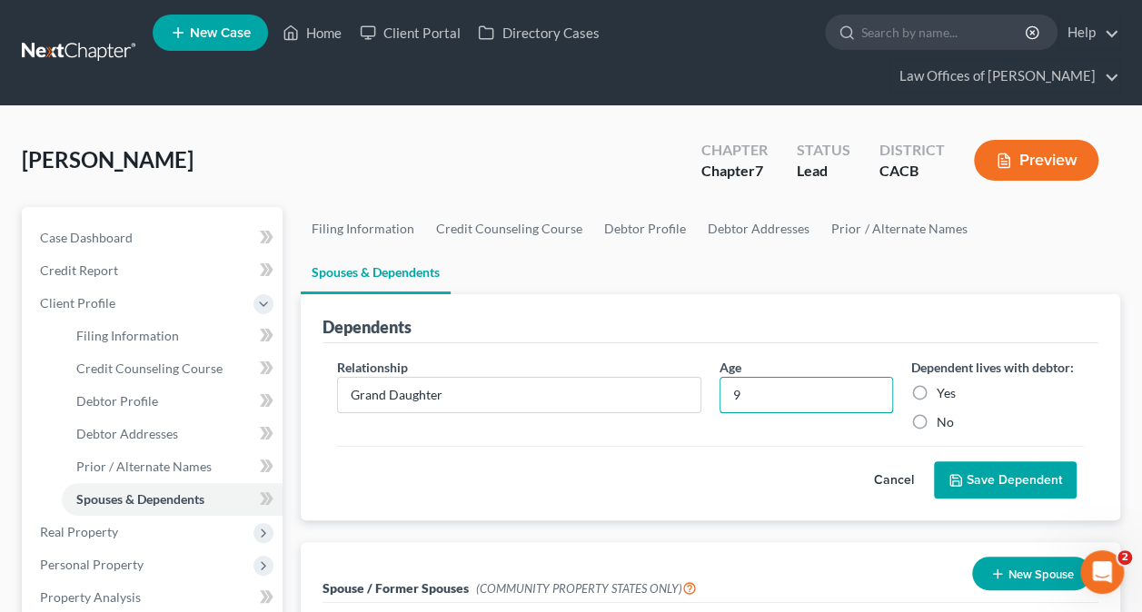
click at [937, 384] on label "Yes" at bounding box center [946, 393] width 19 height 18
click at [944, 384] on input "Yes" at bounding box center [950, 390] width 12 height 12
click at [1031, 462] on button "Save Dependent" at bounding box center [1005, 481] width 143 height 38
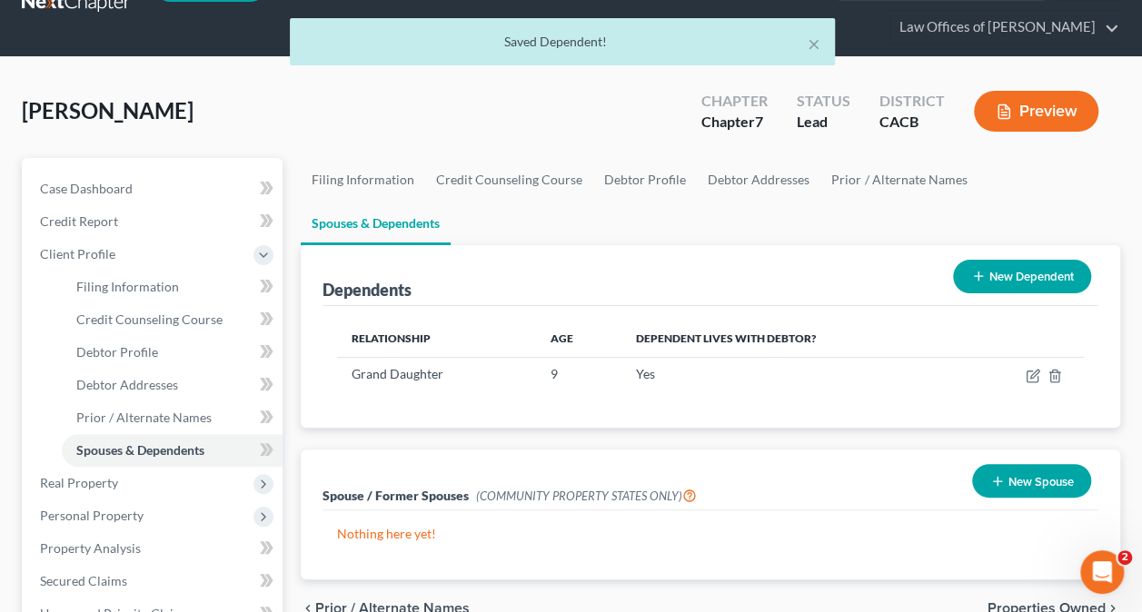
scroll to position [91, 0]
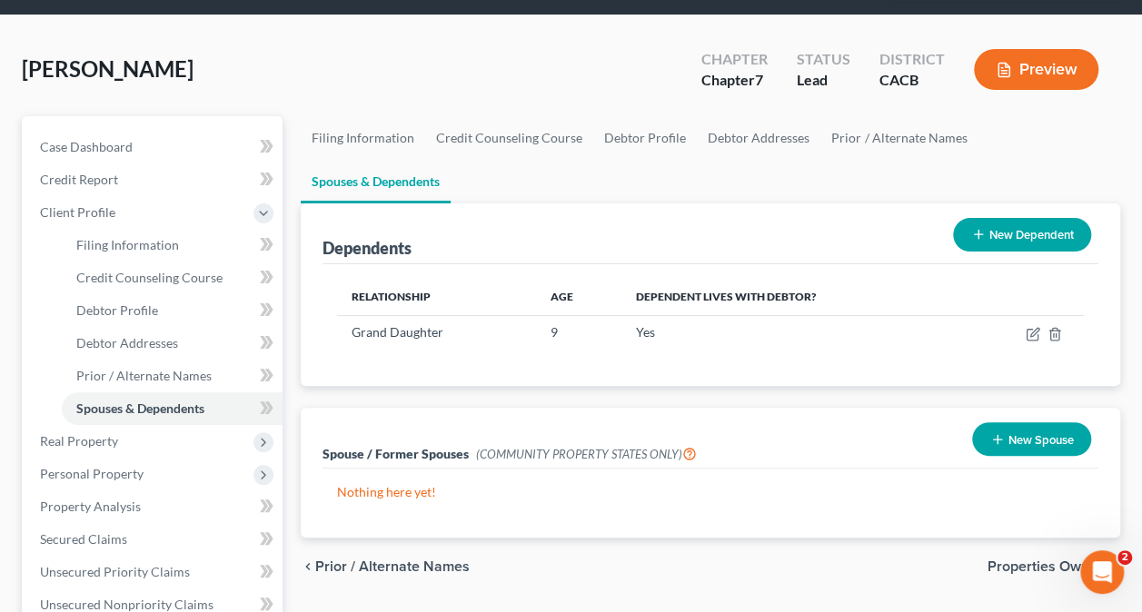
click at [1022, 422] on button "New Spouse" at bounding box center [1031, 439] width 119 height 34
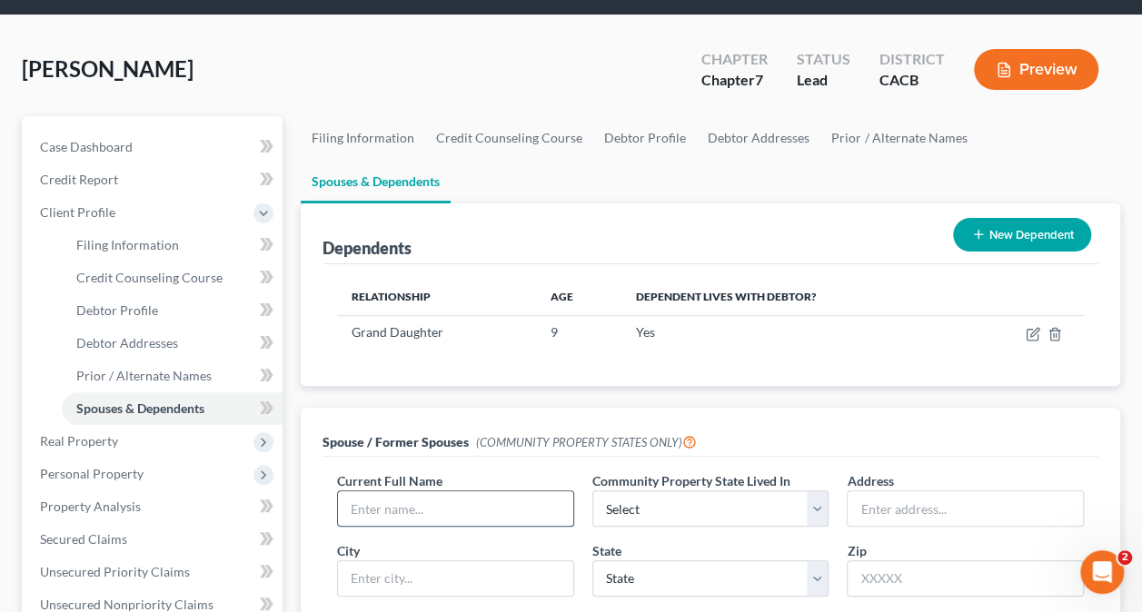
click at [466, 491] on input "text" at bounding box center [455, 508] width 235 height 35
click at [868, 408] on div "Spouse / Former Spouses (COMMUNITY PROPERTY STATES ONLY)" at bounding box center [711, 432] width 776 height 49
click at [480, 491] on input "text" at bounding box center [455, 508] width 235 height 35
click at [959, 408] on div "Spouse / Former Spouses (COMMUNITY PROPERTY STATES ONLY)" at bounding box center [711, 432] width 776 height 49
click at [730, 491] on select "Select AZ CA GU ID LA NV NM PR [GEOGRAPHIC_DATA] [GEOGRAPHIC_DATA] [GEOGRAPHIC_…" at bounding box center [710, 509] width 237 height 36
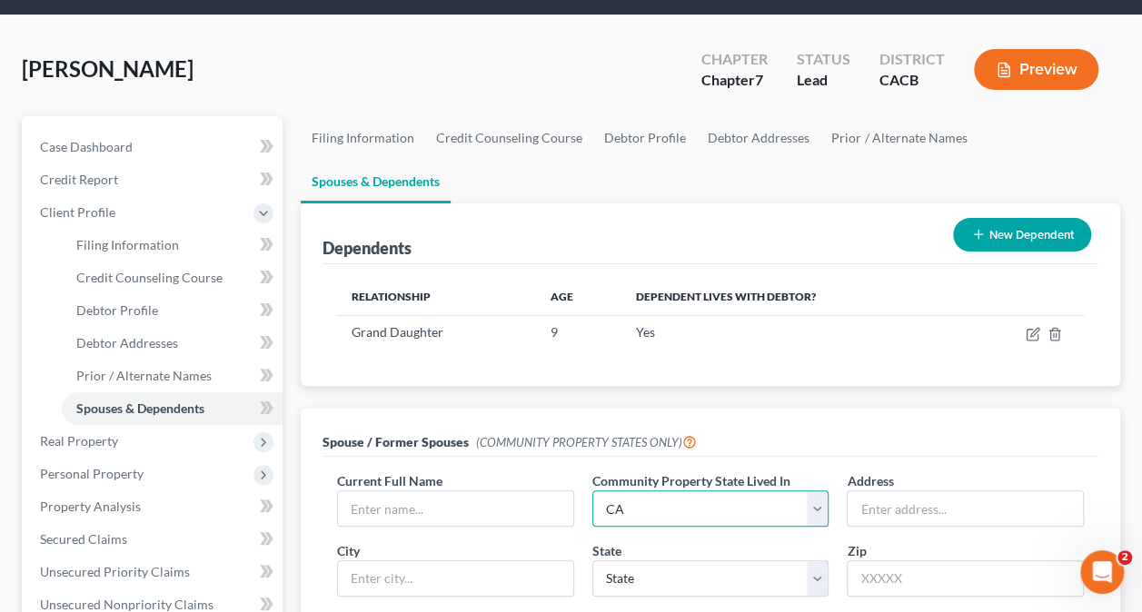
click at [592, 491] on select "Select AZ CA GU ID LA NV NM PR [GEOGRAPHIC_DATA] [GEOGRAPHIC_DATA] [GEOGRAPHIC_…" at bounding box center [710, 509] width 237 height 36
click at [463, 491] on input "text" at bounding box center [455, 508] width 235 height 35
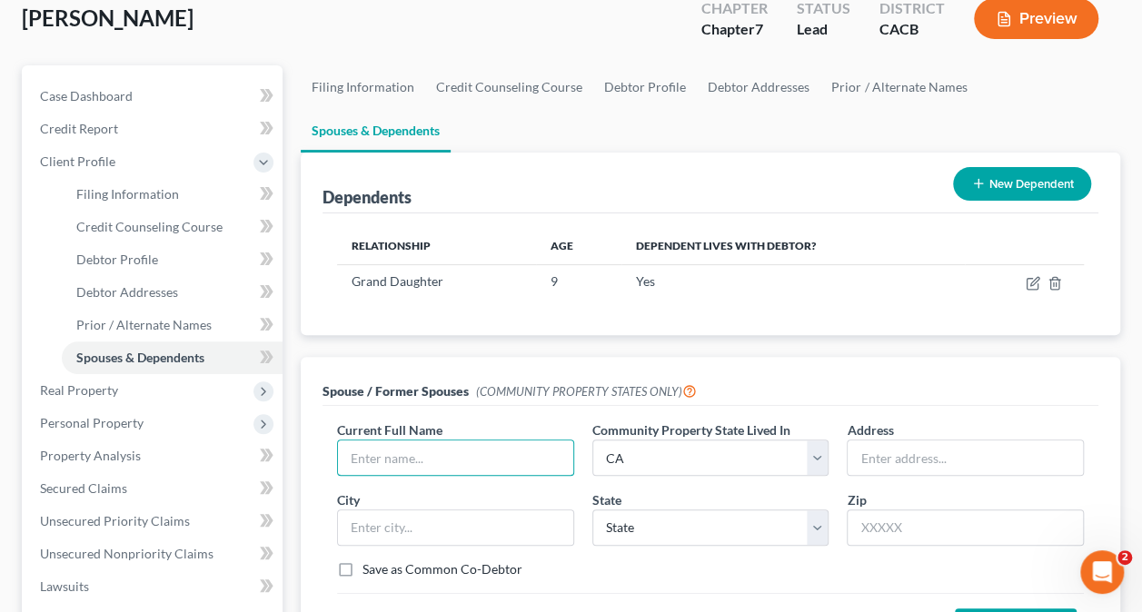
scroll to position [273, 0]
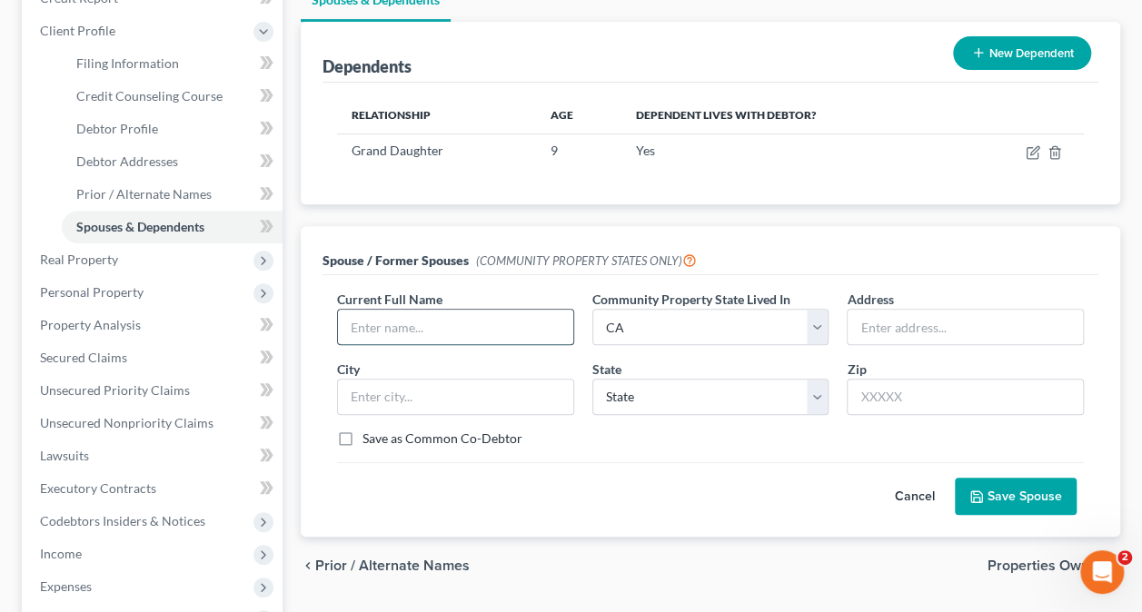
click at [432, 310] on input "text" at bounding box center [455, 327] width 235 height 35
click at [1037, 478] on button "Save Spouse" at bounding box center [1016, 497] width 122 height 38
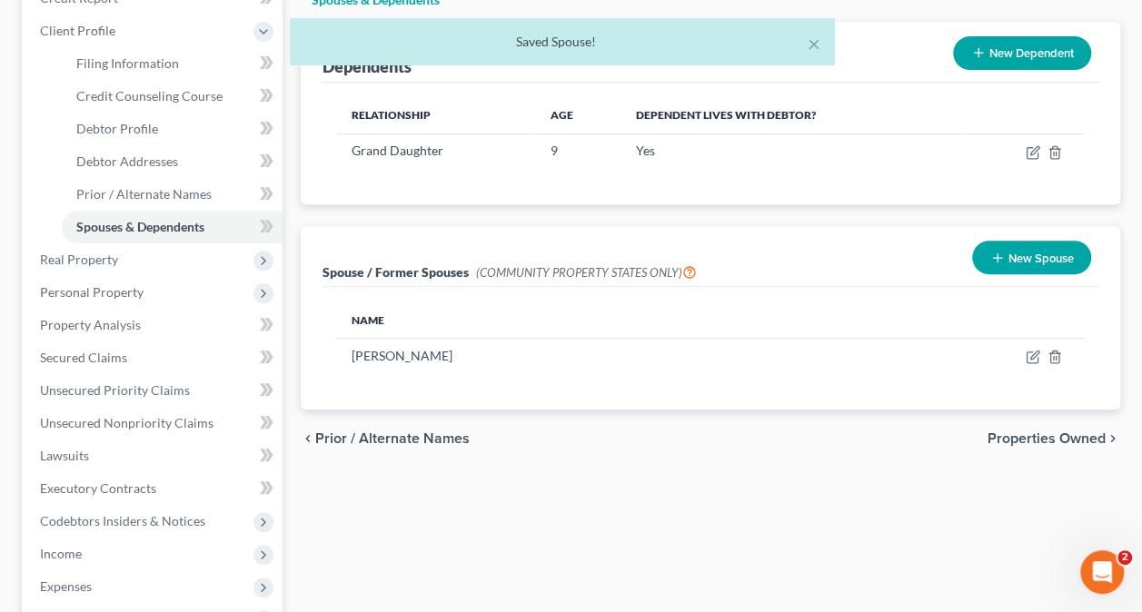
click at [998, 251] on icon "button" at bounding box center [997, 258] width 15 height 15
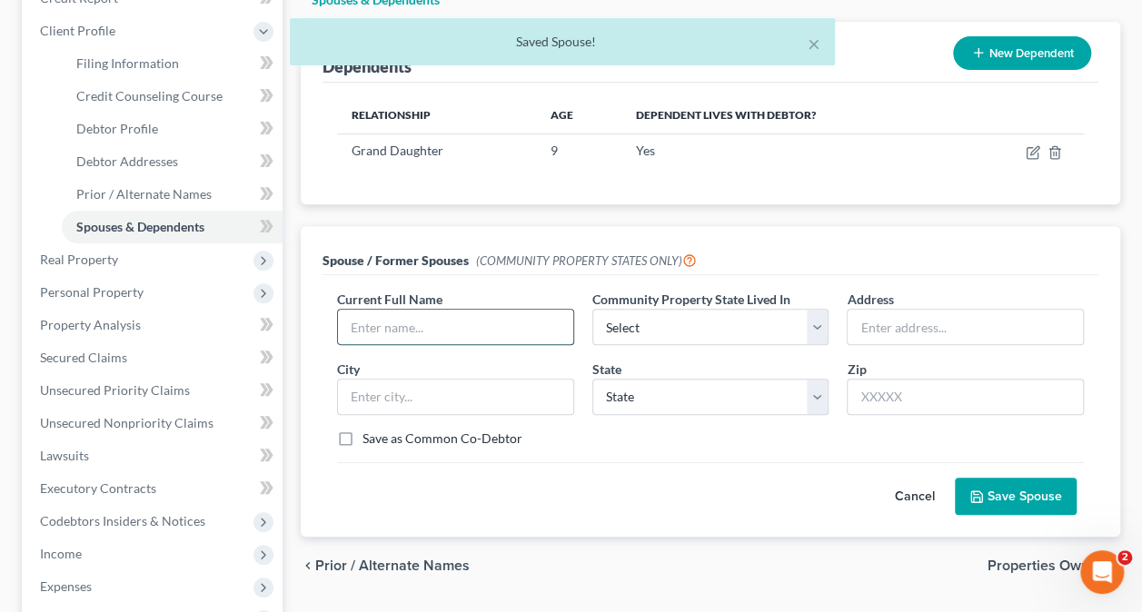
click at [489, 310] on input "text" at bounding box center [455, 327] width 235 height 35
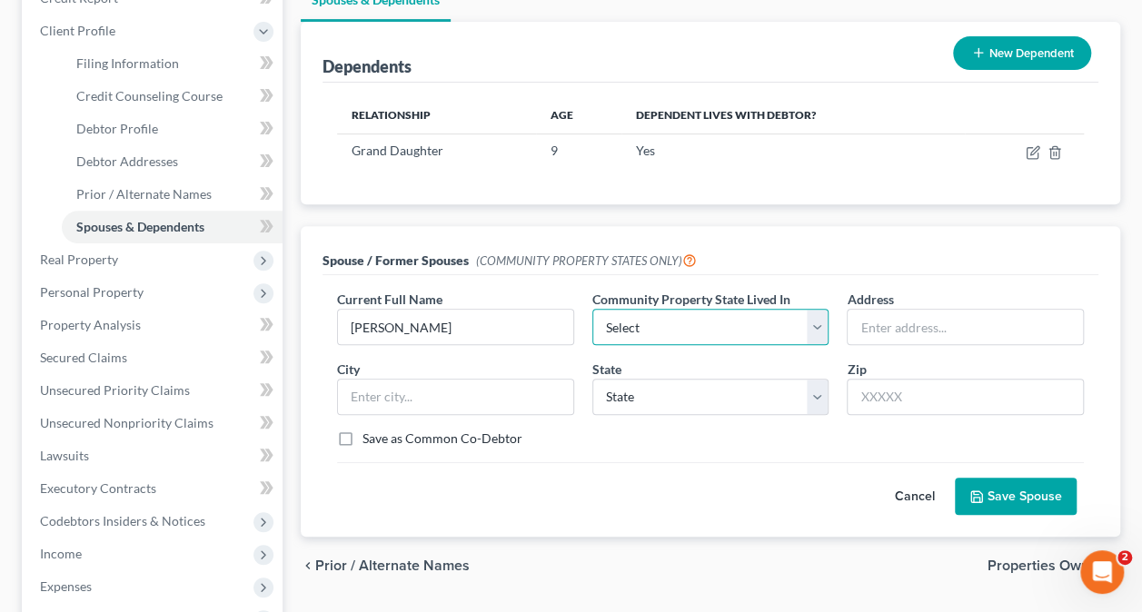
click at [645, 309] on select "Select AZ CA GU ID LA NV NM PR [GEOGRAPHIC_DATA] [GEOGRAPHIC_DATA] [GEOGRAPHIC_…" at bounding box center [710, 327] width 237 height 36
click at [592, 309] on select "Select AZ CA GU ID LA NV NM PR [GEOGRAPHIC_DATA] [GEOGRAPHIC_DATA] [GEOGRAPHIC_…" at bounding box center [710, 327] width 237 height 36
click at [1021, 478] on button "Save Spouse" at bounding box center [1016, 497] width 122 height 38
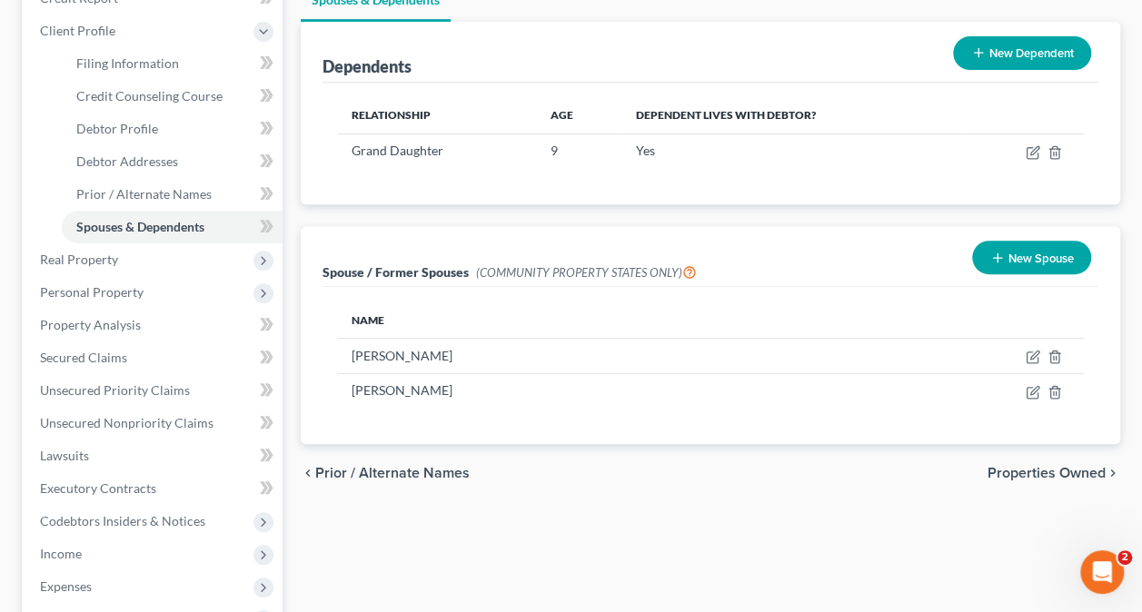
click at [1065, 466] on span "Properties Owned" at bounding box center [1047, 473] width 118 height 15
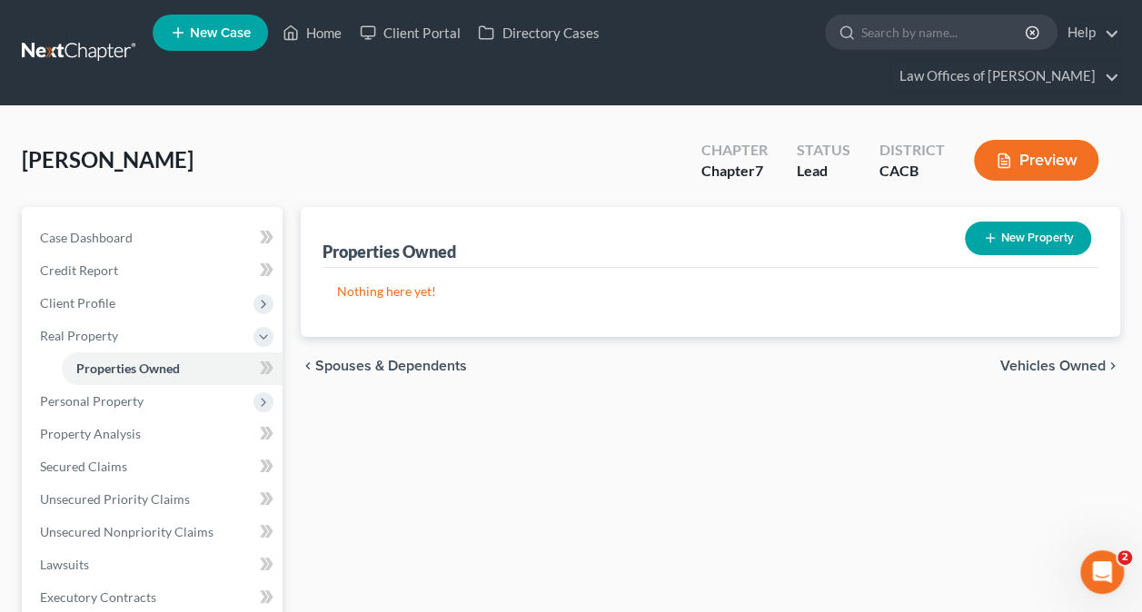
click at [1039, 230] on button "New Property" at bounding box center [1028, 239] width 126 height 34
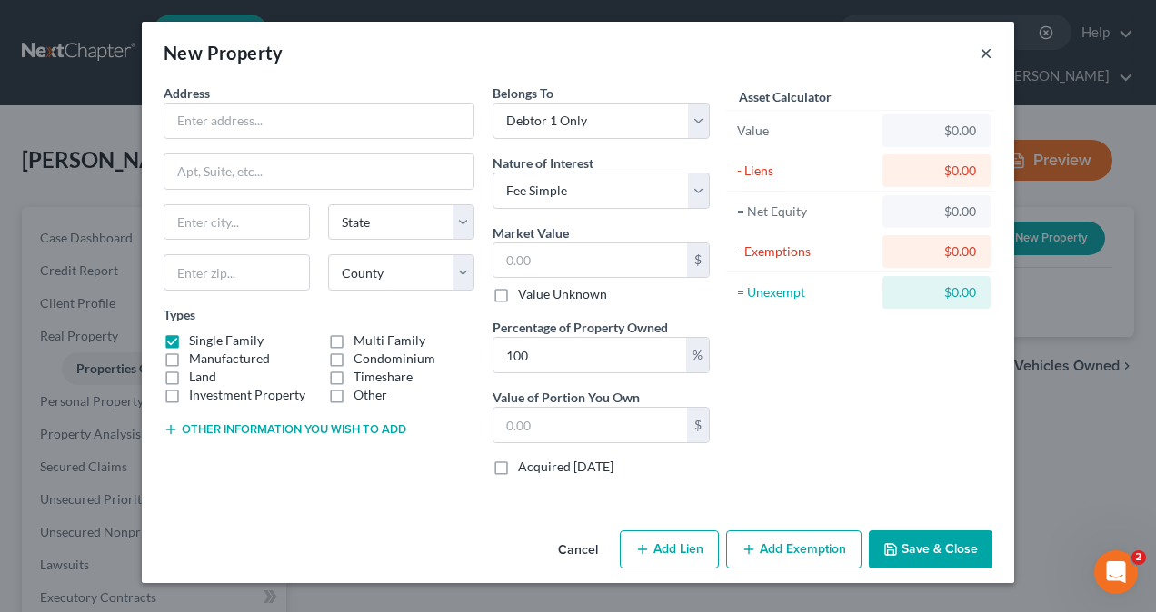
click at [988, 51] on button "×" at bounding box center [985, 53] width 13 height 22
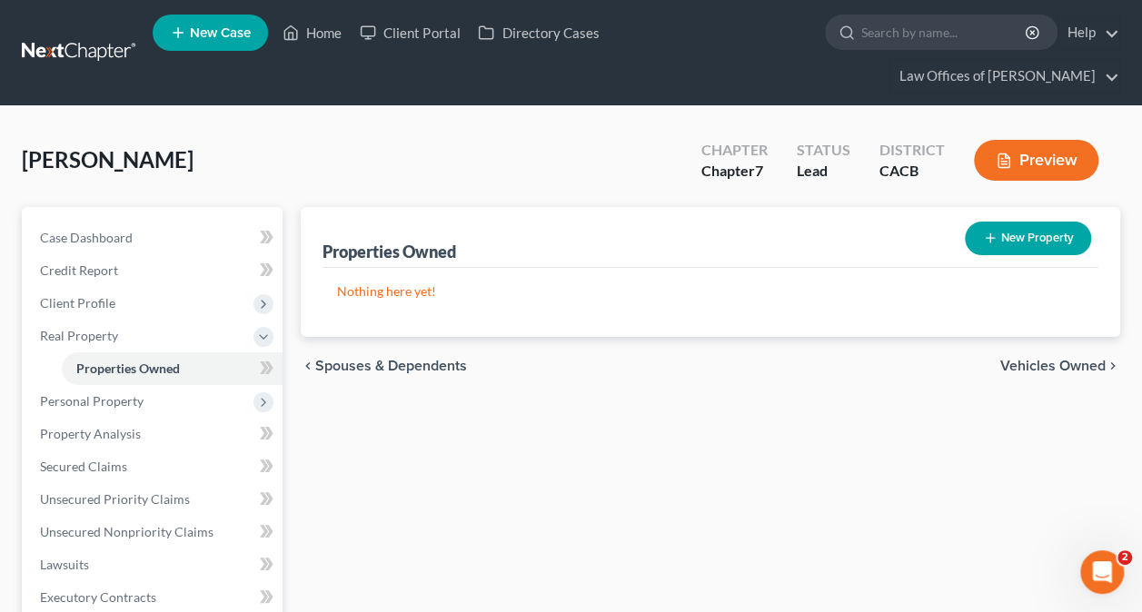
click at [1052, 365] on span "Vehicles Owned" at bounding box center [1052, 366] width 105 height 15
